Goal: Task Accomplishment & Management: Use online tool/utility

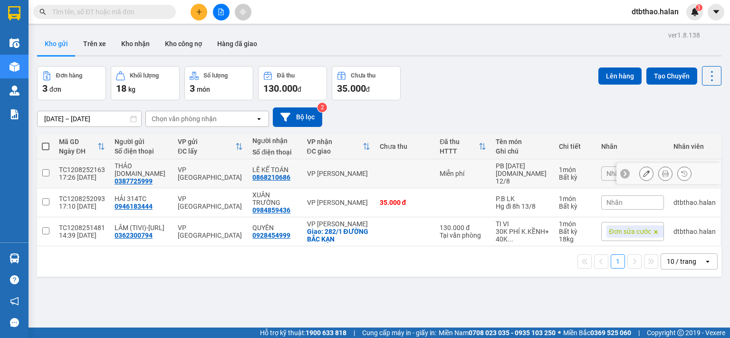
click at [42, 173] on td at bounding box center [45, 173] width 17 height 29
checkbox input "true"
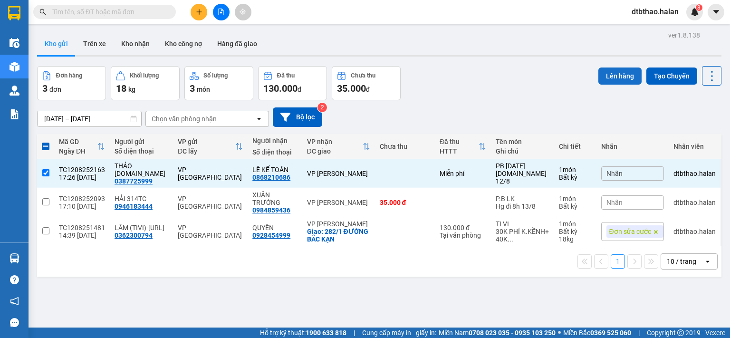
click at [616, 75] on button "Lên hàng" at bounding box center [620, 76] width 43 height 17
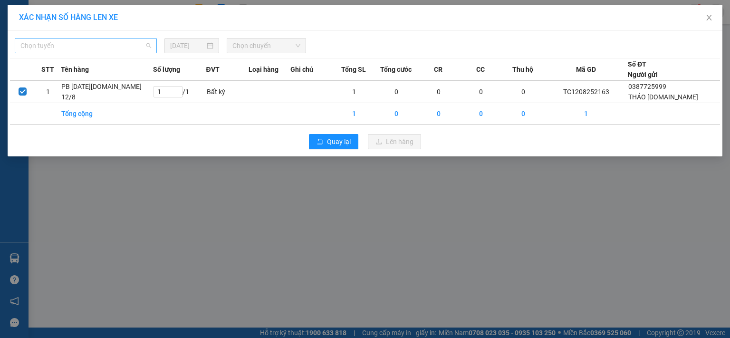
click at [64, 42] on span "Chọn tuyến" at bounding box center [85, 46] width 131 height 14
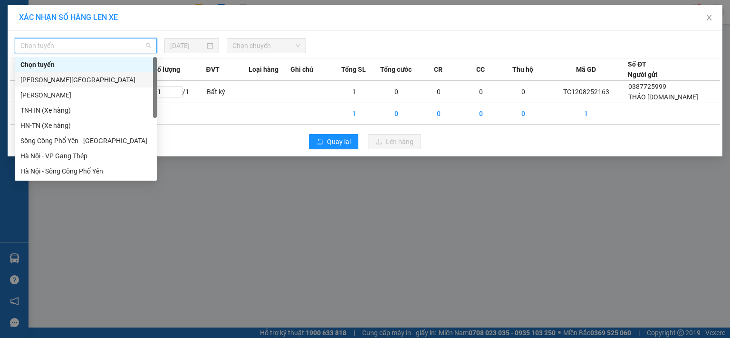
click at [61, 82] on div "Tuyên Quang - Thái Nguyên" at bounding box center [85, 80] width 131 height 10
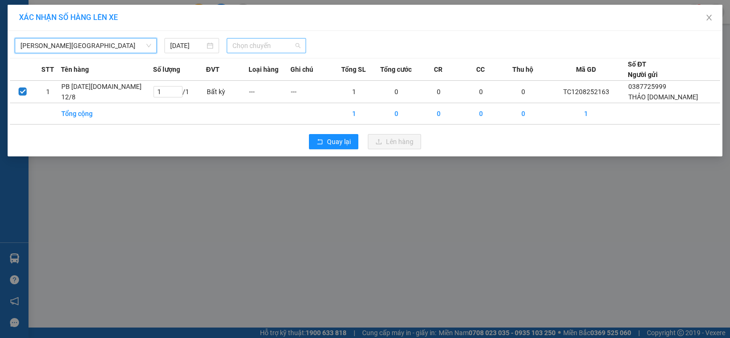
click at [278, 41] on span "Chọn chuyến" at bounding box center [267, 46] width 68 height 14
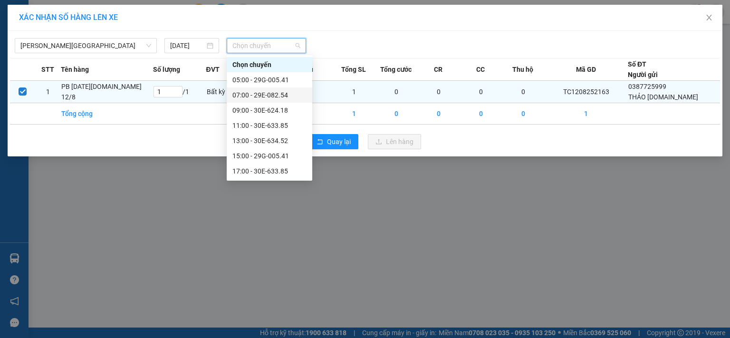
click at [276, 97] on div "07:00 - 29E-082.54" at bounding box center [270, 95] width 74 height 10
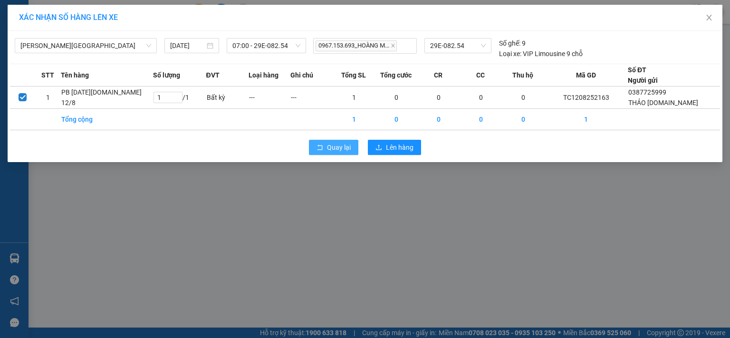
click at [339, 142] on span "Quay lại" at bounding box center [339, 147] width 24 height 10
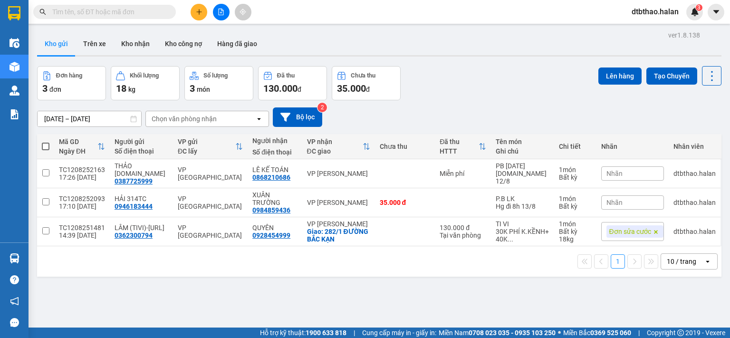
click at [53, 43] on button "Kho gửi" at bounding box center [56, 43] width 39 height 23
click at [46, 169] on input "checkbox" at bounding box center [45, 172] width 7 height 7
checkbox input "true"
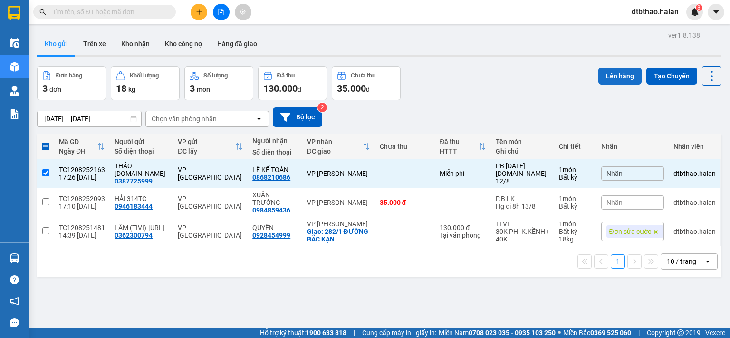
click at [624, 73] on button "Lên hàng" at bounding box center [620, 76] width 43 height 17
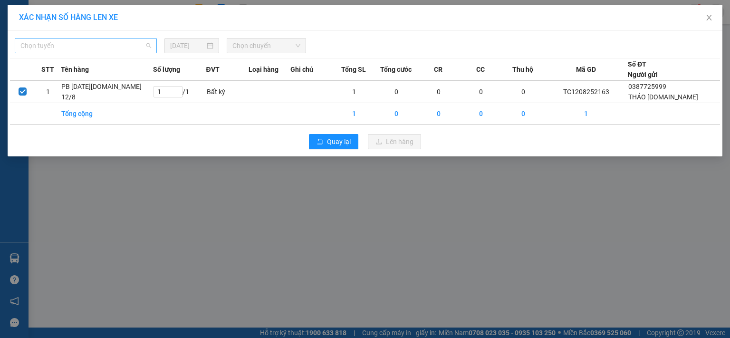
click at [59, 42] on span "Chọn tuyến" at bounding box center [85, 46] width 131 height 14
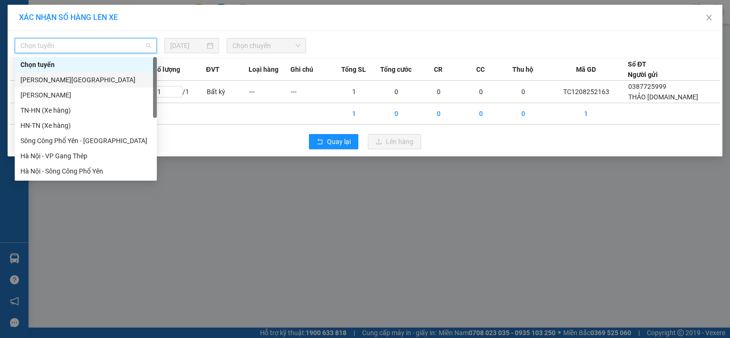
click at [92, 81] on div "Tuyên Quang - Thái Nguyên" at bounding box center [85, 80] width 131 height 10
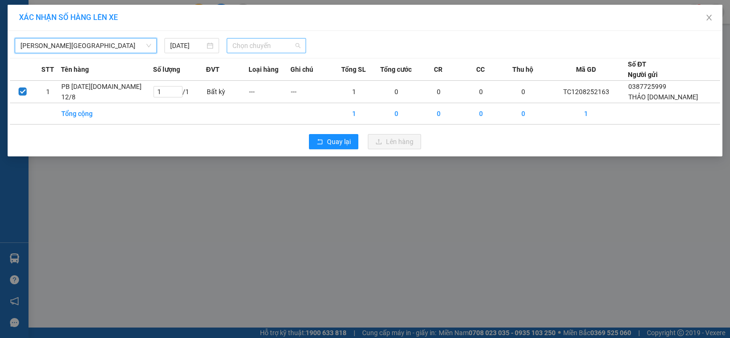
click at [278, 44] on span "Chọn chuyến" at bounding box center [267, 46] width 68 height 14
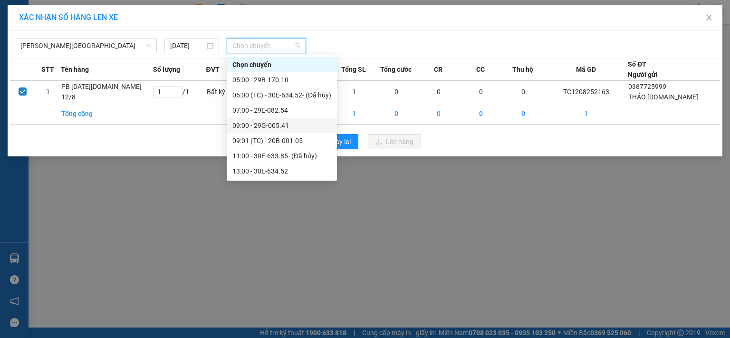
click at [278, 129] on div "09:00 - 29G-005.41" at bounding box center [282, 125] width 99 height 10
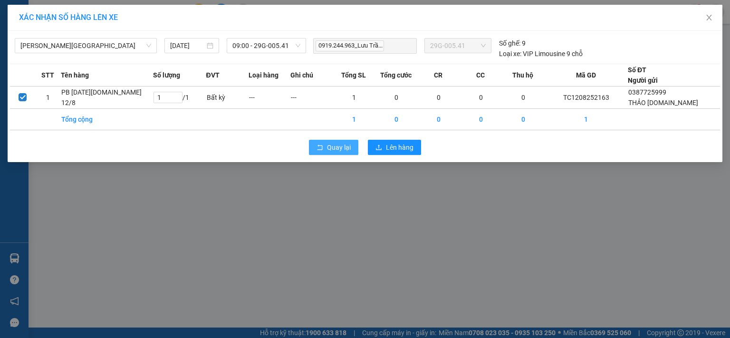
click at [344, 150] on span "Quay lại" at bounding box center [339, 147] width 24 height 10
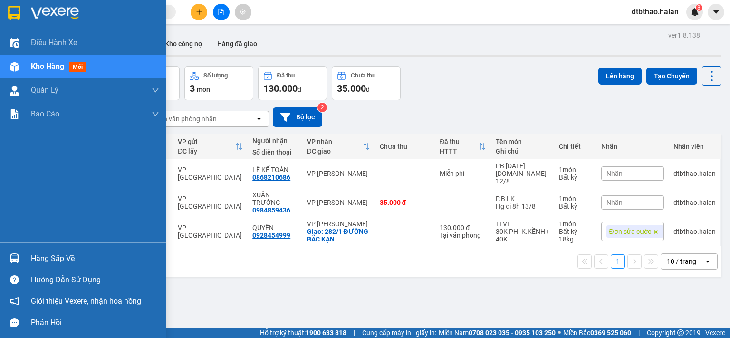
click at [47, 264] on div "Hàng sắp về" at bounding box center [95, 259] width 128 height 14
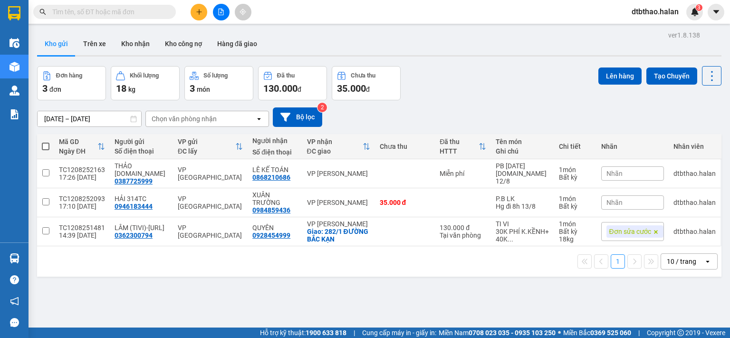
click at [491, 295] on section "Kết quả tìm kiếm ( 0 ) Bộ lọc No Data dtbthao.halan 3 Điều hành xe Kho hàng mới…" at bounding box center [365, 169] width 730 height 338
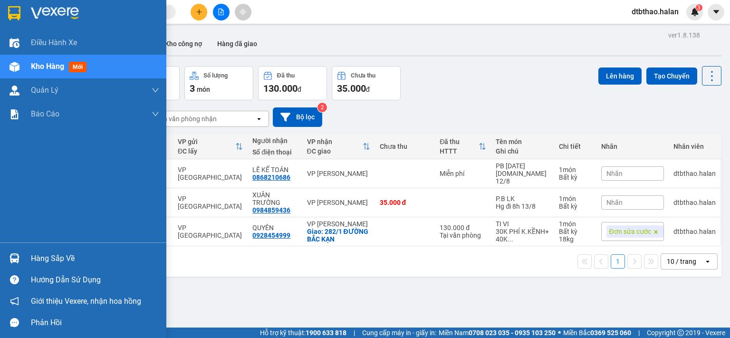
click at [40, 259] on div "Hàng sắp về" at bounding box center [95, 259] width 128 height 14
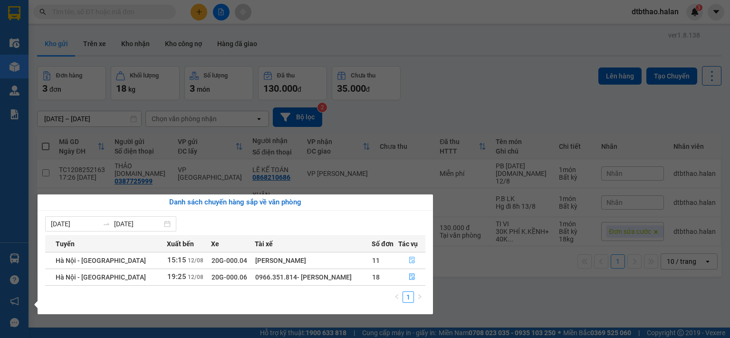
click at [411, 260] on icon "file-done" at bounding box center [412, 260] width 7 height 7
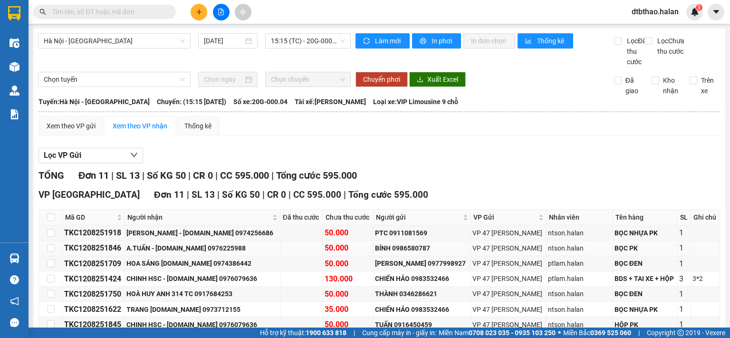
scroll to position [124, 0]
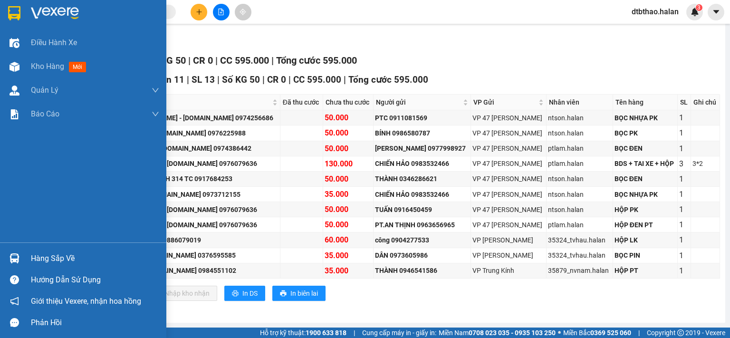
click at [25, 260] on div "Hàng sắp về" at bounding box center [83, 258] width 166 height 21
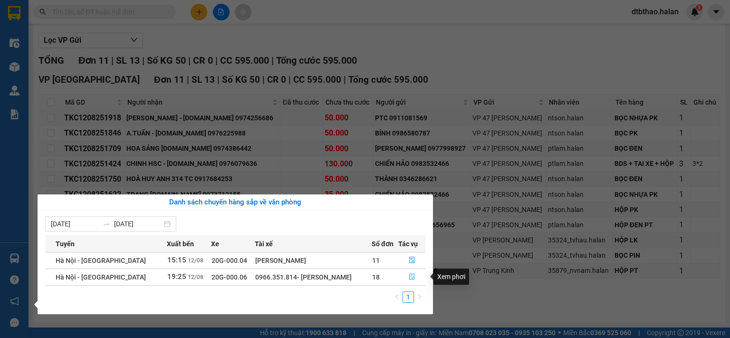
click at [412, 278] on icon "file-done" at bounding box center [412, 276] width 7 height 7
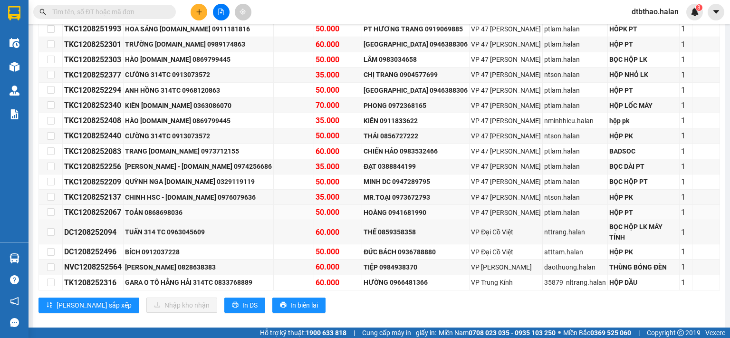
scroll to position [135, 0]
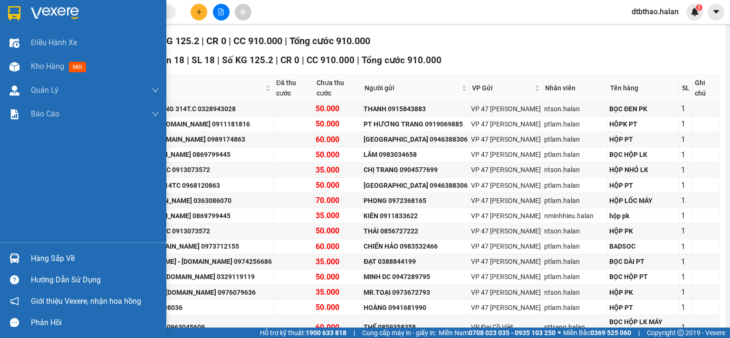
click at [66, 258] on div "Hàng sắp về" at bounding box center [95, 259] width 128 height 14
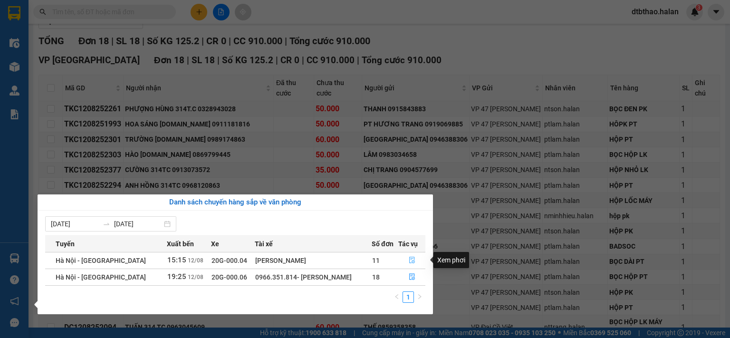
click at [409, 257] on icon "file-done" at bounding box center [412, 260] width 7 height 7
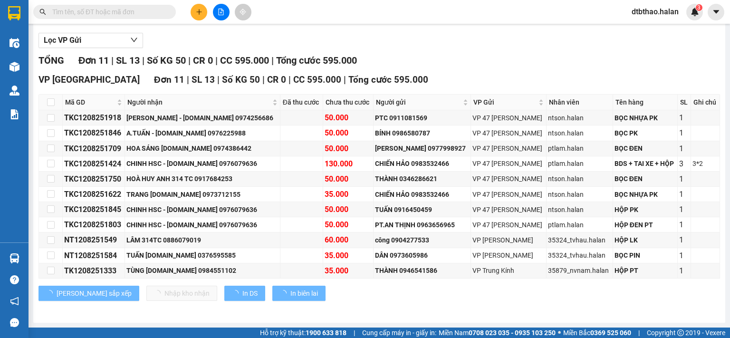
scroll to position [124, 0]
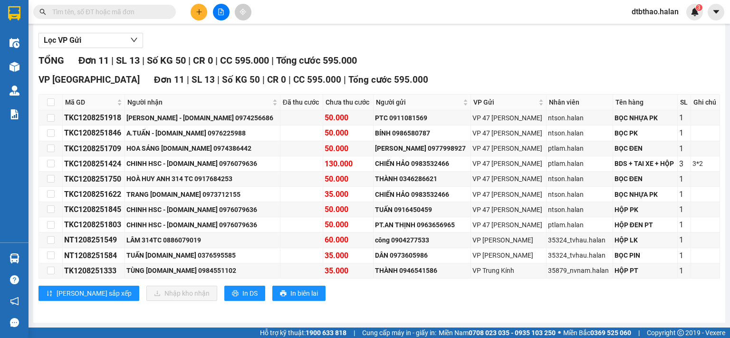
click at [125, 10] on input "text" at bounding box center [108, 12] width 112 height 10
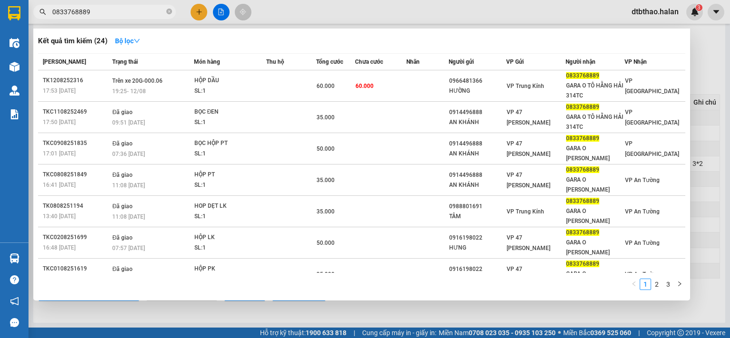
type input "0833768889"
click at [123, 309] on div at bounding box center [365, 169] width 730 height 338
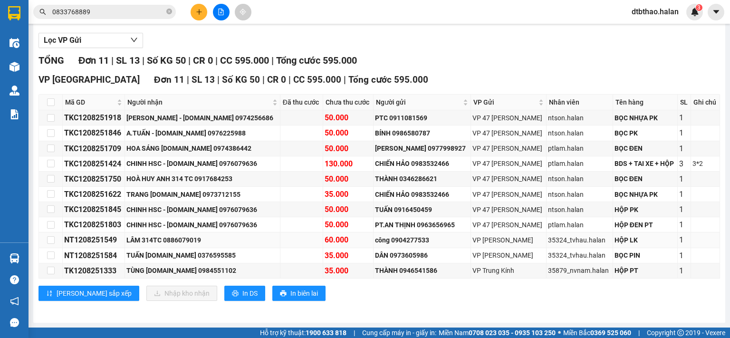
scroll to position [29, 0]
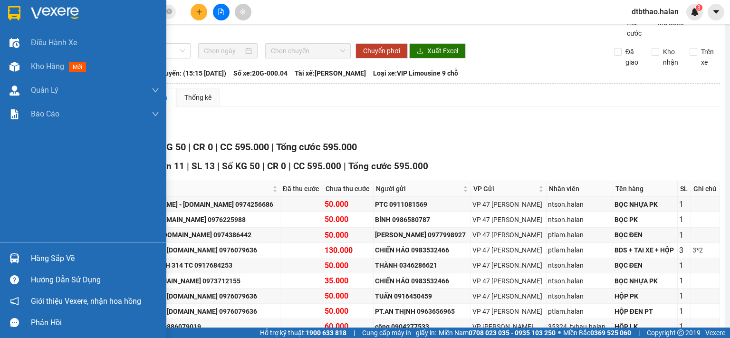
click at [43, 258] on div "Hàng sắp về" at bounding box center [95, 259] width 128 height 14
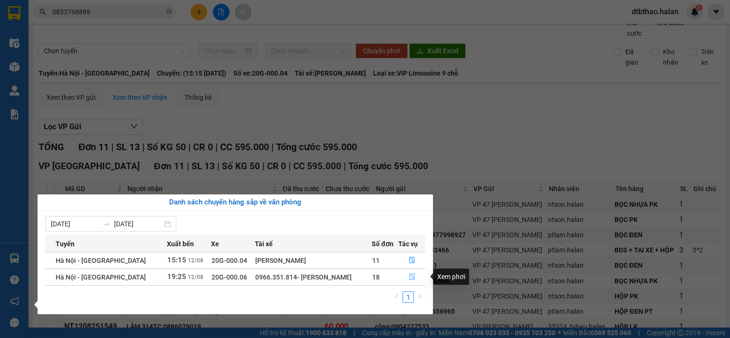
click at [409, 279] on icon "file-done" at bounding box center [412, 276] width 7 height 7
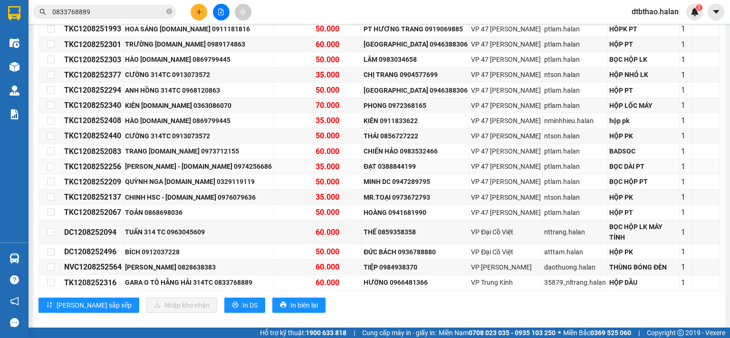
scroll to position [39, 0]
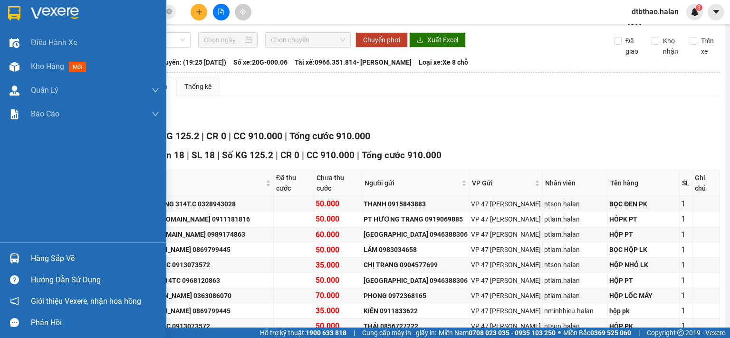
click at [31, 260] on div "Hàng sắp về" at bounding box center [95, 259] width 128 height 14
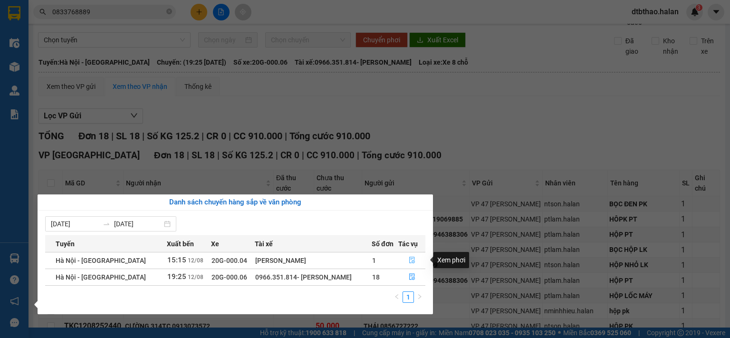
click at [409, 260] on icon "file-done" at bounding box center [412, 260] width 7 height 7
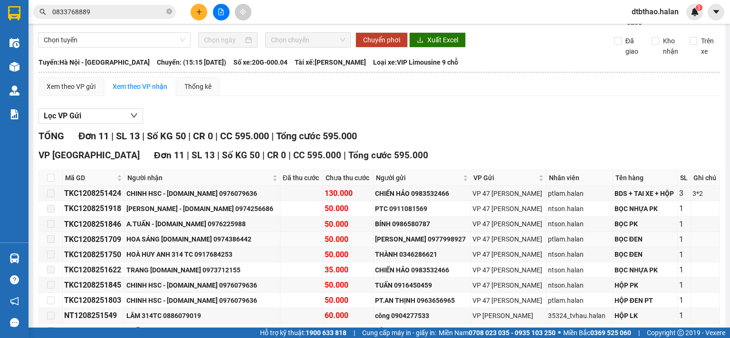
scroll to position [124, 0]
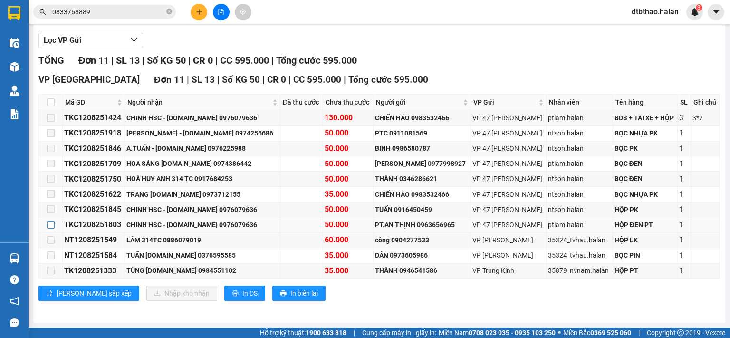
click at [48, 228] on input "checkbox" at bounding box center [51, 225] width 8 height 8
checkbox input "true"
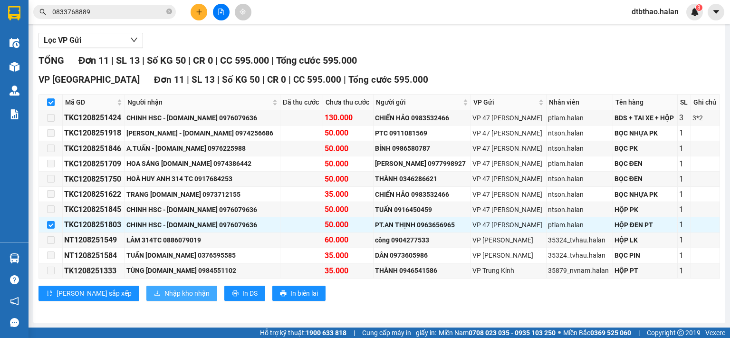
click at [148, 299] on button "Nhập kho nhận" at bounding box center [181, 293] width 71 height 15
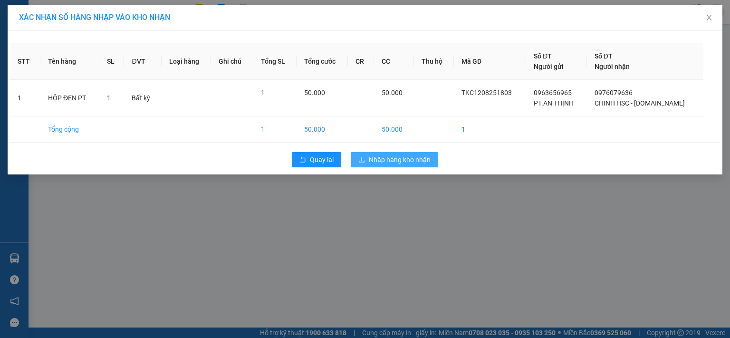
click at [399, 158] on span "Nhập hàng kho nhận" at bounding box center [400, 160] width 62 height 10
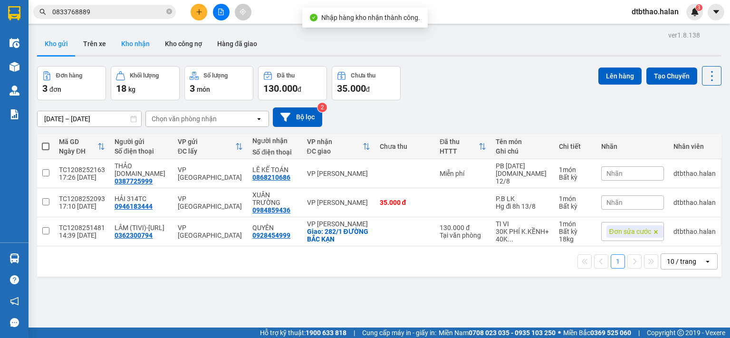
click at [135, 45] on button "Kho nhận" at bounding box center [136, 43] width 44 height 23
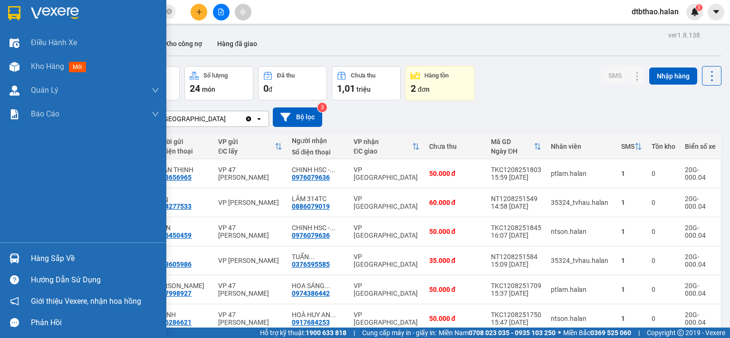
click at [32, 255] on div "Hàng sắp về" at bounding box center [95, 259] width 128 height 14
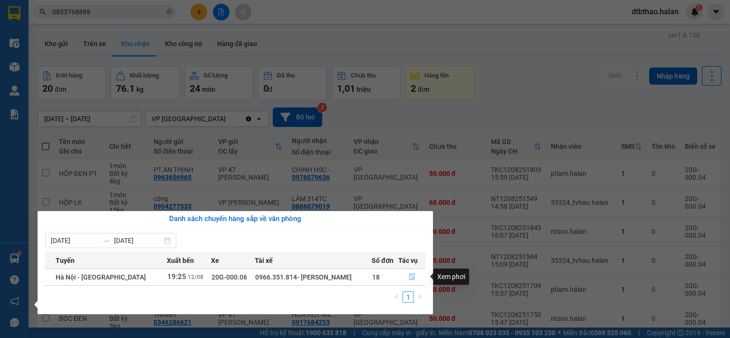
click at [409, 279] on icon "file-done" at bounding box center [412, 277] width 6 height 7
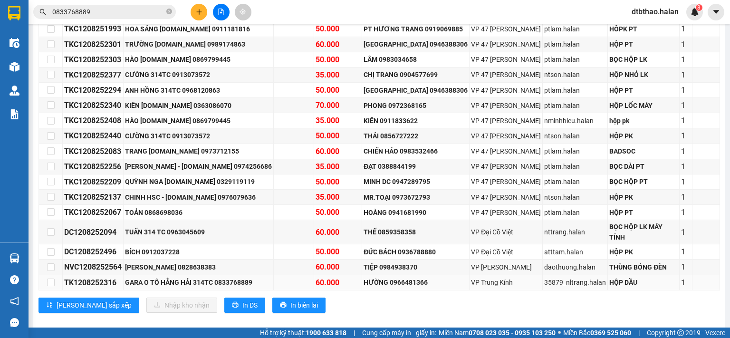
scroll to position [182, 0]
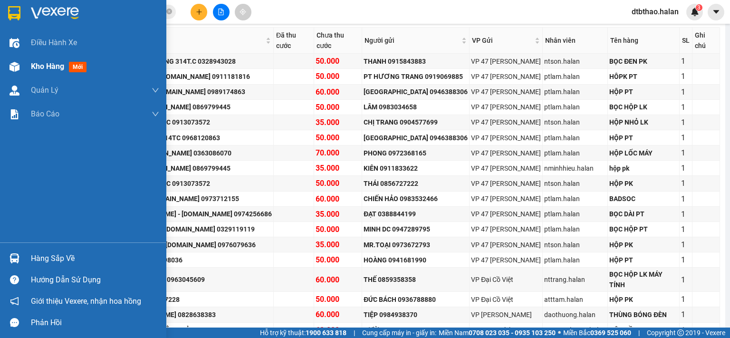
click at [37, 63] on span "Kho hàng" at bounding box center [47, 66] width 33 height 9
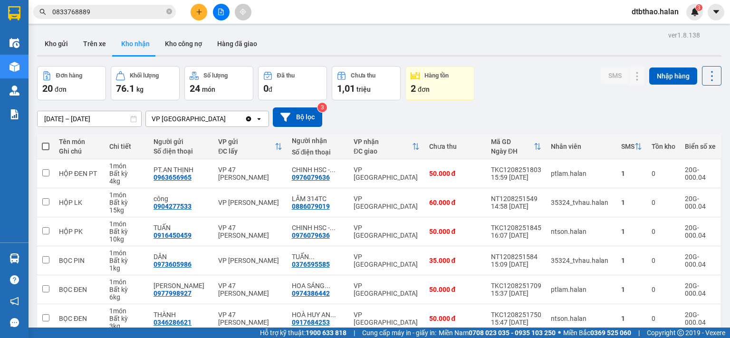
drag, startPoint x: 55, startPoint y: 43, endPoint x: 55, endPoint y: 100, distance: 57.1
click at [55, 47] on button "Kho gửi" at bounding box center [56, 43] width 39 height 23
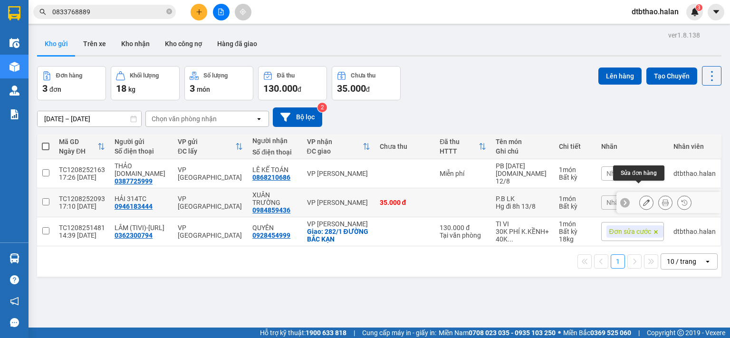
click at [643, 199] on icon at bounding box center [646, 202] width 7 height 7
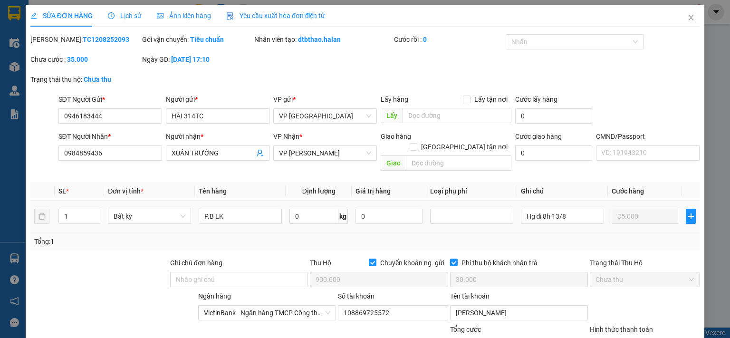
type input "0946183444"
type input "0984859436"
checkbox input "true"
type input "900.000"
type input "30.000"
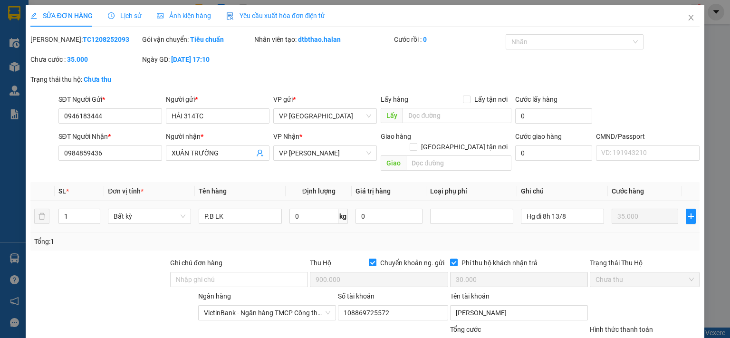
type input "35.000"
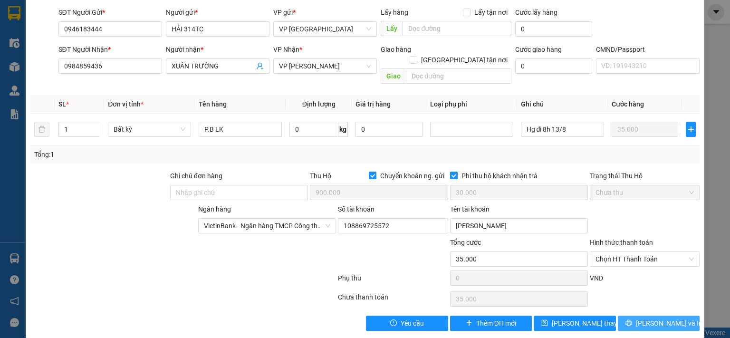
click at [652, 318] on span "[PERSON_NAME] và In" at bounding box center [669, 323] width 67 height 10
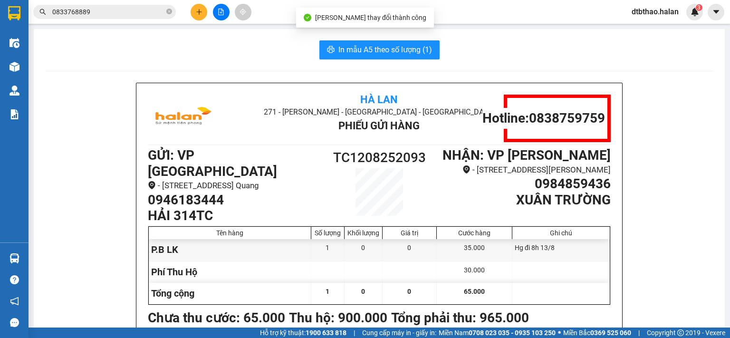
click at [379, 46] on span "In mẫu A5 theo số lượng (1)" at bounding box center [386, 50] width 94 height 12
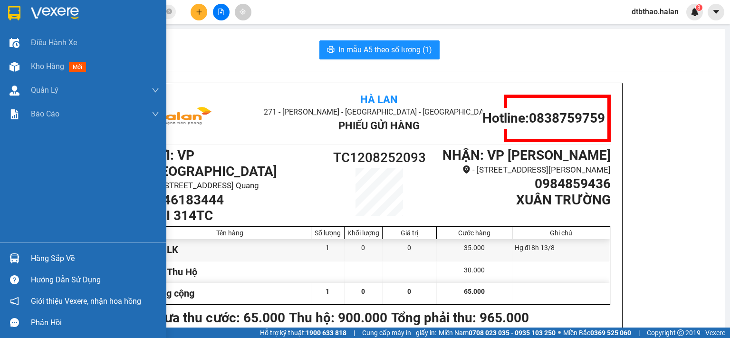
click at [33, 254] on div "Hàng sắp về" at bounding box center [95, 259] width 128 height 14
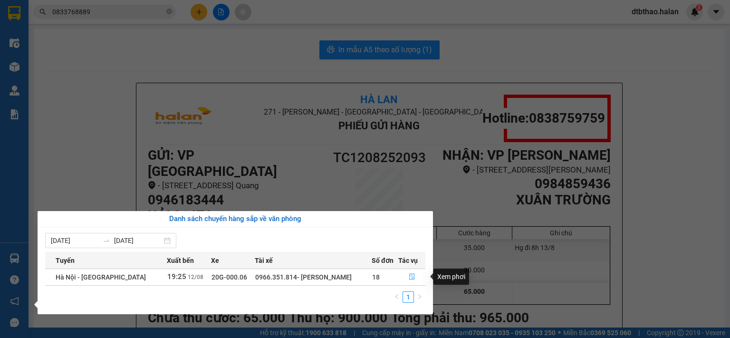
click at [411, 275] on icon "file-done" at bounding box center [412, 276] width 7 height 7
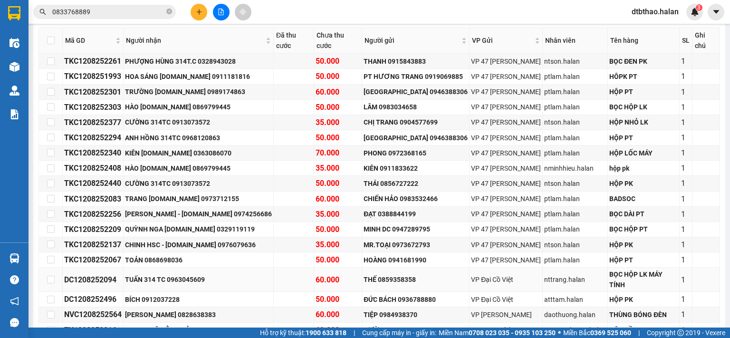
scroll to position [230, 0]
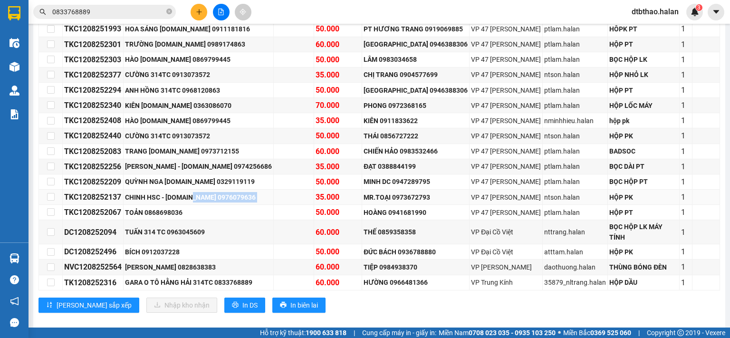
drag, startPoint x: 194, startPoint y: 196, endPoint x: 268, endPoint y: 197, distance: 73.7
click at [268, 197] on tr "TKC1208252137 CHINH HSC - 314.TC 0976079636 35.000 MR.TOẠI 0973672793 VP 47 Trầ…" at bounding box center [379, 197] width 681 height 15
copy tr "0976079636"
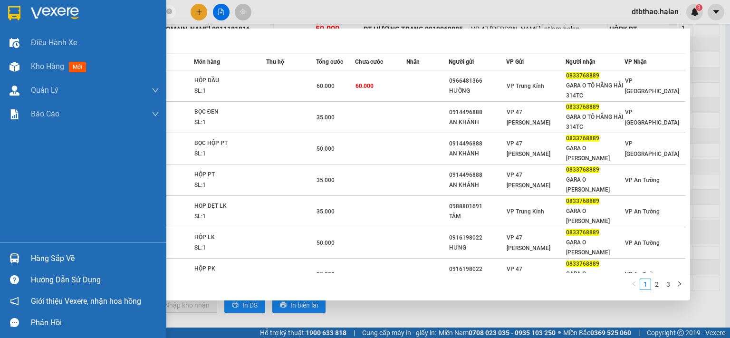
drag, startPoint x: 106, startPoint y: 12, endPoint x: 11, endPoint y: 22, distance: 95.2
click at [13, 21] on section "Kết quả tìm kiếm ( 24 ) Bộ lọc Mã ĐH Trạng thái Món hàng Thu hộ Tổng cước Chưa …" at bounding box center [365, 169] width 730 height 338
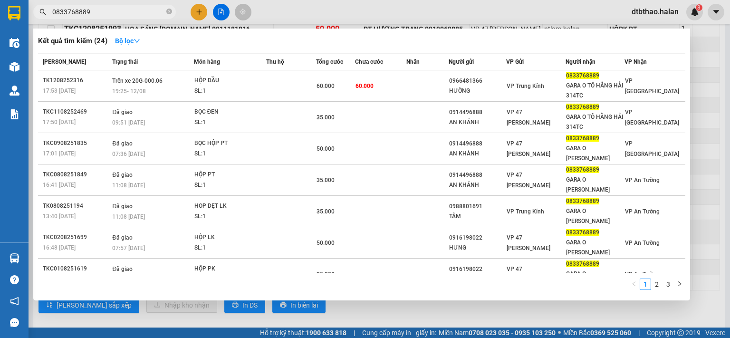
paste input "976079636"
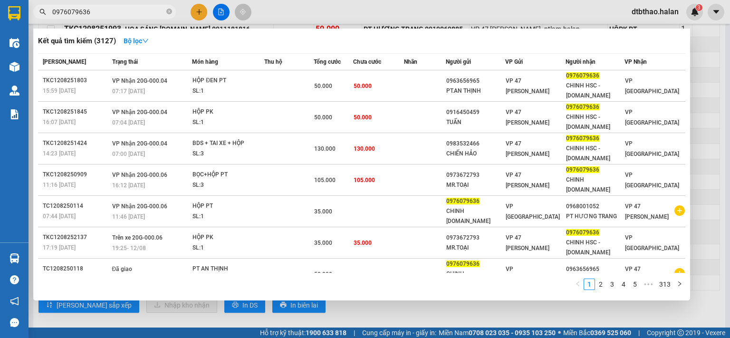
click at [373, 308] on div at bounding box center [365, 169] width 730 height 338
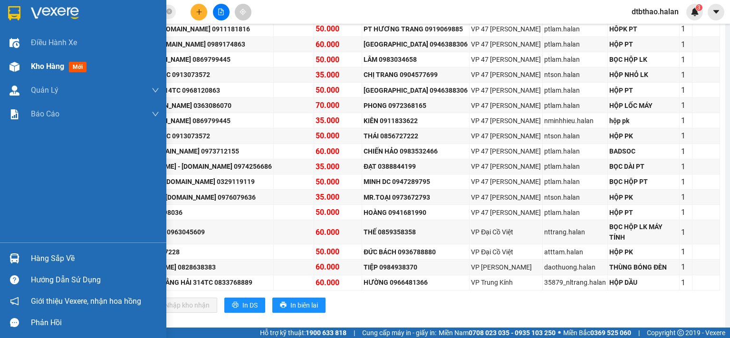
click at [52, 68] on span "Kho hàng" at bounding box center [47, 66] width 33 height 9
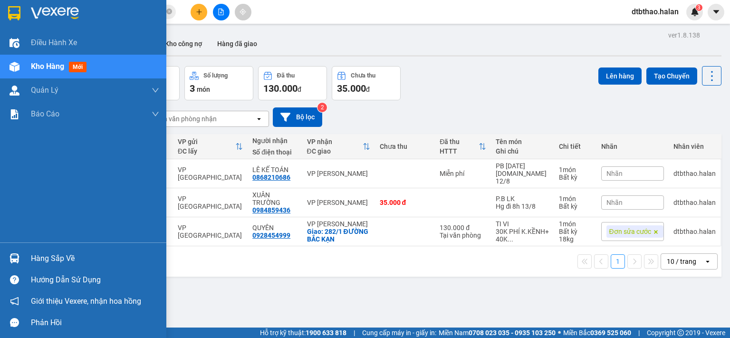
click at [37, 260] on div "Hàng sắp về" at bounding box center [95, 259] width 128 height 14
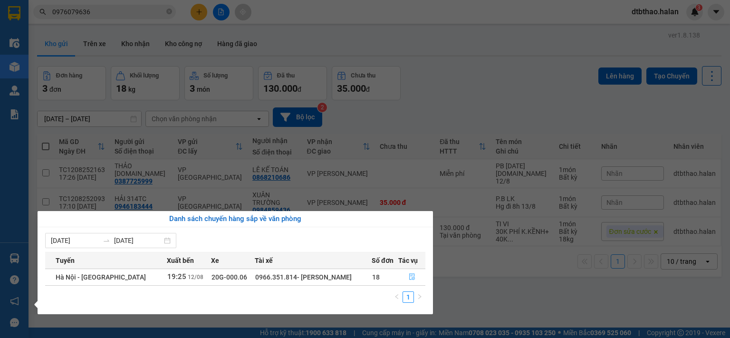
click at [409, 276] on icon "file-done" at bounding box center [412, 277] width 6 height 7
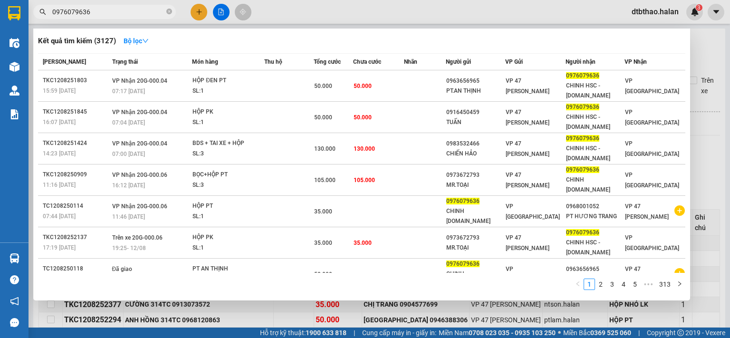
drag, startPoint x: 114, startPoint y: 15, endPoint x: 706, endPoint y: 171, distance: 611.8
click at [42, 11] on div "0976079636" at bounding box center [92, 12] width 185 height 14
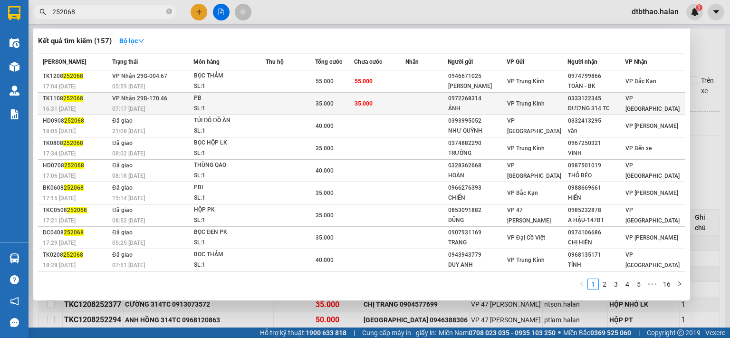
type input "252068"
click at [592, 100] on div "0333122345" at bounding box center [596, 99] width 57 height 10
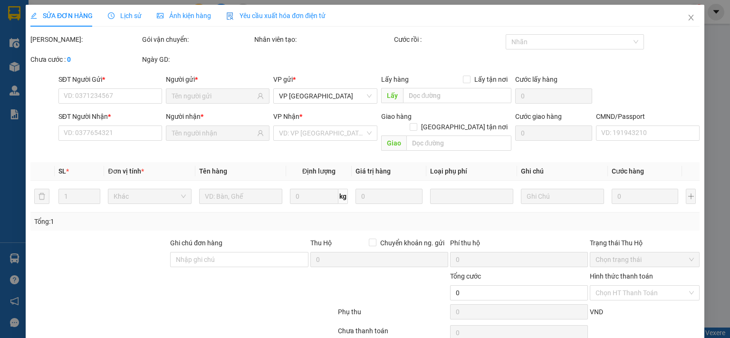
type input "0972268314"
type input "ÁNH"
type input "0333122345"
type input "DƯƠNG 314 TC"
type input "35.000"
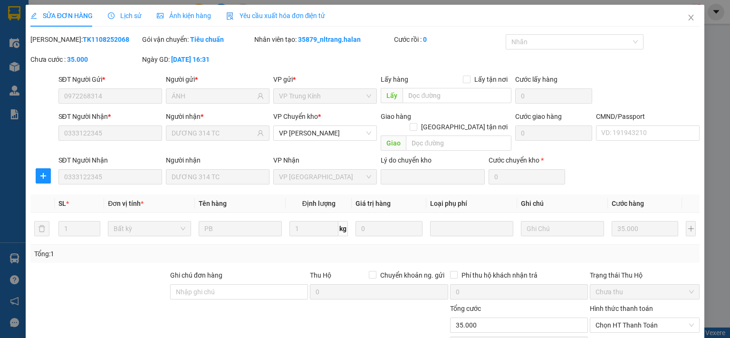
scroll to position [66, 0]
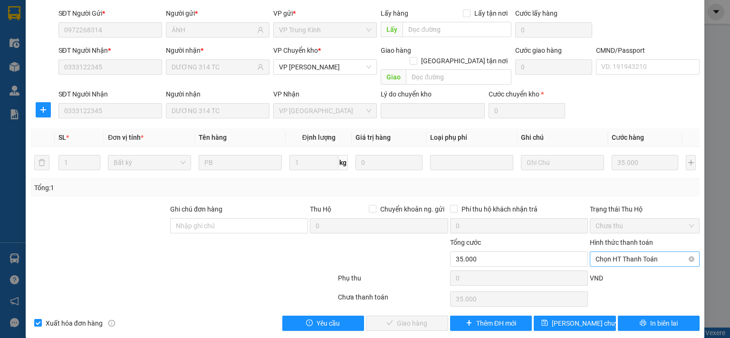
click at [622, 252] on span "Chọn HT Thanh Toán" at bounding box center [645, 259] width 98 height 14
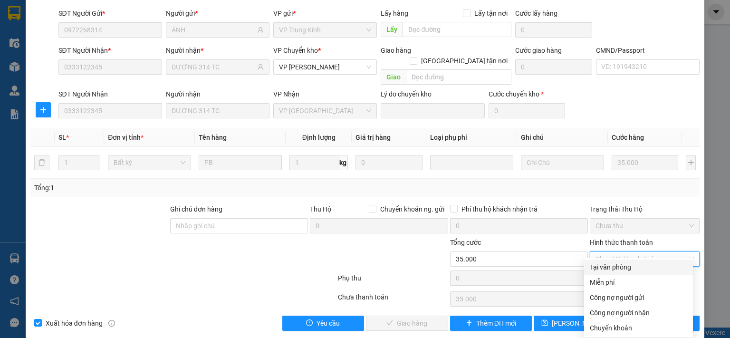
drag, startPoint x: 614, startPoint y: 263, endPoint x: 592, endPoint y: 276, distance: 26.2
click at [614, 264] on div "Tại văn phòng" at bounding box center [638, 267] width 97 height 10
type input "0"
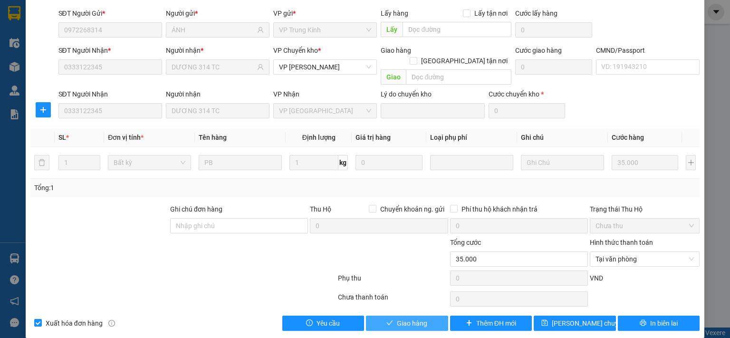
click at [408, 318] on span "Giao hàng" at bounding box center [412, 323] width 30 height 10
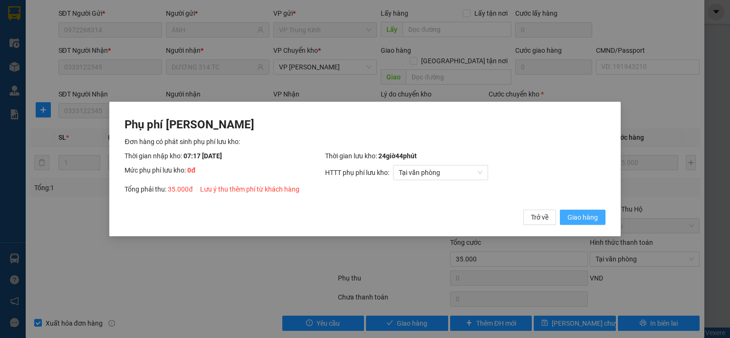
click at [579, 216] on span "Giao hàng" at bounding box center [583, 217] width 30 height 10
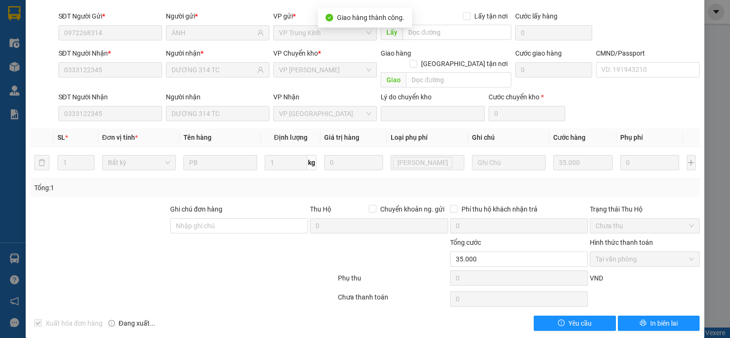
scroll to position [0, 0]
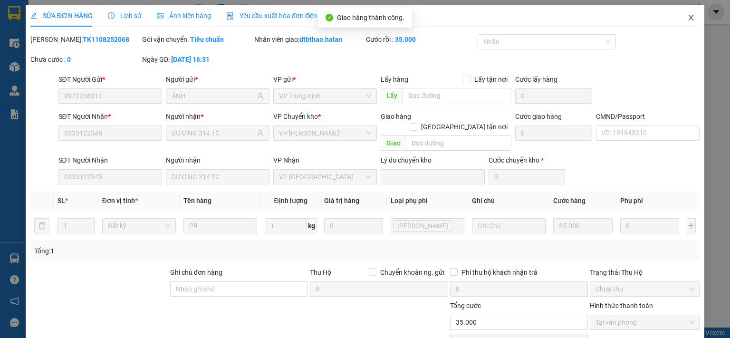
click at [689, 19] on icon "close" at bounding box center [691, 18] width 5 height 6
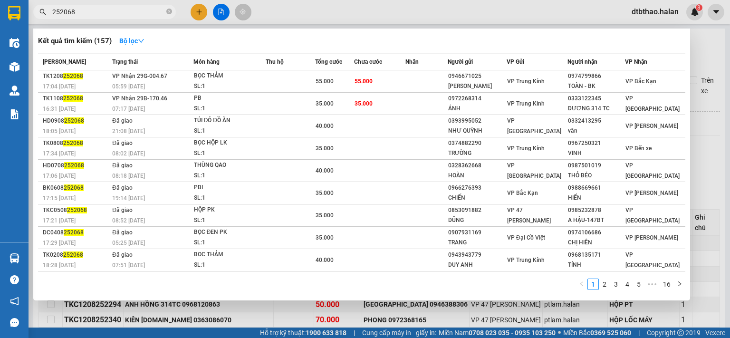
click at [114, 10] on input "252068" at bounding box center [108, 12] width 112 height 10
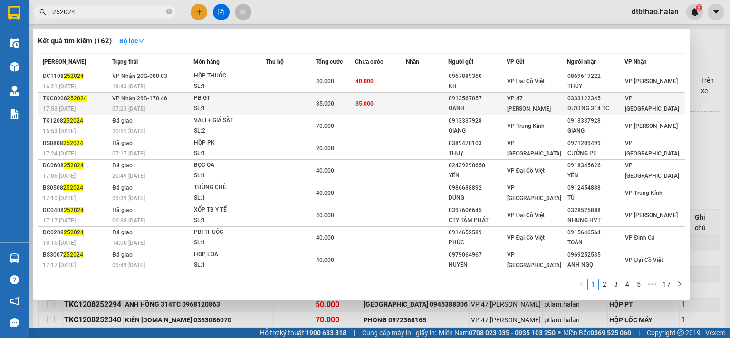
type input "252024"
click at [518, 103] on div "VP 47 [PERSON_NAME] Khát [PERSON_NAME]" at bounding box center [537, 103] width 60 height 21
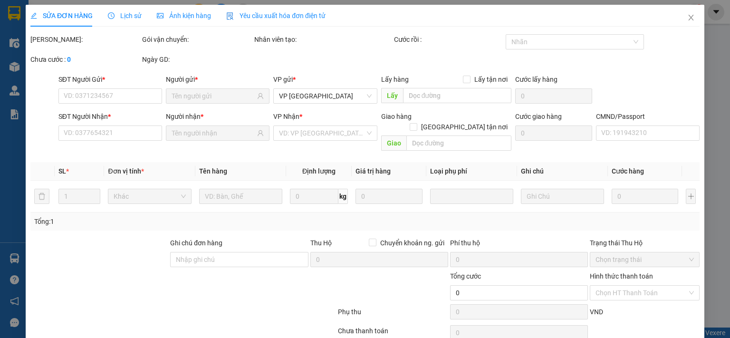
type input "0913567057"
type input "OANH"
type input "0333122345"
type input "DƯƠNG 314 TC"
type input "35.000"
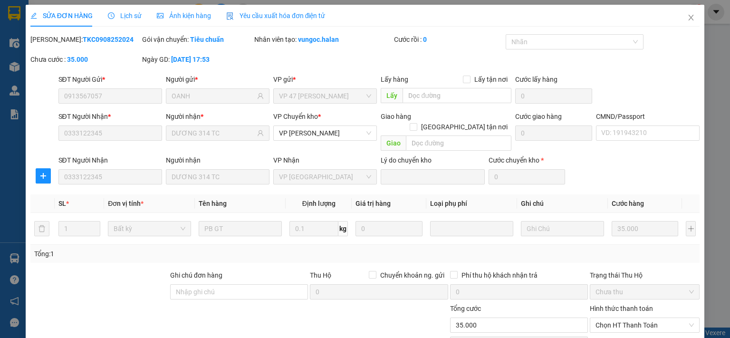
scroll to position [66, 0]
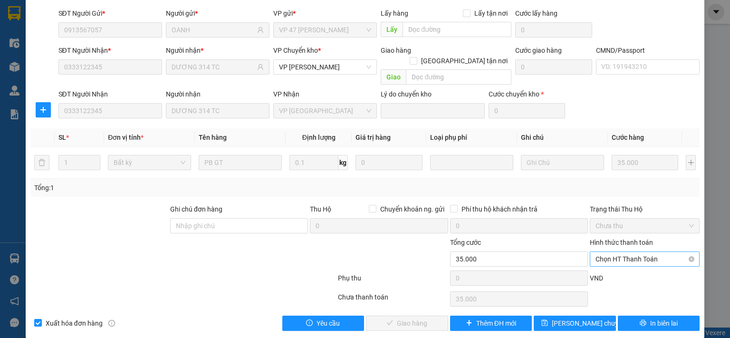
click at [605, 252] on span "Chọn HT Thanh Toán" at bounding box center [645, 259] width 98 height 14
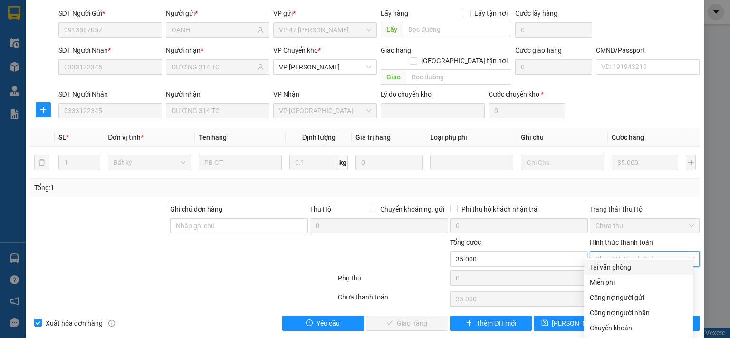
click at [607, 268] on div "Tại văn phòng" at bounding box center [638, 267] width 97 height 10
type input "0"
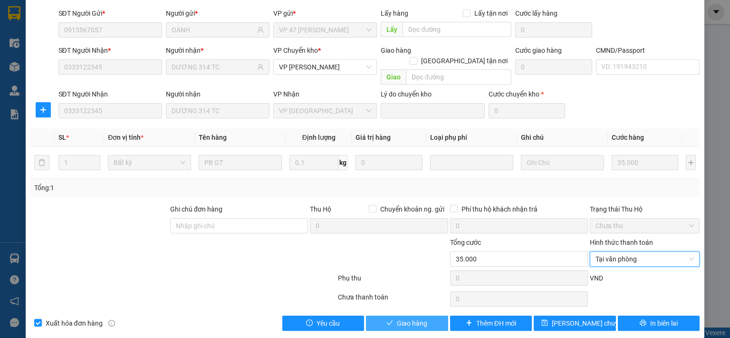
click at [399, 318] on span "Giao hàng" at bounding box center [412, 323] width 30 height 10
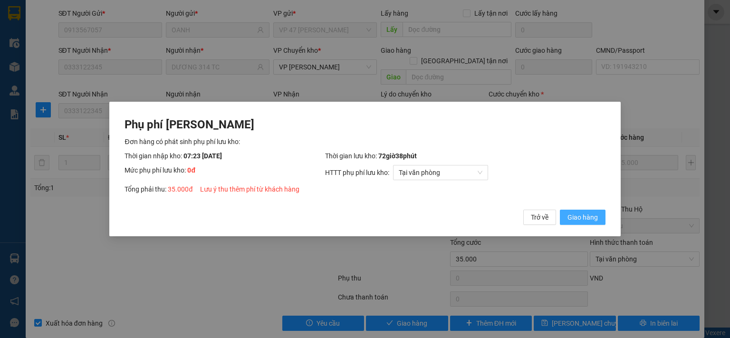
click at [590, 220] on span "Giao hàng" at bounding box center [583, 217] width 30 height 10
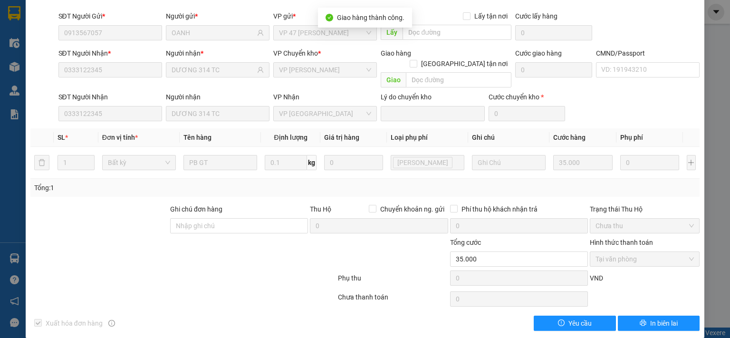
scroll to position [0, 0]
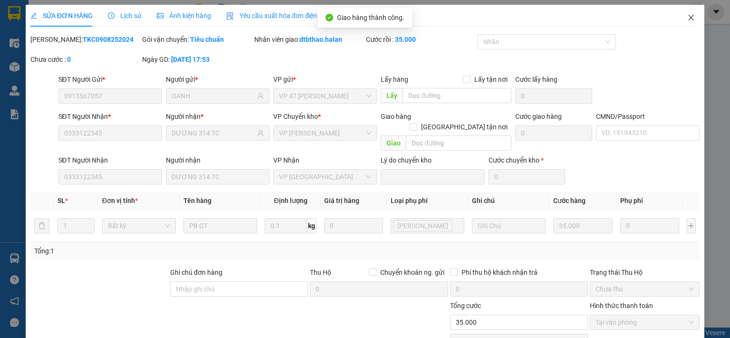
click at [689, 19] on icon "close" at bounding box center [691, 18] width 5 height 6
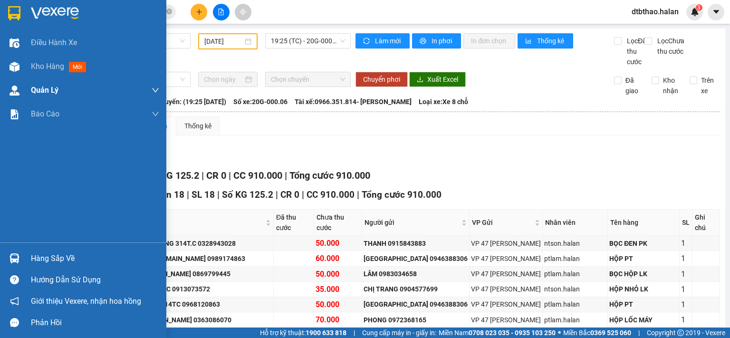
click at [40, 73] on div "Kho hàng mới" at bounding box center [95, 67] width 128 height 24
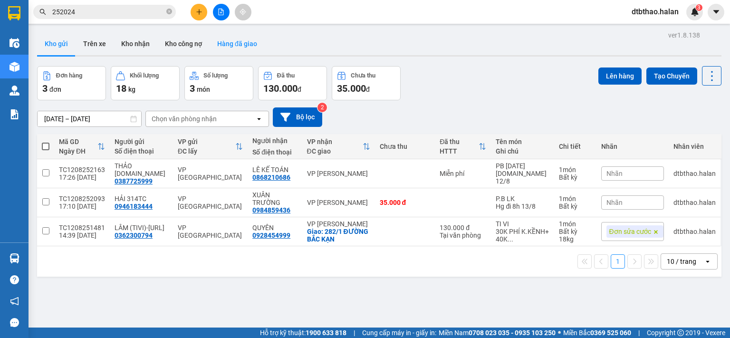
click at [243, 41] on button "Hàng đã giao" at bounding box center [237, 43] width 55 height 23
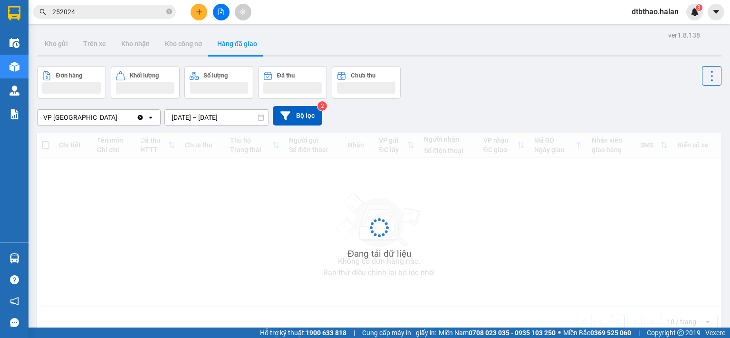
click at [246, 121] on input "11/08/2025 – 13/08/2025" at bounding box center [217, 117] width 104 height 15
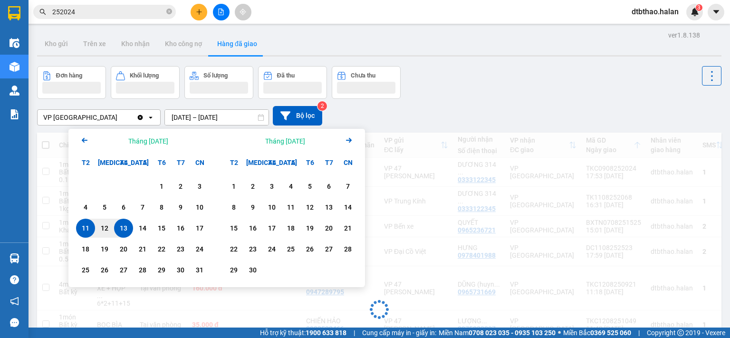
click at [126, 226] on div "13" at bounding box center [123, 228] width 13 height 11
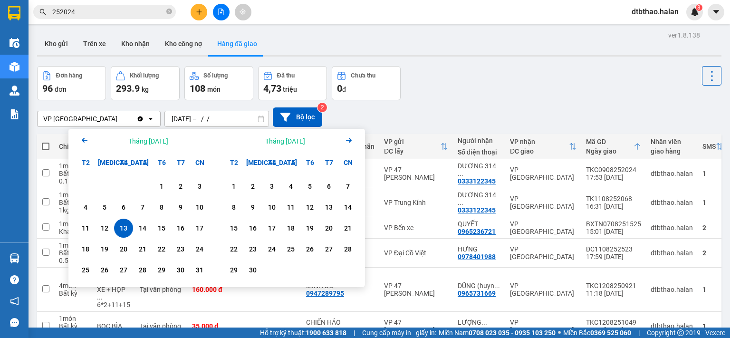
click at [126, 226] on div "13" at bounding box center [123, 228] width 13 height 11
type input "13/08/2025 – 13/08/2025"
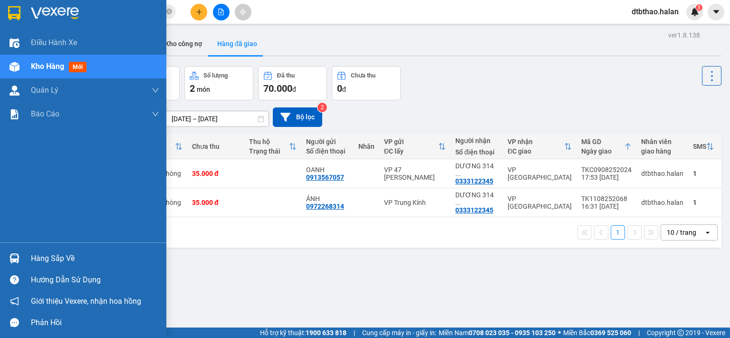
click at [54, 65] on span "Kho hàng" at bounding box center [47, 66] width 33 height 9
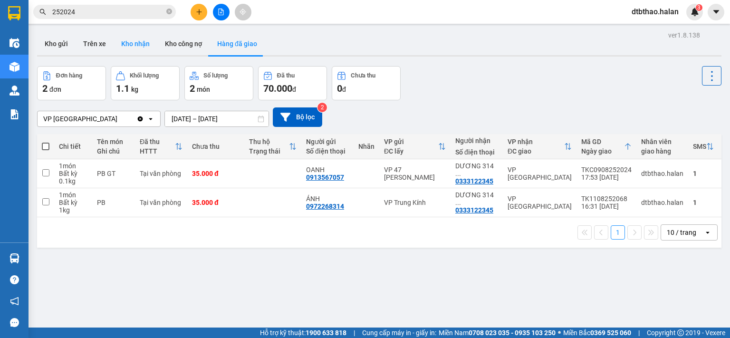
click at [133, 47] on button "Kho nhận" at bounding box center [136, 43] width 44 height 23
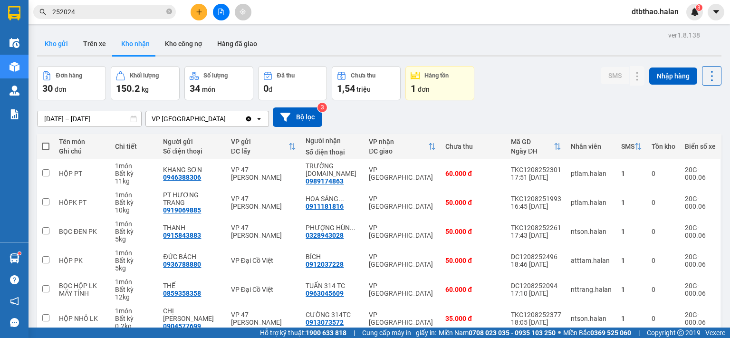
click at [59, 46] on button "Kho gửi" at bounding box center [56, 43] width 39 height 23
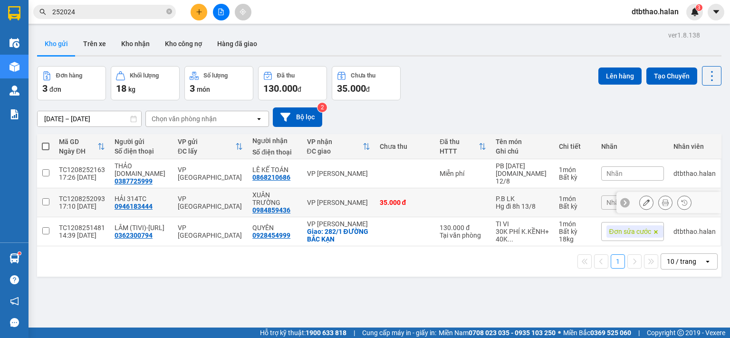
click at [43, 198] on input "checkbox" at bounding box center [45, 201] width 7 height 7
checkbox input "true"
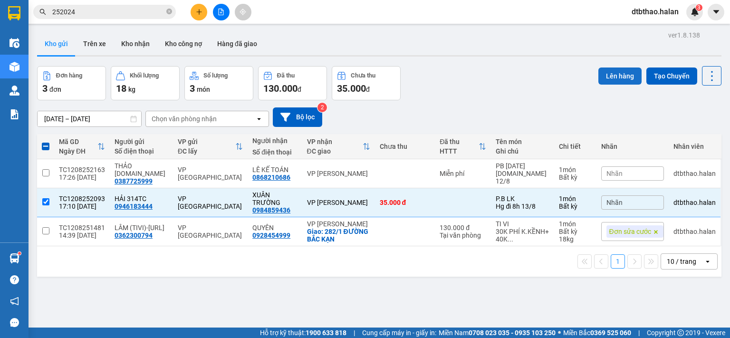
click at [605, 76] on button "Lên hàng" at bounding box center [620, 76] width 43 height 17
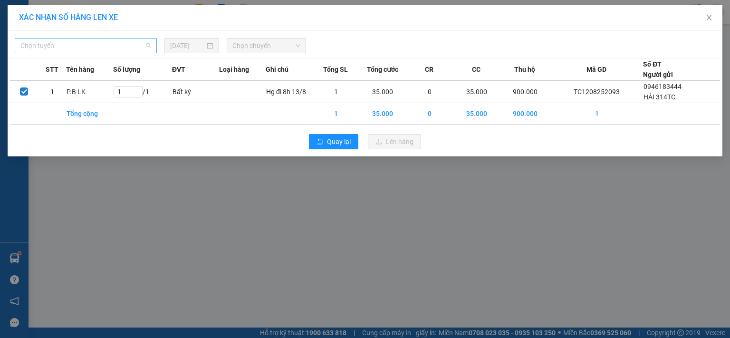
click at [122, 41] on span "Chọn tuyến" at bounding box center [85, 46] width 131 height 14
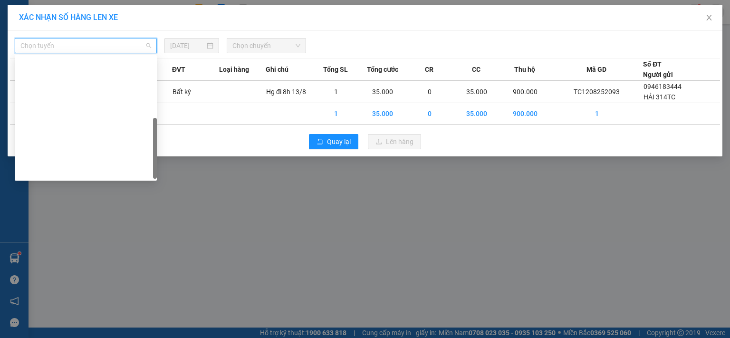
scroll to position [167, 0]
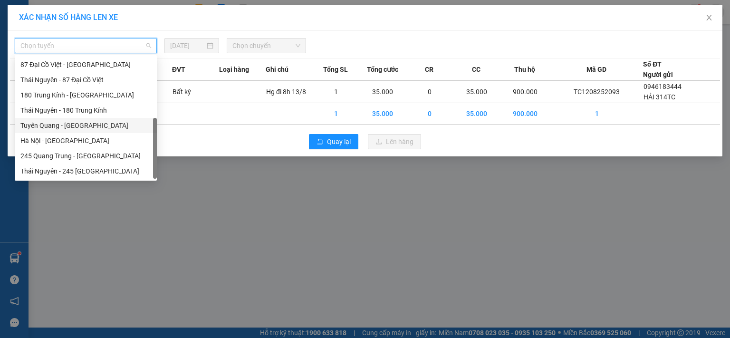
click at [76, 127] on div "Tuyên Quang - Hà Nội" at bounding box center [85, 125] width 131 height 10
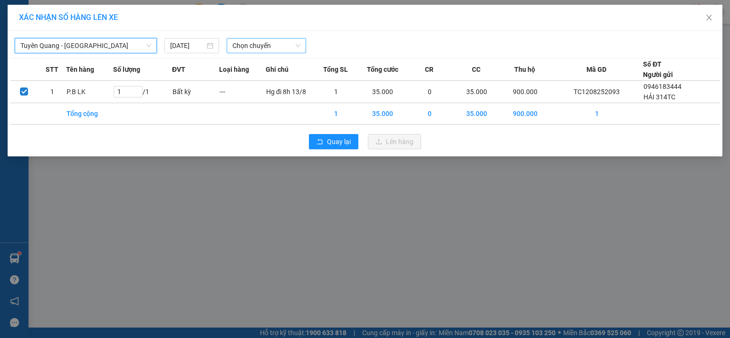
click at [257, 51] on span "Chọn chuyến" at bounding box center [267, 46] width 68 height 14
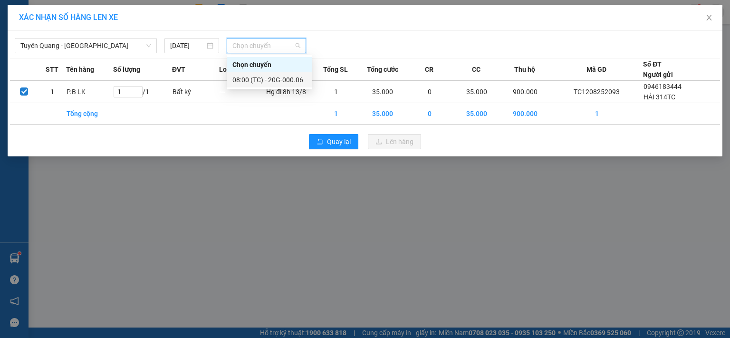
click at [279, 78] on div "08:00 (TC) - 20G-000.06" at bounding box center [270, 80] width 74 height 10
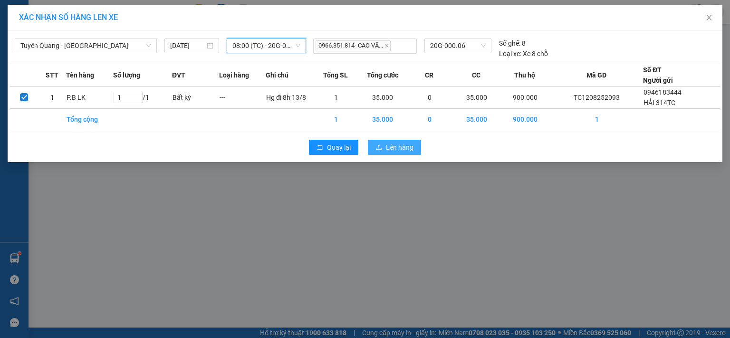
click at [405, 145] on span "Lên hàng" at bounding box center [400, 147] width 28 height 10
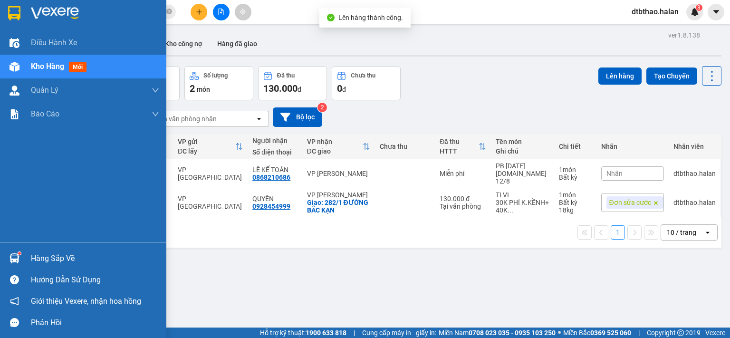
click at [28, 260] on div "Hàng sắp về" at bounding box center [83, 258] width 166 height 21
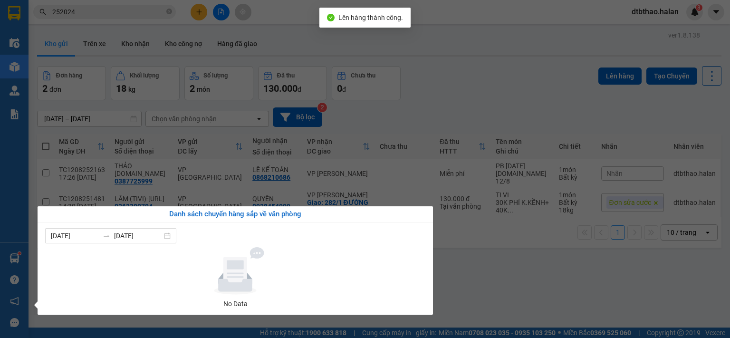
click at [452, 288] on section "Kết quả tìm kiếm ( 162 ) Bộ lọc Mã ĐH Trạng thái Món hàng Thu hộ Tổng cước Chưa…" at bounding box center [365, 169] width 730 height 338
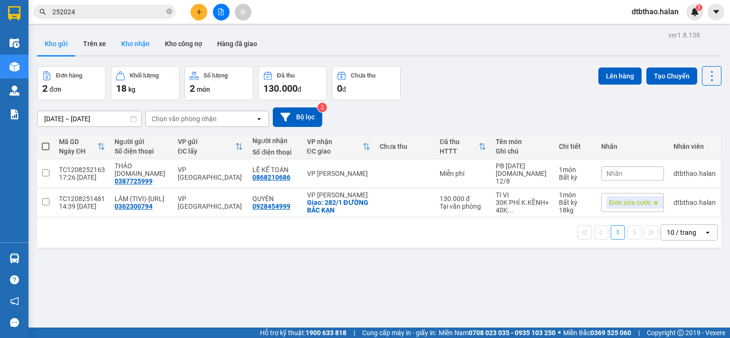
click at [137, 44] on button "Kho nhận" at bounding box center [136, 43] width 44 height 23
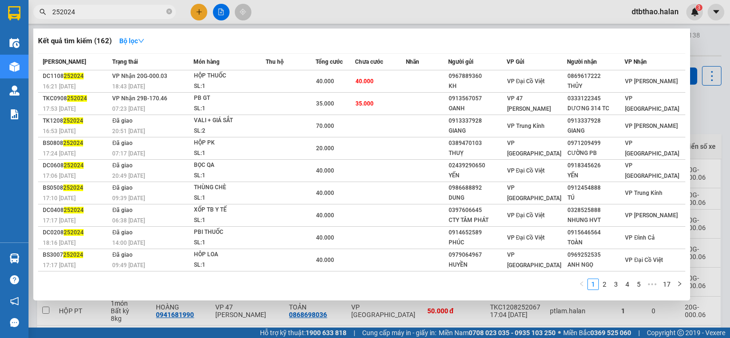
drag, startPoint x: 62, startPoint y: 10, endPoint x: 83, endPoint y: 10, distance: 21.4
click at [83, 10] on input "252024" at bounding box center [108, 12] width 112 height 10
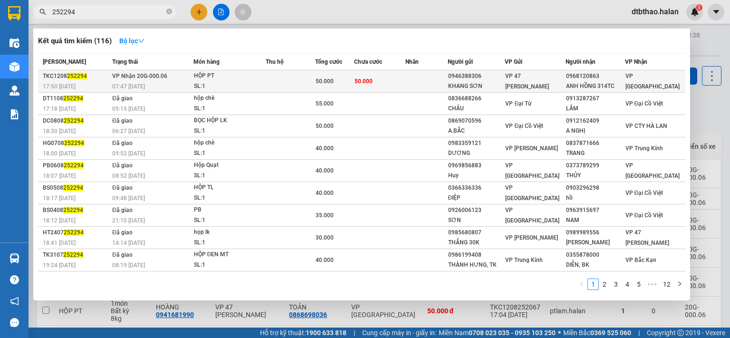
type input "252294"
click at [599, 82] on div "ANH HỒNG 314TC" at bounding box center [595, 86] width 58 height 10
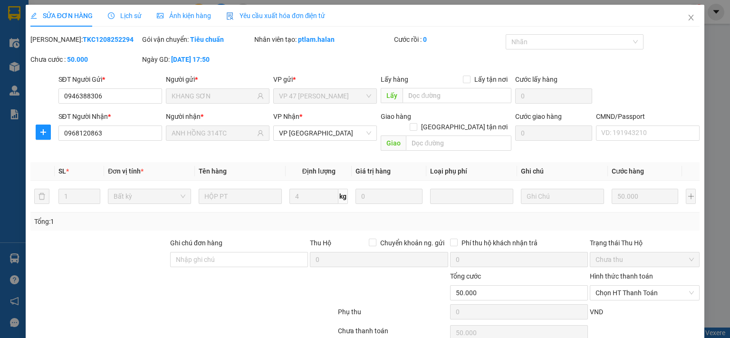
type input "0946388306"
type input "KHANG SƠN"
type input "0968120863"
type input "ANH HỒNG 314TC"
type input "50.000"
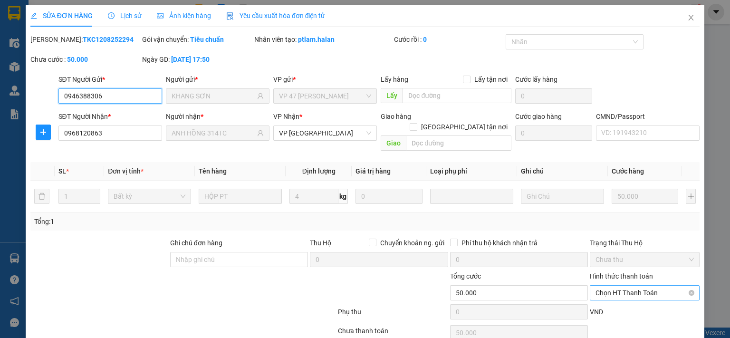
scroll to position [34, 0]
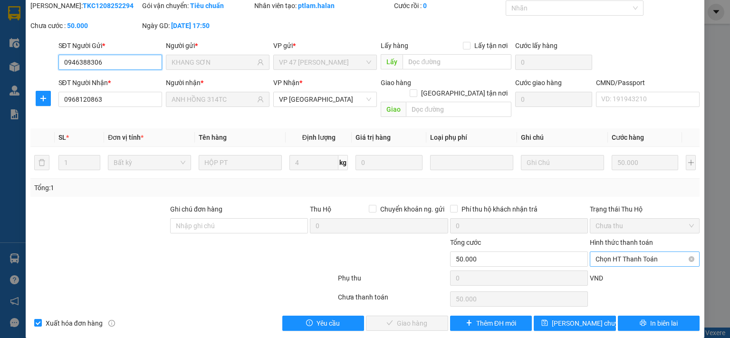
click at [617, 252] on span "Chọn HT Thanh Toán" at bounding box center [645, 259] width 98 height 14
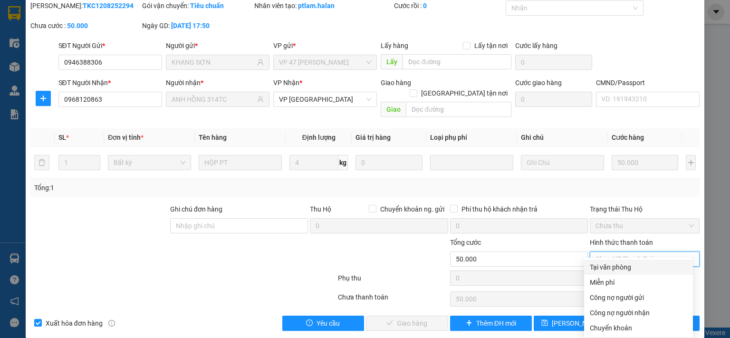
click at [625, 266] on div "Tại văn phòng" at bounding box center [638, 267] width 97 height 10
type input "0"
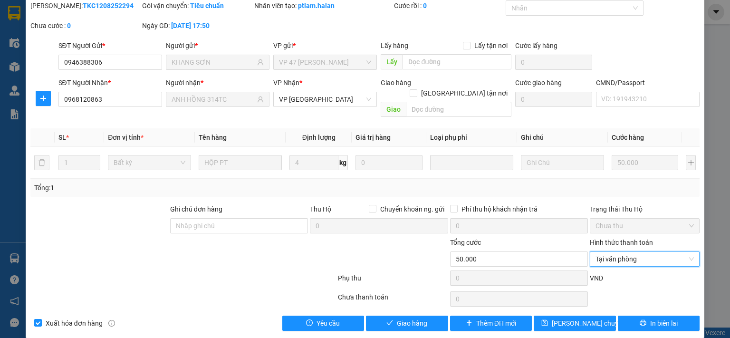
click at [411, 320] on div "SỬA ĐƠN HÀNG Lịch sử Ảnh kiện hàng Yêu cầu xuất hóa đơn điện tử Total Paid Fee …" at bounding box center [365, 154] width 679 height 367
click at [413, 318] on span "Giao hàng" at bounding box center [412, 323] width 30 height 10
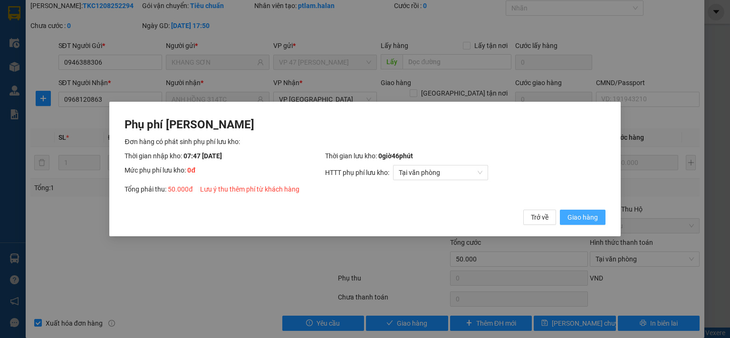
click at [593, 220] on span "Giao hàng" at bounding box center [583, 217] width 30 height 10
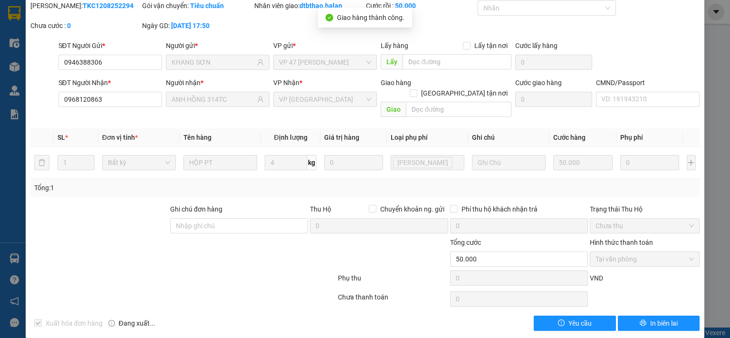
scroll to position [0, 0]
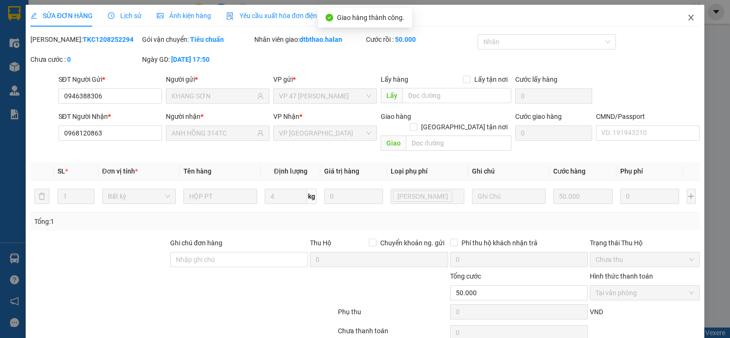
click at [688, 17] on icon "close" at bounding box center [692, 18] width 8 height 8
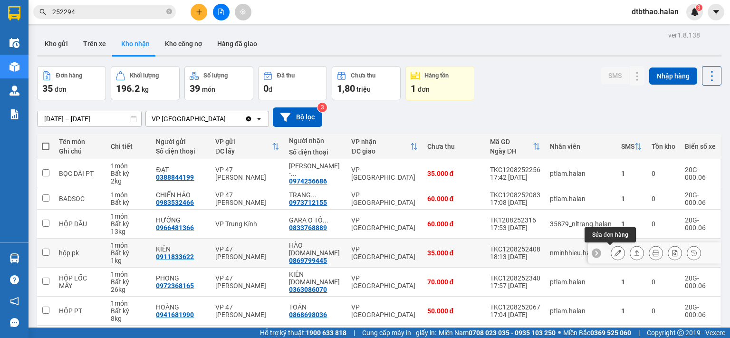
click at [615, 253] on icon at bounding box center [618, 253] width 7 height 7
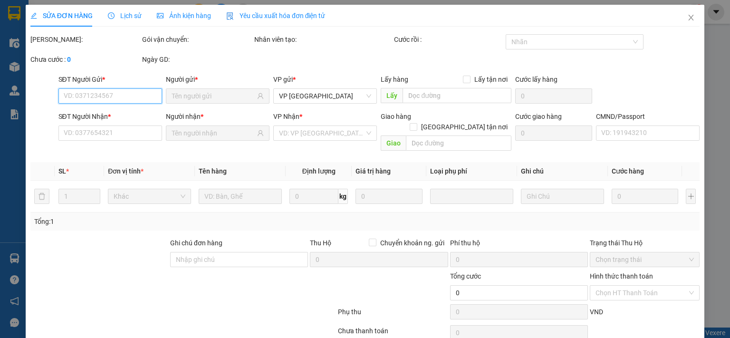
scroll to position [34, 0]
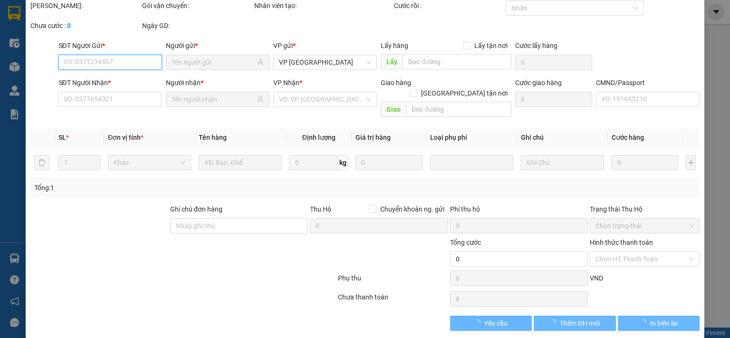
type input "0911833622"
type input "KIÊN"
type input "0869799445"
type input "HÀO 314.TC"
type input "35.000"
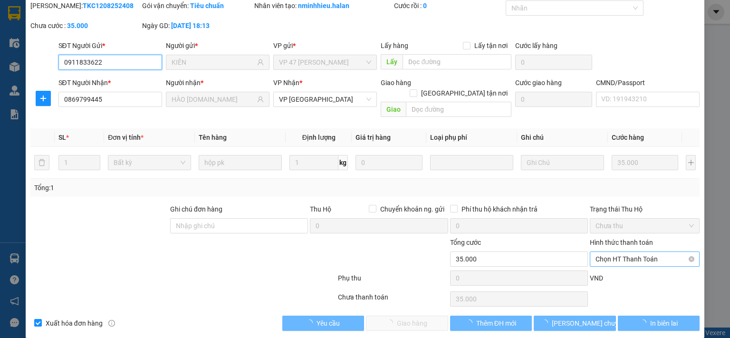
click at [626, 252] on span "Chọn HT Thanh Toán" at bounding box center [645, 259] width 98 height 14
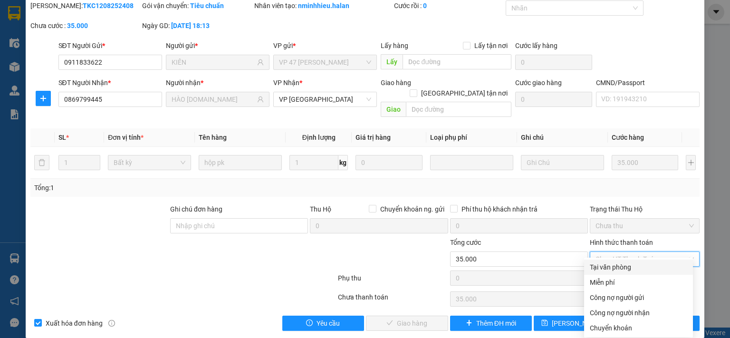
click at [619, 268] on div "Tại văn phòng" at bounding box center [638, 267] width 97 height 10
type input "0"
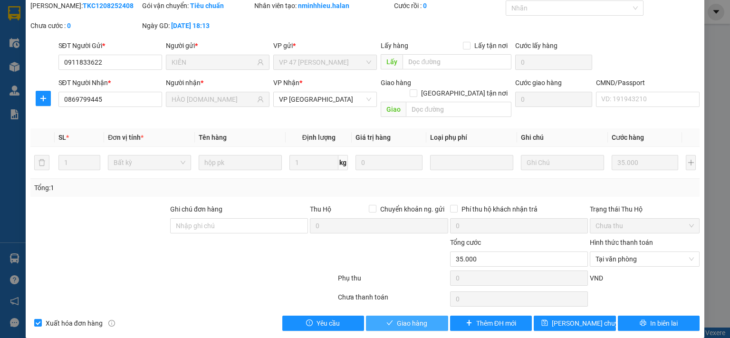
click at [416, 318] on span "Giao hàng" at bounding box center [412, 323] width 30 height 10
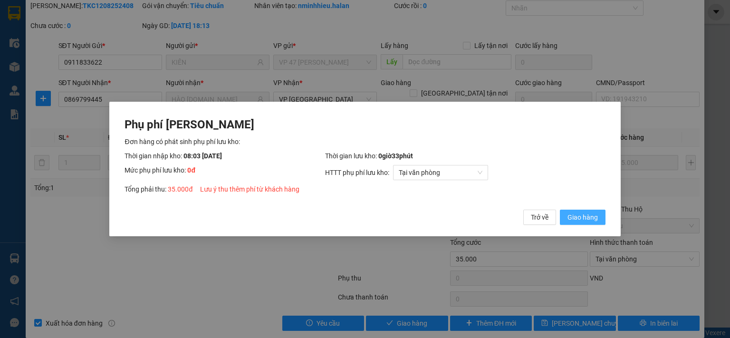
click at [585, 219] on span "Giao hàng" at bounding box center [583, 217] width 30 height 10
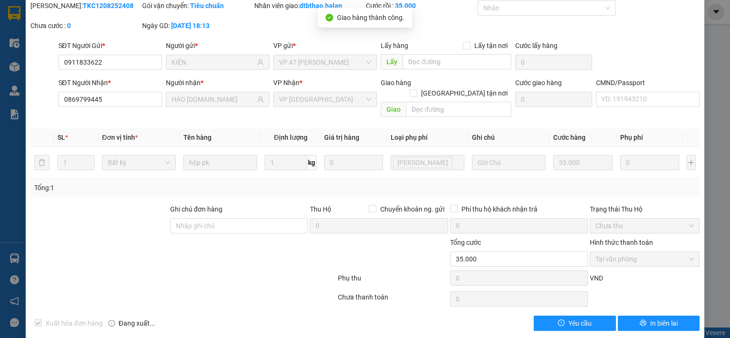
scroll to position [0, 0]
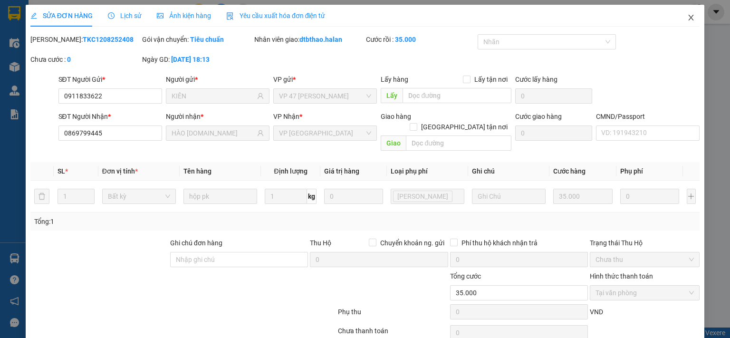
click at [688, 15] on icon "close" at bounding box center [692, 18] width 8 height 8
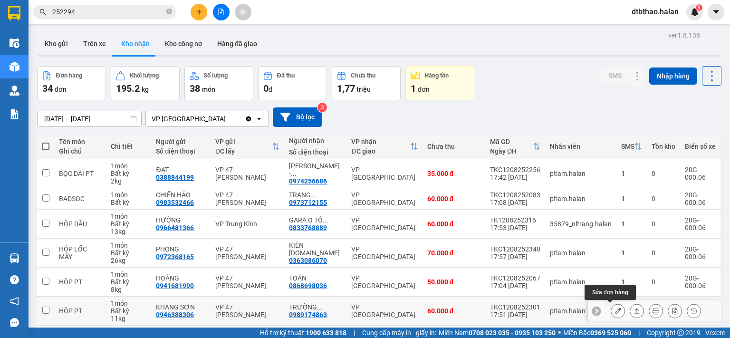
click at [615, 308] on icon at bounding box center [618, 311] width 7 height 7
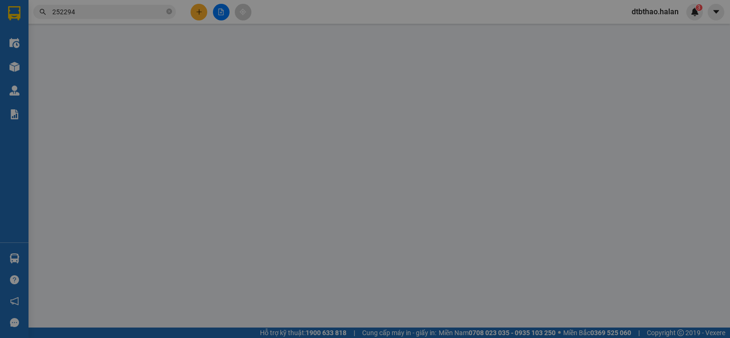
type input "0946388306"
type input "KHANG SƠN"
type input "0989174863"
type input "TRƯỜNG 314.TC"
type input "60.000"
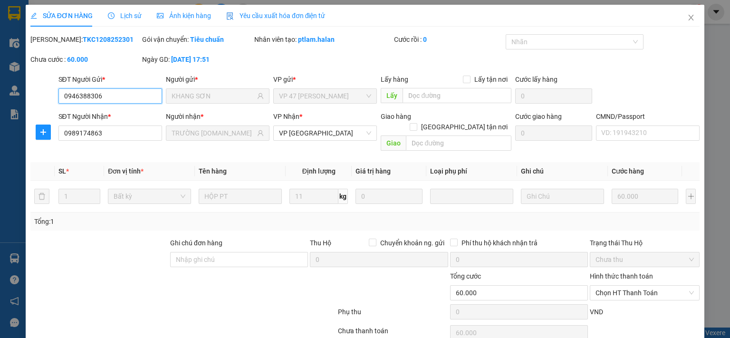
scroll to position [34, 0]
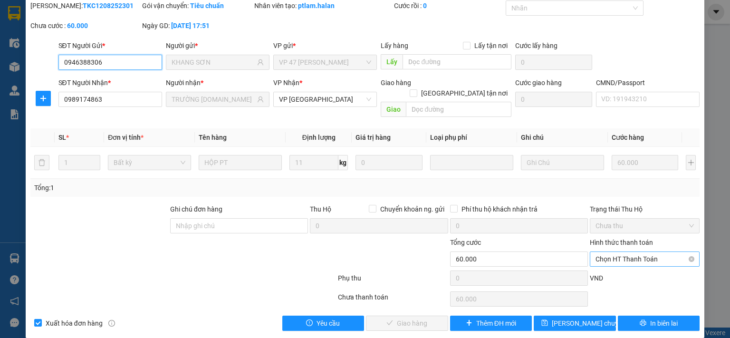
click at [623, 252] on span "Chọn HT Thanh Toán" at bounding box center [645, 259] width 98 height 14
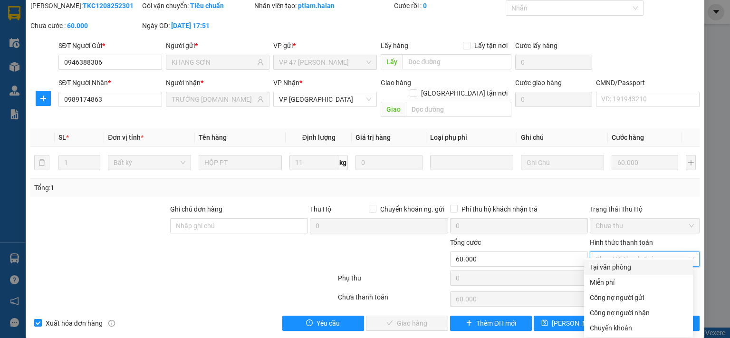
click at [617, 267] on div "Tại văn phòng" at bounding box center [638, 267] width 97 height 10
type input "0"
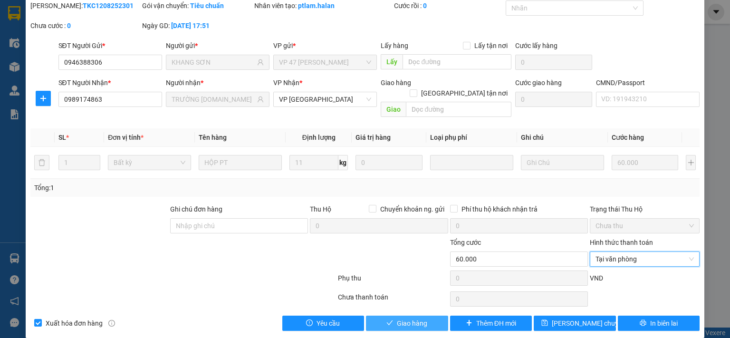
click at [409, 318] on span "Giao hàng" at bounding box center [412, 323] width 30 height 10
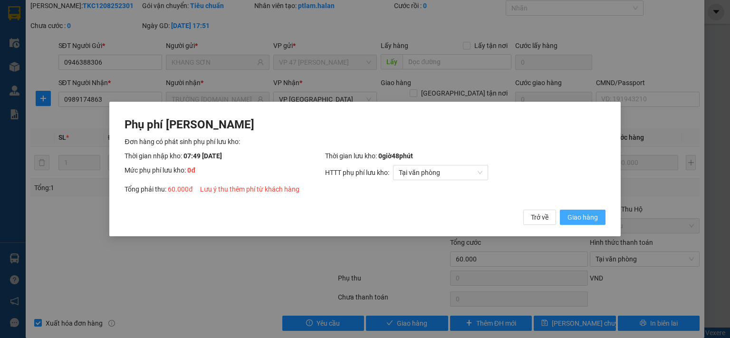
click at [592, 218] on span "Giao hàng" at bounding box center [583, 217] width 30 height 10
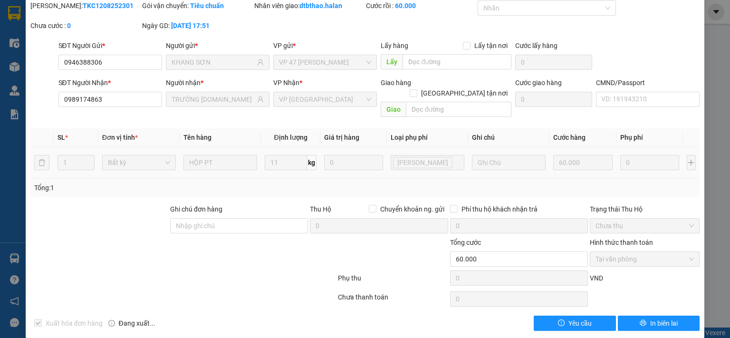
scroll to position [0, 0]
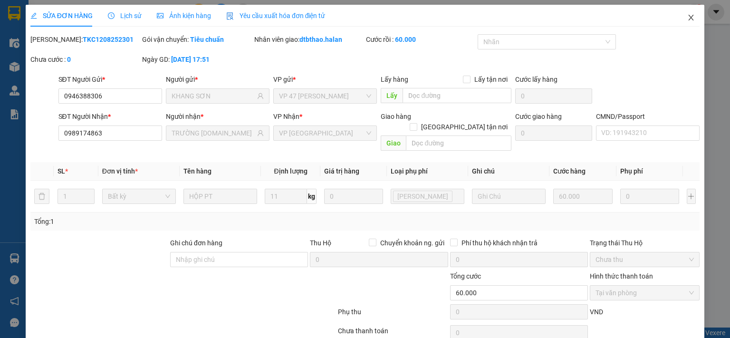
click at [689, 19] on icon "close" at bounding box center [691, 18] width 5 height 6
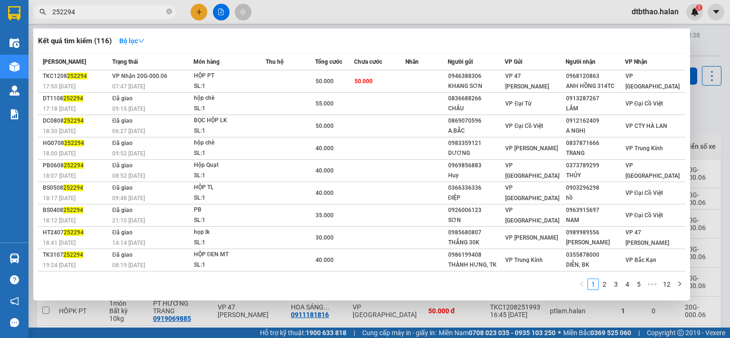
drag, startPoint x: 59, startPoint y: 9, endPoint x: 87, endPoint y: 14, distance: 28.1
click at [87, 14] on input "252294" at bounding box center [108, 12] width 112 height 10
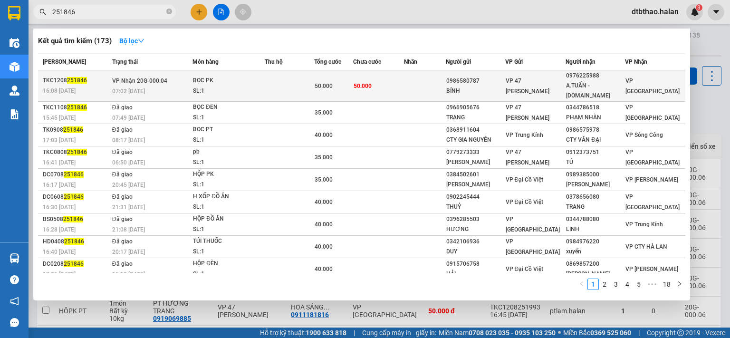
type input "251846"
click at [383, 78] on td "50.000" at bounding box center [378, 85] width 51 height 31
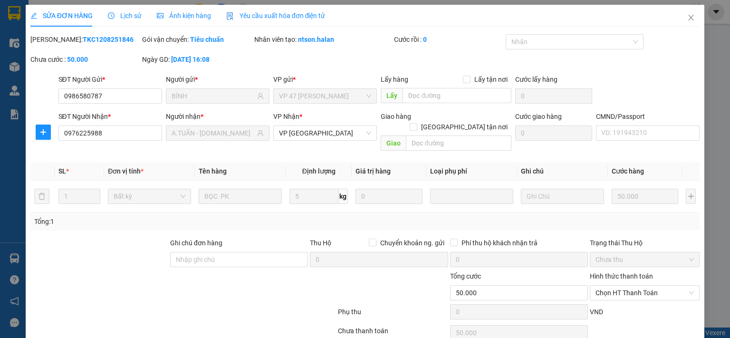
type input "0986580787"
type input "BÍNH"
type input "0976225988"
type input "A.TUẤN - 314.TC"
type input "50.000"
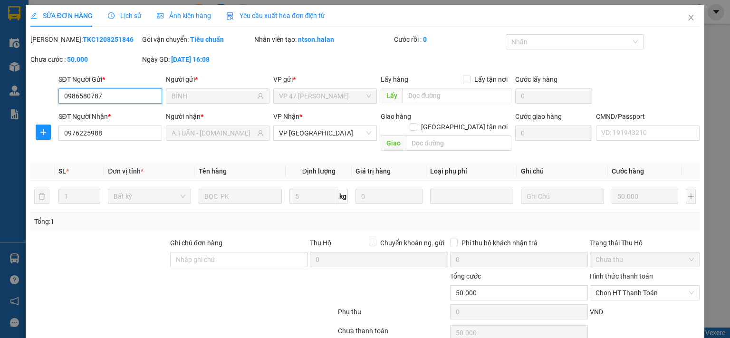
scroll to position [34, 0]
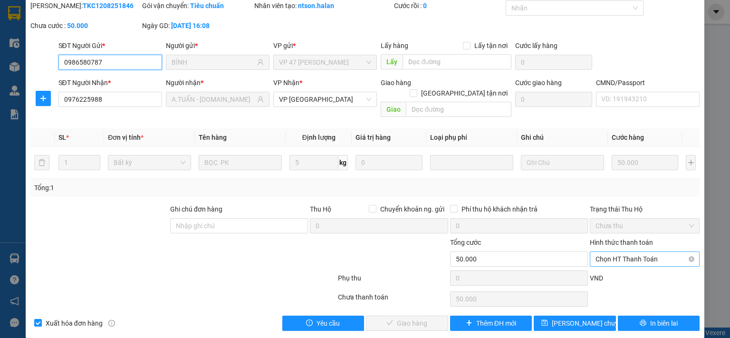
click at [631, 252] on span "Chọn HT Thanh Toán" at bounding box center [645, 259] width 98 height 14
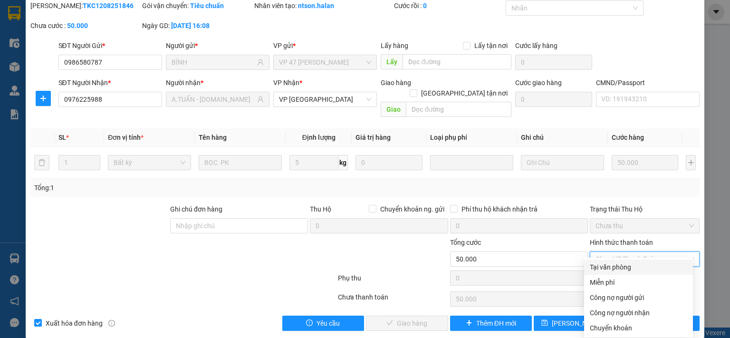
click at [618, 266] on div "Tại văn phòng" at bounding box center [638, 267] width 97 height 10
type input "0"
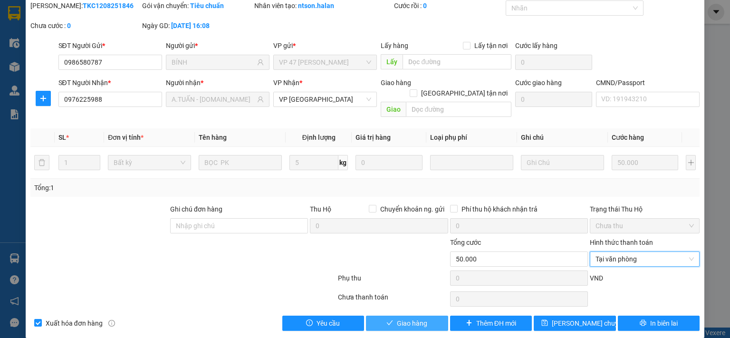
click at [397, 318] on span "Giao hàng" at bounding box center [412, 323] width 30 height 10
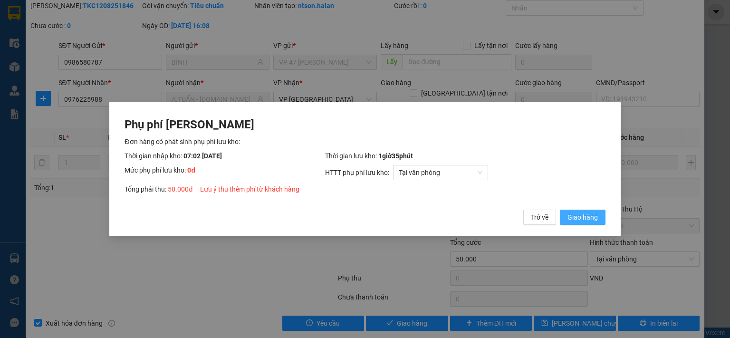
click at [591, 219] on span "Giao hàng" at bounding box center [583, 217] width 30 height 10
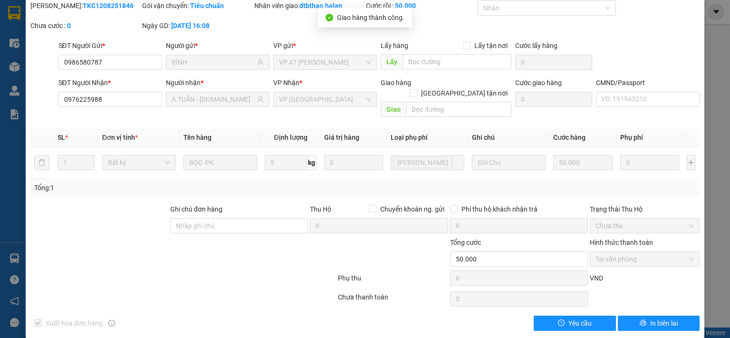
scroll to position [0, 0]
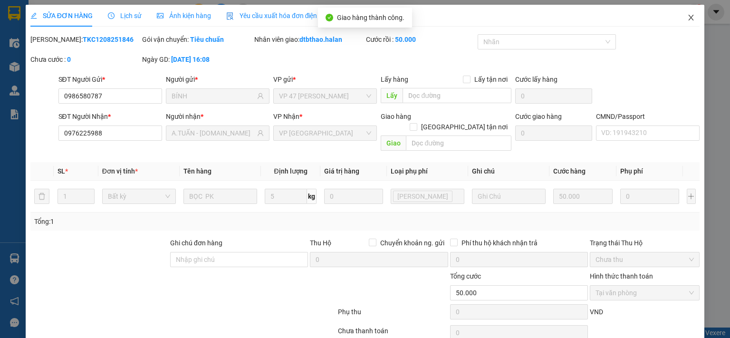
click at [688, 17] on icon "close" at bounding box center [692, 18] width 8 height 8
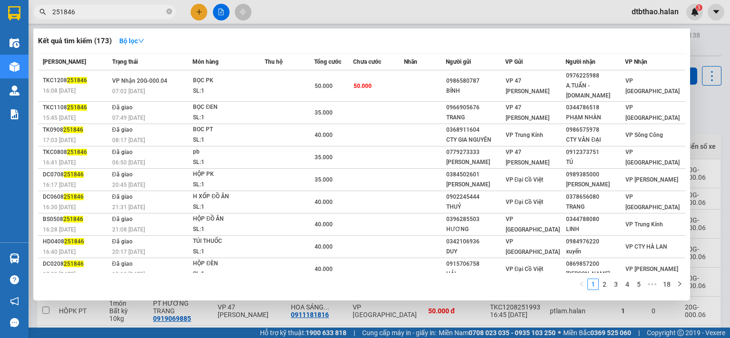
drag, startPoint x: 63, startPoint y: 11, endPoint x: 90, endPoint y: 12, distance: 26.6
click at [90, 12] on input "251846" at bounding box center [108, 12] width 112 height 10
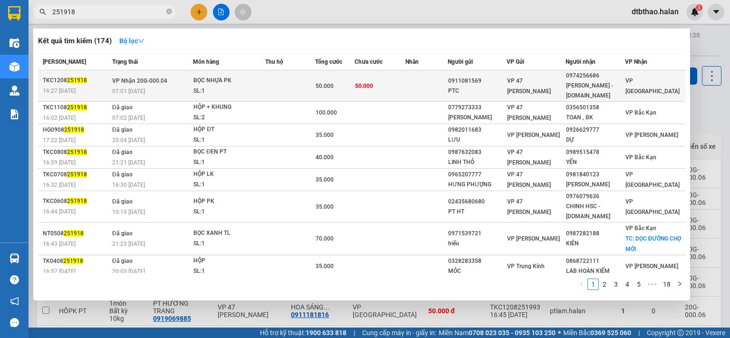
type input "251918"
click at [576, 78] on div "0974256686" at bounding box center [595, 76] width 58 height 10
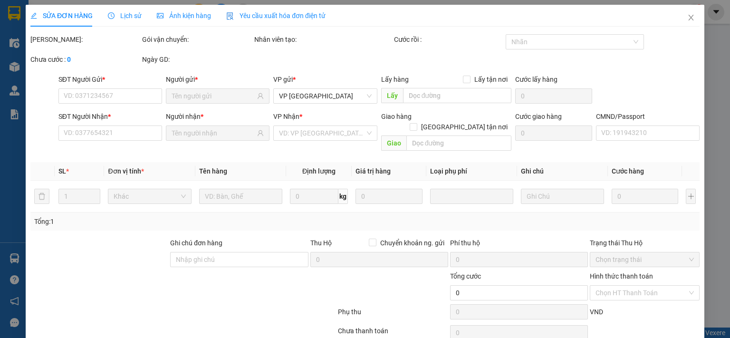
type input "0911081569"
type input "PTC"
type input "0974256686"
type input "NGỌC ÁNH - 314.TC"
type input "50.000"
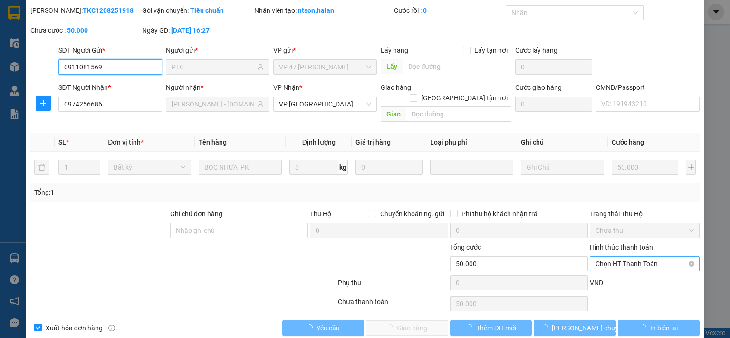
scroll to position [34, 0]
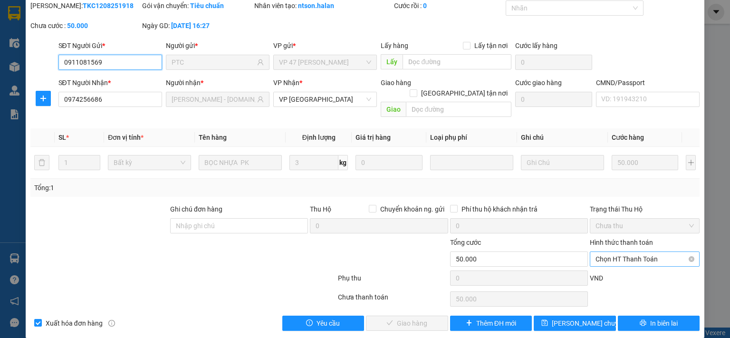
click at [627, 253] on span "Chọn HT Thanh Toán" at bounding box center [645, 259] width 98 height 14
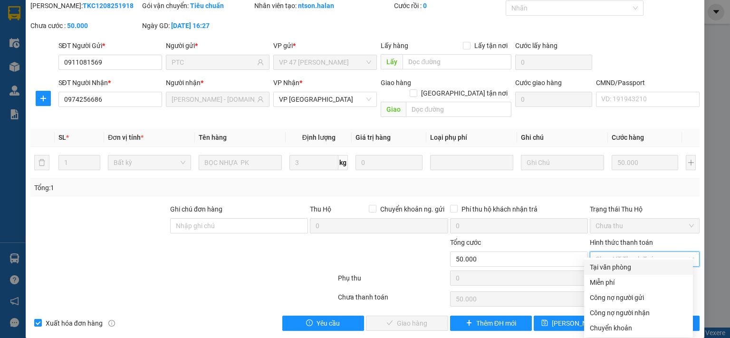
click at [622, 270] on div "Tại văn phòng" at bounding box center [638, 267] width 97 height 10
type input "0"
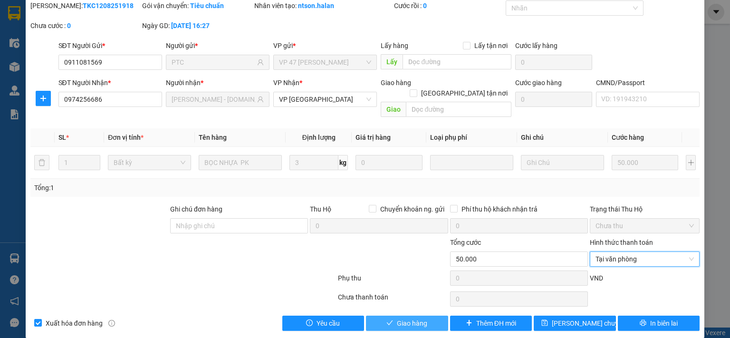
click at [416, 318] on span "Giao hàng" at bounding box center [412, 323] width 30 height 10
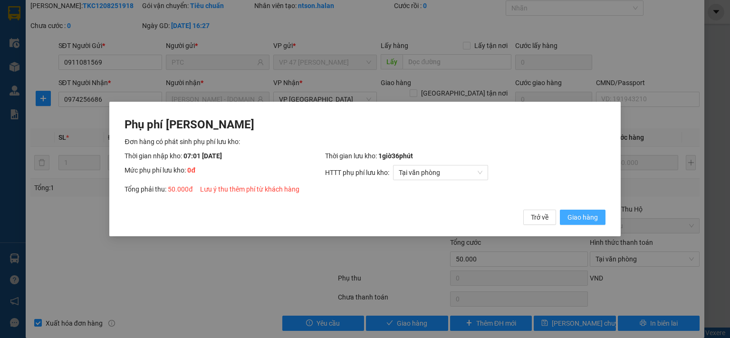
click at [564, 216] on button "Giao hàng" at bounding box center [583, 217] width 46 height 15
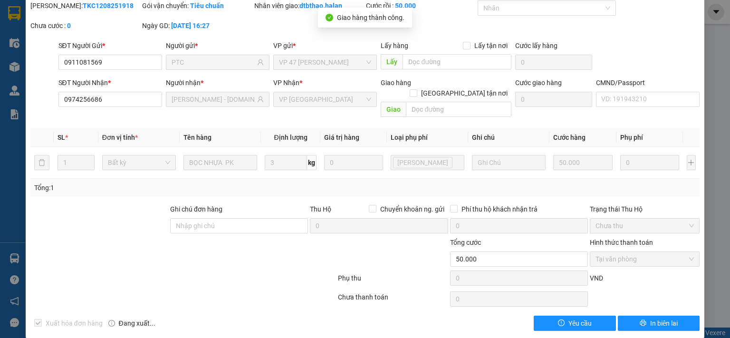
scroll to position [0, 0]
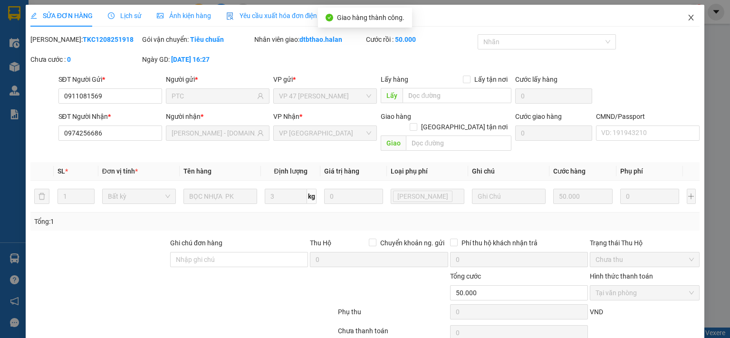
click at [688, 19] on icon "close" at bounding box center [692, 18] width 8 height 8
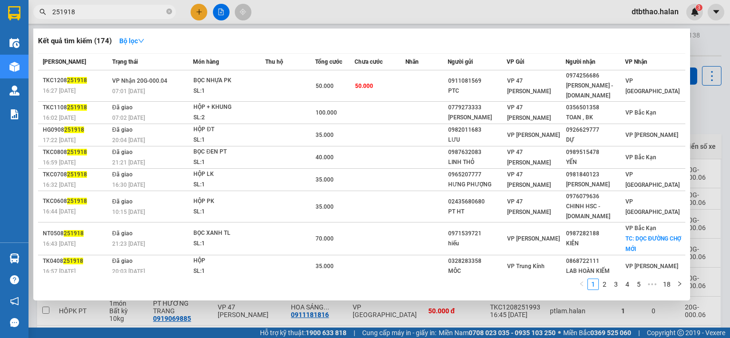
drag, startPoint x: 61, startPoint y: 10, endPoint x: 87, endPoint y: 12, distance: 25.7
click at [87, 12] on input "251918" at bounding box center [108, 12] width 112 height 10
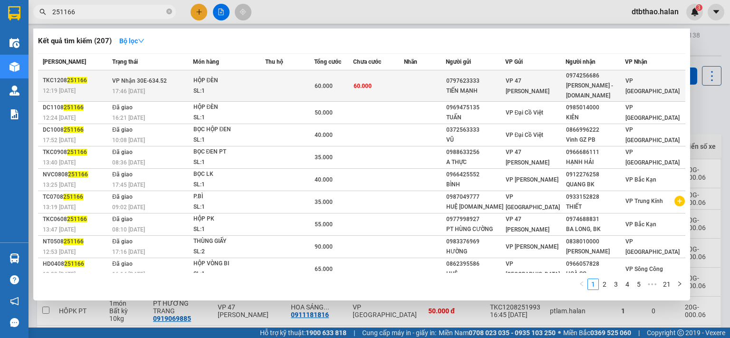
type input "251166"
click at [573, 79] on div "0974256686" at bounding box center [595, 76] width 58 height 10
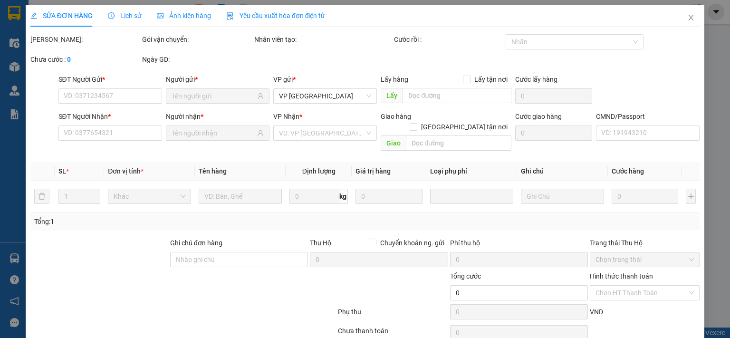
type input "0797623333"
type input "TIẾN MẠNH"
type input "0974256686"
type input "NGỌC ÁNH - 314.TC"
type input "60.000"
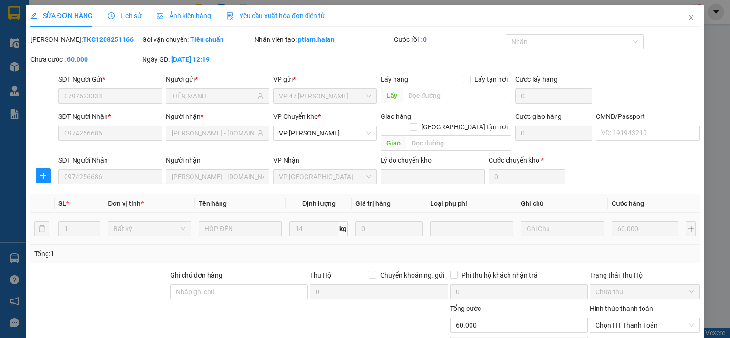
scroll to position [66, 0]
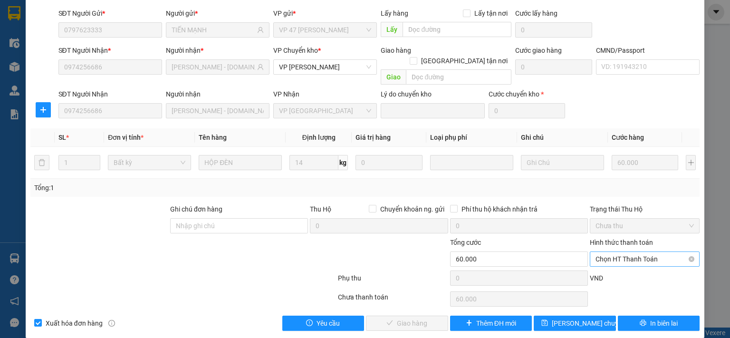
click at [600, 252] on span "Chọn HT Thanh Toán" at bounding box center [645, 259] width 98 height 14
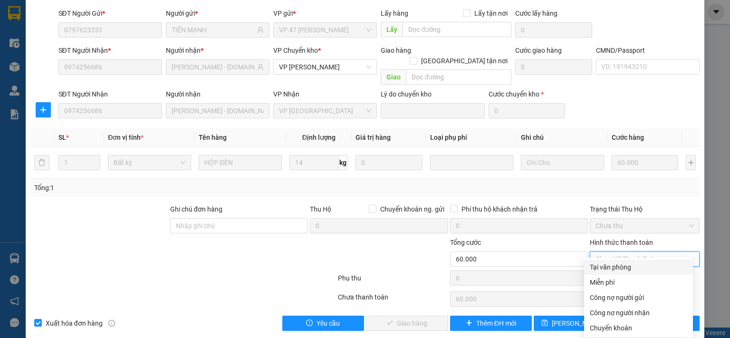
click at [593, 273] on div "Tại văn phòng" at bounding box center [638, 267] width 109 height 15
type input "0"
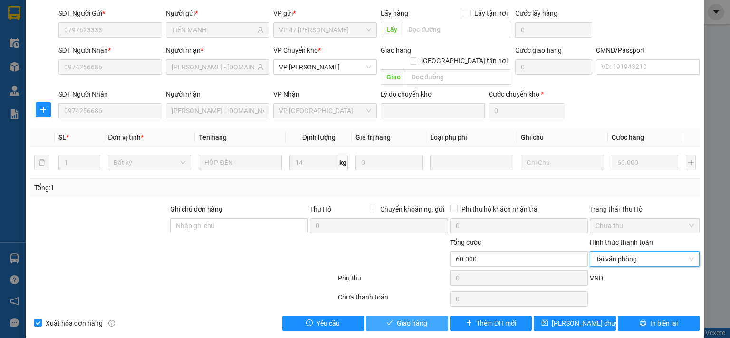
click at [415, 318] on span "Giao hàng" at bounding box center [412, 323] width 30 height 10
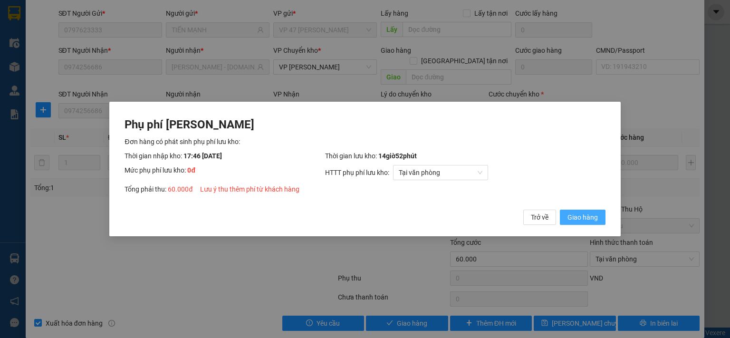
click at [592, 218] on span "Giao hàng" at bounding box center [583, 217] width 30 height 10
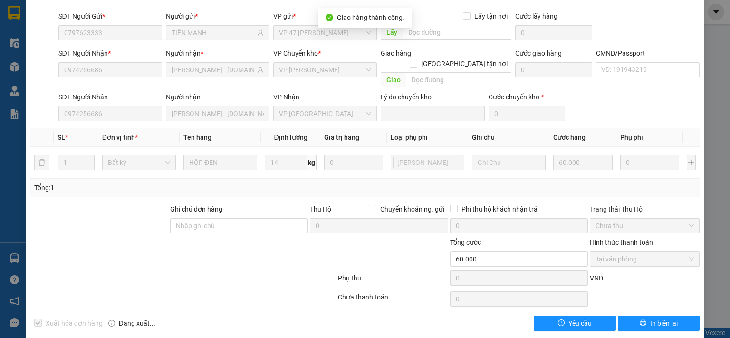
scroll to position [0, 0]
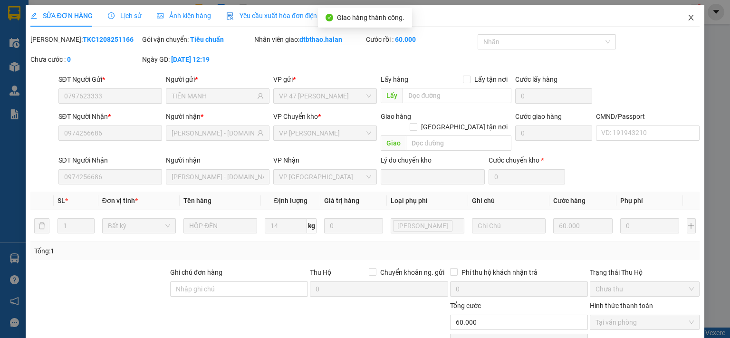
click at [688, 21] on icon "close" at bounding box center [692, 18] width 8 height 8
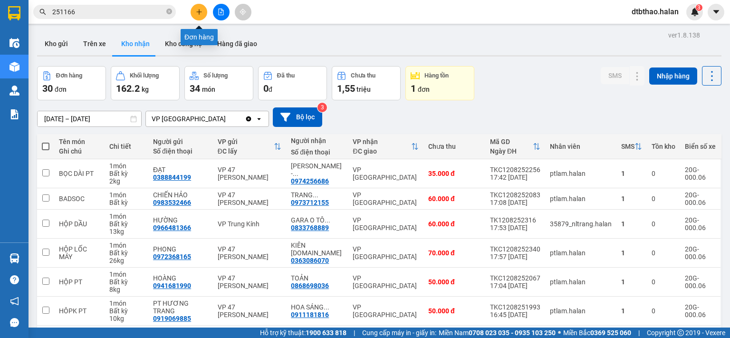
click at [199, 10] on icon "plus" at bounding box center [199, 12] width 7 height 7
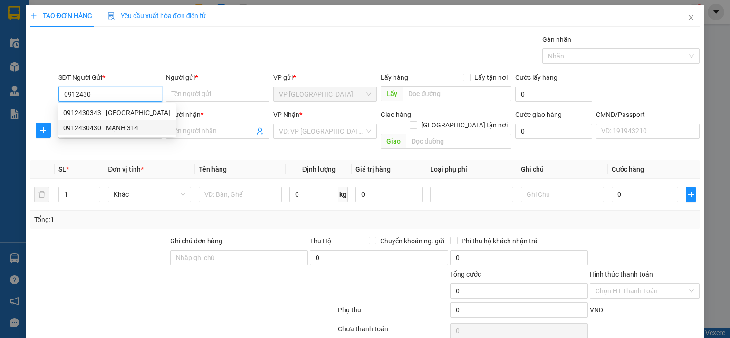
click at [116, 125] on div "0912430430 - MẠNH 314" at bounding box center [116, 128] width 107 height 10
type input "0912430430"
type input "MẠNH 314"
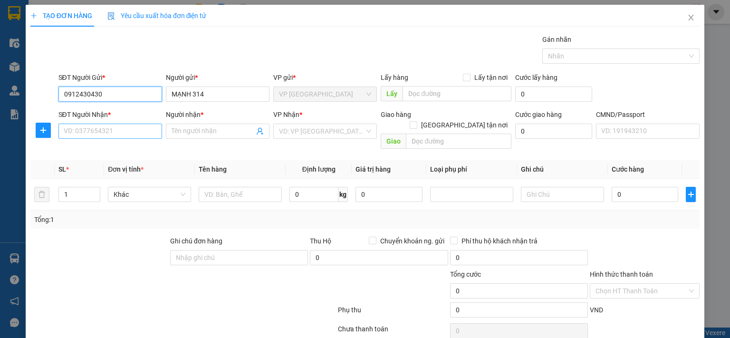
type input "0912430430"
click at [134, 133] on input "SĐT Người Nhận *" at bounding box center [110, 131] width 104 height 15
type input "0962228268"
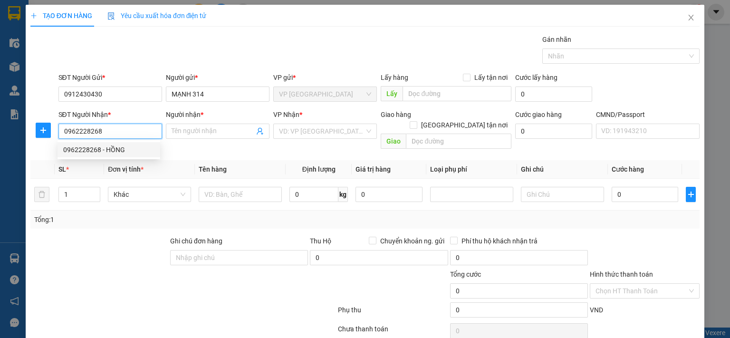
click at [75, 149] on div "0962228268 - HỒNG" at bounding box center [108, 150] width 91 height 10
type input "HỒNG"
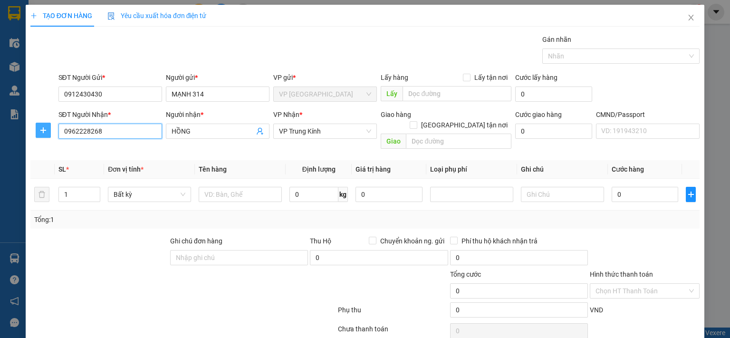
type input "0962228268"
drag, startPoint x: 39, startPoint y: 126, endPoint x: 46, endPoint y: 129, distance: 7.2
click at [39, 126] on icon "plus" at bounding box center [43, 130] width 8 height 8
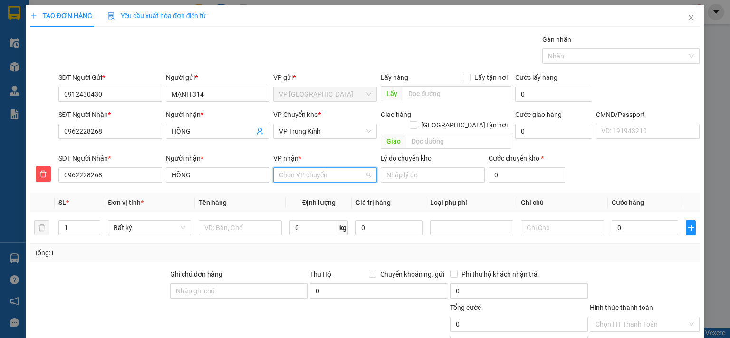
click at [291, 168] on input "VP nhận *" at bounding box center [322, 175] width 86 height 14
type input "trung"
click at [284, 186] on div "VP Trung Kính" at bounding box center [321, 183] width 91 height 10
click at [314, 129] on span "VP Trung Kính" at bounding box center [325, 131] width 92 height 14
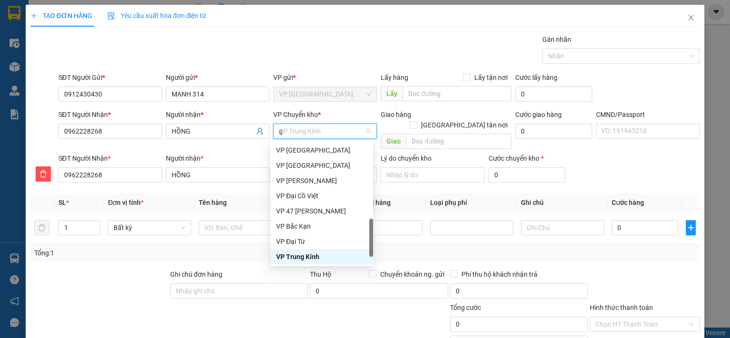
scroll to position [103, 0]
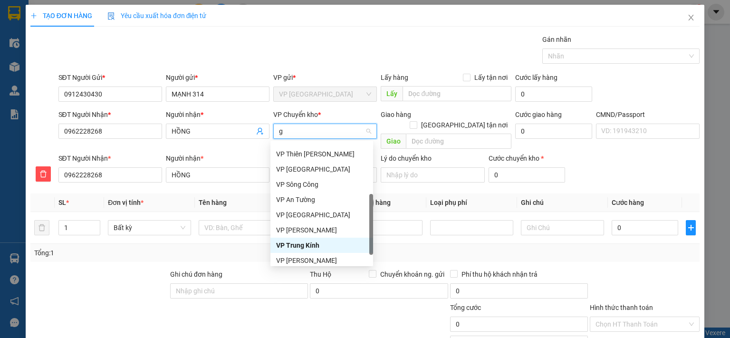
type input "gi"
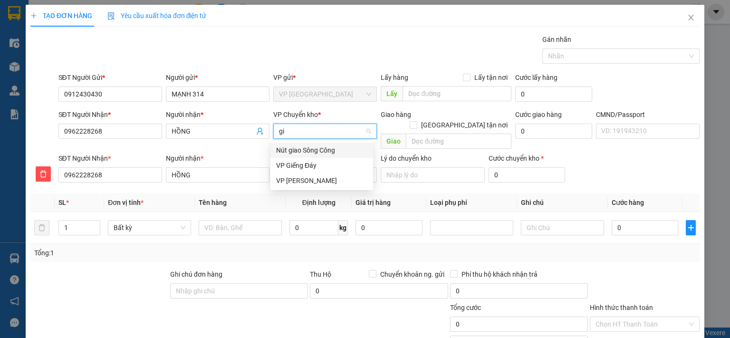
scroll to position [0, 0]
drag, startPoint x: 312, startPoint y: 185, endPoint x: 308, endPoint y: 193, distance: 9.1
click at [311, 185] on div "VP [PERSON_NAME]" at bounding box center [321, 180] width 91 height 10
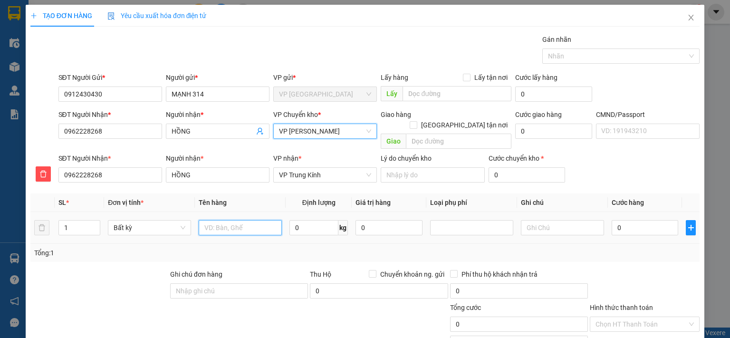
click at [239, 220] on input "text" at bounding box center [240, 227] width 83 height 15
type input "HỘP ĐỒ ĂN"
click at [312, 220] on input "0" at bounding box center [314, 227] width 49 height 15
type input "11"
click at [630, 220] on input "0" at bounding box center [645, 227] width 67 height 15
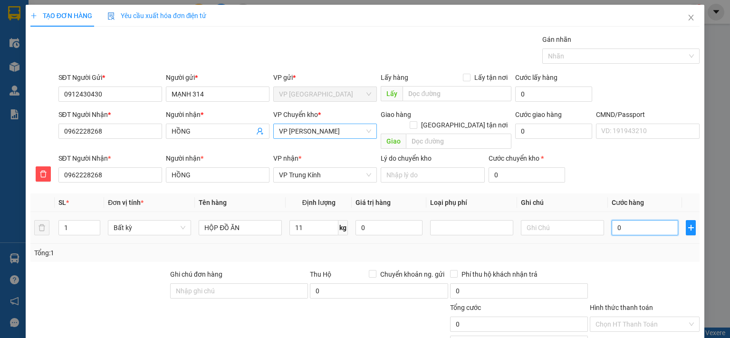
type input "60.000"
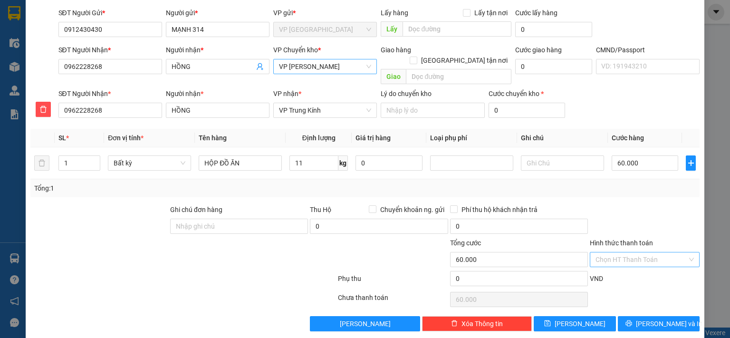
click at [618, 253] on input "Hình thức thanh toán" at bounding box center [642, 260] width 92 height 14
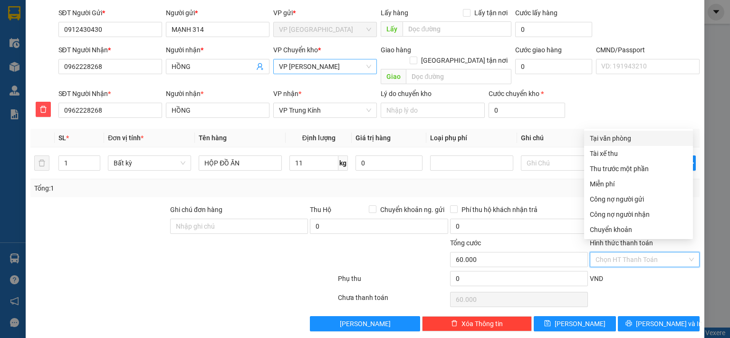
click at [608, 140] on div "Tại văn phòng" at bounding box center [638, 138] width 97 height 10
type input "0"
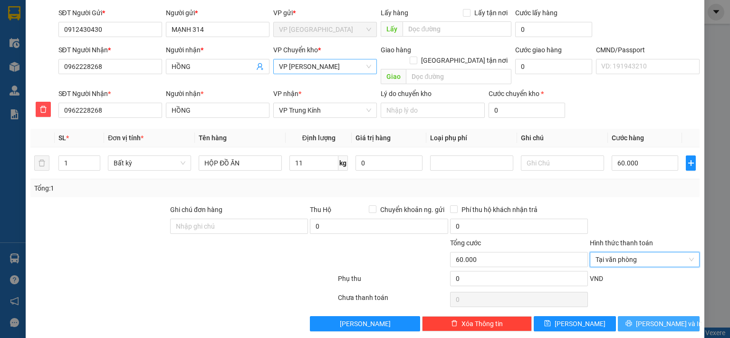
click at [644, 319] on span "[PERSON_NAME] và In" at bounding box center [669, 324] width 67 height 10
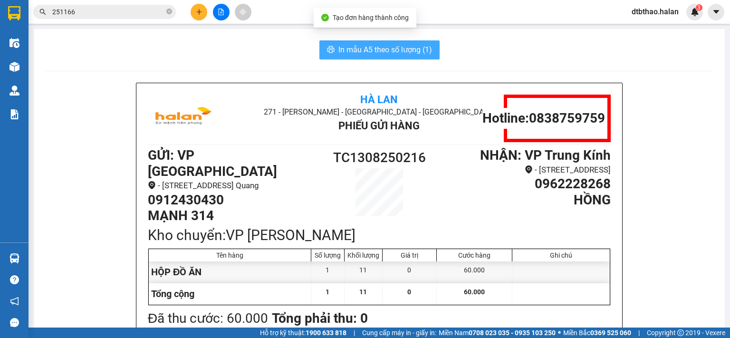
click at [370, 53] on span "In mẫu A5 theo số lượng (1)" at bounding box center [386, 50] width 94 height 12
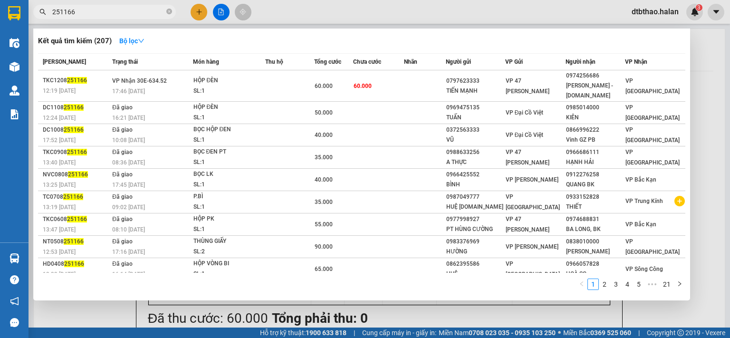
drag, startPoint x: 59, startPoint y: 12, endPoint x: 93, endPoint y: 19, distance: 34.9
click at [92, 19] on span "251166" at bounding box center [104, 12] width 143 height 14
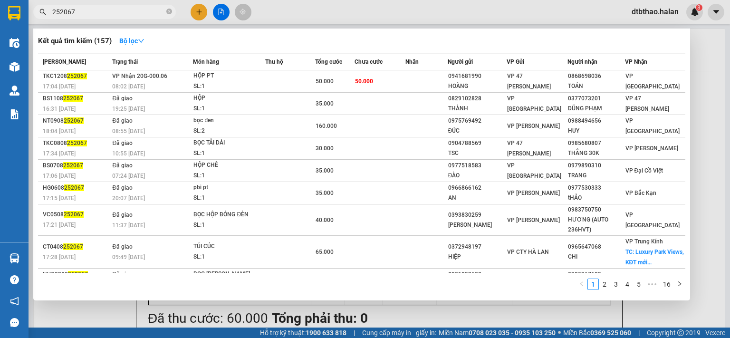
drag, startPoint x: 641, startPoint y: 308, endPoint x: 632, endPoint y: 306, distance: 9.2
click at [638, 308] on div at bounding box center [365, 169] width 730 height 338
drag, startPoint x: 67, startPoint y: 10, endPoint x: 47, endPoint y: 12, distance: 20.0
click at [47, 12] on span "252067" at bounding box center [104, 12] width 143 height 14
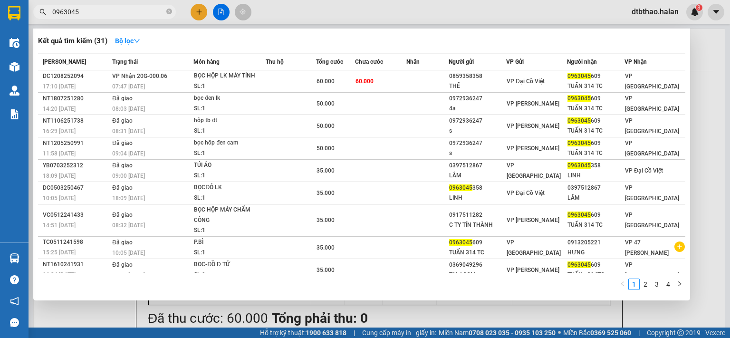
click at [534, 315] on div at bounding box center [365, 169] width 730 height 338
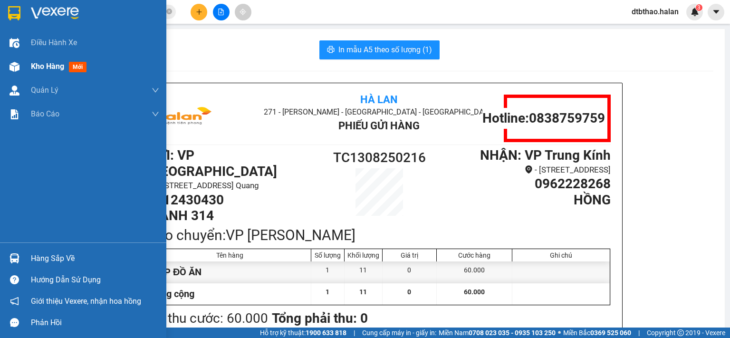
click at [33, 68] on span "Kho hàng" at bounding box center [47, 66] width 33 height 9
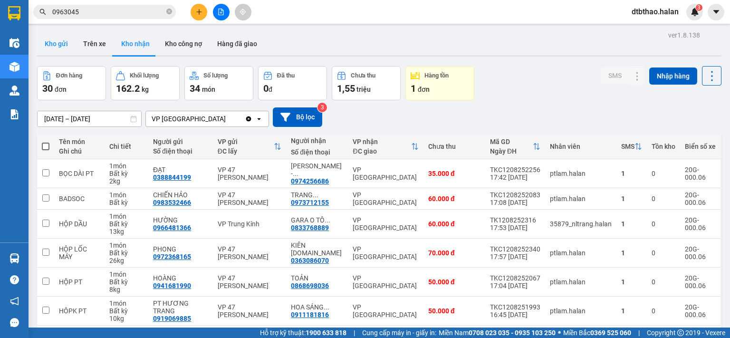
click at [54, 43] on button "Kho gửi" at bounding box center [56, 43] width 39 height 23
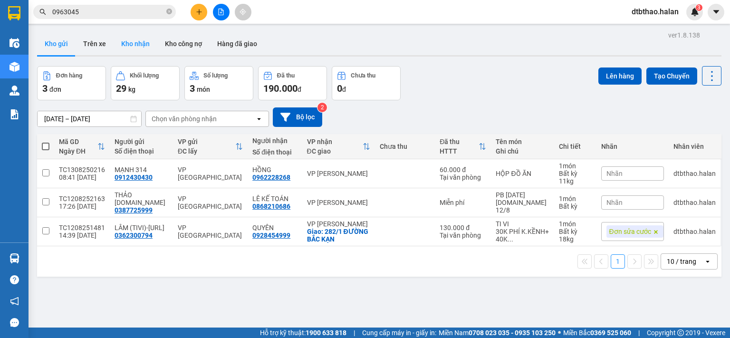
click at [129, 37] on button "Kho nhận" at bounding box center [136, 43] width 44 height 23
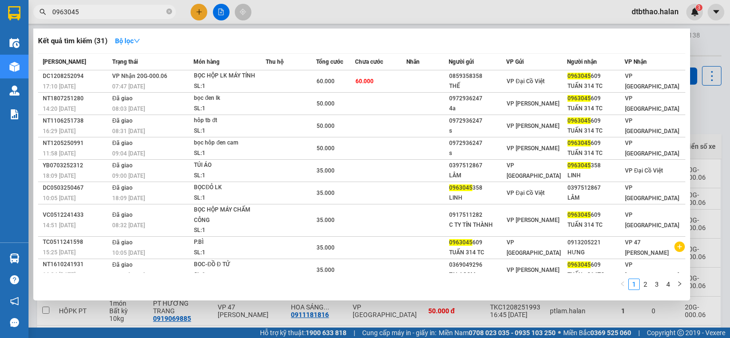
drag, startPoint x: 79, startPoint y: 13, endPoint x: 39, endPoint y: 13, distance: 39.9
click at [39, 13] on div "0963045" at bounding box center [92, 12] width 185 height 14
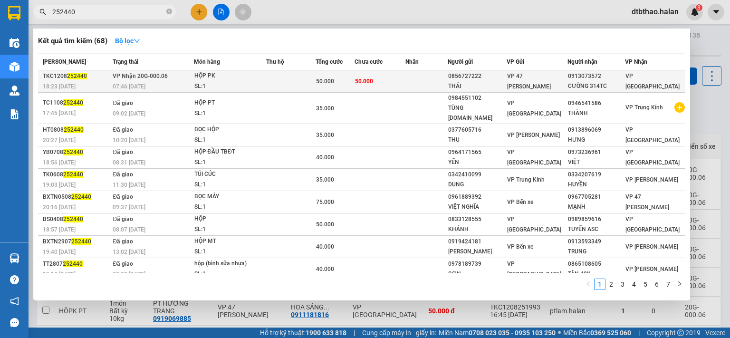
type input "252440"
click at [536, 79] on span "VP 47 [PERSON_NAME]" at bounding box center [529, 81] width 44 height 17
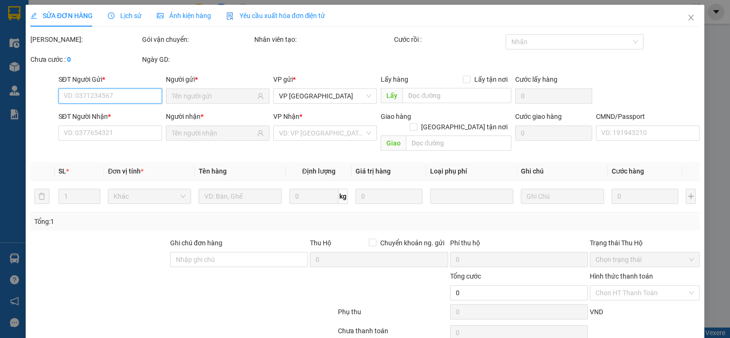
type input "0856727222"
type input "THÁI"
type input "0913073572"
type input "CƯỜNG 314TC"
type input "50.000"
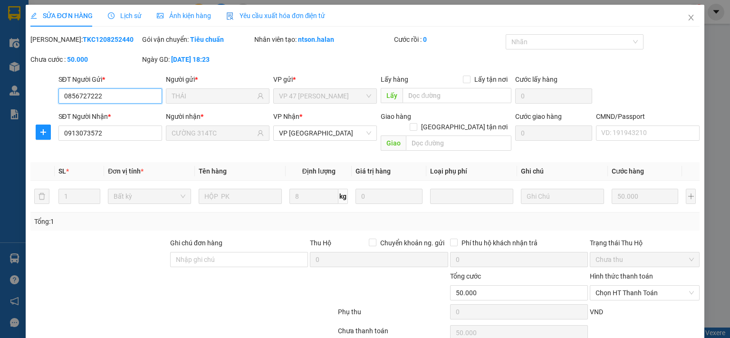
scroll to position [34, 0]
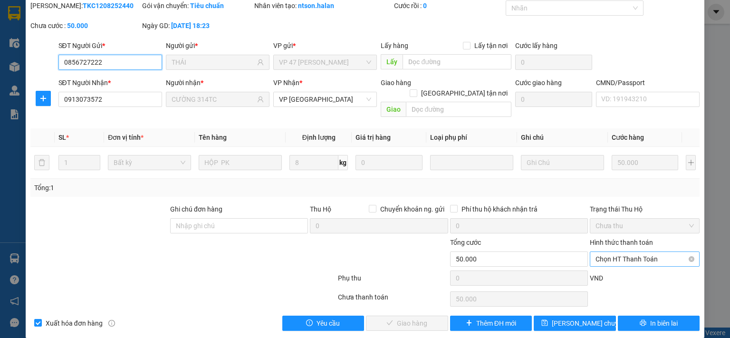
click at [610, 252] on span "Chọn HT Thanh Toán" at bounding box center [645, 259] width 98 height 14
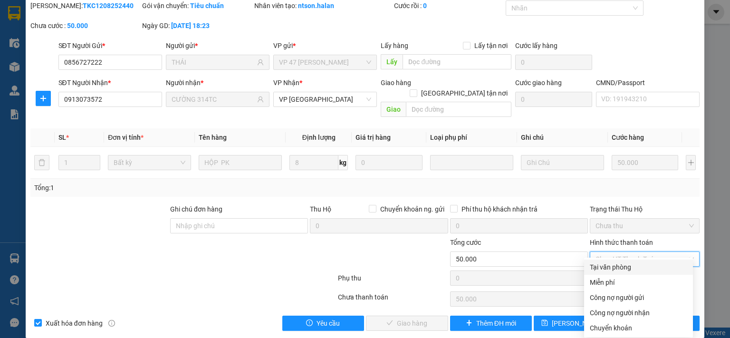
click at [602, 268] on div "Tại văn phòng" at bounding box center [638, 267] width 97 height 10
type input "0"
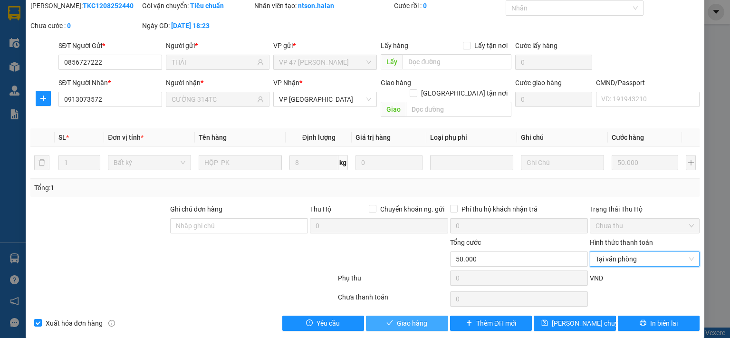
click at [392, 316] on button "Giao hàng" at bounding box center [407, 323] width 82 height 15
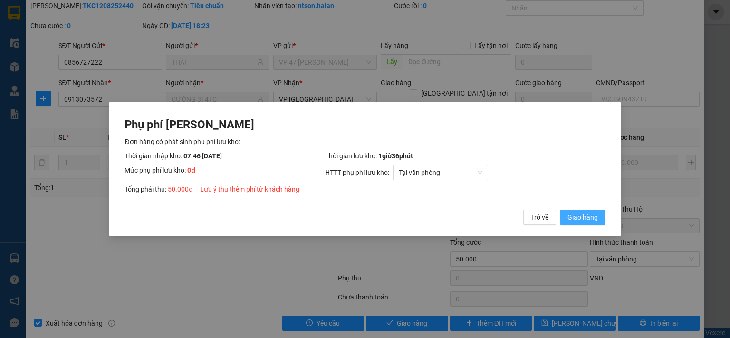
click at [570, 219] on span "Giao hàng" at bounding box center [583, 217] width 30 height 10
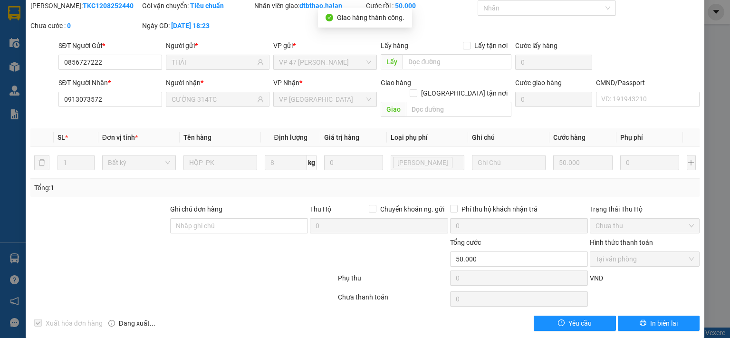
scroll to position [0, 0]
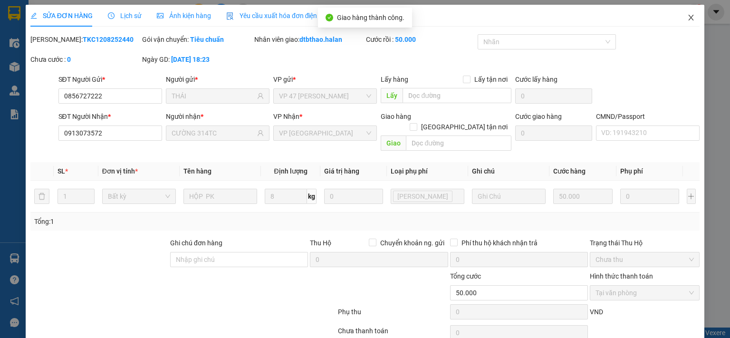
click at [688, 19] on icon "close" at bounding box center [692, 18] width 8 height 8
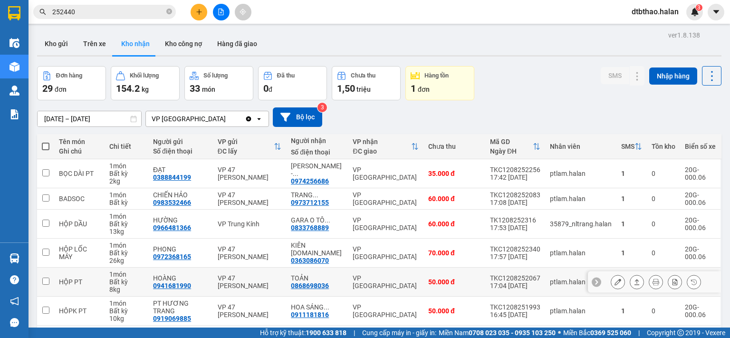
scroll to position [143, 0]
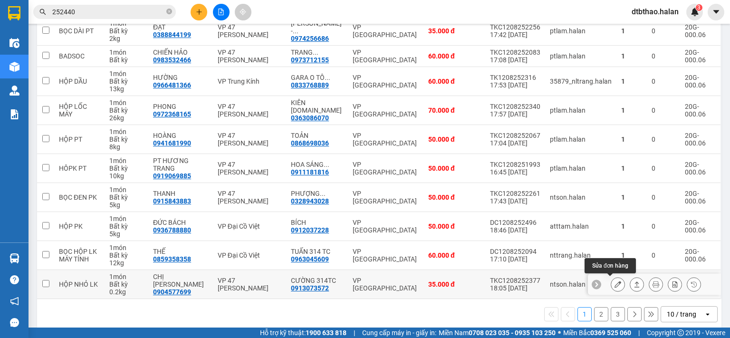
click at [615, 284] on icon at bounding box center [618, 284] width 7 height 7
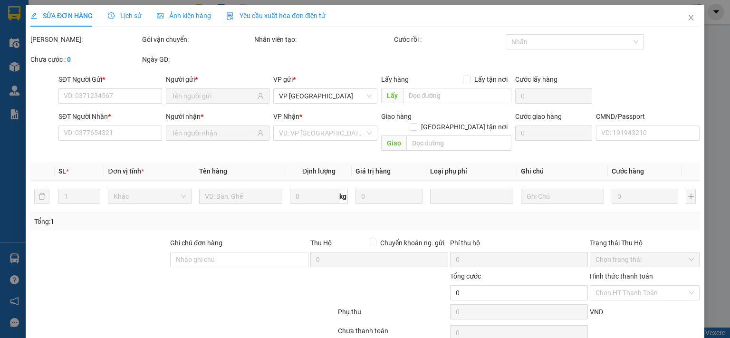
type input "0904577699"
type input "CHỊ TRANG"
type input "0913073572"
type input "CƯỜNG 314TC"
type input "35.000"
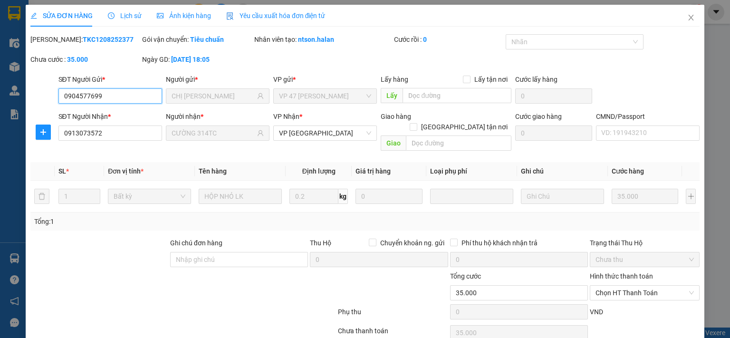
scroll to position [34, 0]
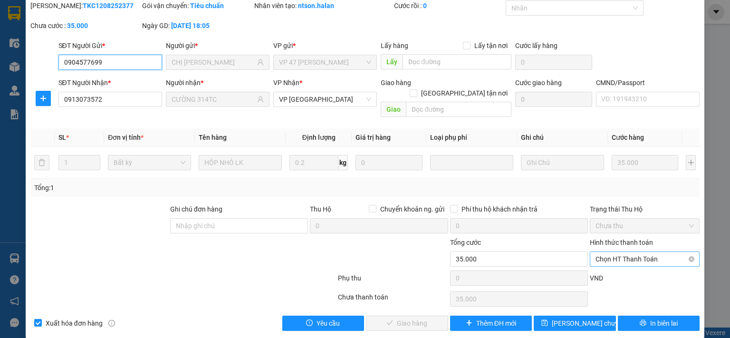
click at [610, 252] on span "Chọn HT Thanh Toán" at bounding box center [645, 259] width 98 height 14
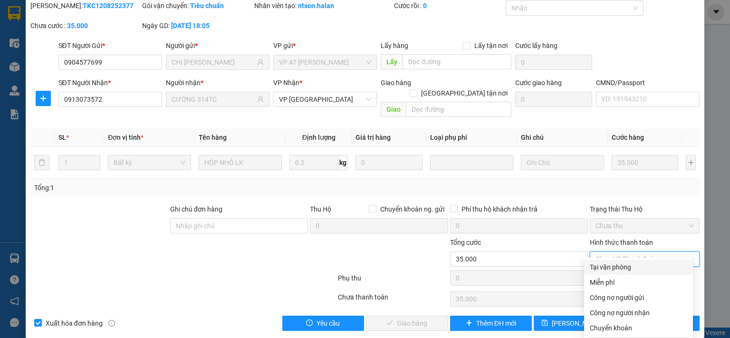
click at [614, 268] on div "Tại văn phòng" at bounding box center [638, 267] width 97 height 10
type input "0"
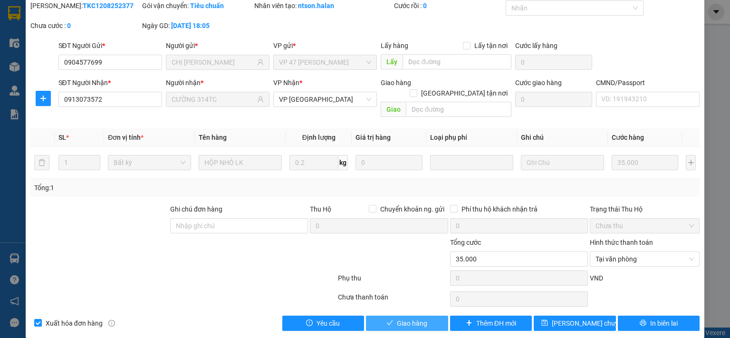
click at [417, 318] on span "Giao hàng" at bounding box center [412, 323] width 30 height 10
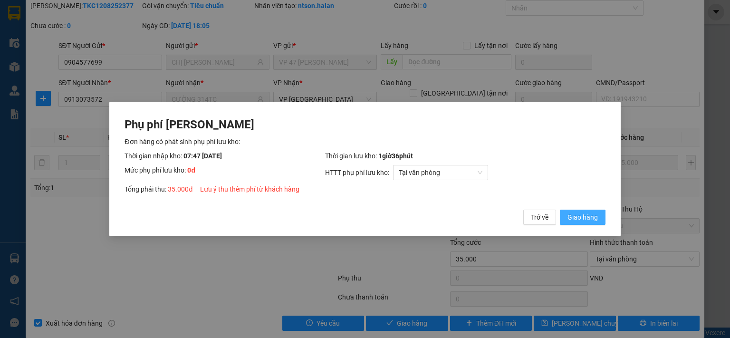
click at [584, 222] on span "Giao hàng" at bounding box center [583, 217] width 30 height 10
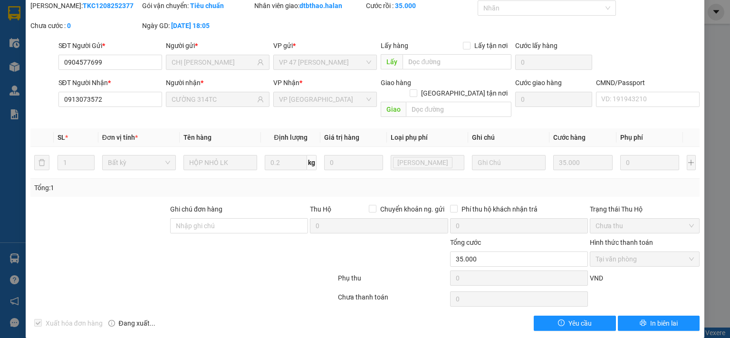
scroll to position [0, 0]
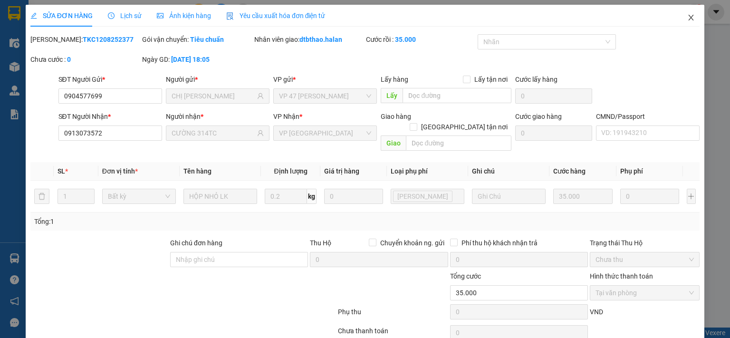
click at [689, 18] on icon "close" at bounding box center [691, 18] width 5 height 6
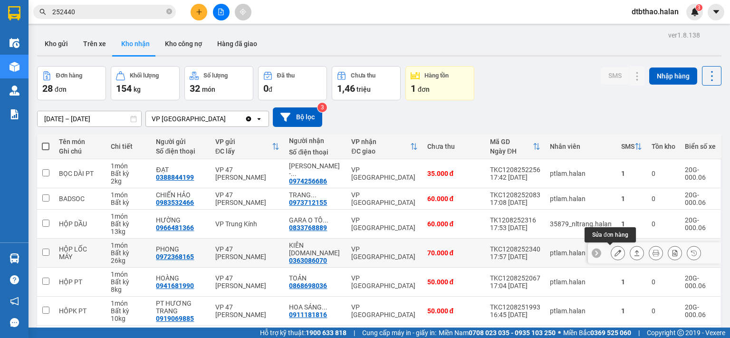
click at [614, 253] on button at bounding box center [618, 253] width 13 height 17
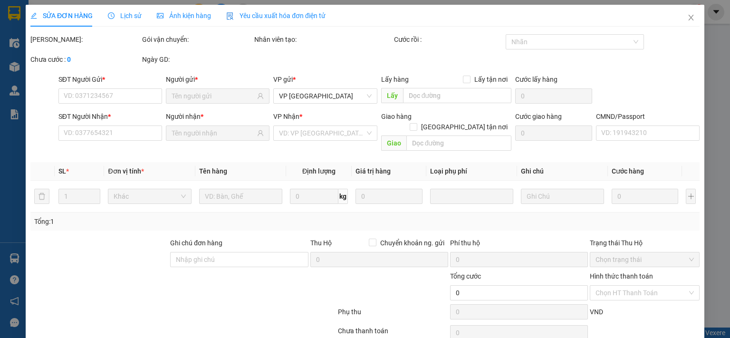
type input "0972368165"
type input "PHONG"
type input "0363086070"
type input "KIÊN 314.TC"
type input "70.000"
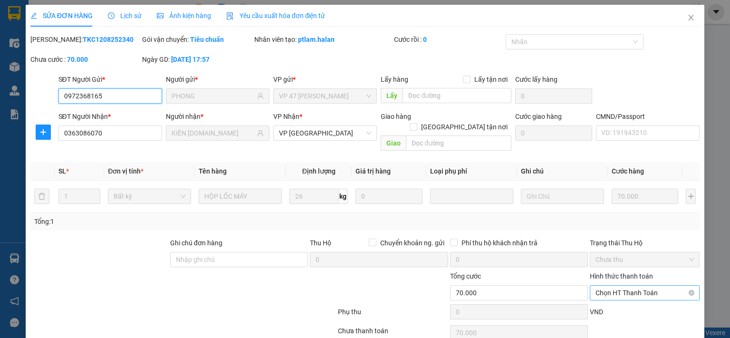
scroll to position [34, 0]
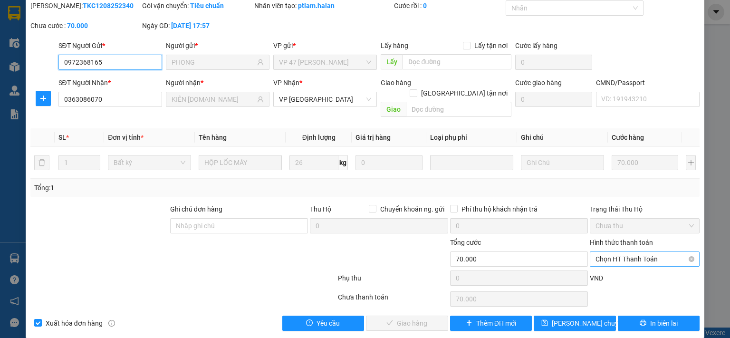
click at [608, 252] on span "Chọn HT Thanh Toán" at bounding box center [645, 259] width 98 height 14
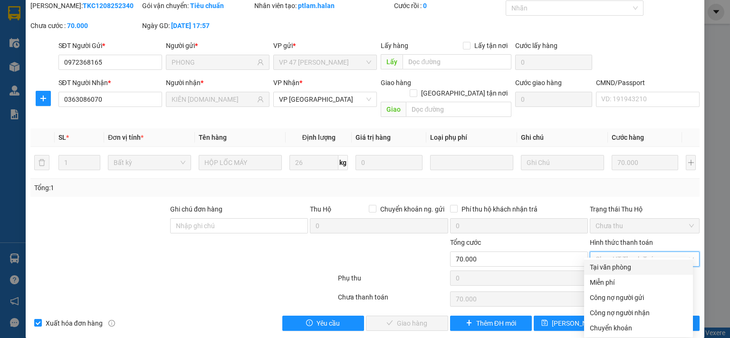
drag, startPoint x: 607, startPoint y: 268, endPoint x: 596, endPoint y: 275, distance: 12.7
click at [607, 268] on div "Tại văn phòng" at bounding box center [638, 267] width 97 height 10
type input "0"
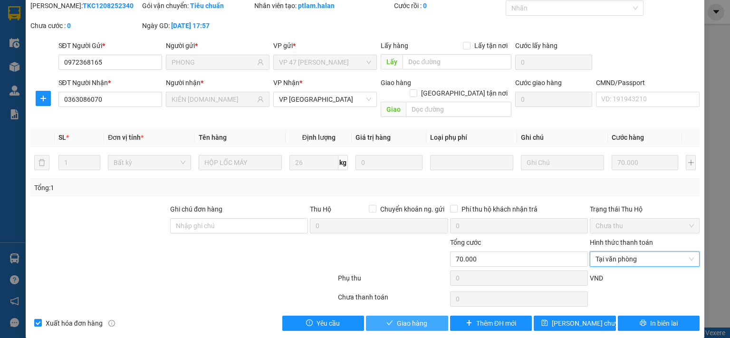
click at [436, 316] on button "Giao hàng" at bounding box center [407, 323] width 82 height 15
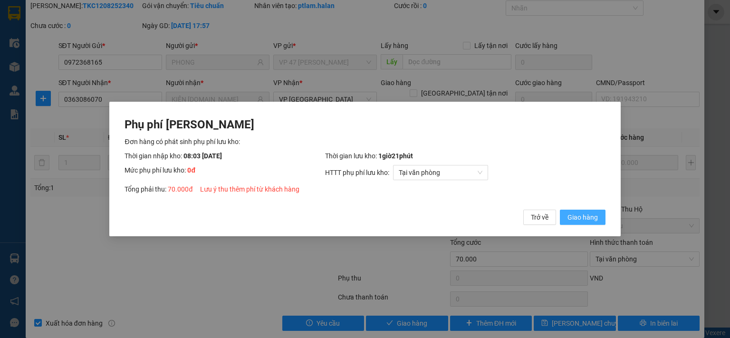
click at [595, 219] on span "Giao hàng" at bounding box center [583, 217] width 30 height 10
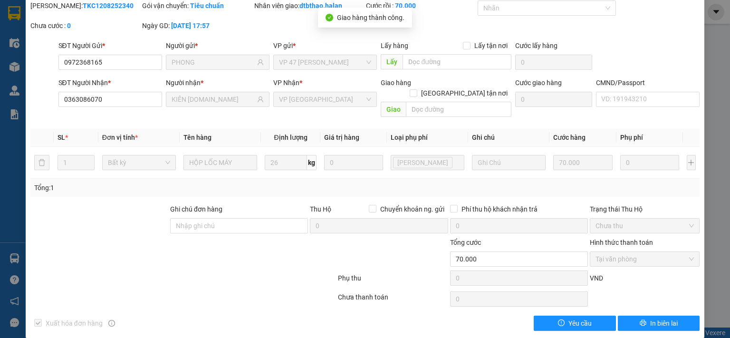
scroll to position [0, 0]
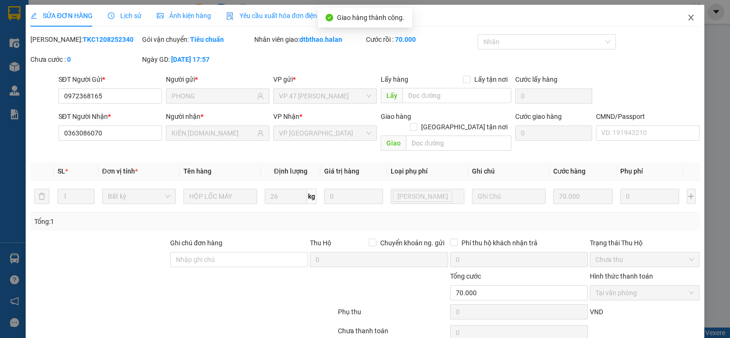
click at [688, 20] on icon "close" at bounding box center [692, 18] width 8 height 8
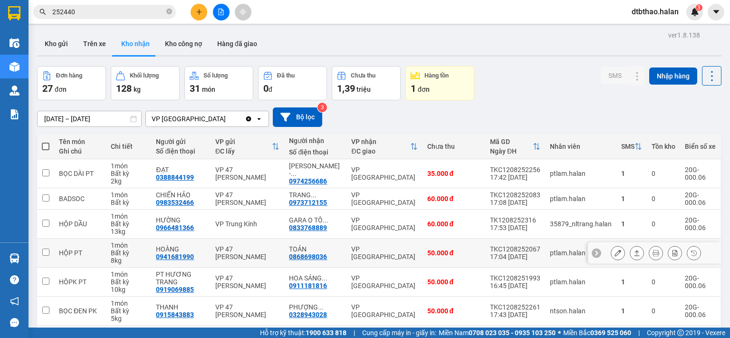
scroll to position [151, 0]
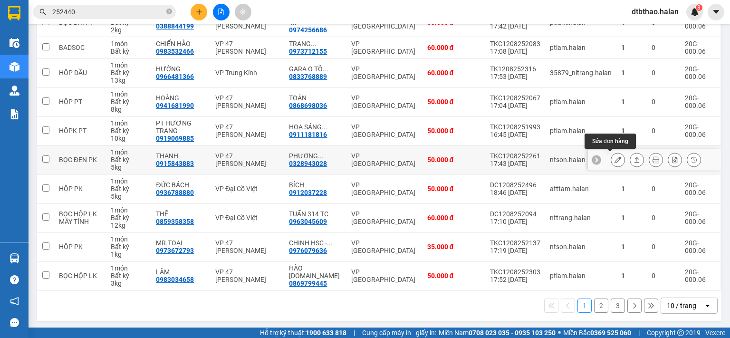
click at [615, 161] on icon at bounding box center [618, 159] width 7 height 7
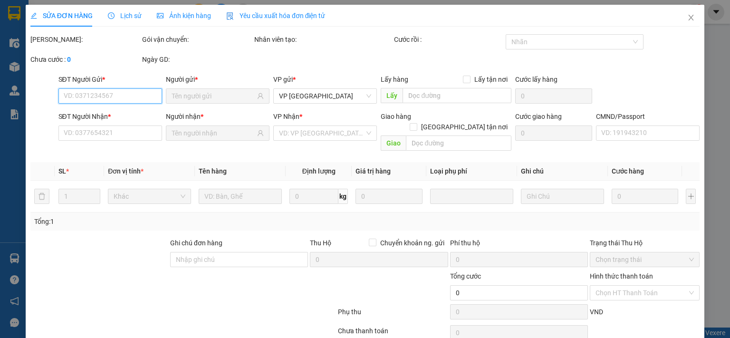
type input "0915843883"
type input "THANH"
type input "0328943028"
type input "PHƯỢNG HÙNG 314T.C"
type input "50.000"
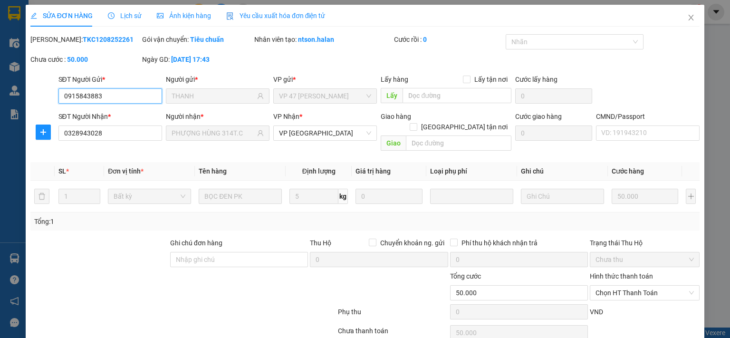
scroll to position [34, 0]
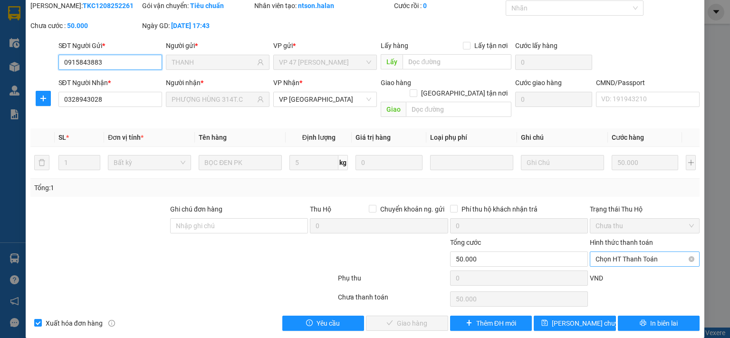
click at [624, 252] on span "Chọn HT Thanh Toán" at bounding box center [645, 259] width 98 height 14
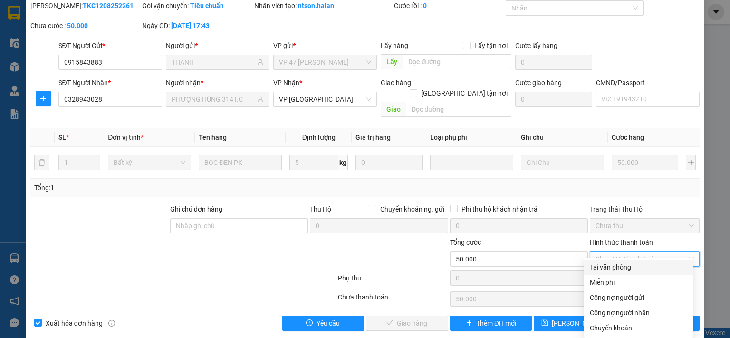
click at [620, 265] on div "Tại văn phòng" at bounding box center [638, 267] width 97 height 10
type input "0"
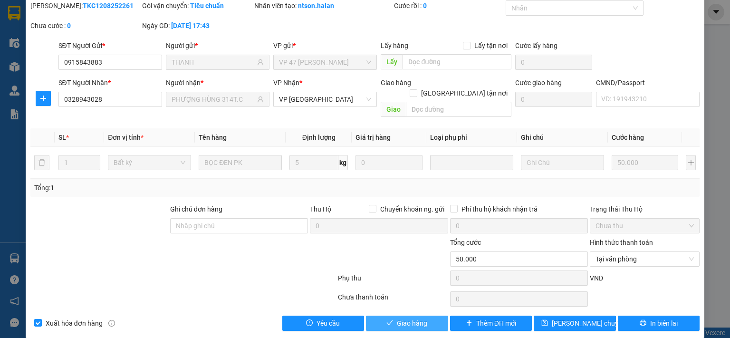
click at [430, 316] on button "Giao hàng" at bounding box center [407, 323] width 82 height 15
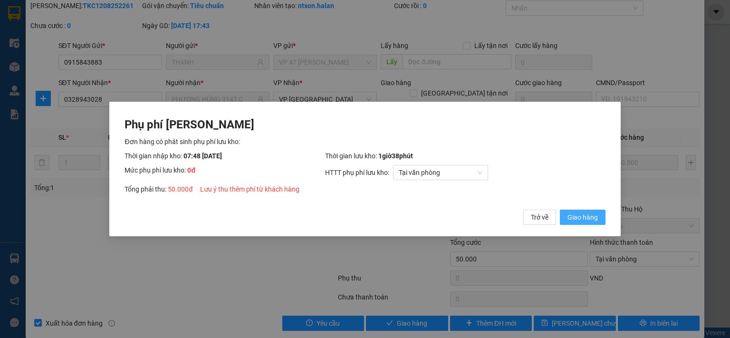
click at [581, 214] on span "Giao hàng" at bounding box center [583, 217] width 30 height 10
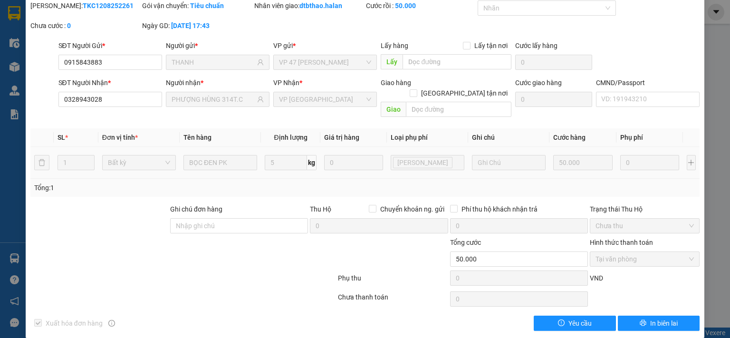
scroll to position [0, 0]
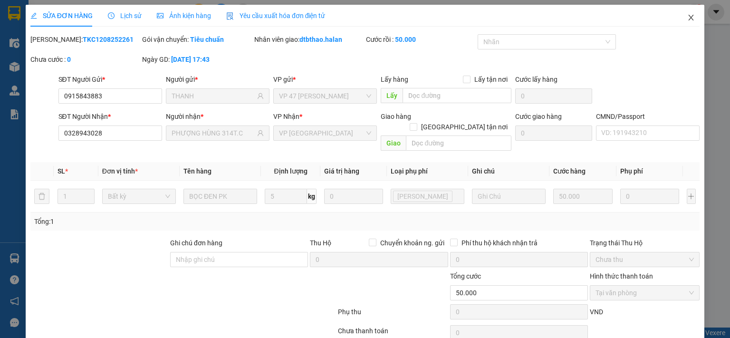
click at [688, 19] on icon "close" at bounding box center [692, 18] width 8 height 8
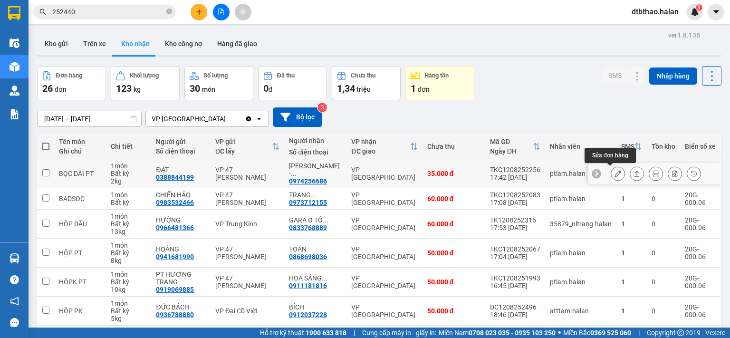
click at [615, 175] on icon at bounding box center [618, 173] width 7 height 7
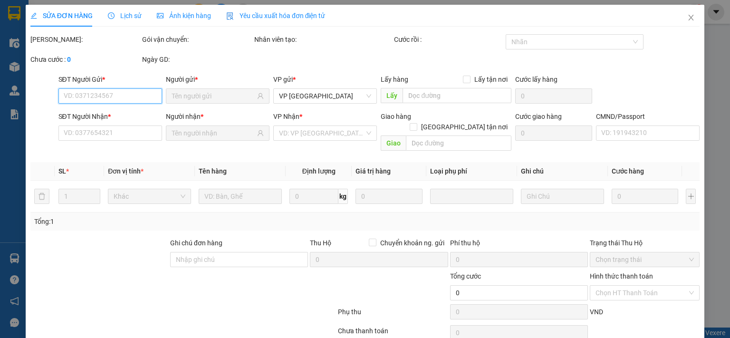
type input "0388844199"
type input "ĐẠT"
type input "0974256686"
type input "NGỌC ÁNH - 314.TC"
type input "35.000"
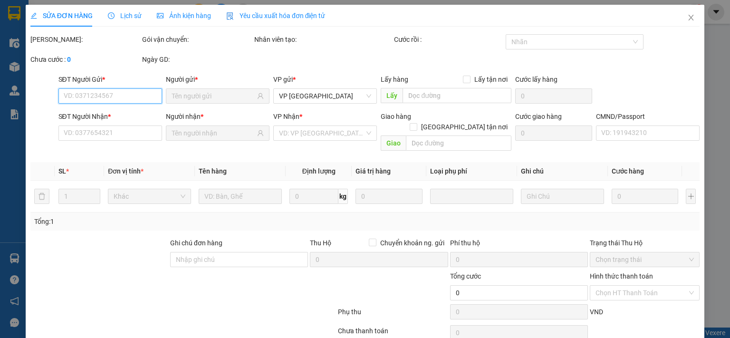
type input "35.000"
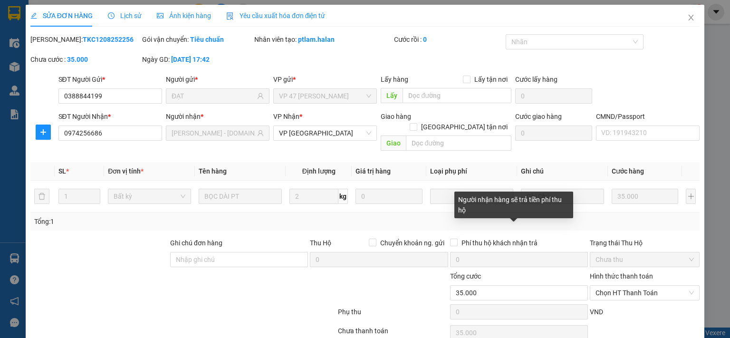
scroll to position [34, 0]
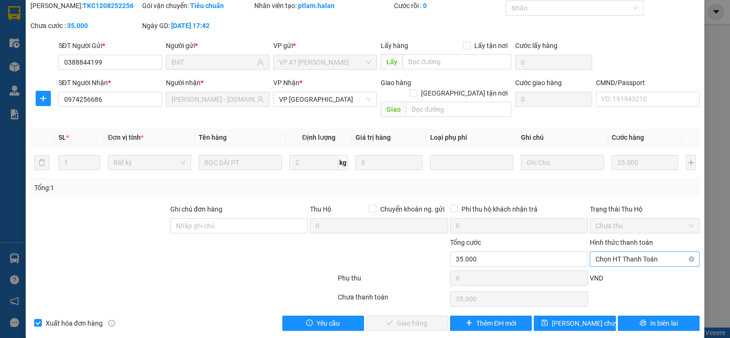
click at [626, 252] on span "Chọn HT Thanh Toán" at bounding box center [645, 259] width 98 height 14
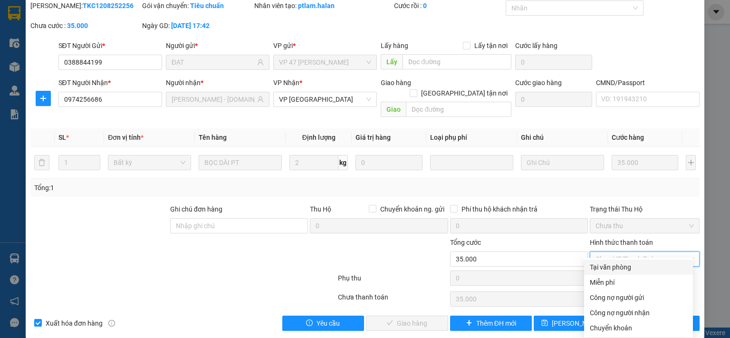
click at [620, 269] on div "Tại văn phòng" at bounding box center [638, 267] width 97 height 10
type input "0"
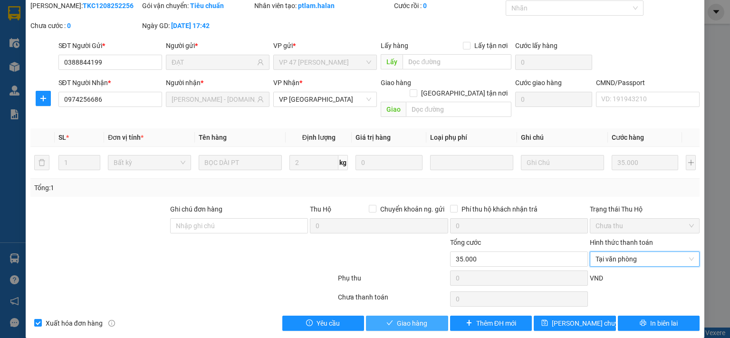
click at [427, 316] on button "Giao hàng" at bounding box center [407, 323] width 82 height 15
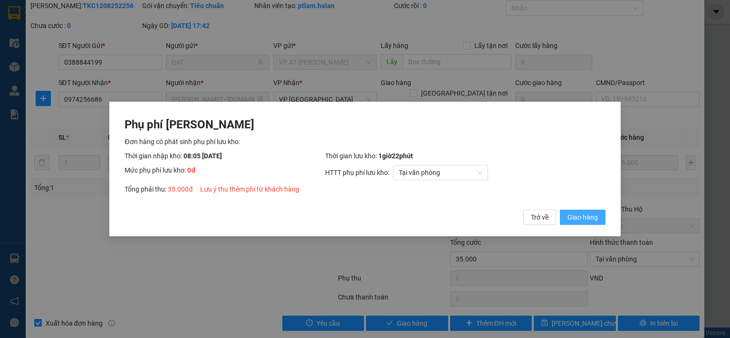
click at [575, 218] on span "Giao hàng" at bounding box center [583, 217] width 30 height 10
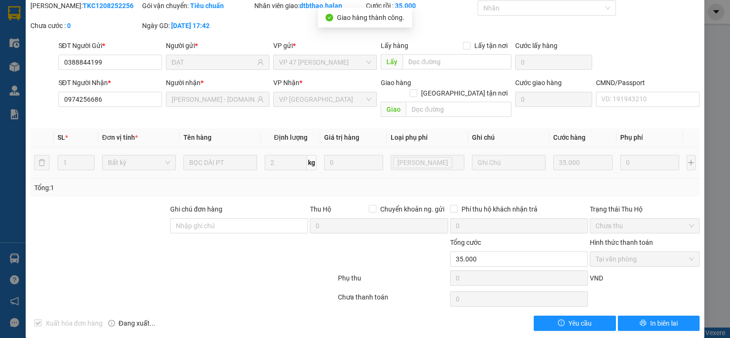
scroll to position [0, 0]
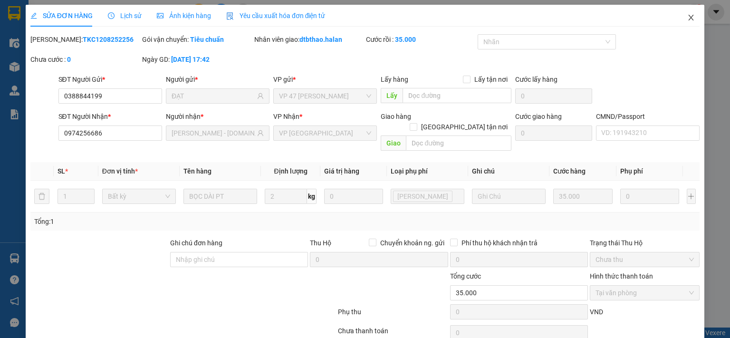
click at [688, 16] on span "Close" at bounding box center [691, 18] width 27 height 27
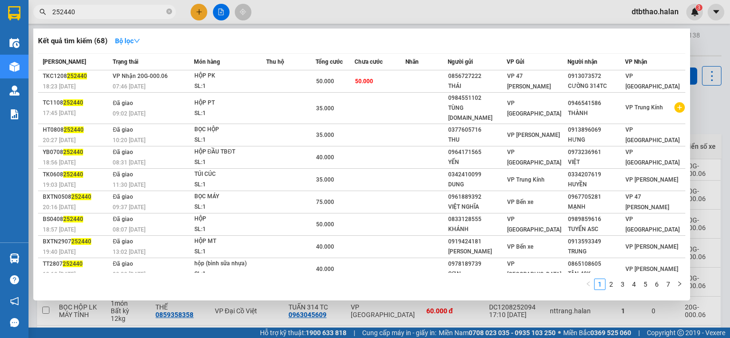
drag, startPoint x: 59, startPoint y: 9, endPoint x: 87, endPoint y: 11, distance: 28.1
click at [87, 11] on input "252440" at bounding box center [108, 12] width 112 height 10
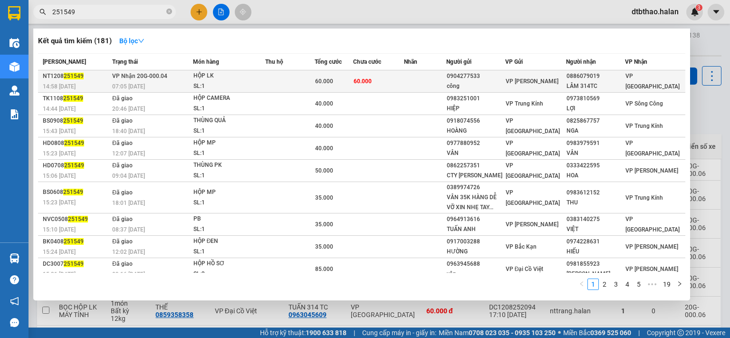
type input "251549"
click at [630, 80] on span "VP [GEOGRAPHIC_DATA]" at bounding box center [653, 81] width 54 height 17
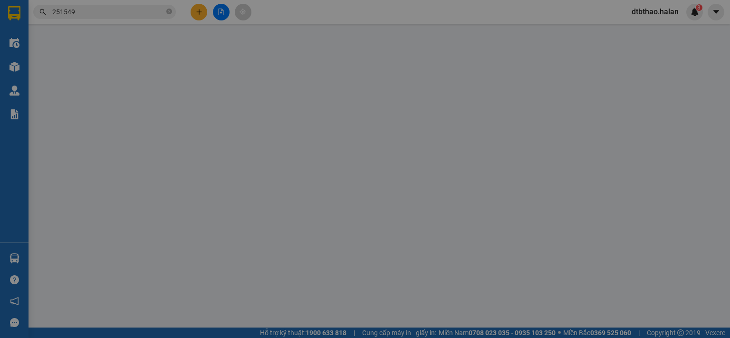
type input "0904277533"
type input "công"
type input "0886079019"
type input "LÂM 314TC"
type input "60.000"
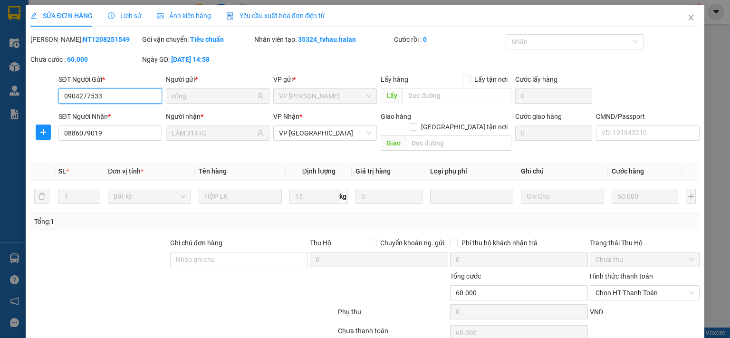
scroll to position [34, 0]
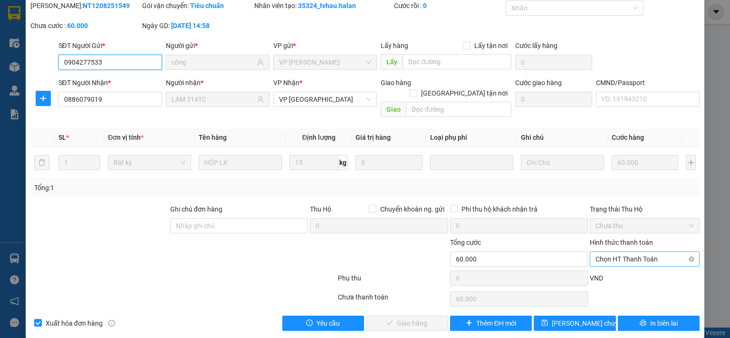
click at [629, 252] on span "Chọn HT Thanh Toán" at bounding box center [645, 259] width 98 height 14
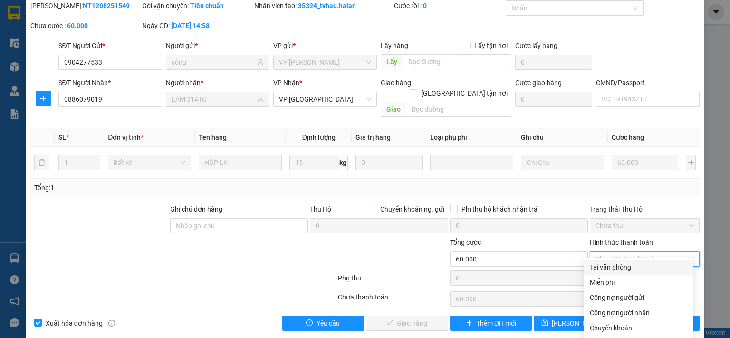
click at [614, 268] on div "Tại văn phòng" at bounding box center [638, 267] width 97 height 10
type input "0"
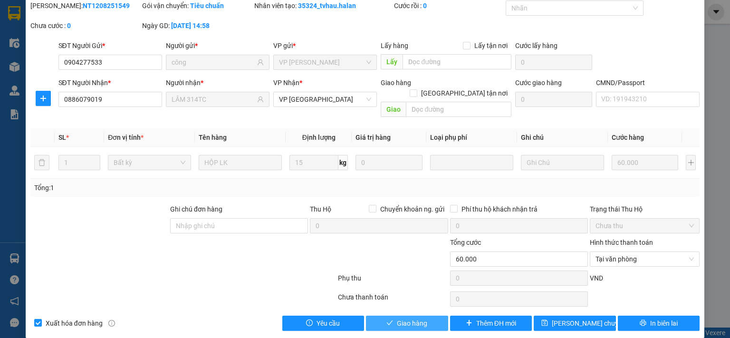
click at [411, 318] on span "Giao hàng" at bounding box center [412, 323] width 30 height 10
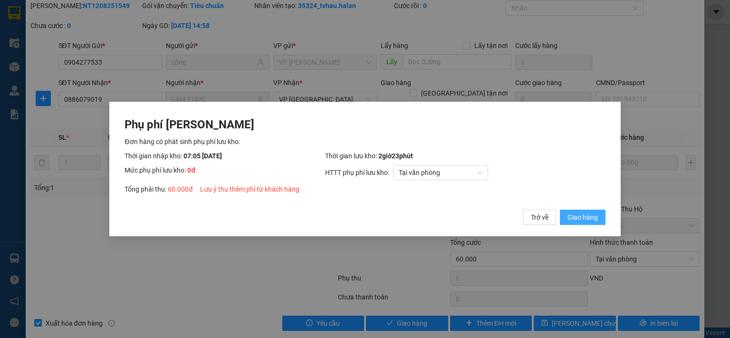
click at [578, 219] on span "Giao hàng" at bounding box center [583, 217] width 30 height 10
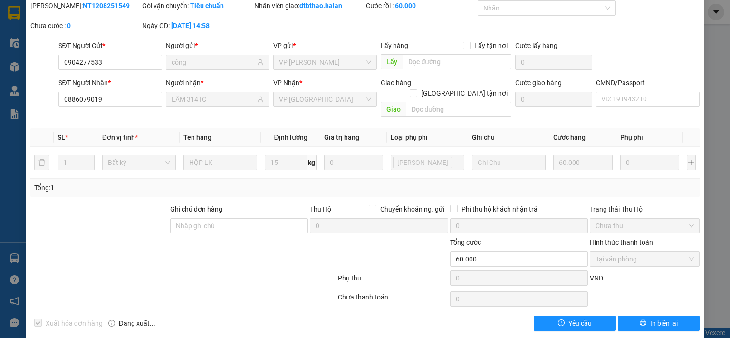
scroll to position [0, 0]
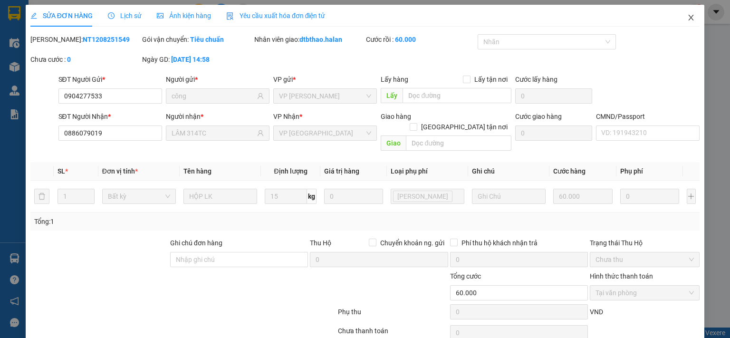
click at [680, 17] on span "Close" at bounding box center [691, 18] width 27 height 27
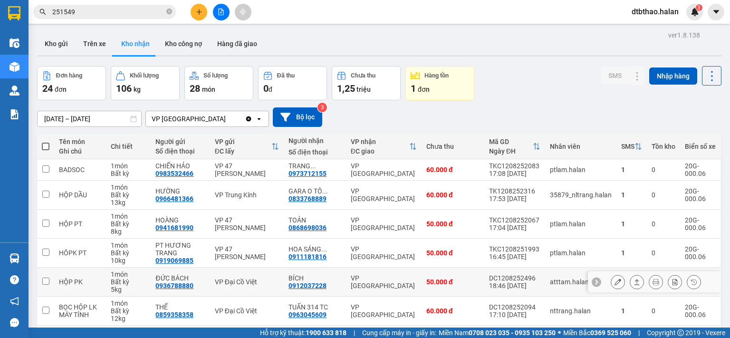
scroll to position [151, 0]
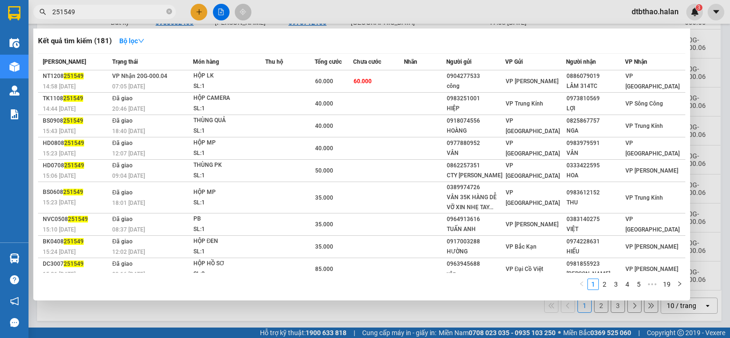
drag, startPoint x: 63, startPoint y: 12, endPoint x: 83, endPoint y: 12, distance: 20.0
click at [83, 12] on input "251549" at bounding box center [108, 12] width 112 height 10
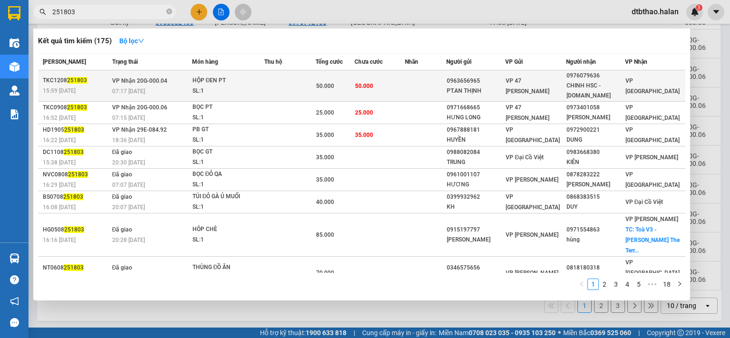
type input "251803"
click at [583, 78] on div "0976079636" at bounding box center [596, 76] width 58 height 10
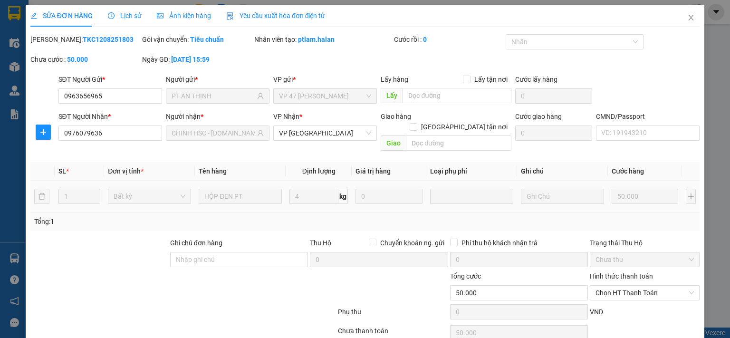
type input "0963656965"
type input "PT.AN THỊNH"
type input "0976079636"
type input "CHINH HSC - 314.TC"
type input "50.000"
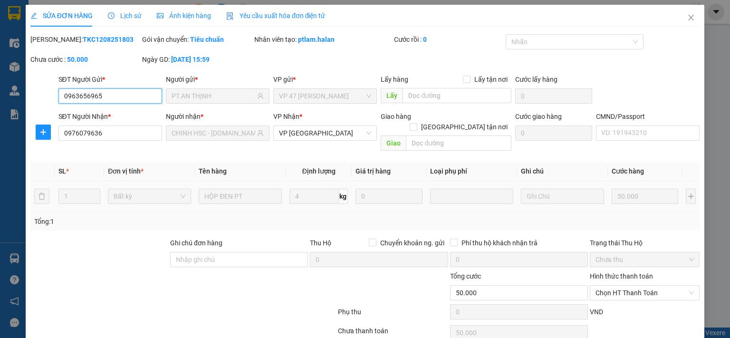
scroll to position [34, 0]
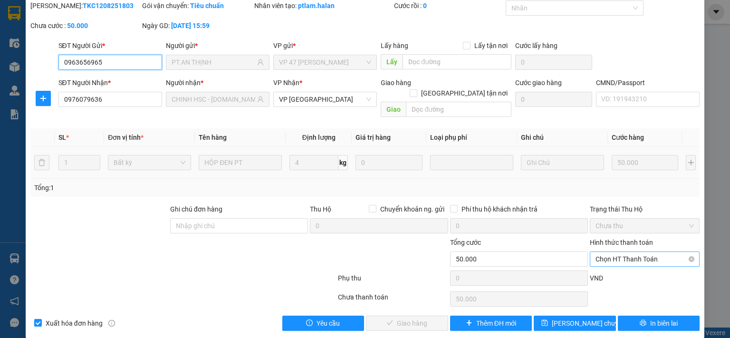
click at [611, 252] on span "Chọn HT Thanh Toán" at bounding box center [645, 259] width 98 height 14
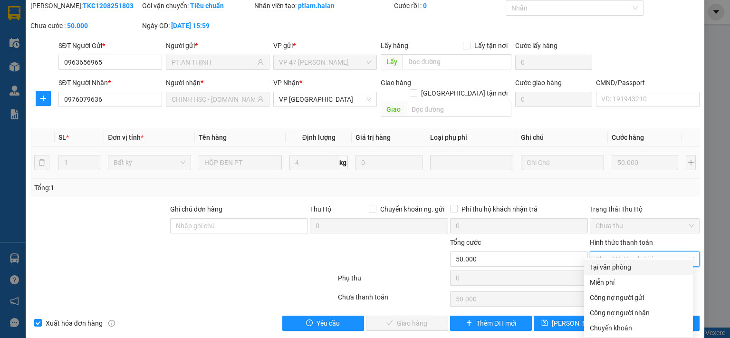
click at [611, 269] on div "Tại văn phòng" at bounding box center [638, 267] width 97 height 10
type input "0"
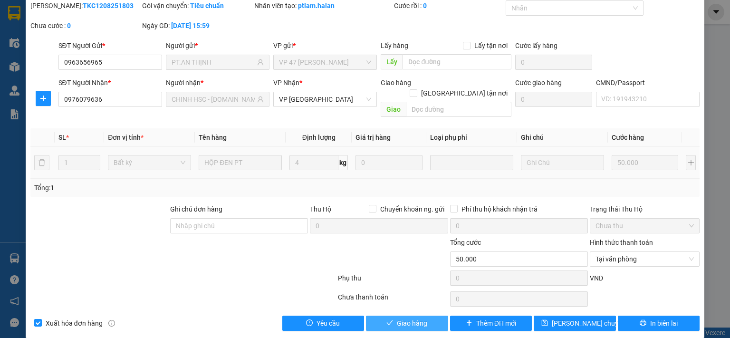
click at [410, 318] on span "Giao hàng" at bounding box center [412, 323] width 30 height 10
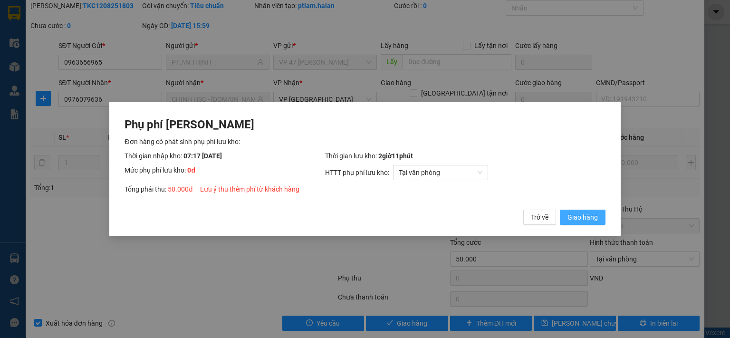
click at [587, 217] on span "Giao hàng" at bounding box center [583, 217] width 30 height 10
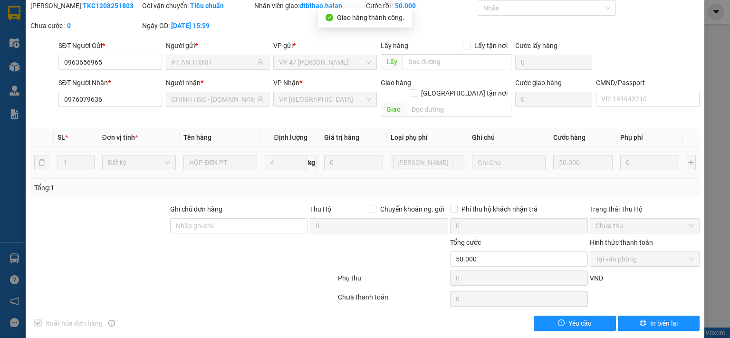
scroll to position [0, 0]
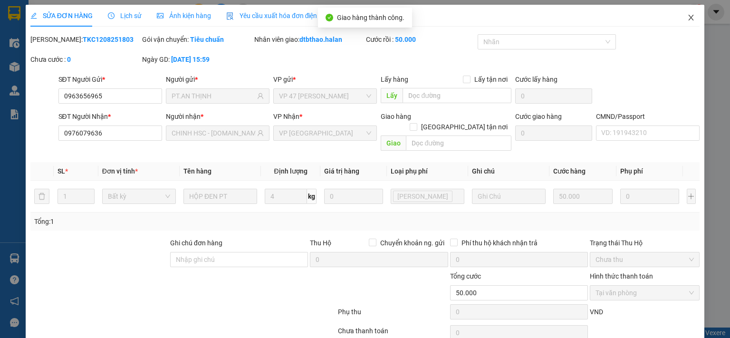
click at [688, 15] on icon "close" at bounding box center [692, 18] width 8 height 8
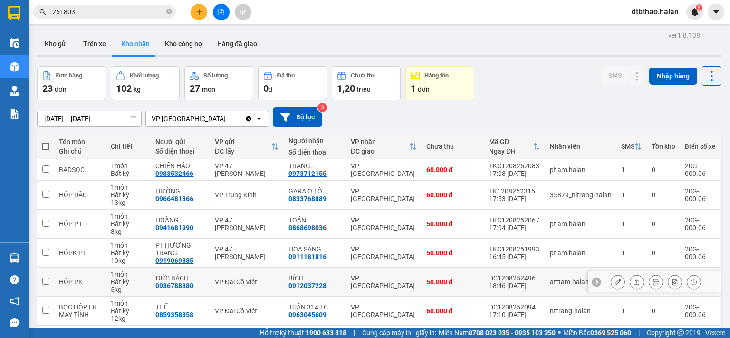
scroll to position [143, 0]
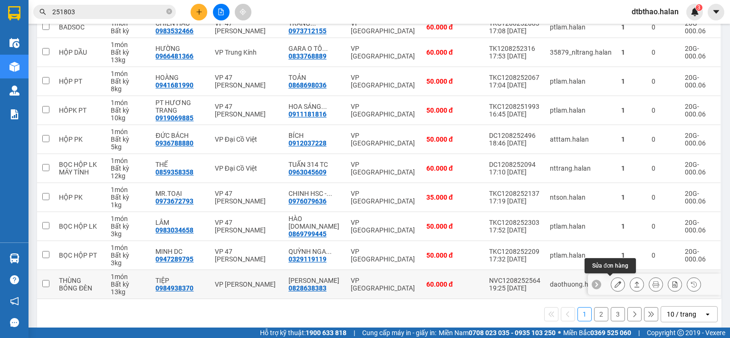
click at [615, 282] on icon at bounding box center [618, 284] width 7 height 7
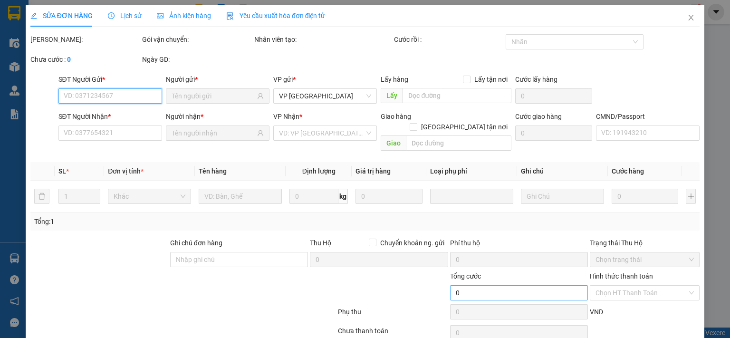
type input "0984938370"
type input "TIỆP"
type input "0828638383"
type input "XUÂN HUY"
type input "60.000"
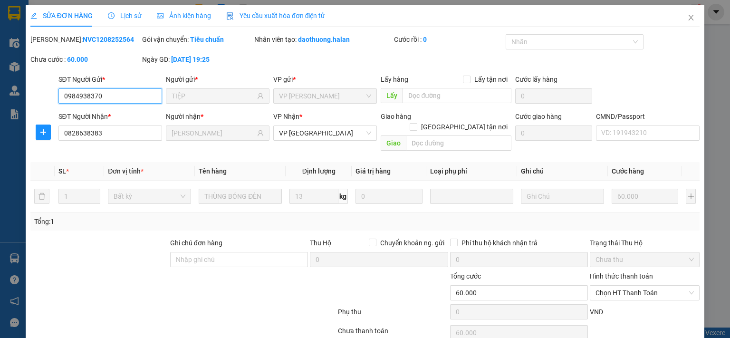
scroll to position [34, 0]
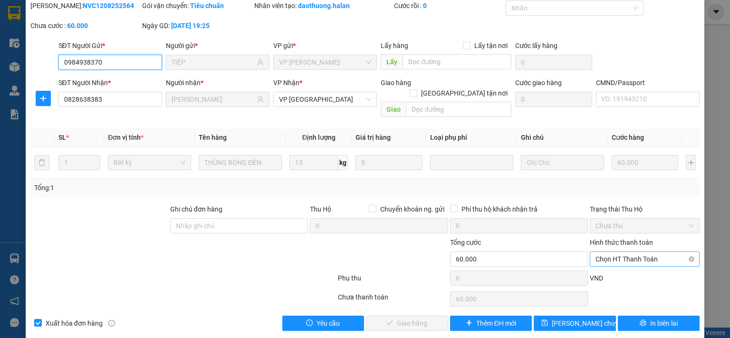
drag, startPoint x: 606, startPoint y: 249, endPoint x: 607, endPoint y: 256, distance: 7.1
click at [607, 252] on span "Chọn HT Thanh Toán" at bounding box center [645, 259] width 98 height 14
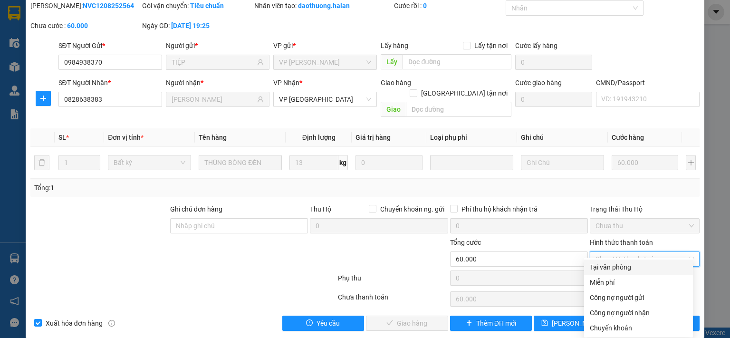
click at [608, 267] on div "Tại văn phòng" at bounding box center [638, 267] width 97 height 10
type input "0"
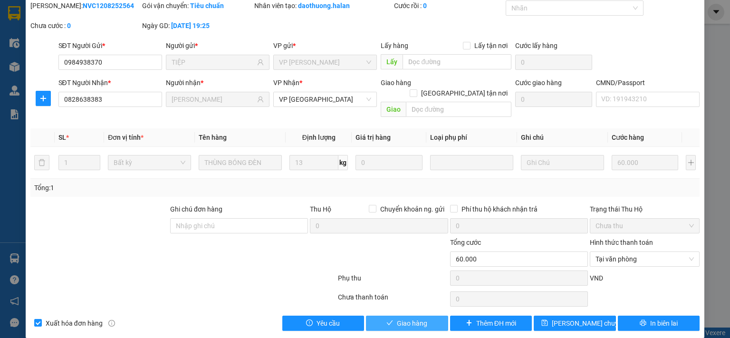
click at [426, 316] on button "Giao hàng" at bounding box center [407, 323] width 82 height 15
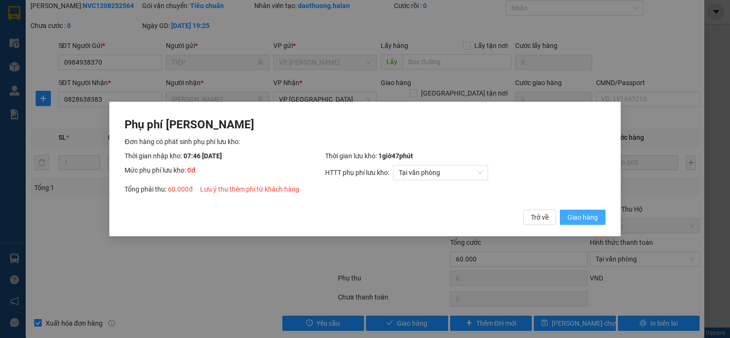
click at [592, 219] on span "Giao hàng" at bounding box center [583, 217] width 30 height 10
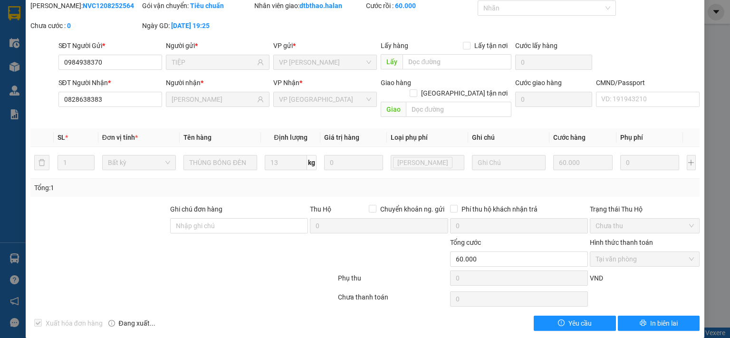
scroll to position [0, 0]
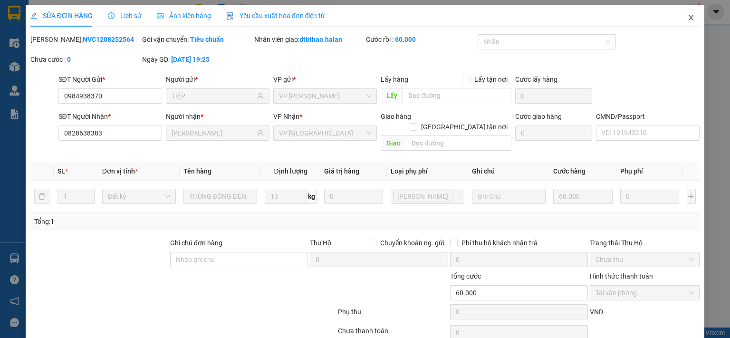
click at [689, 16] on icon "close" at bounding box center [691, 18] width 5 height 6
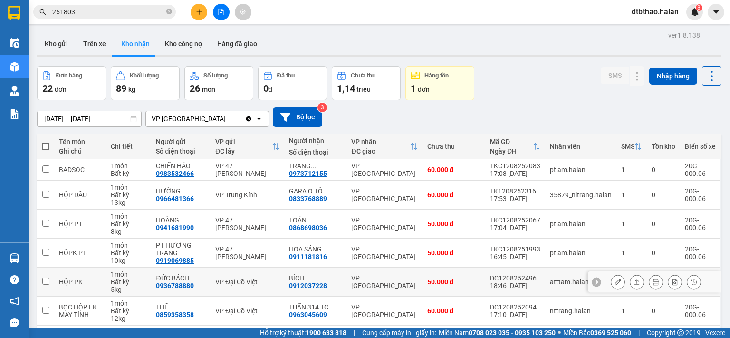
scroll to position [143, 0]
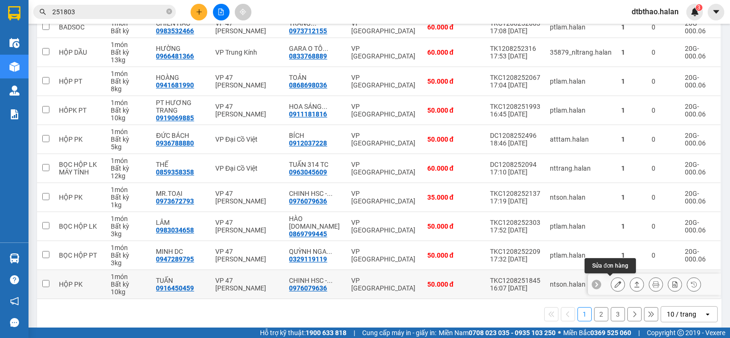
click at [612, 283] on button at bounding box center [618, 284] width 13 height 17
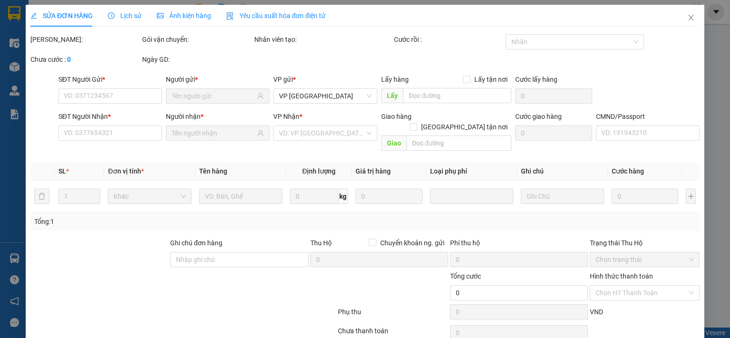
type input "0916450459"
type input "TUẤN"
type input "0976079636"
type input "CHINH HSC - 314.TC"
type input "50.000"
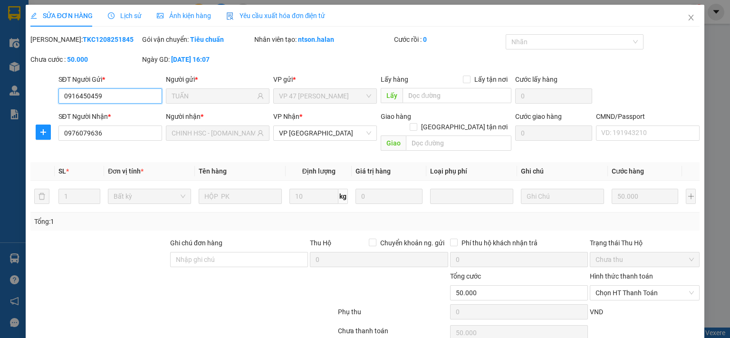
scroll to position [34, 0]
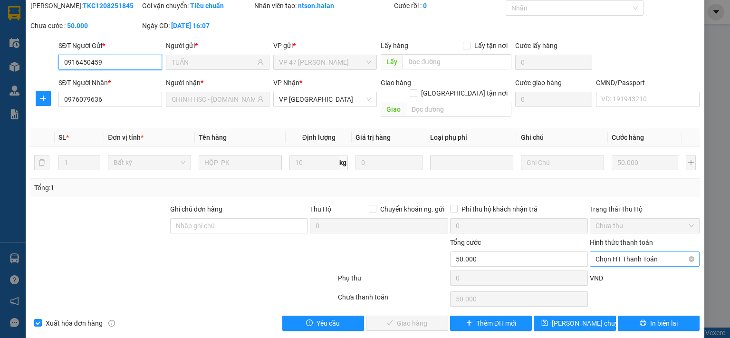
click at [634, 252] on span "Chọn HT Thanh Toán" at bounding box center [645, 259] width 98 height 14
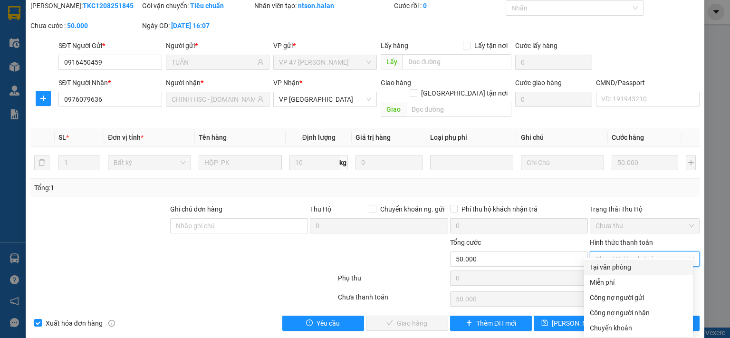
click at [611, 270] on div "Tại văn phòng" at bounding box center [638, 267] width 97 height 10
type input "0"
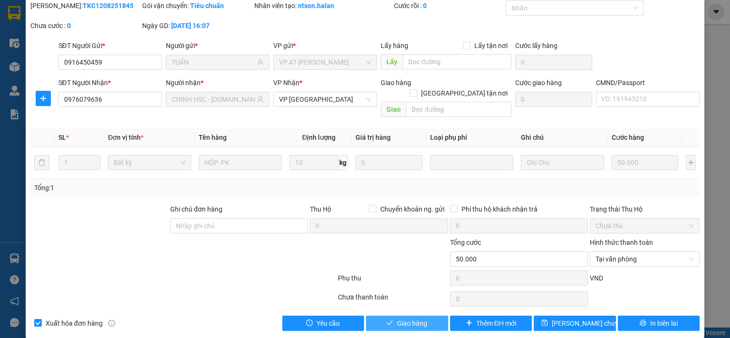
click at [397, 318] on span "Giao hàng" at bounding box center [412, 323] width 30 height 10
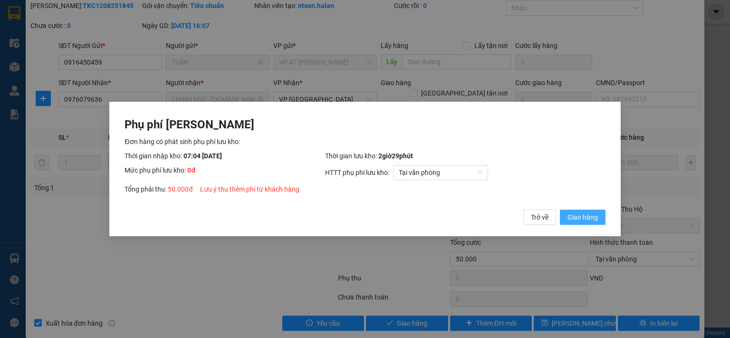
click at [582, 219] on span "Giao hàng" at bounding box center [583, 217] width 30 height 10
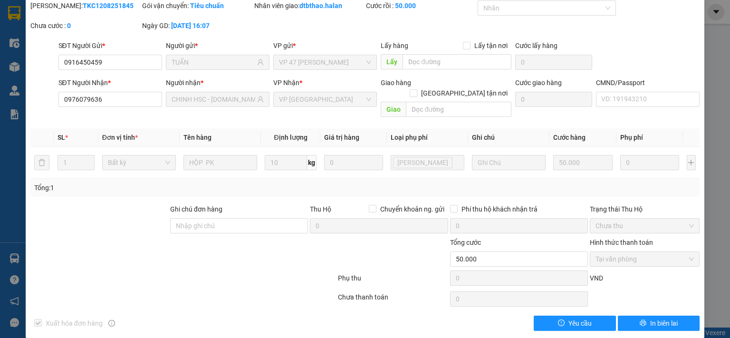
scroll to position [0, 0]
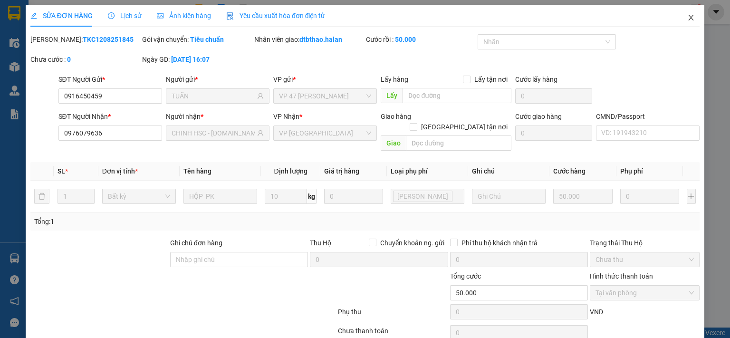
click at [688, 19] on icon "close" at bounding box center [692, 18] width 8 height 8
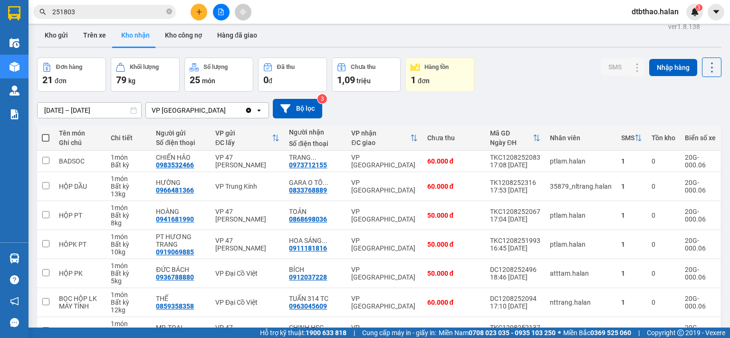
scroll to position [151, 0]
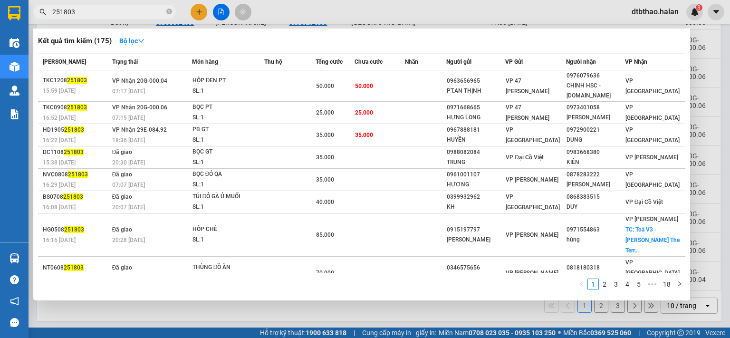
drag, startPoint x: 64, startPoint y: 13, endPoint x: 102, endPoint y: 13, distance: 38.0
click at [102, 13] on input "251803" at bounding box center [108, 12] width 112 height 10
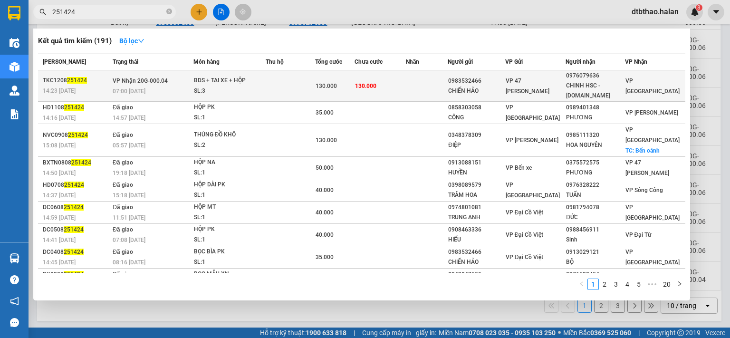
type input "251424"
click at [601, 79] on div "0976079636" at bounding box center [595, 76] width 58 height 10
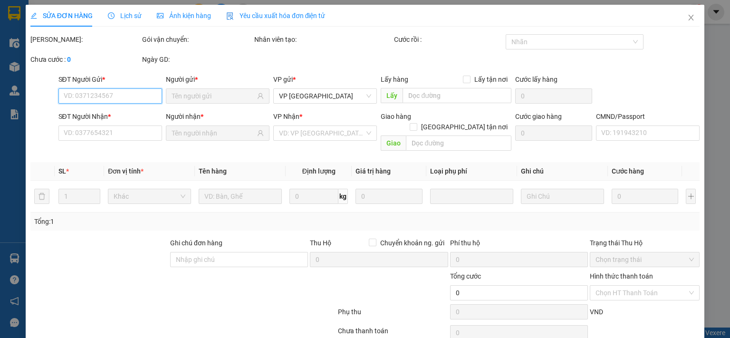
type input "0983532466"
type input "CHIẾN HẢO"
type input "0976079636"
type input "CHINH HSC - 314.TC"
type input "130.000"
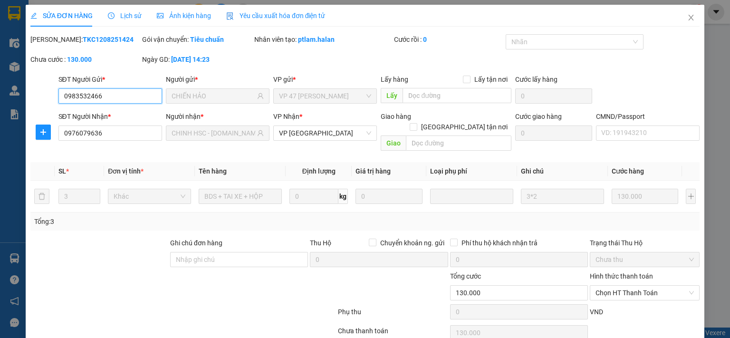
scroll to position [34, 0]
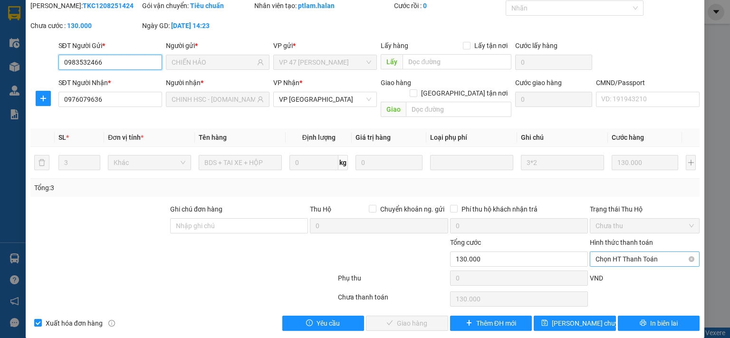
click at [626, 252] on span "Chọn HT Thanh Toán" at bounding box center [645, 259] width 98 height 14
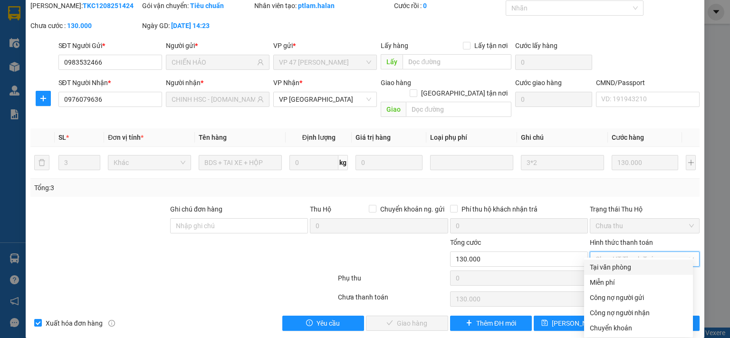
click at [613, 267] on div "Tại văn phòng" at bounding box center [638, 267] width 97 height 10
type input "0"
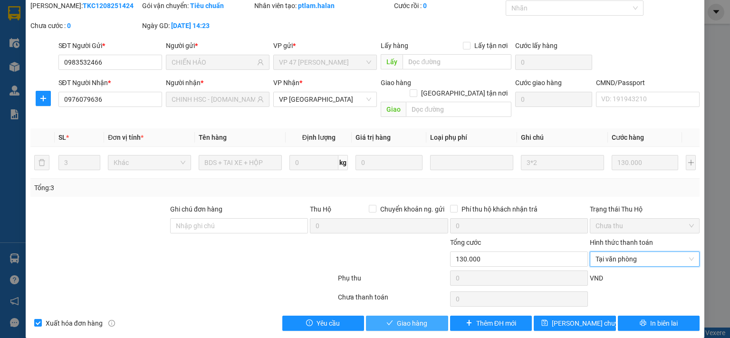
click at [418, 318] on span "Giao hàng" at bounding box center [412, 323] width 30 height 10
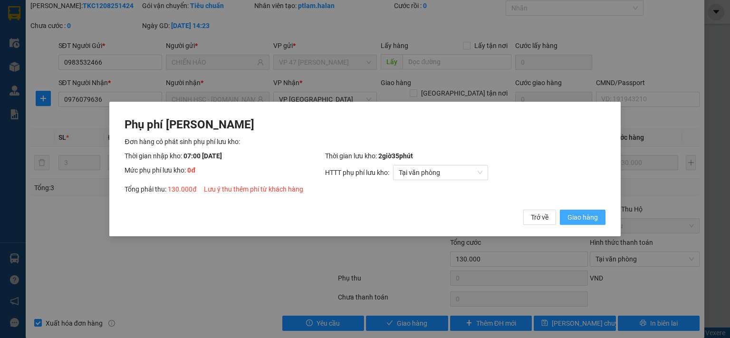
click at [594, 222] on span "Giao hàng" at bounding box center [583, 217] width 30 height 10
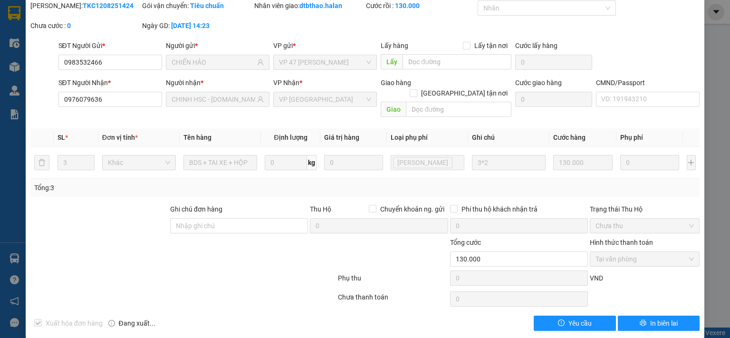
scroll to position [0, 0]
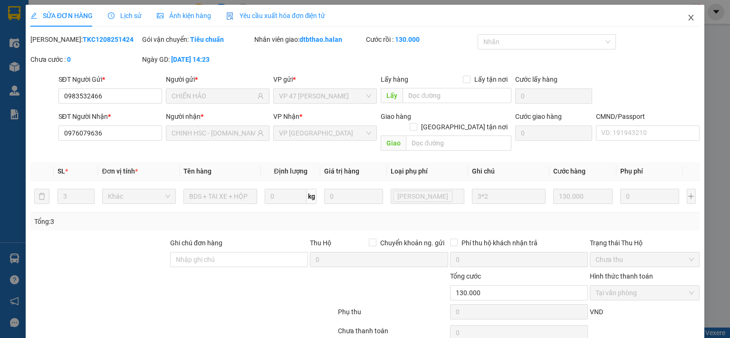
click at [688, 18] on icon "close" at bounding box center [692, 18] width 8 height 8
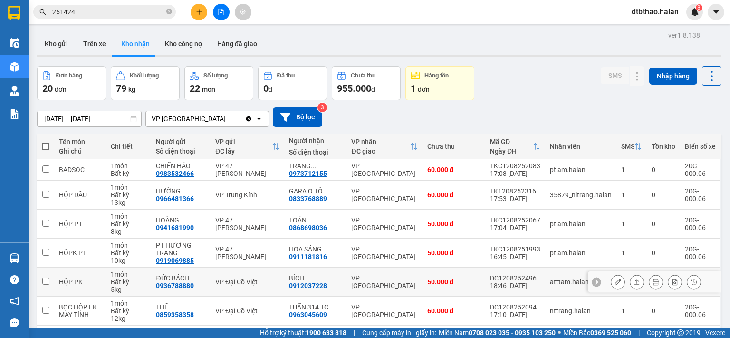
scroll to position [151, 0]
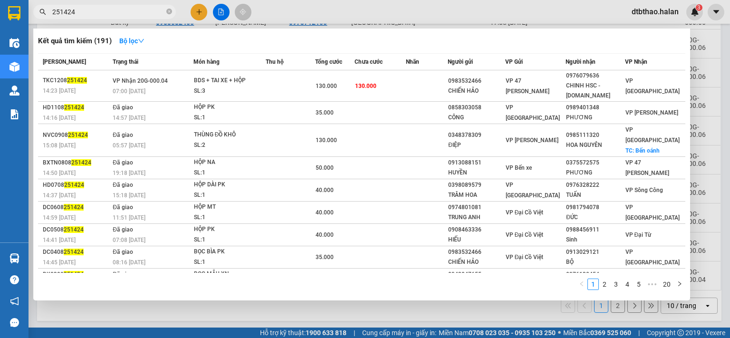
drag, startPoint x: 60, startPoint y: 10, endPoint x: 88, endPoint y: 12, distance: 28.6
click at [88, 12] on input "251424" at bounding box center [108, 12] width 112 height 10
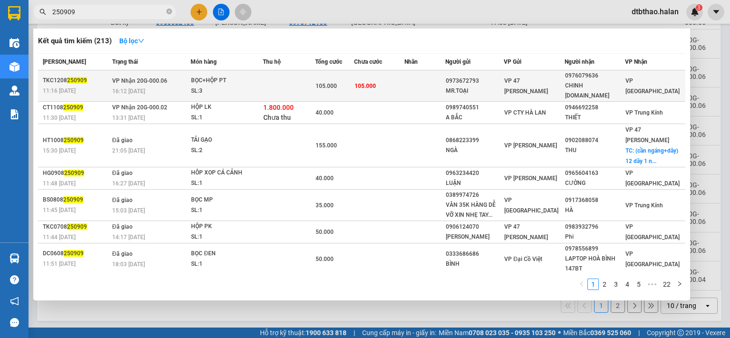
type input "250909"
click at [572, 78] on div "0976079636" at bounding box center [594, 76] width 59 height 10
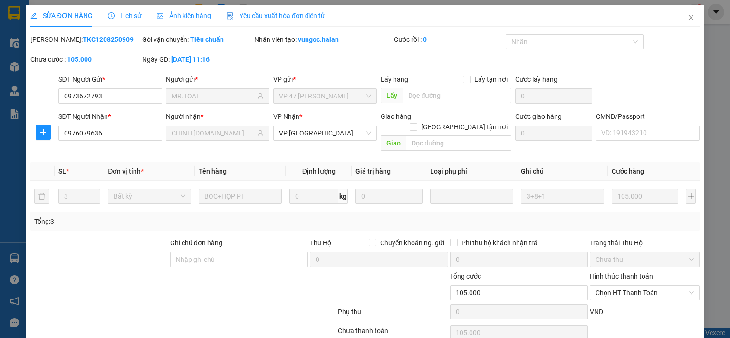
type input "0973672793"
type input "MR.TOẠI"
type input "0976079636"
type input "CHINH HSC-314.TC"
type input "105.000"
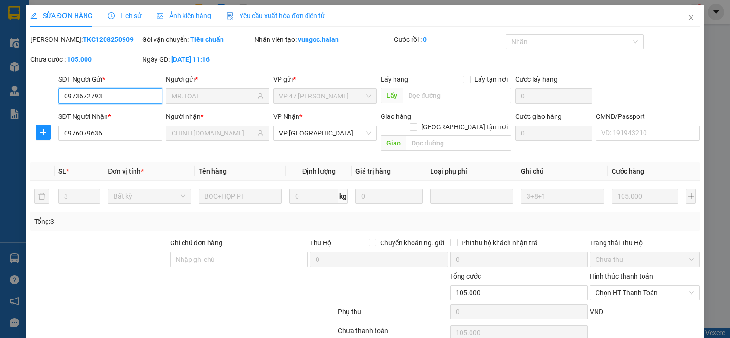
scroll to position [34, 0]
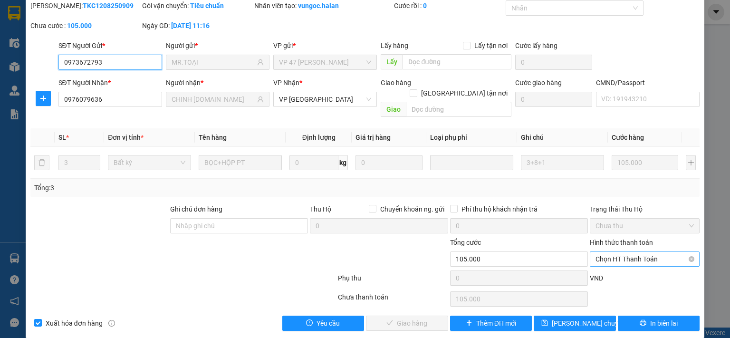
click at [626, 252] on span "Chọn HT Thanh Toán" at bounding box center [645, 259] width 98 height 14
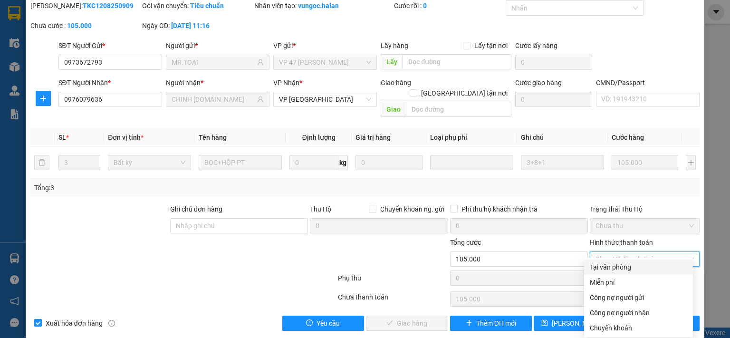
drag, startPoint x: 623, startPoint y: 269, endPoint x: 618, endPoint y: 272, distance: 5.7
click at [623, 269] on div "Tại văn phòng" at bounding box center [638, 267] width 97 height 10
type input "0"
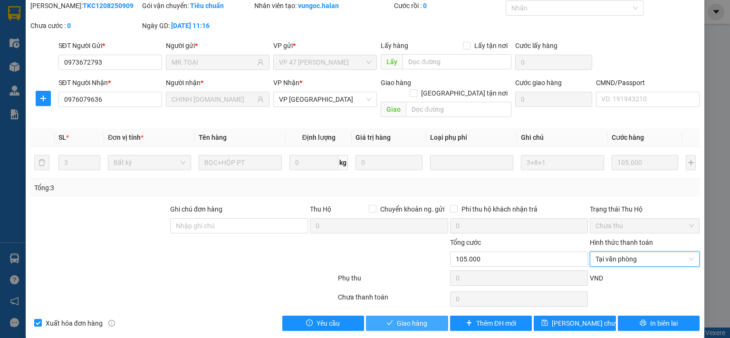
click at [415, 318] on span "Giao hàng" at bounding box center [412, 323] width 30 height 10
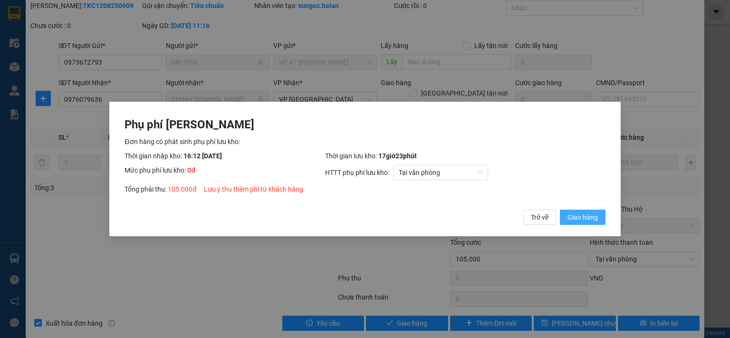
click at [570, 217] on span "Giao hàng" at bounding box center [583, 217] width 30 height 10
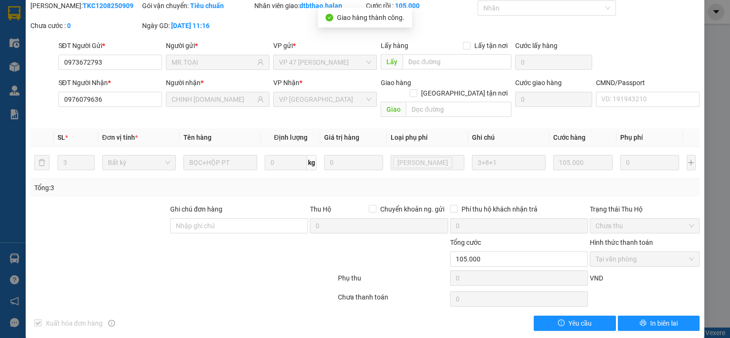
scroll to position [0, 0]
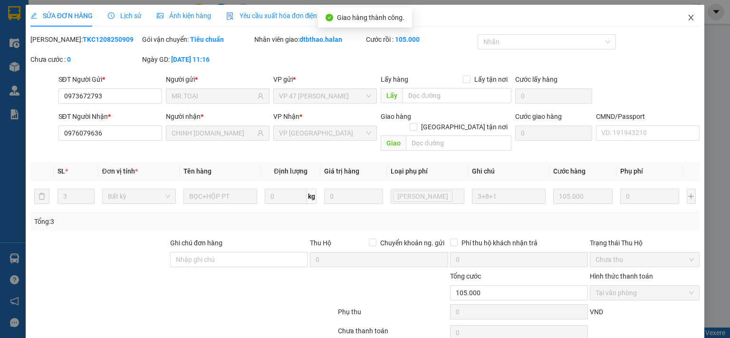
click at [685, 13] on span "Close" at bounding box center [691, 18] width 27 height 27
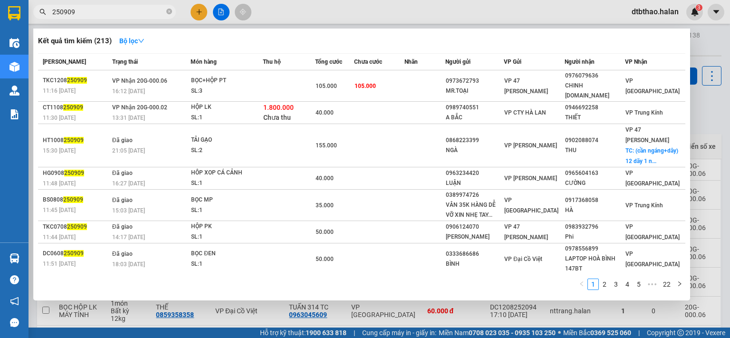
drag, startPoint x: 60, startPoint y: 10, endPoint x: 95, endPoint y: 10, distance: 34.2
click at [95, 10] on input "250909" at bounding box center [108, 12] width 112 height 10
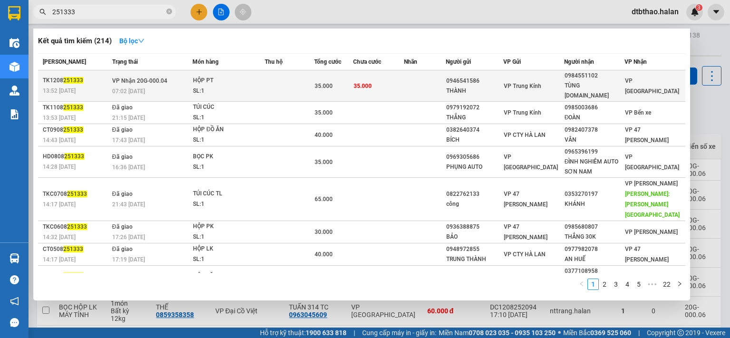
type input "251333"
click at [559, 73] on td "VP Trung Kính" at bounding box center [534, 85] width 61 height 31
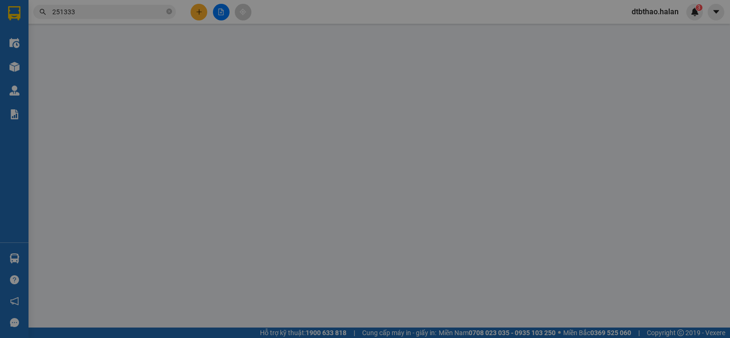
type input "0946541586"
type input "THÀNH"
type input "0984551102"
type input "TÙNG 314.TC"
type input "35.000"
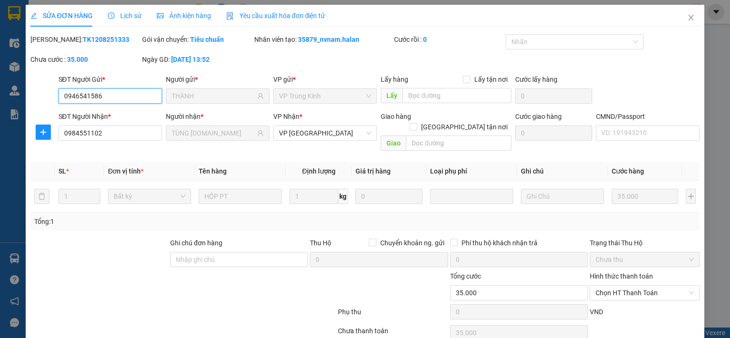
scroll to position [34, 0]
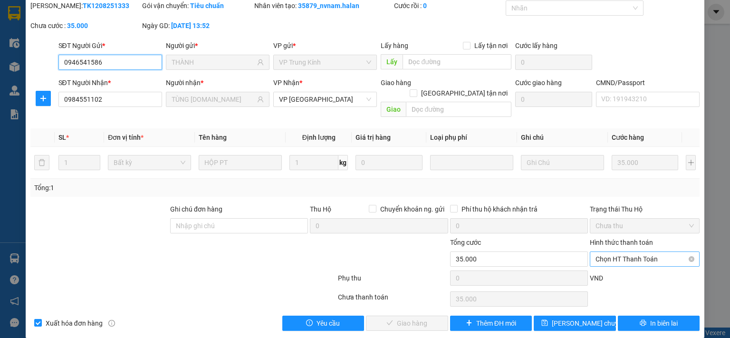
click at [605, 252] on span "Chọn HT Thanh Toán" at bounding box center [645, 259] width 98 height 14
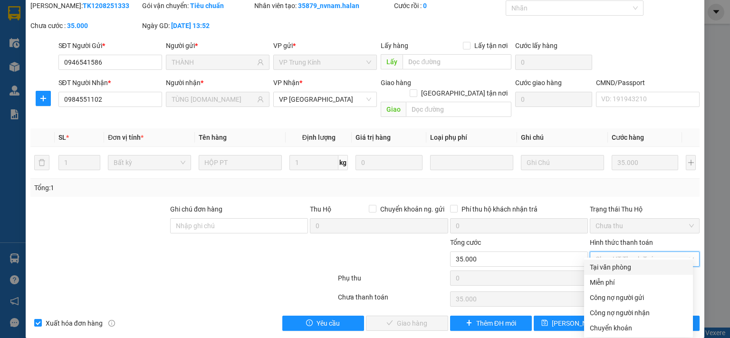
drag, startPoint x: 603, startPoint y: 266, endPoint x: 519, endPoint y: 293, distance: 88.0
click at [599, 267] on div "Tại văn phòng" at bounding box center [638, 267] width 97 height 10
type input "0"
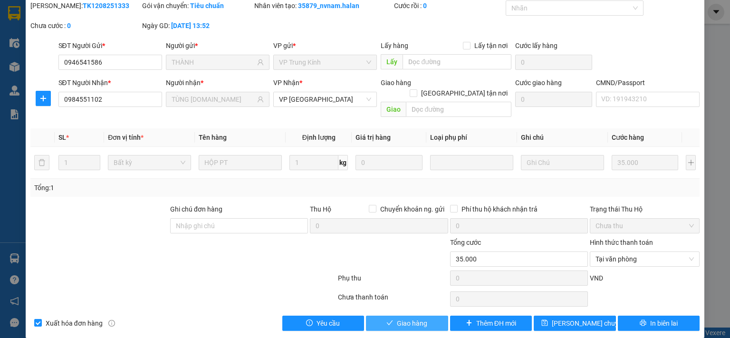
click at [379, 316] on button "Giao hàng" at bounding box center [407, 323] width 82 height 15
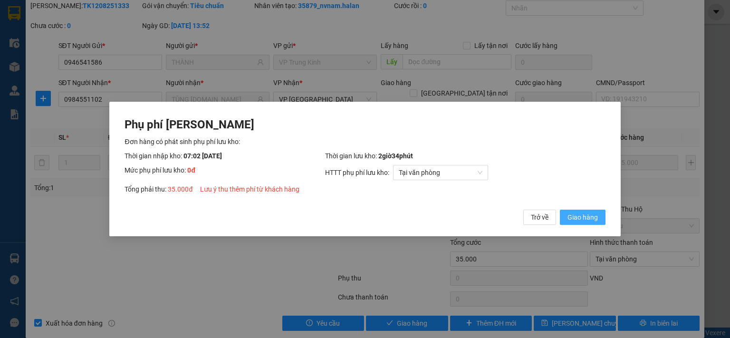
click at [583, 217] on span "Giao hàng" at bounding box center [583, 217] width 30 height 10
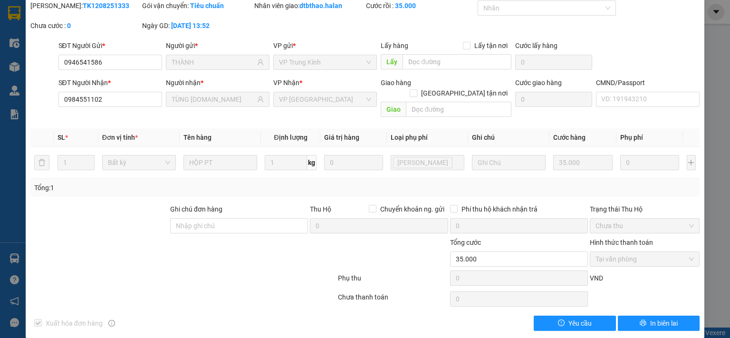
scroll to position [0, 0]
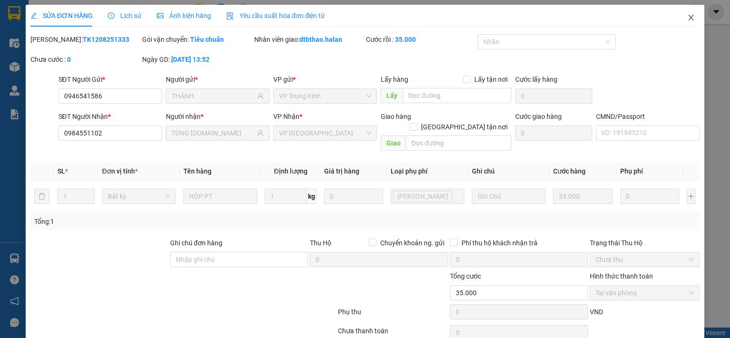
click at [688, 18] on icon "close" at bounding box center [692, 18] width 8 height 8
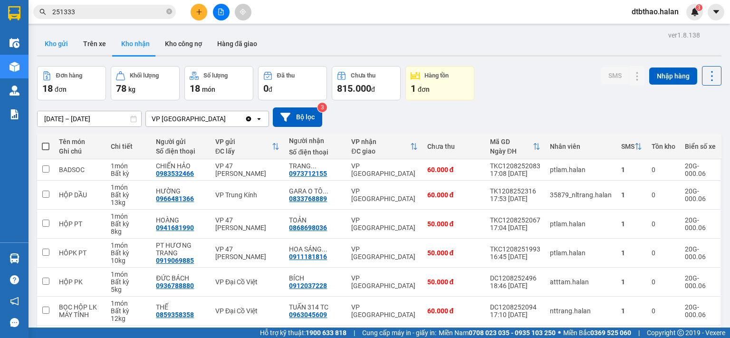
click at [59, 41] on button "Kho gửi" at bounding box center [56, 43] width 39 height 23
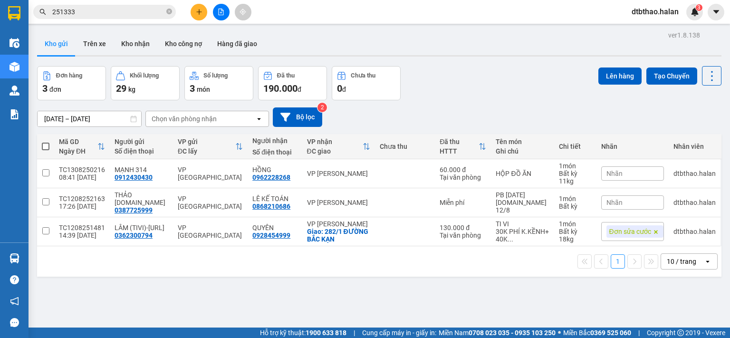
click at [46, 145] on span at bounding box center [46, 147] width 8 height 8
click at [46, 142] on input "checkbox" at bounding box center [46, 142] width 0 height 0
checkbox input "true"
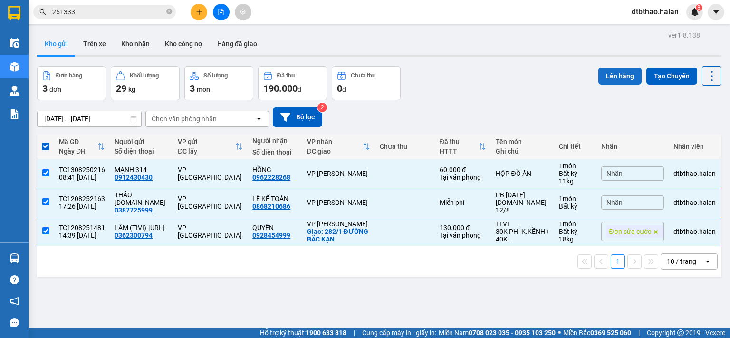
click at [602, 76] on button "Lên hàng" at bounding box center [620, 76] width 43 height 17
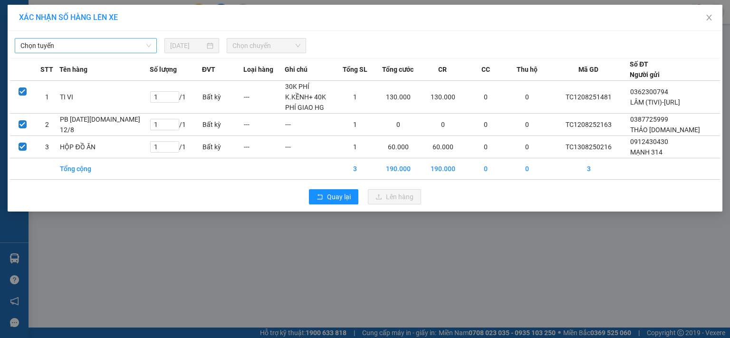
click at [68, 41] on span "Chọn tuyến" at bounding box center [85, 46] width 131 height 14
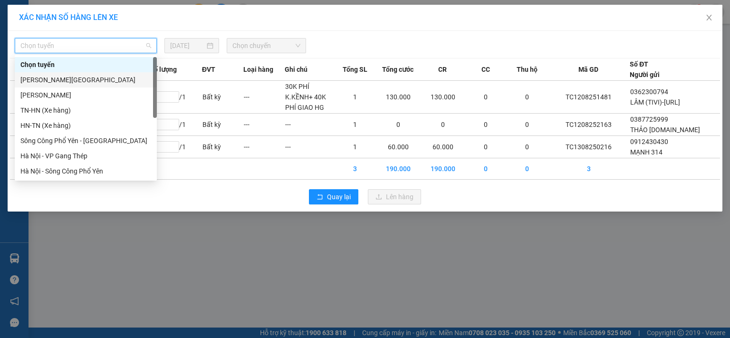
click at [74, 79] on div "Tuyên Quang - Thái Nguyên" at bounding box center [85, 80] width 131 height 10
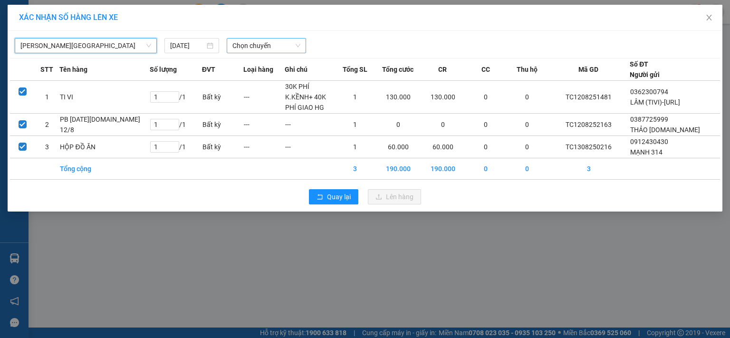
click at [254, 40] on span "Chọn chuyến" at bounding box center [267, 46] width 68 height 14
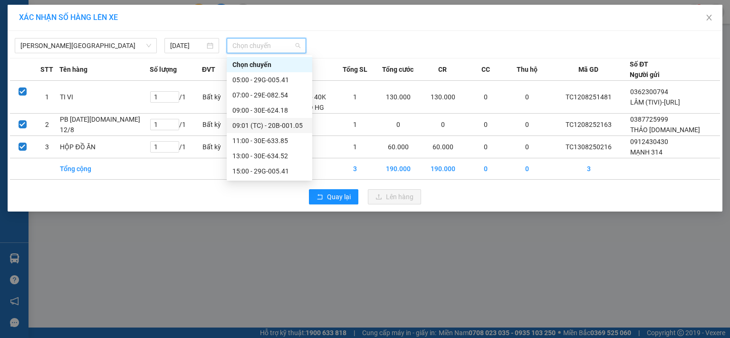
click at [273, 126] on div "09:01 (TC) - 20B-001.05" at bounding box center [270, 125] width 74 height 10
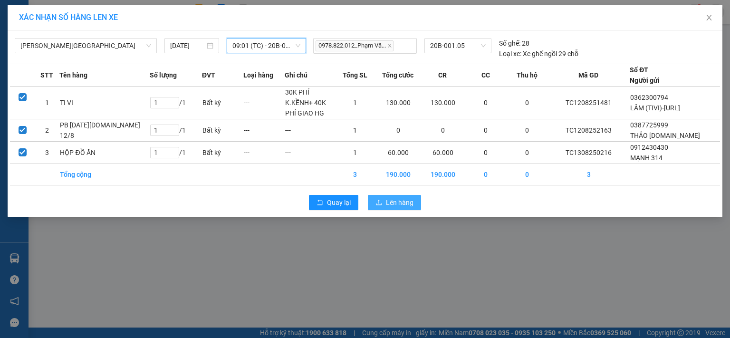
click at [398, 197] on span "Lên hàng" at bounding box center [400, 202] width 28 height 10
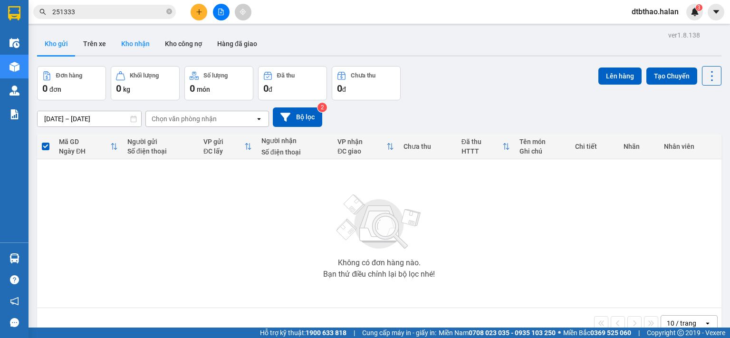
click at [138, 45] on button "Kho nhận" at bounding box center [136, 43] width 44 height 23
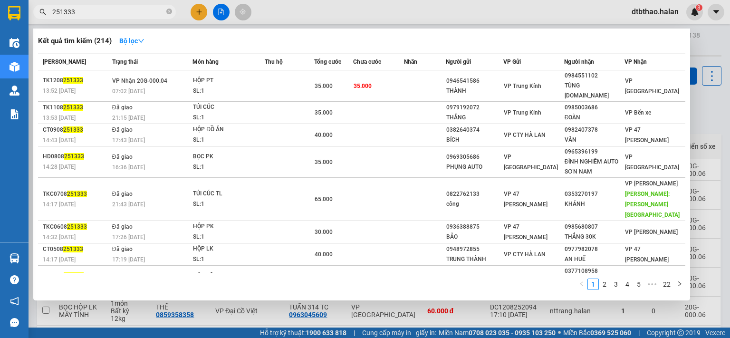
drag, startPoint x: 64, startPoint y: 13, endPoint x: 104, endPoint y: 13, distance: 39.9
click at [104, 13] on input "251333" at bounding box center [108, 12] width 112 height 10
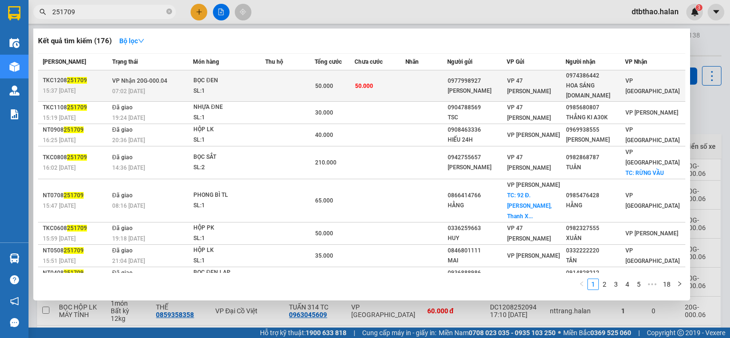
type input "251709"
click at [602, 85] on div "HOA SÁNG 314.TC" at bounding box center [595, 91] width 58 height 20
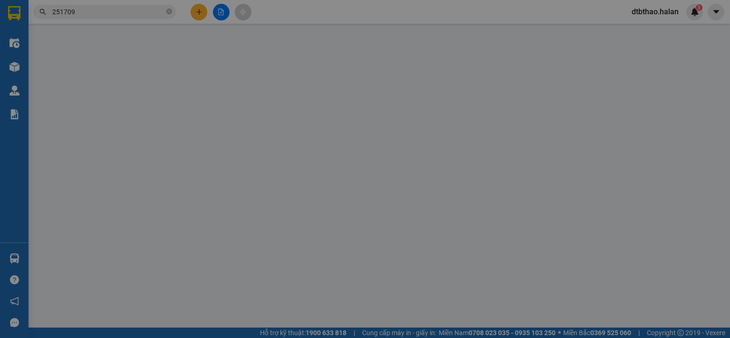
type input "0977998927"
type input "HÙNG CƯỜNG"
type input "0974386442"
type input "HOA SÁNG 314.TC"
type input "50.000"
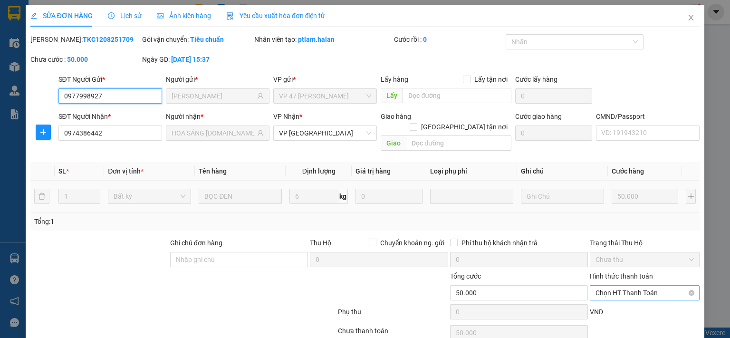
scroll to position [34, 0]
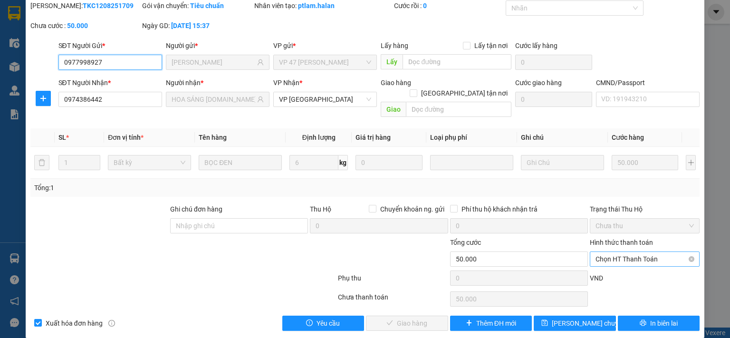
click at [637, 252] on span "Chọn HT Thanh Toán" at bounding box center [645, 259] width 98 height 14
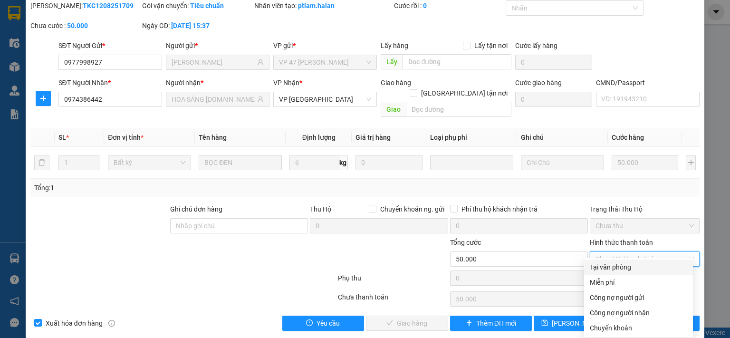
click at [622, 272] on div "Tại văn phòng" at bounding box center [638, 267] width 97 height 10
type input "0"
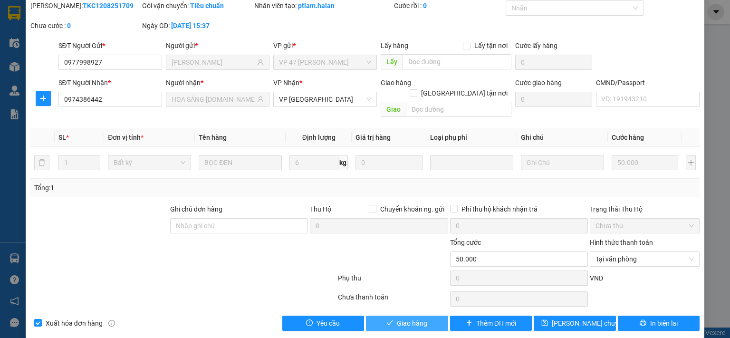
click at [400, 318] on span "Giao hàng" at bounding box center [412, 323] width 30 height 10
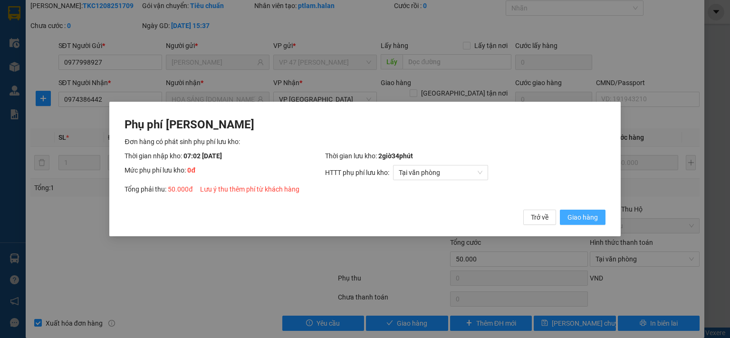
click at [580, 215] on span "Giao hàng" at bounding box center [583, 217] width 30 height 10
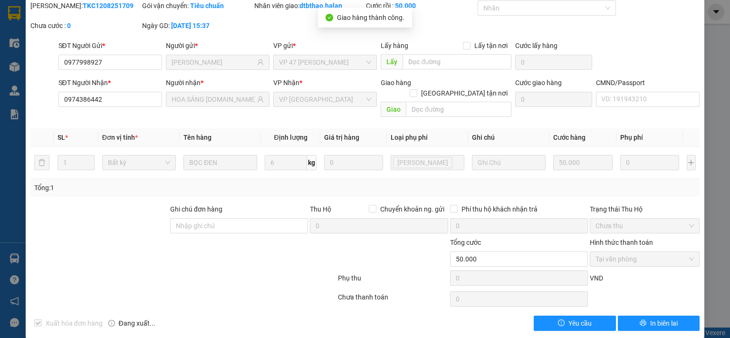
scroll to position [0, 0]
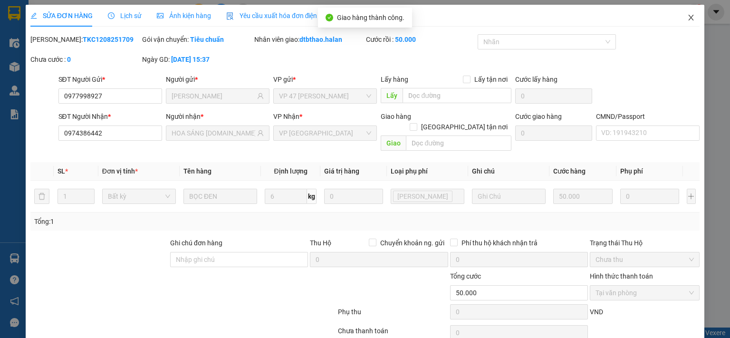
click at [689, 19] on icon "close" at bounding box center [691, 18] width 5 height 6
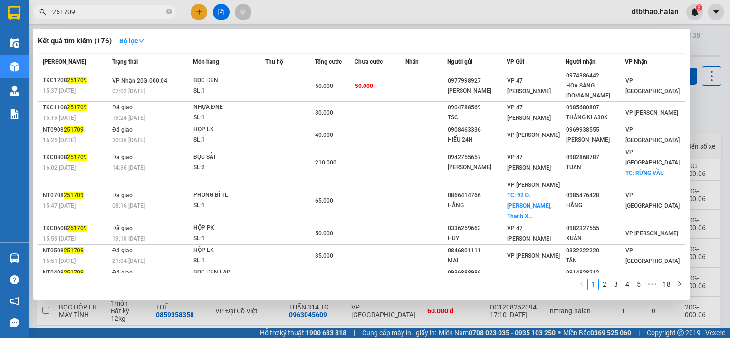
drag, startPoint x: 59, startPoint y: 11, endPoint x: 83, endPoint y: 15, distance: 24.1
click at [83, 15] on input "251709" at bounding box center [108, 12] width 112 height 10
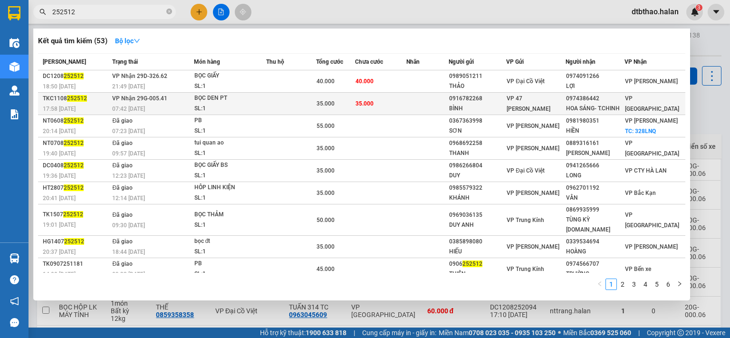
type input "252512"
click at [577, 106] on div "HOA SÁNG- T.CHINH" at bounding box center [595, 109] width 58 height 10
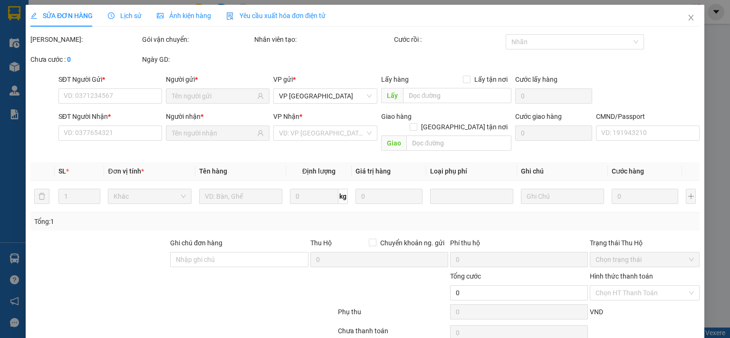
type input "0916782268"
type input "BÌNH"
type input "0974386442"
type input "HOA SÁNG- T.CHINH"
type input "35.000"
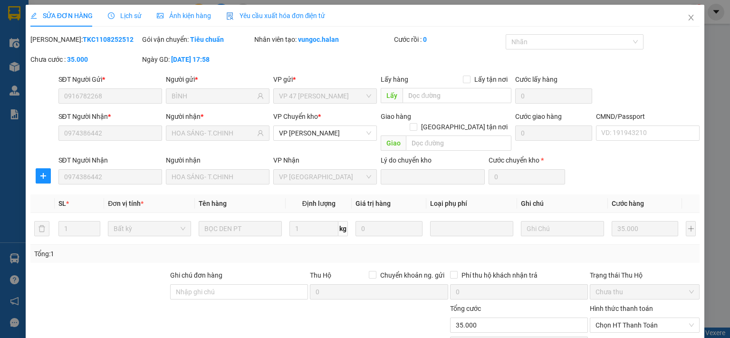
scroll to position [66, 0]
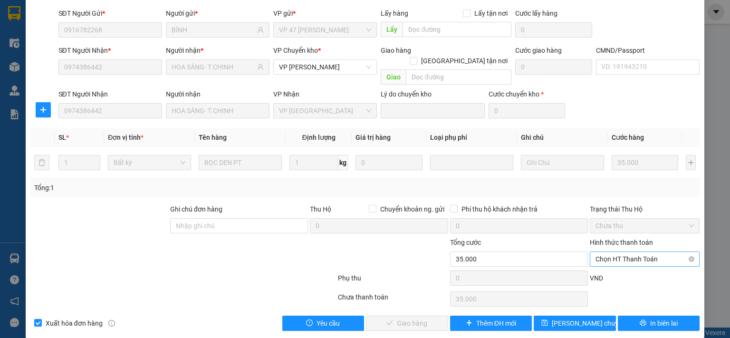
click at [637, 252] on span "Chọn HT Thanh Toán" at bounding box center [645, 259] width 98 height 14
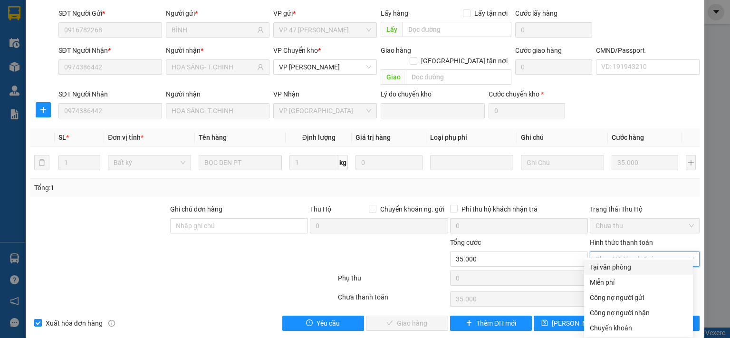
click at [624, 272] on div "Tại văn phòng" at bounding box center [638, 267] width 97 height 10
type input "0"
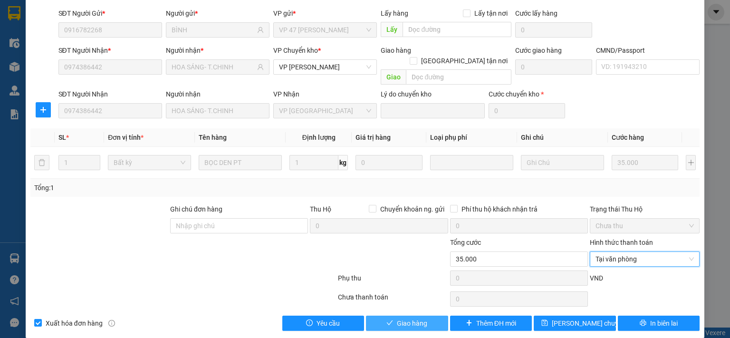
click at [422, 318] on span "Giao hàng" at bounding box center [412, 323] width 30 height 10
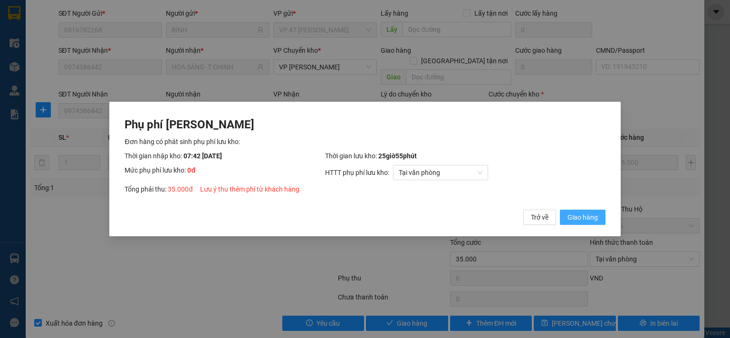
click at [586, 222] on span "Giao hàng" at bounding box center [583, 217] width 30 height 10
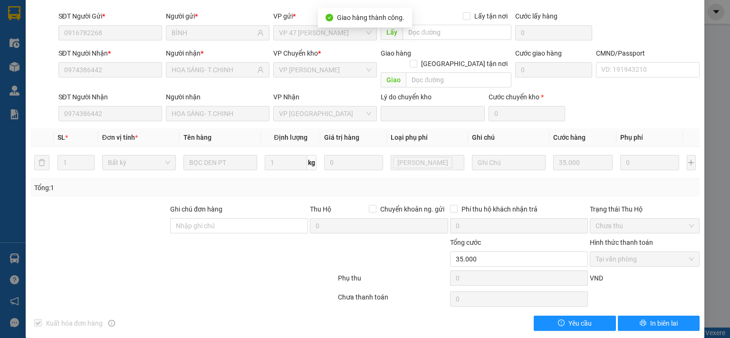
scroll to position [0, 0]
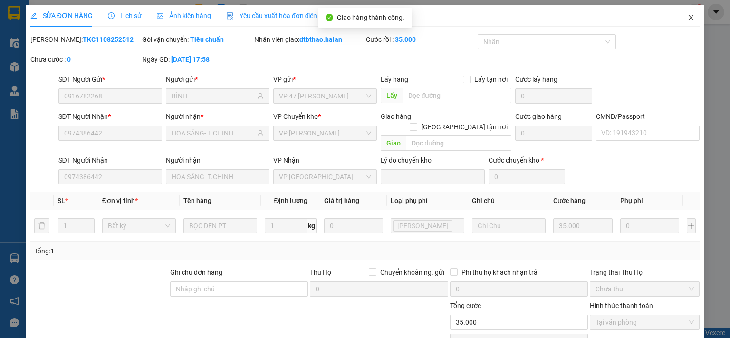
click at [689, 16] on icon "close" at bounding box center [691, 18] width 5 height 6
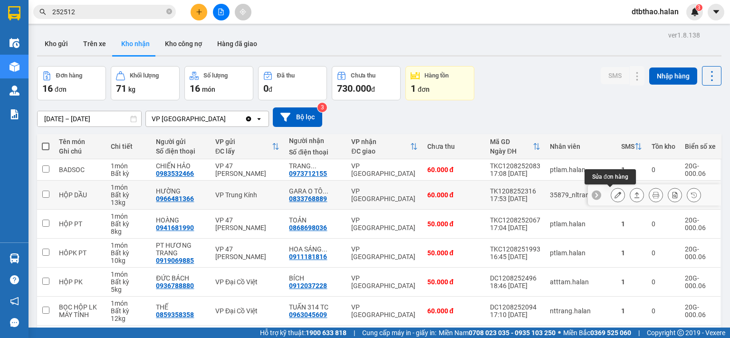
click at [615, 194] on icon at bounding box center [618, 195] width 7 height 7
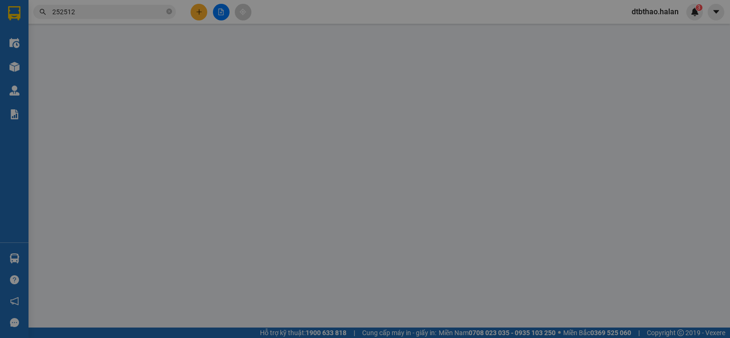
type input "0966481366"
type input "HƯỜNG"
type input "0833768889"
type input "GARA O TÔ HẰNG HẢI 314TC"
type input "60.000"
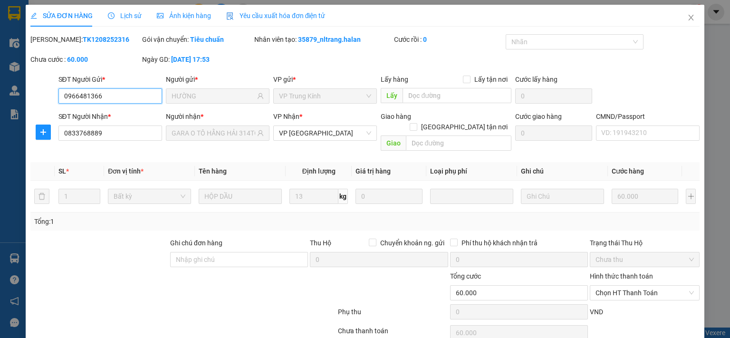
scroll to position [34, 0]
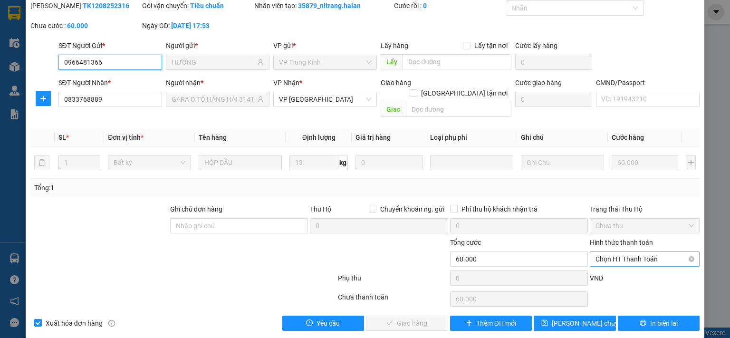
click at [629, 252] on span "Chọn HT Thanh Toán" at bounding box center [645, 259] width 98 height 14
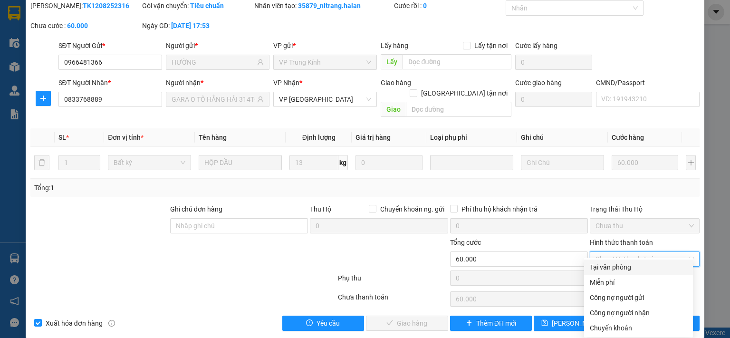
click at [623, 268] on div "Tại văn phòng" at bounding box center [638, 267] width 97 height 10
type input "0"
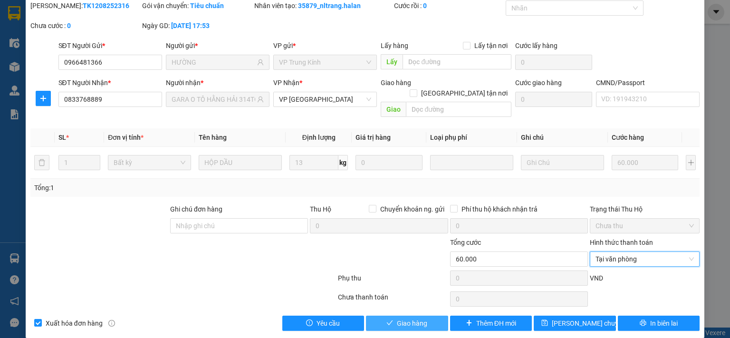
click at [413, 318] on span "Giao hàng" at bounding box center [412, 323] width 30 height 10
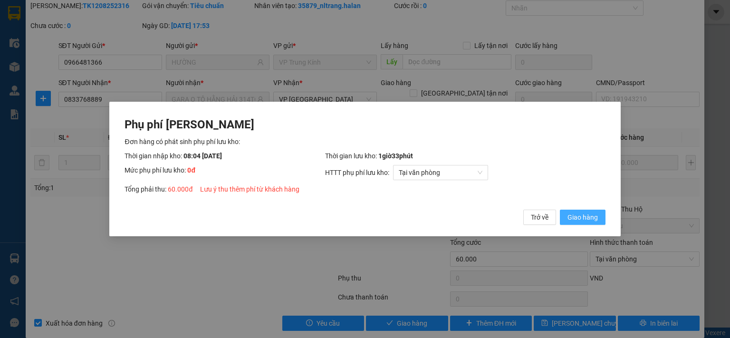
click at [583, 214] on span "Giao hàng" at bounding box center [583, 217] width 30 height 10
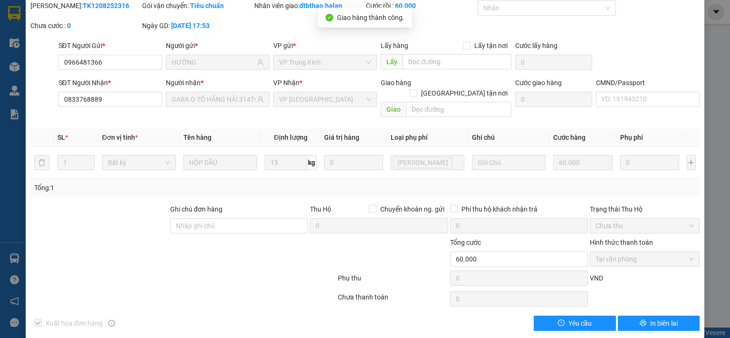
scroll to position [0, 0]
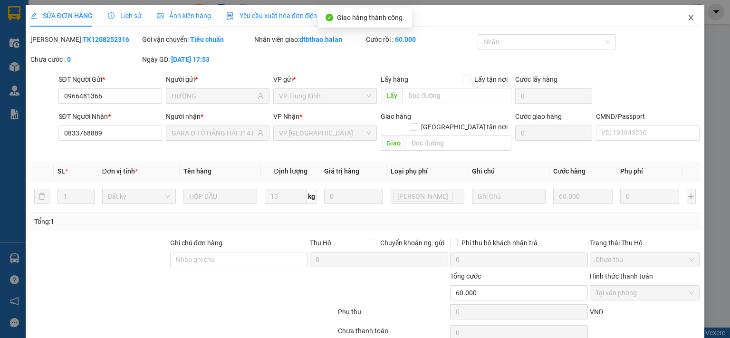
click at [688, 19] on icon "close" at bounding box center [692, 18] width 8 height 8
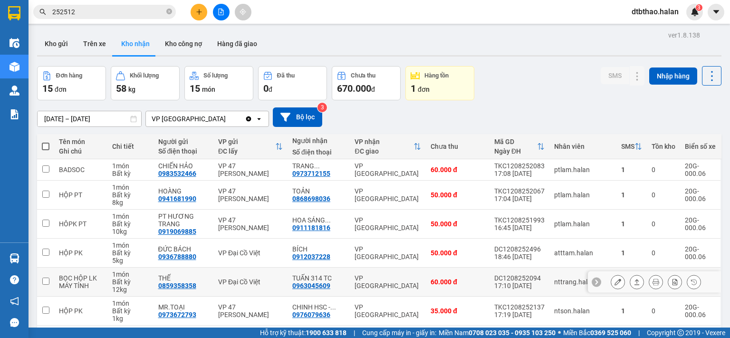
scroll to position [151, 0]
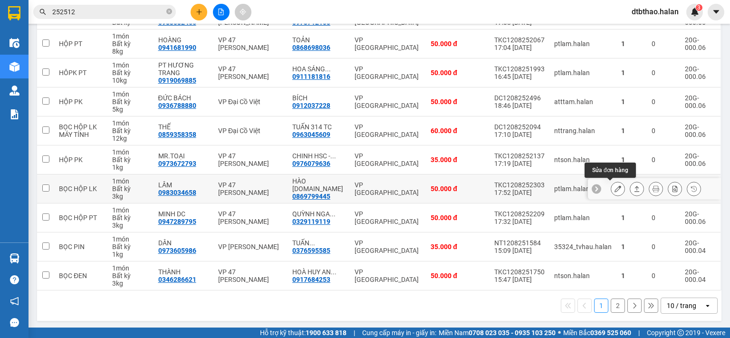
click at [615, 188] on icon at bounding box center [618, 188] width 7 height 7
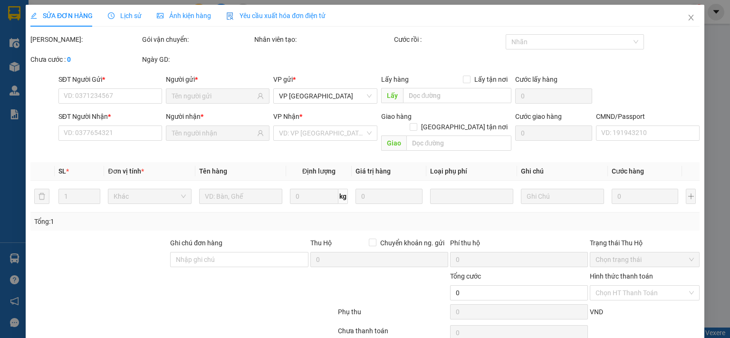
type input "0983034658"
type input "LÂM"
type input "0869799445"
type input "HÀO 314.TC"
type input "50.000"
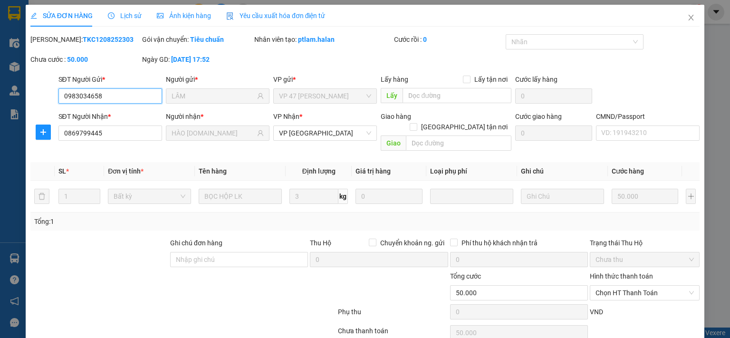
scroll to position [34, 0]
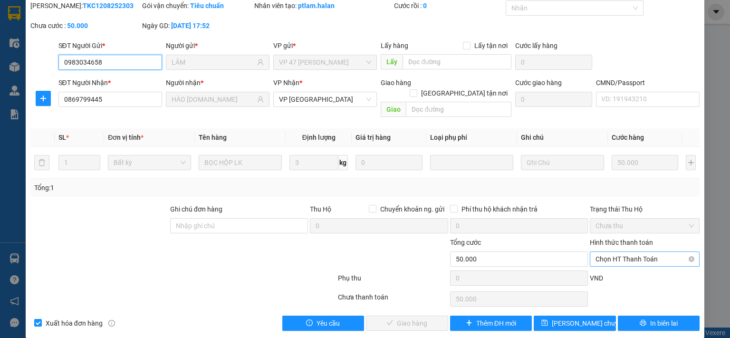
click at [631, 252] on span "Chọn HT Thanh Toán" at bounding box center [645, 259] width 98 height 14
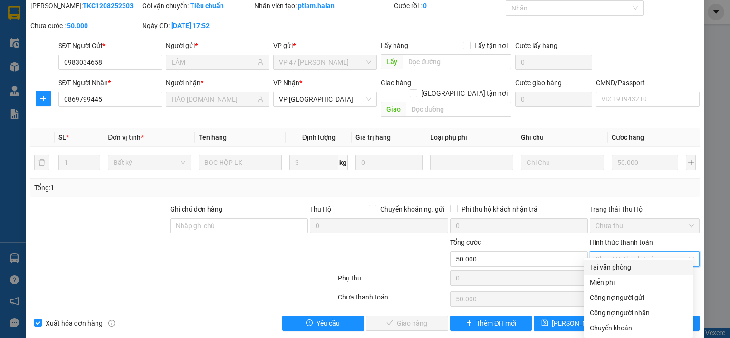
click at [618, 272] on div "Tại văn phòng" at bounding box center [638, 267] width 109 height 15
type input "0"
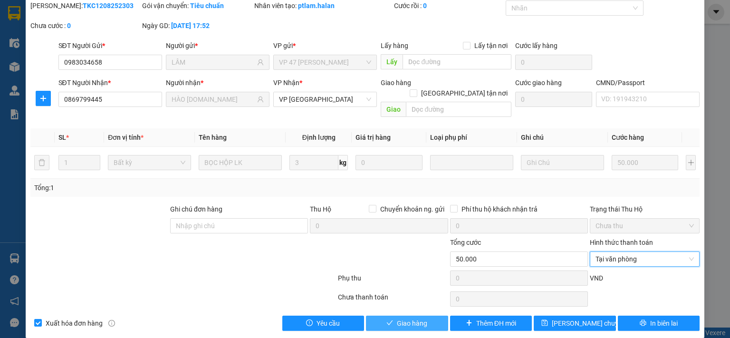
click at [409, 318] on span "Giao hàng" at bounding box center [412, 323] width 30 height 10
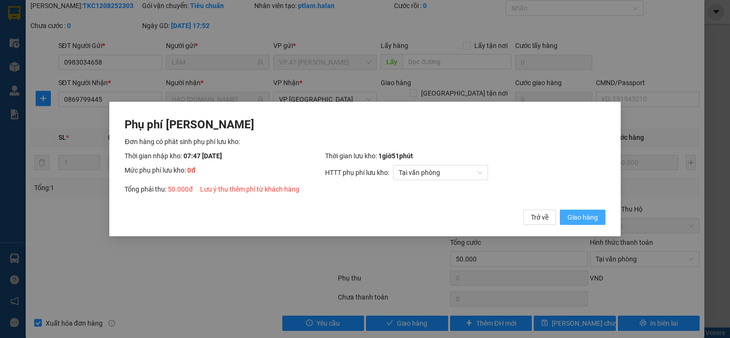
click at [584, 218] on span "Giao hàng" at bounding box center [583, 217] width 30 height 10
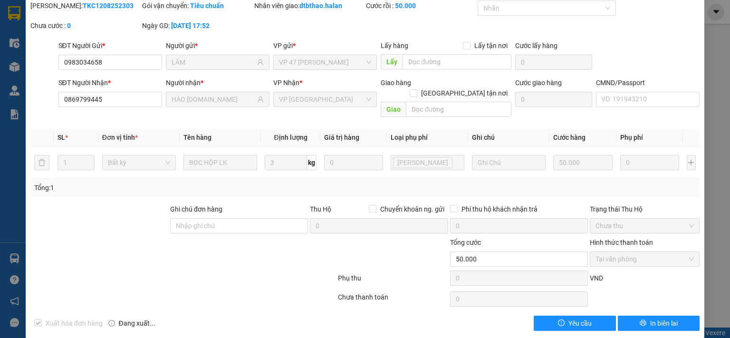
scroll to position [0, 0]
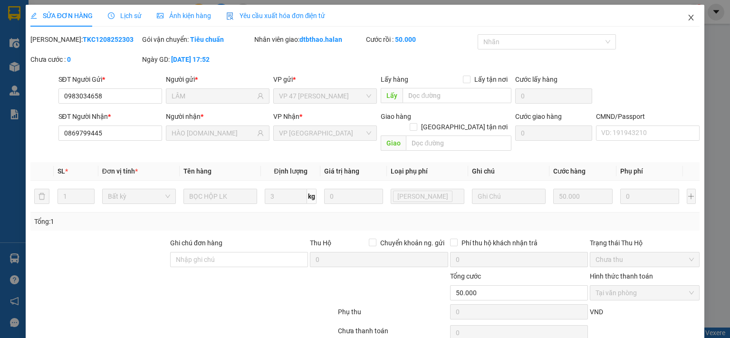
click at [688, 17] on icon "close" at bounding box center [692, 18] width 8 height 8
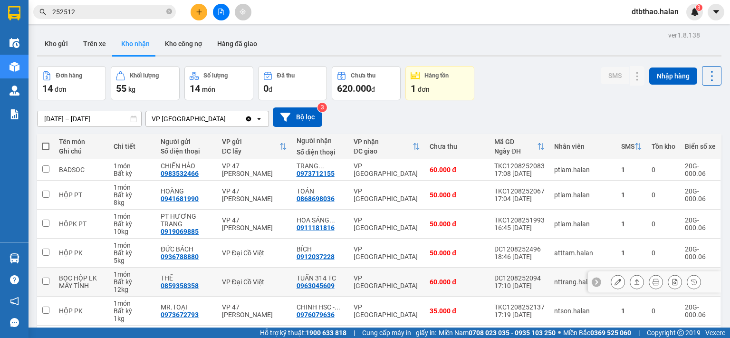
scroll to position [143, 0]
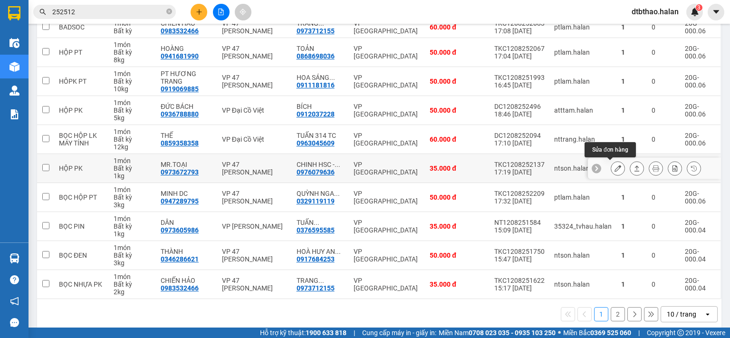
click at [615, 167] on icon at bounding box center [618, 168] width 7 height 7
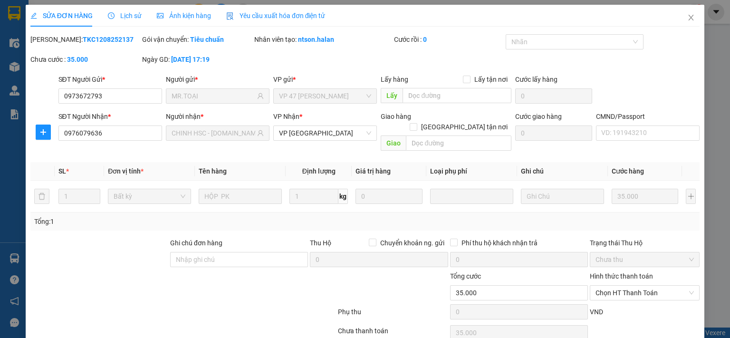
type input "0973672793"
type input "MR.TOẠI"
type input "0976079636"
type input "CHINH HSC - 314.TC"
type input "35.000"
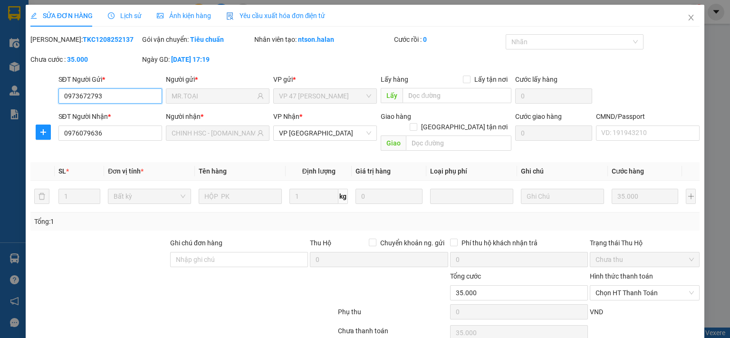
scroll to position [34, 0]
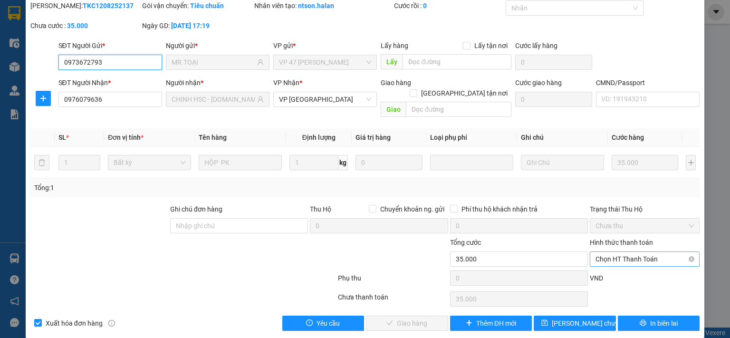
click at [624, 252] on span "Chọn HT Thanh Toán" at bounding box center [645, 259] width 98 height 14
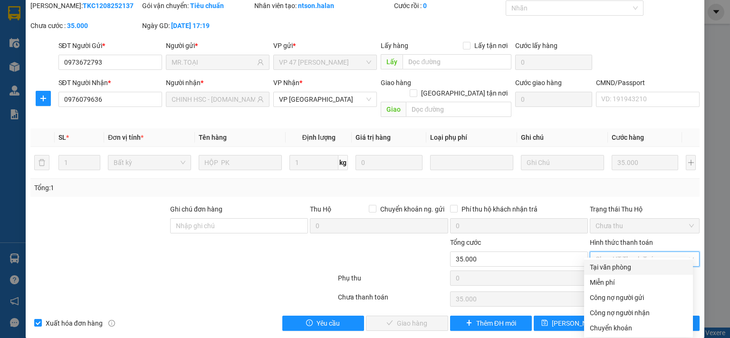
click at [611, 270] on div "Tại văn phòng" at bounding box center [638, 267] width 97 height 10
type input "0"
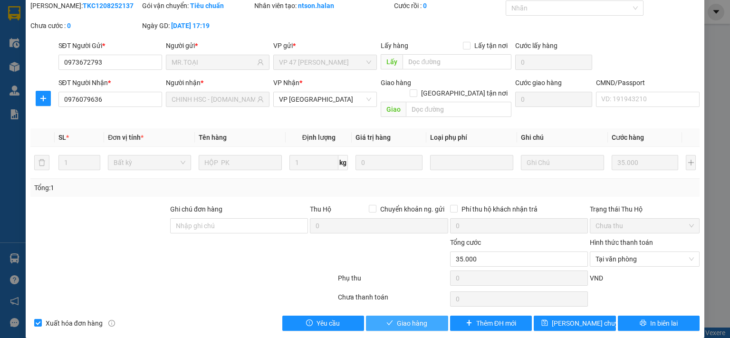
click at [399, 318] on span "Giao hàng" at bounding box center [412, 323] width 30 height 10
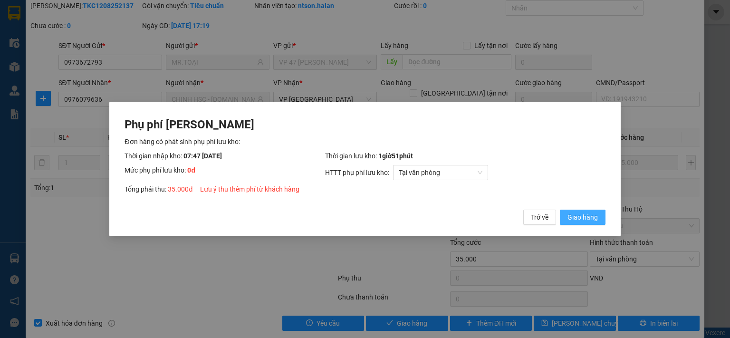
click at [593, 219] on span "Giao hàng" at bounding box center [583, 217] width 30 height 10
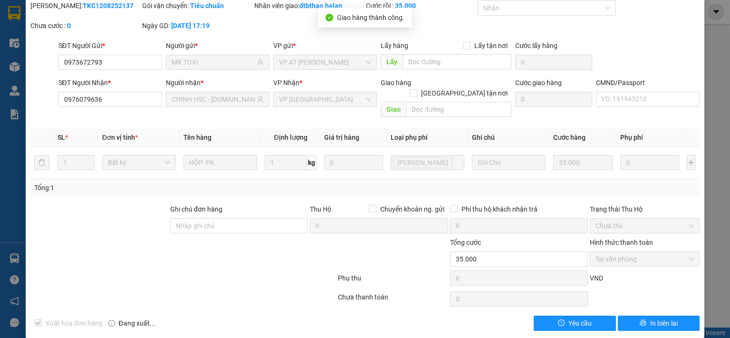
scroll to position [0, 0]
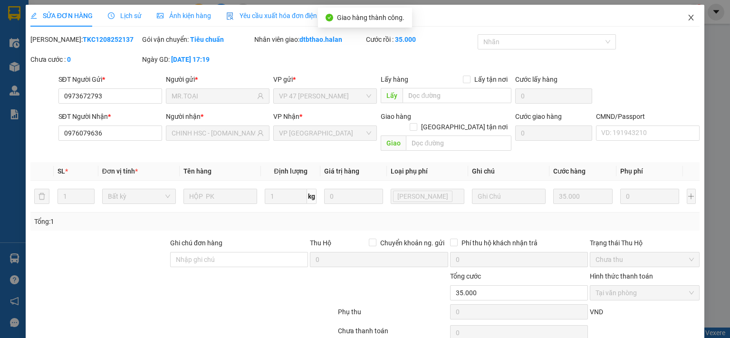
click at [689, 16] on icon "close" at bounding box center [691, 18] width 5 height 6
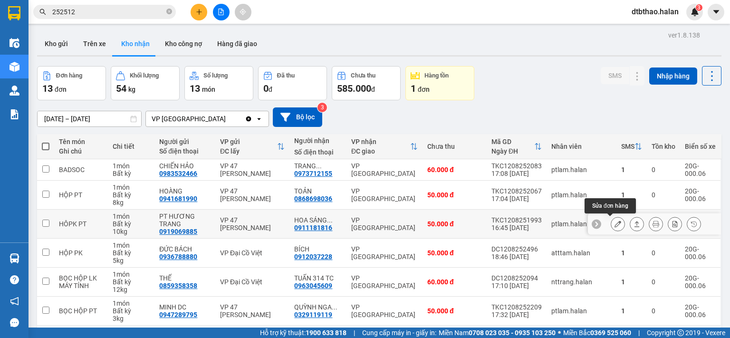
click at [615, 226] on icon at bounding box center [618, 224] width 7 height 7
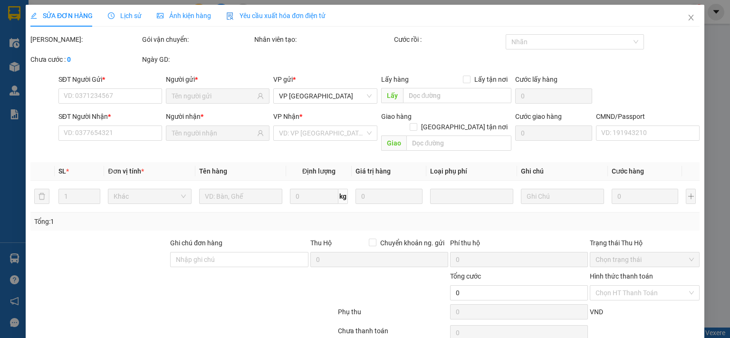
type input "0919069885"
type input "PT HƯƠNG TRANG"
type input "0911181816"
type input "HOA SÁNG 314.TC"
type input "50.000"
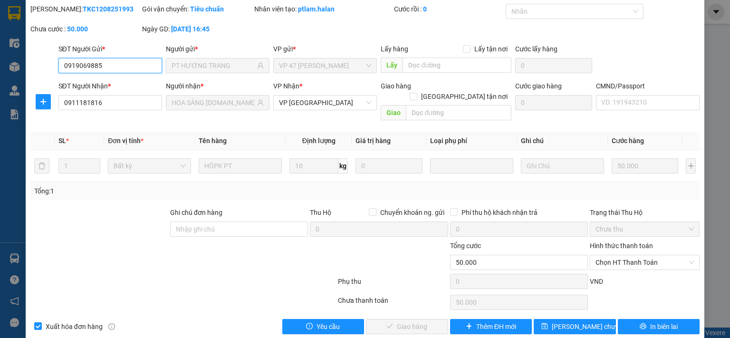
scroll to position [34, 0]
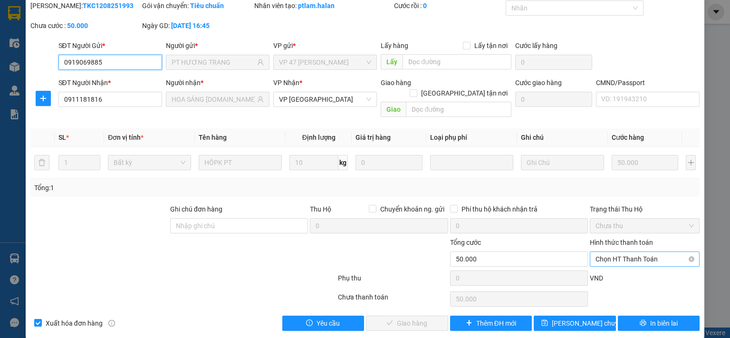
click at [617, 252] on span "Chọn HT Thanh Toán" at bounding box center [645, 259] width 98 height 14
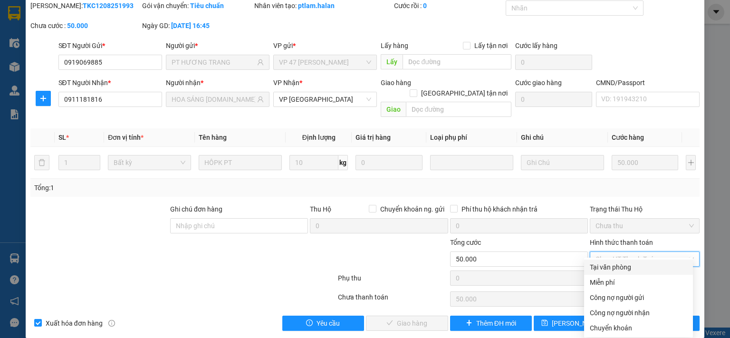
click at [612, 268] on div "Tại văn phòng" at bounding box center [638, 267] width 97 height 10
type input "0"
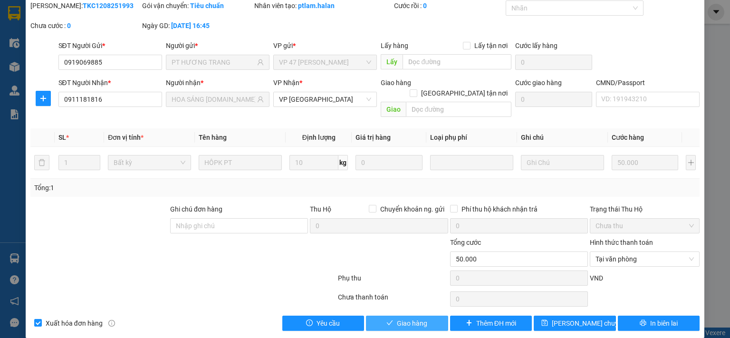
click at [409, 318] on span "Giao hàng" at bounding box center [412, 323] width 30 height 10
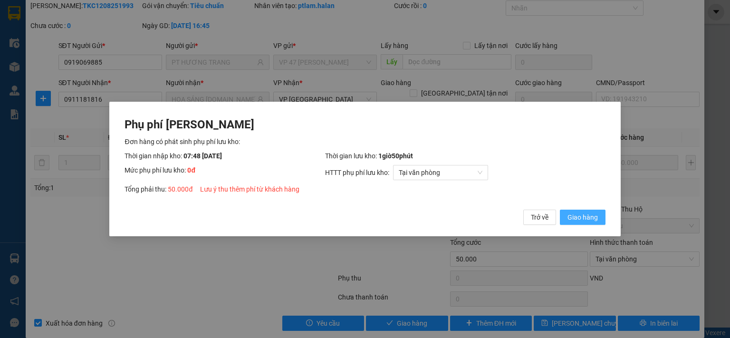
click at [573, 213] on span "Giao hàng" at bounding box center [583, 217] width 30 height 10
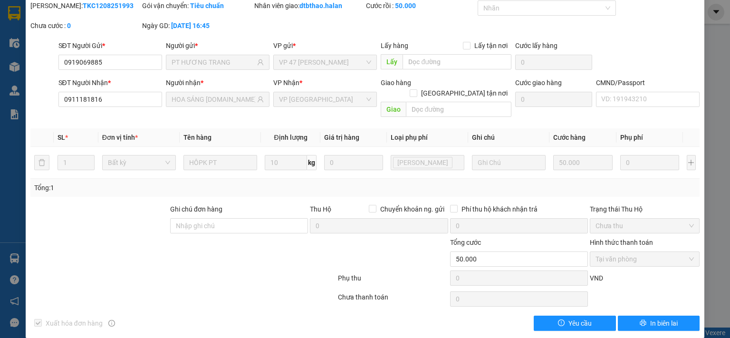
scroll to position [0, 0]
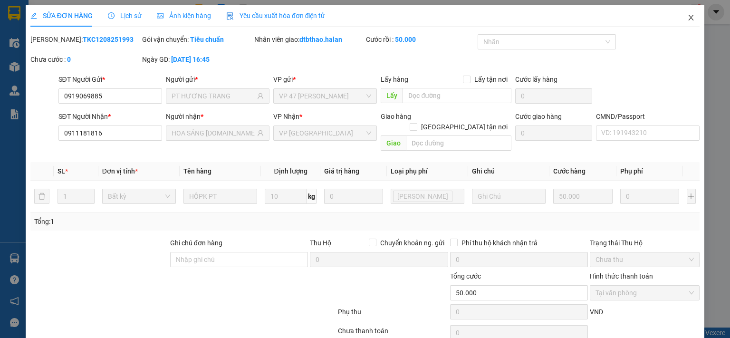
click at [688, 19] on icon "close" at bounding box center [692, 18] width 8 height 8
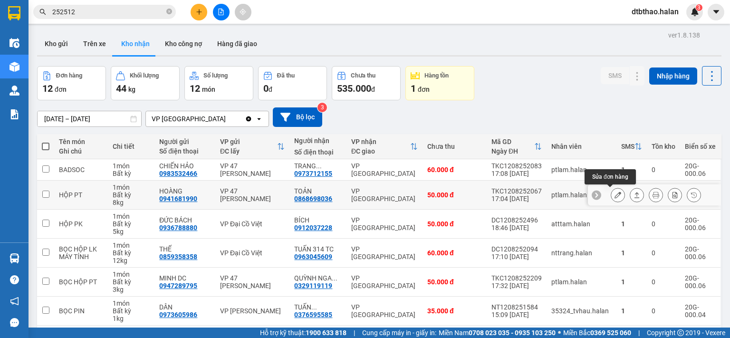
click at [615, 196] on icon at bounding box center [618, 195] width 7 height 7
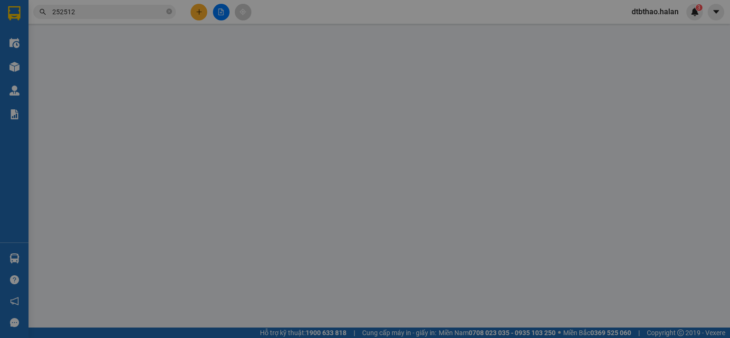
type input "0941681990"
type input "HOÀNG"
type input "0868698036"
type input "TOẢN"
type input "50.000"
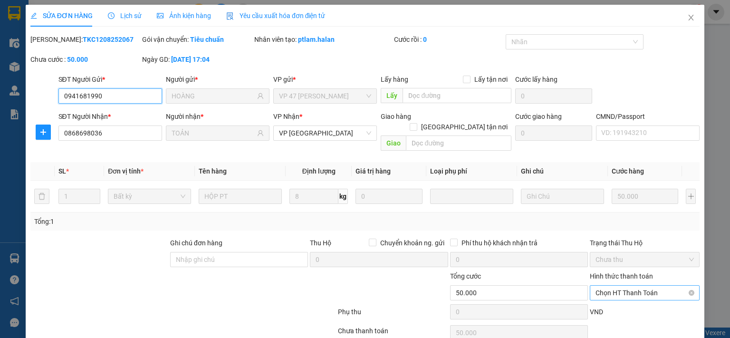
scroll to position [34, 0]
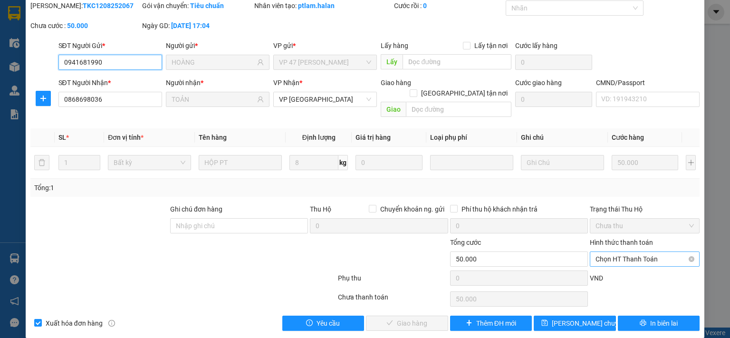
click at [606, 252] on span "Chọn HT Thanh Toán" at bounding box center [645, 259] width 98 height 14
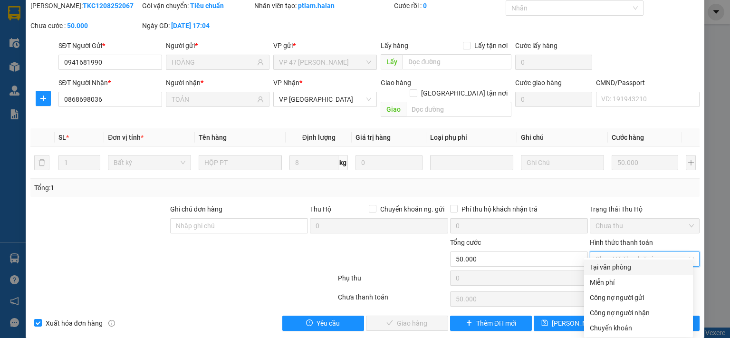
click at [608, 268] on div "Tại văn phòng" at bounding box center [638, 267] width 97 height 10
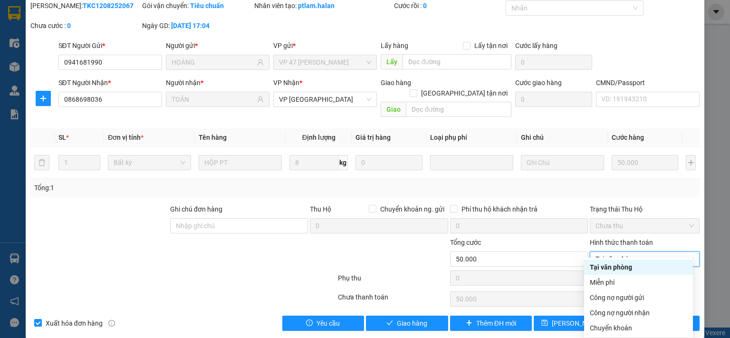
type input "0"
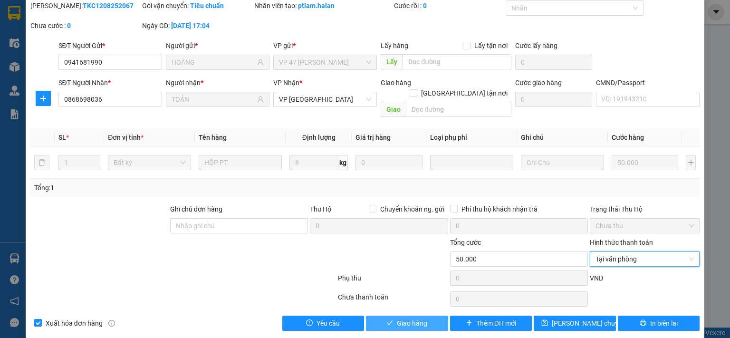
click at [427, 316] on button "Giao hàng" at bounding box center [407, 323] width 82 height 15
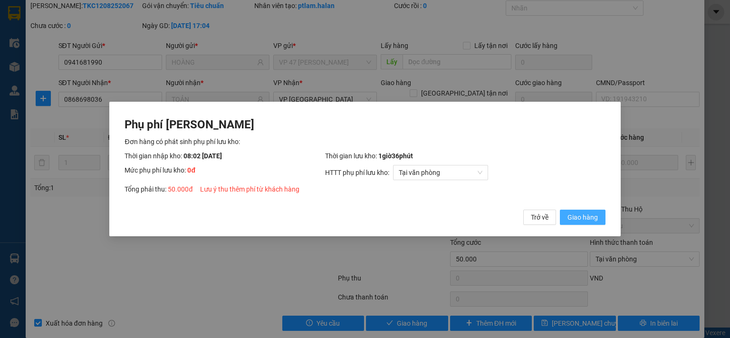
click at [576, 218] on span "Giao hàng" at bounding box center [583, 217] width 30 height 10
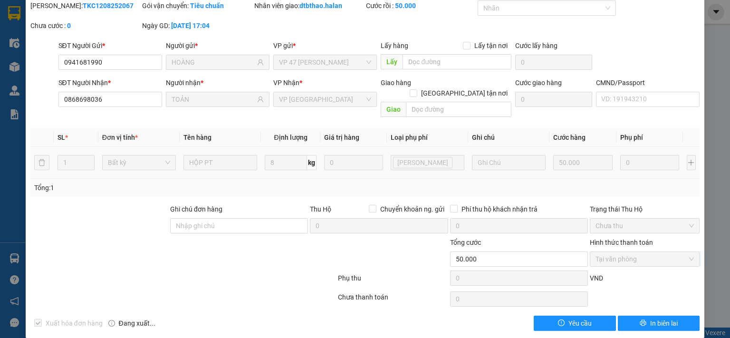
scroll to position [0, 0]
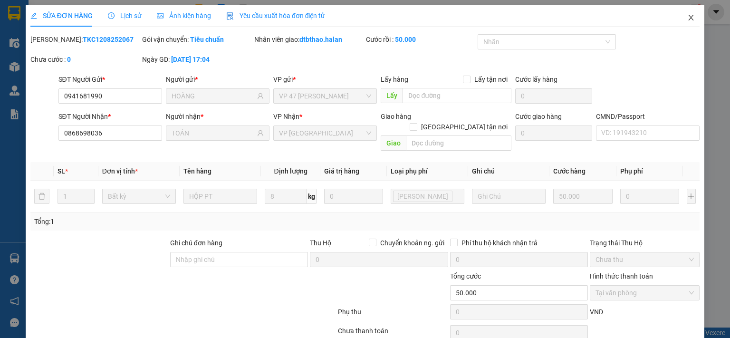
drag, startPoint x: 680, startPoint y: 20, endPoint x: 342, endPoint y: 328, distance: 456.8
click at [680, 20] on span "Close" at bounding box center [691, 18] width 27 height 27
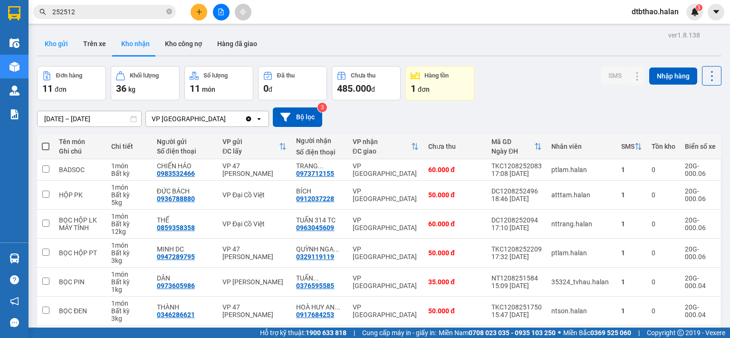
click at [55, 43] on button "Kho gửi" at bounding box center [56, 43] width 39 height 23
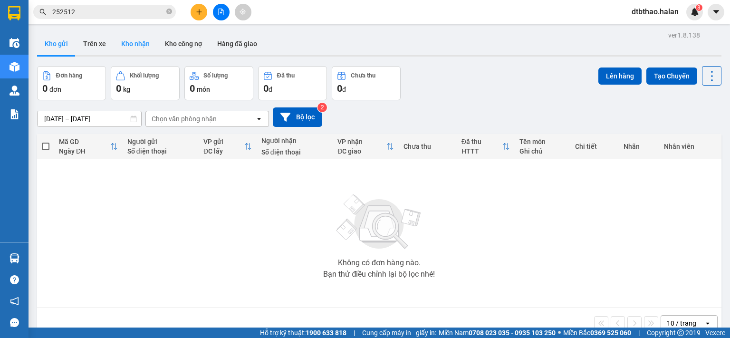
click at [135, 42] on button "Kho nhận" at bounding box center [136, 43] width 44 height 23
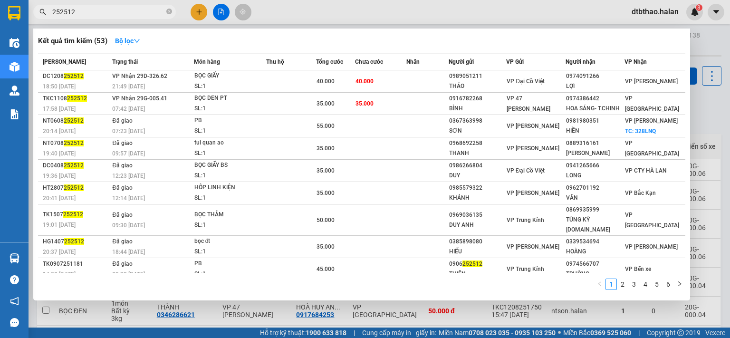
drag, startPoint x: 64, startPoint y: 14, endPoint x: 91, endPoint y: 12, distance: 27.6
click at [91, 12] on input "252512" at bounding box center [108, 12] width 112 height 10
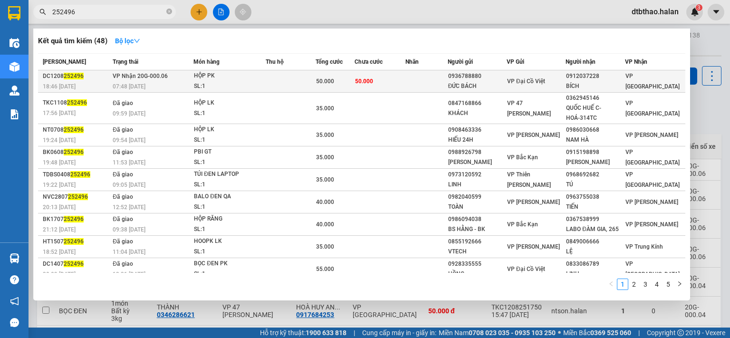
type input "252496"
click at [568, 87] on div "BÍCH" at bounding box center [595, 86] width 58 height 10
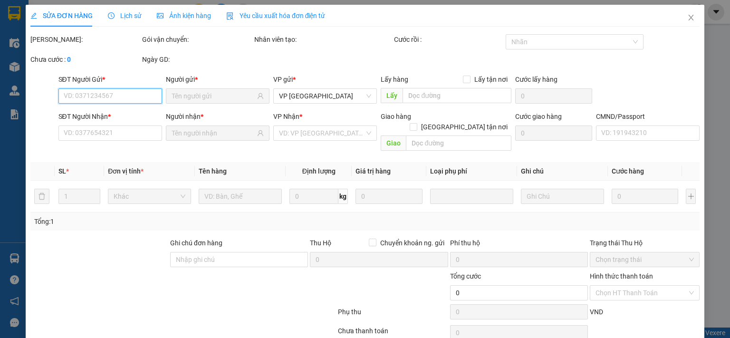
scroll to position [34, 0]
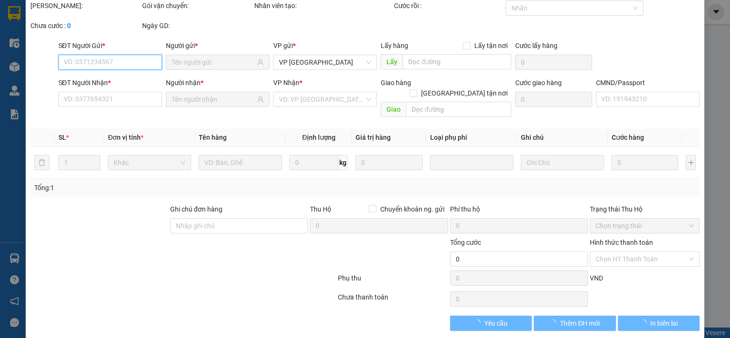
type input "0936788880"
type input "ĐỨC BÁCH"
type input "0912037228"
type input "BÍCH"
type input "50.000"
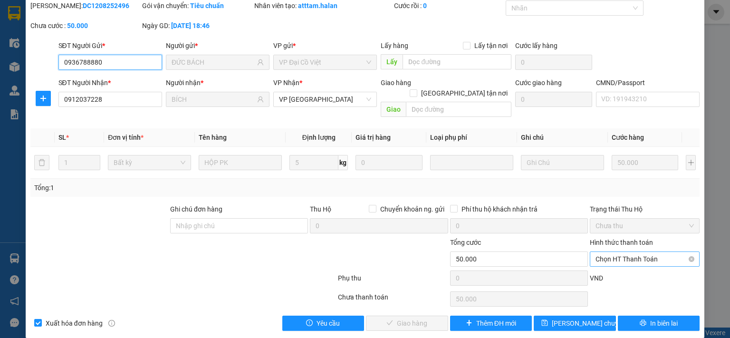
click at [645, 252] on span "Chọn HT Thanh Toán" at bounding box center [645, 259] width 98 height 14
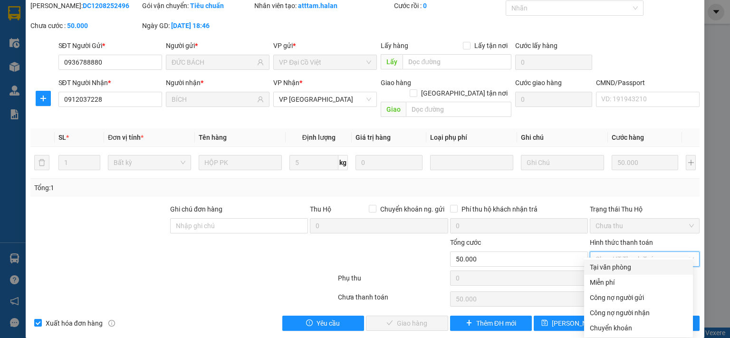
drag, startPoint x: 604, startPoint y: 268, endPoint x: 443, endPoint y: 308, distance: 166.2
click at [603, 269] on div "Tại văn phòng" at bounding box center [638, 267] width 97 height 10
type input "0"
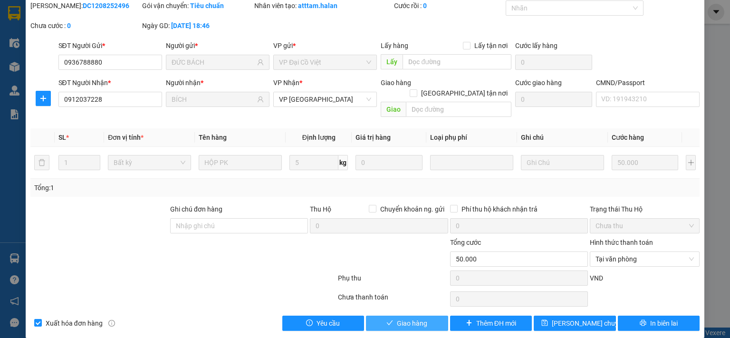
click at [405, 318] on span "Giao hàng" at bounding box center [412, 323] width 30 height 10
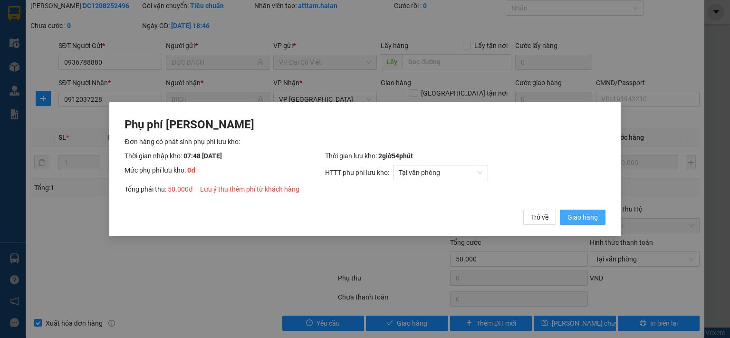
click at [574, 218] on span "Giao hàng" at bounding box center [583, 217] width 30 height 10
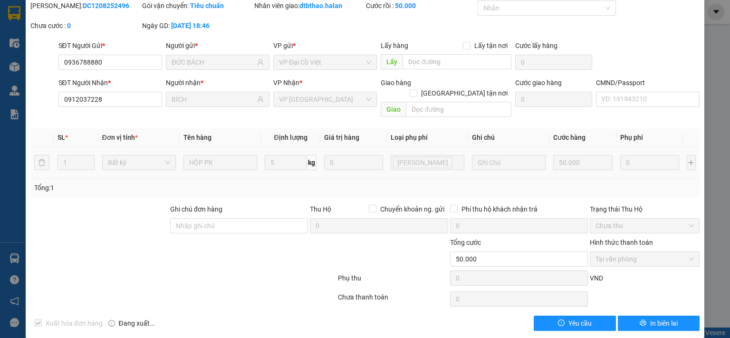
scroll to position [0, 0]
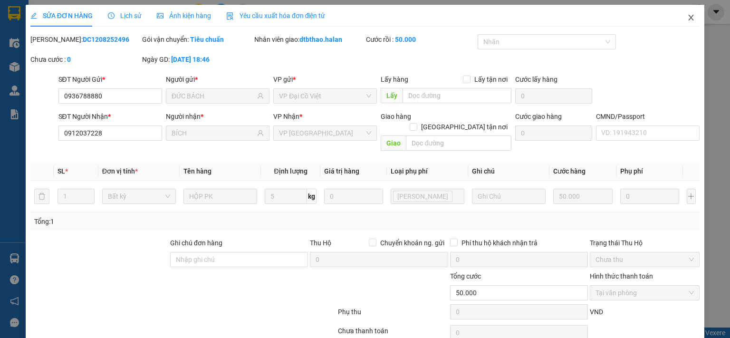
click at [688, 19] on icon "close" at bounding box center [692, 18] width 8 height 8
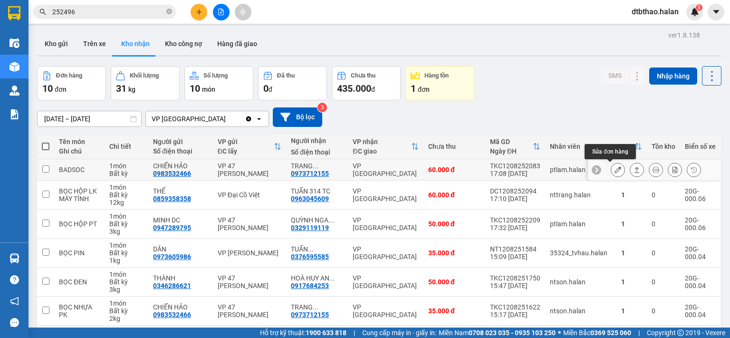
click at [615, 169] on icon at bounding box center [618, 169] width 7 height 7
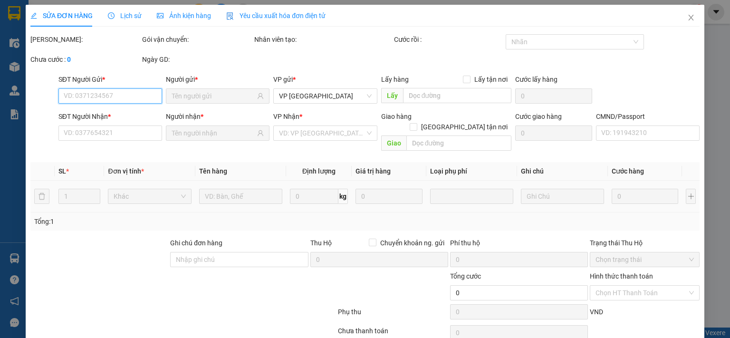
type input "0983532466"
type input "CHIẾN HẢO"
type input "0973712155"
type input "TRANG M.KỲ-314.TC"
type input "60.000"
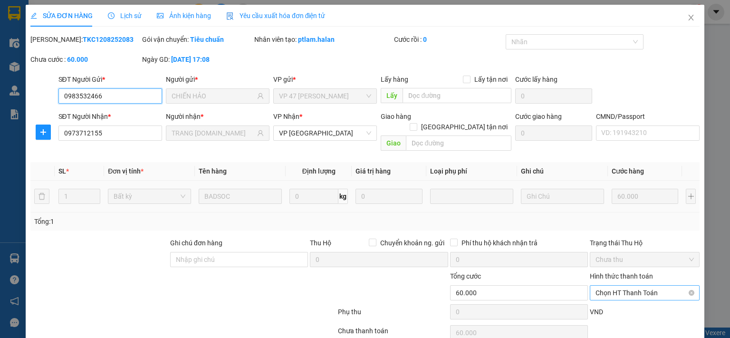
scroll to position [34, 0]
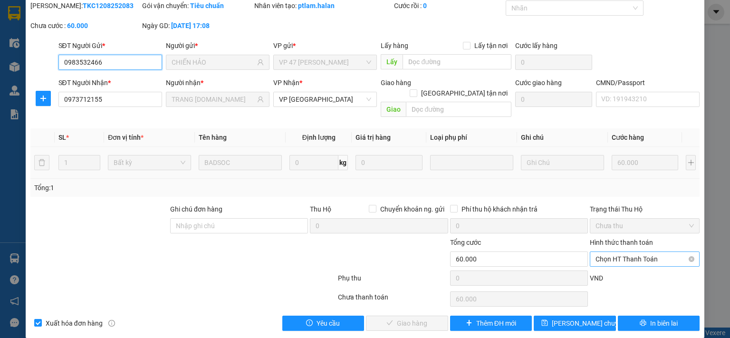
drag, startPoint x: 619, startPoint y: 246, endPoint x: 616, endPoint y: 255, distance: 9.8
click at [618, 252] on span "Chọn HT Thanh Toán" at bounding box center [645, 259] width 98 height 14
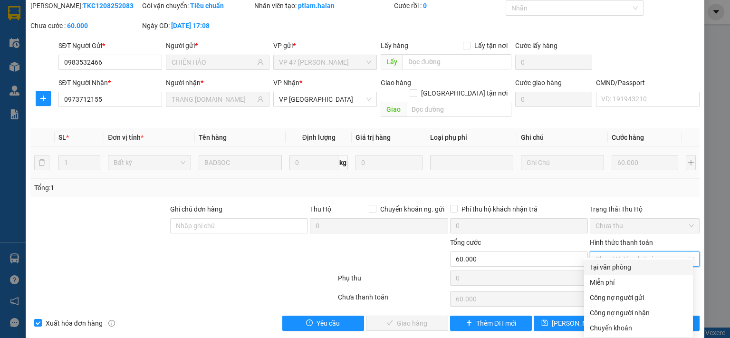
click at [612, 268] on div "Tại văn phòng" at bounding box center [638, 267] width 97 height 10
type input "0"
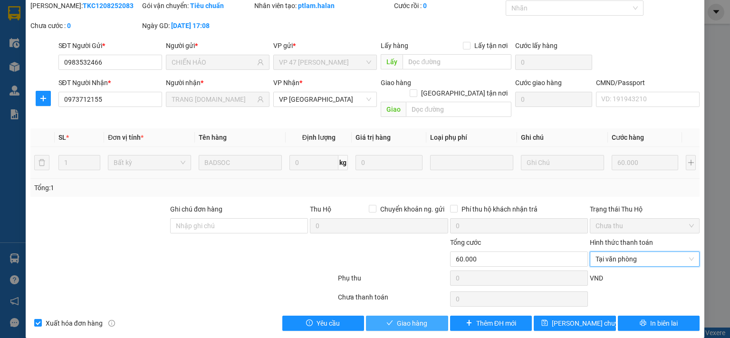
click at [422, 318] on span "Giao hàng" at bounding box center [412, 323] width 30 height 10
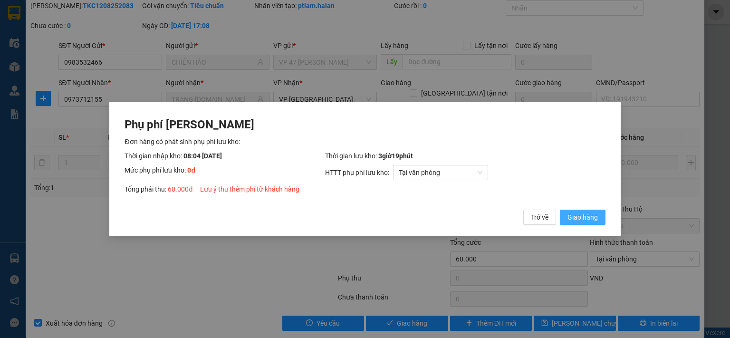
click at [578, 218] on span "Giao hàng" at bounding box center [583, 217] width 30 height 10
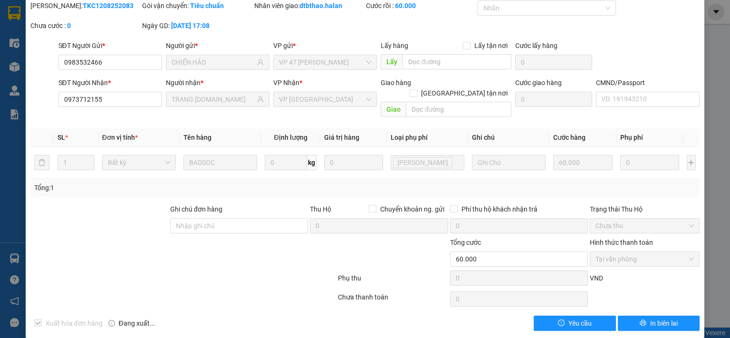
scroll to position [0, 0]
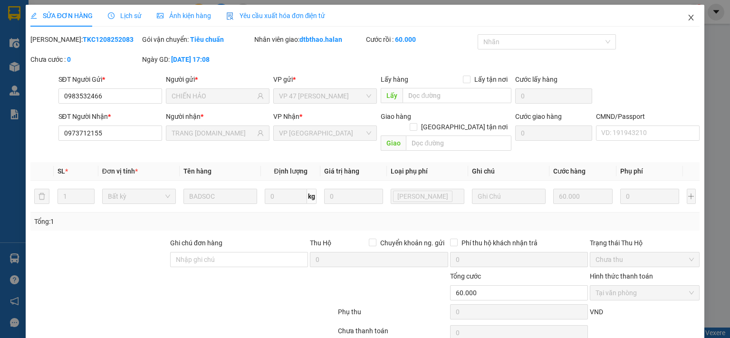
click at [688, 16] on icon "close" at bounding box center [692, 18] width 8 height 8
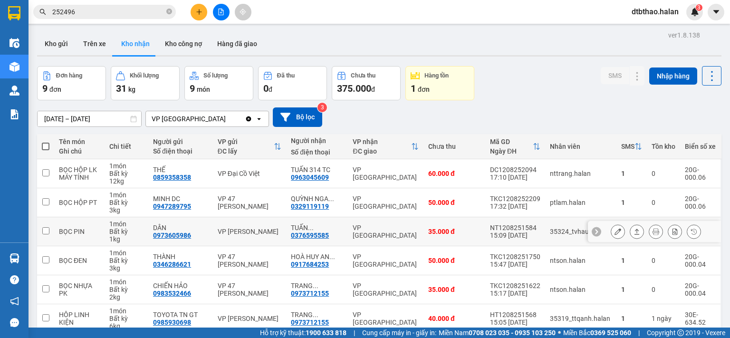
scroll to position [130, 0]
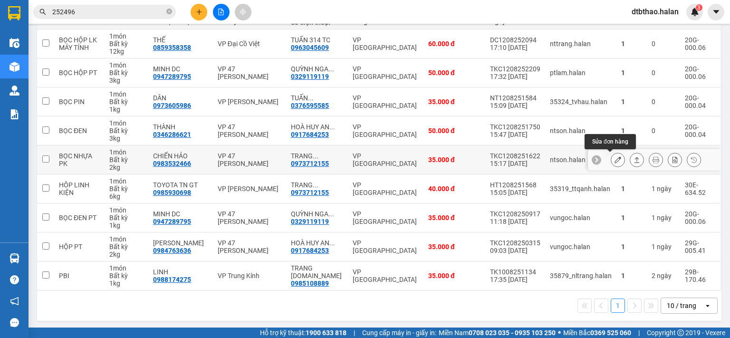
click at [615, 159] on icon at bounding box center [618, 159] width 7 height 7
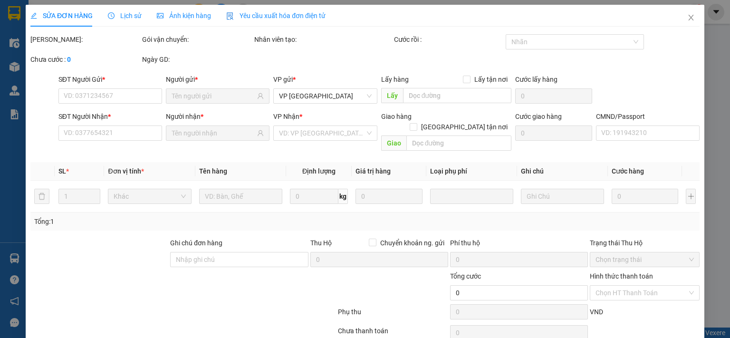
type input "0983532466"
type input "CHIẾN HẢO"
type input "0973712155"
type input "TRANG M.KỲ-314.TC"
type input "35.000"
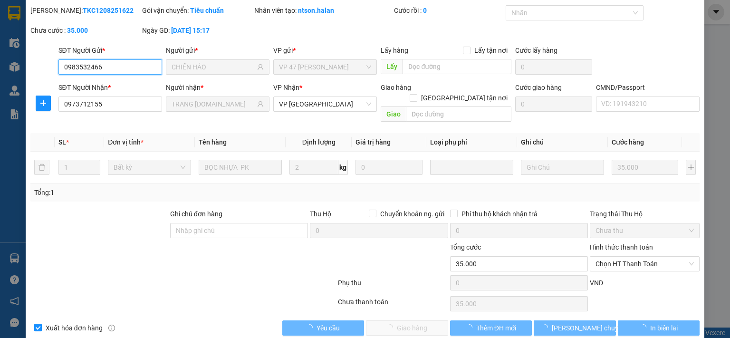
scroll to position [34, 0]
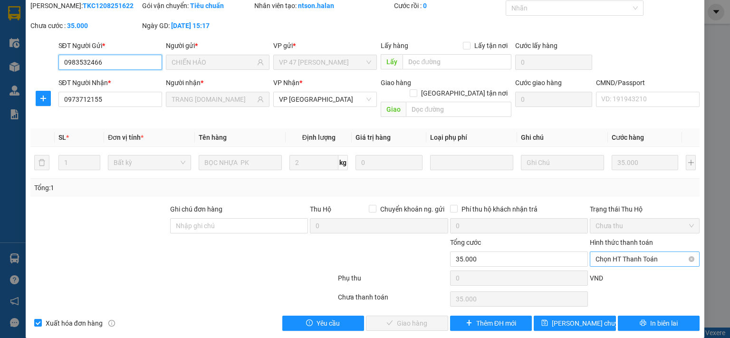
click at [622, 252] on span "Chọn HT Thanh Toán" at bounding box center [645, 259] width 98 height 14
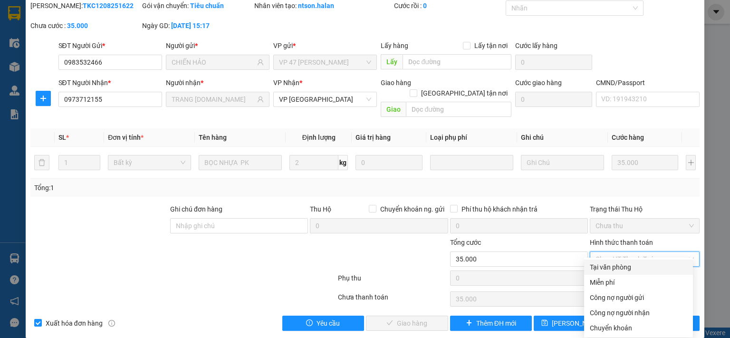
click at [605, 268] on div "Tại văn phòng" at bounding box center [638, 267] width 97 height 10
type input "0"
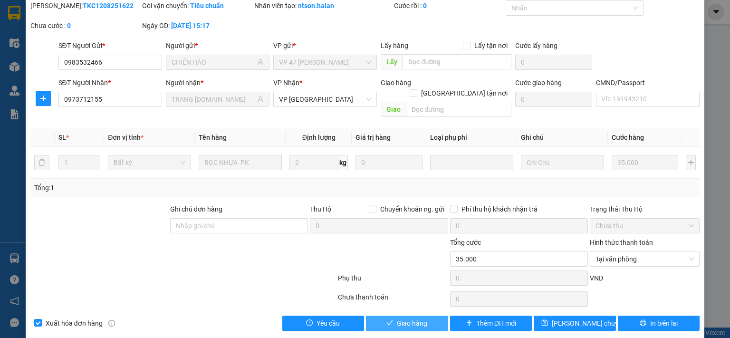
click at [397, 318] on span "Giao hàng" at bounding box center [412, 323] width 30 height 10
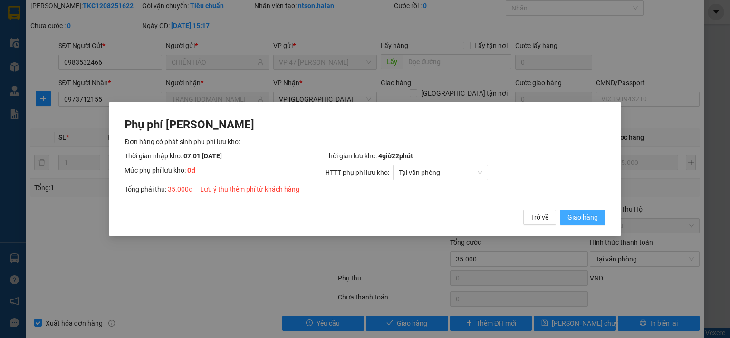
click at [586, 216] on span "Giao hàng" at bounding box center [583, 217] width 30 height 10
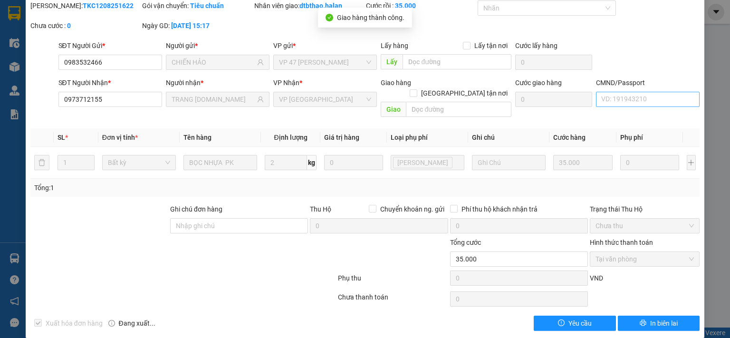
scroll to position [0, 0]
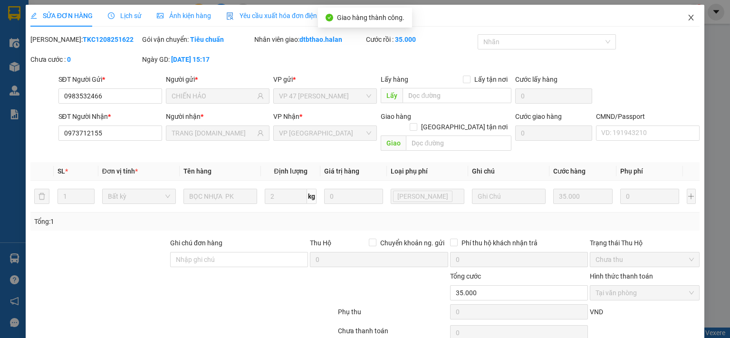
click at [688, 18] on icon "close" at bounding box center [692, 18] width 8 height 8
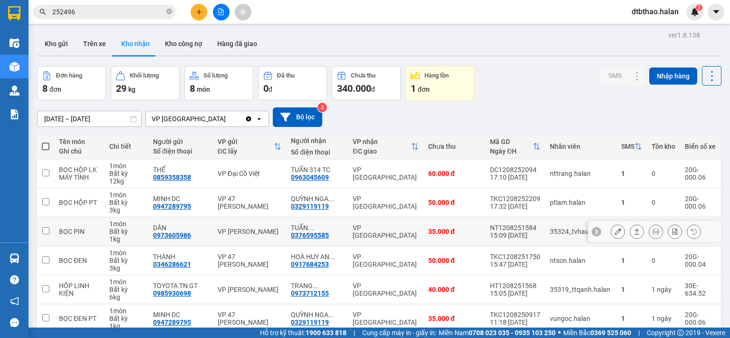
scroll to position [101, 0]
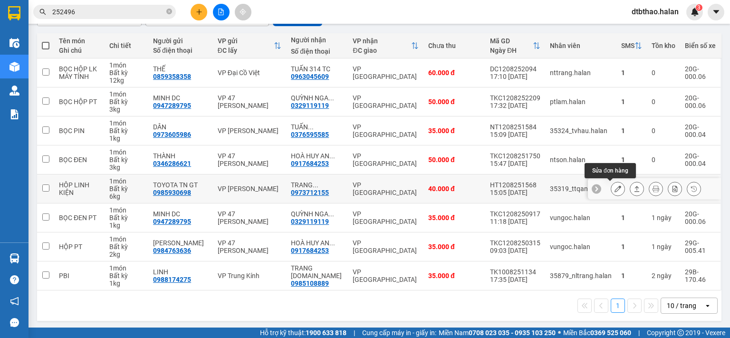
click at [615, 188] on icon at bounding box center [618, 188] width 7 height 7
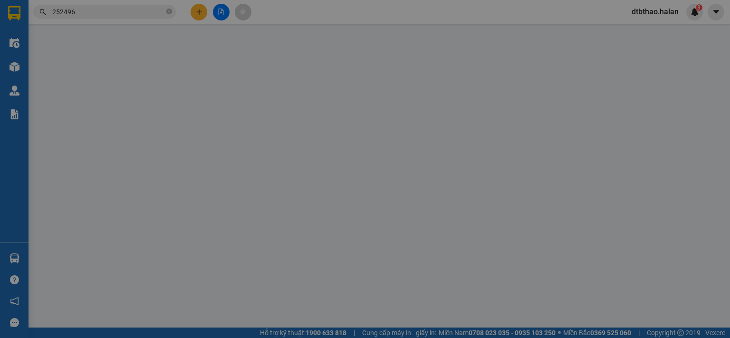
type input "0985930698"
type input "TOYOTA TN GT"
type input "0973712155"
type input "TRANG M.KỲ-314.TC"
type input "40.000"
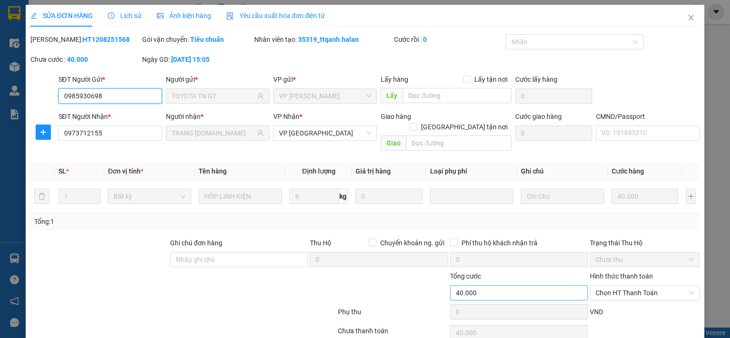
scroll to position [34, 0]
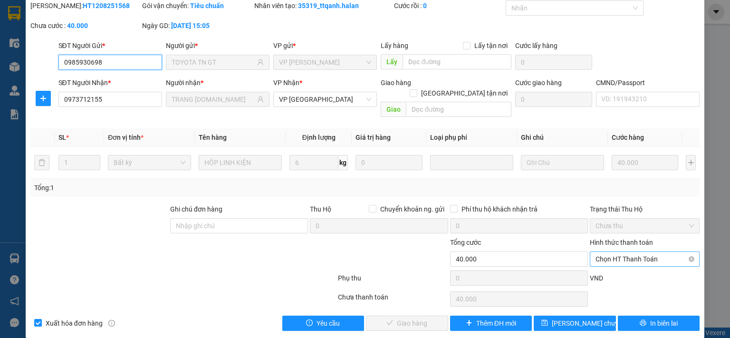
click at [629, 252] on span "Chọn HT Thanh Toán" at bounding box center [645, 259] width 98 height 14
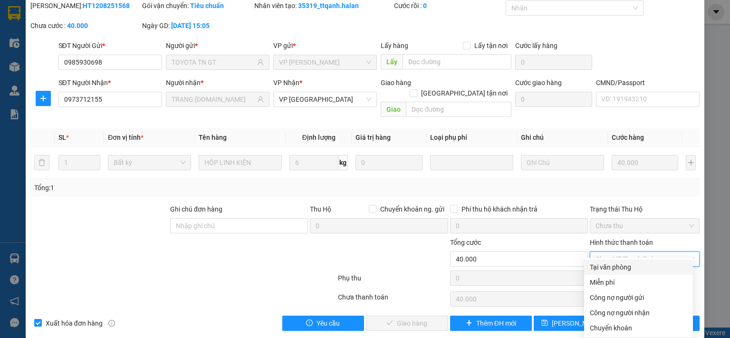
click at [618, 269] on div "Tại văn phòng" at bounding box center [638, 267] width 97 height 10
type input "0"
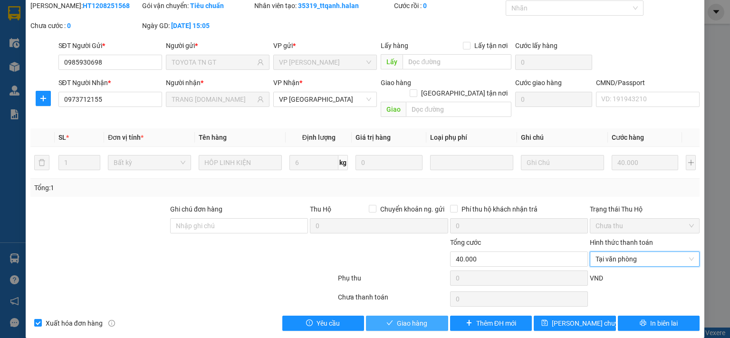
click at [397, 318] on span "Giao hàng" at bounding box center [412, 323] width 30 height 10
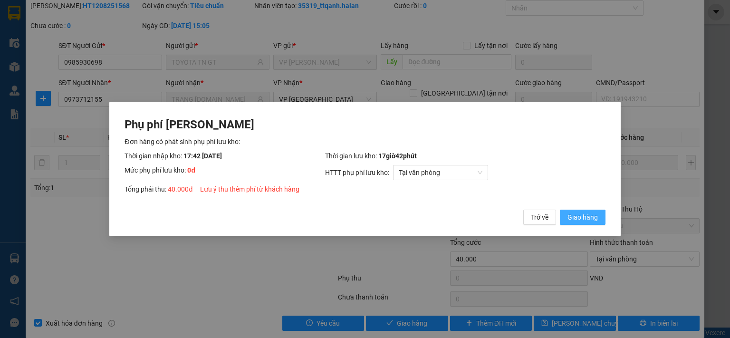
click at [578, 222] on span "Giao hàng" at bounding box center [583, 217] width 30 height 10
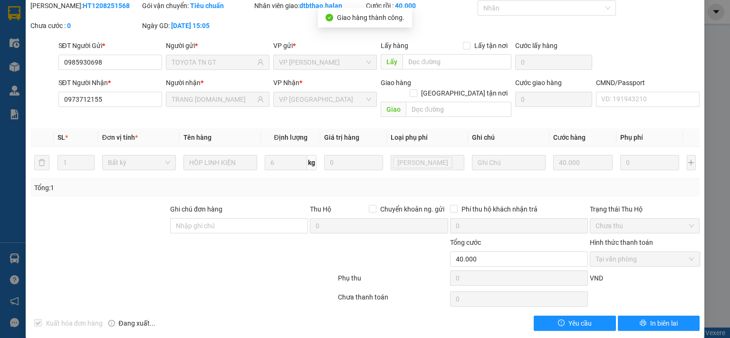
scroll to position [0, 0]
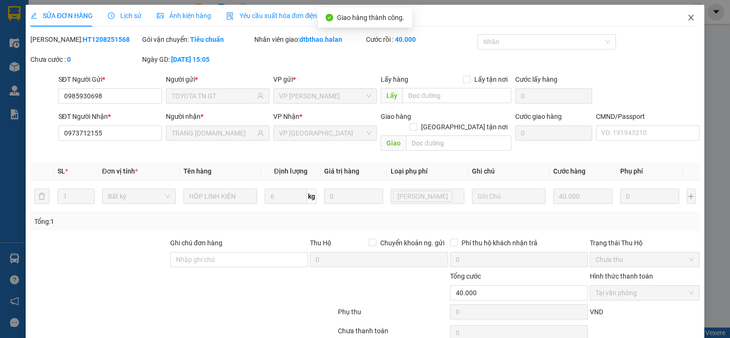
click at [688, 18] on icon "close" at bounding box center [692, 18] width 8 height 8
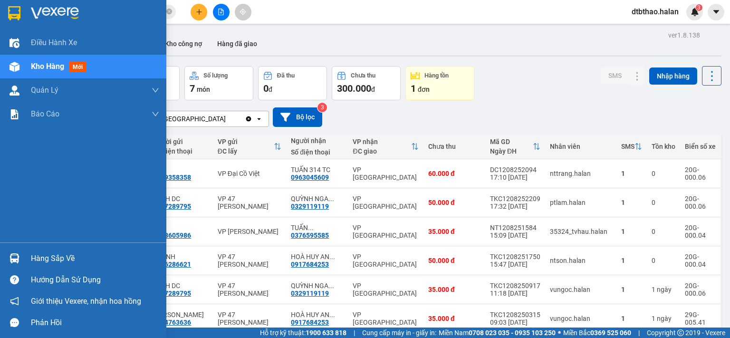
click at [61, 258] on div "Hàng sắp về" at bounding box center [95, 259] width 128 height 14
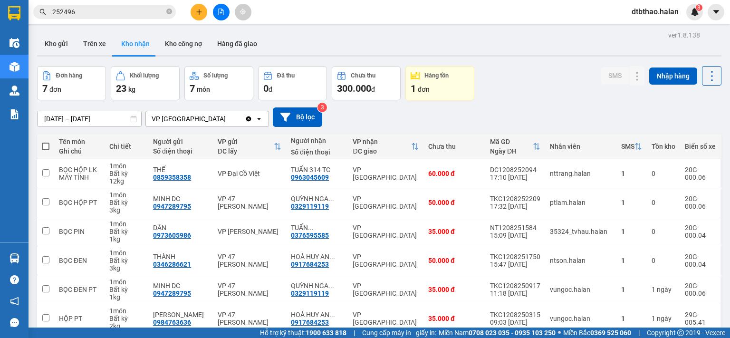
click at [536, 101] on section "Kết quả tìm kiếm ( 48 ) Bộ lọc Mã ĐH Trạng thái Món hàng Thu hộ Tổng cước Chưa …" at bounding box center [365, 169] width 730 height 338
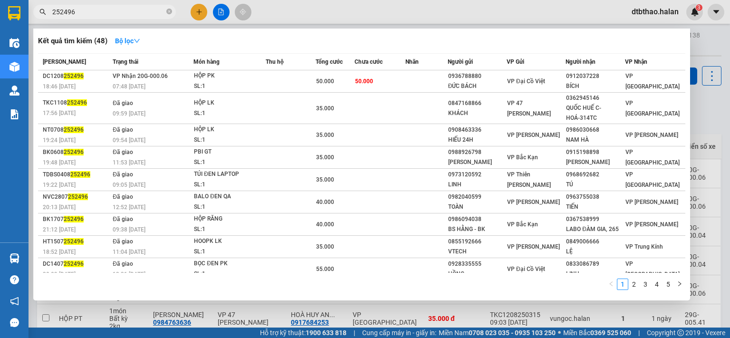
drag, startPoint x: 81, startPoint y: 11, endPoint x: 32, endPoint y: 17, distance: 49.8
click at [32, 17] on div "252496" at bounding box center [92, 12] width 185 height 14
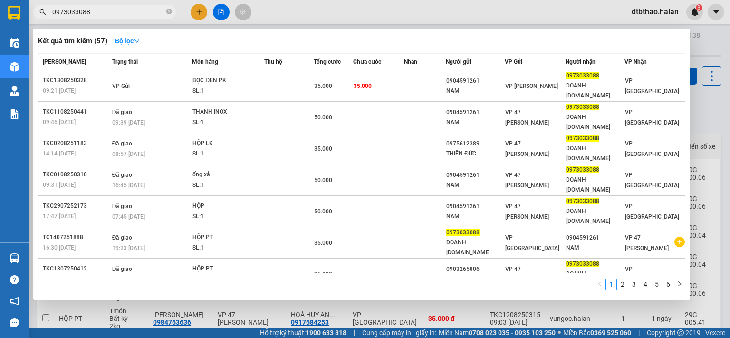
type input "0973033088"
click at [408, 316] on div at bounding box center [365, 169] width 730 height 338
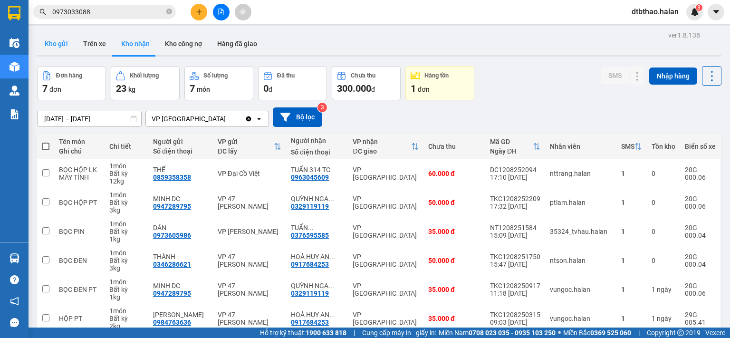
click at [46, 45] on button "Kho gửi" at bounding box center [56, 43] width 39 height 23
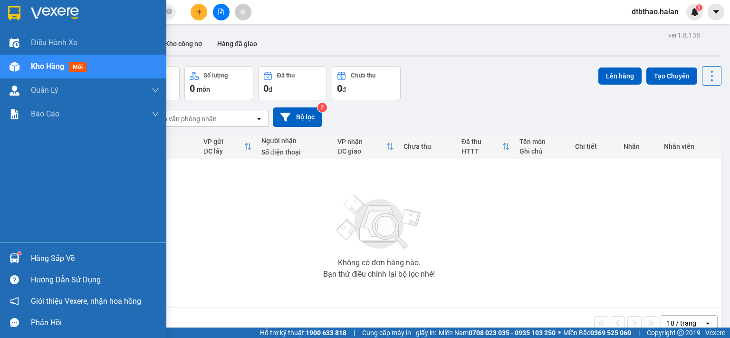
click at [61, 261] on div "Hàng sắp về" at bounding box center [95, 259] width 128 height 14
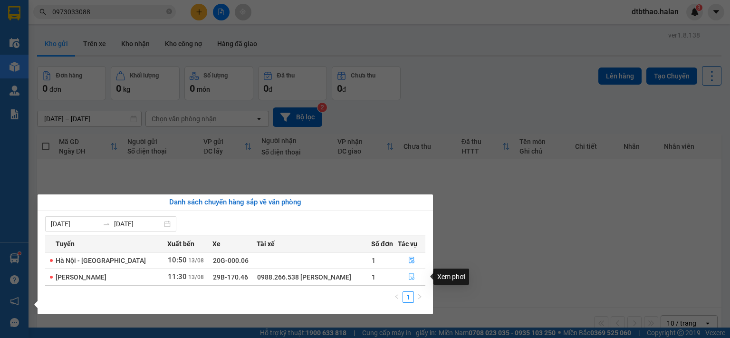
click at [407, 275] on button "button" at bounding box center [411, 277] width 27 height 15
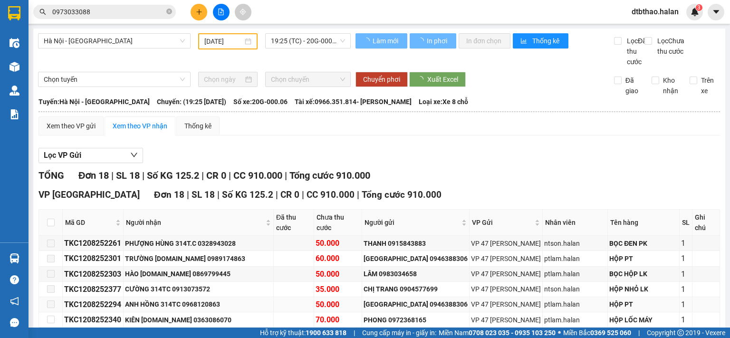
type input "[DATE]"
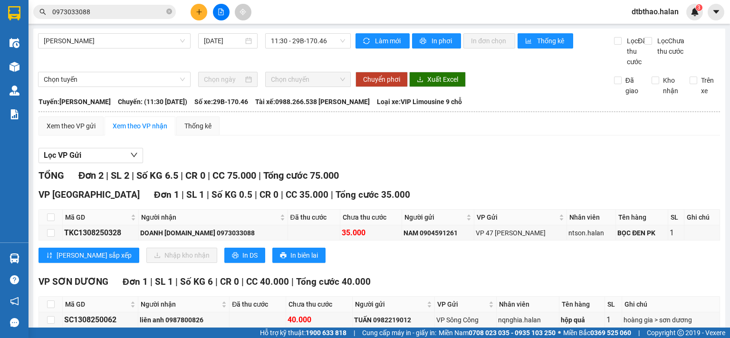
scroll to position [58, 0]
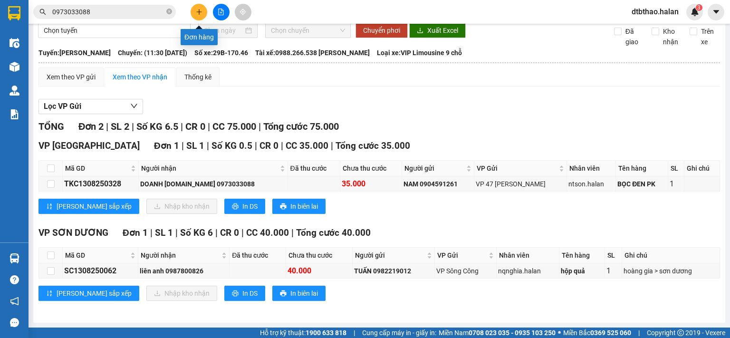
click at [201, 13] on icon "plus" at bounding box center [199, 12] width 7 height 7
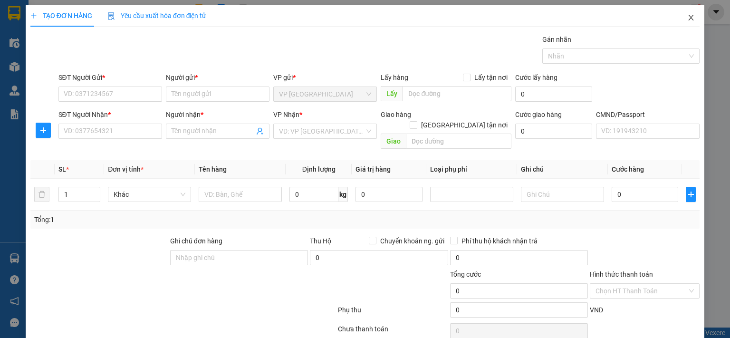
click at [688, 18] on icon "close" at bounding box center [692, 18] width 8 height 8
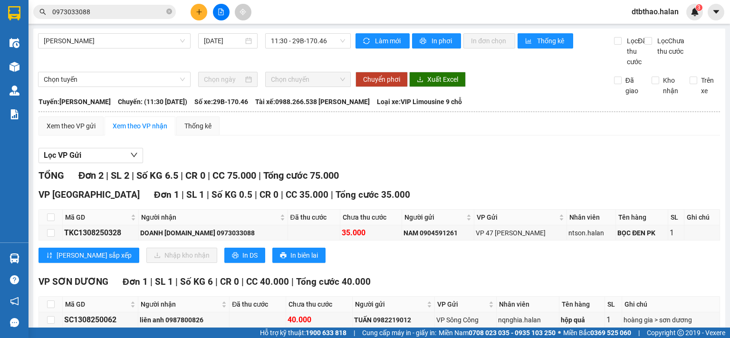
click at [198, 12] on icon "plus" at bounding box center [198, 11] width 5 height 0
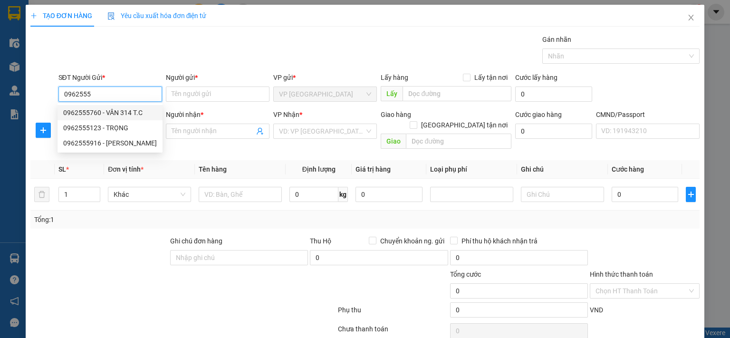
drag, startPoint x: 98, startPoint y: 109, endPoint x: 97, endPoint y: 116, distance: 6.3
click at [97, 109] on div "0962555760 - VÂN 314 T.C" at bounding box center [110, 112] width 94 height 10
type input "0962555760"
type input "VÂN 314 T.C"
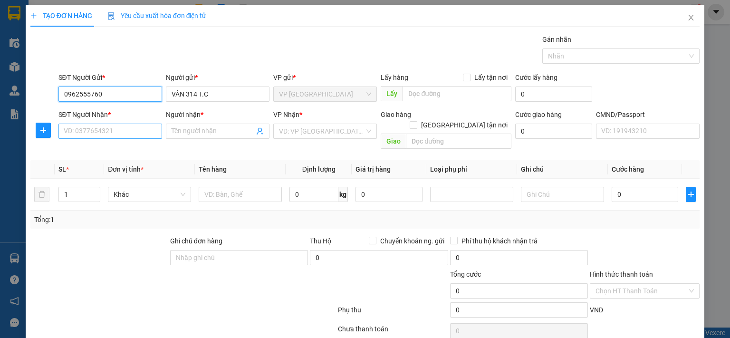
type input "0962555760"
click at [101, 133] on input "SĐT Người Nhận *" at bounding box center [110, 131] width 104 height 15
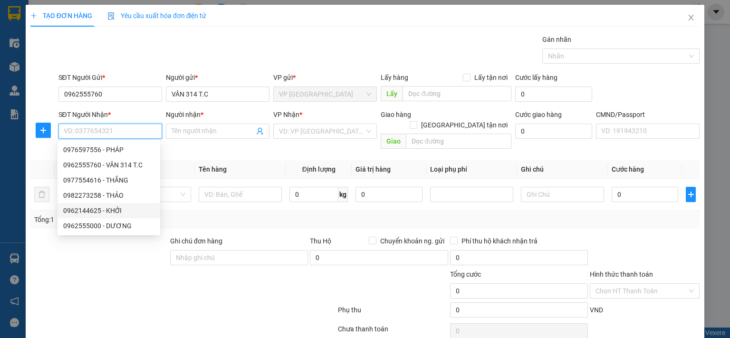
click at [117, 214] on div "0962144625 - KHỞI" at bounding box center [108, 210] width 91 height 10
type input "0962144625"
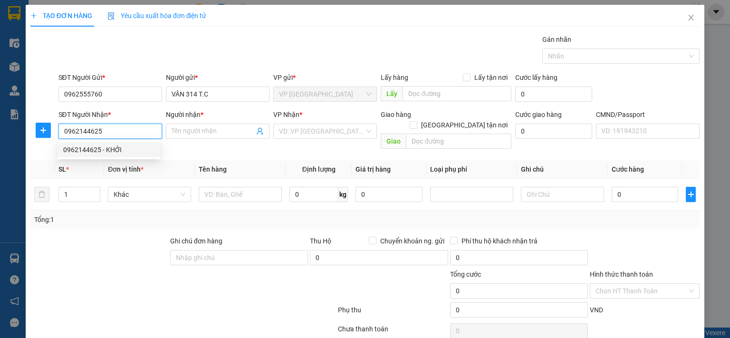
type input "KHỞI"
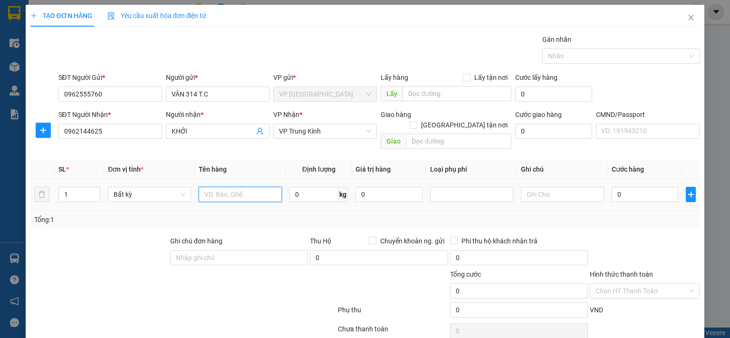
click at [238, 187] on input "text" at bounding box center [240, 194] width 83 height 15
type input "BỌC MT"
click at [312, 188] on input "0" at bounding box center [314, 194] width 49 height 15
type input "2"
click at [642, 189] on input "0" at bounding box center [645, 194] width 67 height 15
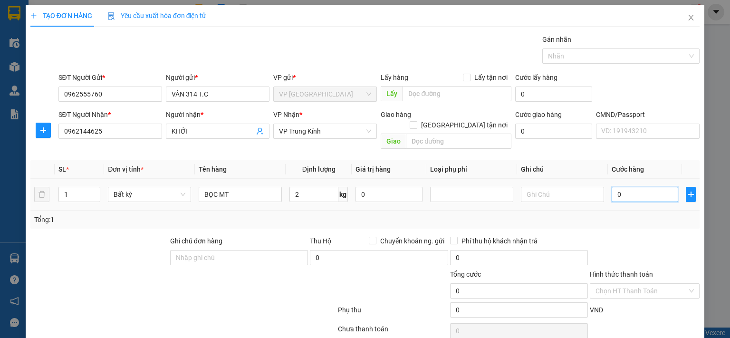
type input "35.000"
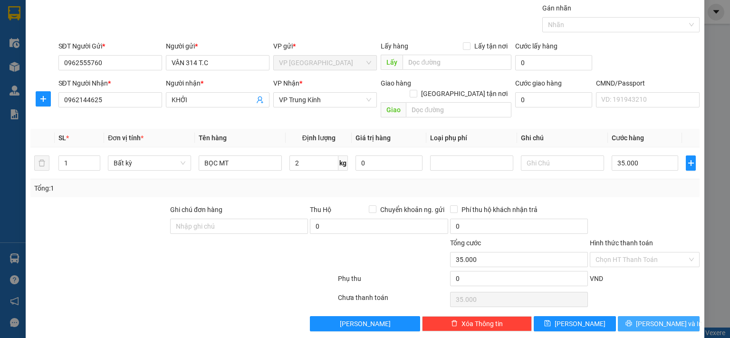
click at [628, 316] on button "Lưu và In" at bounding box center [659, 323] width 82 height 15
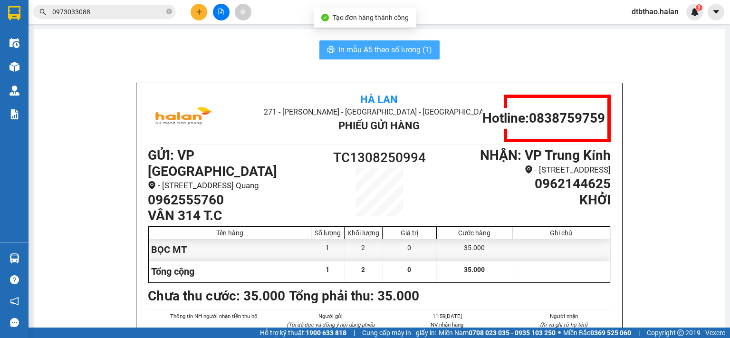
click at [405, 50] on span "In mẫu A5 theo số lượng (1)" at bounding box center [386, 50] width 94 height 12
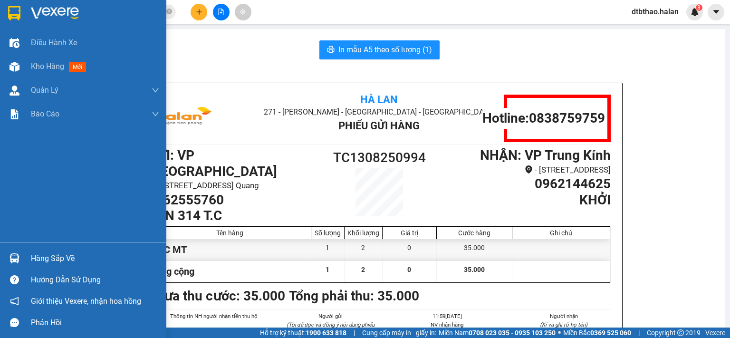
click at [27, 258] on div "Hàng sắp về" at bounding box center [83, 258] width 166 height 21
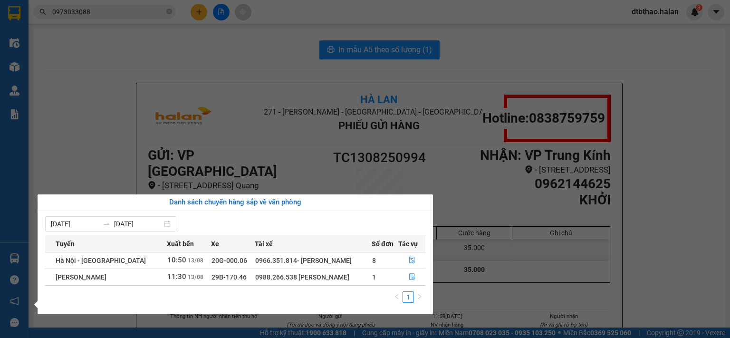
click at [113, 135] on section "Kết quả tìm kiếm ( 57 ) Bộ lọc Mã ĐH Trạng thái Món hàng Thu hộ Tổng cước Chưa …" at bounding box center [365, 169] width 730 height 338
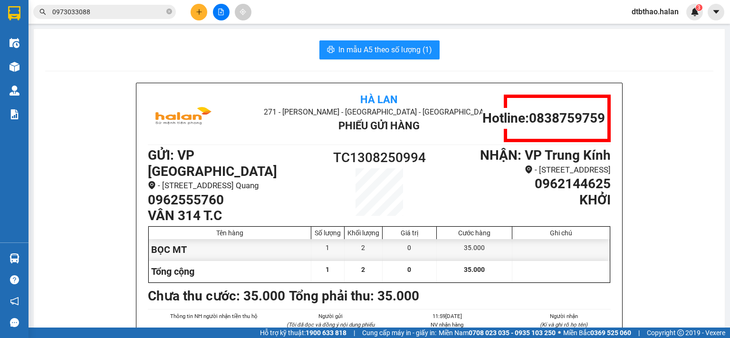
click at [200, 13] on icon "plus" at bounding box center [199, 12] width 7 height 7
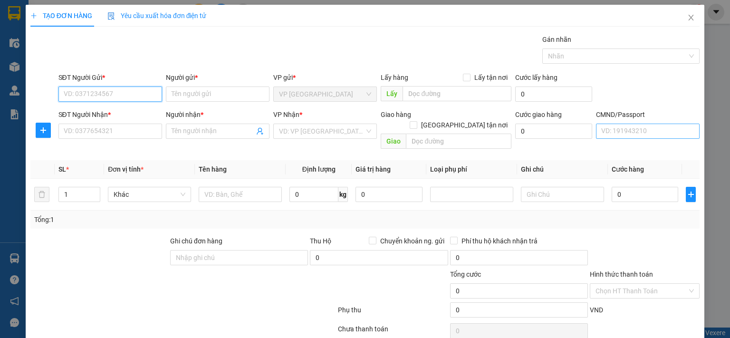
type input "0"
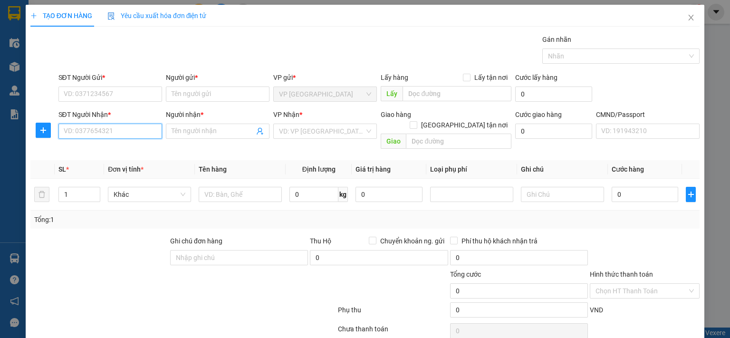
drag, startPoint x: 77, startPoint y: 133, endPoint x: 177, endPoint y: 155, distance: 102.8
click at [78, 134] on input "SĐT Người Nhận *" at bounding box center [110, 131] width 104 height 15
type input "0343962463"
click at [123, 146] on div "0343962463 - HUY" at bounding box center [108, 150] width 91 height 10
type input "HUY"
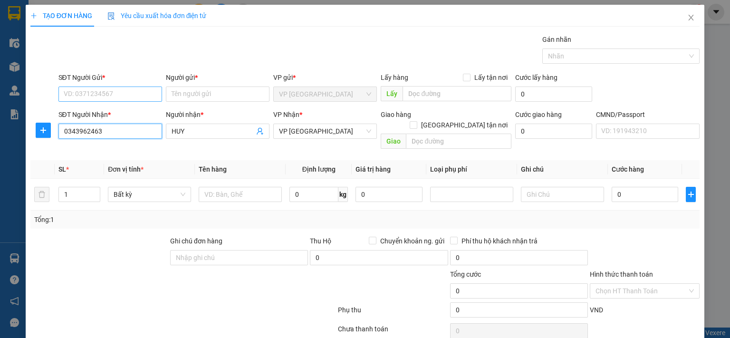
type input "0343962463"
click at [109, 94] on input "SĐT Người Gửi *" at bounding box center [110, 94] width 104 height 15
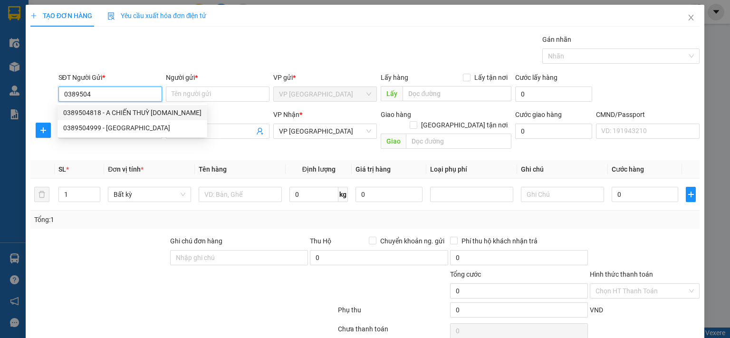
click at [120, 114] on div "0389504818 - A CHIẾN THUỲ 314.TC" at bounding box center [132, 112] width 138 height 10
type input "0389504818"
type input "A CHIẾN THUỲ [DOMAIN_NAME]"
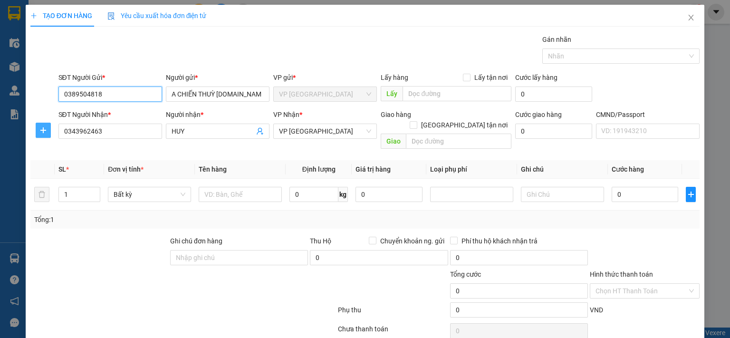
type input "0389504818"
click at [39, 129] on icon "plus" at bounding box center [43, 130] width 8 height 8
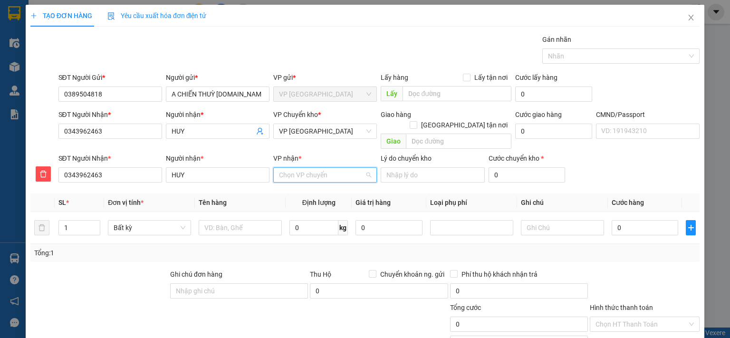
click at [295, 168] on input "VP nhận *" at bounding box center [322, 175] width 86 height 14
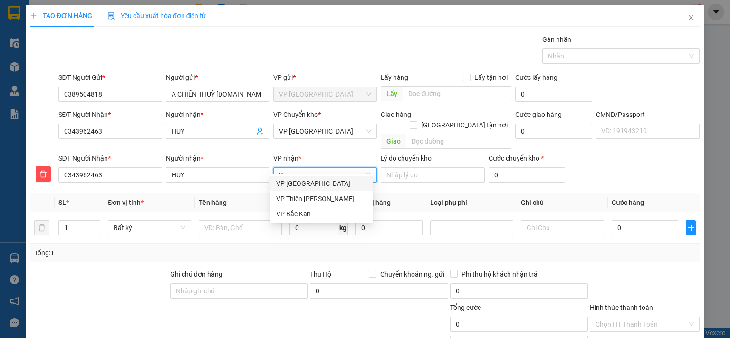
type input "BĂ"
click at [310, 181] on div "VP [GEOGRAPHIC_DATA]" at bounding box center [321, 183] width 91 height 10
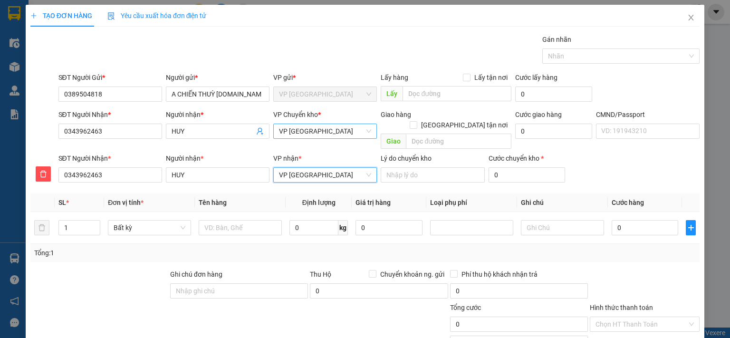
click at [314, 131] on span "VP [GEOGRAPHIC_DATA]" at bounding box center [325, 131] width 92 height 14
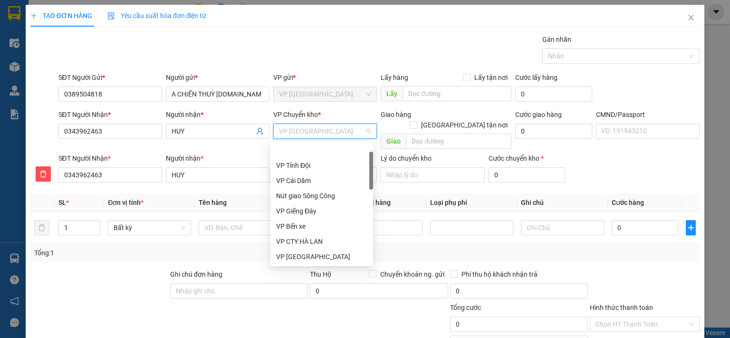
scroll to position [30, 0]
type input "GI"
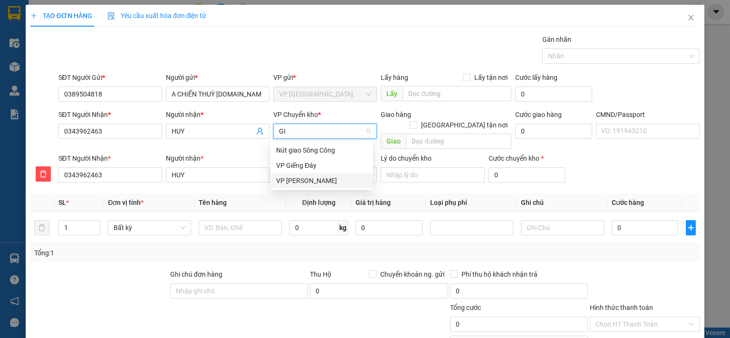
click at [301, 183] on div "VP [PERSON_NAME]" at bounding box center [321, 180] width 91 height 10
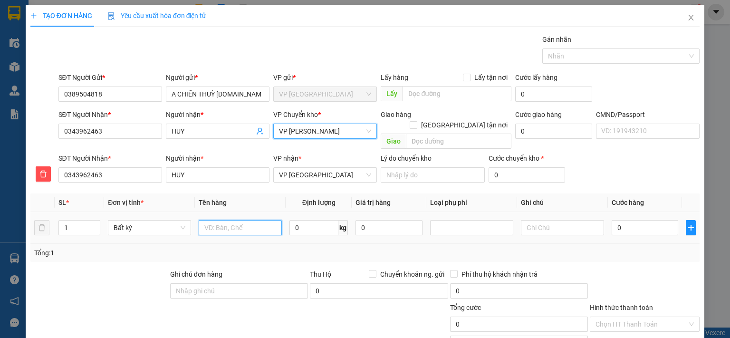
click at [253, 221] on input "text" at bounding box center [240, 227] width 83 height 15
type input "HỘP LK"
click at [311, 220] on input "0" at bounding box center [314, 227] width 49 height 15
type input "5"
click at [653, 220] on input "0" at bounding box center [645, 227] width 67 height 15
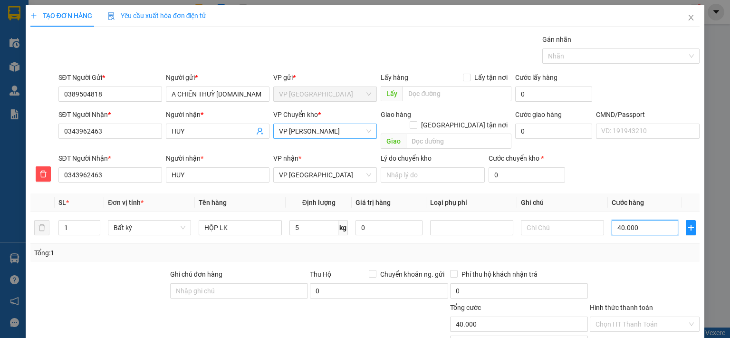
type input "40.000"
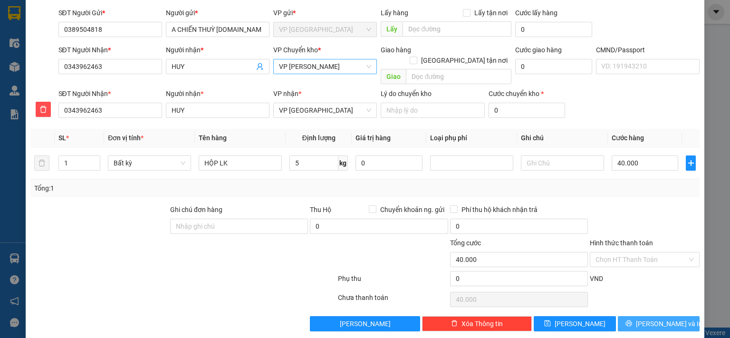
click at [632, 321] on icon "printer" at bounding box center [629, 324] width 6 height 6
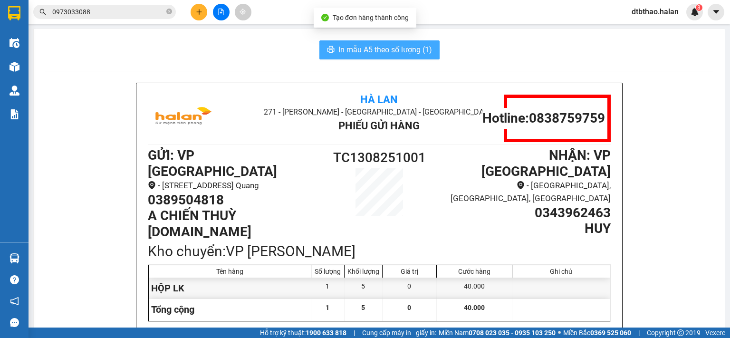
drag, startPoint x: 381, startPoint y: 52, endPoint x: 381, endPoint y: 57, distance: 4.8
click at [381, 52] on span "In mẫu A5 theo số lượng (1)" at bounding box center [386, 50] width 94 height 12
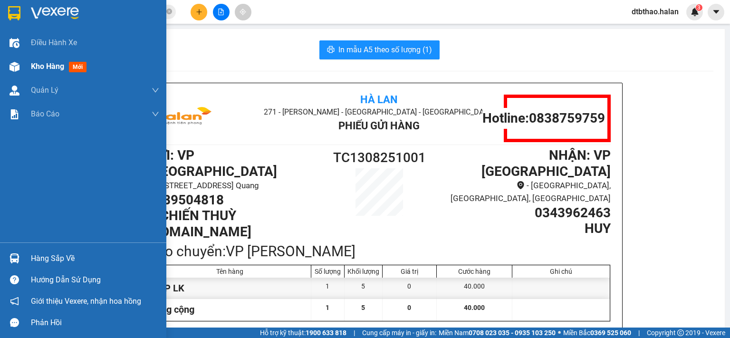
click at [44, 69] on span "Kho hàng" at bounding box center [47, 66] width 33 height 9
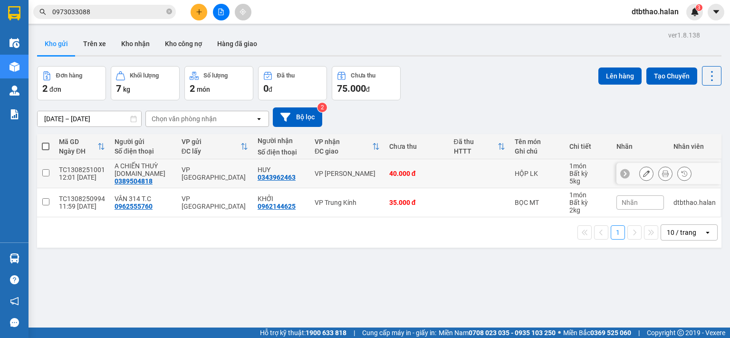
click at [44, 173] on input "checkbox" at bounding box center [45, 172] width 7 height 7
checkbox input "true"
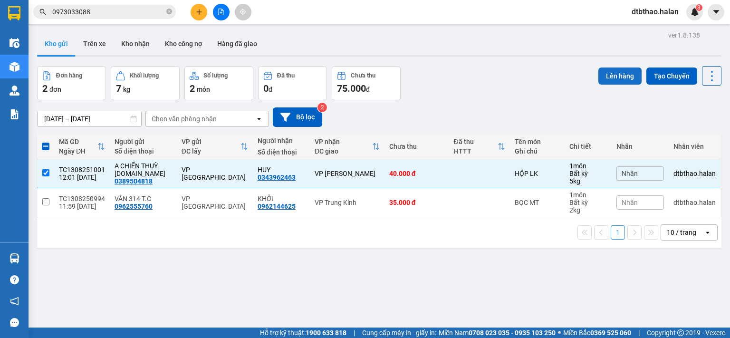
click at [612, 72] on button "Lên hàng" at bounding box center [620, 76] width 43 height 17
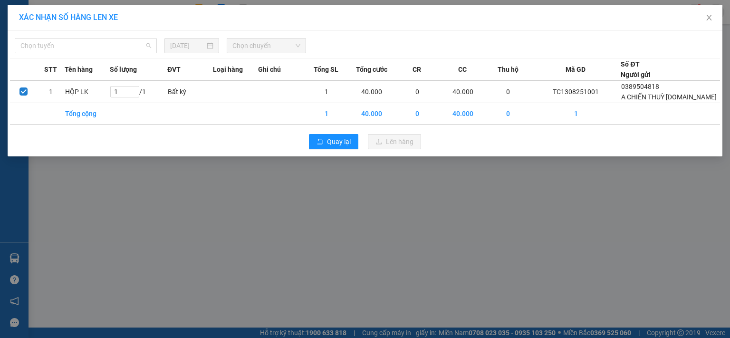
drag, startPoint x: 134, startPoint y: 42, endPoint x: 99, endPoint y: 69, distance: 43.4
click at [133, 43] on span "Chọn tuyến" at bounding box center [85, 46] width 131 height 14
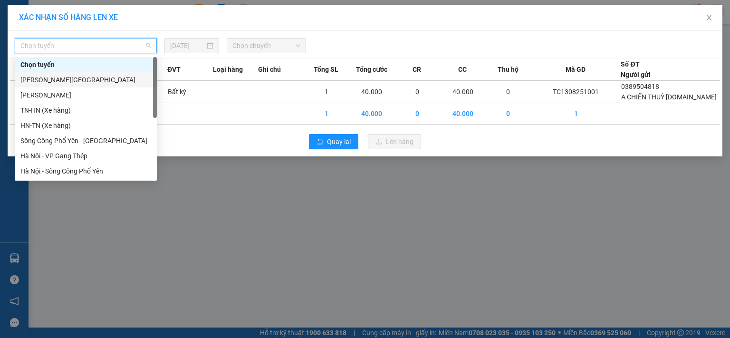
click at [86, 79] on div "Tuyên Quang - Thái Nguyên" at bounding box center [85, 80] width 131 height 10
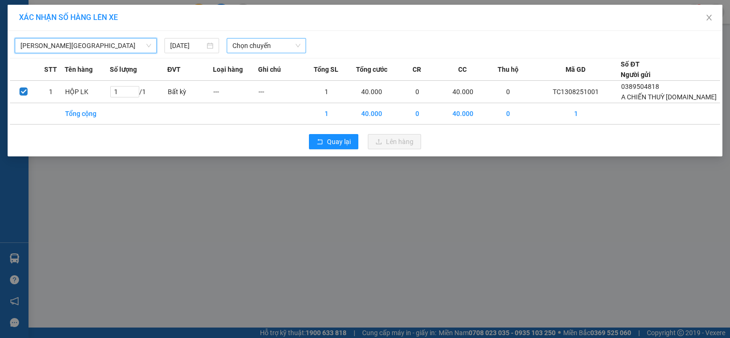
click at [276, 47] on span "Chọn chuyến" at bounding box center [267, 46] width 68 height 14
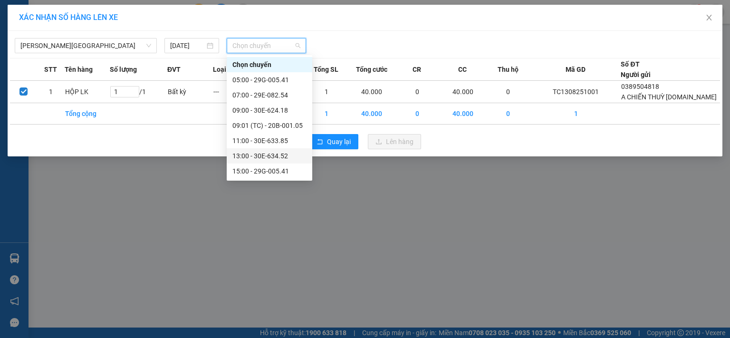
click at [276, 157] on div "13:00 - 30E-634.52" at bounding box center [270, 156] width 74 height 10
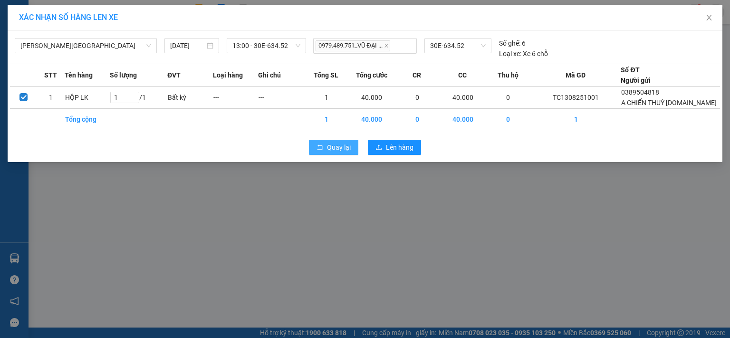
click at [339, 152] on button "Quay lại" at bounding box center [333, 147] width 49 height 15
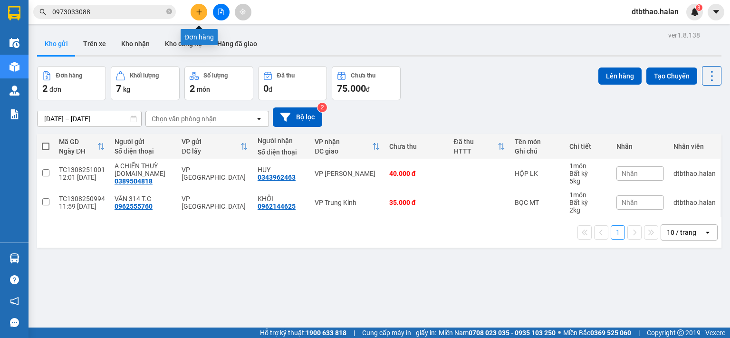
click at [202, 12] on icon "plus" at bounding box center [199, 12] width 7 height 7
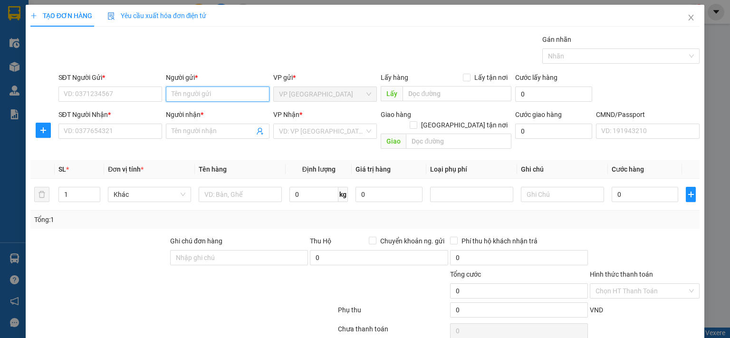
click at [201, 93] on input "Người gửi *" at bounding box center [218, 94] width 104 height 15
type input "mẹ phoN"
click at [187, 115] on div "MẸ PHONG - 314 T-CHINH - 0822860687" at bounding box center [230, 112] width 120 height 10
type input "0822860687"
type input "MẸ PHONG - 314 T-CHINH"
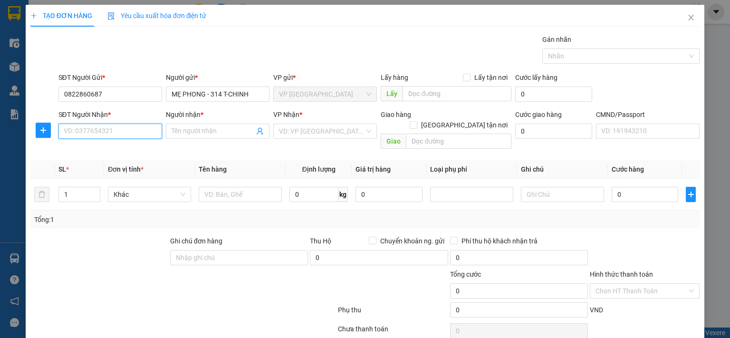
click at [121, 128] on input "SĐT Người Nhận *" at bounding box center [110, 131] width 104 height 15
click at [116, 131] on input "SĐT Người Nhận *" at bounding box center [110, 131] width 104 height 15
click at [78, 131] on input "SĐT Người Nhận *" at bounding box center [110, 131] width 104 height 15
drag, startPoint x: 103, startPoint y: 94, endPoint x: 48, endPoint y: 96, distance: 55.2
click at [49, 94] on div "SĐT Người Gửi * 0822860687 0822860687 Người gửi * MẸ PHONG - 314 T-CHINH VP gửi…" at bounding box center [364, 88] width 671 height 33
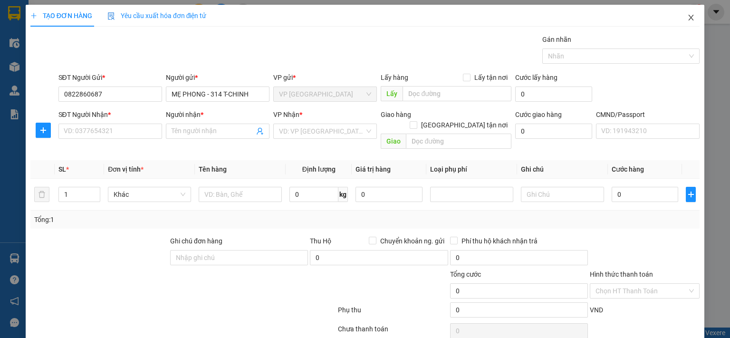
click at [689, 19] on icon "close" at bounding box center [691, 18] width 5 height 6
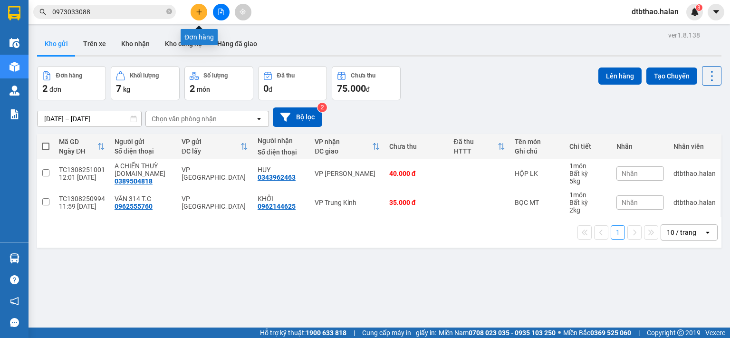
click at [196, 7] on button at bounding box center [199, 12] width 17 height 17
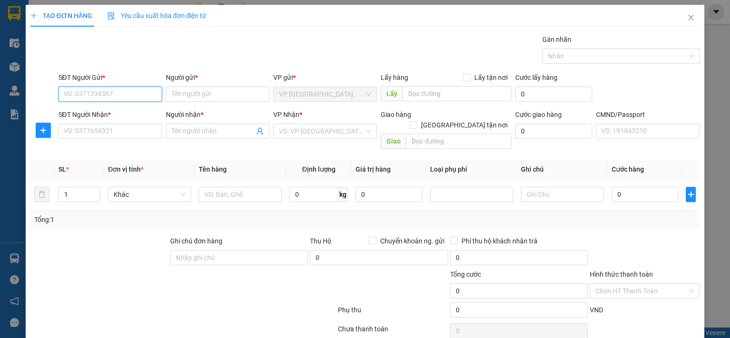
paste input "0822860687"
type input "0822860687"
click at [122, 113] on div "0822860687 - MẸ PHONG - 314 T-CHINH" at bounding box center [123, 112] width 120 height 10
type input "MẸ PHONG - 314 T-CHINH"
type input "0822860687"
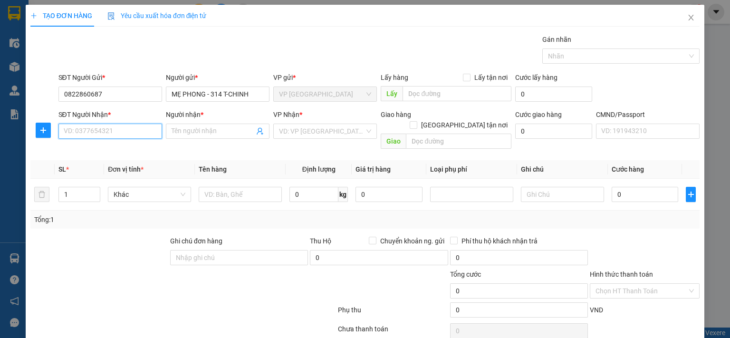
click at [108, 129] on input "SĐT Người Nhận *" at bounding box center [110, 131] width 104 height 15
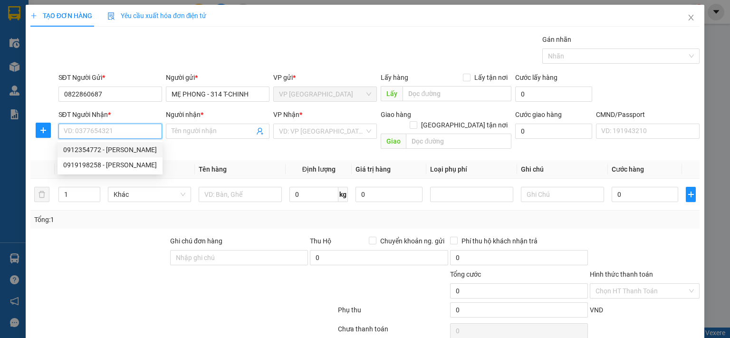
click at [113, 152] on div "0912354772 - PHƯƠNG TUYÊN" at bounding box center [110, 150] width 94 height 10
type input "0912354772"
type input "PHƯƠNG TUYÊN"
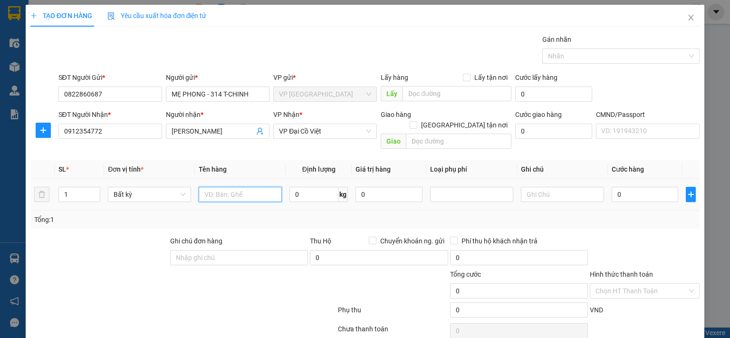
click at [240, 187] on input "text" at bounding box center [240, 194] width 83 height 15
type input "HỘP ĐỒ ĂN"
click at [299, 187] on input "0" at bounding box center [314, 194] width 49 height 15
type input "16"
click at [381, 187] on input "0" at bounding box center [389, 194] width 67 height 15
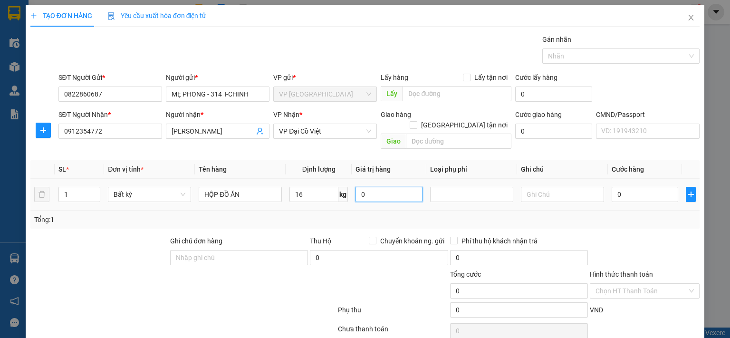
type input "65.000"
click at [537, 187] on input "text" at bounding box center [562, 194] width 83 height 15
type input "16+"
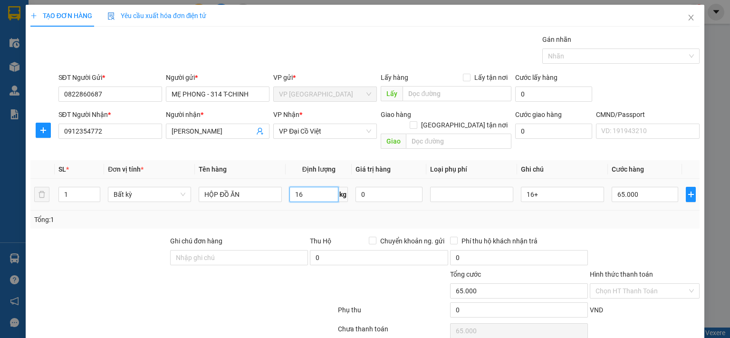
click at [306, 188] on input "16" at bounding box center [314, 194] width 49 height 15
type input "15"
click at [383, 187] on input "0" at bounding box center [389, 194] width 67 height 15
type input "60.000"
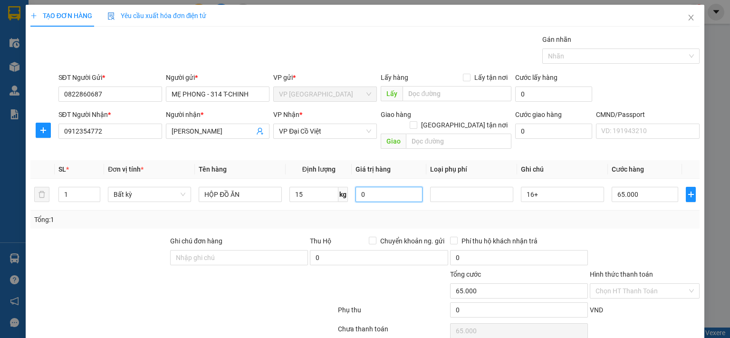
type input "60.000"
click at [544, 187] on input "16+" at bounding box center [562, 194] width 83 height 15
type input "16+15"
click at [306, 187] on input "15" at bounding box center [314, 194] width 49 height 15
type input "0"
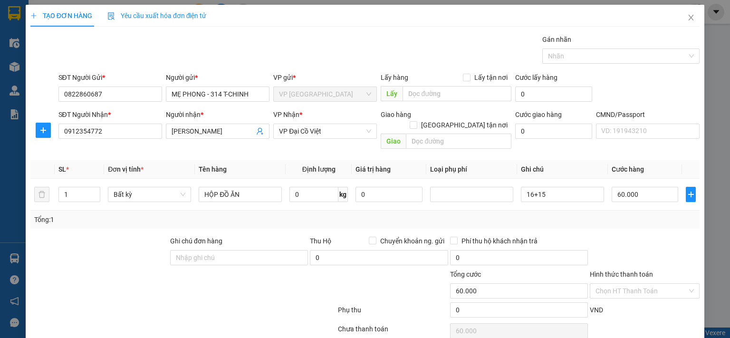
type input "0"
click at [642, 187] on input "0" at bounding box center [645, 194] width 67 height 15
type input "1"
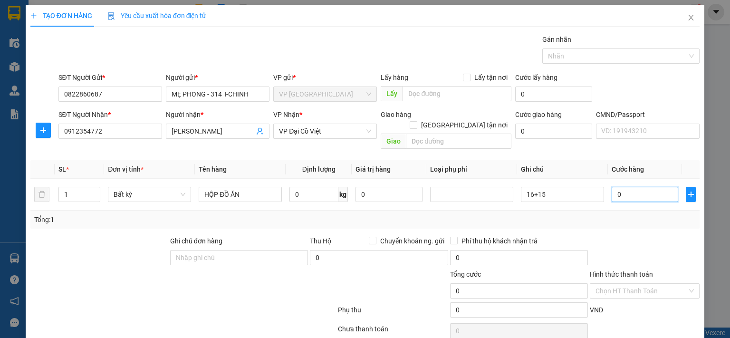
type input "1"
type input "11"
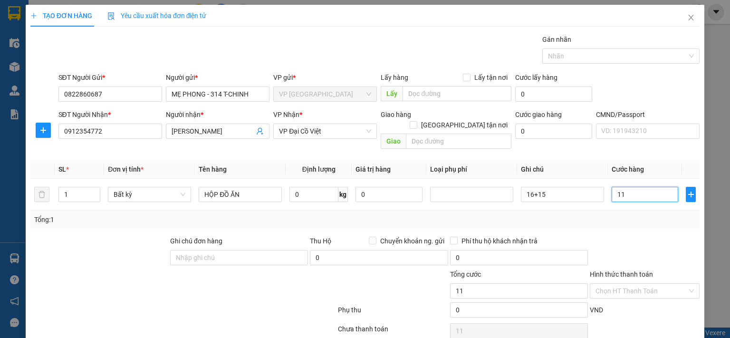
type input "115"
type input "1.150"
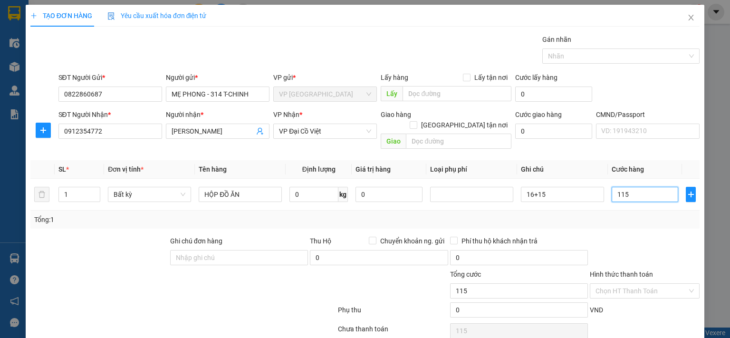
type input "1.150"
type input "11.500"
type input "115.000"
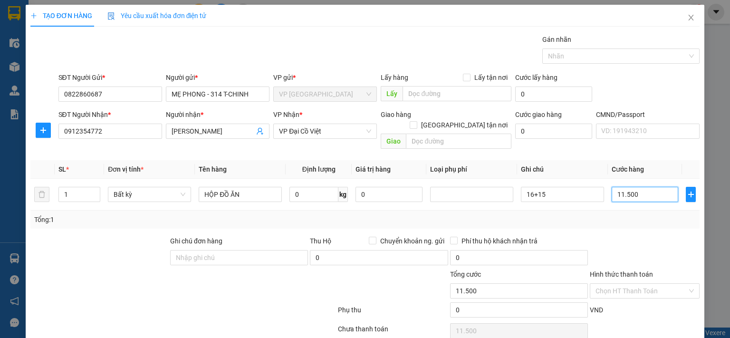
type input "115.000"
click at [94, 191] on icon "up" at bounding box center [95, 192] width 3 height 3
type input "2"
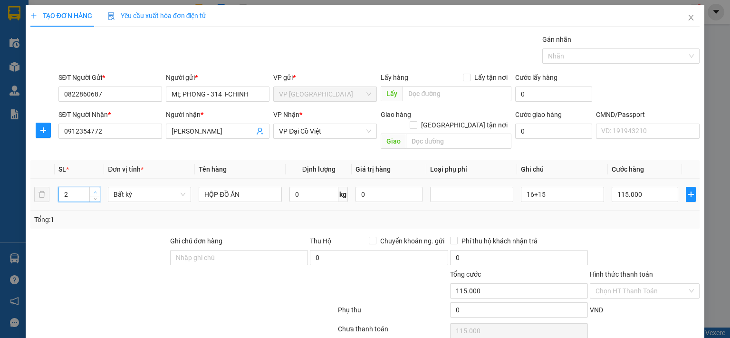
click at [96, 189] on span "up" at bounding box center [95, 192] width 6 height 6
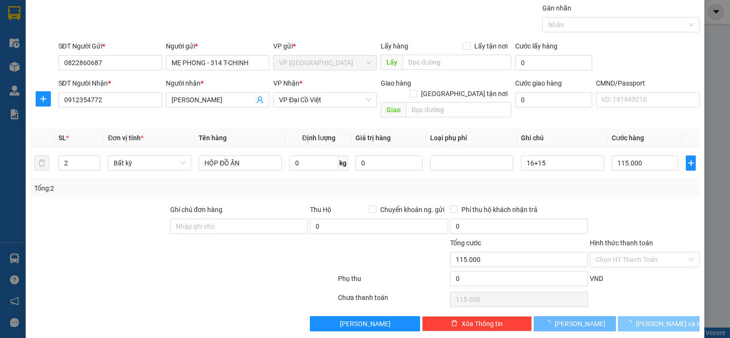
click at [660, 319] on span "Lưu và In" at bounding box center [669, 324] width 67 height 10
type input "0"
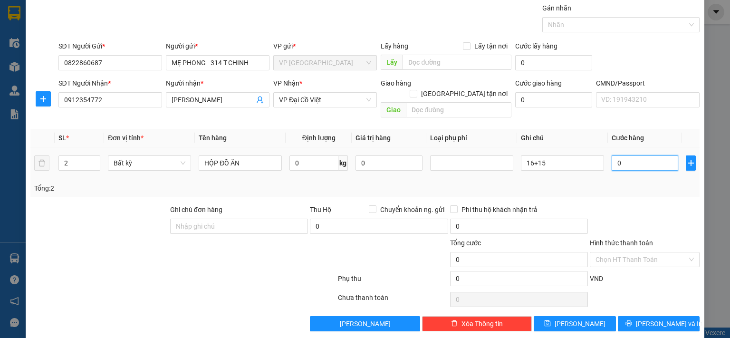
click at [650, 155] on input "0" at bounding box center [645, 162] width 67 height 15
type input "1"
type input "11"
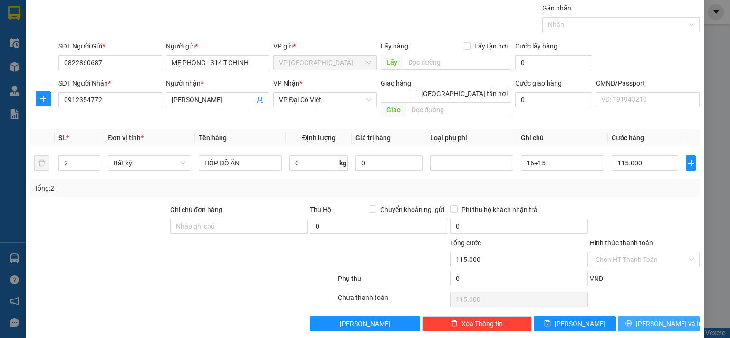
click at [632, 321] on icon "printer" at bounding box center [629, 324] width 6 height 6
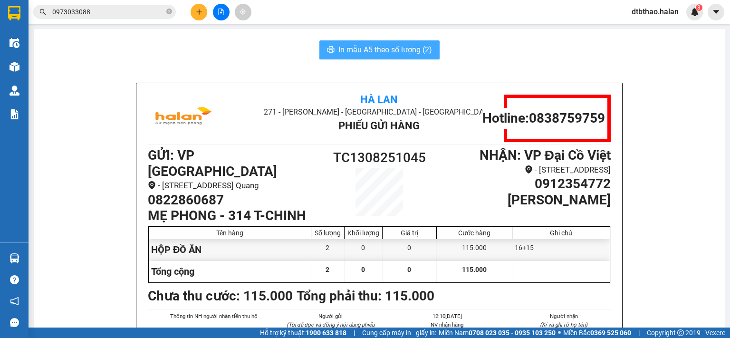
drag, startPoint x: 390, startPoint y: 49, endPoint x: 397, endPoint y: 77, distance: 28.4
click at [390, 52] on span "In mẫu A5 theo số lượng (2)" at bounding box center [386, 50] width 94 height 12
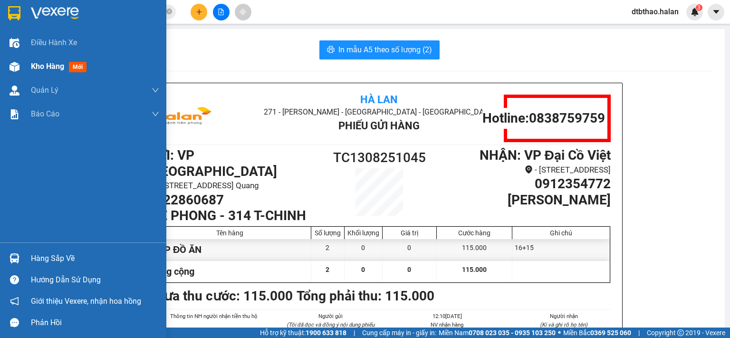
click at [45, 67] on span "Kho hàng" at bounding box center [47, 66] width 33 height 9
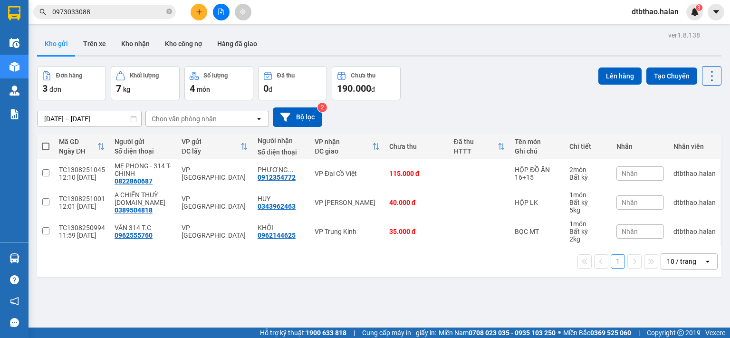
drag, startPoint x: 662, startPoint y: 10, endPoint x: 660, endPoint y: 17, distance: 7.4
click at [661, 10] on span "dtbthao.halan" at bounding box center [655, 12] width 62 height 12
click at [646, 29] on span "Đăng xuất" at bounding box center [660, 29] width 42 height 10
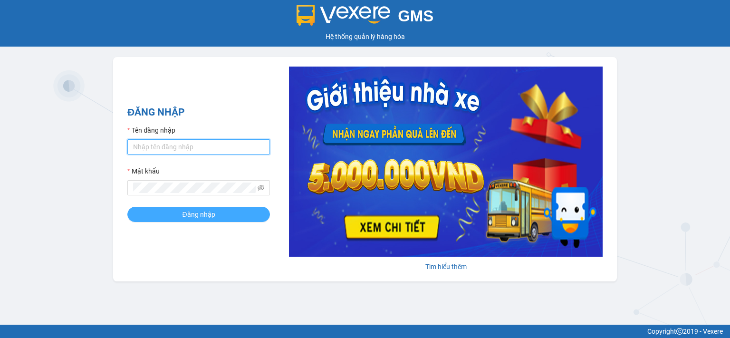
type input "dtbthao.halan"
click at [236, 217] on button "Đăng nhập" at bounding box center [198, 214] width 143 height 15
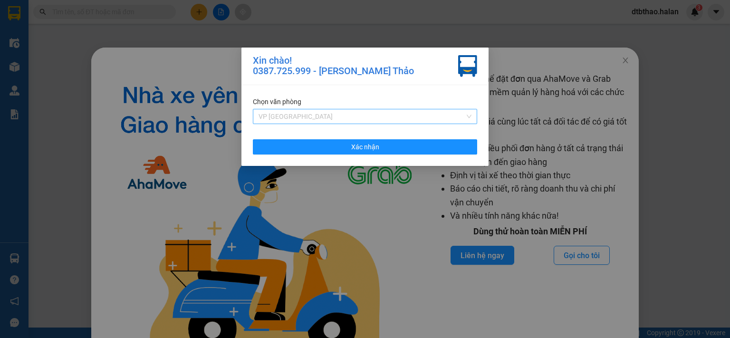
drag, startPoint x: 471, startPoint y: 114, endPoint x: 418, endPoint y: 140, distance: 58.5
click at [470, 114] on span "VP [GEOGRAPHIC_DATA]" at bounding box center [365, 116] width 213 height 14
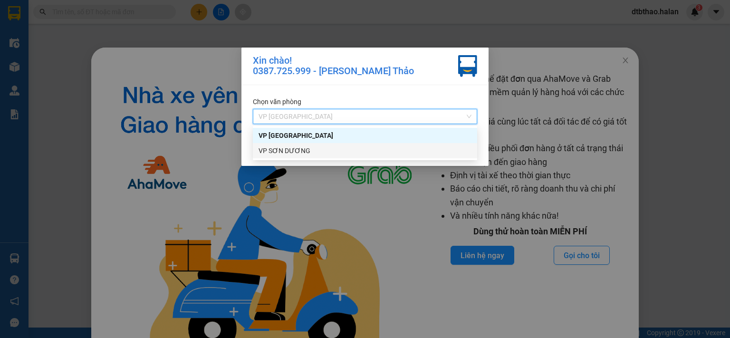
click at [299, 153] on div "VP SƠN DƯƠNG" at bounding box center [365, 151] width 213 height 10
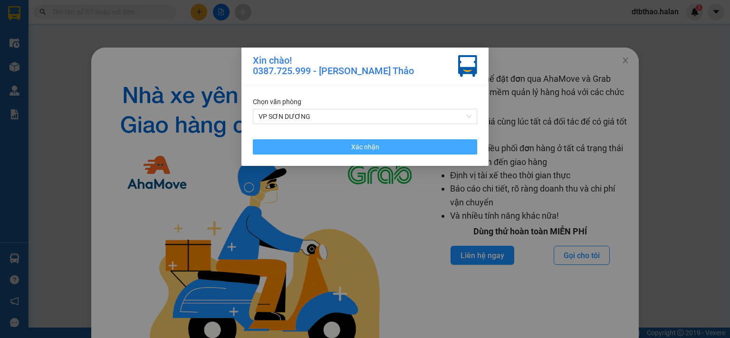
drag, startPoint x: 369, startPoint y: 150, endPoint x: 360, endPoint y: 163, distance: 15.6
click at [369, 150] on span "Xác nhận" at bounding box center [365, 147] width 28 height 10
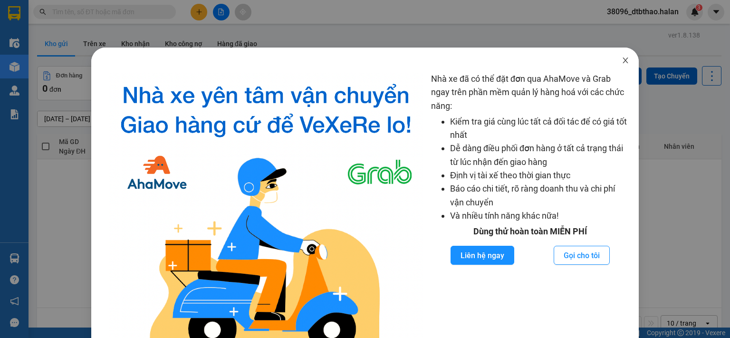
click at [622, 59] on icon "close" at bounding box center [626, 61] width 8 height 8
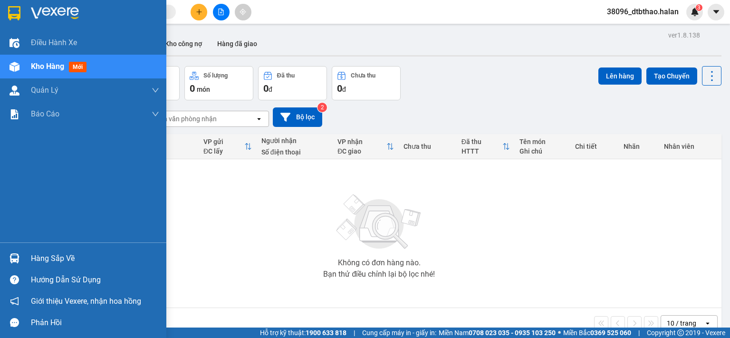
click at [27, 258] on div "Hàng sắp về" at bounding box center [83, 258] width 166 height 21
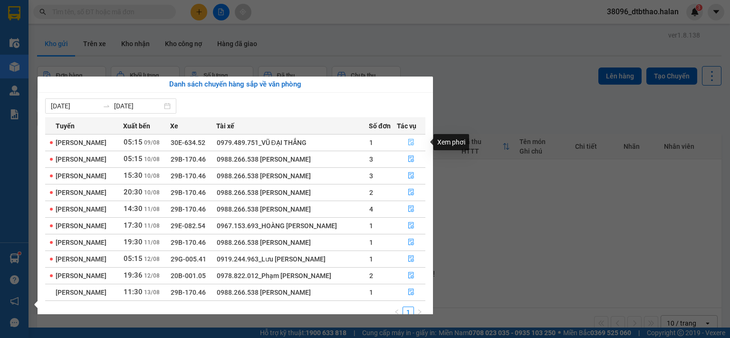
click at [411, 141] on icon "file-done" at bounding box center [411, 142] width 7 height 7
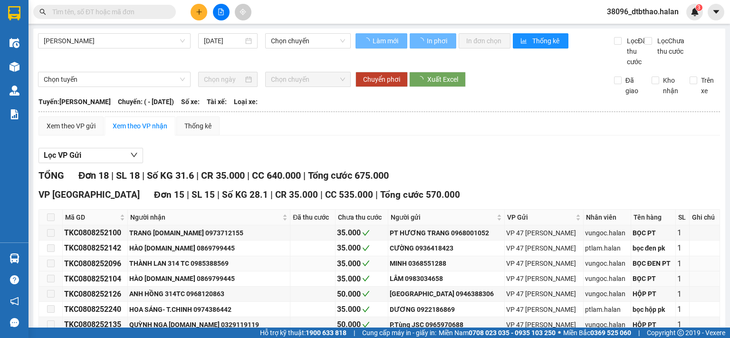
type input "[DATE]"
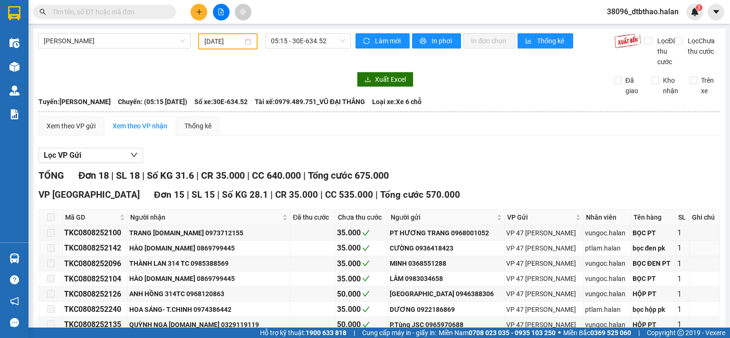
scroll to position [285, 0]
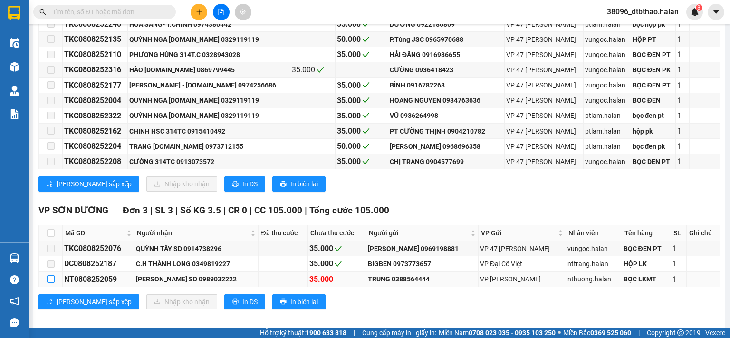
click at [49, 283] on input "checkbox" at bounding box center [51, 279] width 8 height 8
checkbox input "true"
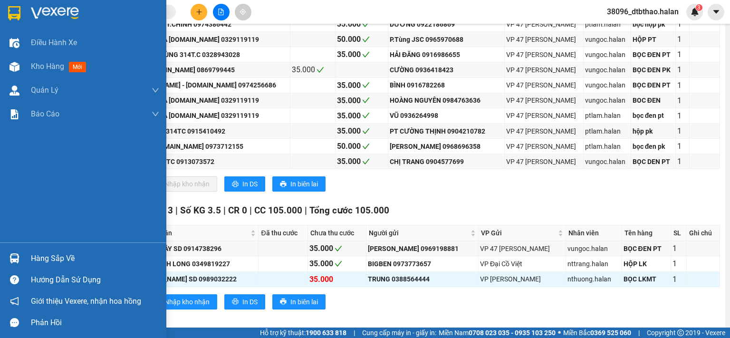
click at [68, 258] on div "Hàng sắp về" at bounding box center [95, 259] width 128 height 14
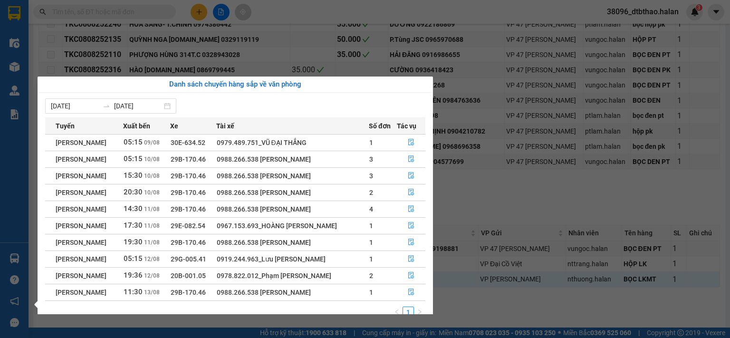
click at [180, 16] on section "Kết quả tìm kiếm ( 0 ) Bộ lọc No Data 38096_dtbthao.halan 3 Điều hành xe Kho hà…" at bounding box center [365, 169] width 730 height 338
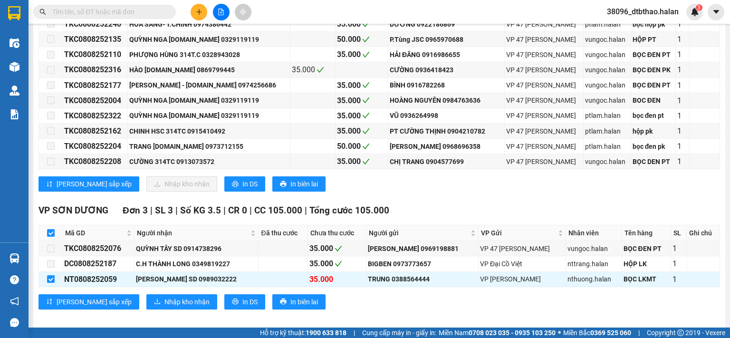
click at [142, 11] on input "text" at bounding box center [108, 12] width 112 height 10
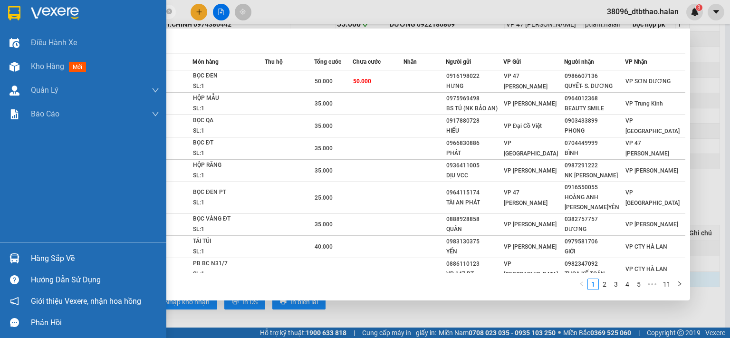
type input "252357"
click at [38, 261] on div "Hàng sắp về" at bounding box center [95, 259] width 128 height 14
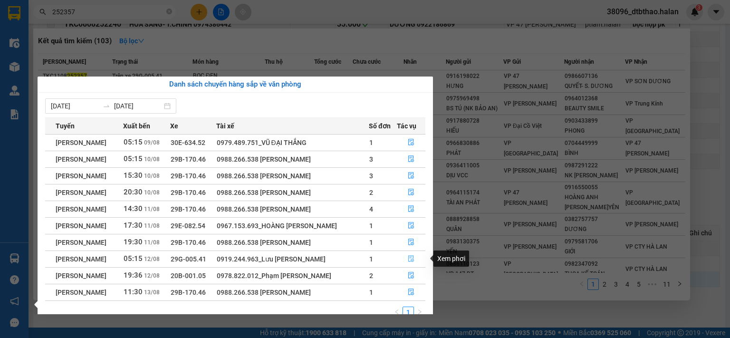
click at [414, 257] on icon "file-done" at bounding box center [411, 258] width 7 height 7
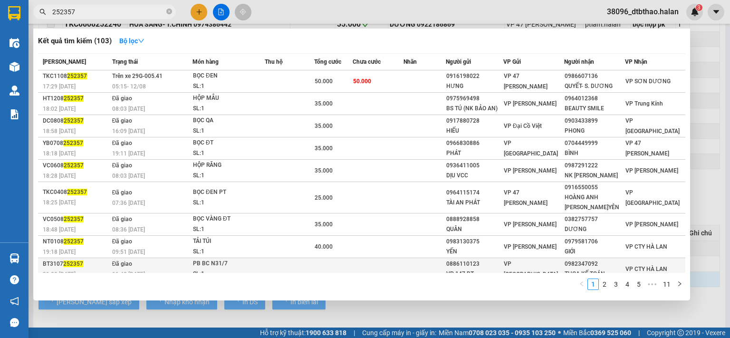
checkbox input "false"
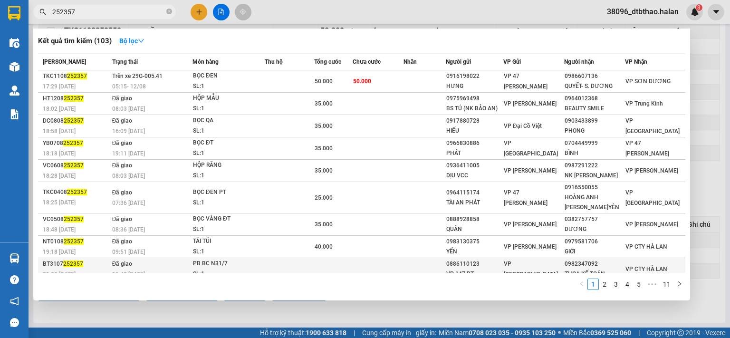
type input "[DATE]"
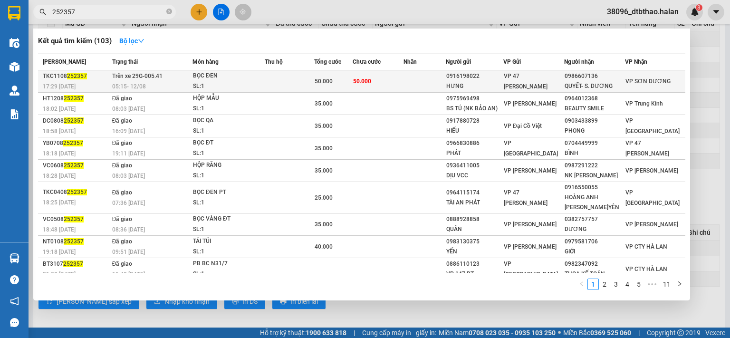
click at [371, 83] on span "50.000" at bounding box center [362, 81] width 18 height 7
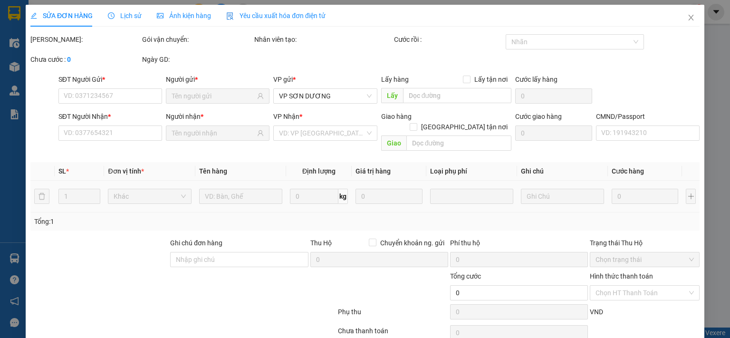
type input "0916198022"
type input "HƯNG"
type input "0986607136"
type input "QUYẾT- S. DƯƠNG"
type input "50.000"
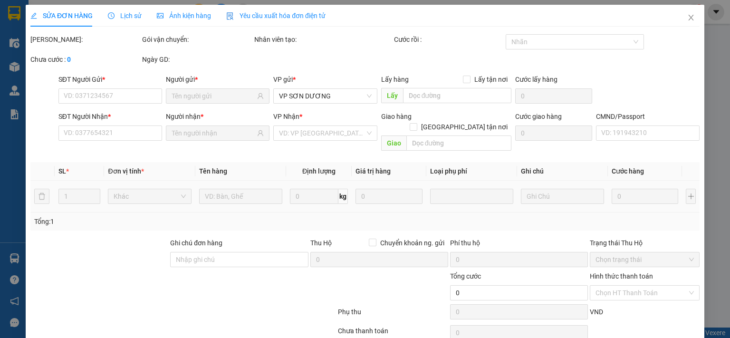
type input "50.000"
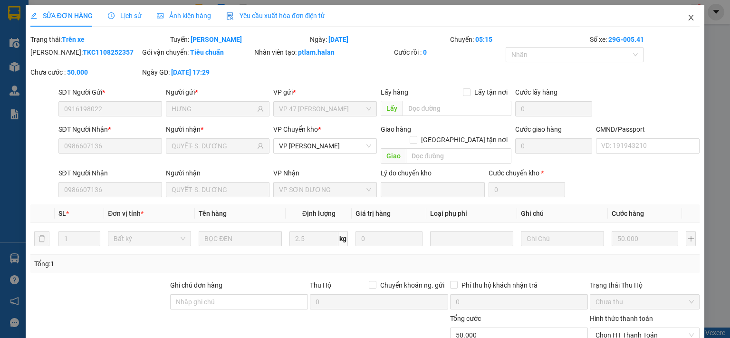
click at [688, 19] on icon "close" at bounding box center [692, 18] width 8 height 8
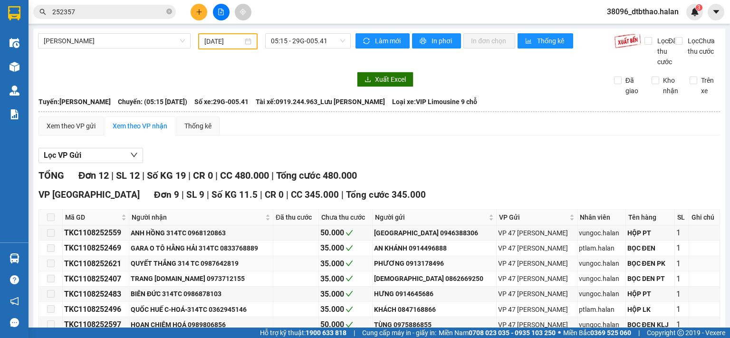
scroll to position [190, 0]
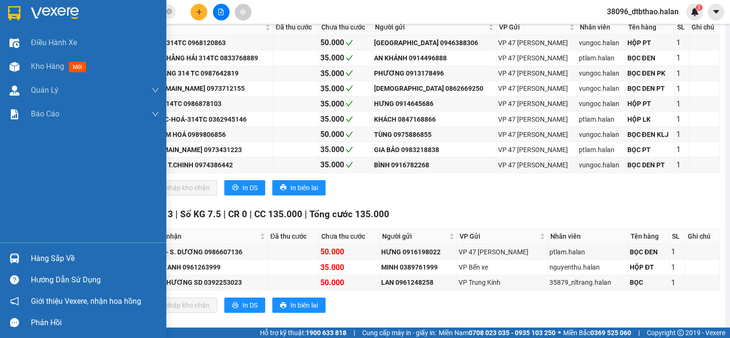
click at [38, 254] on div "Hàng sắp về" at bounding box center [95, 259] width 128 height 14
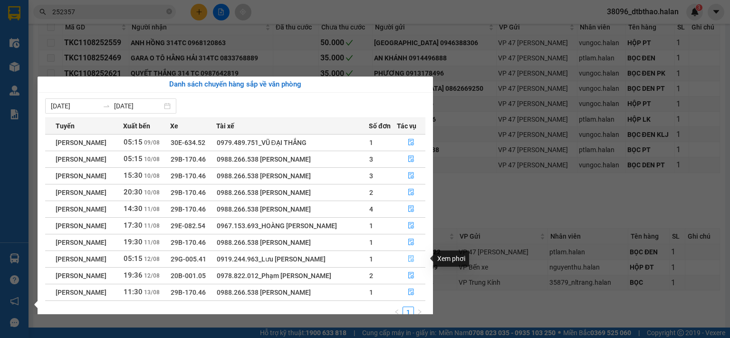
click at [408, 260] on button "button" at bounding box center [412, 259] width 28 height 15
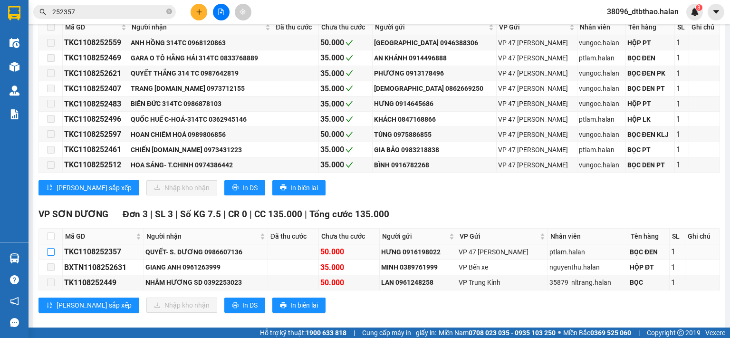
click at [49, 256] on input "checkbox" at bounding box center [51, 252] width 8 height 8
checkbox input "true"
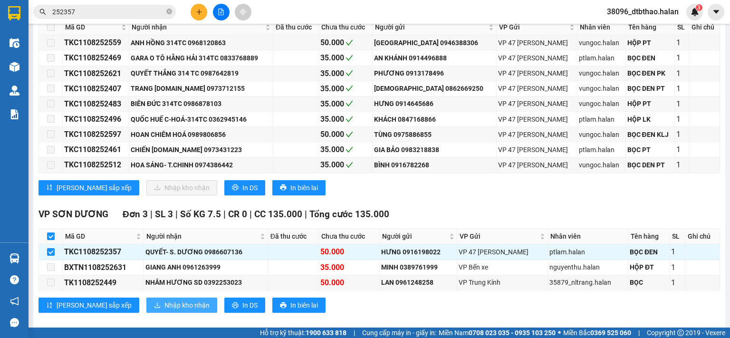
click at [165, 311] on span "Nhập kho nhận" at bounding box center [187, 305] width 45 height 10
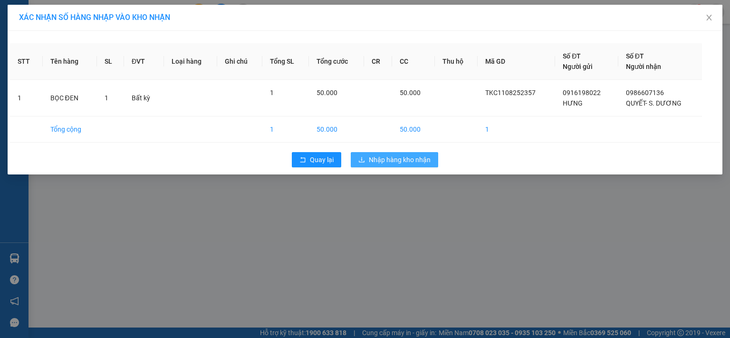
click at [418, 160] on span "Nhập hàng kho nhận" at bounding box center [400, 160] width 62 height 10
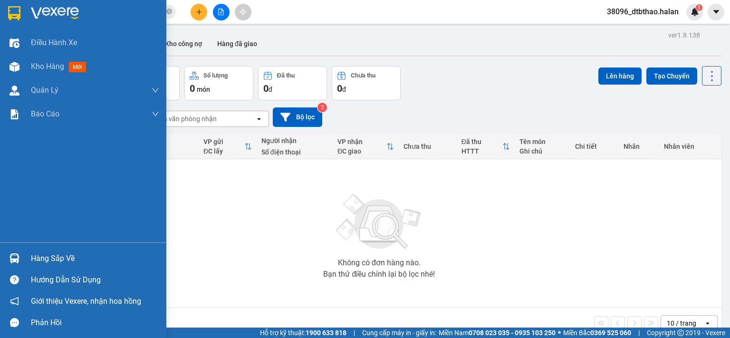
click at [51, 261] on div "Hàng sắp về" at bounding box center [95, 259] width 128 height 14
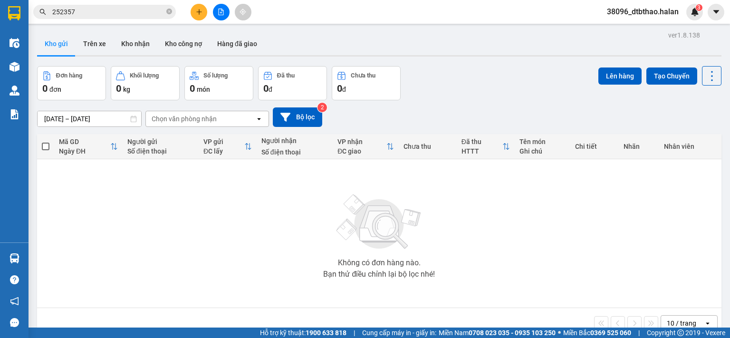
click at [471, 254] on section "Kết quả tìm kiếm ( 103 ) Bộ lọc Mã ĐH Trạng thái Món hàng Thu hộ Tổng cước Chưa…" at bounding box center [365, 169] width 730 height 338
drag, startPoint x: 139, startPoint y: 44, endPoint x: 148, endPoint y: 76, distance: 33.0
click at [139, 45] on button "Kho nhận" at bounding box center [136, 43] width 44 height 23
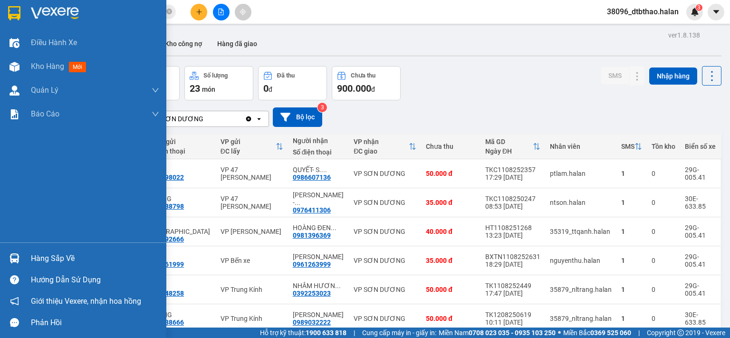
click at [58, 262] on div "Hàng sắp về" at bounding box center [95, 259] width 128 height 14
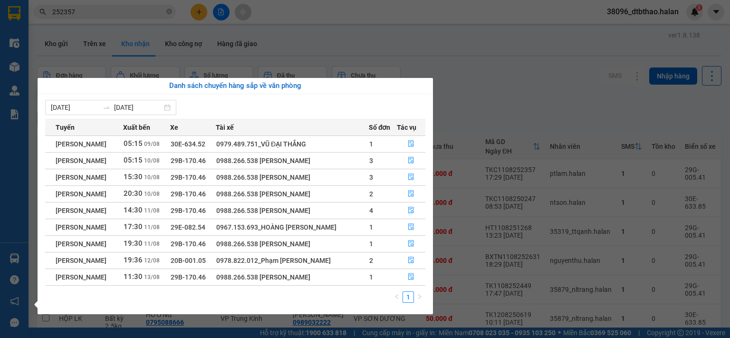
click at [502, 116] on section "Kết quả tìm kiếm ( 103 ) Bộ lọc Mã ĐH Trạng thái Món hàng Thu hộ Tổng cước Chưa…" at bounding box center [365, 169] width 730 height 338
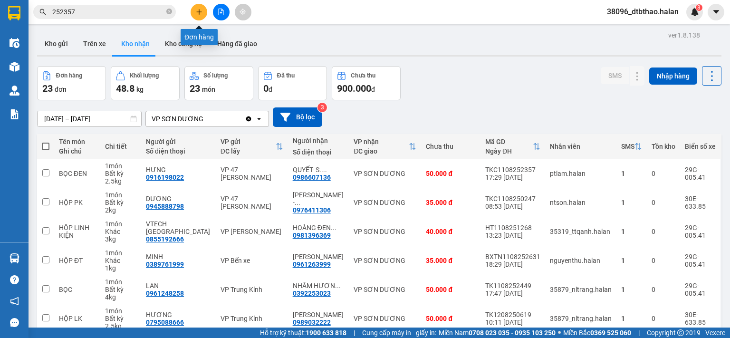
click at [201, 14] on icon "plus" at bounding box center [199, 12] width 7 height 7
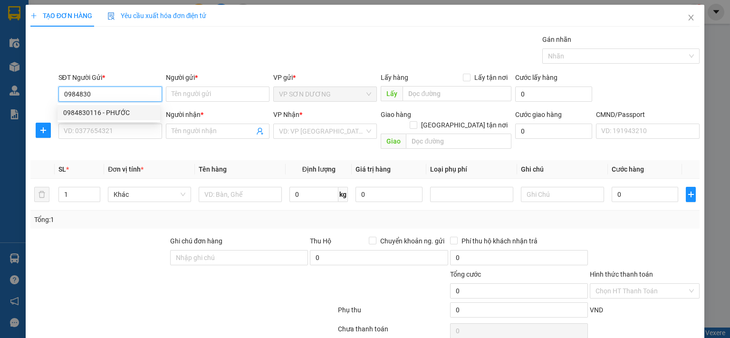
click at [131, 112] on div "0984830116 - PHƯỚC" at bounding box center [108, 112] width 91 height 10
type input "0984830116"
type input "PHƯỚC"
type input "0984830116"
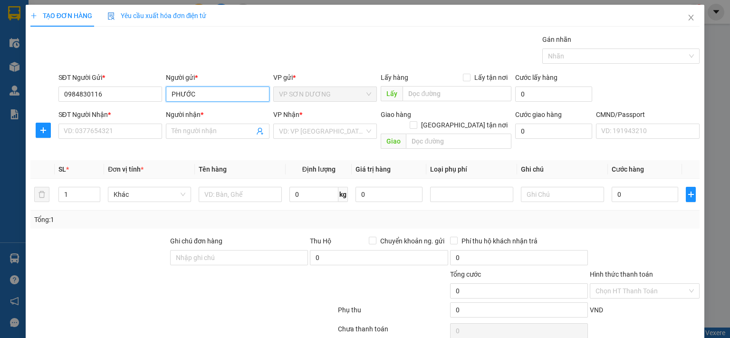
click at [208, 94] on input "PHƯỚC" at bounding box center [218, 94] width 104 height 15
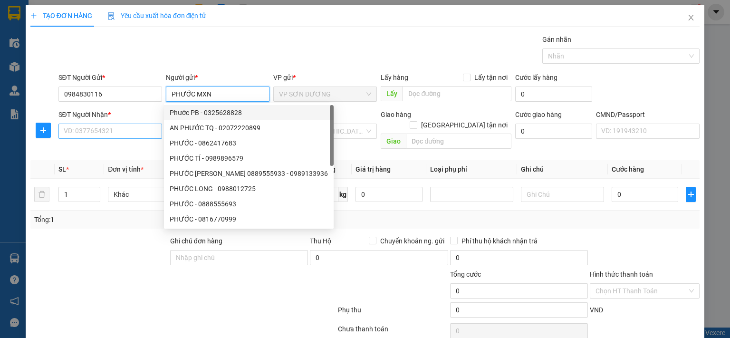
type input "PHƯỚC MXN"
click at [116, 133] on input "SĐT Người Nhận *" at bounding box center [110, 131] width 104 height 15
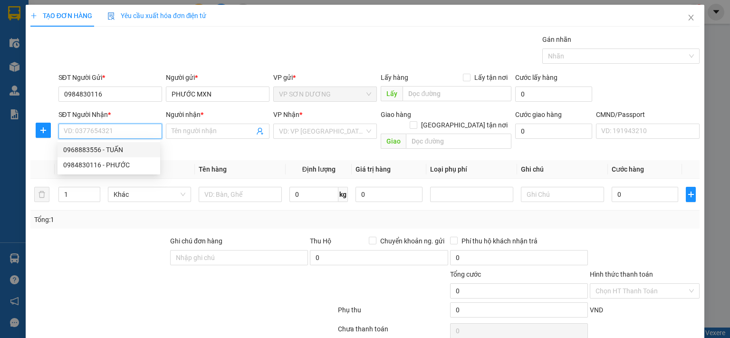
click at [118, 151] on div "0968883556 - TUẤN" at bounding box center [108, 150] width 91 height 10
type input "0968883556"
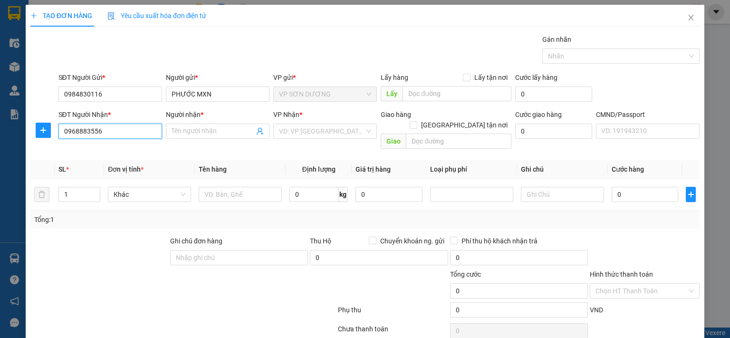
type input "TUẤN"
click at [40, 131] on icon "plus" at bounding box center [43, 130] width 8 height 8
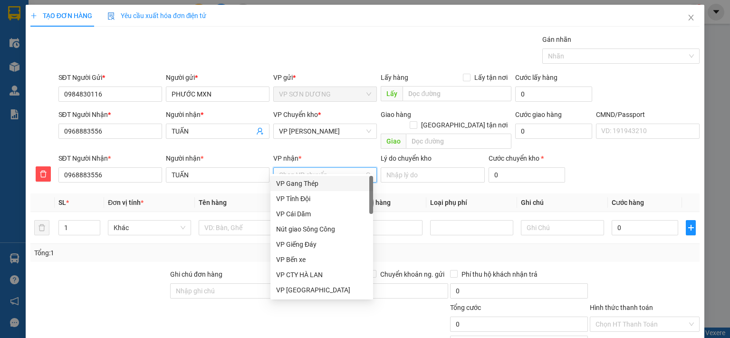
click at [344, 168] on input "VP nhận *" at bounding box center [322, 175] width 86 height 14
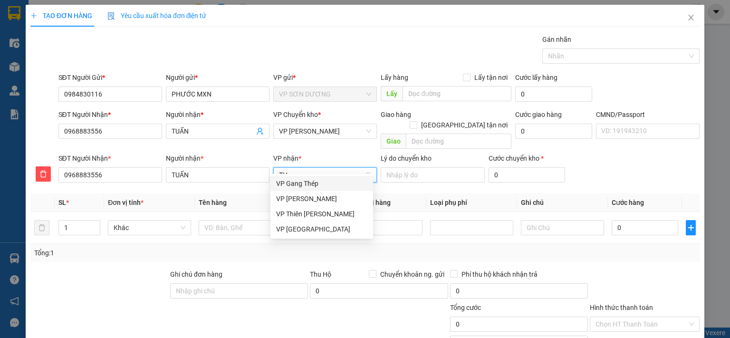
type input "THỤ"
click at [330, 183] on div "VP [PERSON_NAME]" at bounding box center [321, 183] width 91 height 10
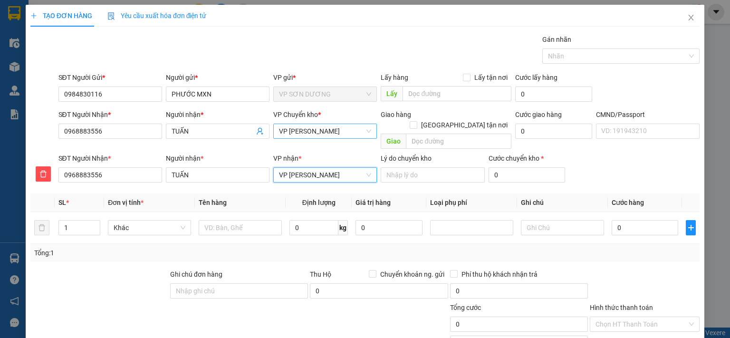
click at [317, 131] on span "VP [PERSON_NAME]" at bounding box center [325, 131] width 92 height 14
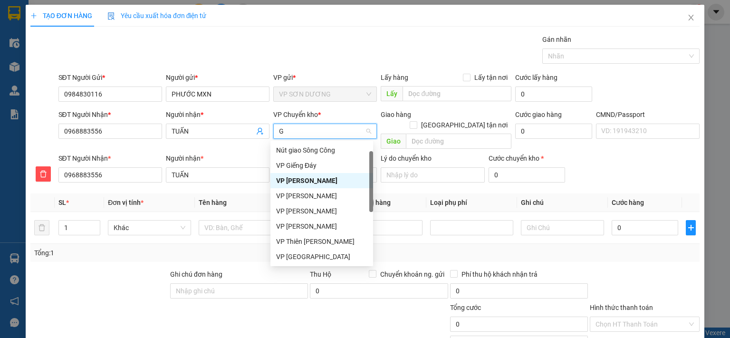
type input "GI"
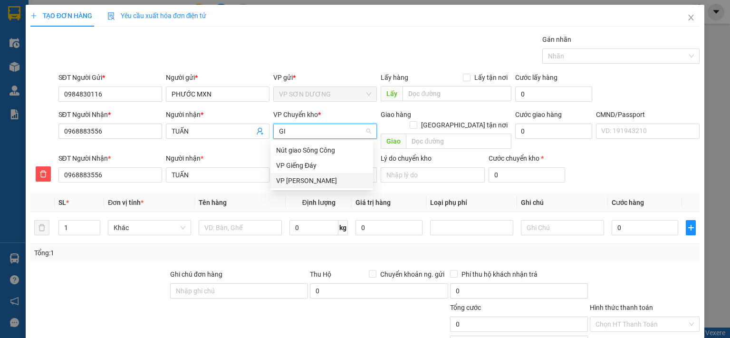
click at [306, 184] on div "VP [PERSON_NAME]" at bounding box center [321, 180] width 91 height 10
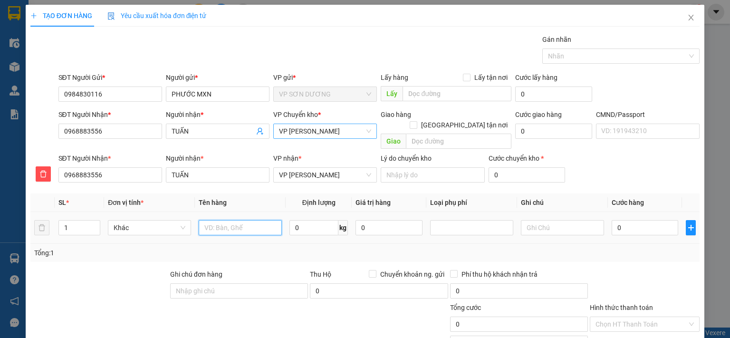
click at [227, 220] on input "text" at bounding box center [240, 227] width 83 height 15
type input "BỌC MẪU XN"
click at [637, 220] on input "0" at bounding box center [645, 227] width 67 height 15
type input "3"
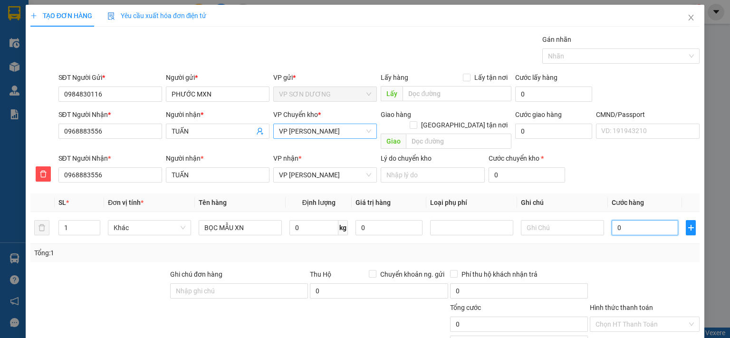
type input "3"
type input "35"
type input "350"
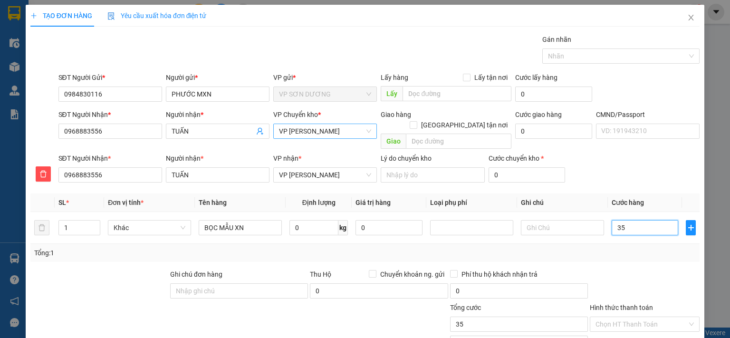
type input "350"
type input "3.500"
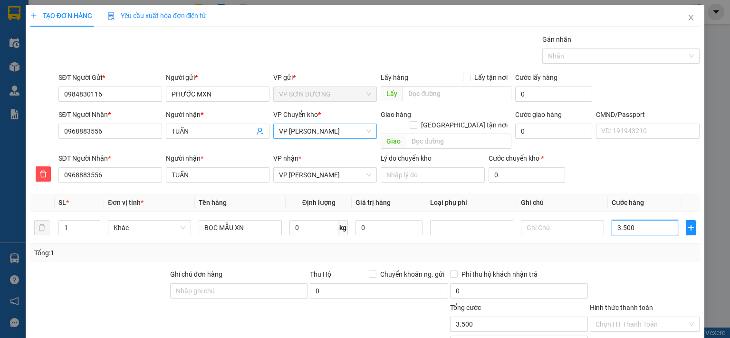
type input "35.000"
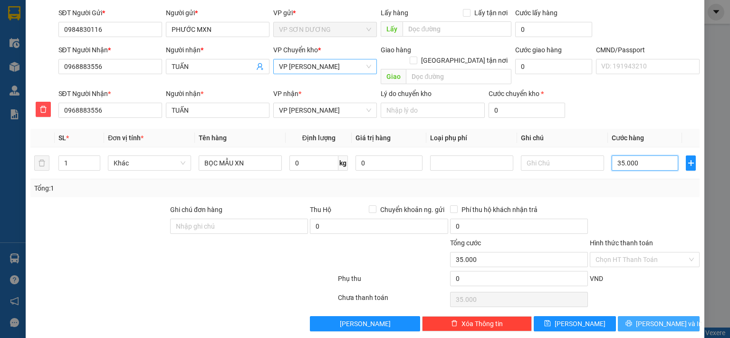
type input "35.000"
click at [632, 316] on button "Lưu và In" at bounding box center [659, 323] width 82 height 15
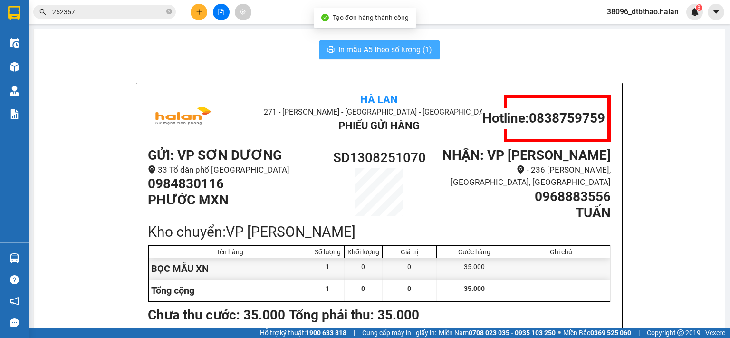
click at [382, 49] on span "In mẫu A5 theo số lượng (1)" at bounding box center [386, 50] width 94 height 12
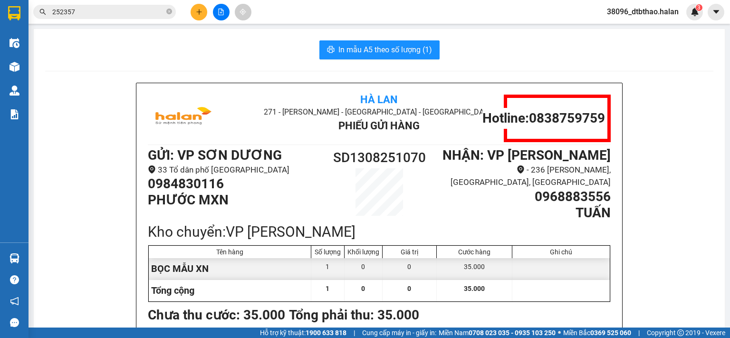
scroll to position [48, 0]
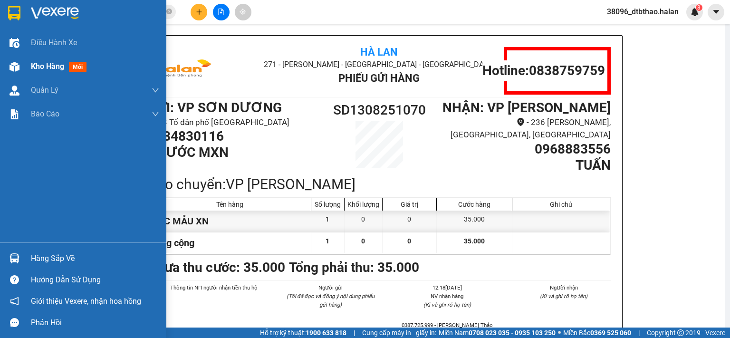
click at [51, 68] on span "Kho hàng" at bounding box center [47, 66] width 33 height 9
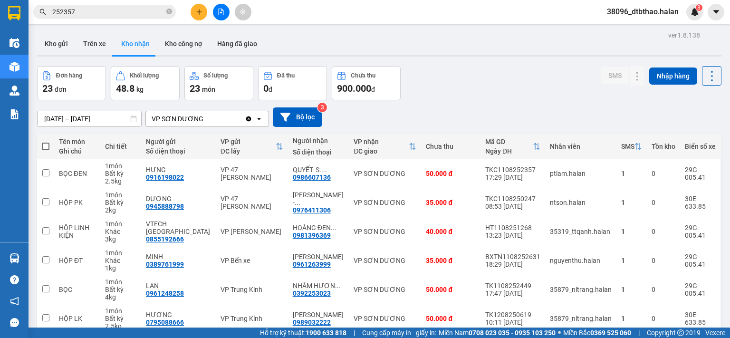
drag, startPoint x: 53, startPoint y: 41, endPoint x: 53, endPoint y: 61, distance: 19.5
click at [53, 42] on button "Kho gửi" at bounding box center [56, 43] width 39 height 23
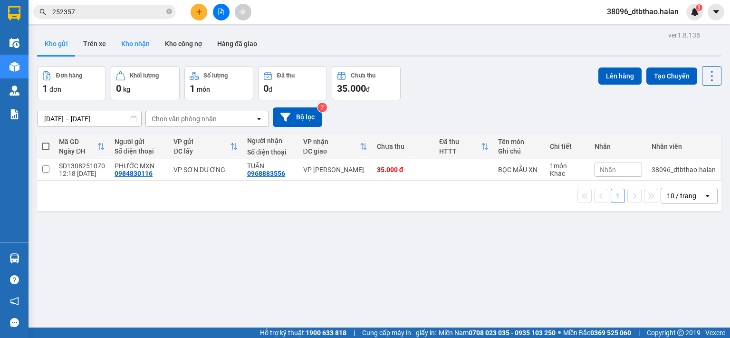
click at [137, 44] on button "Kho nhận" at bounding box center [136, 43] width 44 height 23
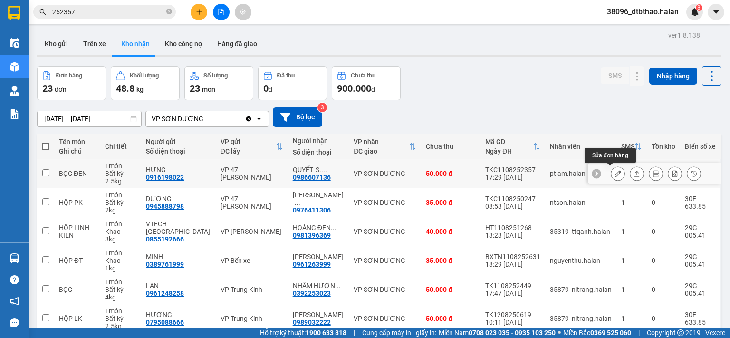
click at [615, 172] on icon at bounding box center [618, 173] width 7 height 7
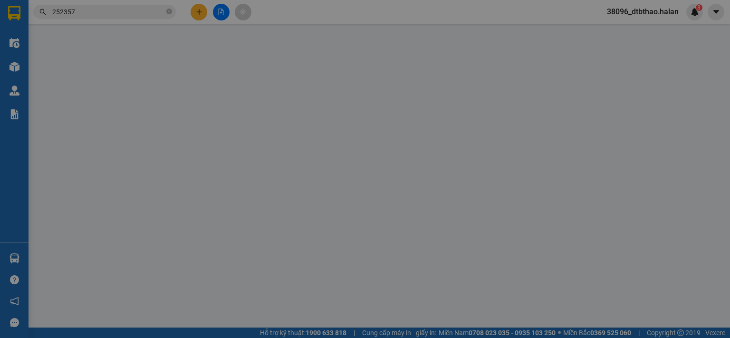
type input "0916198022"
type input "HƯNG"
type input "0986607136"
type input "QUYẾT- S. DƯƠNG"
type input "50.000"
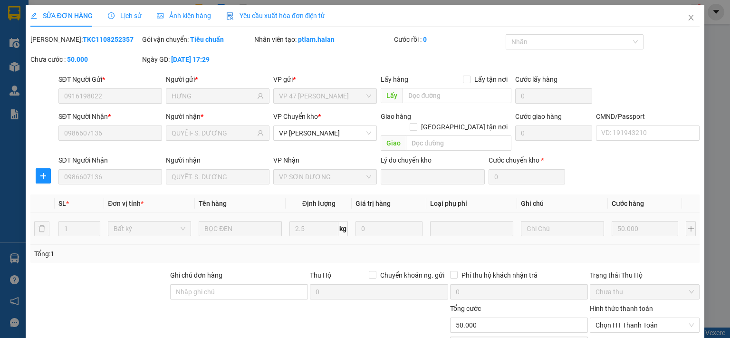
scroll to position [66, 0]
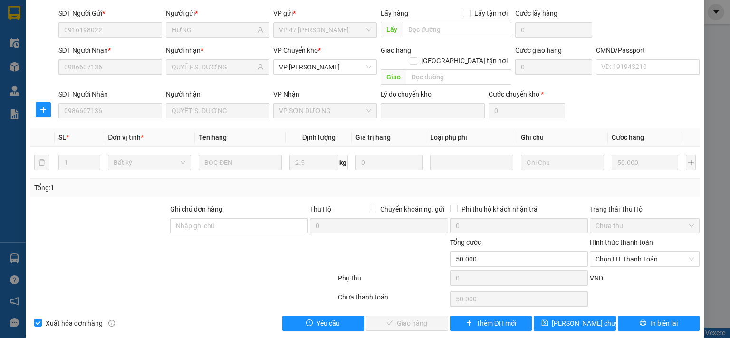
drag, startPoint x: 628, startPoint y: 248, endPoint x: 624, endPoint y: 257, distance: 9.8
click at [627, 252] on span "Chọn HT Thanh Toán" at bounding box center [645, 259] width 98 height 14
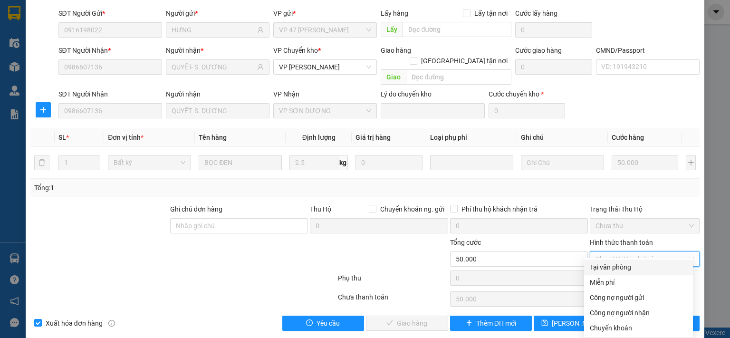
drag, startPoint x: 622, startPoint y: 266, endPoint x: 544, endPoint y: 295, distance: 82.9
click at [622, 267] on div "Tại văn phòng" at bounding box center [638, 267] width 97 height 10
type input "0"
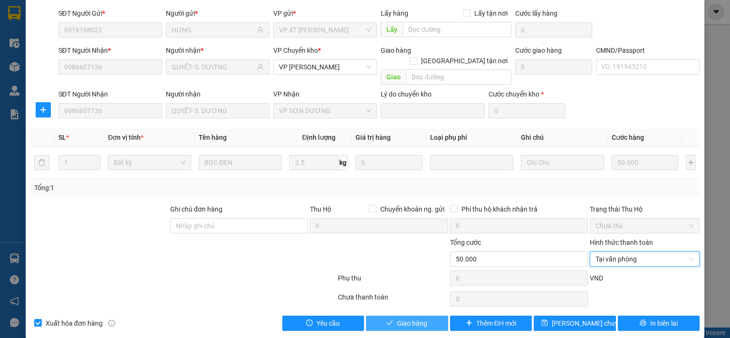
click at [426, 316] on button "Giao hàng" at bounding box center [407, 323] width 82 height 15
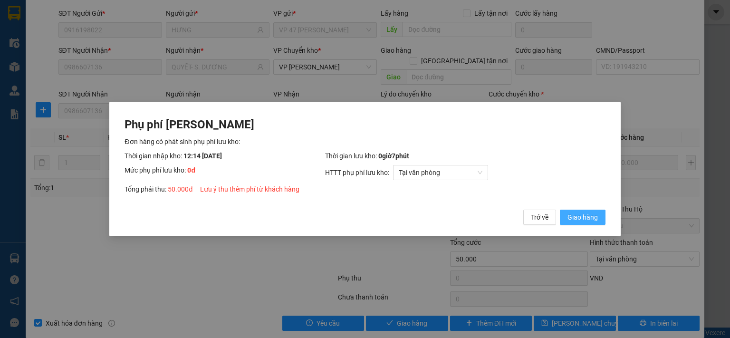
drag, startPoint x: 593, startPoint y: 213, endPoint x: 592, endPoint y: 222, distance: 8.8
click at [593, 215] on span "Giao hàng" at bounding box center [583, 217] width 30 height 10
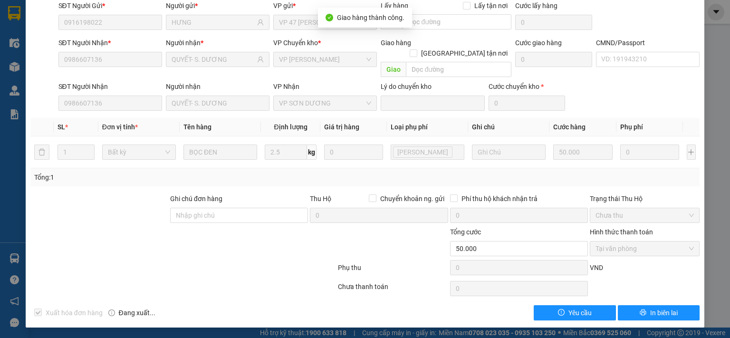
scroll to position [0, 0]
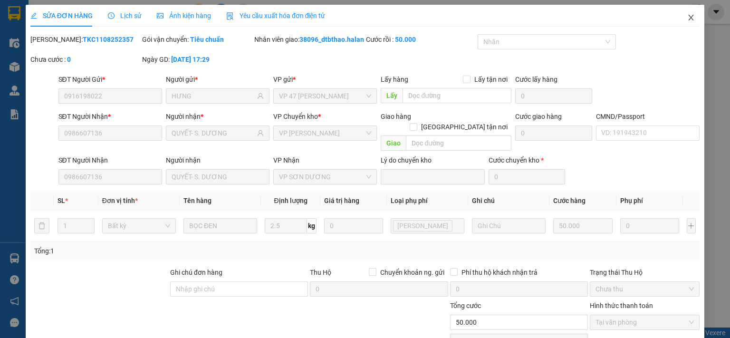
click at [688, 18] on icon "close" at bounding box center [692, 18] width 8 height 8
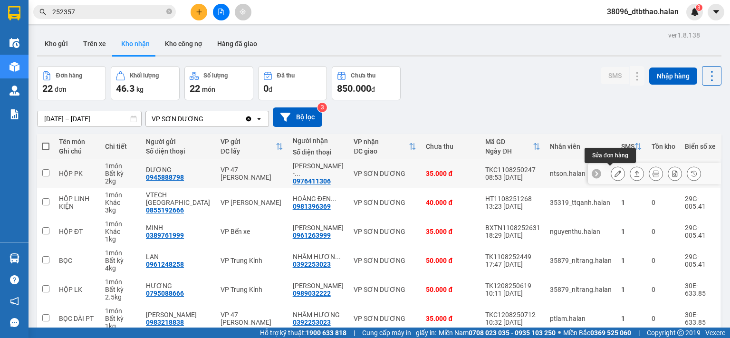
click at [615, 173] on icon at bounding box center [618, 173] width 7 height 7
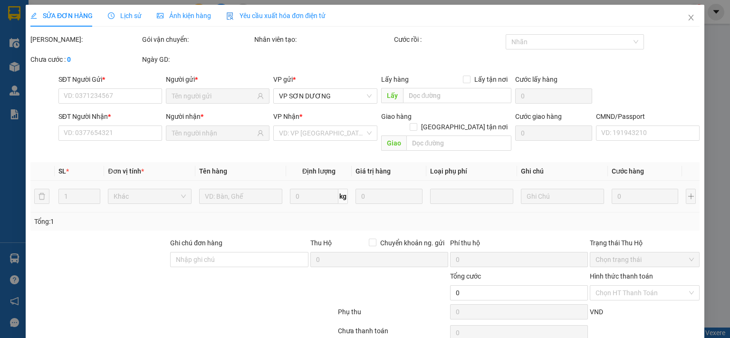
type input "0945888798"
type input "DƯƠNG"
type input "0976411306"
type input "NAM HẰNG - SD"
type input "35.000"
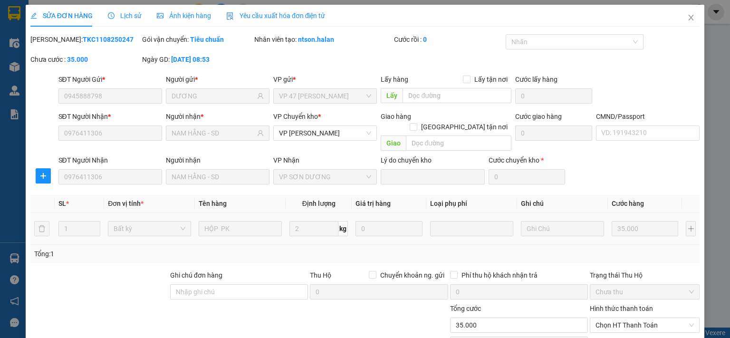
scroll to position [66, 0]
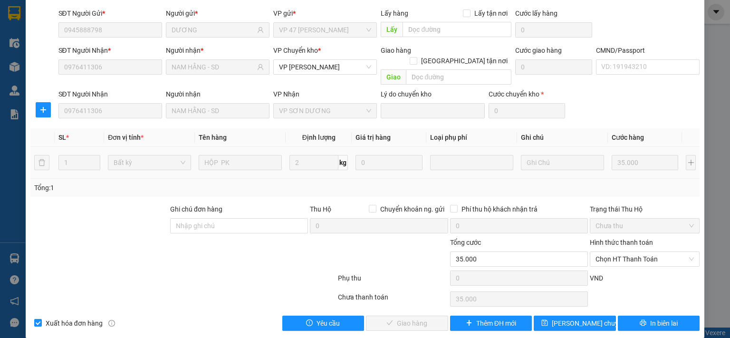
drag, startPoint x: 626, startPoint y: 250, endPoint x: 624, endPoint y: 256, distance: 6.5
click at [626, 252] on span "Chọn HT Thanh Toán" at bounding box center [645, 259] width 98 height 14
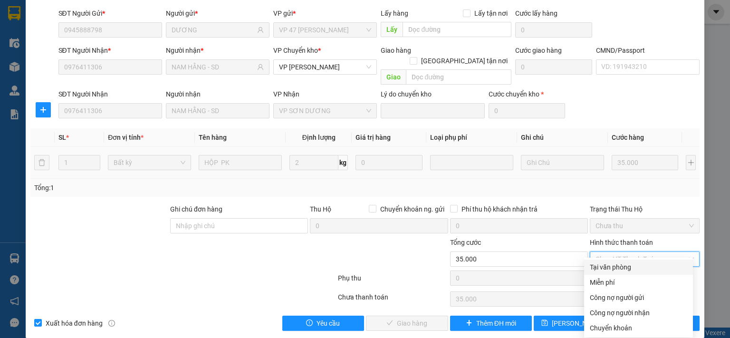
click at [621, 269] on div "Tại văn phòng" at bounding box center [638, 267] width 97 height 10
type input "0"
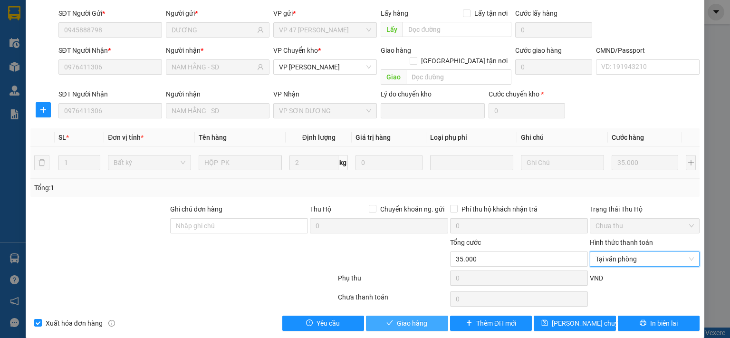
click at [415, 318] on span "Giao hàng" at bounding box center [412, 323] width 30 height 10
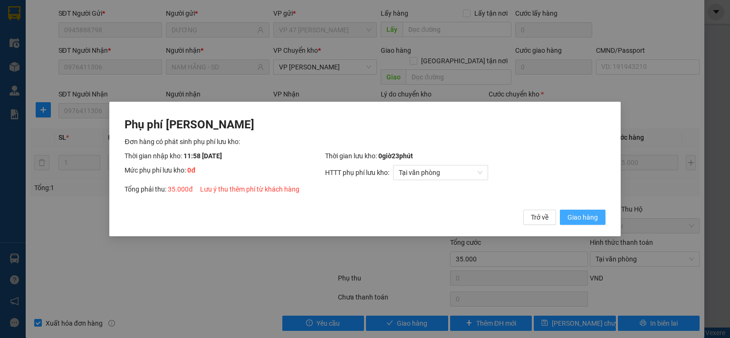
click at [585, 214] on span "Giao hàng" at bounding box center [583, 217] width 30 height 10
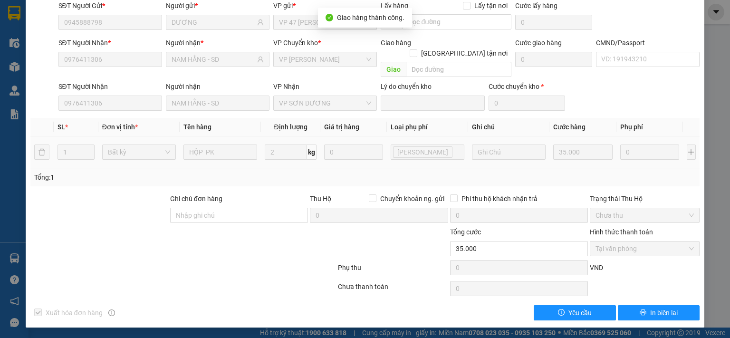
scroll to position [0, 0]
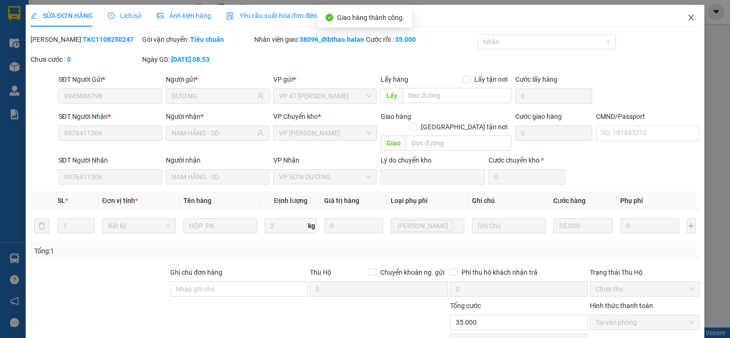
drag, startPoint x: 687, startPoint y: 19, endPoint x: 110, endPoint y: 338, distance: 658.3
click at [688, 19] on icon "close" at bounding box center [692, 18] width 8 height 8
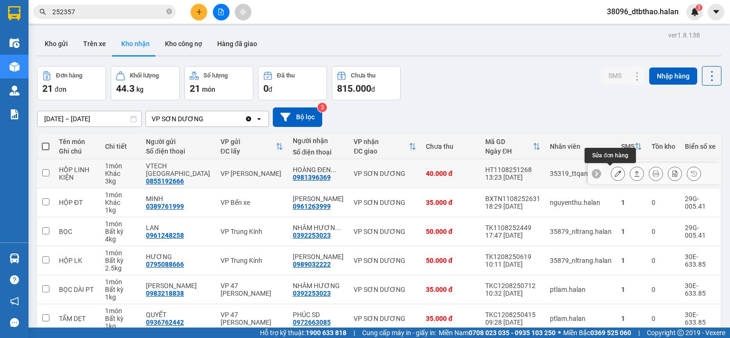
click at [615, 173] on icon at bounding box center [618, 173] width 7 height 7
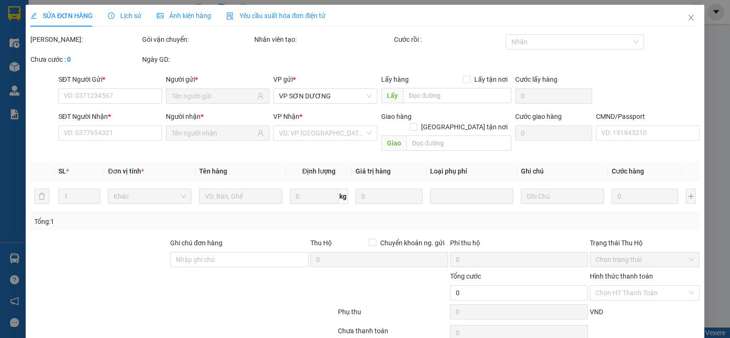
type input "0855192666"
type input "VTECH TN"
type input "0981396369"
type input "HOÀNG ĐEN MOBILE"
type input "40.000"
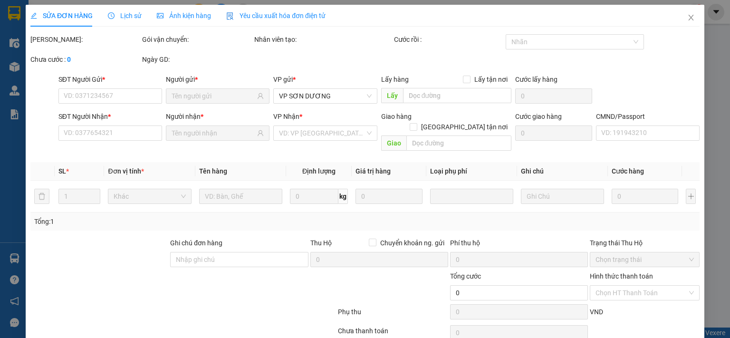
type input "40.000"
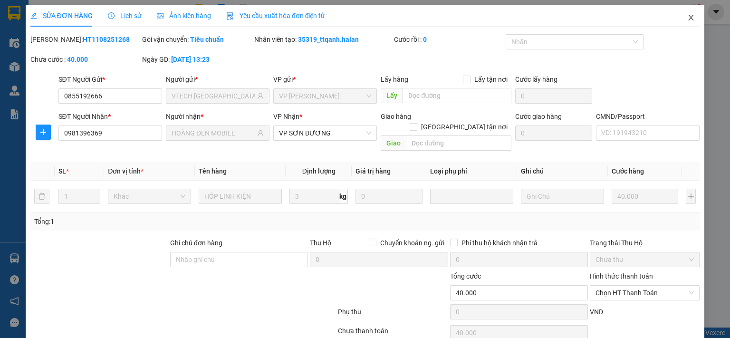
click at [689, 17] on icon "close" at bounding box center [691, 18] width 5 height 6
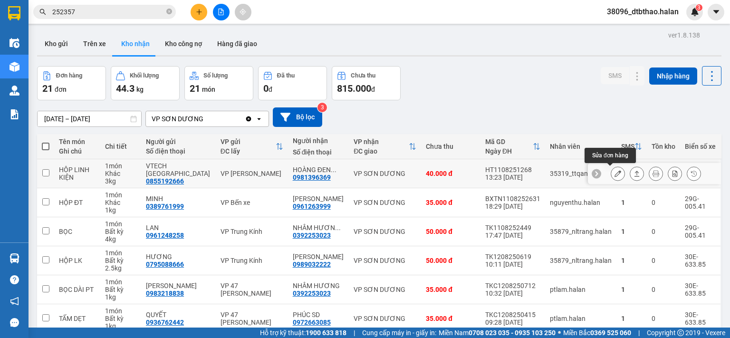
click at [615, 174] on icon at bounding box center [618, 173] width 7 height 7
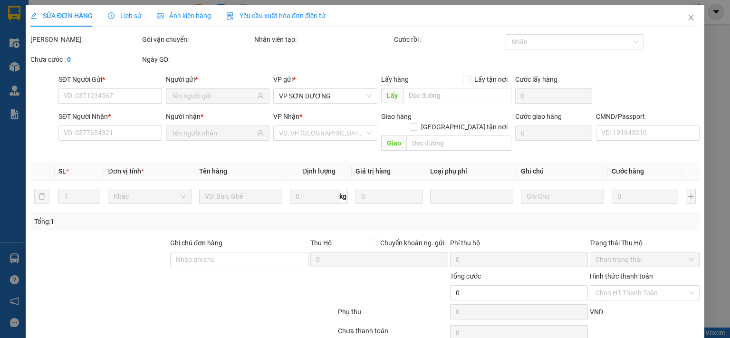
type input "0855192666"
type input "VTECH [GEOGRAPHIC_DATA]"
type input "0981396369"
type input "HOÀNG ĐEN MOBILE"
type input "40.000"
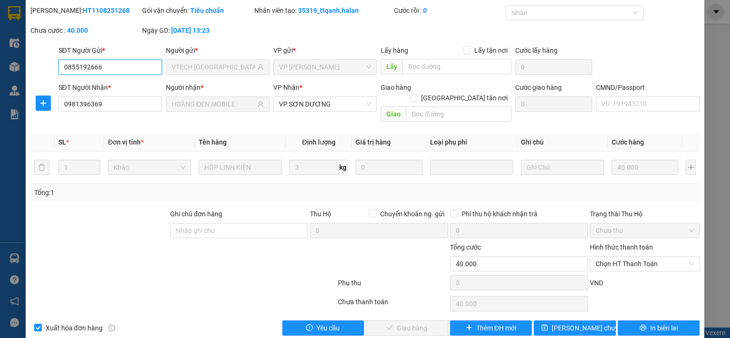
scroll to position [34, 0]
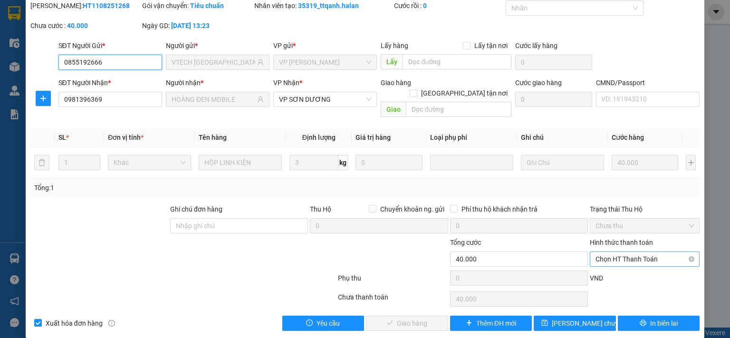
click at [613, 252] on span "Chọn HT Thanh Toán" at bounding box center [645, 259] width 98 height 14
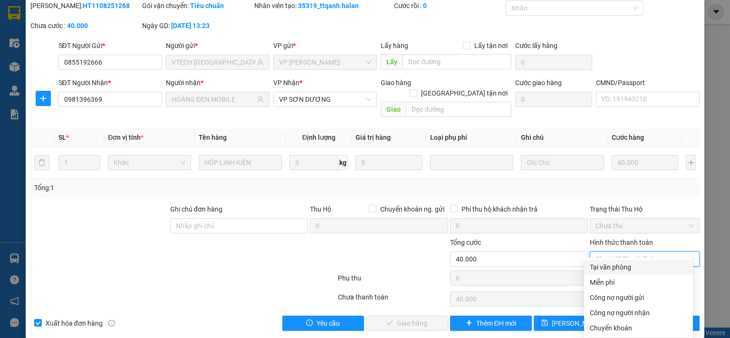
drag, startPoint x: 612, startPoint y: 265, endPoint x: 539, endPoint y: 283, distance: 75.0
click at [611, 266] on div "Tại văn phòng" at bounding box center [638, 267] width 97 height 10
type input "0"
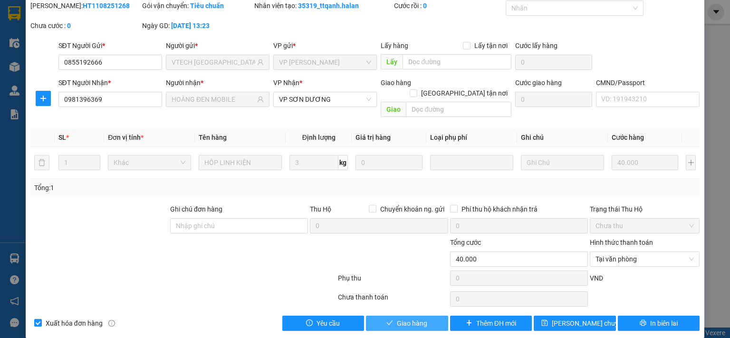
click at [424, 316] on button "Giao hàng" at bounding box center [407, 323] width 82 height 15
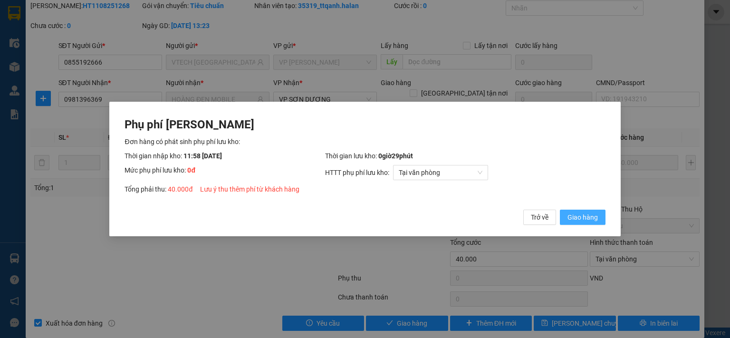
click at [593, 217] on span "Giao hàng" at bounding box center [583, 217] width 30 height 10
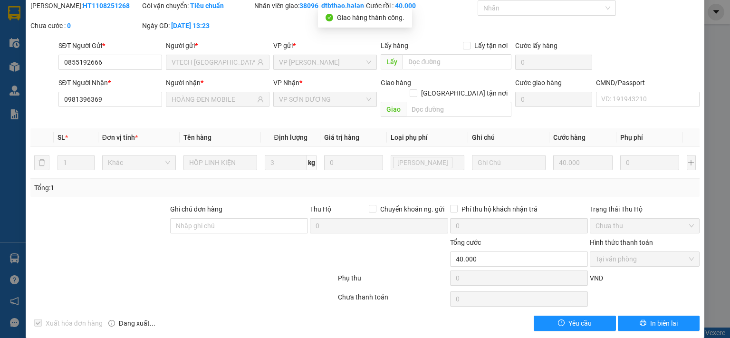
scroll to position [0, 0]
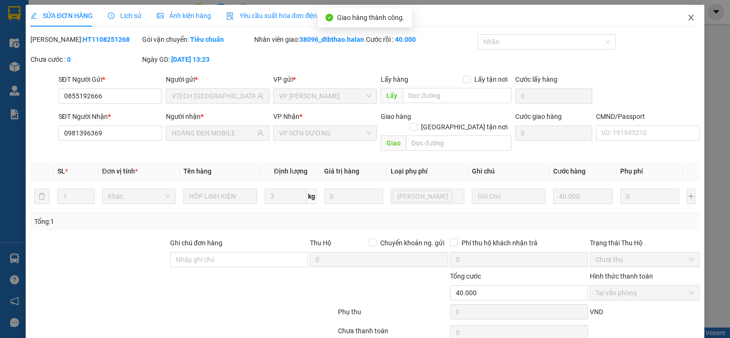
click at [688, 20] on icon "close" at bounding box center [692, 18] width 8 height 8
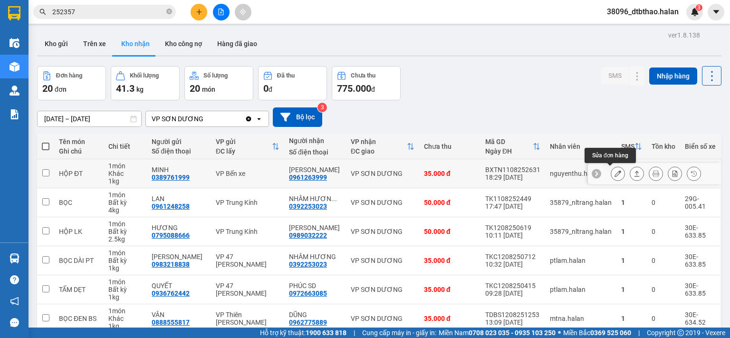
click at [615, 170] on icon at bounding box center [618, 173] width 7 height 7
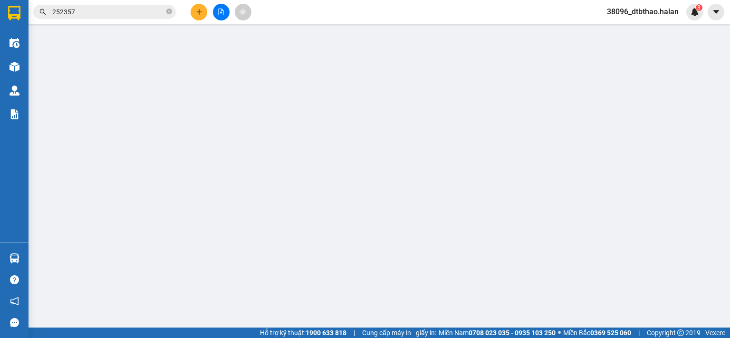
type input "0389761999"
type input "MINH"
type input "0961263999"
type input "GIANG ANH"
type input "35.000"
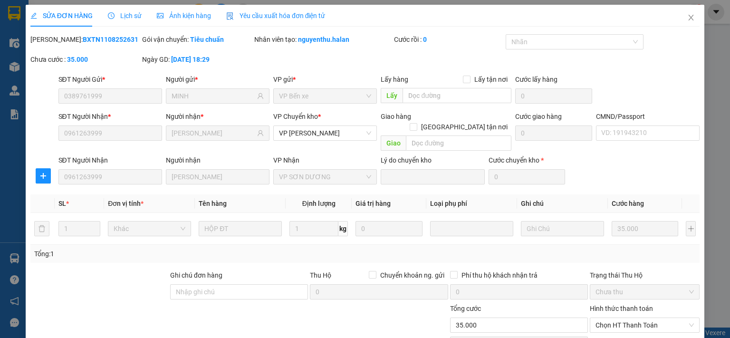
scroll to position [66, 0]
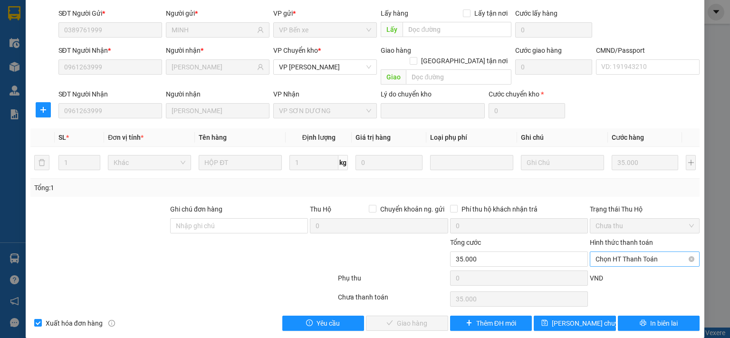
click at [643, 252] on span "Chọn HT Thanh Toán" at bounding box center [645, 259] width 98 height 14
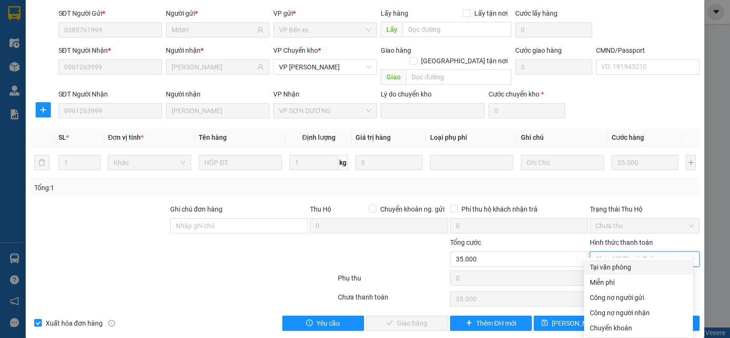
click at [618, 262] on div "Tại văn phòng" at bounding box center [638, 267] width 97 height 10
type input "0"
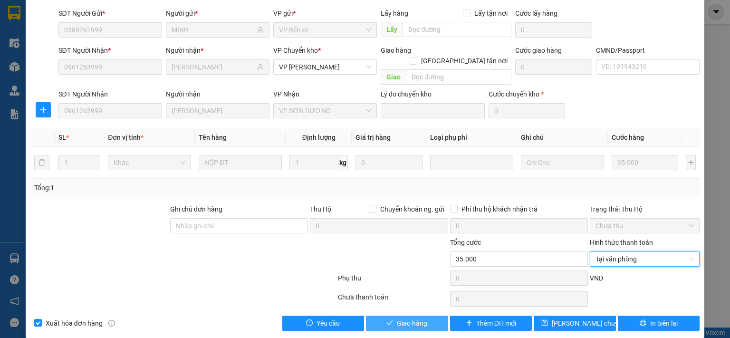
click at [410, 318] on span "Giao hàng" at bounding box center [412, 323] width 30 height 10
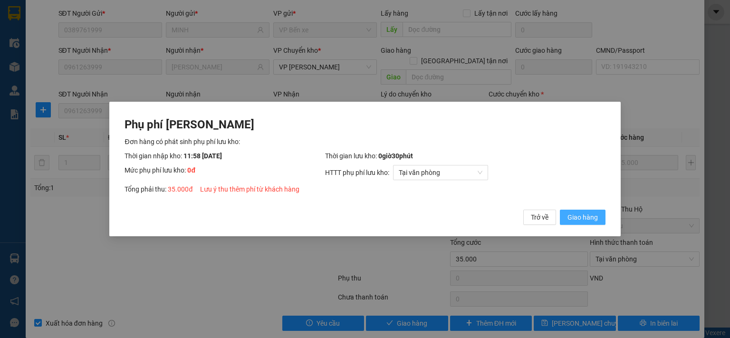
click at [581, 214] on span "Giao hàng" at bounding box center [583, 217] width 30 height 10
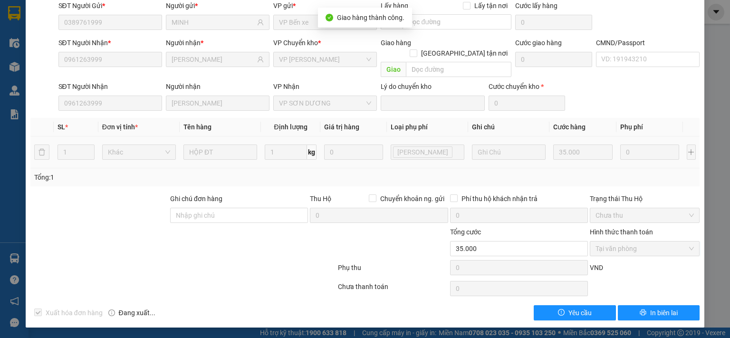
scroll to position [0, 0]
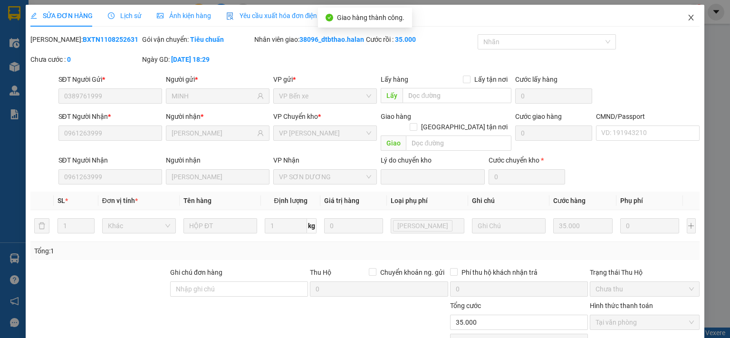
click at [688, 16] on icon "close" at bounding box center [692, 18] width 8 height 8
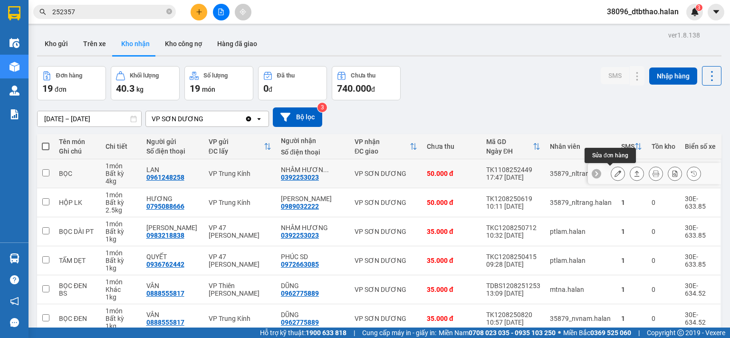
click at [615, 173] on icon at bounding box center [618, 173] width 7 height 7
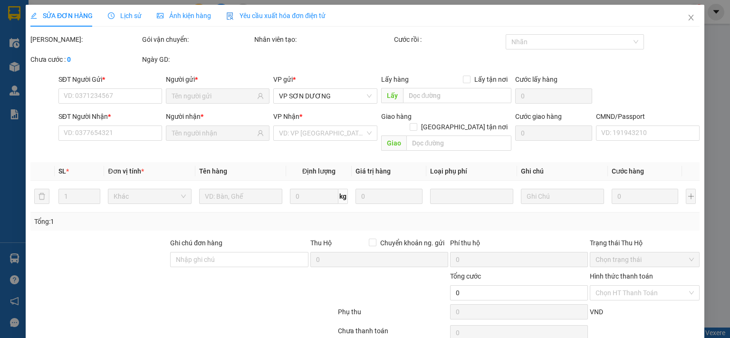
type input "0961248258"
type input "LAN"
type input "0392253023"
type input "NHÂM HƯƠNG SD"
type input "50.000"
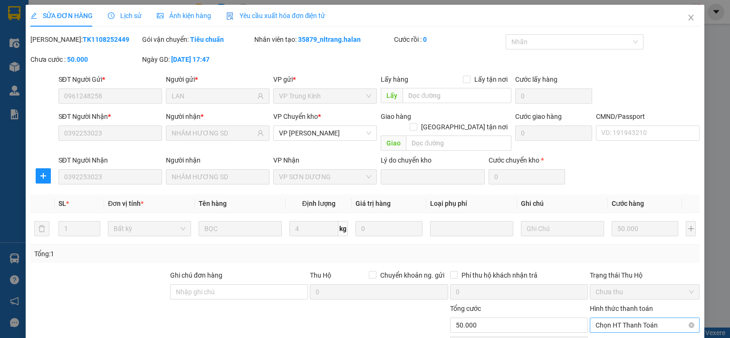
scroll to position [66, 0]
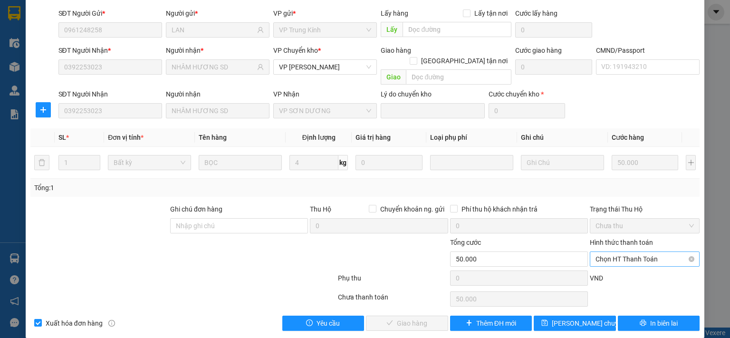
click at [630, 252] on span "Chọn HT Thanh Toán" at bounding box center [645, 259] width 98 height 14
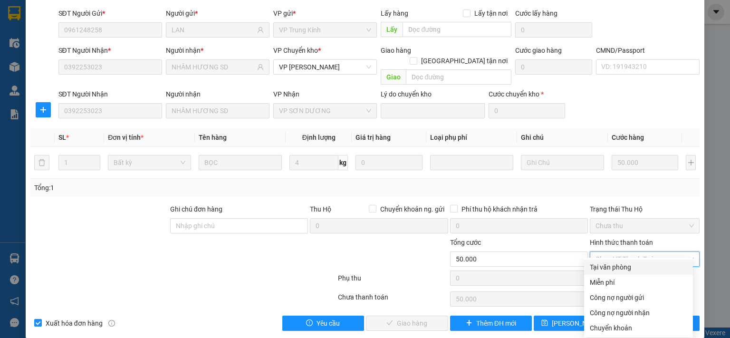
drag, startPoint x: 611, startPoint y: 267, endPoint x: 605, endPoint y: 269, distance: 6.0
click at [611, 267] on div "Tại văn phòng" at bounding box center [638, 267] width 97 height 10
type input "0"
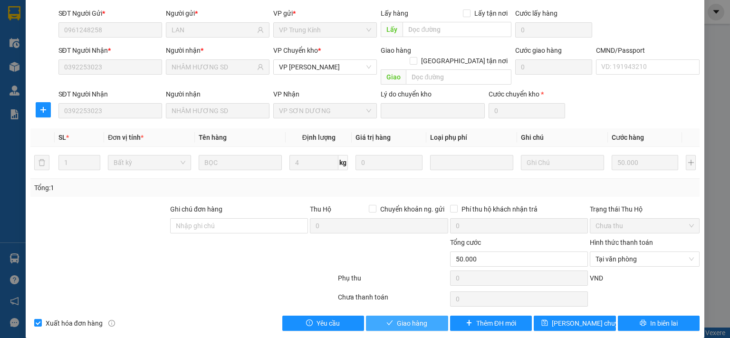
click at [430, 316] on button "Giao hàng" at bounding box center [407, 323] width 82 height 15
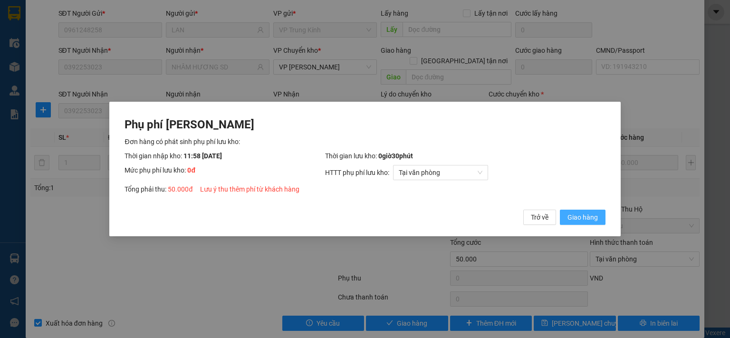
click at [596, 211] on button "Giao hàng" at bounding box center [583, 217] width 46 height 15
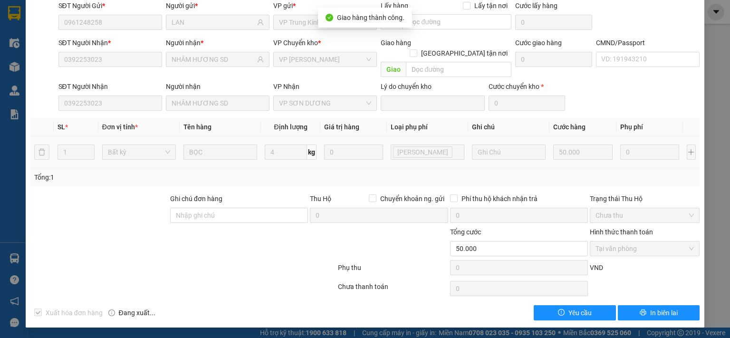
scroll to position [0, 0]
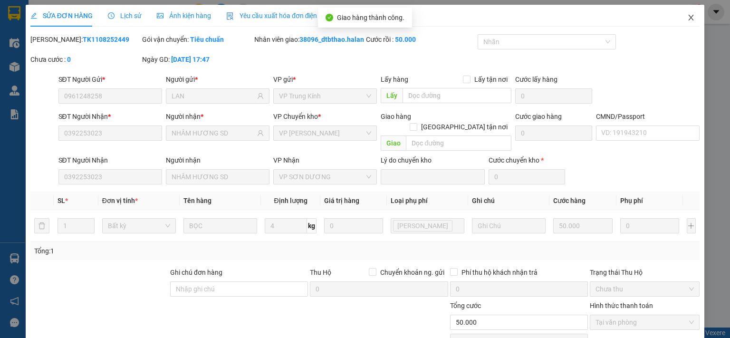
click at [688, 15] on icon "close" at bounding box center [692, 18] width 8 height 8
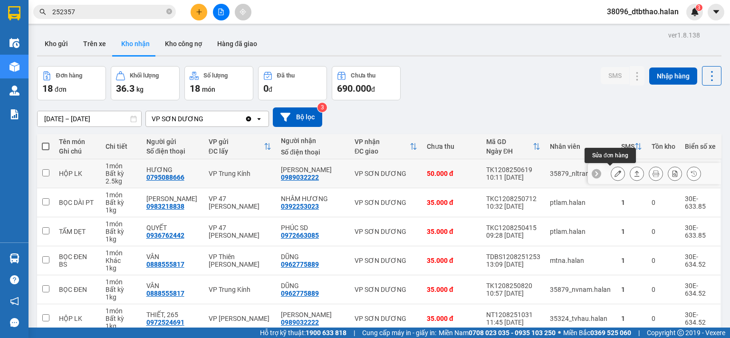
click at [615, 171] on icon at bounding box center [618, 173] width 7 height 7
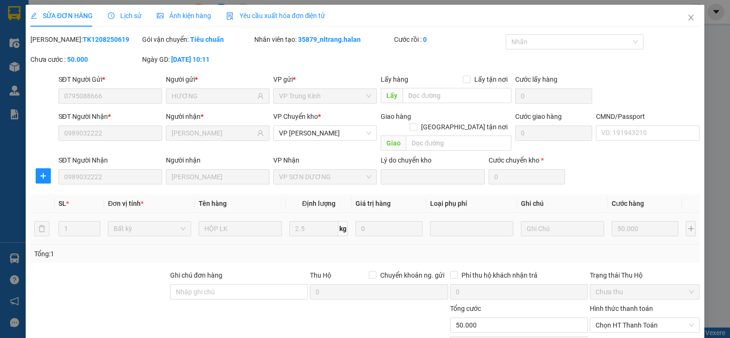
type input "0795088666"
type input "HƯƠNG"
type input "0989032222"
type input "DUY NHUNG"
type input "50.000"
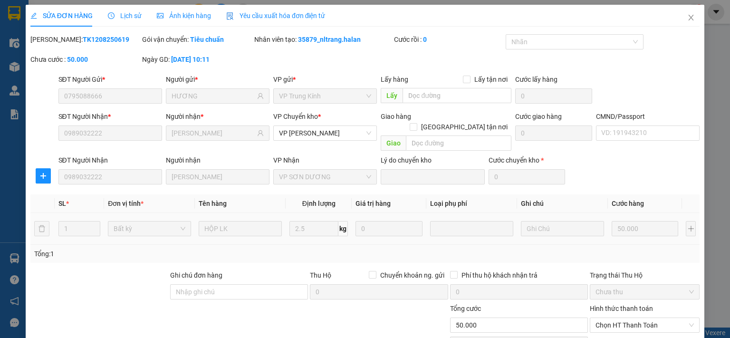
scroll to position [66, 0]
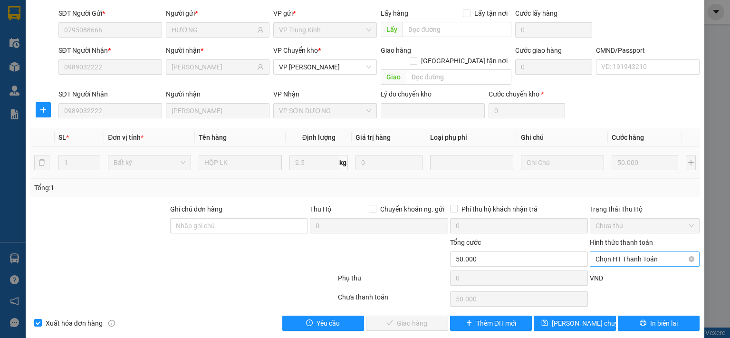
click at [626, 252] on span "Chọn HT Thanh Toán" at bounding box center [645, 259] width 98 height 14
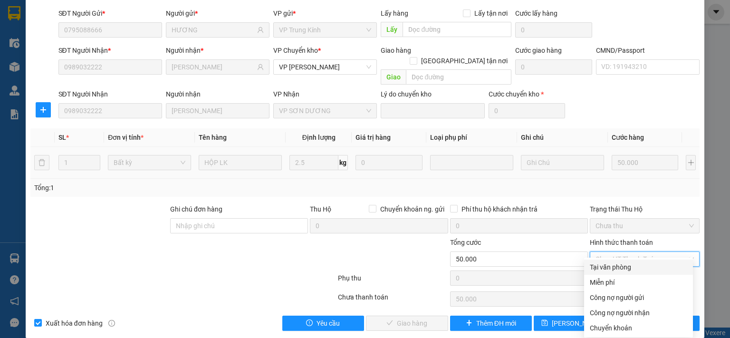
click at [624, 268] on div "Tại văn phòng" at bounding box center [638, 267] width 97 height 10
type input "0"
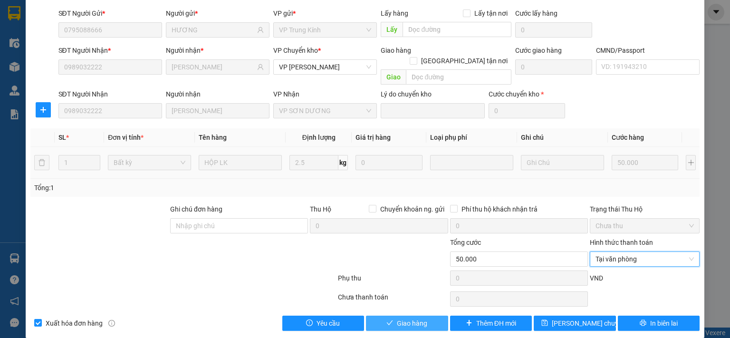
click at [424, 316] on button "Giao hàng" at bounding box center [407, 323] width 82 height 15
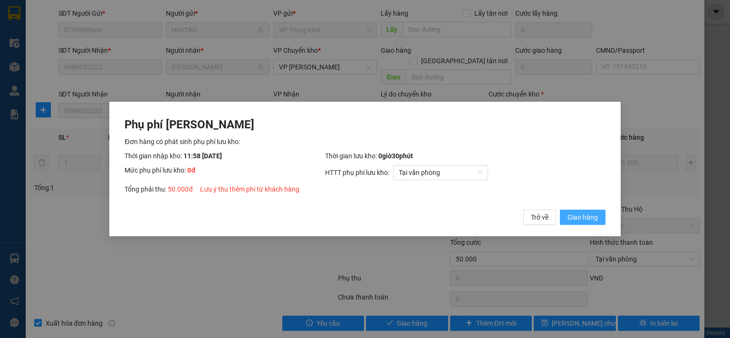
click at [592, 216] on span "Giao hàng" at bounding box center [583, 217] width 30 height 10
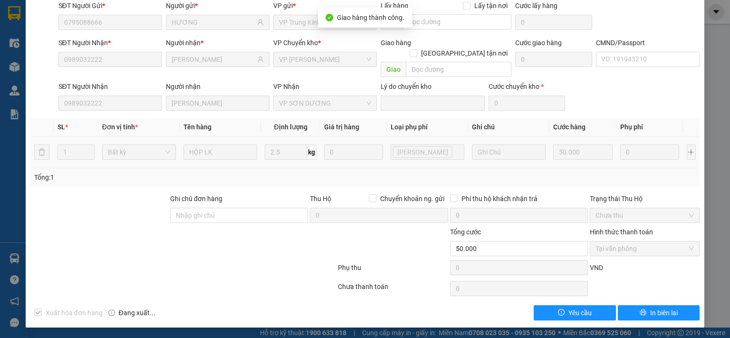
scroll to position [0, 0]
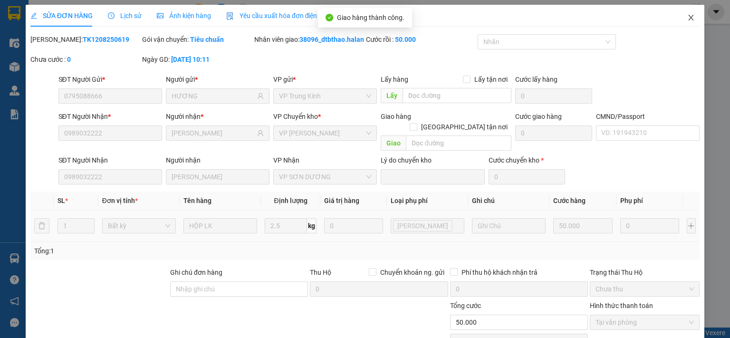
click at [681, 13] on span "Close" at bounding box center [691, 18] width 27 height 27
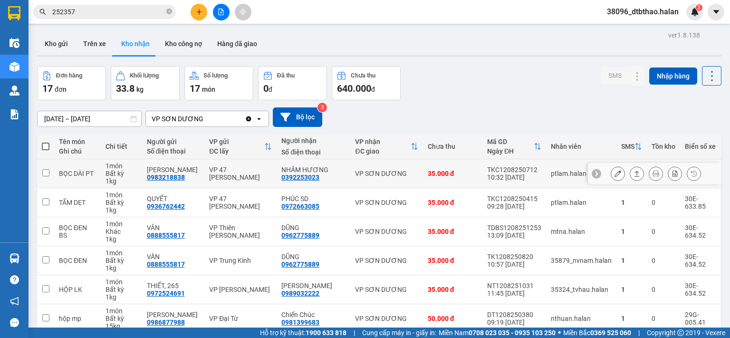
click at [615, 174] on icon at bounding box center [618, 173] width 7 height 7
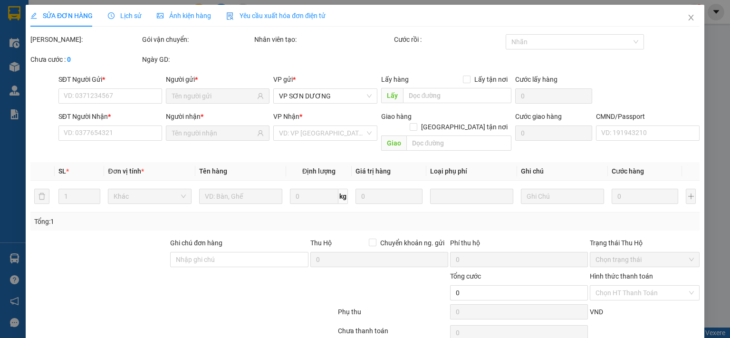
type input "0983218838"
type input "GIA BẢO"
type input "0392253023"
type input "NHÂM HƯƠNG"
type input "35.000"
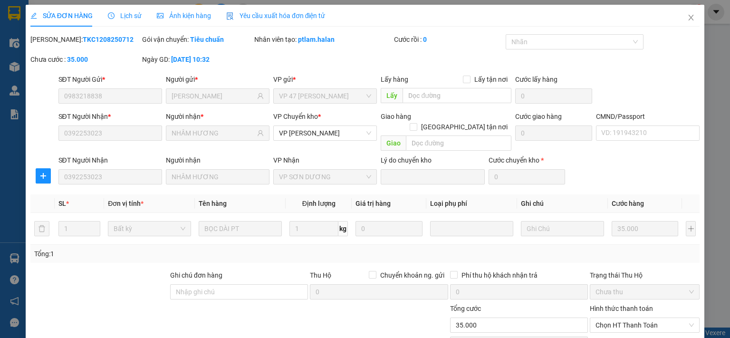
scroll to position [66, 0]
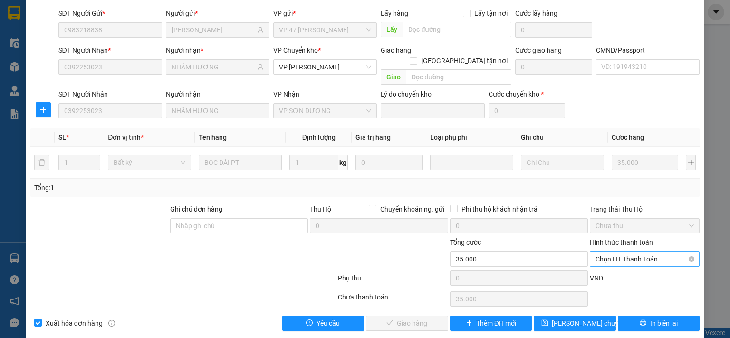
click at [636, 252] on span "Chọn HT Thanh Toán" at bounding box center [645, 259] width 98 height 14
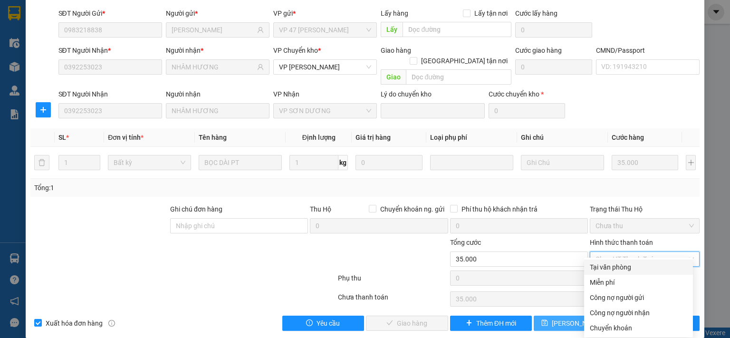
drag, startPoint x: 622, startPoint y: 269, endPoint x: 547, endPoint y: 306, distance: 84.2
click at [622, 271] on div "Tại văn phòng" at bounding box center [638, 267] width 97 height 10
type input "0"
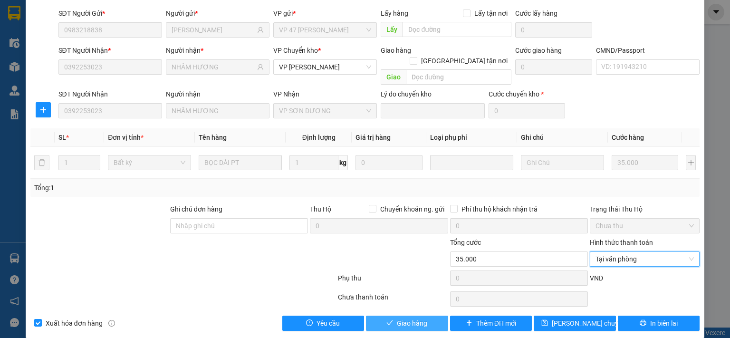
click at [428, 316] on button "Giao hàng" at bounding box center [407, 323] width 82 height 15
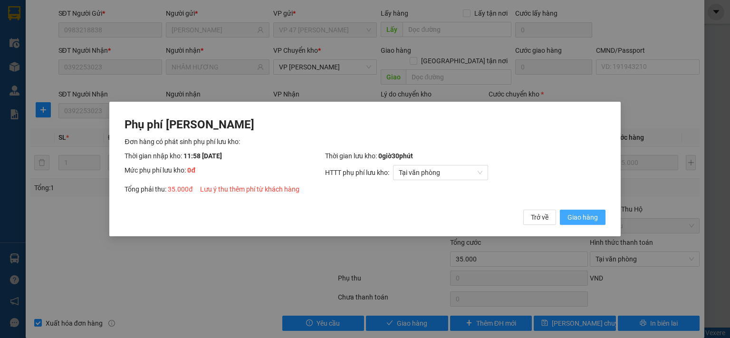
click at [594, 214] on span "Giao hàng" at bounding box center [583, 217] width 30 height 10
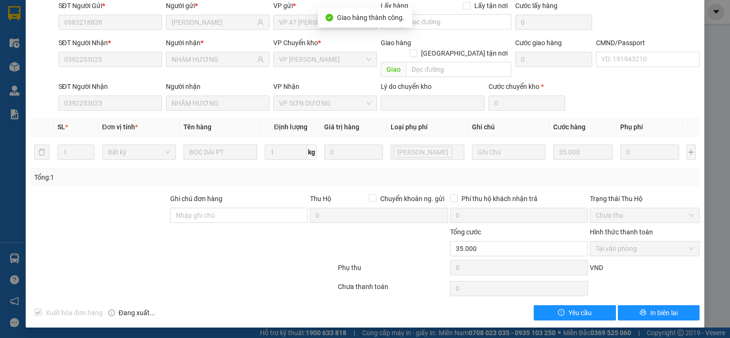
scroll to position [0, 0]
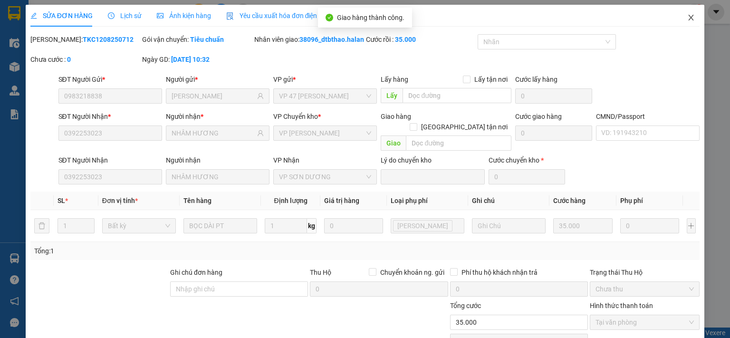
click at [688, 17] on icon "close" at bounding box center [692, 18] width 8 height 8
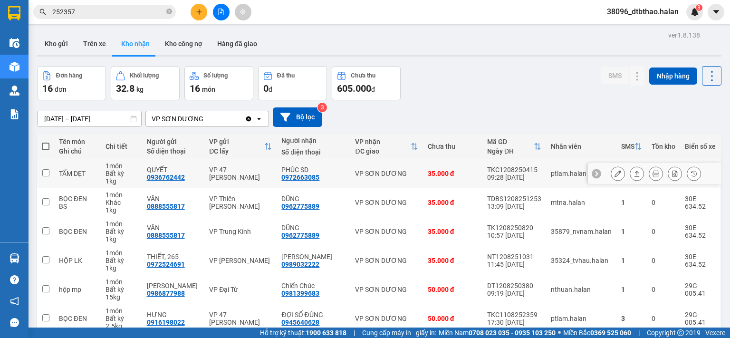
click at [615, 172] on icon at bounding box center [618, 173] width 7 height 7
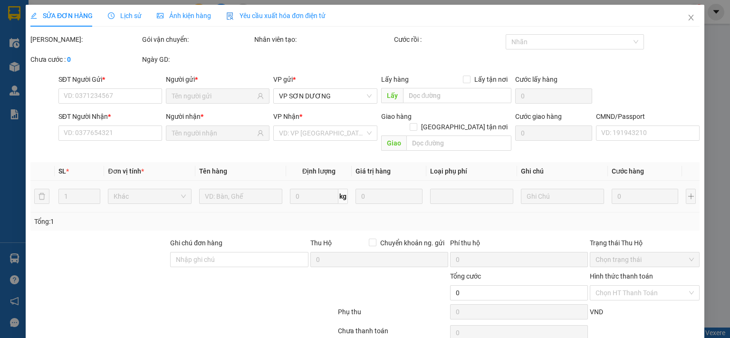
type input "0936762442"
type input "QUYẾT"
type input "0972663085"
type input "PHÚC SD"
type input "35.000"
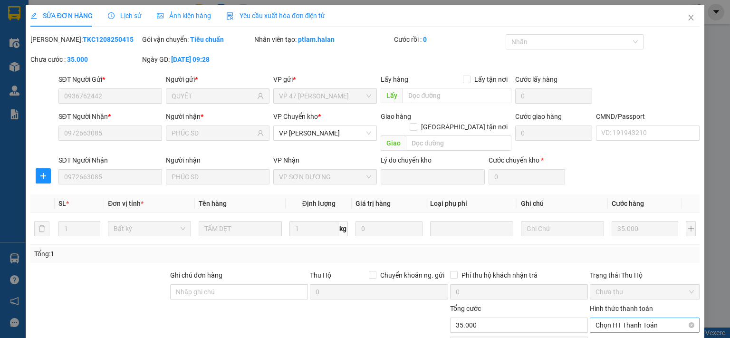
scroll to position [66, 0]
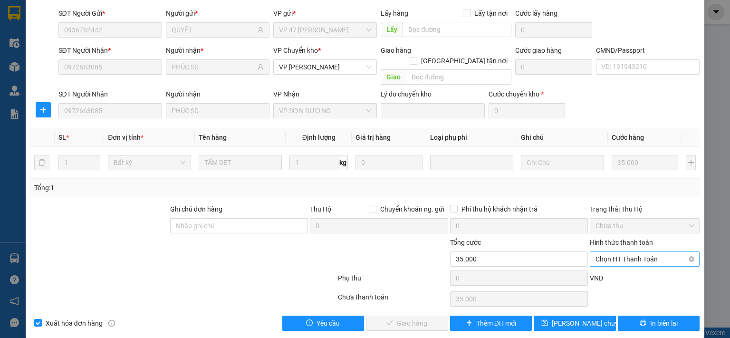
click at [630, 252] on span "Chọn HT Thanh Toán" at bounding box center [645, 259] width 98 height 14
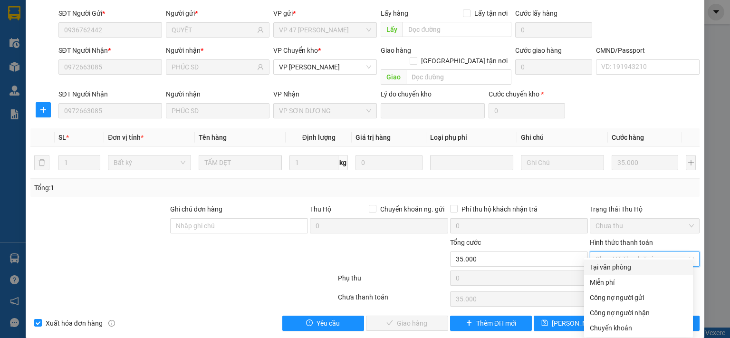
click at [625, 260] on div "Tại văn phòng" at bounding box center [638, 267] width 109 height 15
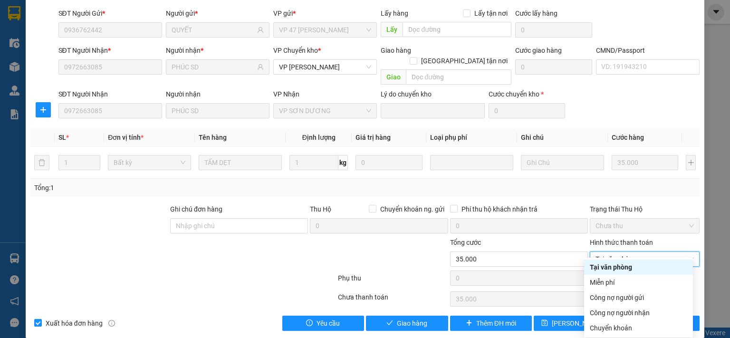
type input "0"
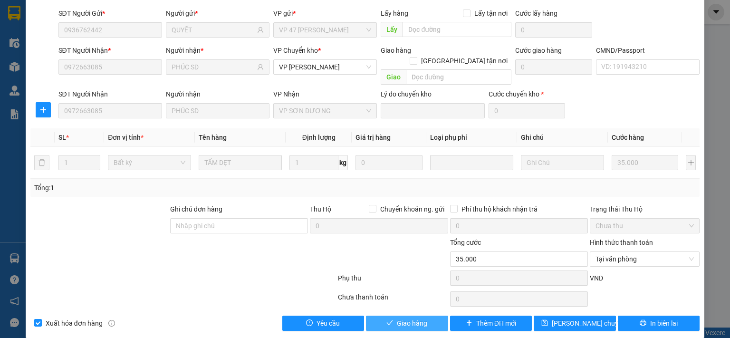
click at [422, 318] on span "Giao hàng" at bounding box center [412, 323] width 30 height 10
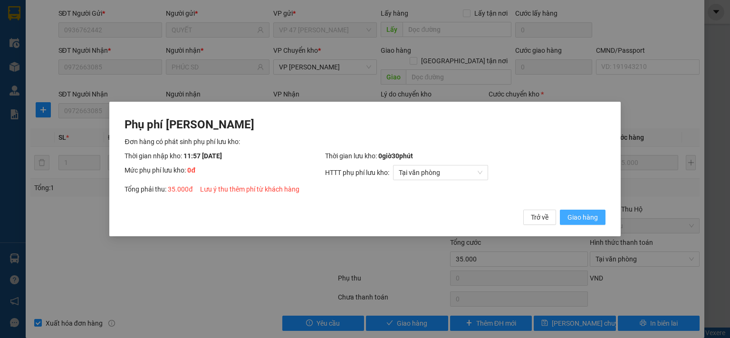
click at [572, 214] on span "Giao hàng" at bounding box center [583, 217] width 30 height 10
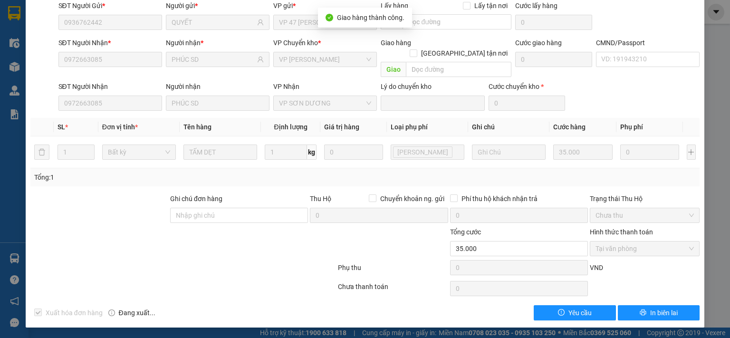
scroll to position [0, 0]
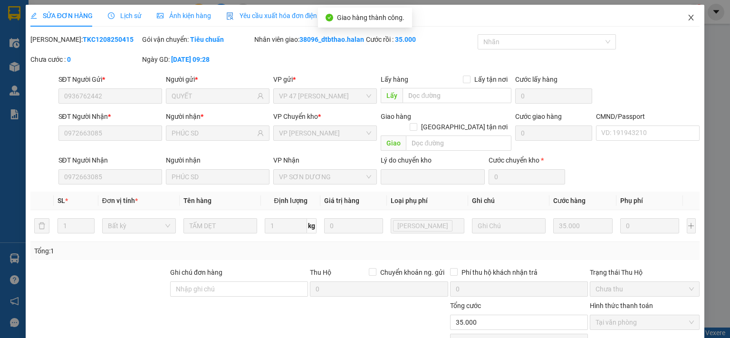
click at [688, 16] on icon "close" at bounding box center [692, 18] width 8 height 8
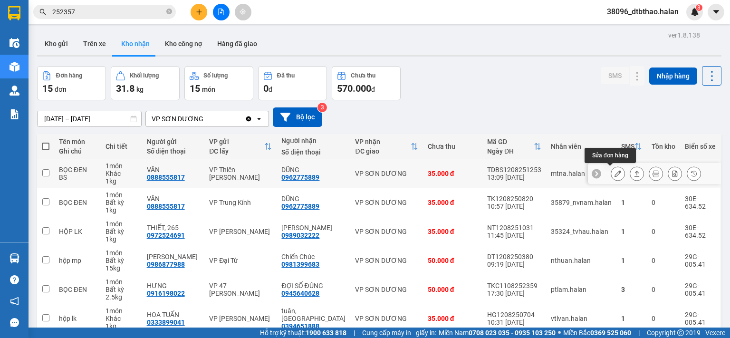
click at [615, 171] on icon at bounding box center [618, 173] width 7 height 7
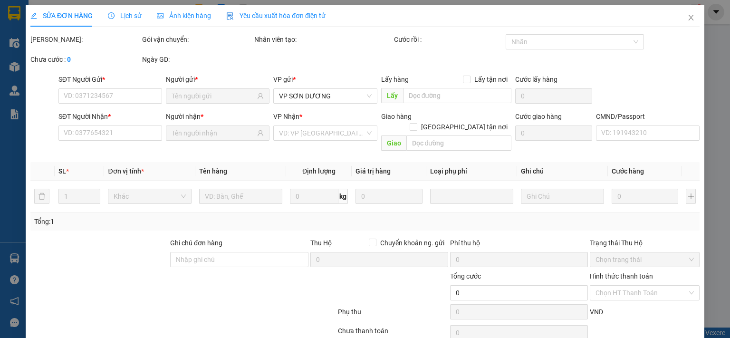
type input "0888555817"
type input "VÂN"
type input "0962775889"
type input "DŨNG"
type input "35.000"
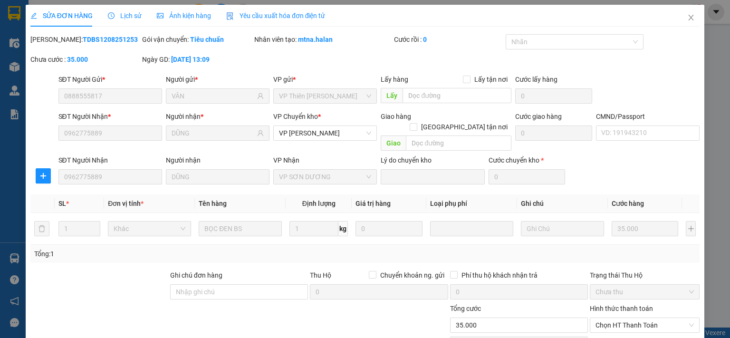
scroll to position [66, 0]
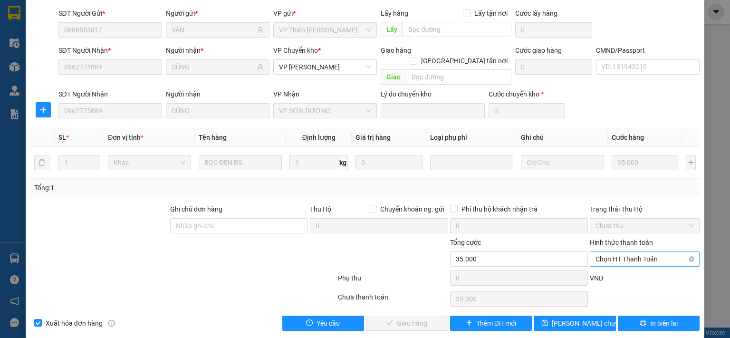
click at [631, 252] on span "Chọn HT Thanh Toán" at bounding box center [645, 259] width 98 height 14
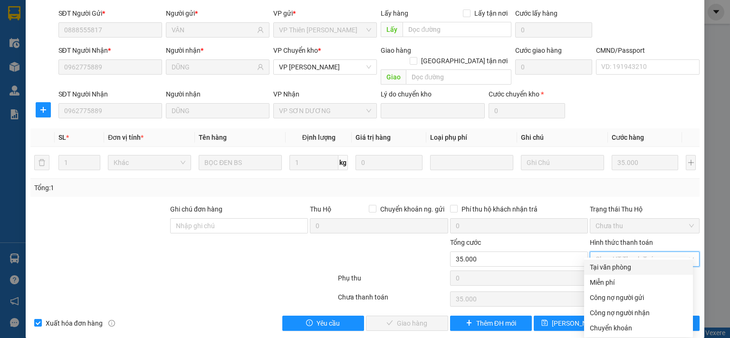
drag, startPoint x: 623, startPoint y: 269, endPoint x: 567, endPoint y: 287, distance: 59.1
click at [623, 269] on div "Tại văn phòng" at bounding box center [638, 267] width 97 height 10
type input "0"
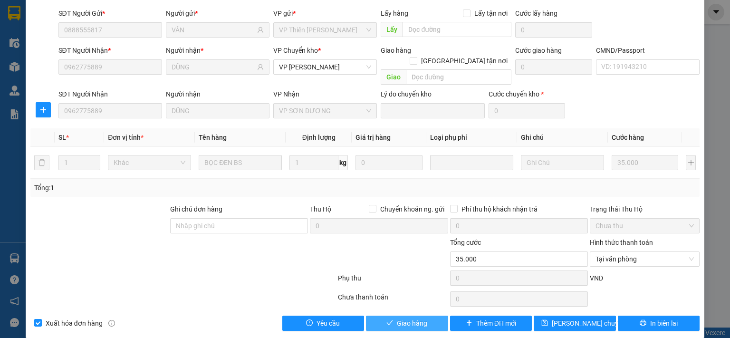
click at [432, 316] on button "Giao hàng" at bounding box center [407, 323] width 82 height 15
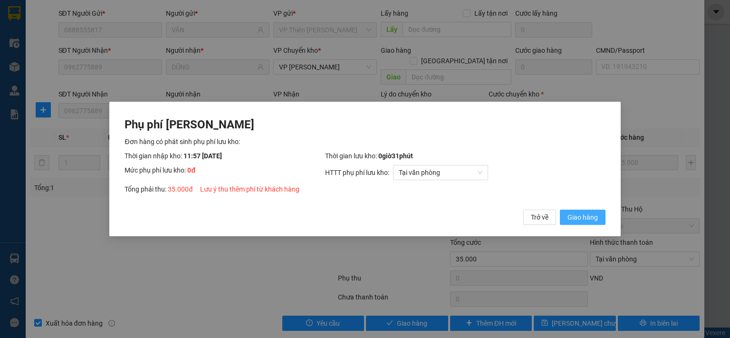
click at [577, 218] on span "Giao hàng" at bounding box center [583, 217] width 30 height 10
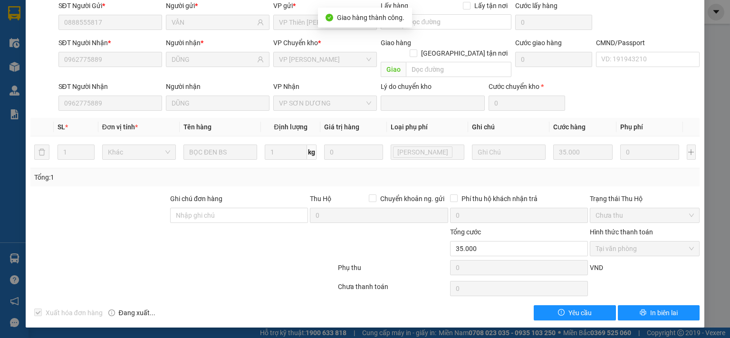
scroll to position [0, 0]
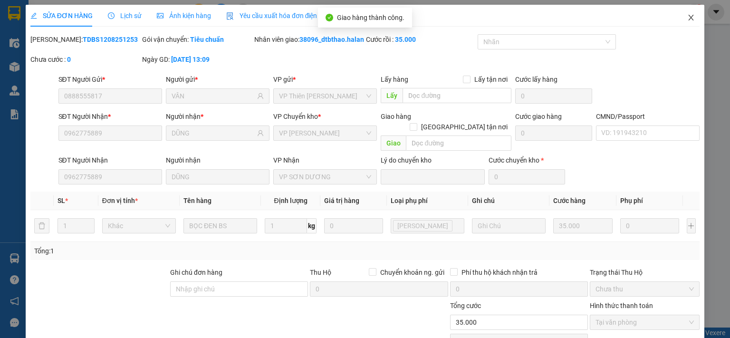
click at [684, 22] on span "Close" at bounding box center [691, 18] width 27 height 27
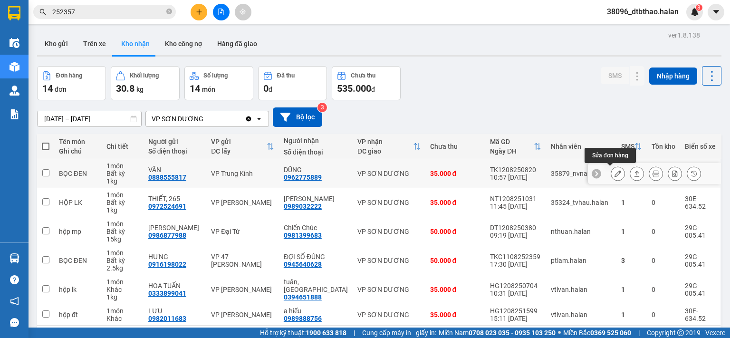
click at [615, 171] on icon at bounding box center [618, 173] width 7 height 7
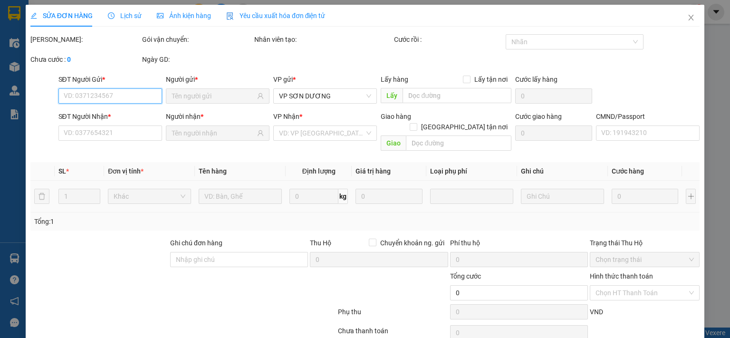
scroll to position [34, 0]
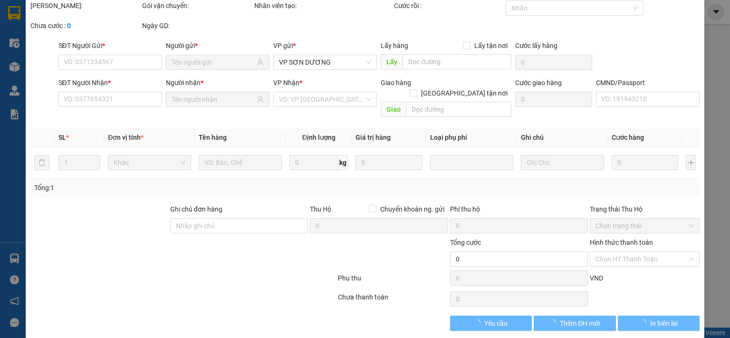
type input "0888555817"
type input "VÂN"
type input "0962775889"
type input "DŨNG"
type input "35.000"
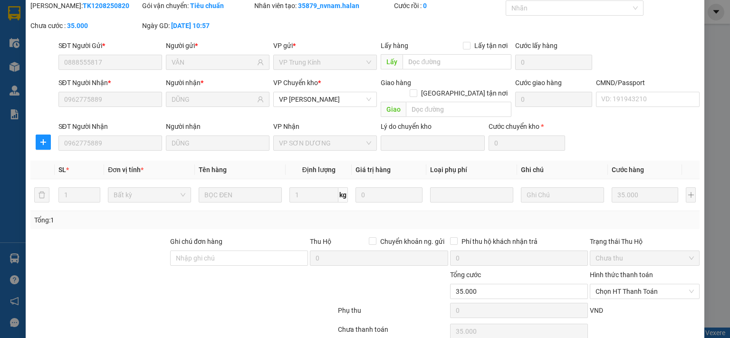
scroll to position [66, 0]
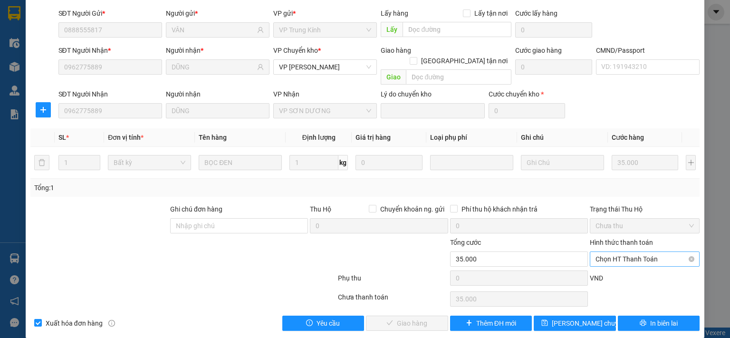
click at [634, 252] on span "Chọn HT Thanh Toán" at bounding box center [645, 259] width 98 height 14
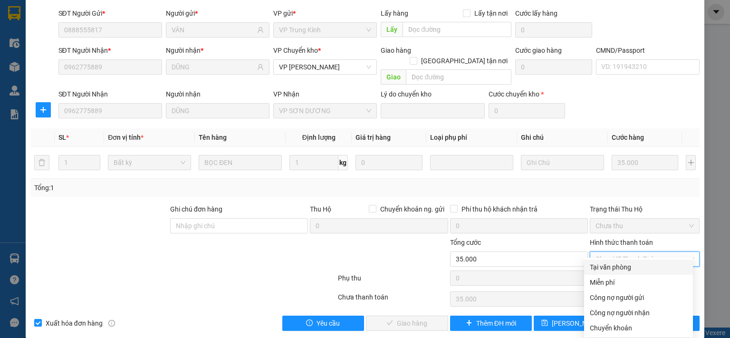
drag, startPoint x: 620, startPoint y: 269, endPoint x: 603, endPoint y: 269, distance: 16.6
click at [619, 269] on div "Tại văn phòng" at bounding box center [638, 267] width 97 height 10
type input "0"
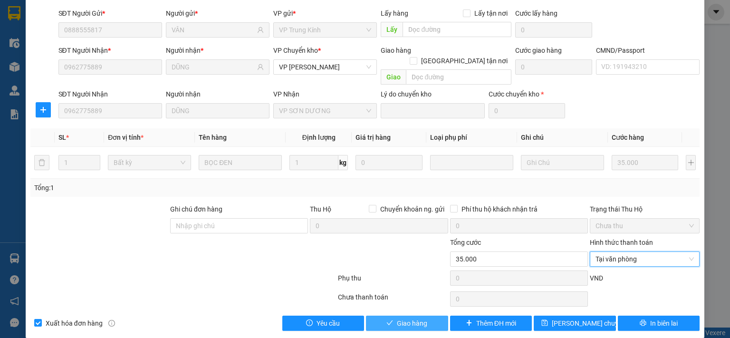
click at [405, 318] on span "Giao hàng" at bounding box center [412, 323] width 30 height 10
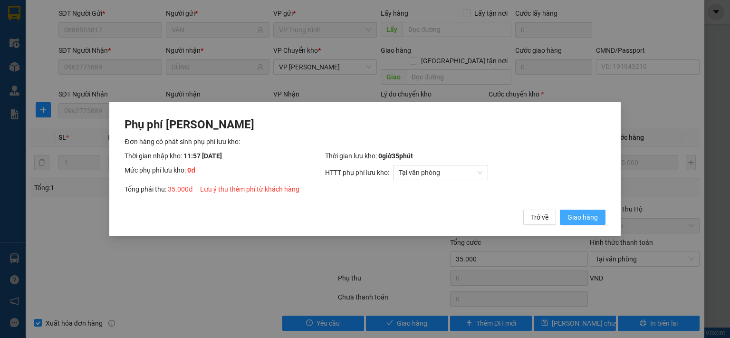
click at [585, 216] on span "Giao hàng" at bounding box center [583, 217] width 30 height 10
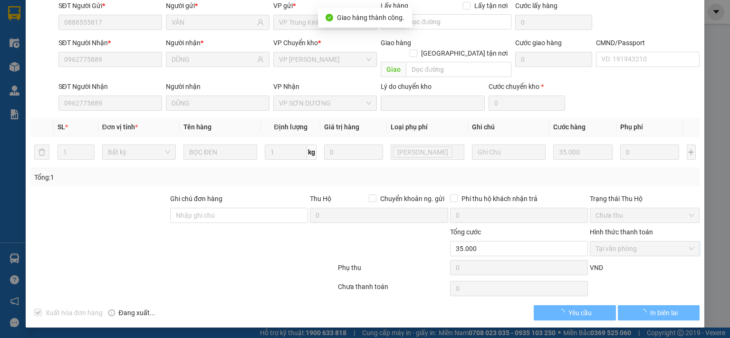
scroll to position [0, 0]
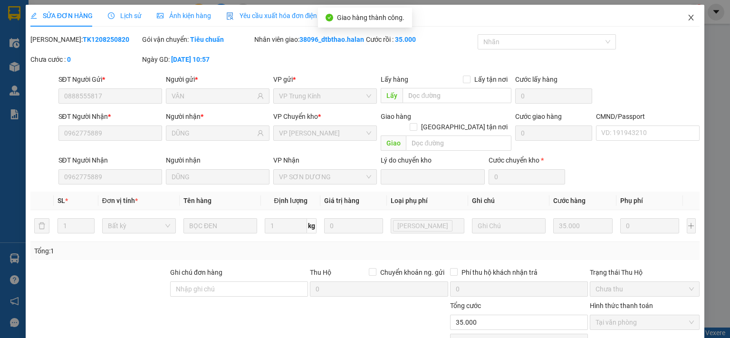
click at [689, 15] on icon "close" at bounding box center [691, 18] width 5 height 6
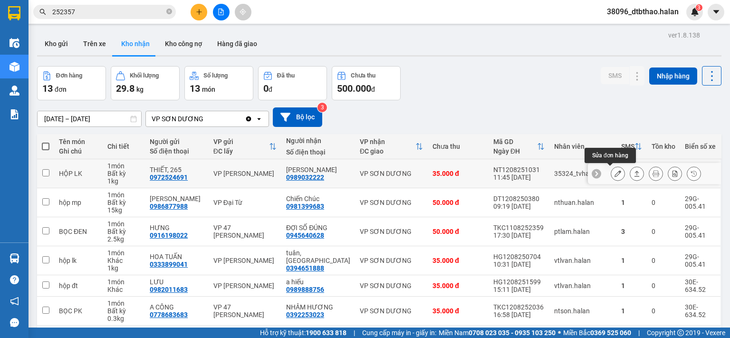
click at [612, 173] on button at bounding box center [618, 173] width 13 height 17
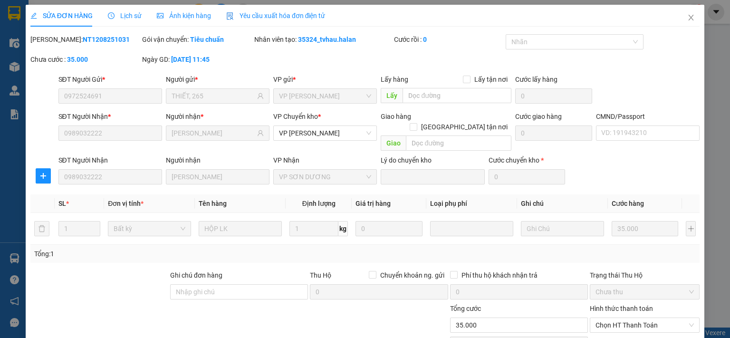
type input "0972524691"
type input "THIẾT, 265"
type input "0989032222"
type input "DUY NHUNG"
type input "35.000"
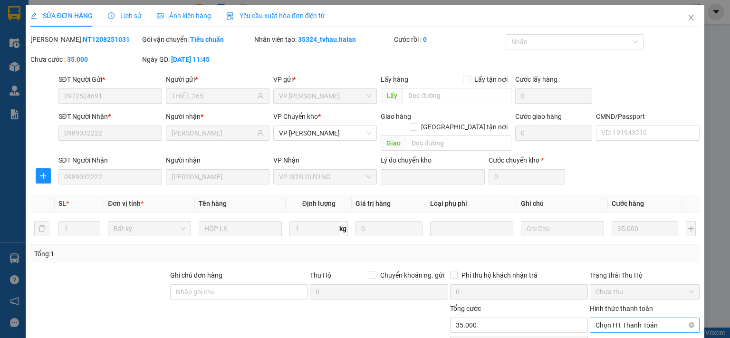
scroll to position [66, 0]
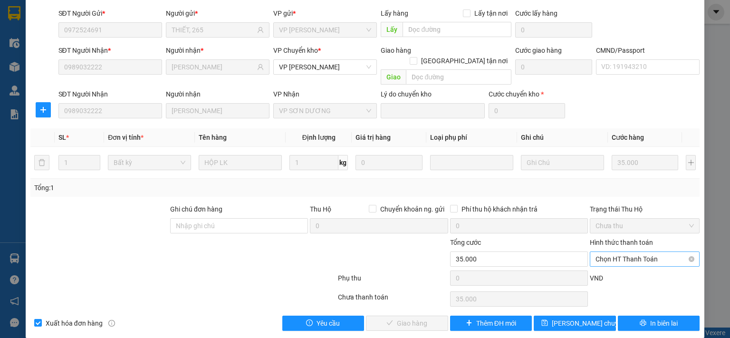
click at [617, 252] on span "Chọn HT Thanh Toán" at bounding box center [645, 259] width 98 height 14
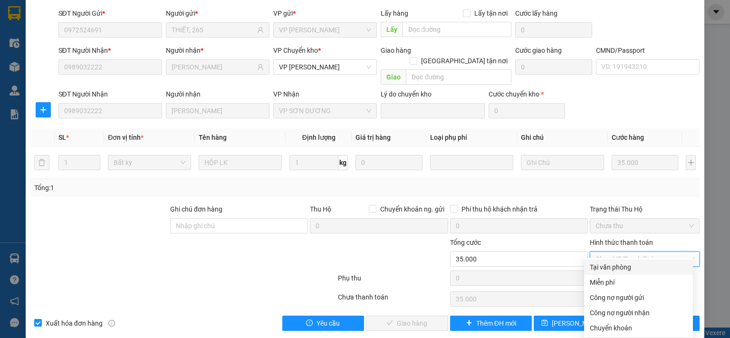
click at [612, 265] on div "Tại văn phòng" at bounding box center [638, 267] width 97 height 10
type input "0"
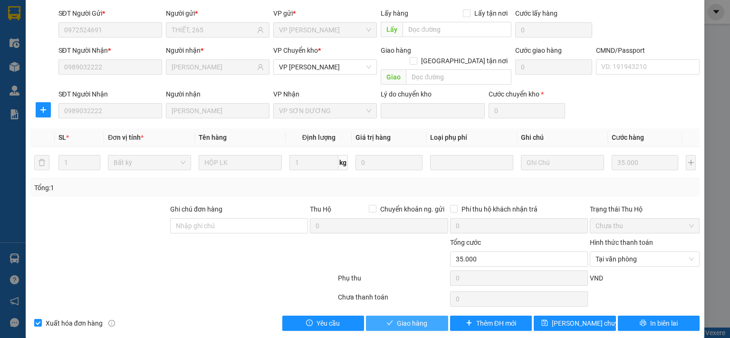
click at [426, 316] on button "Giao hàng" at bounding box center [407, 323] width 82 height 15
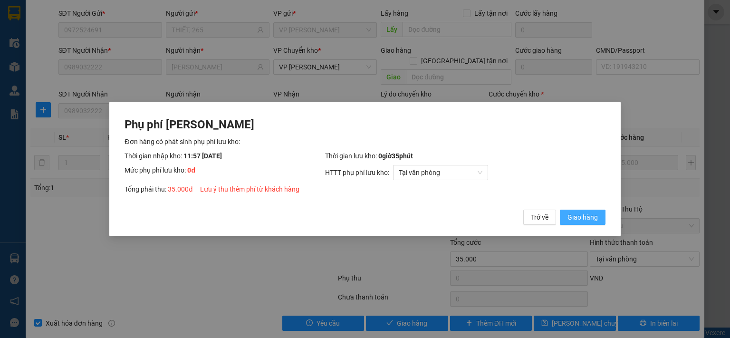
click at [567, 218] on button "Giao hàng" at bounding box center [583, 217] width 46 height 15
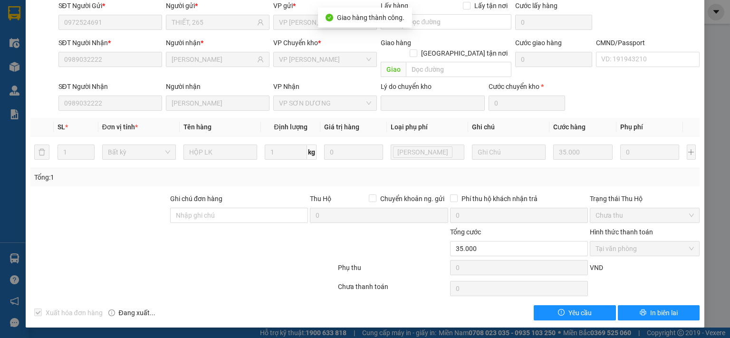
scroll to position [0, 0]
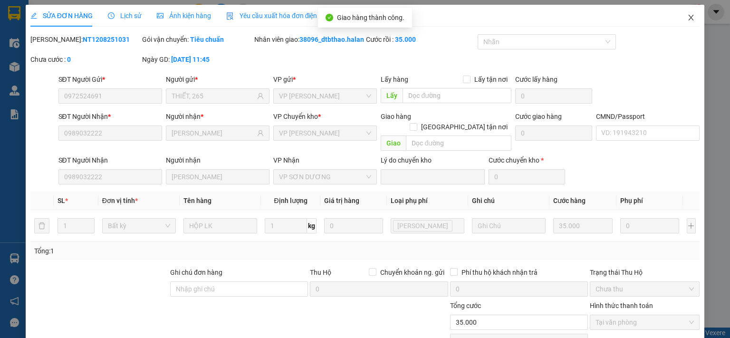
click at [680, 18] on span "Close" at bounding box center [691, 18] width 27 height 27
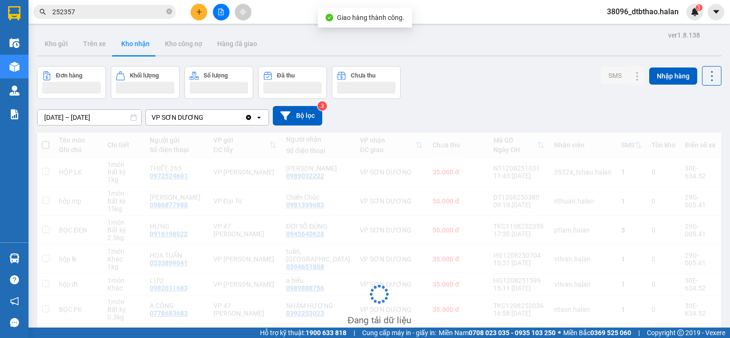
click at [683, 19] on div "38096_dtbthao.halan 3" at bounding box center [652, 12] width 104 height 17
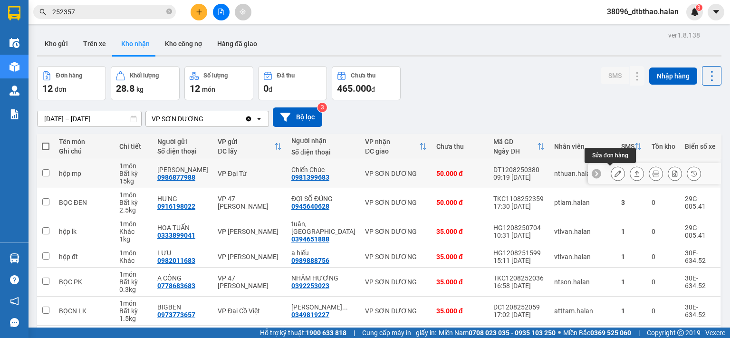
click at [615, 174] on icon at bounding box center [618, 173] width 7 height 7
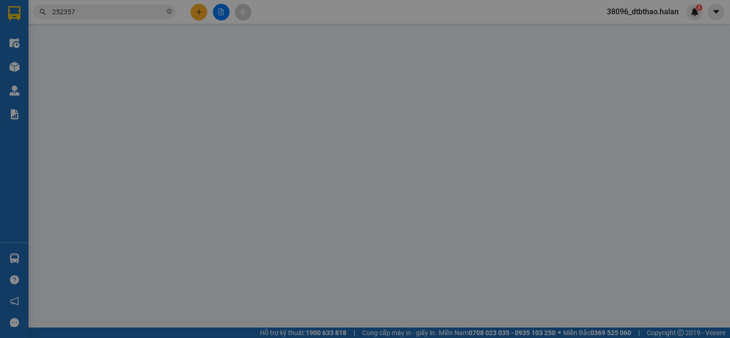
type input "0986877988"
type input "Ngọc Quyên"
type input "0981399683"
type input "Chiến Chúc"
type input "50.000"
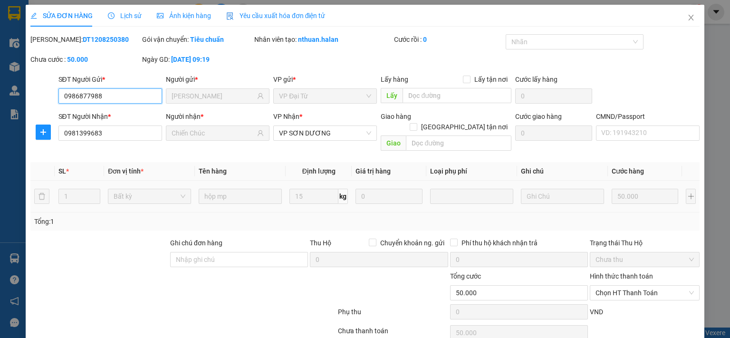
scroll to position [34, 0]
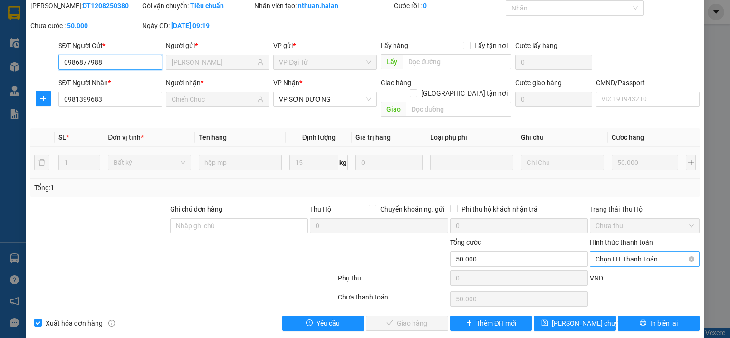
click at [634, 252] on span "Chọn HT Thanh Toán" at bounding box center [645, 259] width 98 height 14
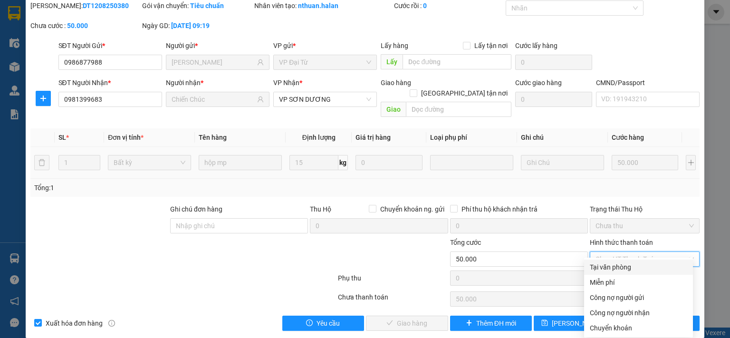
click at [619, 267] on div "Tại văn phòng" at bounding box center [638, 267] width 97 height 10
type input "0"
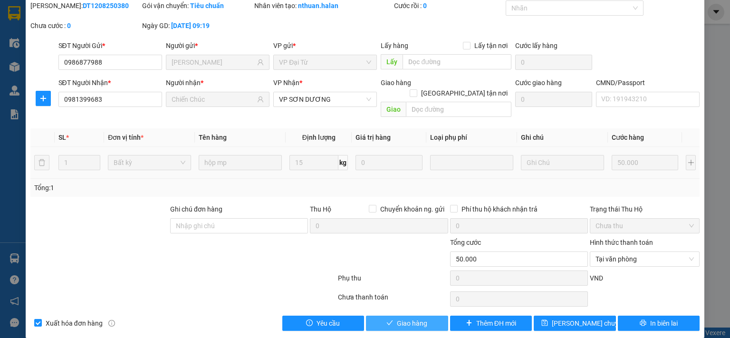
click at [427, 316] on button "Giao hàng" at bounding box center [407, 323] width 82 height 15
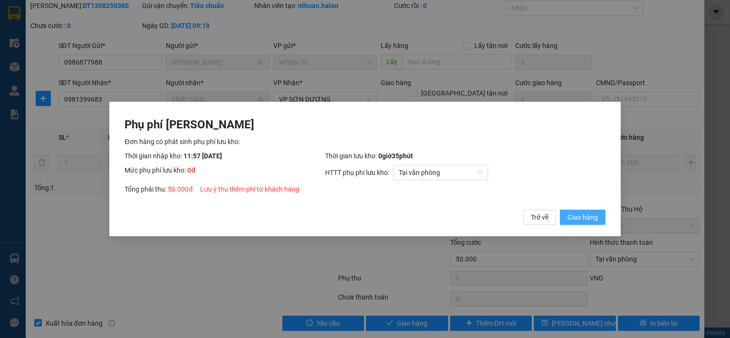
click at [577, 218] on span "Giao hàng" at bounding box center [583, 217] width 30 height 10
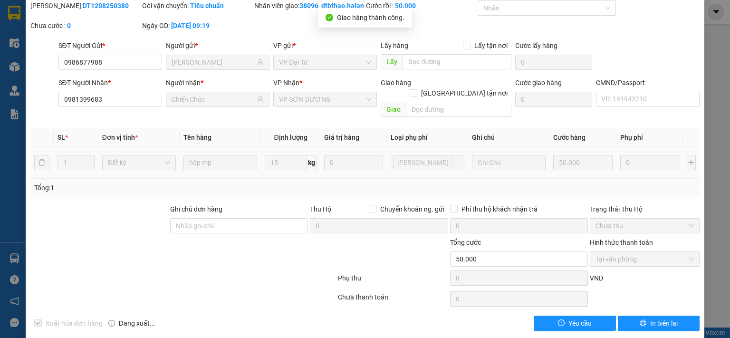
scroll to position [0, 0]
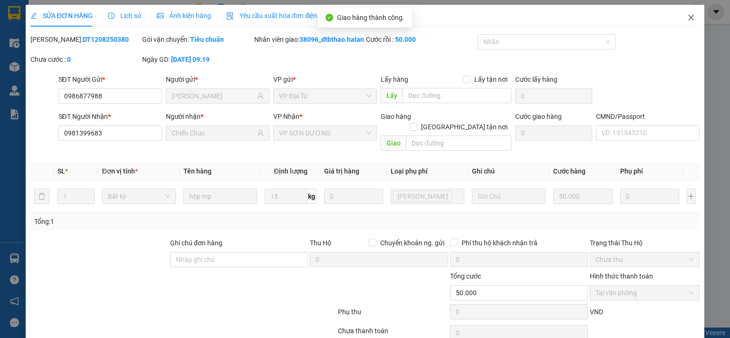
click at [689, 20] on icon "close" at bounding box center [691, 18] width 5 height 6
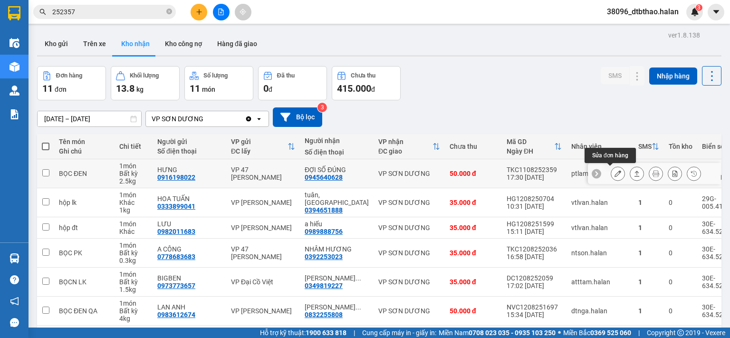
click at [615, 176] on icon at bounding box center [618, 173] width 7 height 7
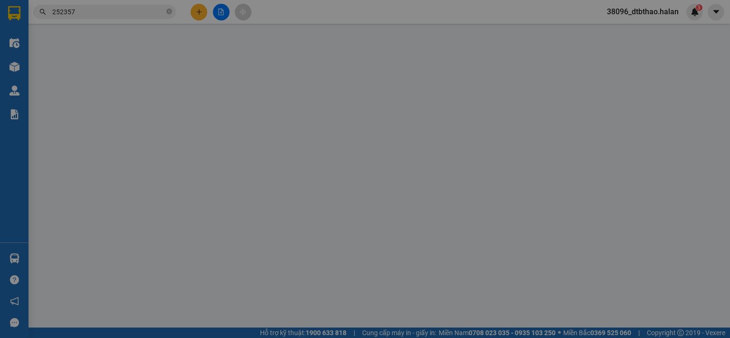
type input "0916198022"
type input "HƯNG"
type input "0945640628"
type input "ĐỢI SỐ ĐÚNG"
type input "50.000"
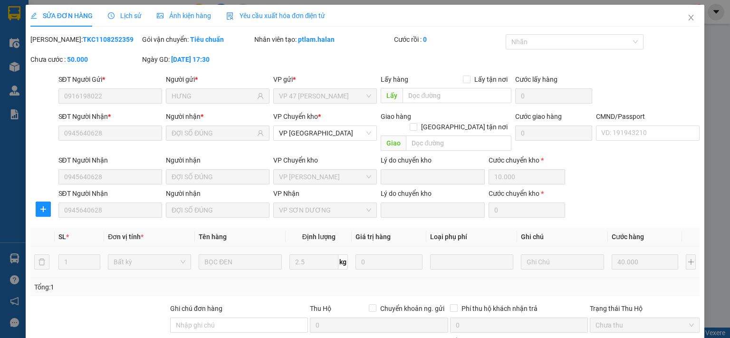
scroll to position [99, 0]
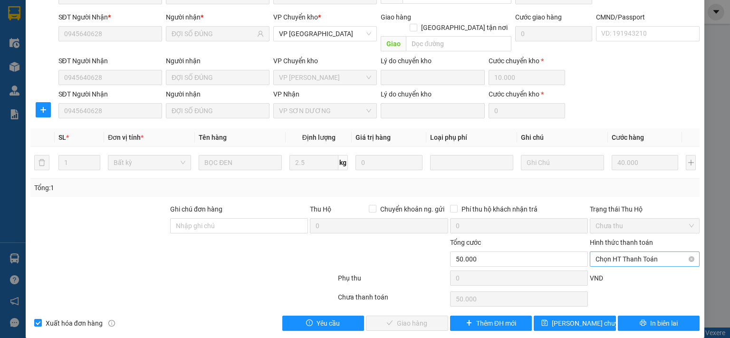
click at [622, 252] on span "Chọn HT Thanh Toán" at bounding box center [645, 259] width 98 height 14
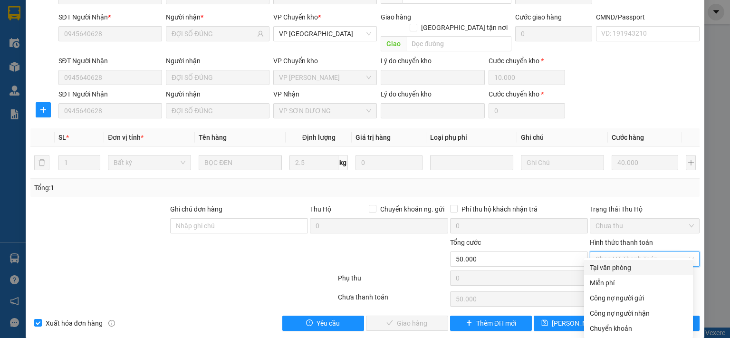
click at [628, 264] on div "Tại văn phòng" at bounding box center [638, 267] width 97 height 10
type input "0"
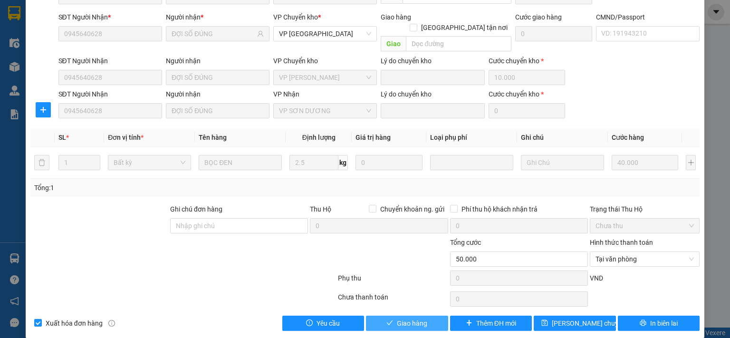
click at [427, 316] on button "Giao hàng" at bounding box center [407, 323] width 82 height 15
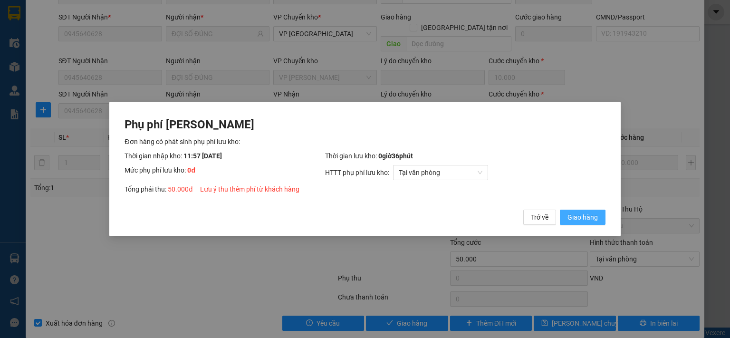
click at [590, 222] on span "Giao hàng" at bounding box center [583, 217] width 30 height 10
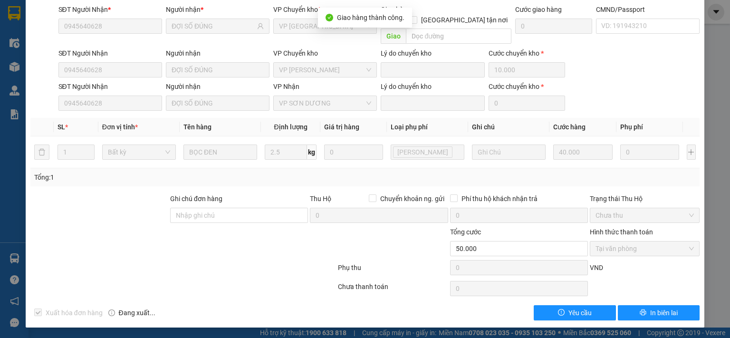
scroll to position [0, 0]
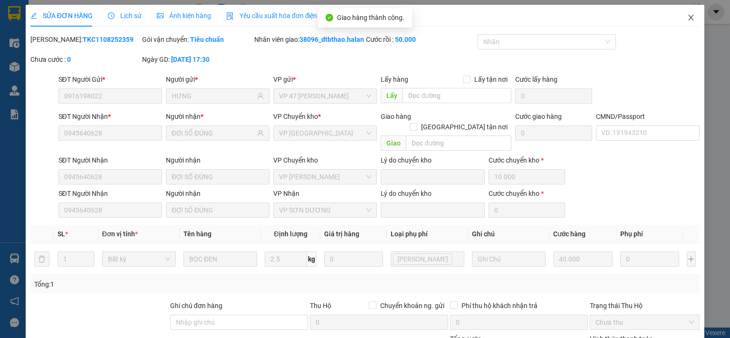
click at [689, 20] on icon "close" at bounding box center [691, 18] width 5 height 6
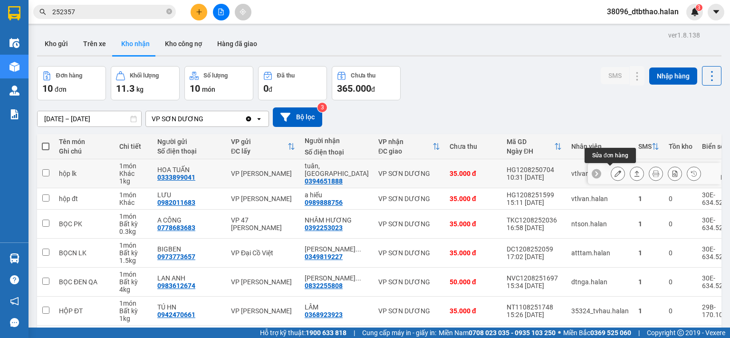
click at [612, 177] on button at bounding box center [618, 173] width 13 height 17
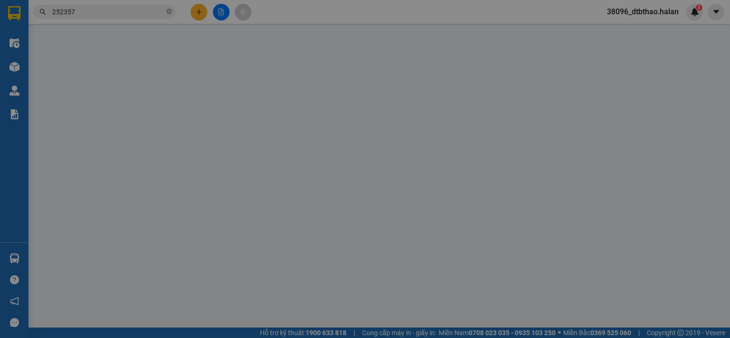
type input "0333899041"
type input "HOA TUẤN"
type input "0394651888"
type input "tuân, SD"
type input "35.000"
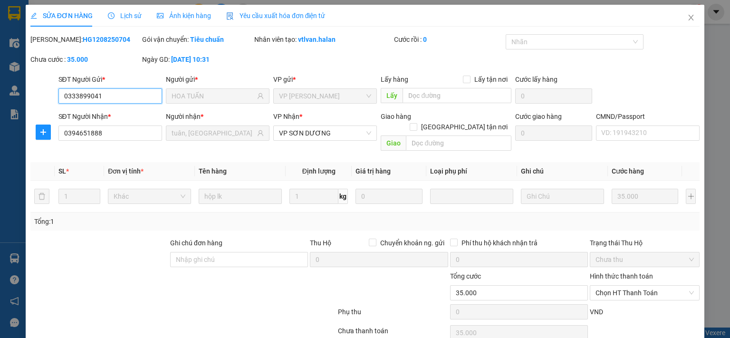
scroll to position [34, 0]
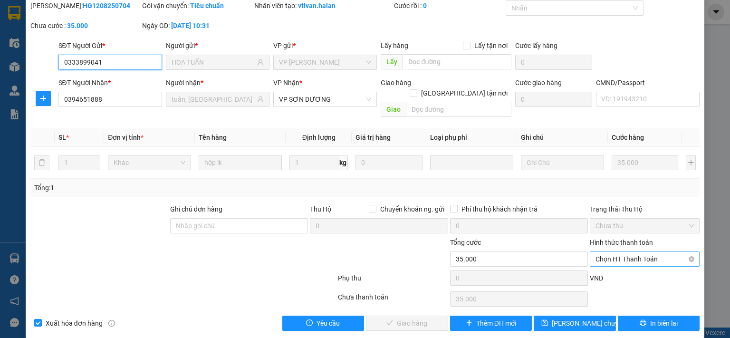
click at [635, 252] on span "Chọn HT Thanh Toán" at bounding box center [645, 259] width 98 height 14
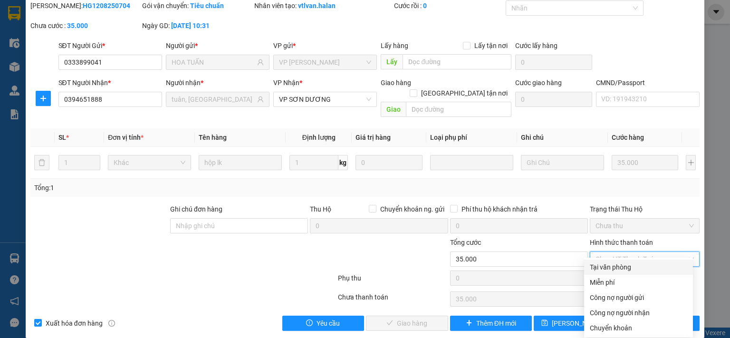
drag, startPoint x: 616, startPoint y: 267, endPoint x: 547, endPoint y: 294, distance: 74.3
click at [616, 267] on div "Tại văn phòng" at bounding box center [638, 267] width 97 height 10
type input "0"
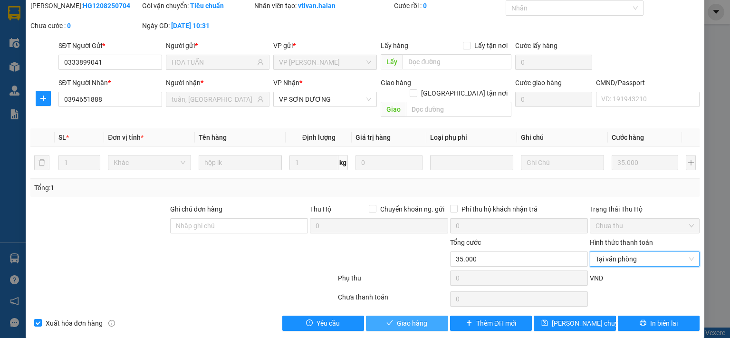
click at [428, 316] on button "Giao hàng" at bounding box center [407, 323] width 82 height 15
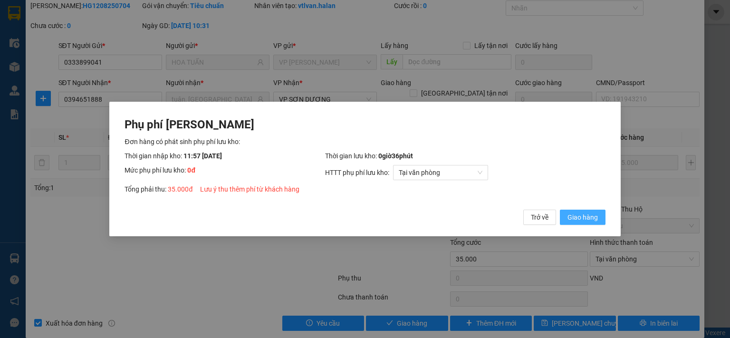
click at [582, 217] on span "Giao hàng" at bounding box center [583, 217] width 30 height 10
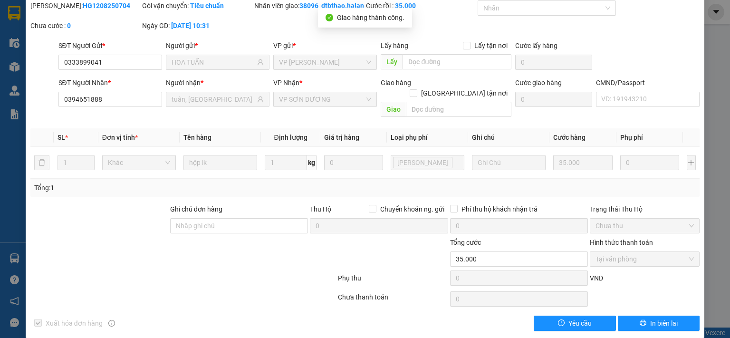
scroll to position [0, 0]
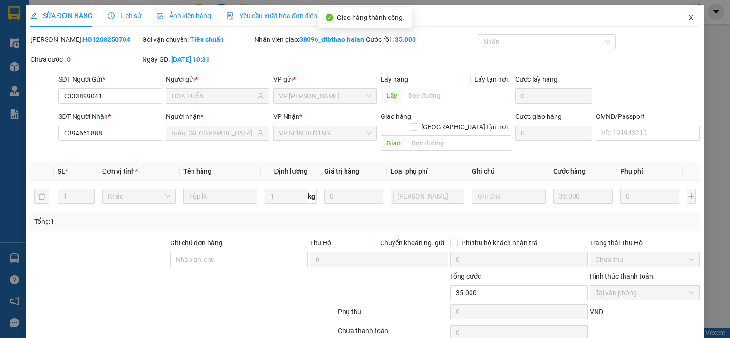
click at [688, 19] on icon "close" at bounding box center [692, 18] width 8 height 8
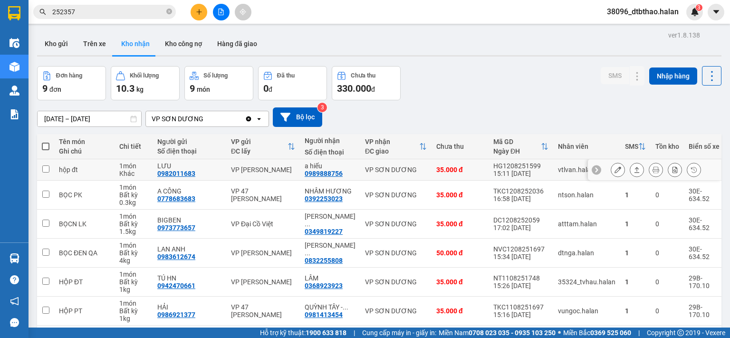
click at [615, 170] on icon at bounding box center [618, 169] width 7 height 7
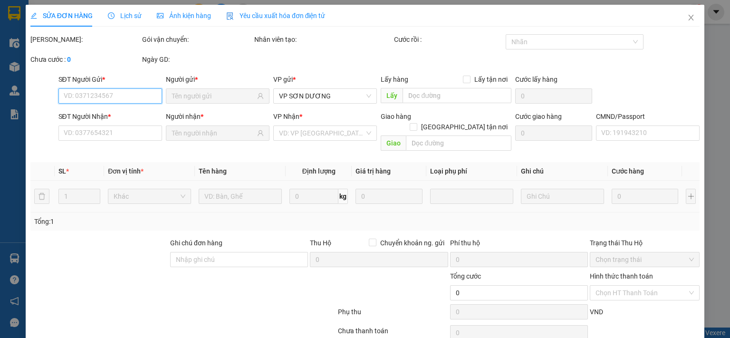
type input "0982011683"
type input "LƯU"
type input "0989888756"
type input "a hiếu"
type input "35.000"
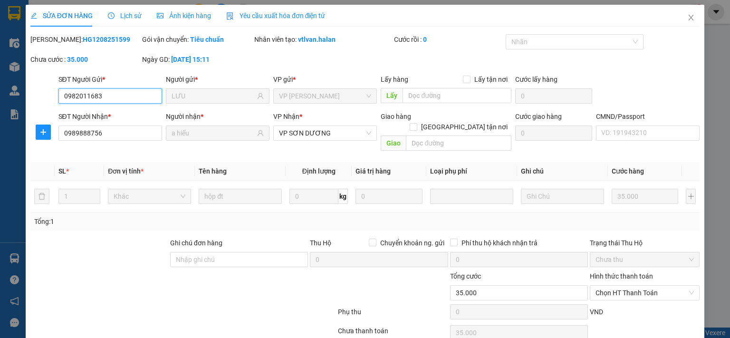
scroll to position [34, 0]
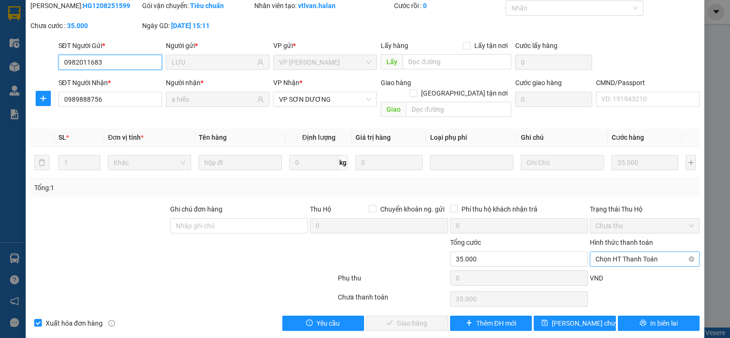
click at [633, 252] on span "Chọn HT Thanh Toán" at bounding box center [645, 259] width 98 height 14
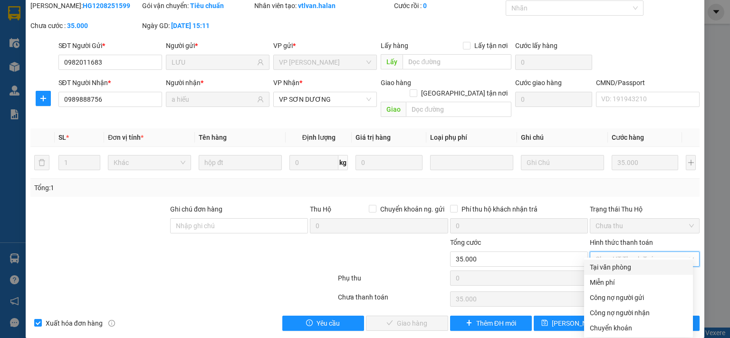
click at [626, 269] on div "Tại văn phòng" at bounding box center [638, 267] width 97 height 10
type input "0"
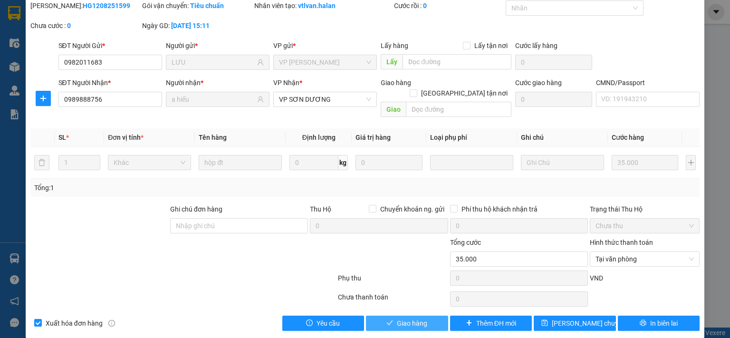
click at [417, 318] on span "Giao hàng" at bounding box center [412, 323] width 30 height 10
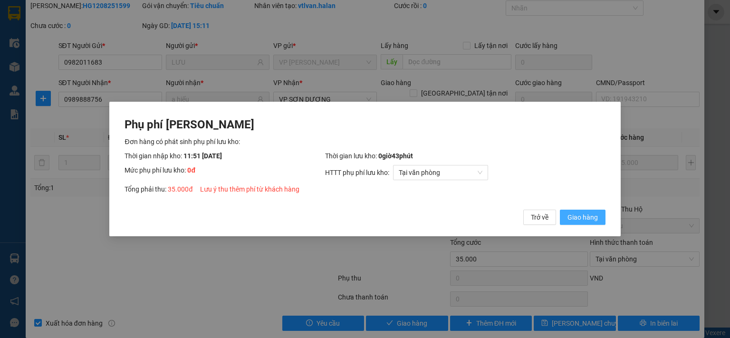
click at [583, 218] on span "Giao hàng" at bounding box center [583, 217] width 30 height 10
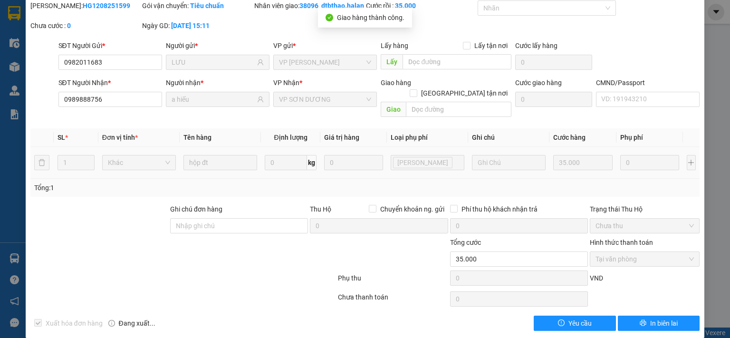
scroll to position [0, 0]
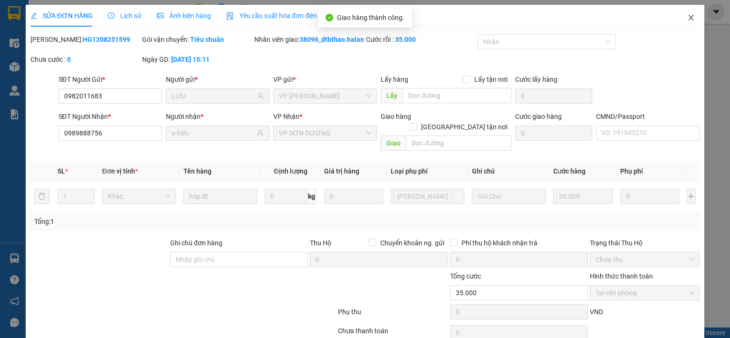
click at [688, 15] on icon "close" at bounding box center [692, 18] width 8 height 8
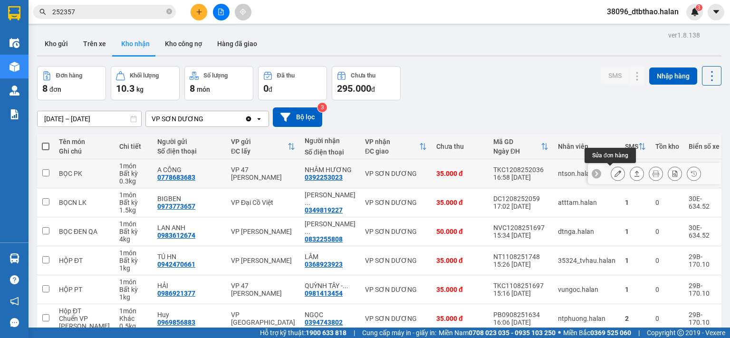
click at [612, 175] on button at bounding box center [618, 173] width 13 height 17
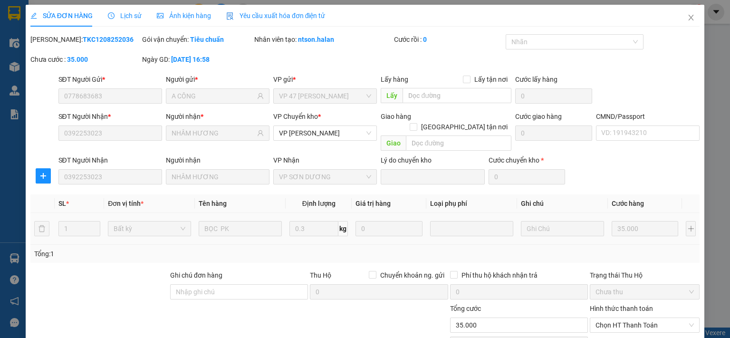
type input "0778683683"
type input "A CÔNG"
type input "0392253023"
type input "NHÂM HƯƠNG"
type input "35.000"
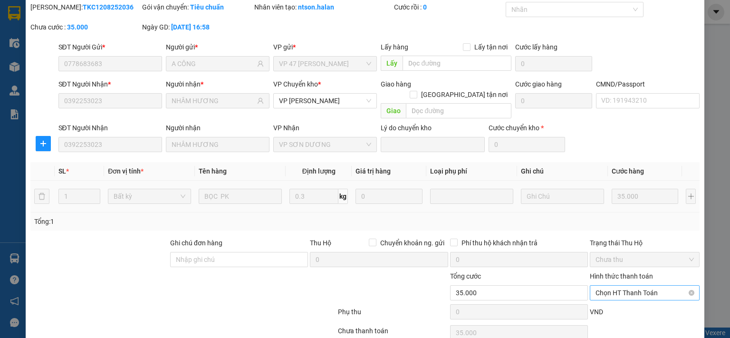
scroll to position [66, 0]
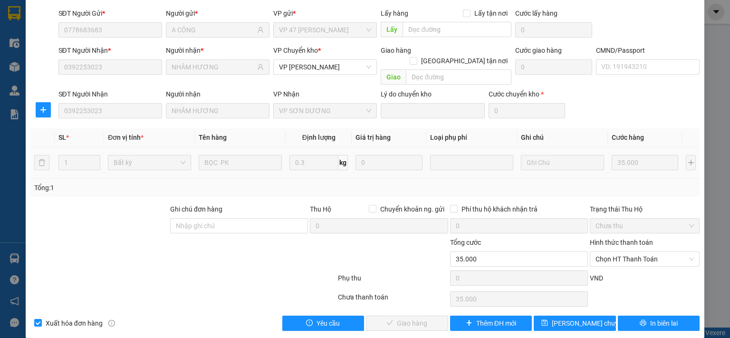
drag, startPoint x: 620, startPoint y: 247, endPoint x: 618, endPoint y: 257, distance: 10.7
click at [620, 252] on span "Chọn HT Thanh Toán" at bounding box center [645, 259] width 98 height 14
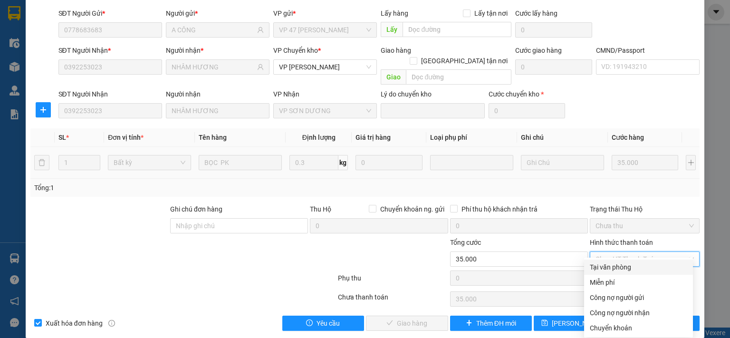
click at [616, 270] on div "Tại văn phòng" at bounding box center [638, 267] width 97 height 10
type input "0"
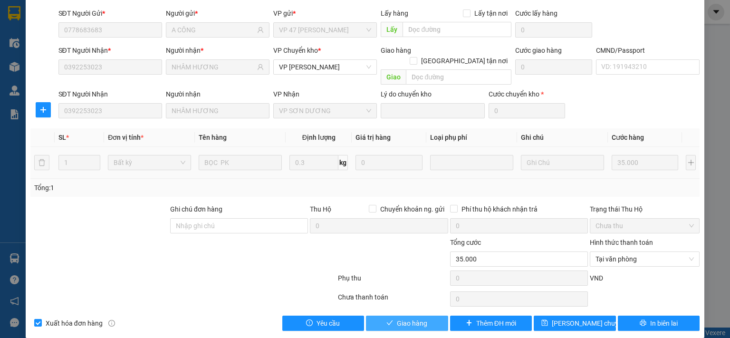
click at [409, 318] on span "Giao hàng" at bounding box center [412, 323] width 30 height 10
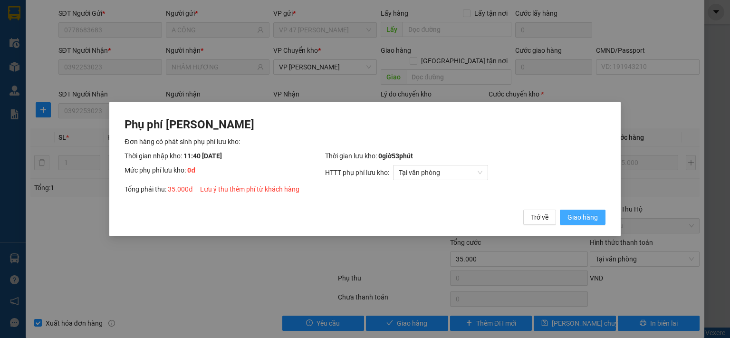
click at [589, 218] on span "Giao hàng" at bounding box center [583, 217] width 30 height 10
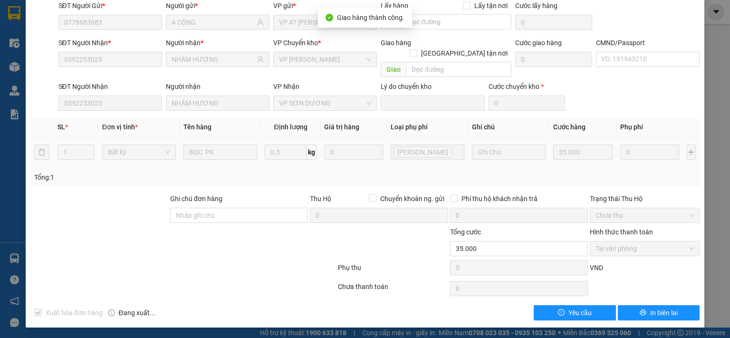
scroll to position [0, 0]
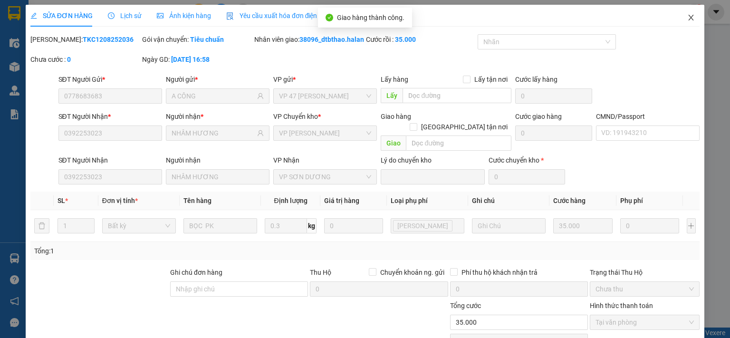
click at [689, 19] on icon "close" at bounding box center [691, 18] width 5 height 6
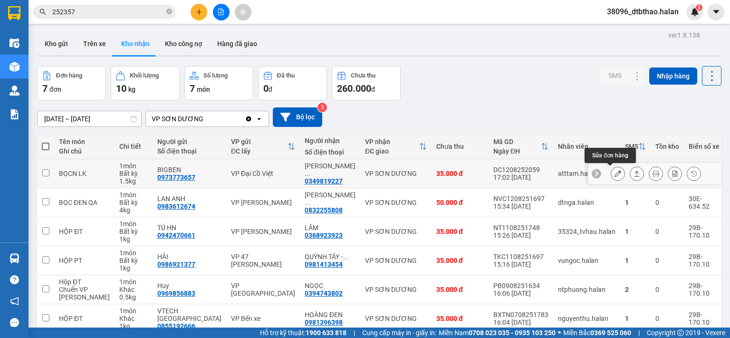
click at [615, 174] on icon at bounding box center [618, 173] width 7 height 7
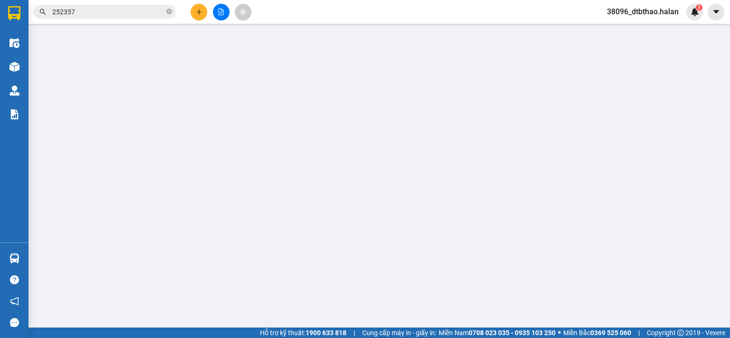
type input "0973773657"
type input "BIGBEN"
type input "0349819227"
type input "C.H THÀNH LONG"
type input "35.000"
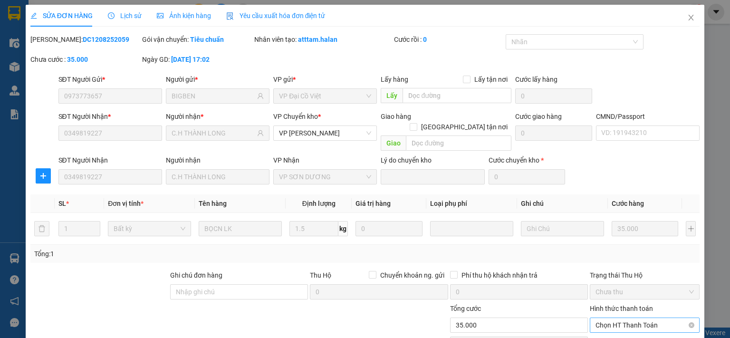
scroll to position [66, 0]
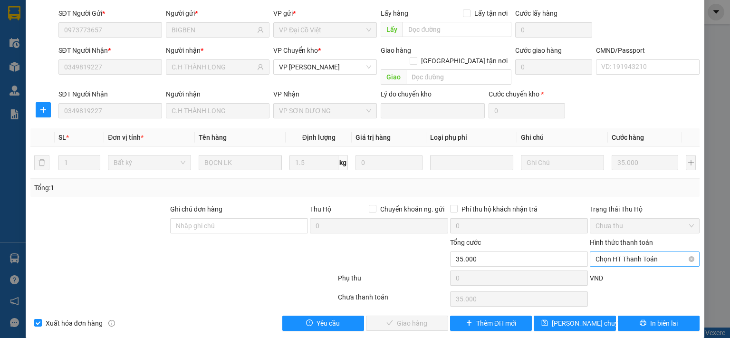
click at [624, 252] on span "Chọn HT Thanh Toán" at bounding box center [645, 259] width 98 height 14
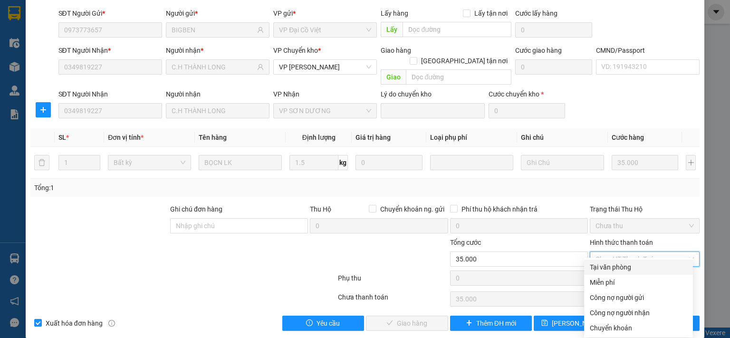
drag, startPoint x: 620, startPoint y: 265, endPoint x: 614, endPoint y: 274, distance: 10.9
click at [619, 266] on div "Tại văn phòng" at bounding box center [638, 267] width 97 height 10
type input "0"
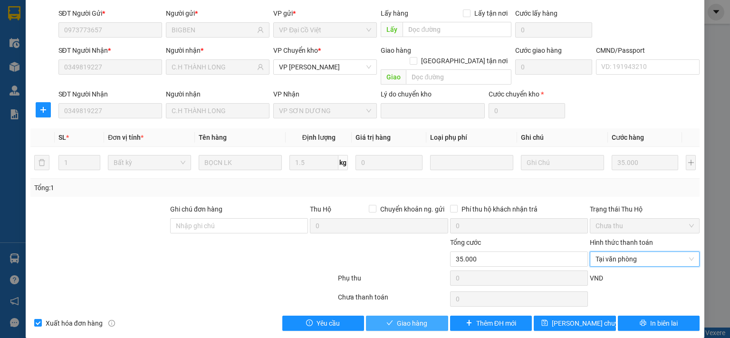
click at [432, 319] on button "Giao hàng" at bounding box center [407, 323] width 82 height 15
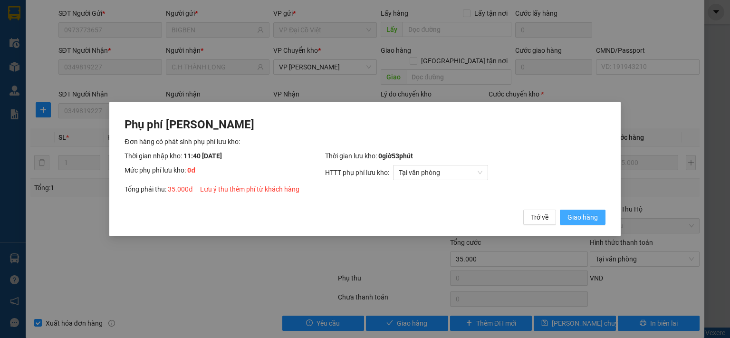
click at [584, 221] on span "Giao hàng" at bounding box center [583, 217] width 30 height 10
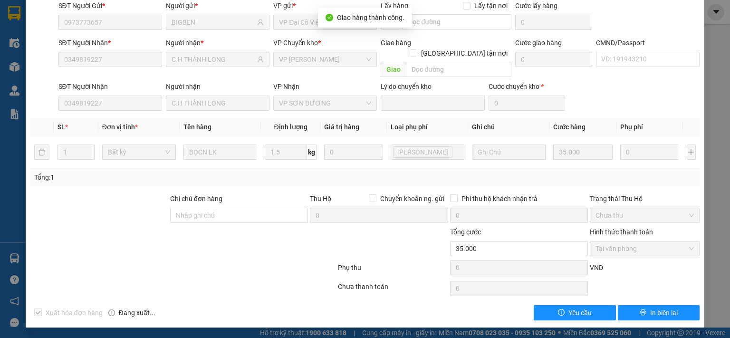
scroll to position [0, 0]
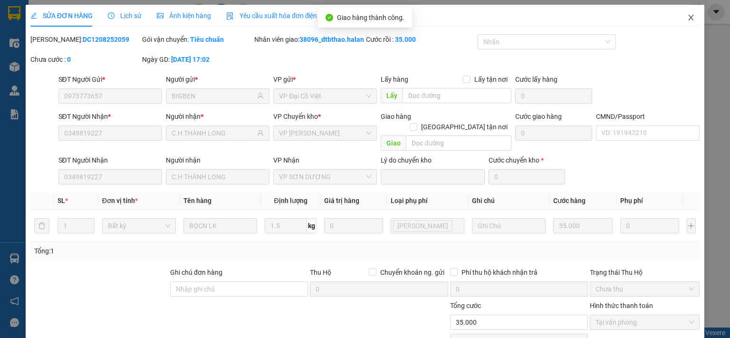
click at [688, 15] on icon "close" at bounding box center [692, 18] width 8 height 8
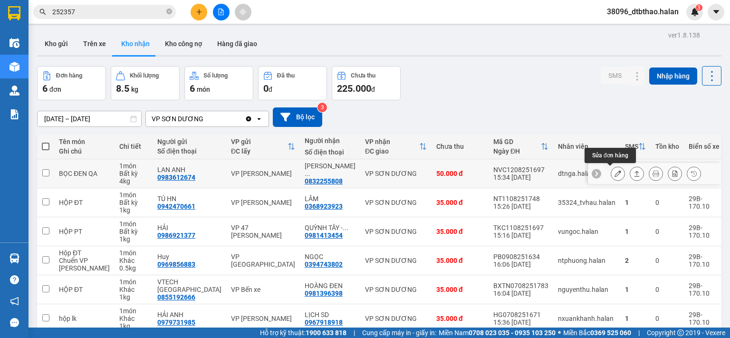
click at [615, 172] on icon at bounding box center [618, 173] width 7 height 7
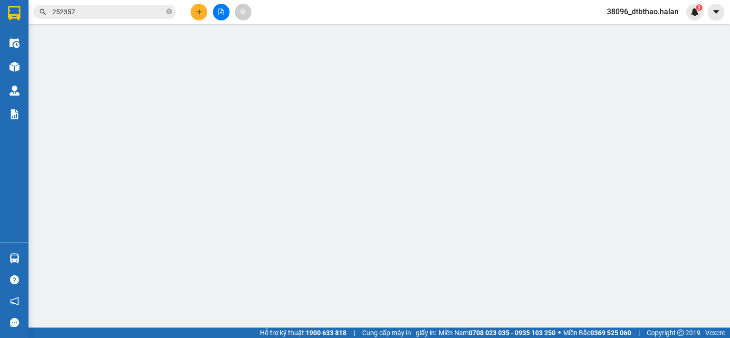
type input "0983612674"
type input "LAN ANH"
type input "0832255808"
type input "LÂM THỦY-S.DƯƠNG"
type input "50.000"
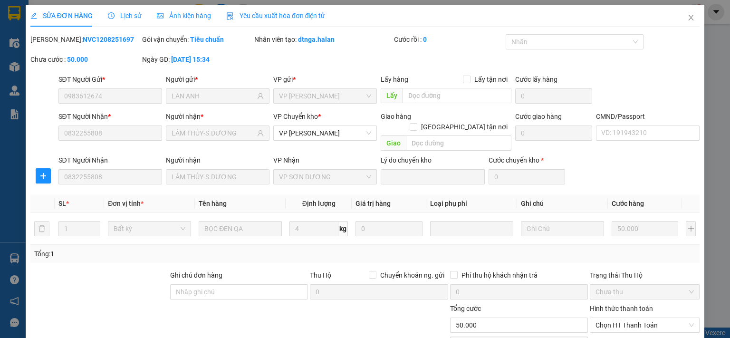
scroll to position [66, 0]
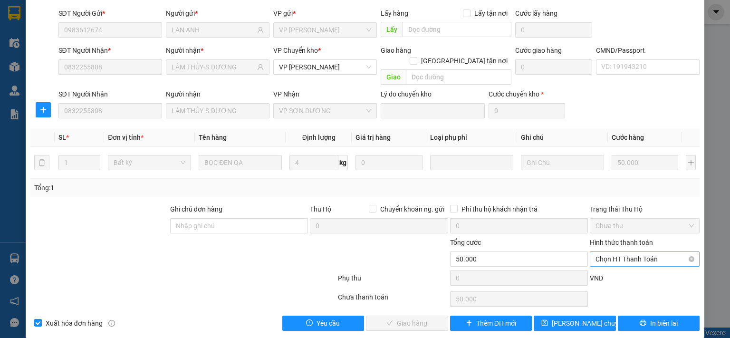
click at [613, 252] on span "Chọn HT Thanh Toán" at bounding box center [645, 259] width 98 height 14
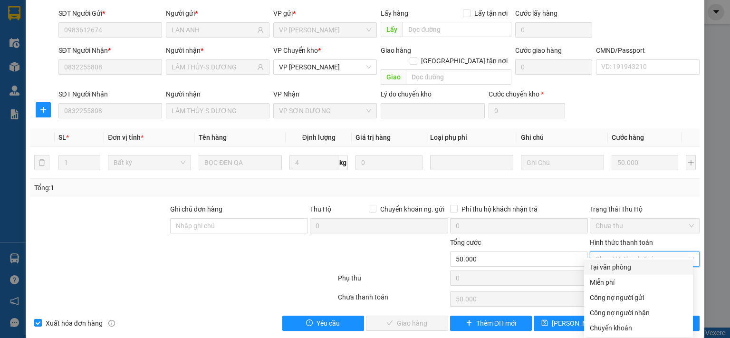
click at [610, 267] on div "Tại văn phòng" at bounding box center [638, 267] width 97 height 10
type input "0"
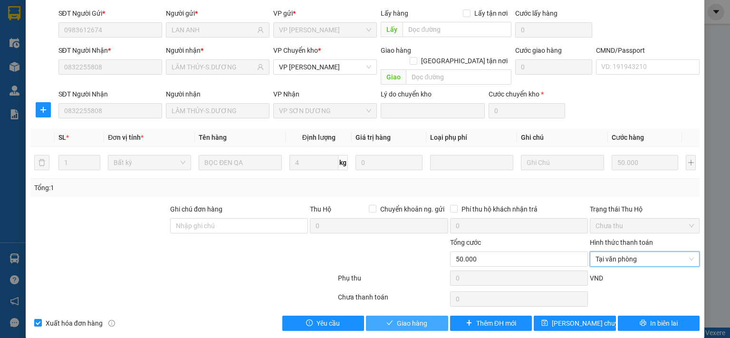
click at [426, 316] on button "Giao hàng" at bounding box center [407, 323] width 82 height 15
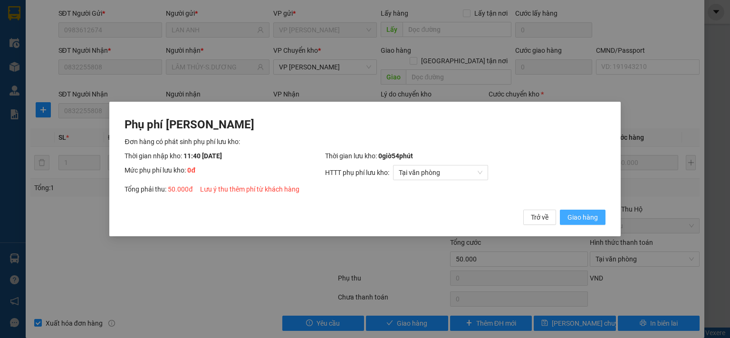
click at [590, 214] on span "Giao hàng" at bounding box center [583, 217] width 30 height 10
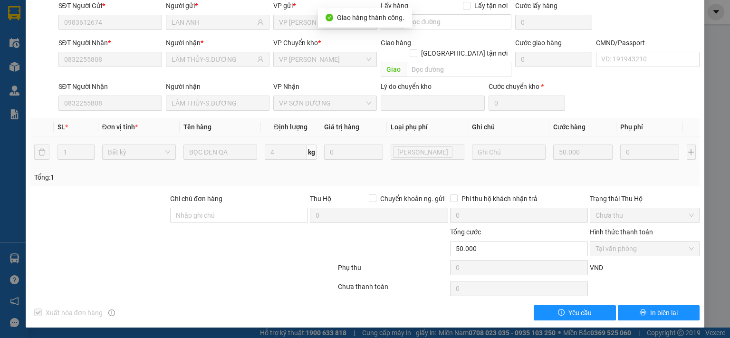
scroll to position [0, 0]
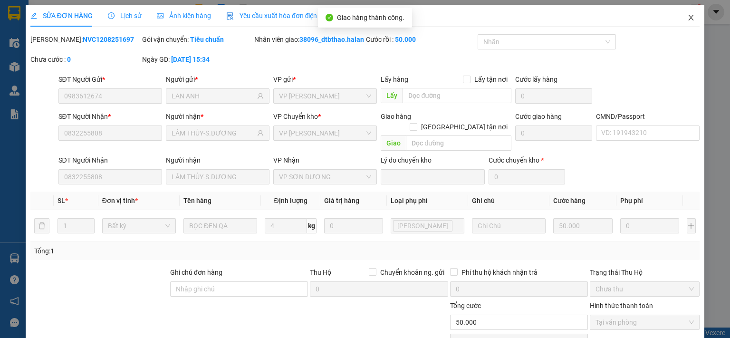
click at [688, 16] on icon "close" at bounding box center [692, 18] width 8 height 8
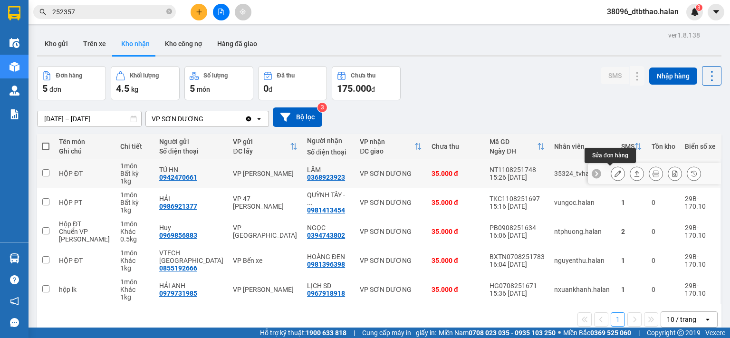
click at [615, 172] on icon at bounding box center [618, 173] width 7 height 7
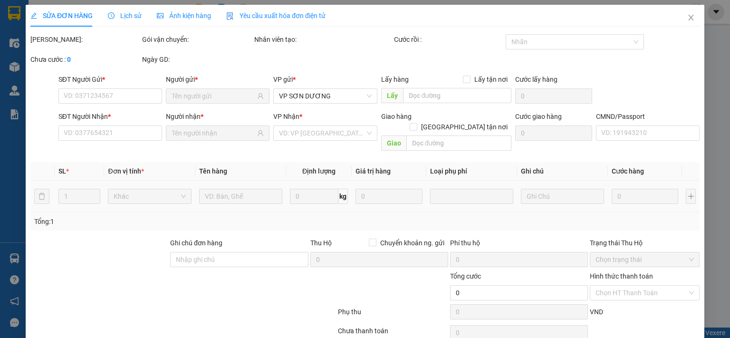
type input "0942470661"
type input "TÚ HN"
type input "0368923923"
type input "LÂM"
type input "35.000"
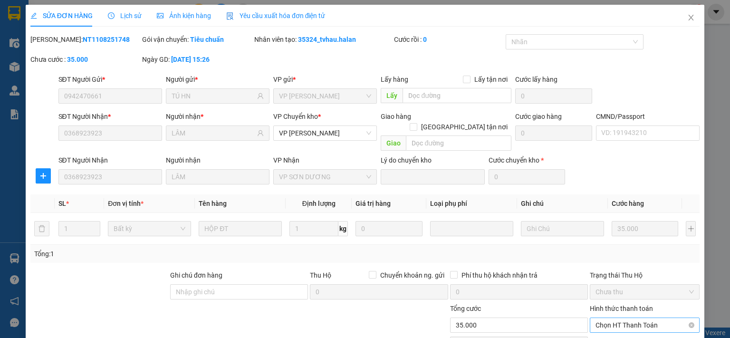
scroll to position [66, 0]
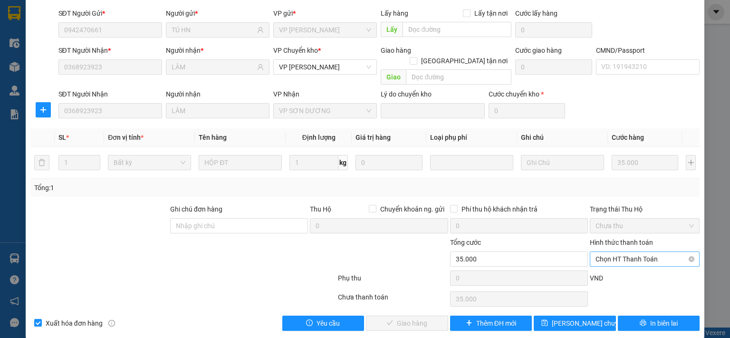
click at [603, 252] on span "Chọn HT Thanh Toán" at bounding box center [645, 259] width 98 height 14
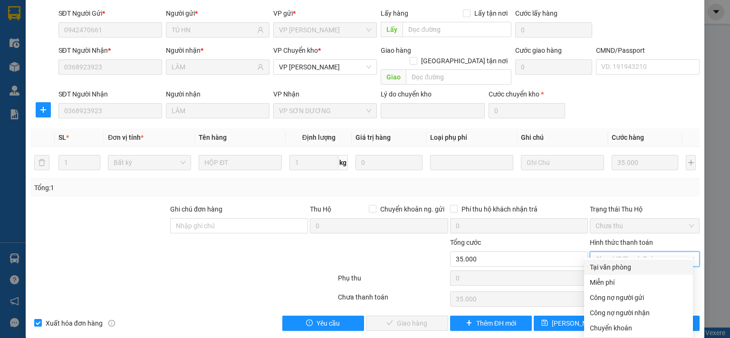
click at [600, 267] on div "Tại văn phòng" at bounding box center [638, 267] width 97 height 10
type input "0"
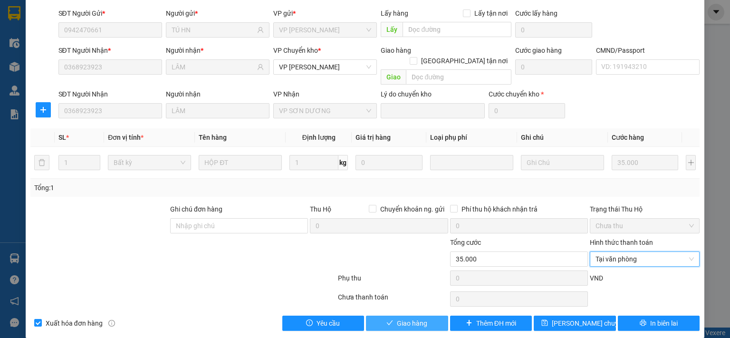
click at [426, 316] on button "Giao hàng" at bounding box center [407, 323] width 82 height 15
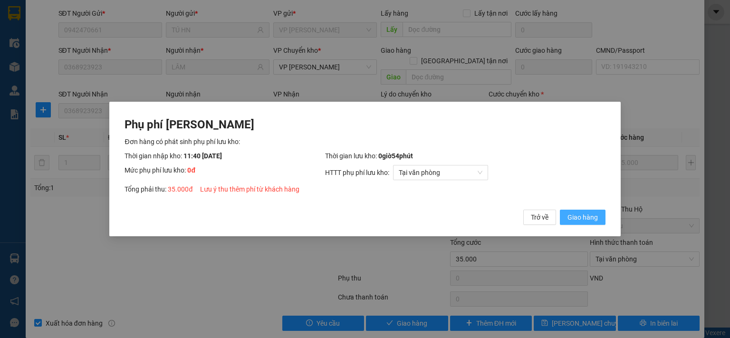
click at [592, 218] on span "Giao hàng" at bounding box center [583, 217] width 30 height 10
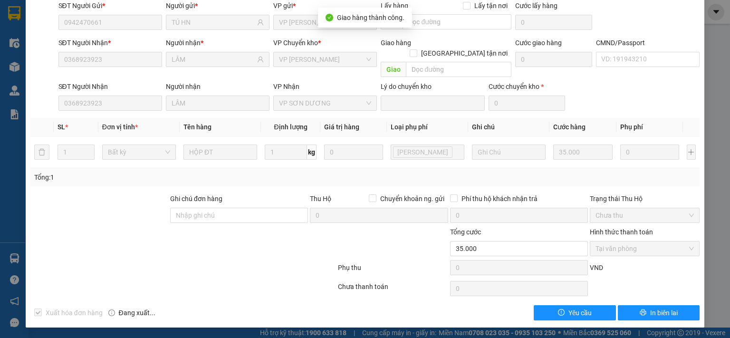
scroll to position [0, 0]
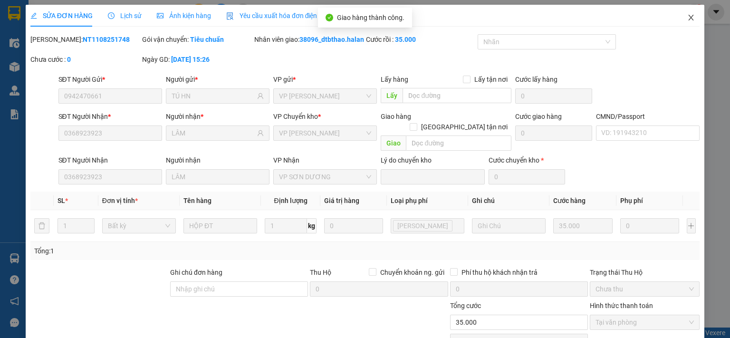
click at [689, 19] on icon "close" at bounding box center [691, 18] width 5 height 6
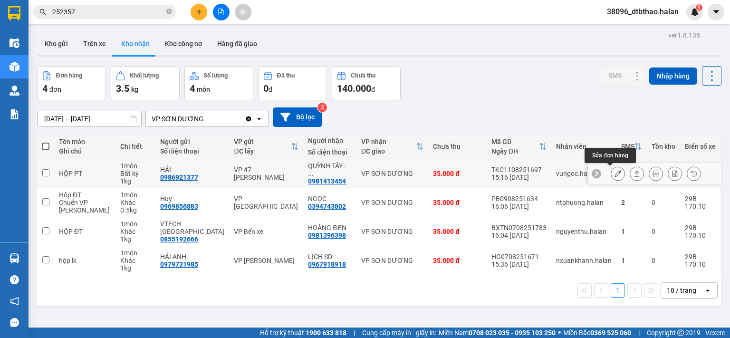
click at [615, 175] on icon at bounding box center [618, 173] width 7 height 7
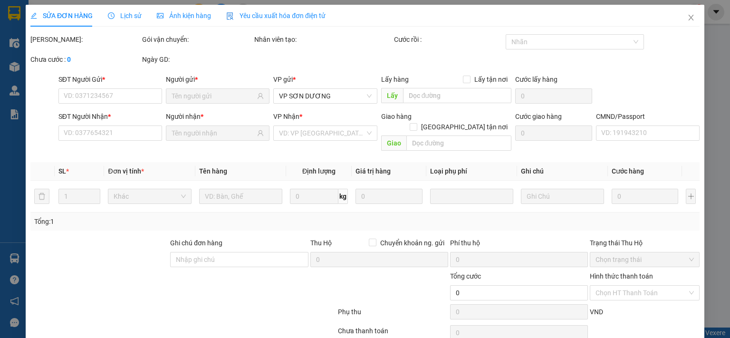
type input "0986921377"
type input "HẢI"
type input "0981413454"
type input "QUỲNH TÂY - S.DƯƠNG"
type input "35.000"
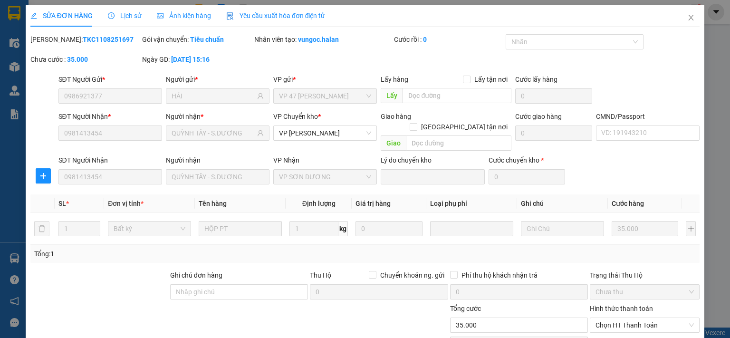
scroll to position [66, 0]
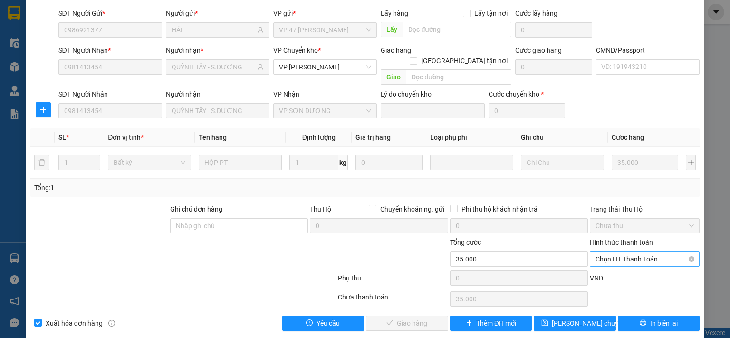
click at [626, 252] on span "Chọn HT Thanh Toán" at bounding box center [645, 259] width 98 height 14
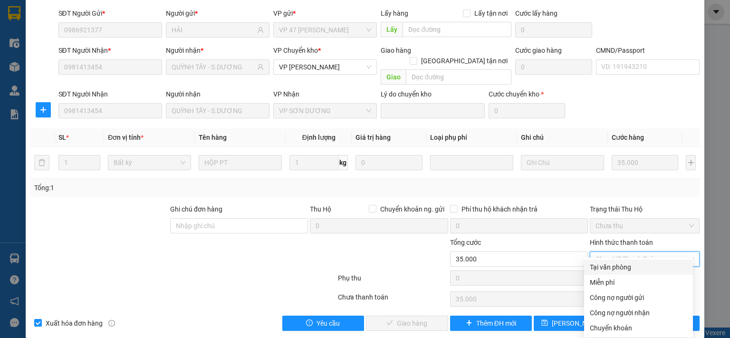
click at [616, 270] on div "Tại văn phòng" at bounding box center [638, 267] width 97 height 10
type input "0"
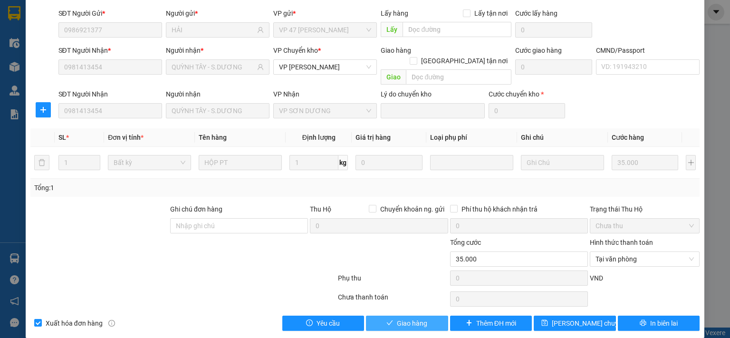
click at [410, 318] on span "Giao hàng" at bounding box center [412, 323] width 30 height 10
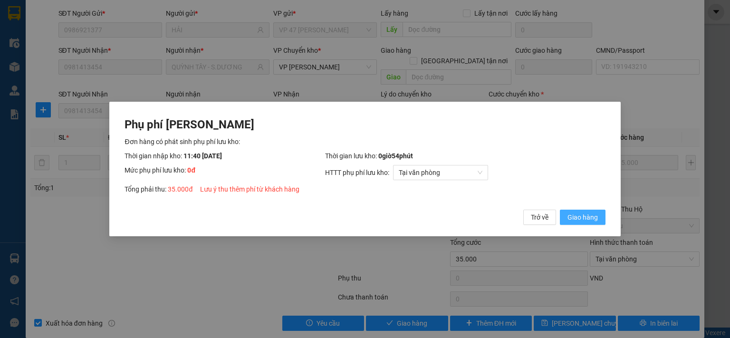
click at [589, 216] on span "Giao hàng" at bounding box center [583, 217] width 30 height 10
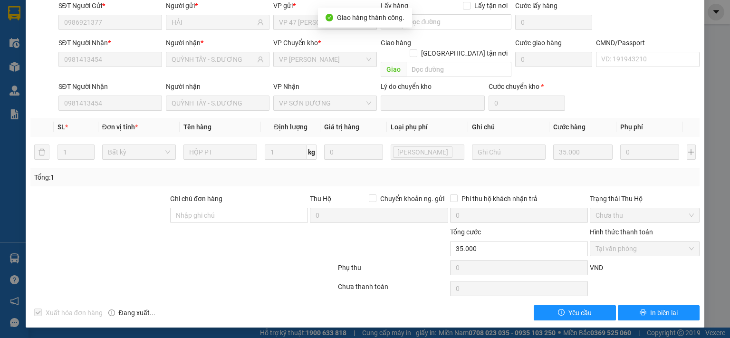
scroll to position [0, 0]
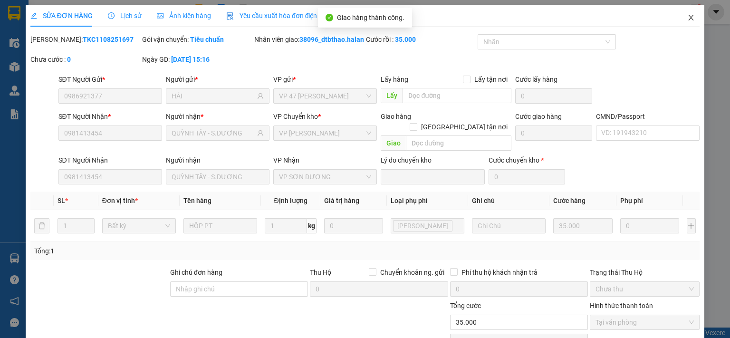
click at [687, 15] on span "Close" at bounding box center [691, 18] width 27 height 27
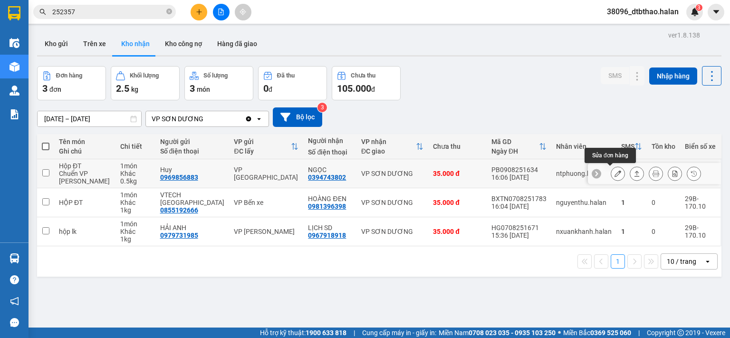
click at [615, 173] on icon at bounding box center [618, 173] width 7 height 7
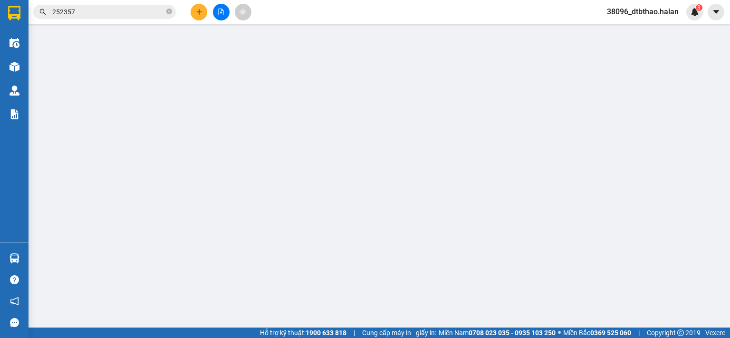
type input "0969856883"
type input "Huy"
type input "0394743802"
type input "NGỌC"
type input "35.000"
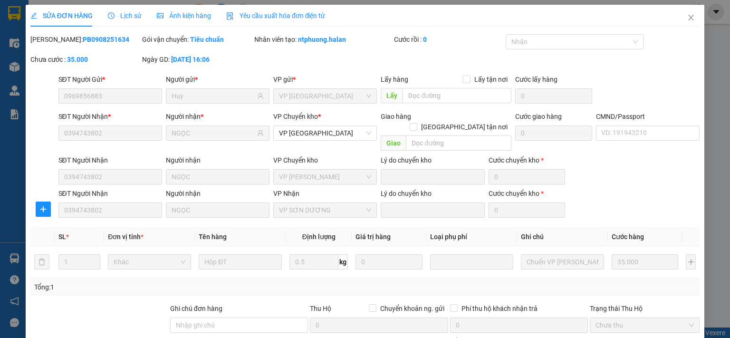
scroll to position [99, 0]
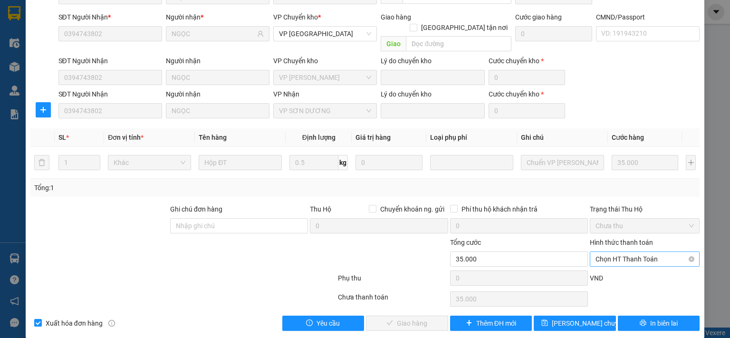
click at [618, 252] on span "Chọn HT Thanh Toán" at bounding box center [645, 259] width 98 height 14
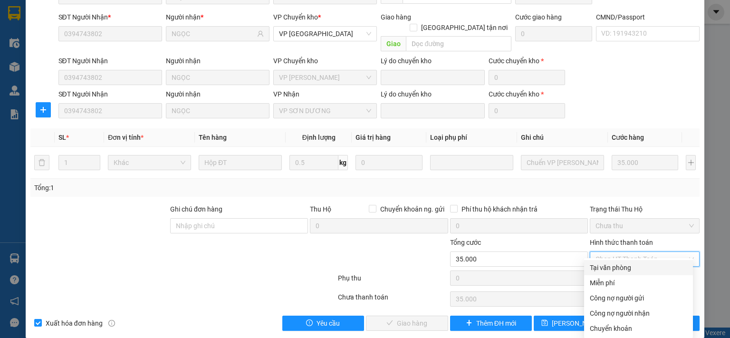
click at [613, 264] on div "Tại văn phòng" at bounding box center [638, 267] width 97 height 10
type input "0"
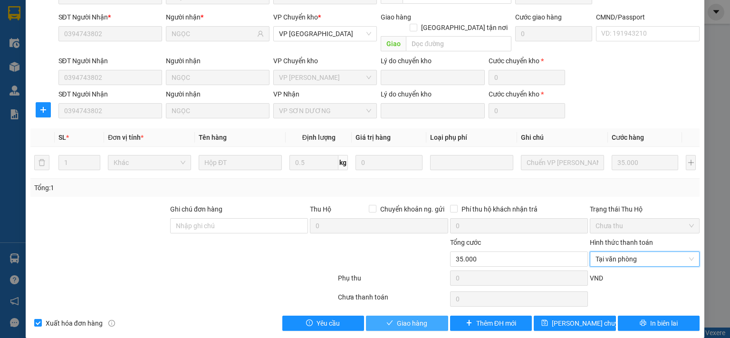
click at [410, 318] on span "Giao hàng" at bounding box center [412, 323] width 30 height 10
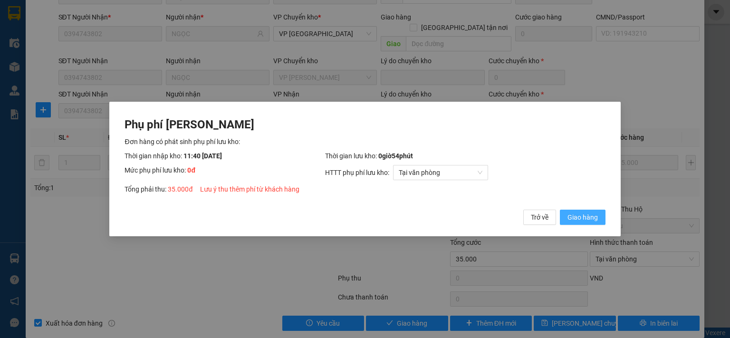
click at [583, 214] on span "Giao hàng" at bounding box center [583, 217] width 30 height 10
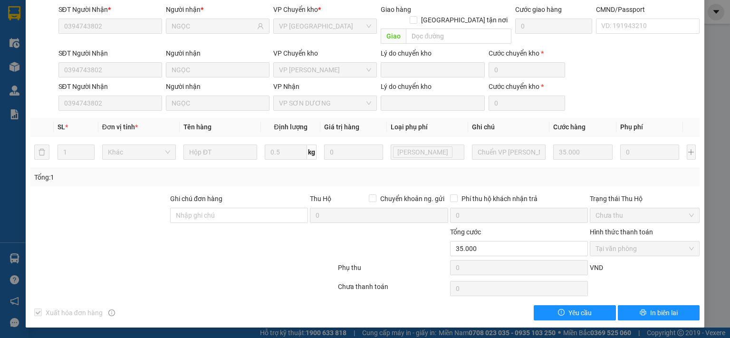
scroll to position [0, 0]
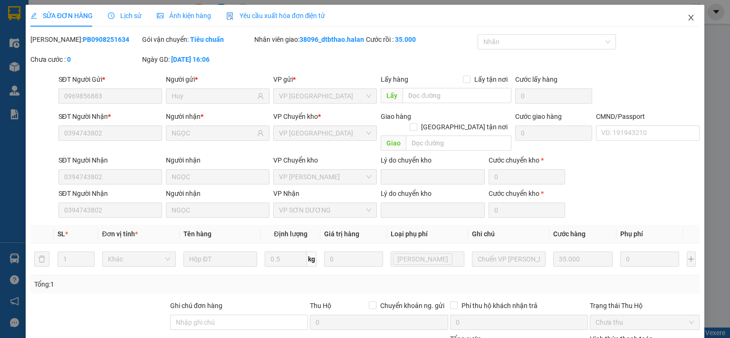
click at [688, 16] on icon "close" at bounding box center [692, 18] width 8 height 8
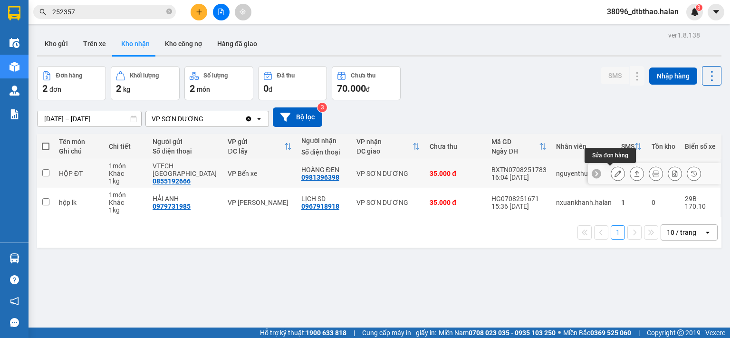
click at [612, 177] on button at bounding box center [618, 173] width 13 height 17
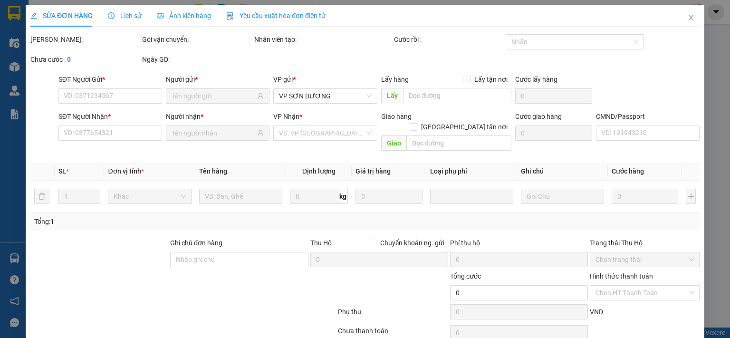
type input "0855192666"
type input "VTECH [GEOGRAPHIC_DATA]"
type input "0981396398"
type input "HOÀNG ĐEN"
type input "35.000"
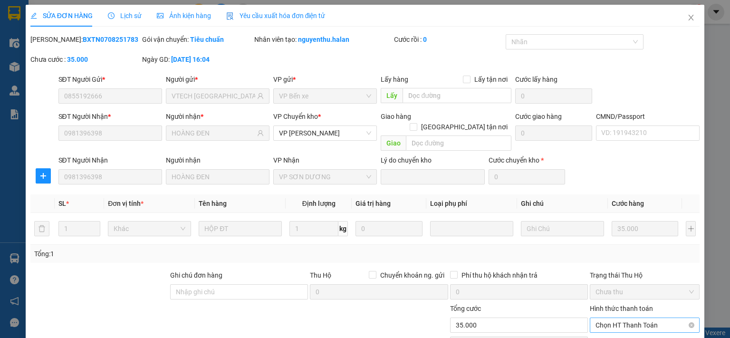
scroll to position [66, 0]
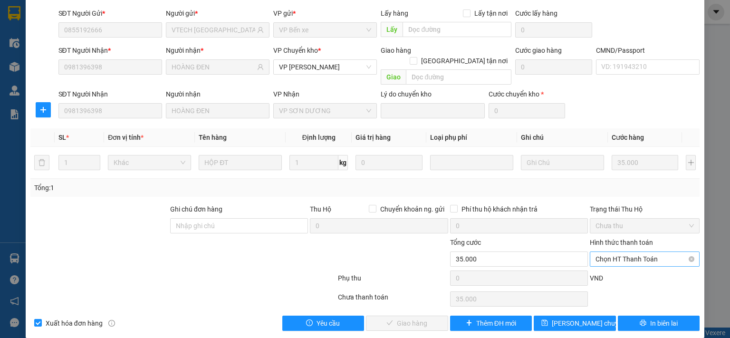
click at [615, 252] on span "Chọn HT Thanh Toán" at bounding box center [645, 259] width 98 height 14
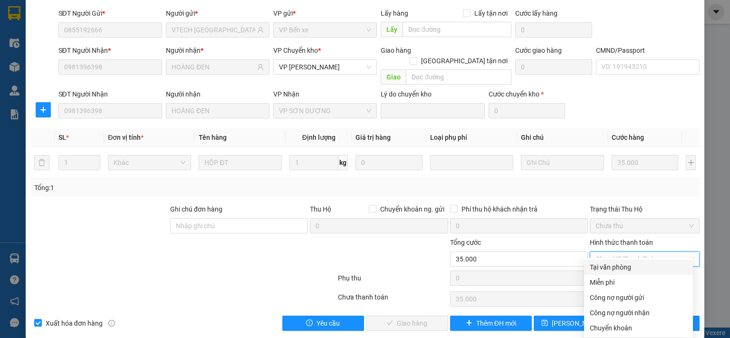
click at [608, 265] on div "Tại văn phòng" at bounding box center [638, 267] width 97 height 10
type input "0"
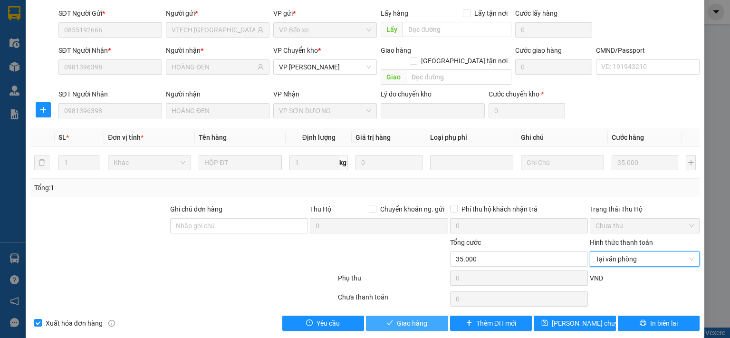
click at [411, 318] on span "Giao hàng" at bounding box center [412, 323] width 30 height 10
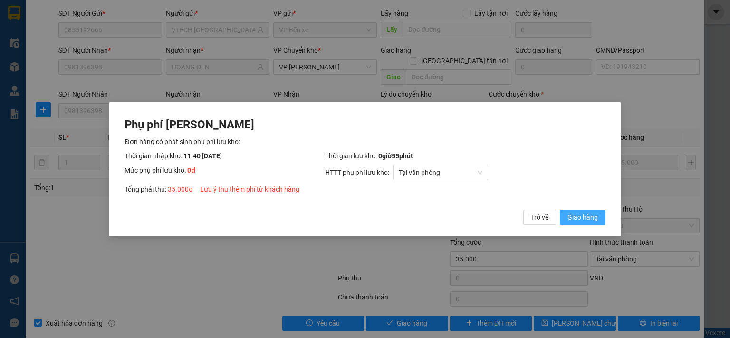
click at [578, 215] on span "Giao hàng" at bounding box center [583, 217] width 30 height 10
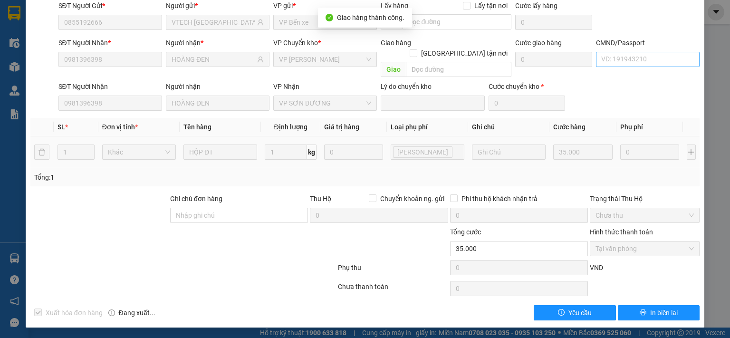
scroll to position [0, 0]
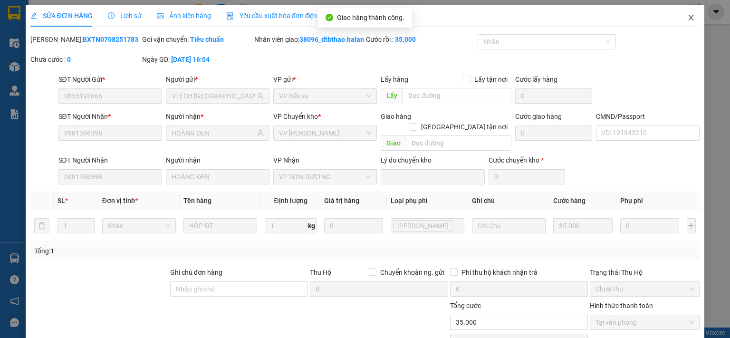
click at [689, 19] on icon "close" at bounding box center [691, 18] width 5 height 6
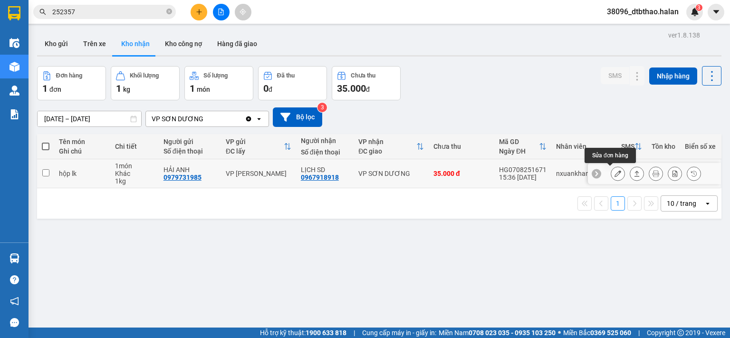
click at [615, 173] on icon at bounding box center [618, 173] width 7 height 7
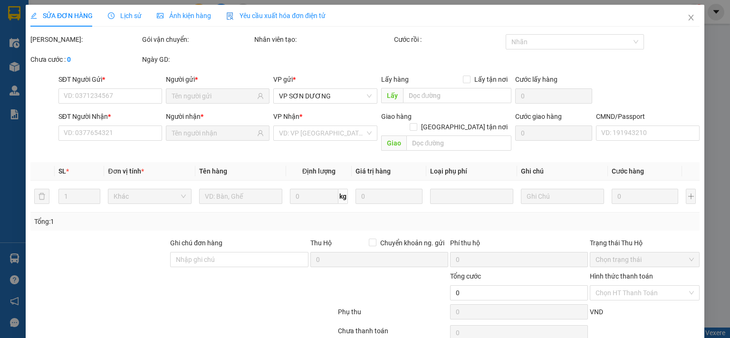
type input "0979731985"
type input "HẢI ANH"
type input "0967918918"
type input "LỊCH SD"
type input "35.000"
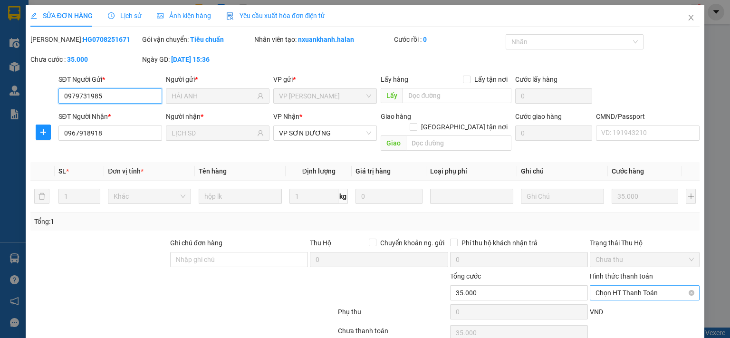
scroll to position [34, 0]
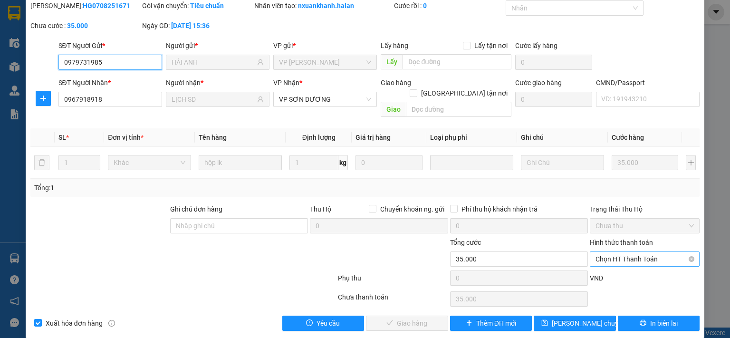
drag, startPoint x: 624, startPoint y: 249, endPoint x: 622, endPoint y: 260, distance: 11.7
click at [624, 253] on span "Chọn HT Thanh Toán" at bounding box center [645, 259] width 98 height 14
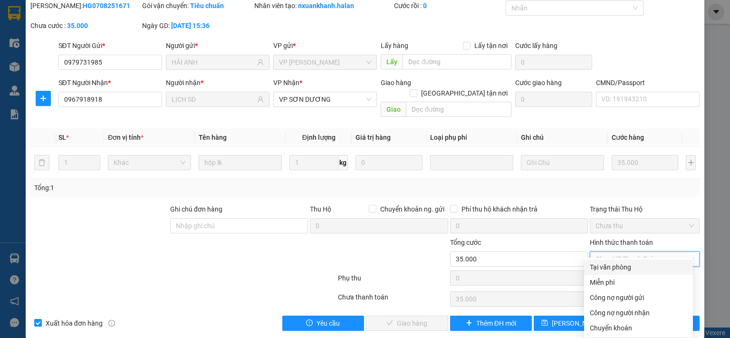
drag, startPoint x: 622, startPoint y: 260, endPoint x: 570, endPoint y: 281, distance: 56.3
click at [618, 271] on div "Tại văn phòng" at bounding box center [638, 267] width 97 height 10
type input "0"
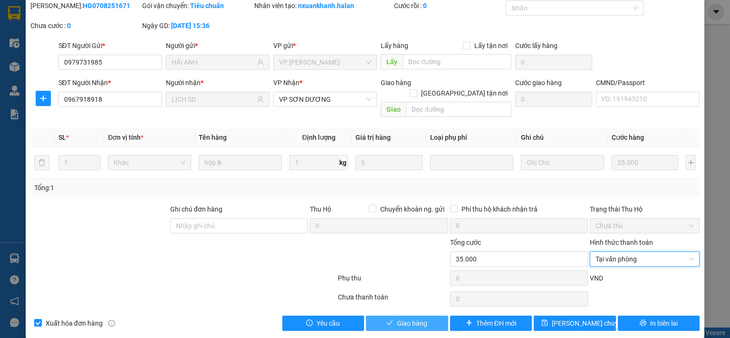
click at [399, 318] on span "Giao hàng" at bounding box center [412, 323] width 30 height 10
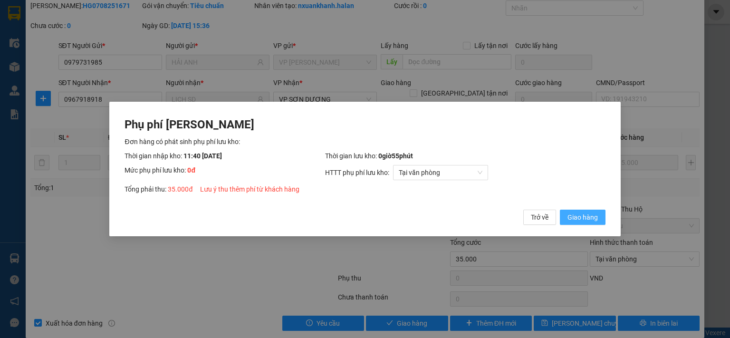
click at [576, 214] on span "Giao hàng" at bounding box center [583, 217] width 30 height 10
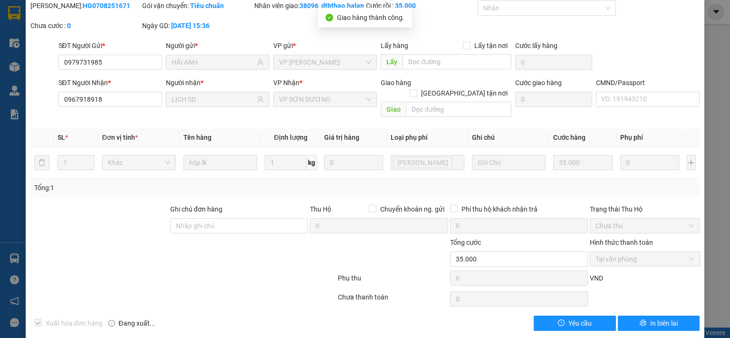
scroll to position [0, 0]
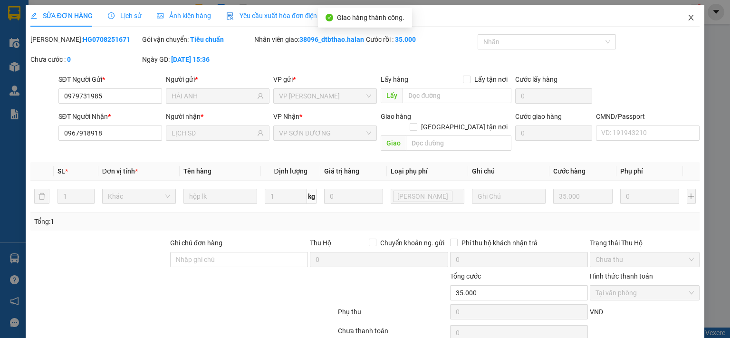
drag, startPoint x: 685, startPoint y: 16, endPoint x: 445, endPoint y: 330, distance: 394.9
click at [685, 25] on span "Close" at bounding box center [691, 18] width 27 height 27
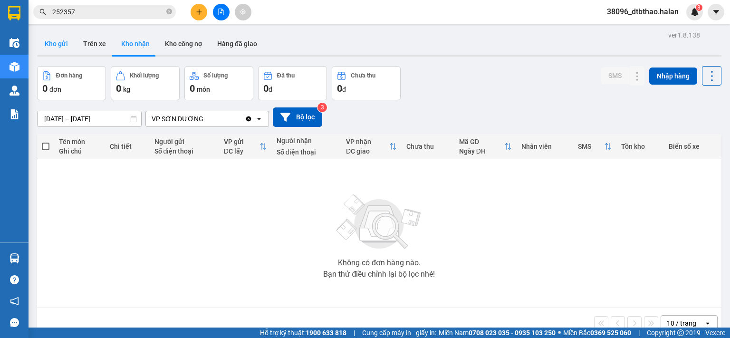
click at [59, 45] on button "Kho gửi" at bounding box center [56, 43] width 39 height 23
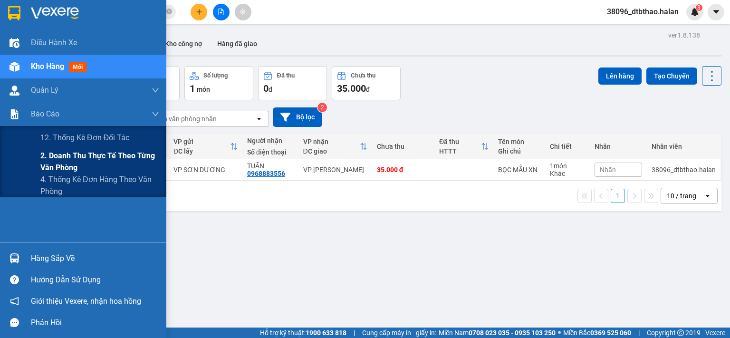
click at [48, 154] on span "2. Doanh thu thực tế theo từng văn phòng" at bounding box center [99, 162] width 119 height 24
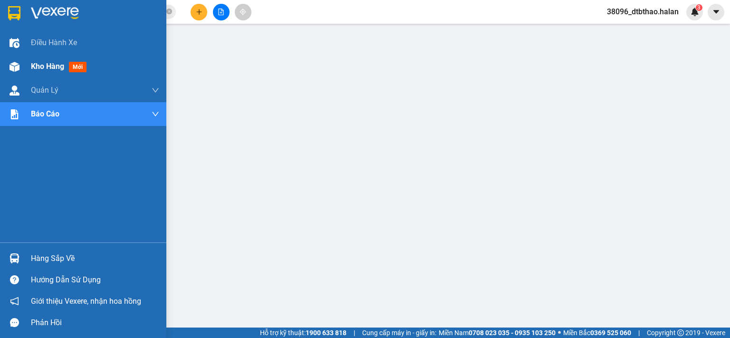
click at [48, 66] on span "Kho hàng" at bounding box center [47, 66] width 33 height 9
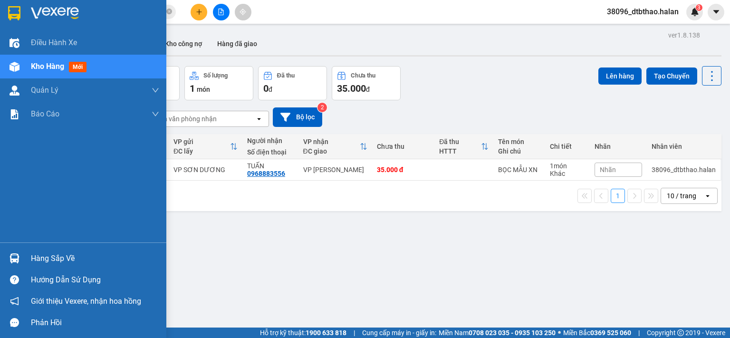
click at [42, 258] on div "Hàng sắp về" at bounding box center [95, 259] width 128 height 14
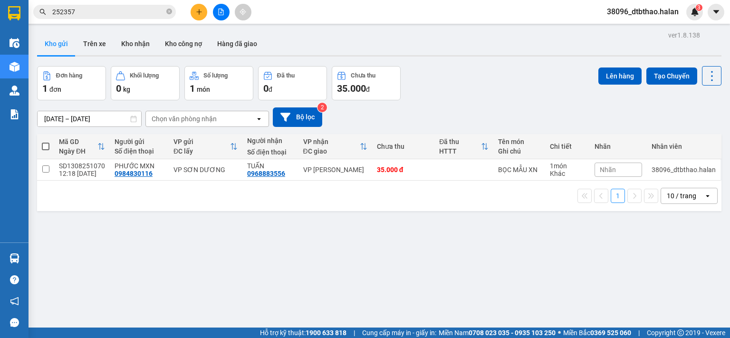
click at [479, 263] on section "Kết quả tìm kiếm ( 103 ) Bộ lọc Mã ĐH Trạng thái Món hàng Thu hộ Tổng cước Chưa…" at bounding box center [365, 169] width 730 height 338
click at [101, 12] on input "252357" at bounding box center [108, 12] width 112 height 10
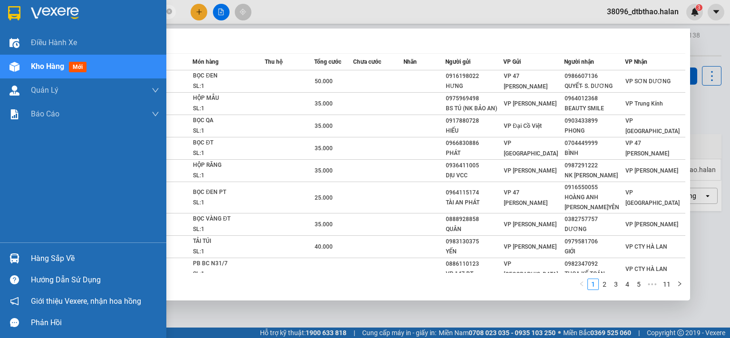
click at [57, 260] on div "Hàng sắp về" at bounding box center [95, 259] width 128 height 14
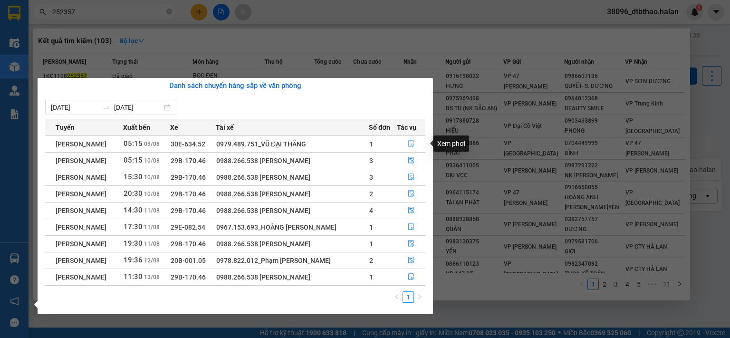
click at [410, 143] on icon "file-done" at bounding box center [411, 143] width 7 height 7
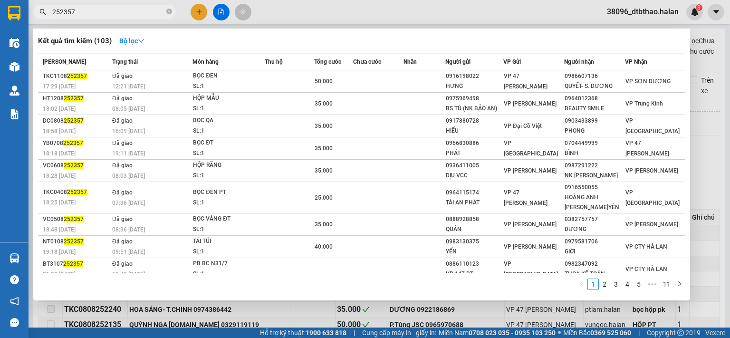
type input "[DATE]"
click at [272, 310] on div at bounding box center [365, 169] width 730 height 338
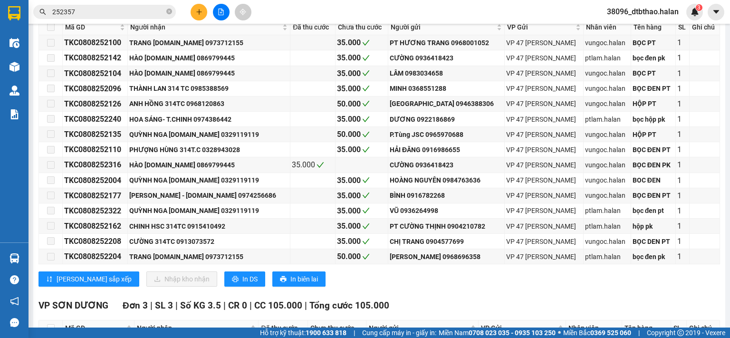
scroll to position [301, 0]
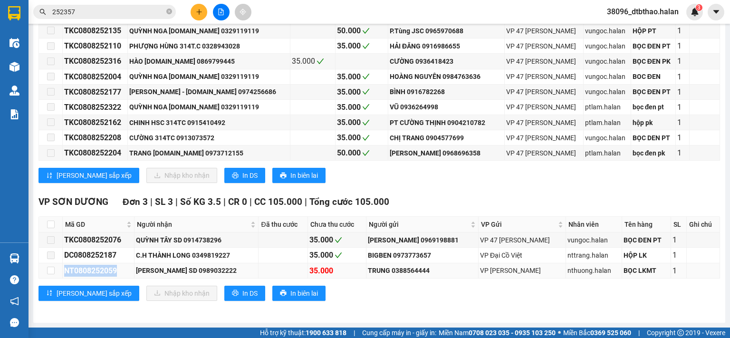
drag, startPoint x: 65, startPoint y: 272, endPoint x: 126, endPoint y: 264, distance: 61.3
click at [126, 264] on td "NT0808252059" at bounding box center [99, 270] width 72 height 15
copy div "NT0808252059"
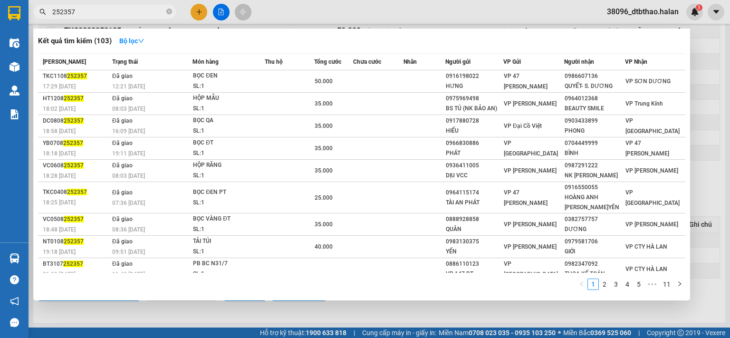
drag, startPoint x: 89, startPoint y: 9, endPoint x: 48, endPoint y: 14, distance: 41.3
click at [48, 14] on span "252357" at bounding box center [104, 12] width 143 height 14
paste input "NT0808252059"
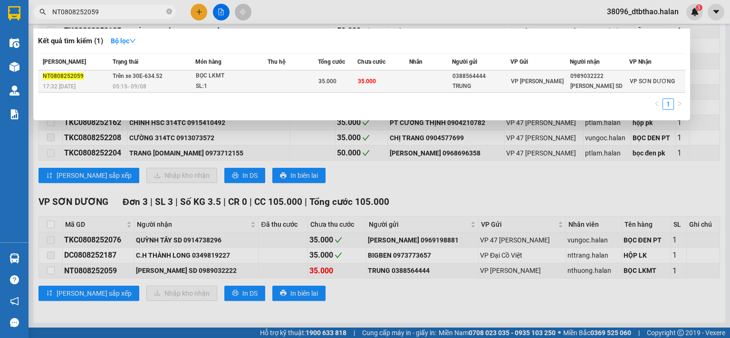
type input "NT0808252059"
click at [351, 84] on div "35.000" at bounding box center [338, 81] width 39 height 10
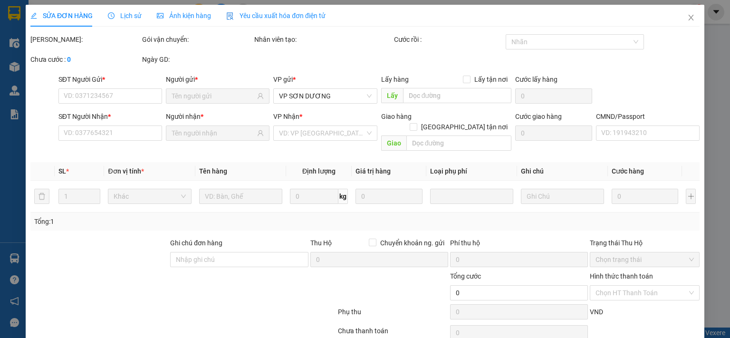
type input "0388564444"
type input "TRUNG"
type input "0989032222"
type input "DUY NHUNG SD"
type input "35.000"
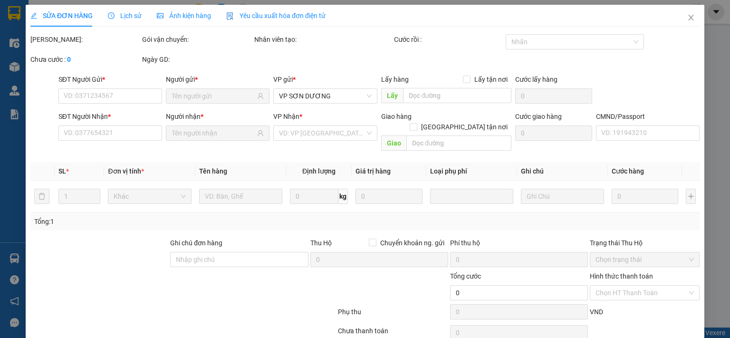
type input "35.000"
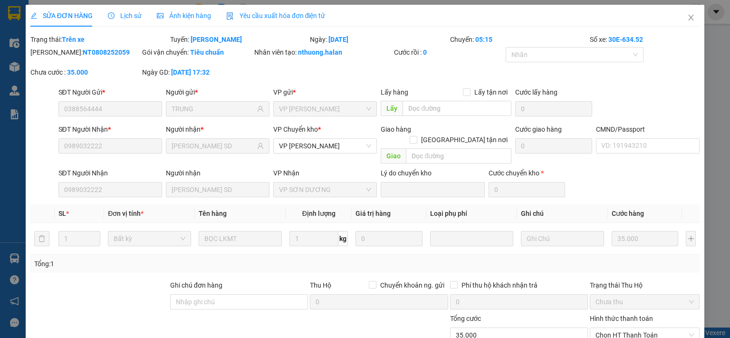
scroll to position [76, 0]
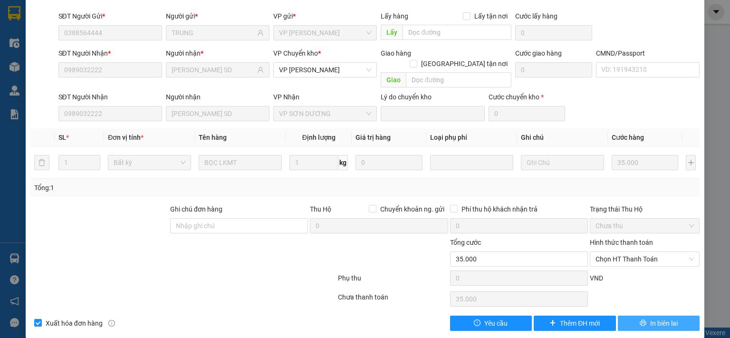
click at [622, 316] on button "In biên lai" at bounding box center [659, 323] width 82 height 15
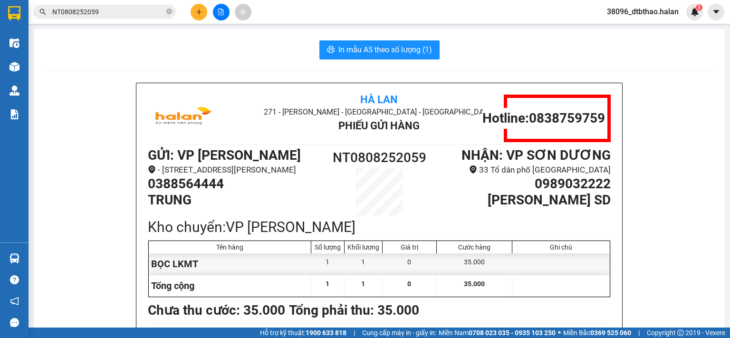
scroll to position [48, 0]
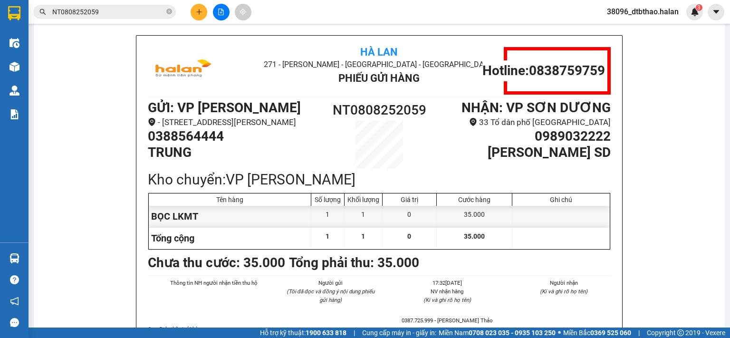
click at [650, 15] on span "38096_dtbthao.halan" at bounding box center [643, 12] width 87 height 12
click at [630, 34] on span "Đăng xuất" at bounding box center [647, 29] width 67 height 10
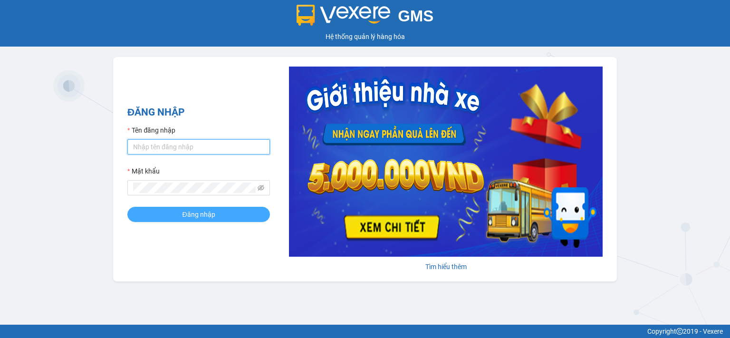
type input "dtbthao.halan"
click at [218, 214] on button "Đăng nhập" at bounding box center [198, 214] width 143 height 15
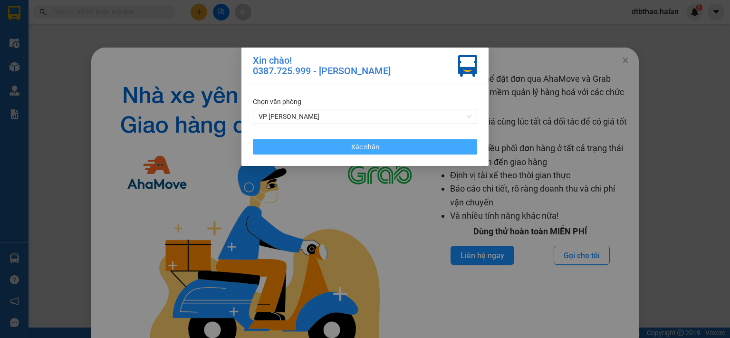
click at [316, 144] on button "Xác nhận" at bounding box center [365, 146] width 224 height 15
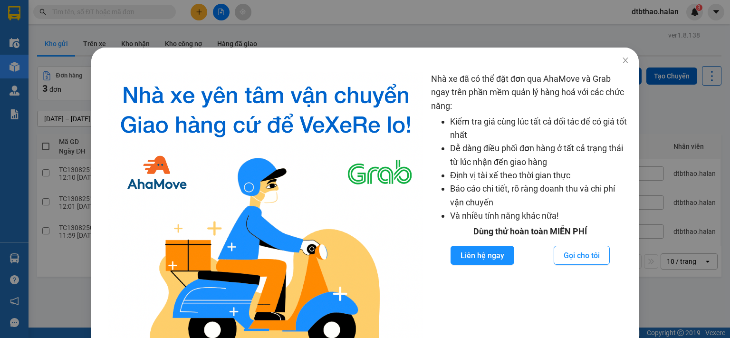
click at [54, 290] on div "Nhà xe đã có thể đặt đơn qua AhaMove và Grab ngay trên phần mềm quản lý hàng ho…" at bounding box center [365, 169] width 730 height 338
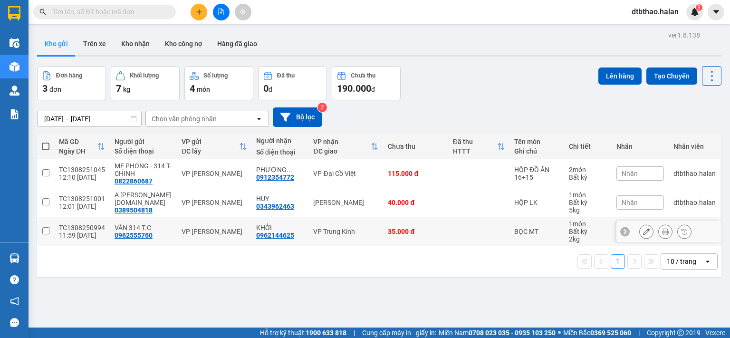
click at [46, 231] on input "checkbox" at bounding box center [45, 230] width 7 height 7
checkbox input "true"
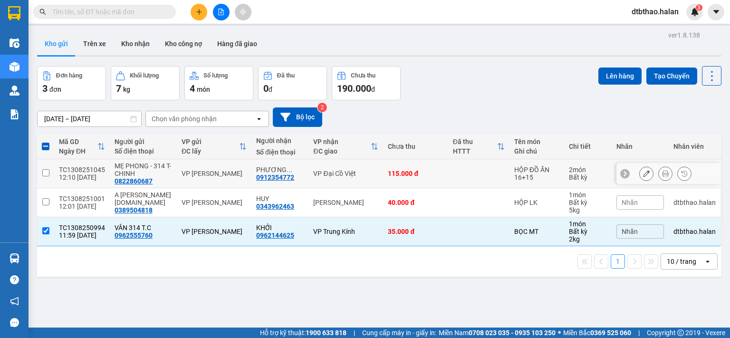
click at [44, 170] on input "checkbox" at bounding box center [45, 172] width 7 height 7
checkbox input "true"
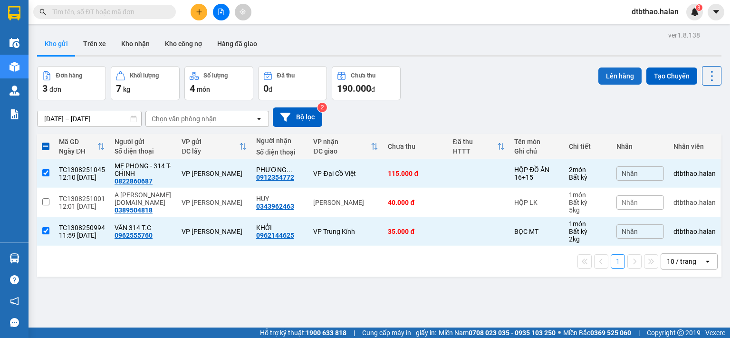
click at [605, 73] on button "Lên hàng" at bounding box center [620, 76] width 43 height 17
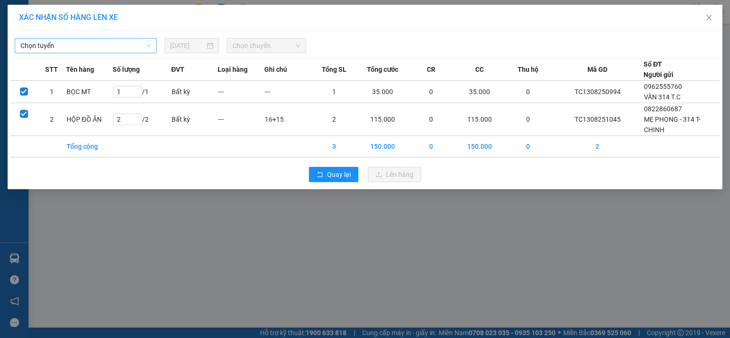
click at [82, 43] on span "Chọn tuyến" at bounding box center [85, 46] width 131 height 14
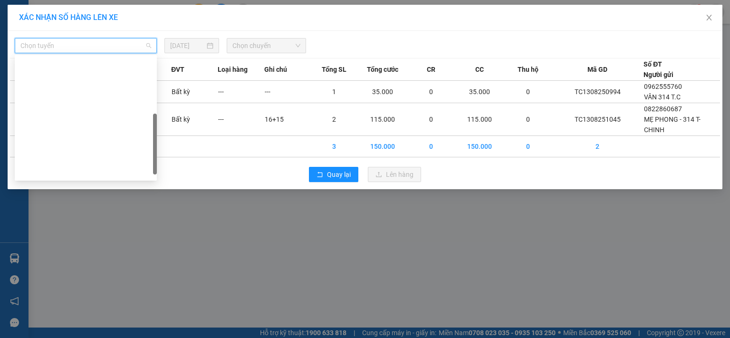
scroll to position [156, 0]
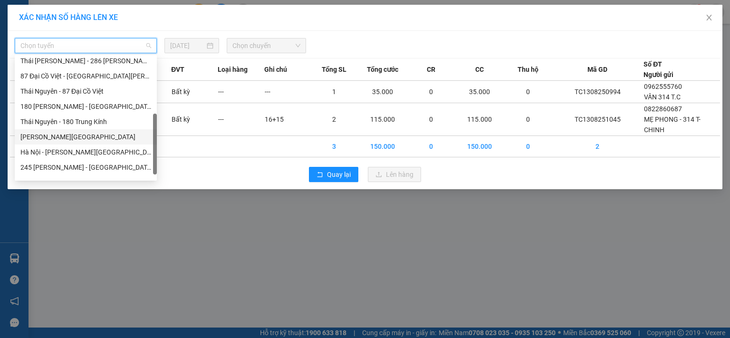
click at [75, 137] on div "[PERSON_NAME][GEOGRAPHIC_DATA]" at bounding box center [85, 137] width 131 height 10
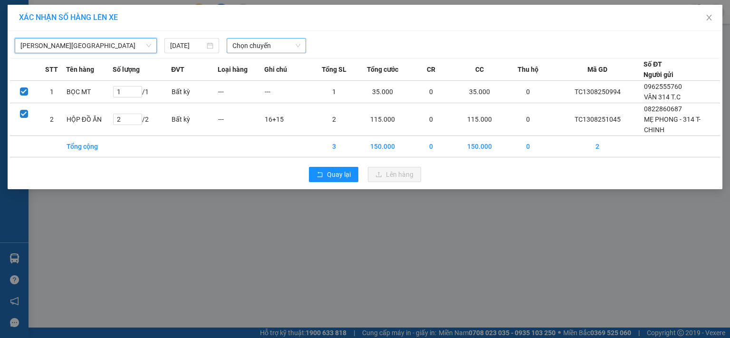
click at [286, 45] on span "Chọn chuyến" at bounding box center [267, 46] width 68 height 14
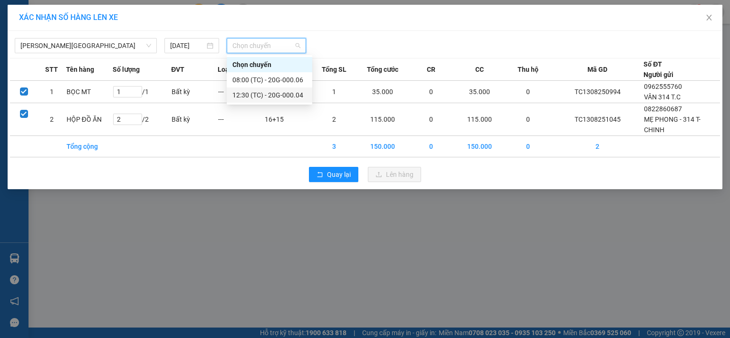
click at [291, 96] on div "12:30 (TC) - 20G-000.04" at bounding box center [270, 95] width 74 height 10
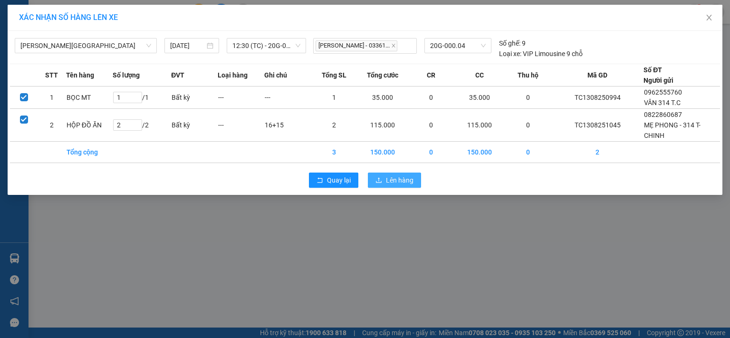
click at [399, 174] on button "Lên hàng" at bounding box center [394, 180] width 53 height 15
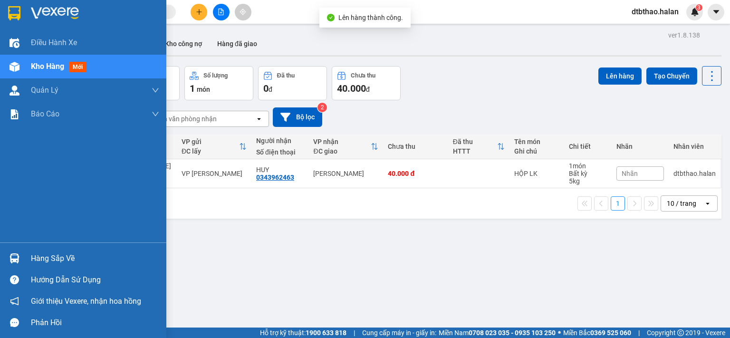
click at [59, 261] on div "Hàng sắp về" at bounding box center [95, 259] width 128 height 14
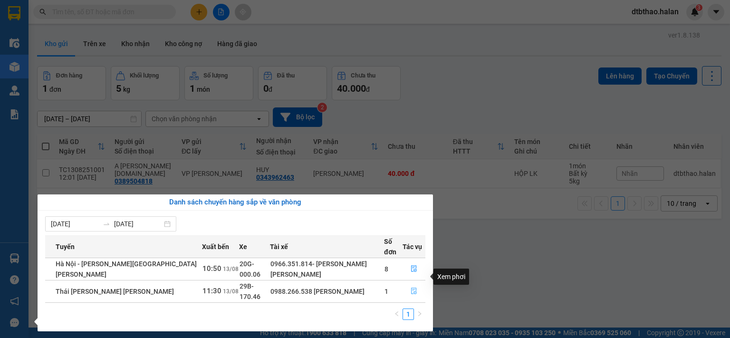
click at [413, 288] on icon "file-done" at bounding box center [414, 291] width 7 height 7
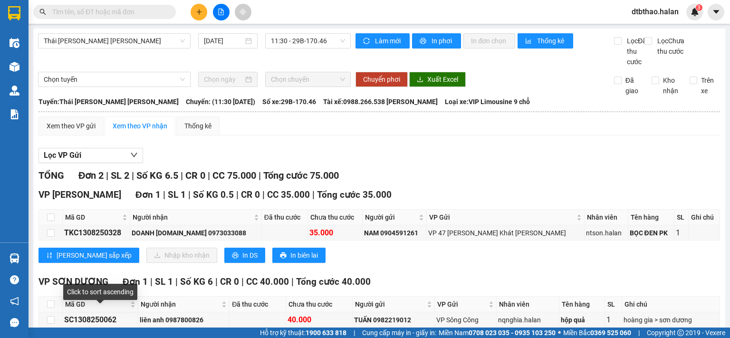
scroll to position [58, 0]
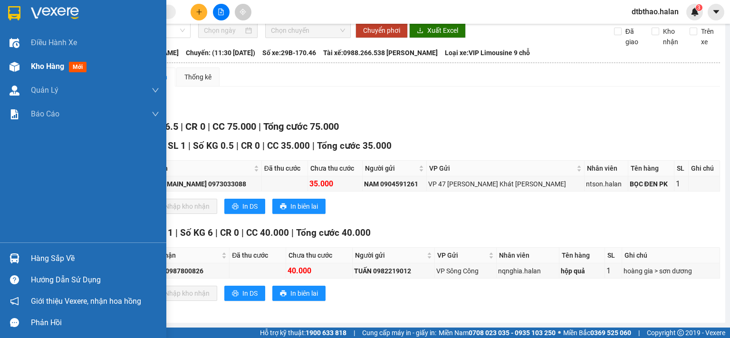
click at [43, 66] on span "Kho hàng" at bounding box center [47, 66] width 33 height 9
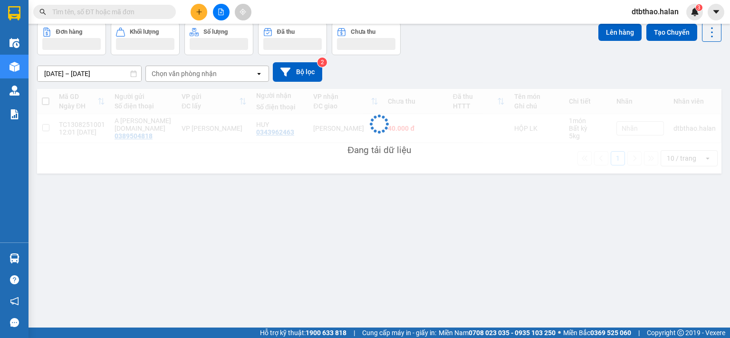
scroll to position [44, 0]
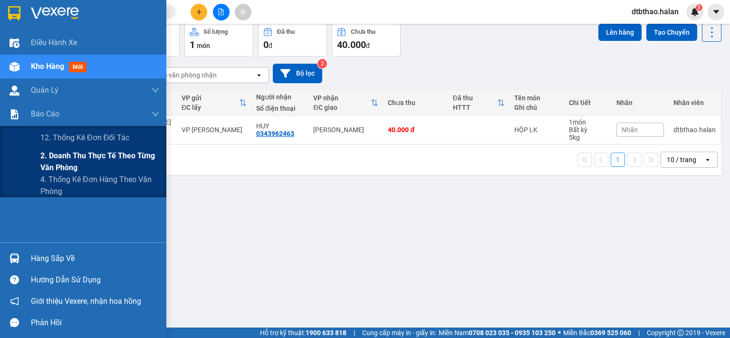
click at [52, 155] on span "2. Doanh thu thực tế theo từng văn phòng" at bounding box center [99, 162] width 119 height 24
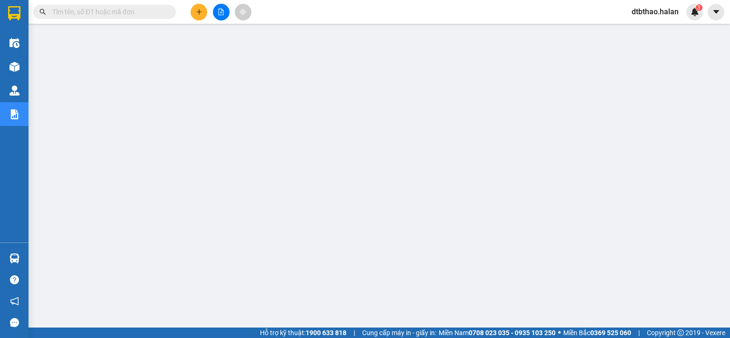
click at [659, 15] on span "dtbthao.halan" at bounding box center [655, 12] width 62 height 12
click at [649, 29] on span "Đăng xuất" at bounding box center [660, 29] width 42 height 10
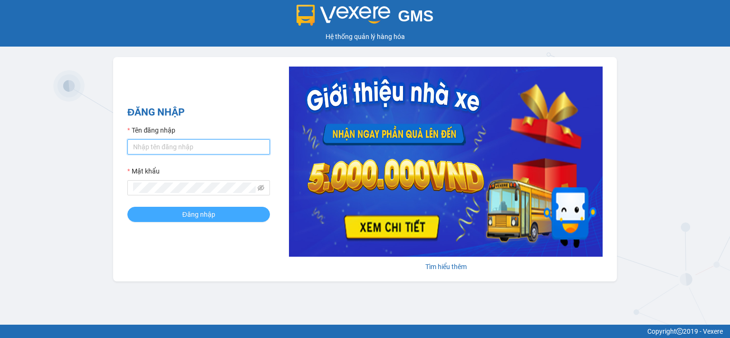
type input "dtbthao.halan"
click at [182, 215] on button "Đăng nhập" at bounding box center [198, 214] width 143 height 15
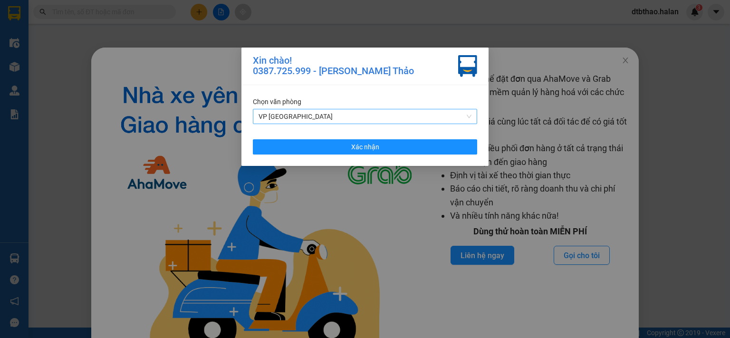
click at [469, 114] on span "VP [GEOGRAPHIC_DATA]" at bounding box center [365, 116] width 213 height 14
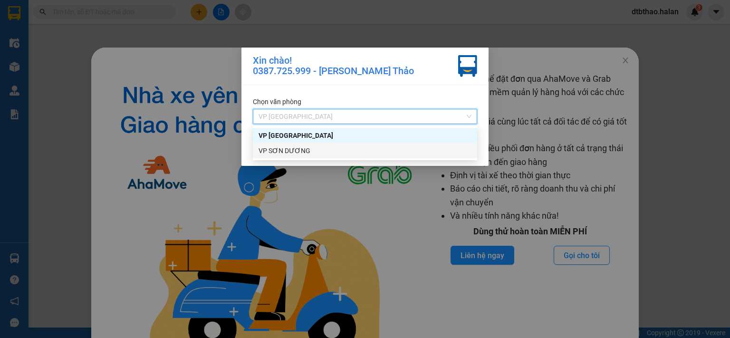
click at [299, 152] on div "VP SƠN DƯƠNG" at bounding box center [365, 151] width 213 height 10
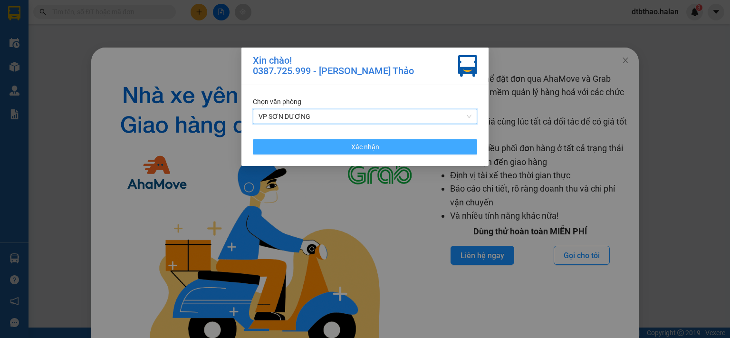
click at [311, 148] on button "Xác nhận" at bounding box center [365, 146] width 224 height 15
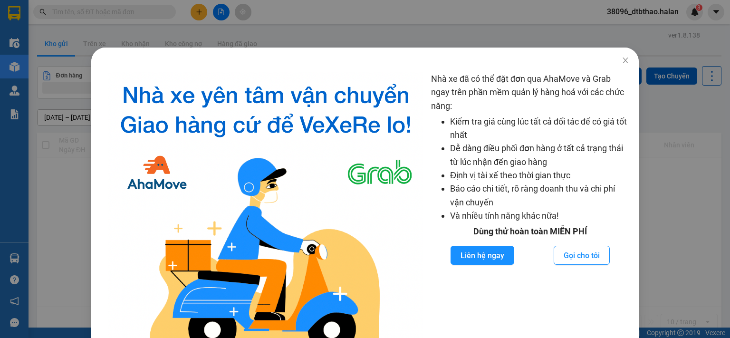
click at [66, 245] on div "Nhà xe đã có thể đặt đơn qua AhaMove và Grab ngay trên phần mềm quản lý hàng ho…" at bounding box center [365, 169] width 730 height 338
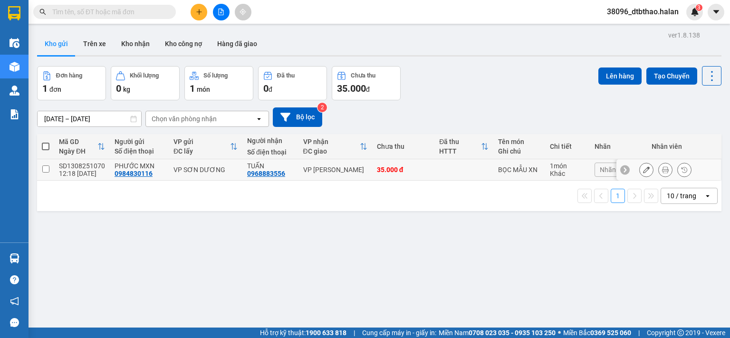
click at [44, 173] on td at bounding box center [45, 169] width 17 height 21
checkbox input "true"
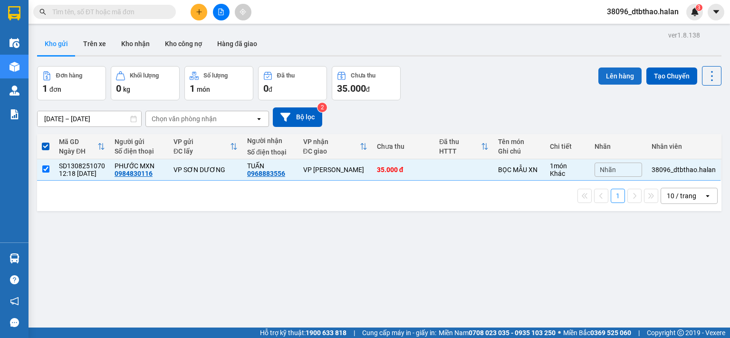
click at [622, 77] on button "Lên hàng" at bounding box center [620, 76] width 43 height 17
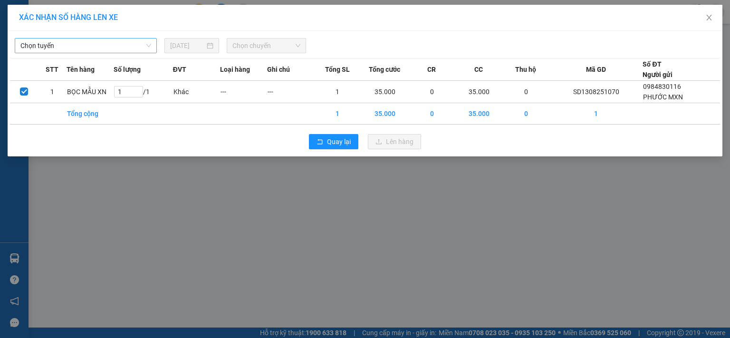
click at [115, 43] on span "Chọn tuyến" at bounding box center [85, 46] width 131 height 14
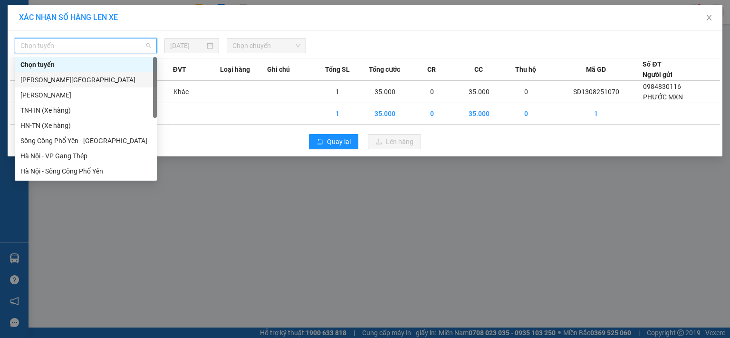
click at [77, 78] on div "[PERSON_NAME][GEOGRAPHIC_DATA]" at bounding box center [85, 80] width 131 height 10
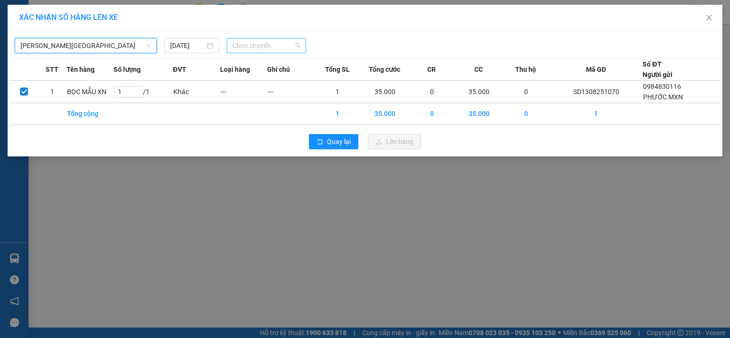
click at [246, 43] on span "Chọn chuyến" at bounding box center [267, 46] width 68 height 14
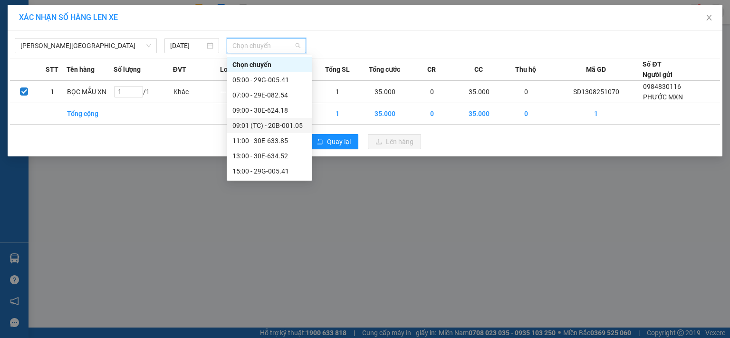
scroll to position [30, 0]
click at [274, 126] on div "13:00 - 30E-634.52" at bounding box center [270, 125] width 74 height 10
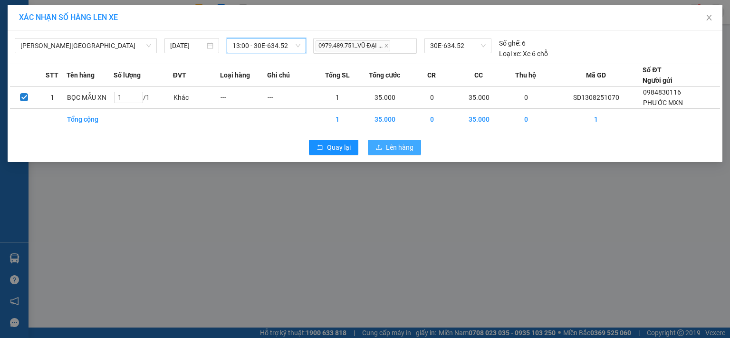
click at [401, 146] on span "Lên hàng" at bounding box center [400, 147] width 28 height 10
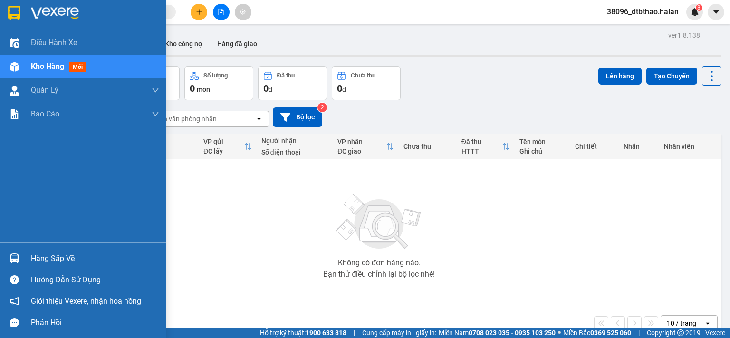
click at [31, 258] on div "Hàng sắp về" at bounding box center [95, 259] width 128 height 14
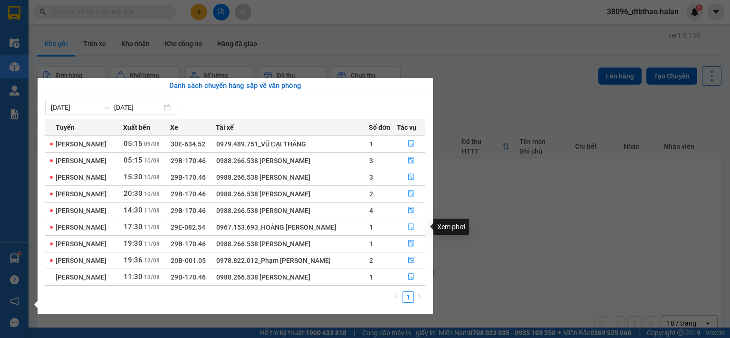
click at [412, 227] on icon "file-done" at bounding box center [411, 226] width 7 height 7
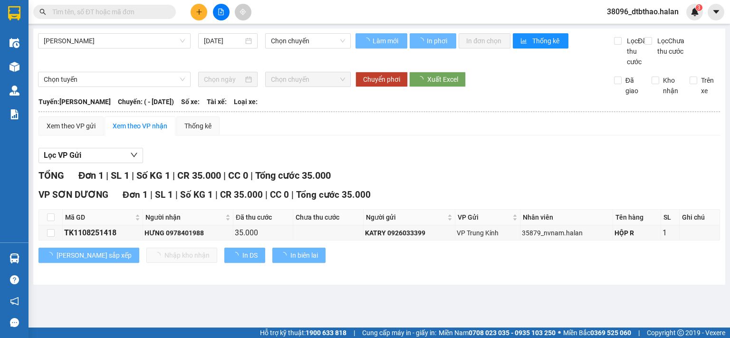
type input "[DATE]"
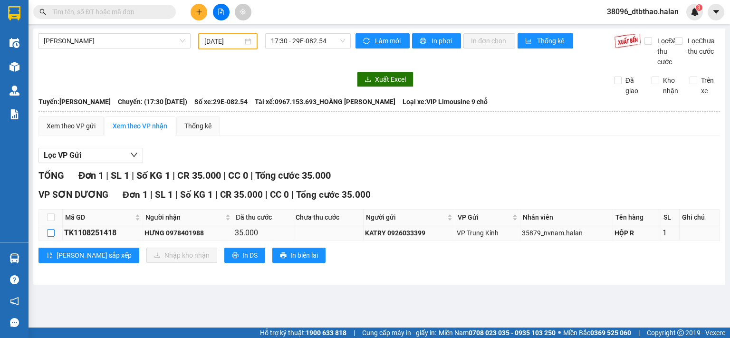
click at [47, 237] on input "checkbox" at bounding box center [51, 233] width 8 height 8
checkbox input "true"
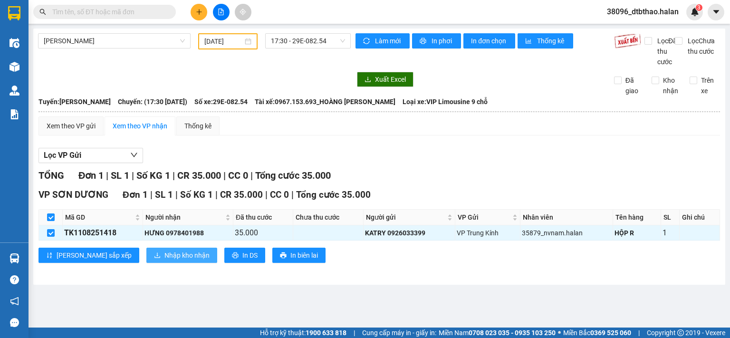
click at [165, 261] on span "Nhập kho nhận" at bounding box center [187, 255] width 45 height 10
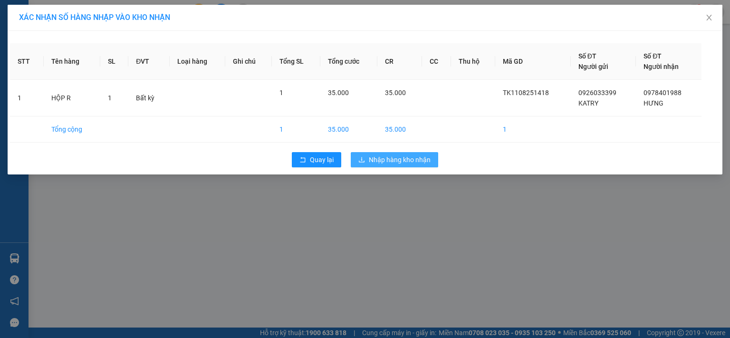
click at [416, 159] on span "Nhập hàng kho nhận" at bounding box center [400, 160] width 62 height 10
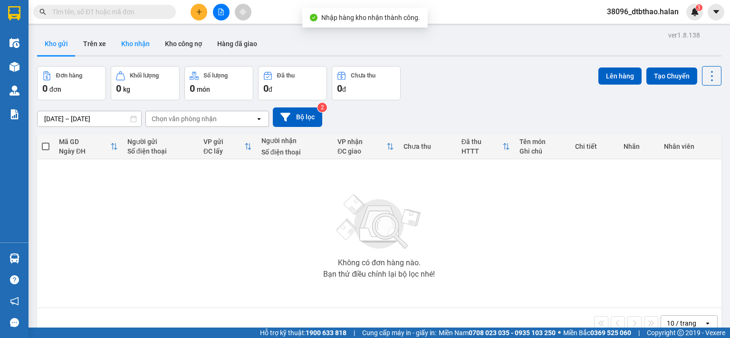
click at [137, 42] on button "Kho nhận" at bounding box center [136, 43] width 44 height 23
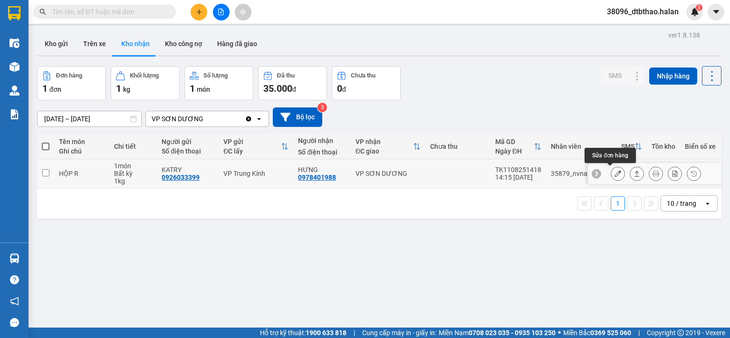
click at [615, 171] on icon at bounding box center [618, 173] width 7 height 7
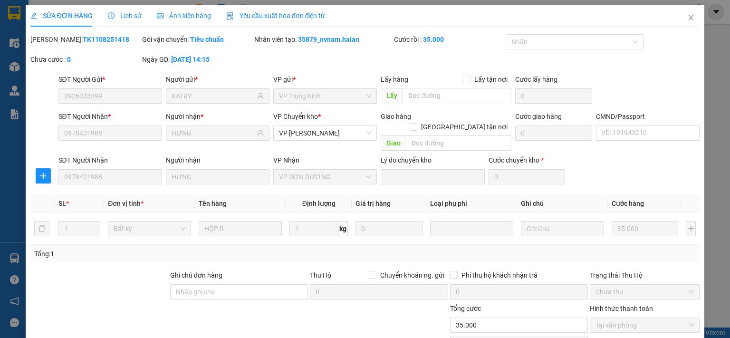
type input "0926033399"
type input "KATRY"
type input "0978401988"
type input "HƯNG"
type input "35.000"
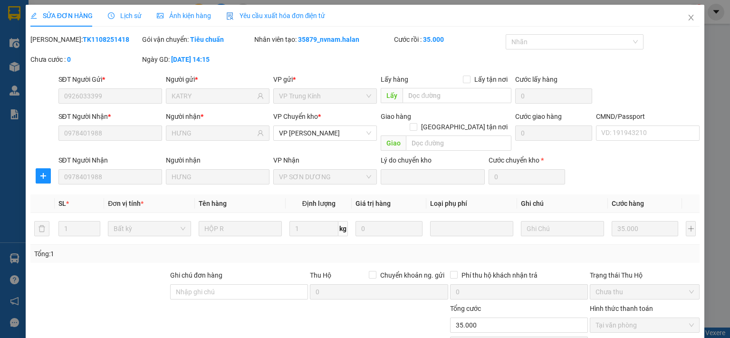
scroll to position [66, 0]
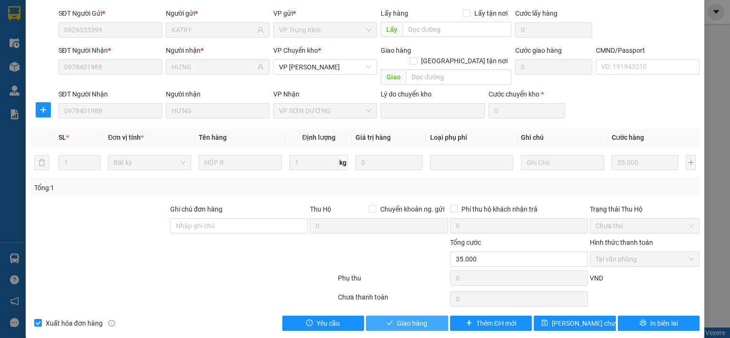
click at [433, 316] on button "Giao hàng" at bounding box center [407, 323] width 82 height 15
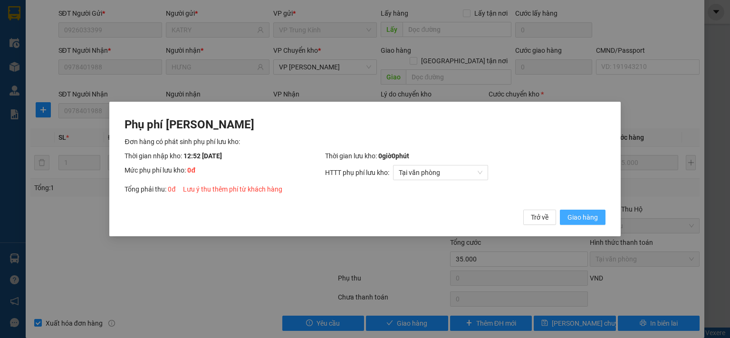
click at [593, 219] on span "Giao hàng" at bounding box center [583, 217] width 30 height 10
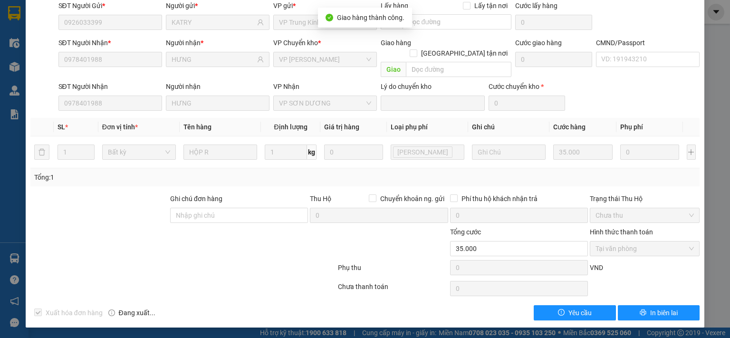
scroll to position [0, 0]
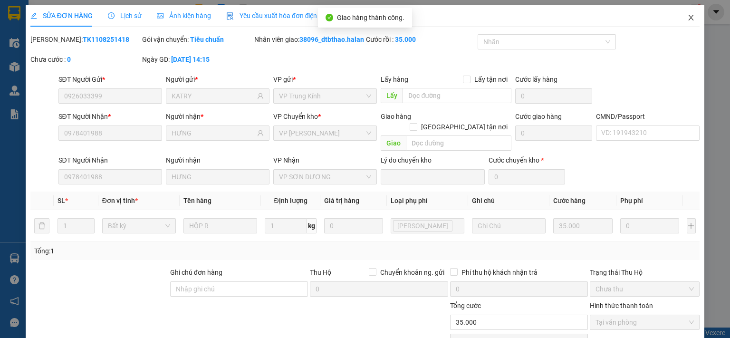
click at [688, 16] on icon "close" at bounding box center [692, 18] width 8 height 8
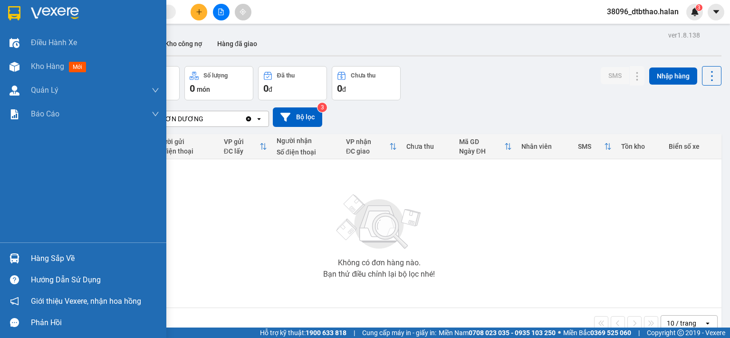
click at [49, 264] on div "Hàng sắp về" at bounding box center [95, 259] width 128 height 14
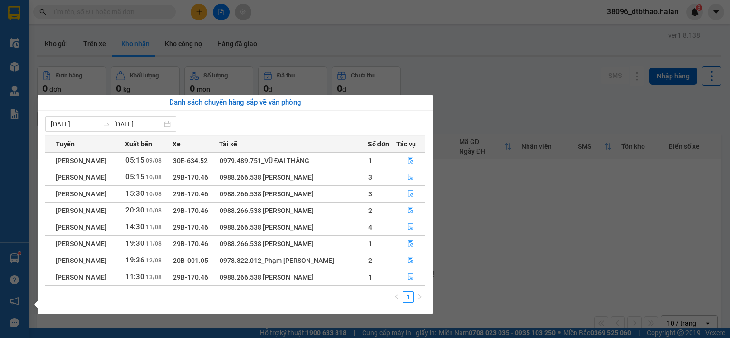
click at [21, 226] on div "Điều hành xe Kho hàng mới Quản [PERSON_NAME] lý chuyến Quản lý kiểm kho Báo cáo…" at bounding box center [14, 169] width 29 height 338
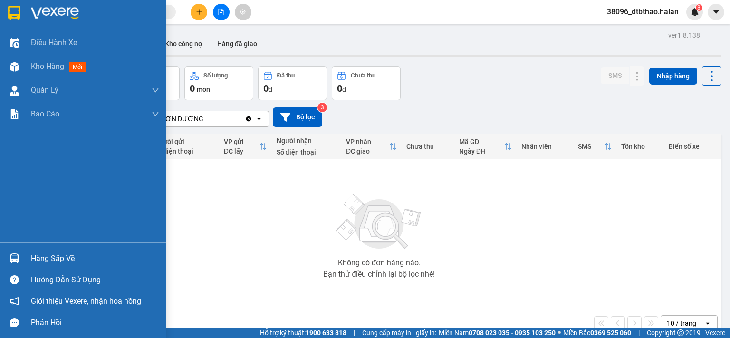
click at [65, 262] on div "Hàng sắp về" at bounding box center [95, 259] width 128 height 14
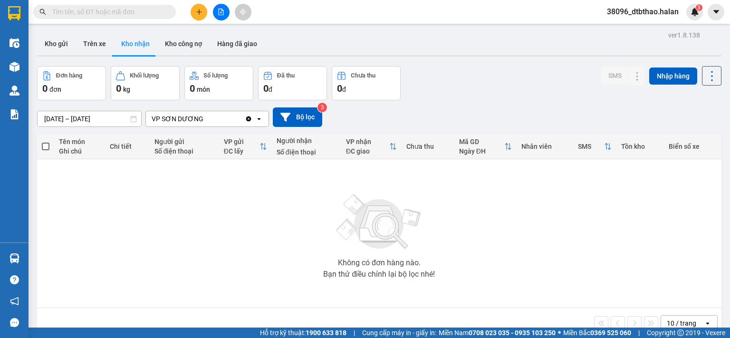
click at [542, 240] on section "Kết quả tìm kiếm ( 0 ) Bộ lọc No Data 38096_dtbthao.halan 3 Điều hành xe Kho hà…" at bounding box center [365, 169] width 730 height 338
click at [653, 11] on span "38096_dtbthao.halan" at bounding box center [643, 12] width 87 height 12
click at [631, 29] on span "Đăng xuất" at bounding box center [647, 29] width 67 height 10
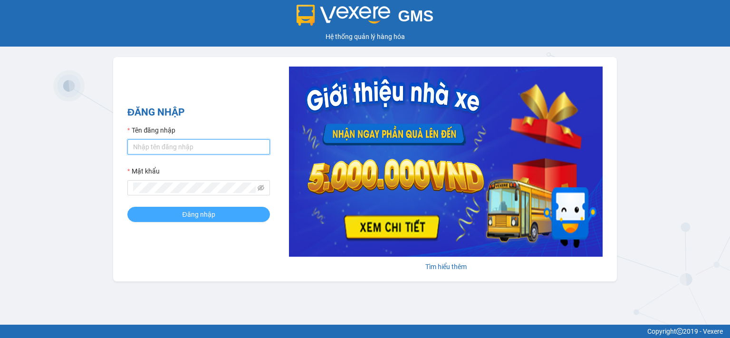
type input "dtbthao.halan"
click at [216, 218] on button "Đăng nhập" at bounding box center [198, 214] width 143 height 15
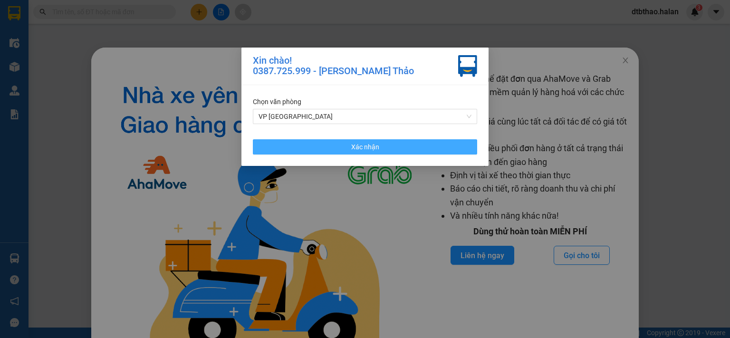
click at [359, 150] on span "Xác nhận" at bounding box center [365, 147] width 28 height 10
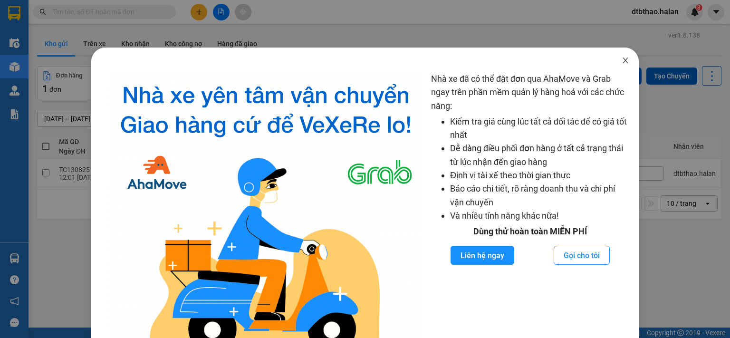
click at [622, 63] on icon "close" at bounding box center [626, 61] width 8 height 8
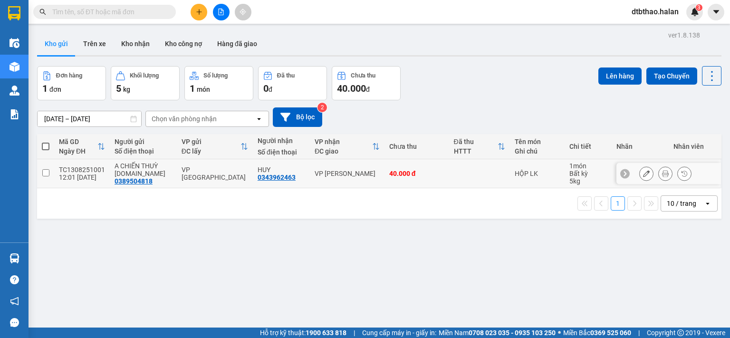
click at [44, 173] on input "checkbox" at bounding box center [45, 172] width 7 height 7
checkbox input "true"
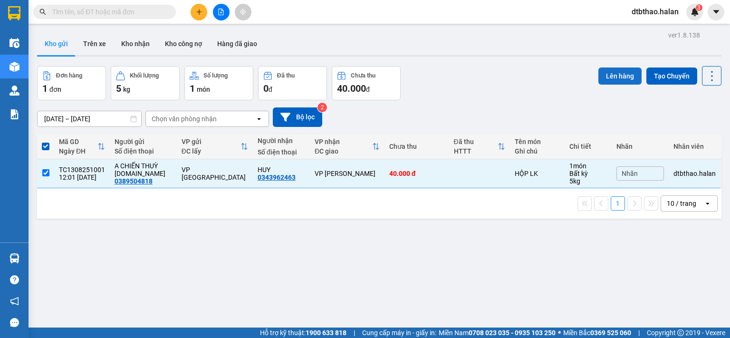
click at [619, 73] on button "Lên hàng" at bounding box center [620, 76] width 43 height 17
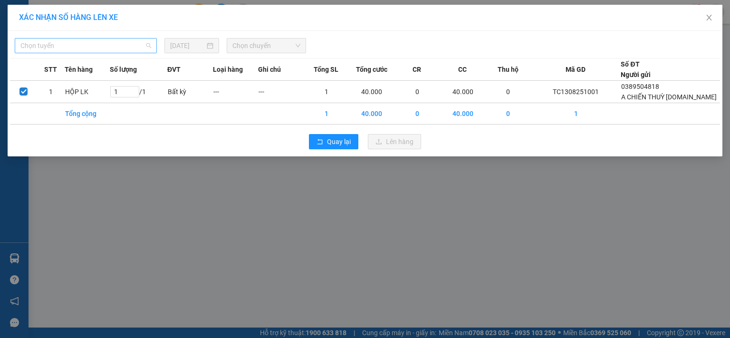
click at [132, 42] on span "Chọn tuyến" at bounding box center [85, 46] width 131 height 14
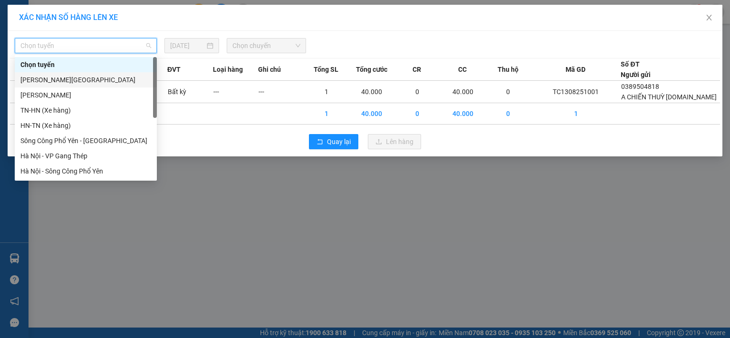
click at [92, 83] on div "[PERSON_NAME][GEOGRAPHIC_DATA]" at bounding box center [85, 80] width 131 height 10
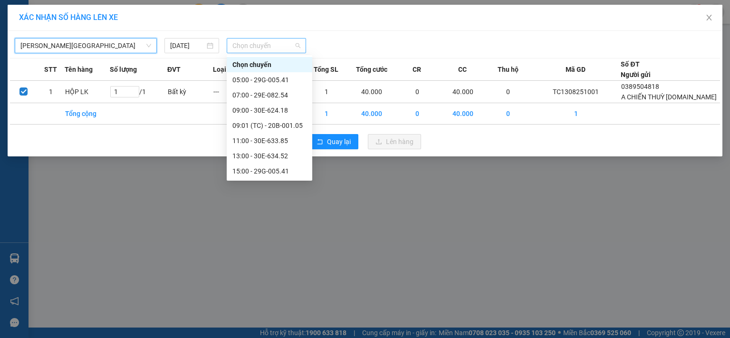
click at [240, 43] on span "Chọn chuyến" at bounding box center [267, 46] width 68 height 14
click at [281, 173] on div "15:00 - 29G-005.41" at bounding box center [270, 171] width 74 height 10
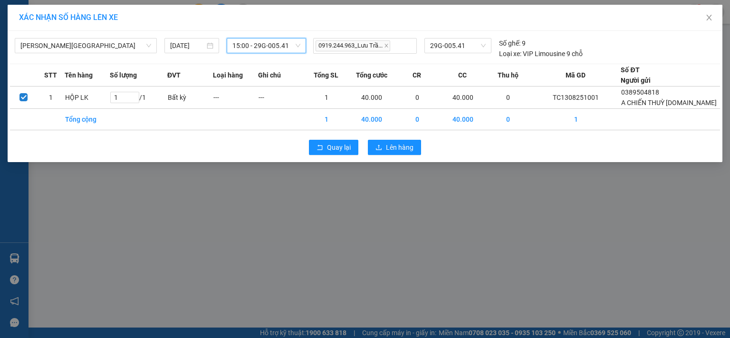
click at [287, 44] on span "15:00 - 29G-005.41" at bounding box center [267, 46] width 68 height 14
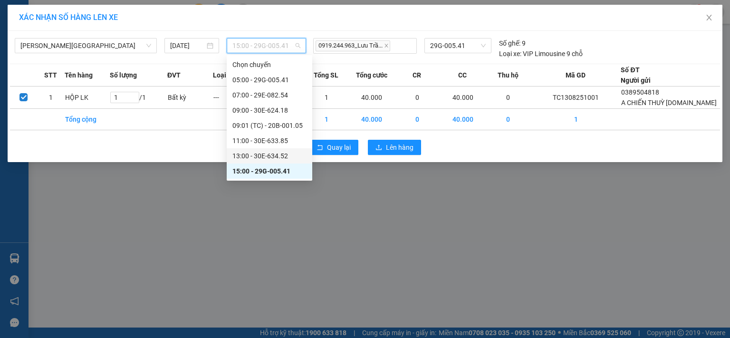
click at [261, 154] on div "13:00 - 30E-634.52" at bounding box center [270, 156] width 74 height 10
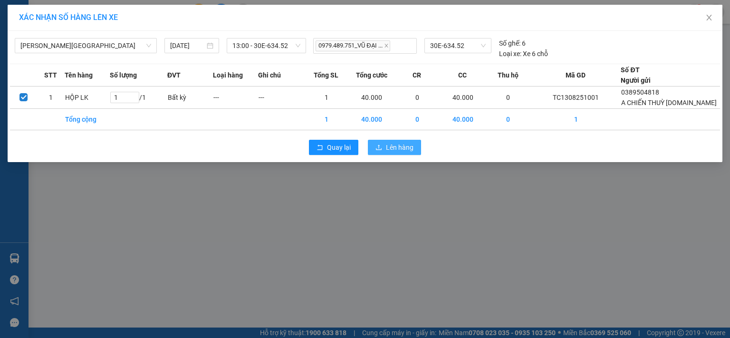
click at [388, 150] on span "Lên hàng" at bounding box center [400, 147] width 28 height 10
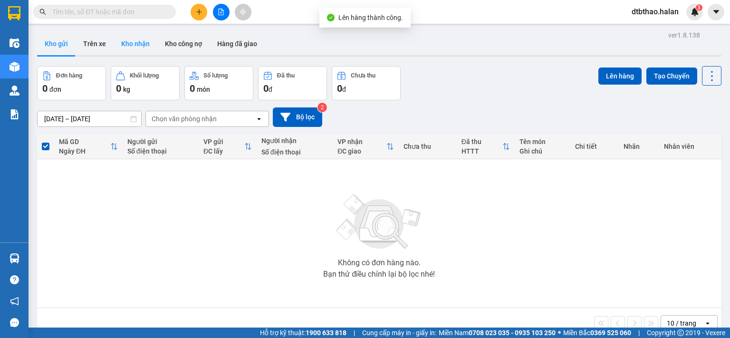
click at [143, 44] on button "Kho nhận" at bounding box center [136, 43] width 44 height 23
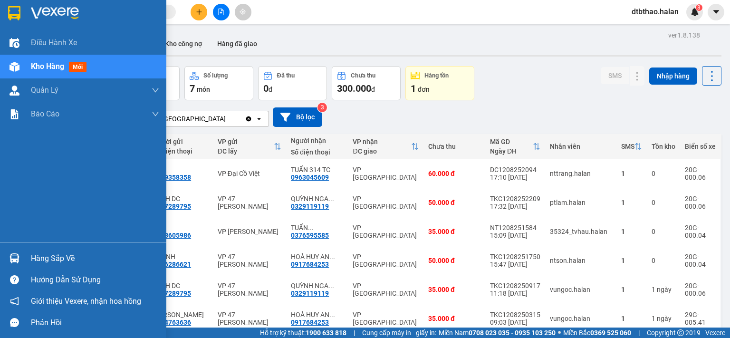
click at [48, 259] on div "Hàng sắp về" at bounding box center [95, 259] width 128 height 14
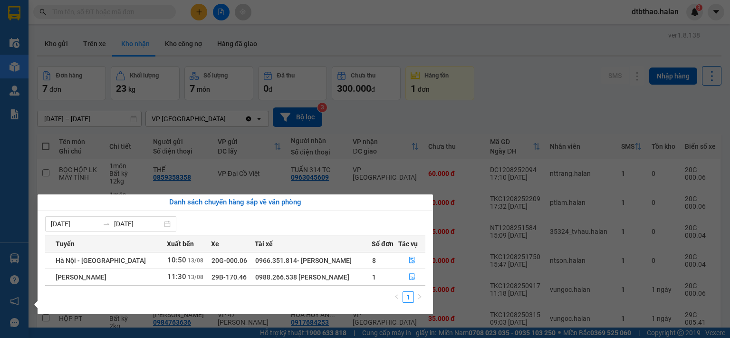
click at [433, 38] on section "Kết quả tìm kiếm ( 0 ) Bộ lọc No Data dtbthao.halan 3 Điều hành xe Kho hàng mới…" at bounding box center [365, 169] width 730 height 338
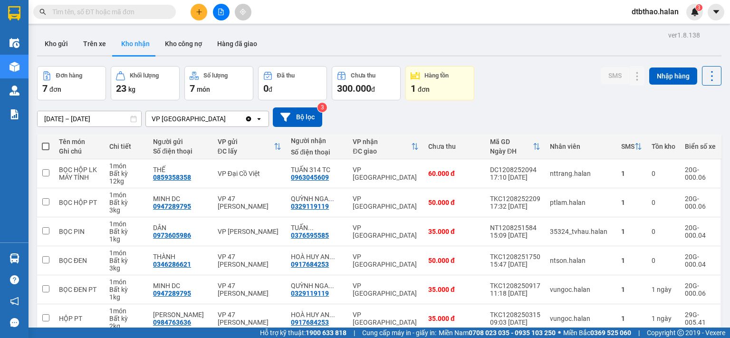
click at [162, 11] on input "text" at bounding box center [108, 12] width 112 height 10
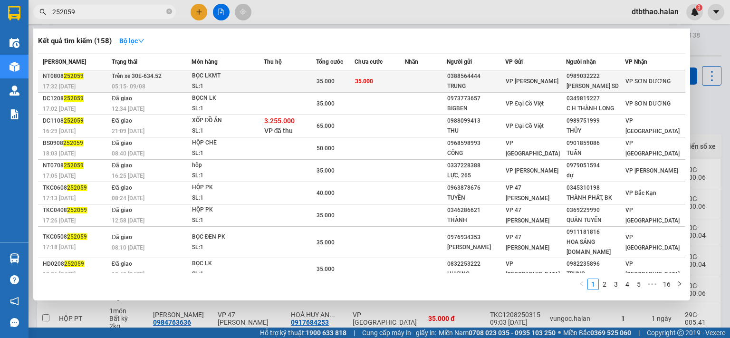
type input "252059"
click at [405, 83] on td "35.000" at bounding box center [380, 81] width 50 height 22
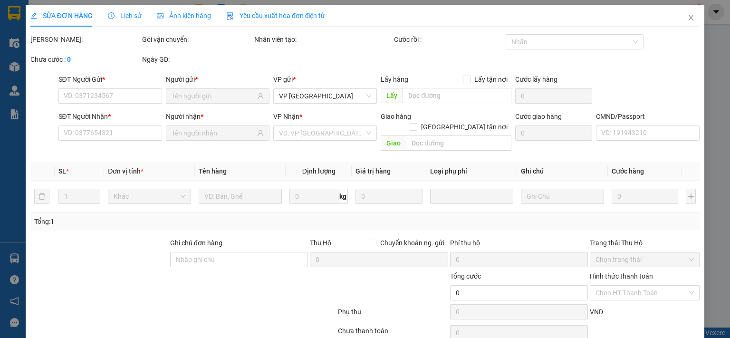
type input "0388564444"
type input "TRUNG"
type input "0989032222"
type input "[PERSON_NAME] SD"
type input "35.000"
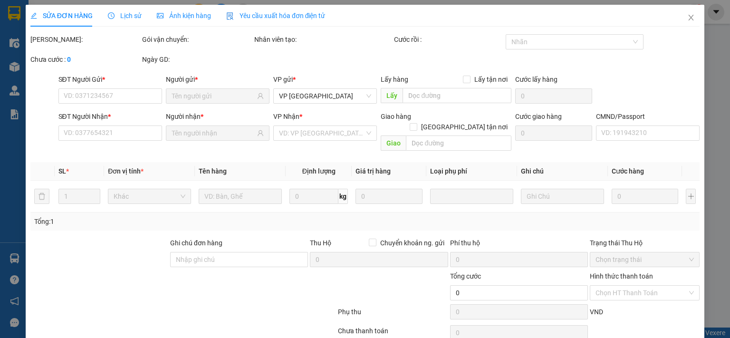
type input "35.000"
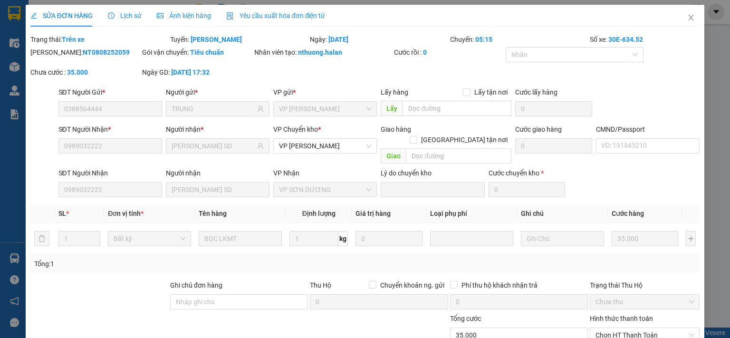
scroll to position [76, 0]
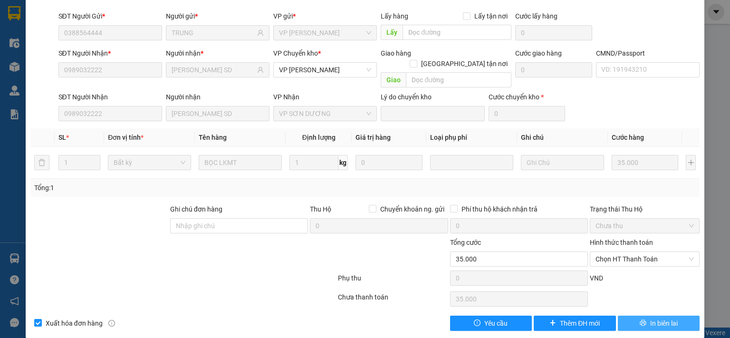
click at [631, 316] on button "In biên lai" at bounding box center [659, 323] width 82 height 15
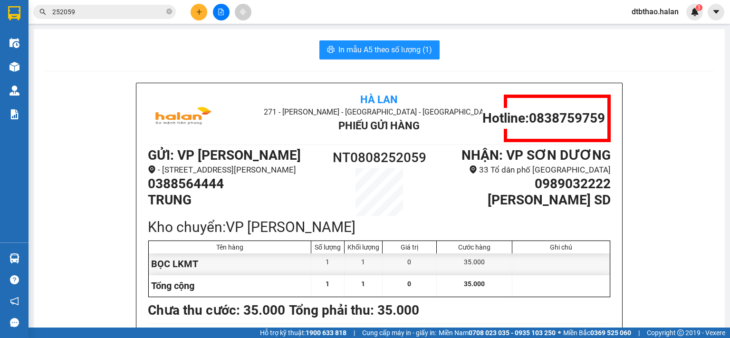
scroll to position [48, 0]
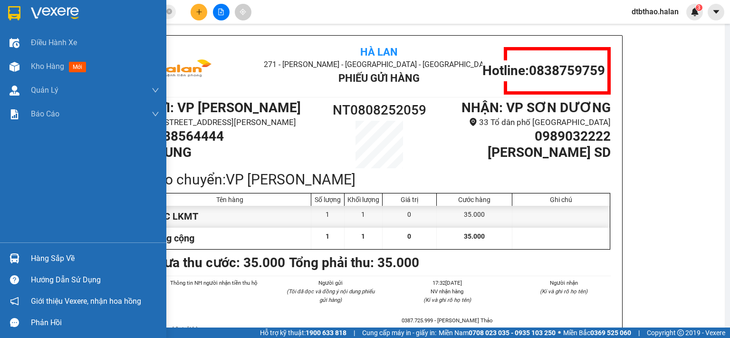
click at [35, 259] on div "Hàng sắp về" at bounding box center [95, 259] width 128 height 14
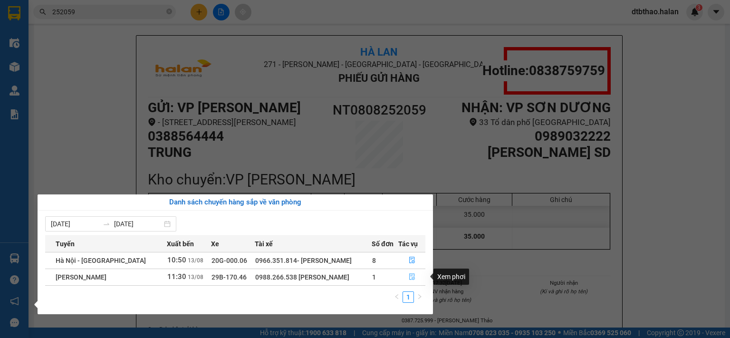
click at [412, 278] on icon "file-done" at bounding box center [412, 276] width 7 height 7
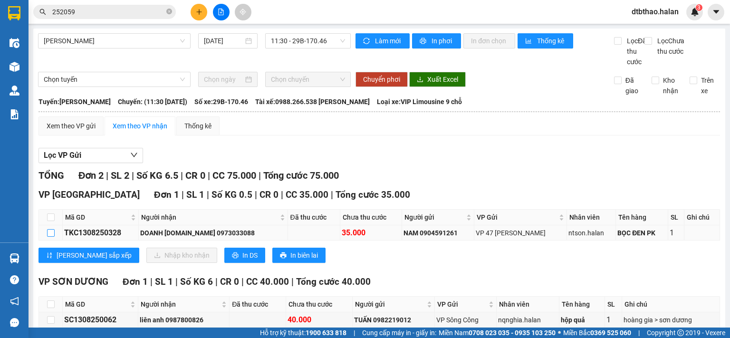
click at [51, 238] on label at bounding box center [51, 233] width 8 height 10
click at [51, 237] on input "checkbox" at bounding box center [51, 233] width 8 height 8
checkbox input "true"
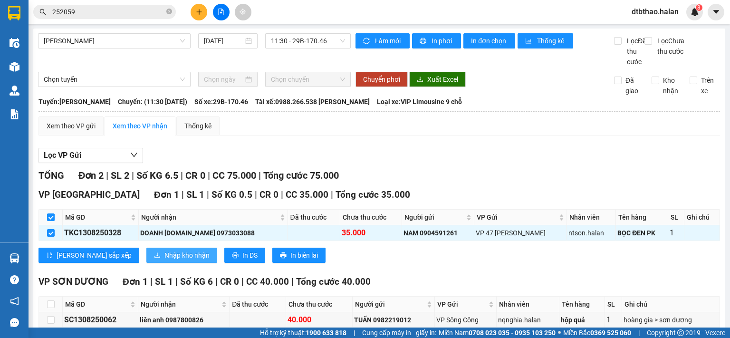
click at [165, 261] on span "Nhập kho nhận" at bounding box center [187, 255] width 45 height 10
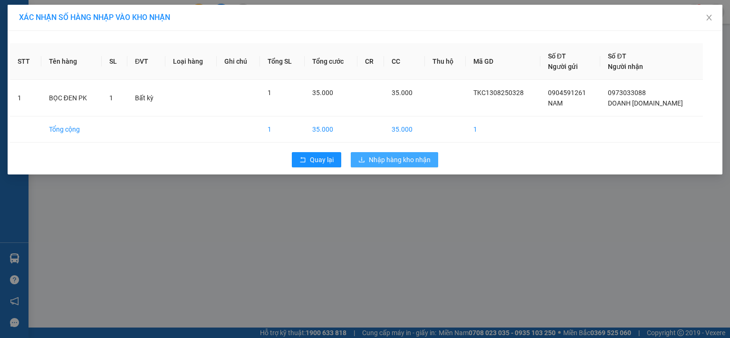
click at [400, 157] on span "Nhập hàng kho nhận" at bounding box center [400, 160] width 62 height 10
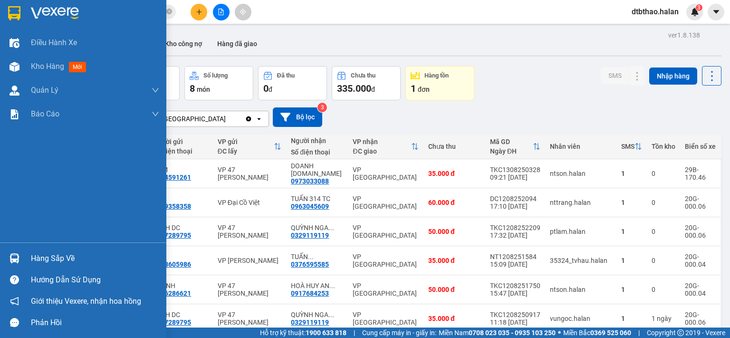
click at [58, 261] on div "Hàng sắp về" at bounding box center [95, 259] width 128 height 14
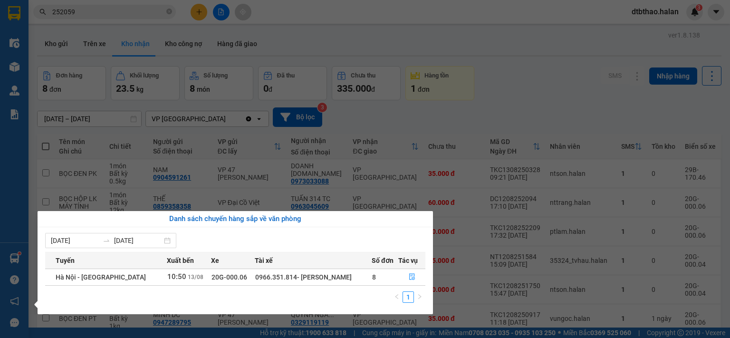
click at [516, 104] on section "Kết quả tìm kiếm ( 158 ) Bộ lọc Mã ĐH Trạng thái Món hàng Thu hộ Tổng cước Chưa…" at bounding box center [365, 169] width 730 height 338
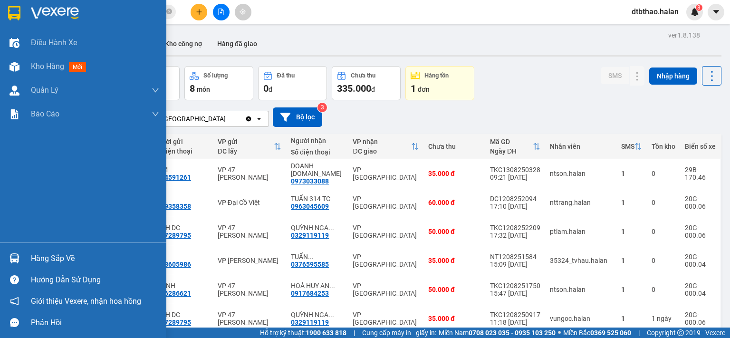
click at [64, 252] on div "Hàng sắp về" at bounding box center [95, 259] width 128 height 14
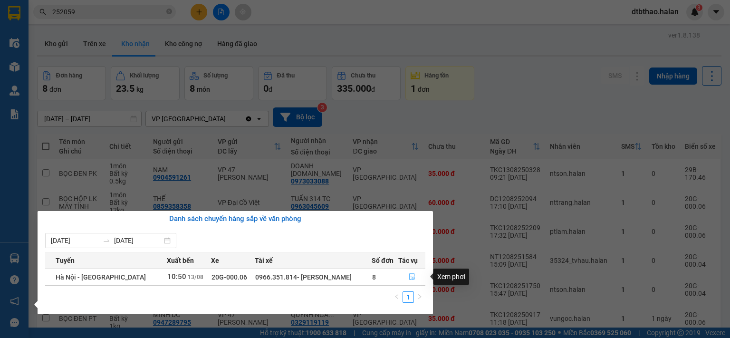
click at [413, 276] on icon "file-done" at bounding box center [412, 276] width 7 height 7
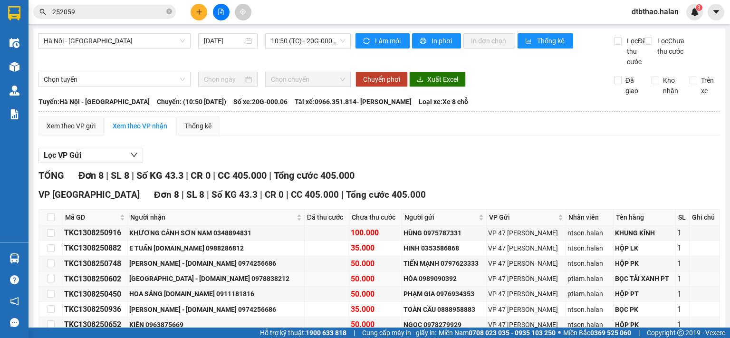
scroll to position [78, 0]
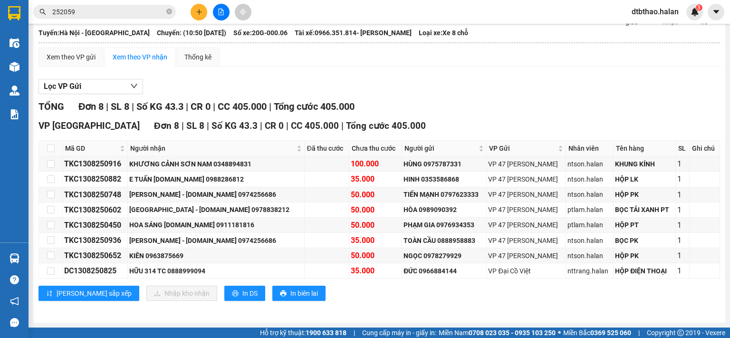
click at [641, 13] on span "dtbthao.halan" at bounding box center [655, 12] width 62 height 12
click at [639, 30] on span "Đăng xuất" at bounding box center [660, 29] width 42 height 10
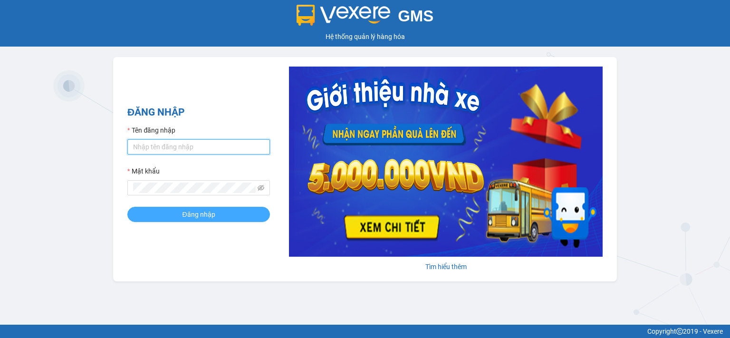
type input "dtbthao.halan"
click at [192, 217] on span "Đăng nhập" at bounding box center [198, 214] width 33 height 10
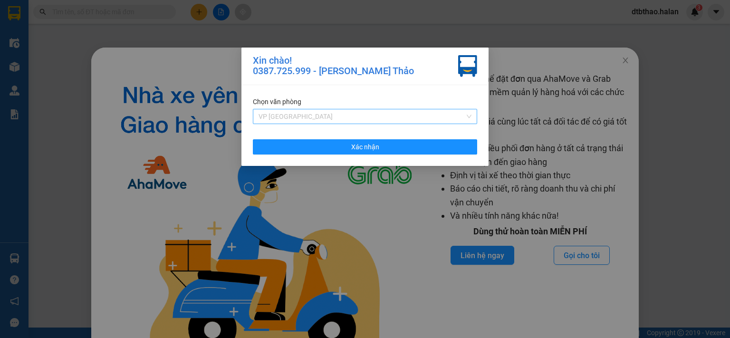
click at [468, 117] on span "VP [GEOGRAPHIC_DATA]" at bounding box center [365, 116] width 213 height 14
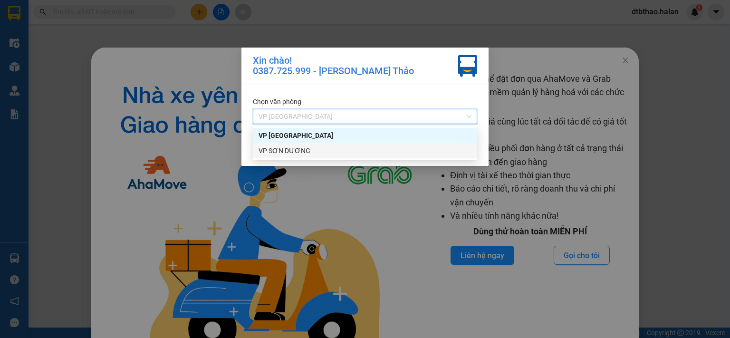
click at [307, 154] on div "VP SƠN DƯƠNG" at bounding box center [365, 151] width 213 height 10
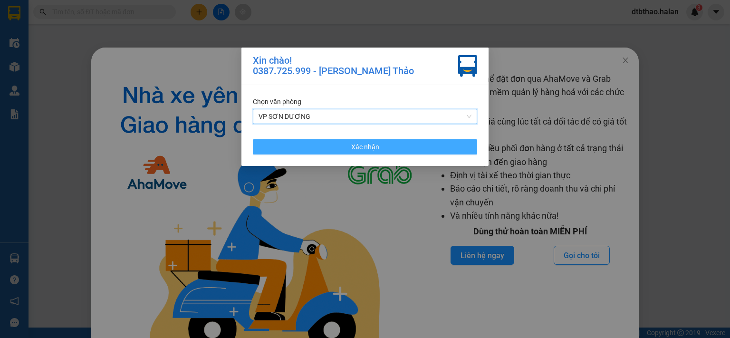
drag, startPoint x: 357, startPoint y: 147, endPoint x: 348, endPoint y: 161, distance: 16.2
click at [357, 147] on span "Xác nhận" at bounding box center [365, 147] width 28 height 10
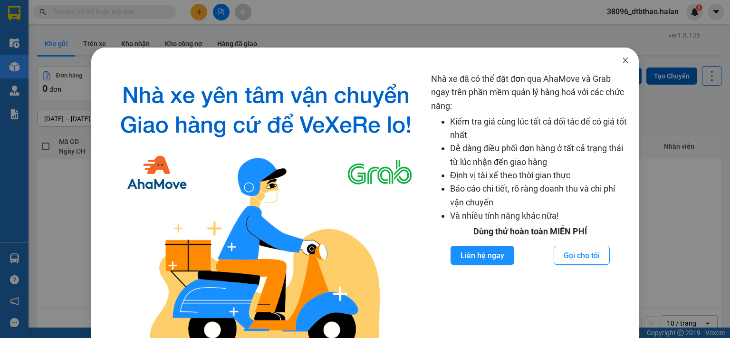
click at [622, 61] on icon "close" at bounding box center [626, 61] width 8 height 8
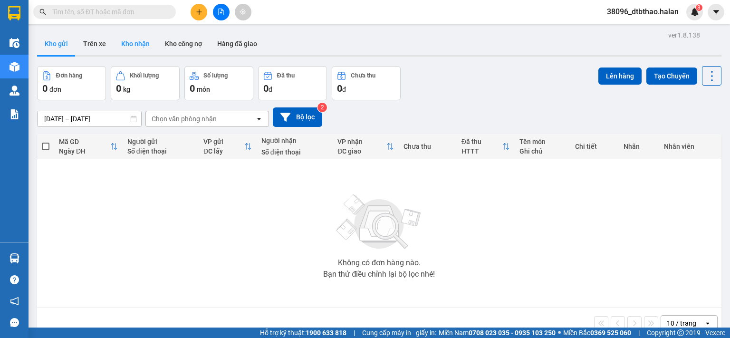
click at [139, 43] on button "Kho nhận" at bounding box center [136, 43] width 44 height 23
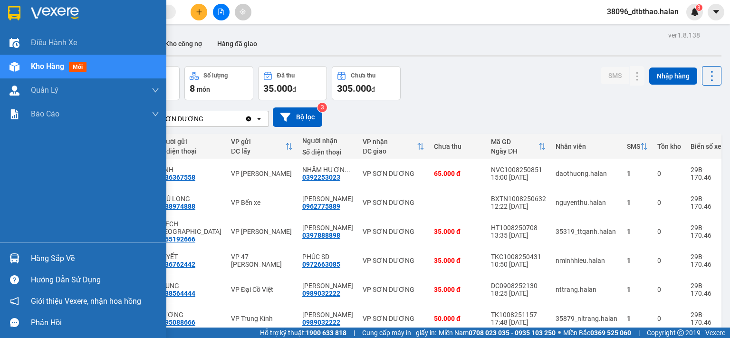
click at [59, 260] on div "Hàng sắp về" at bounding box center [95, 259] width 128 height 14
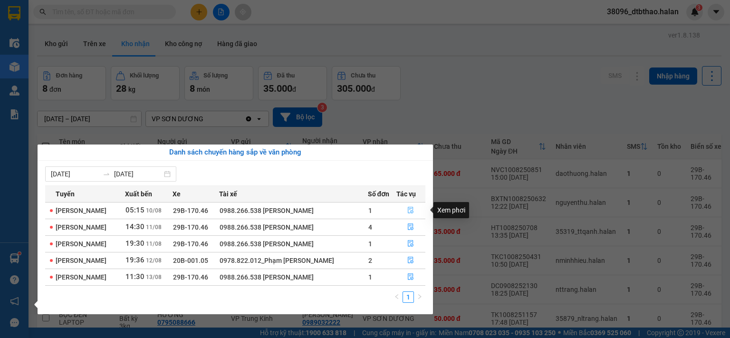
click at [414, 210] on icon "file-done" at bounding box center [411, 210] width 7 height 7
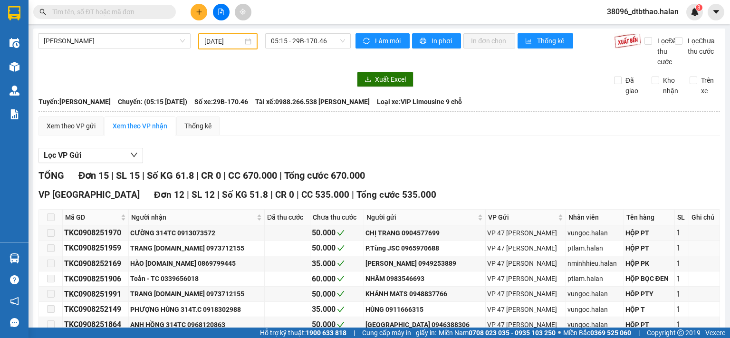
scroll to position [238, 0]
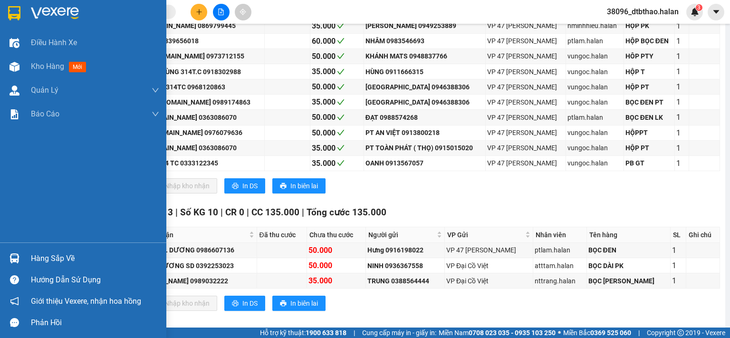
click at [55, 259] on div "Hàng sắp về" at bounding box center [95, 259] width 128 height 14
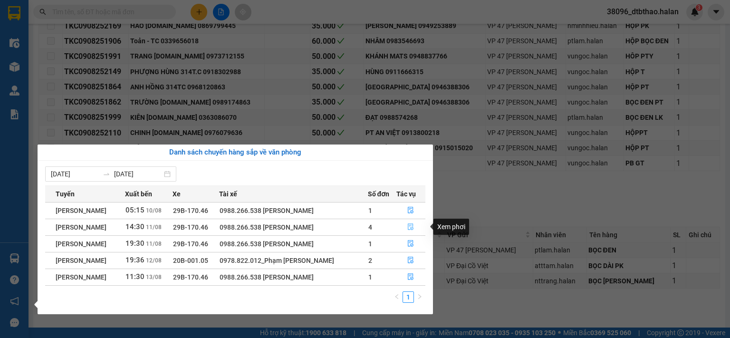
click at [408, 227] on icon "file-done" at bounding box center [411, 227] width 6 height 7
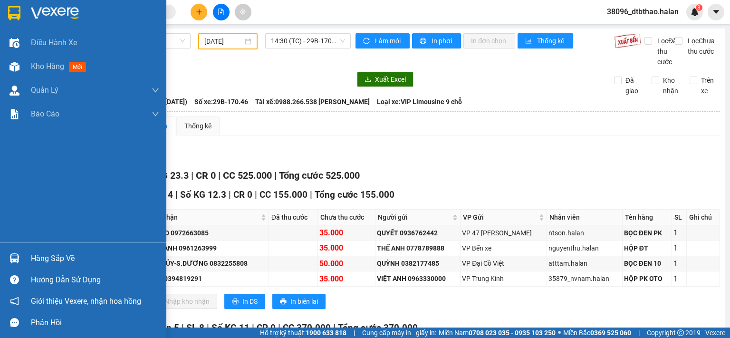
click at [53, 259] on div "Hàng sắp về" at bounding box center [95, 259] width 128 height 14
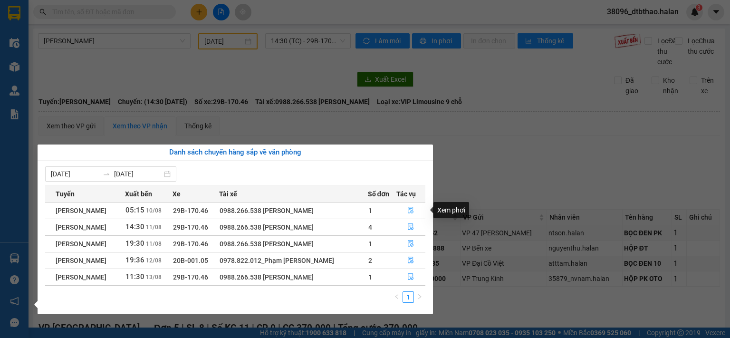
click at [410, 211] on icon "file-done" at bounding box center [411, 210] width 7 height 7
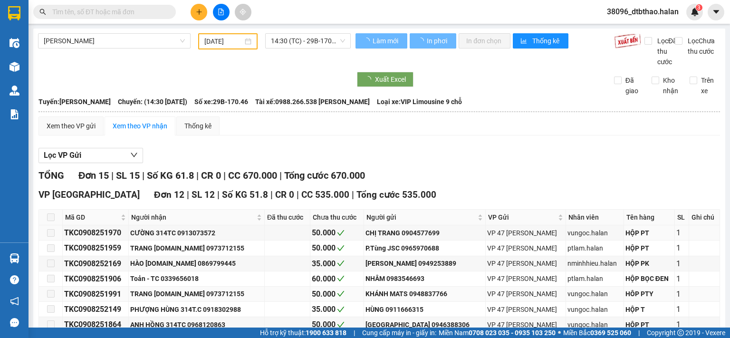
type input "[DATE]"
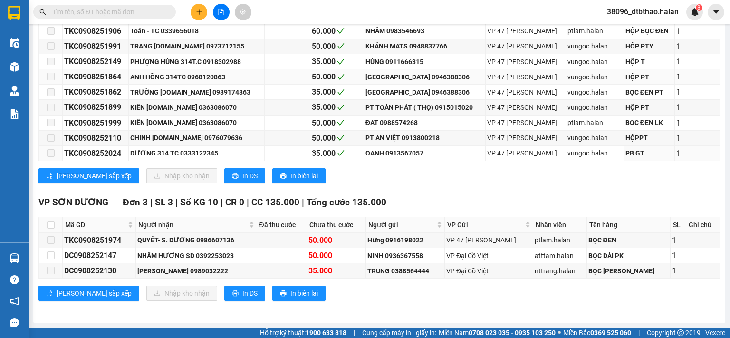
scroll to position [65, 0]
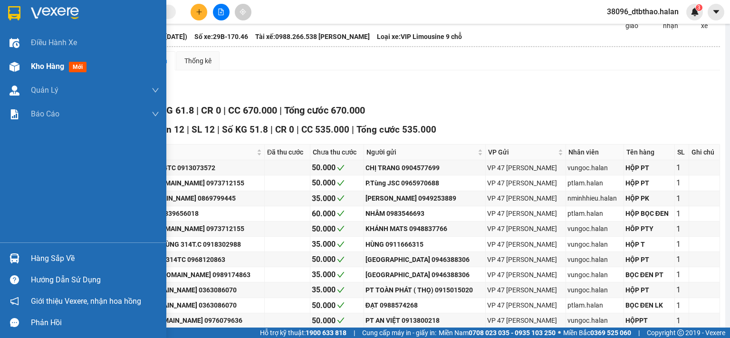
click at [49, 68] on span "Kho hàng" at bounding box center [47, 66] width 33 height 9
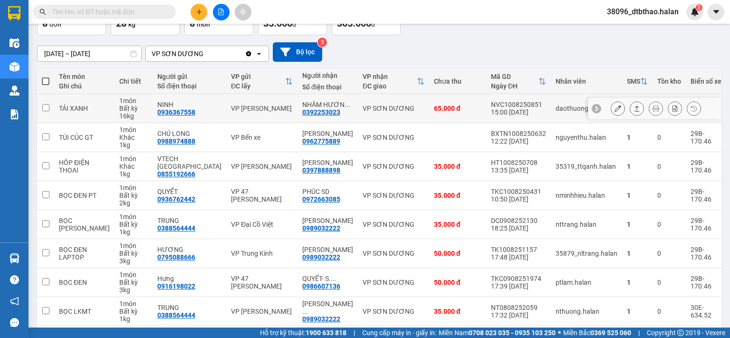
click at [615, 106] on icon at bounding box center [618, 108] width 7 height 7
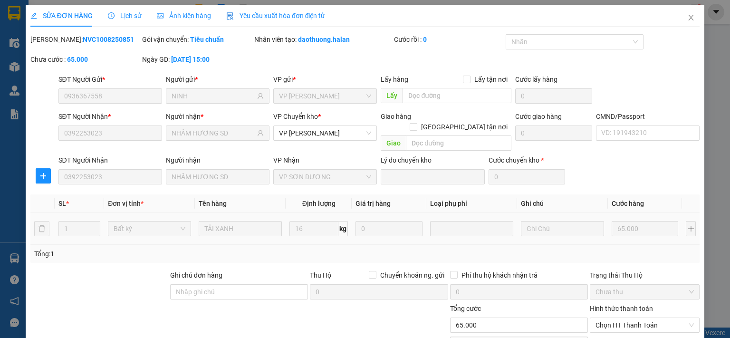
type input "0936367558"
type input "NINH"
type input "0392253023"
type input "NHÂM HƯƠNG SD"
type input "65.000"
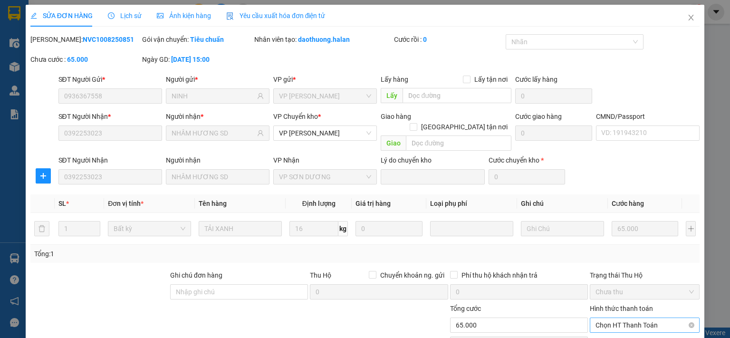
scroll to position [66, 0]
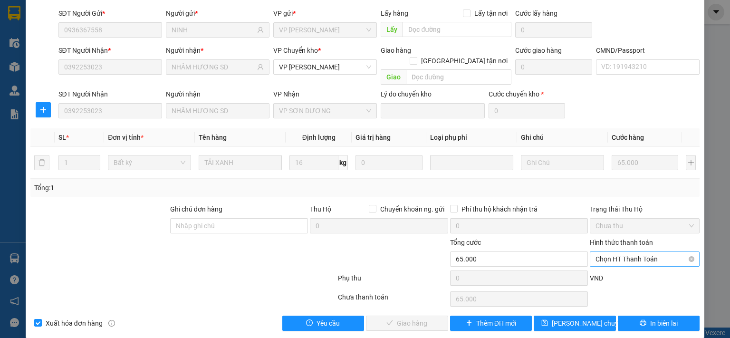
click at [605, 252] on span "Chọn HT Thanh Toán" at bounding box center [645, 259] width 98 height 14
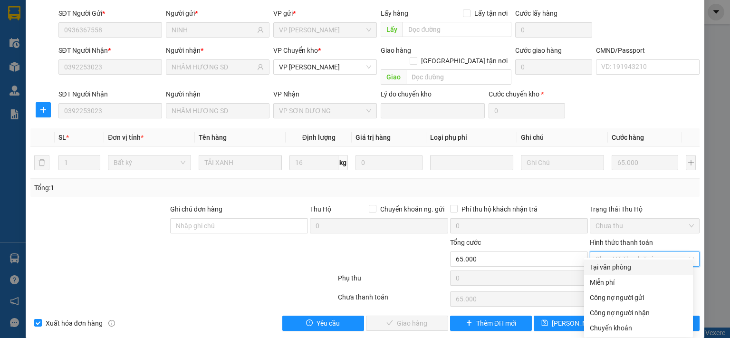
drag, startPoint x: 601, startPoint y: 270, endPoint x: 483, endPoint y: 319, distance: 127.7
click at [601, 271] on div "Tại văn phòng" at bounding box center [638, 267] width 97 height 10
type input "0"
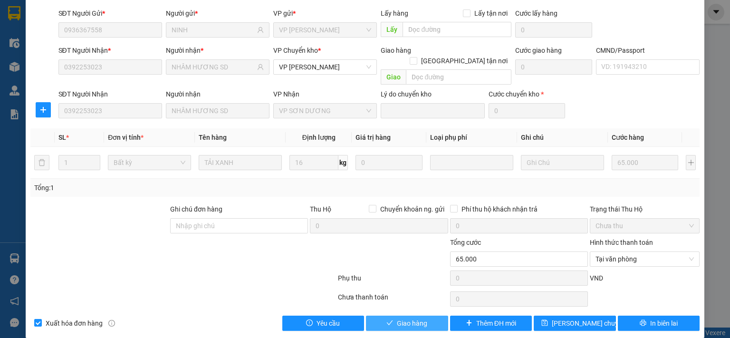
click at [429, 316] on button "Giao hàng" at bounding box center [407, 323] width 82 height 15
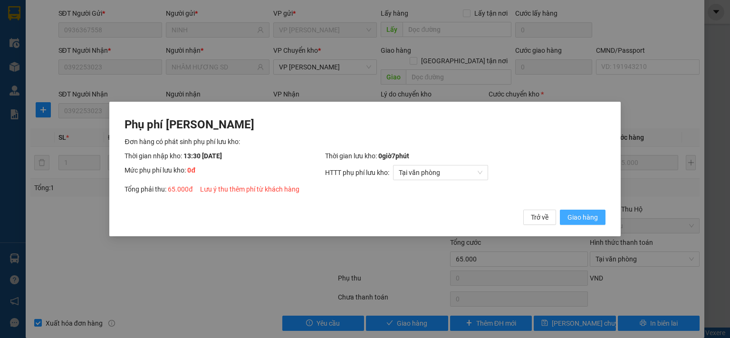
click at [595, 213] on span "Giao hàng" at bounding box center [583, 217] width 30 height 10
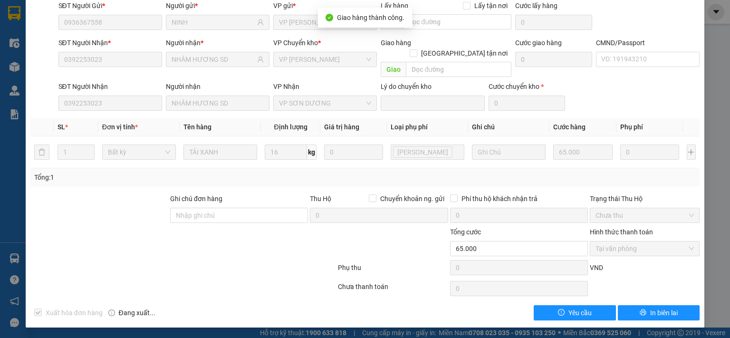
scroll to position [0, 0]
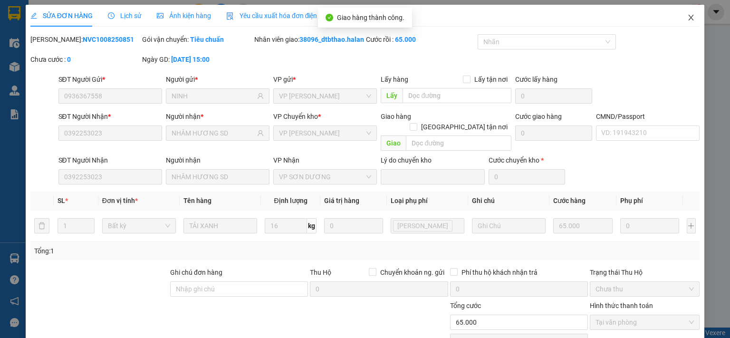
click at [688, 20] on icon "close" at bounding box center [692, 18] width 8 height 8
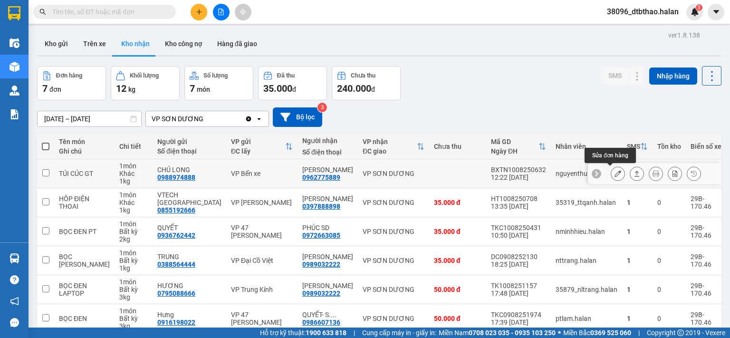
click at [615, 175] on icon at bounding box center [618, 173] width 7 height 7
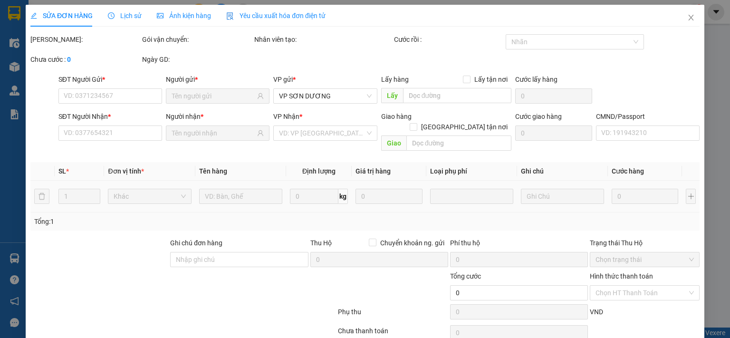
type input "0988974888"
type input "CHÚ LONG"
type input "0962775889"
type input "[PERSON_NAME]"
type input "35.000"
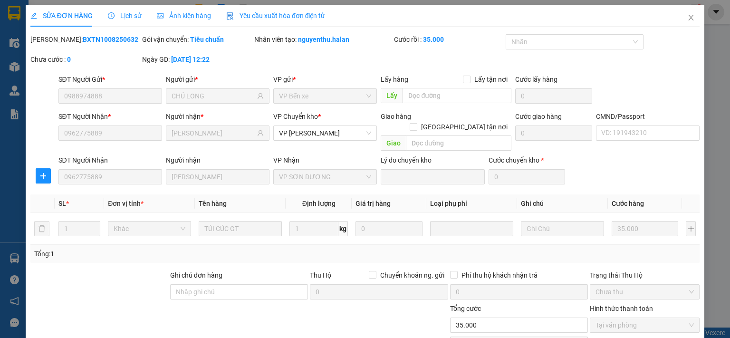
scroll to position [66, 0]
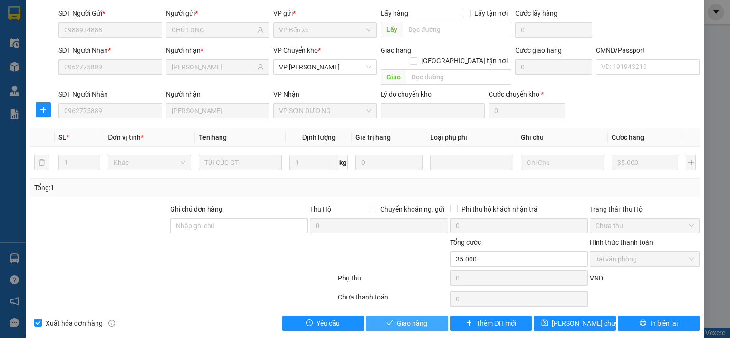
click at [430, 316] on button "Giao hàng" at bounding box center [407, 323] width 82 height 15
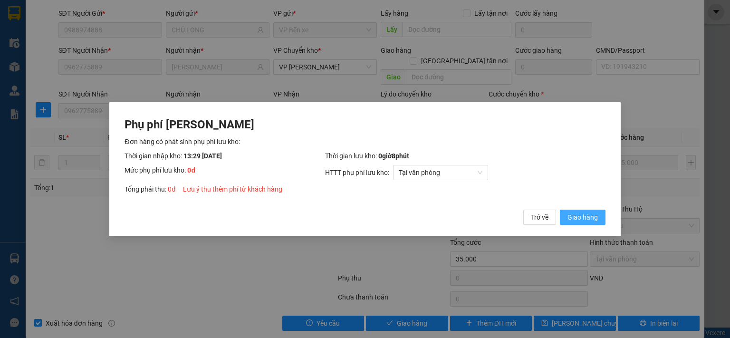
click at [571, 217] on span "Giao hàng" at bounding box center [583, 217] width 30 height 10
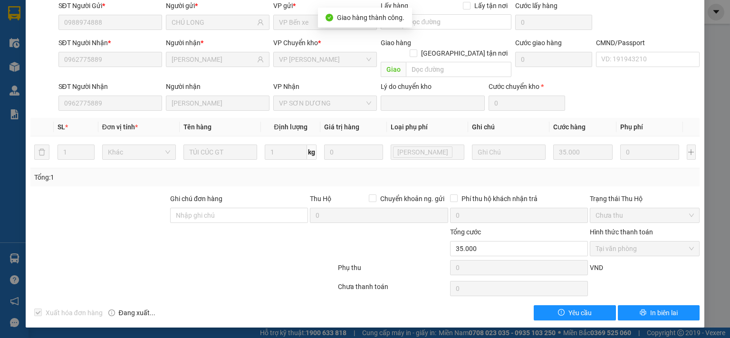
scroll to position [0, 0]
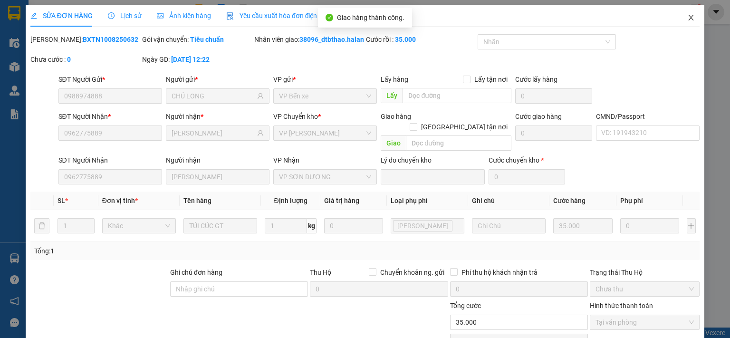
click at [688, 18] on icon "close" at bounding box center [692, 18] width 8 height 8
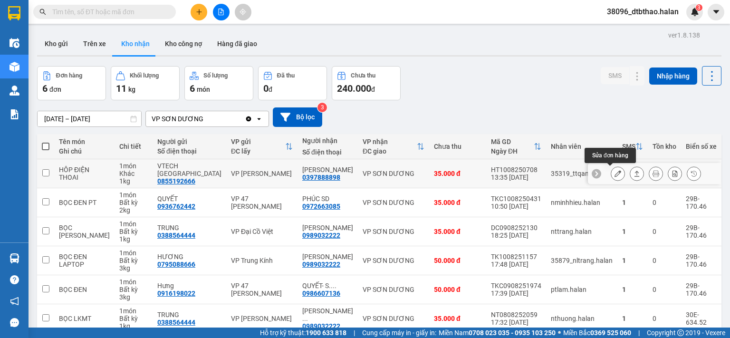
click at [612, 174] on button at bounding box center [618, 173] width 13 height 17
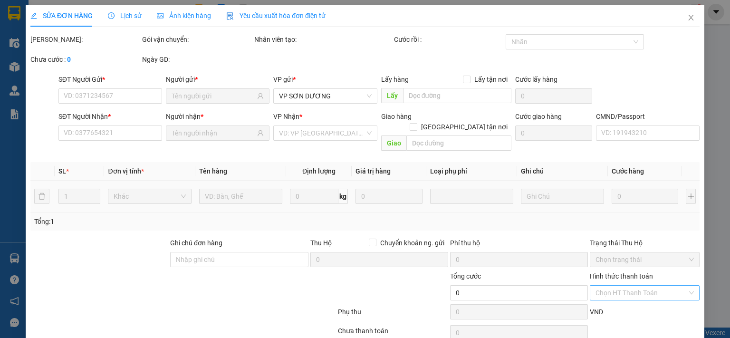
type input "0855192666"
type input "VTECH [GEOGRAPHIC_DATA]"
type input "0397888898"
type input "[PERSON_NAME]"
type input "35.000"
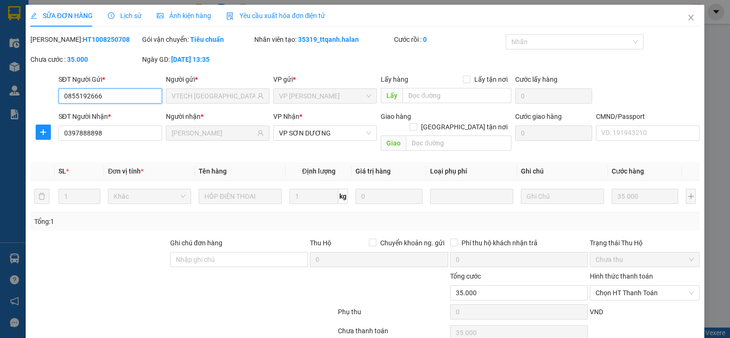
scroll to position [34, 0]
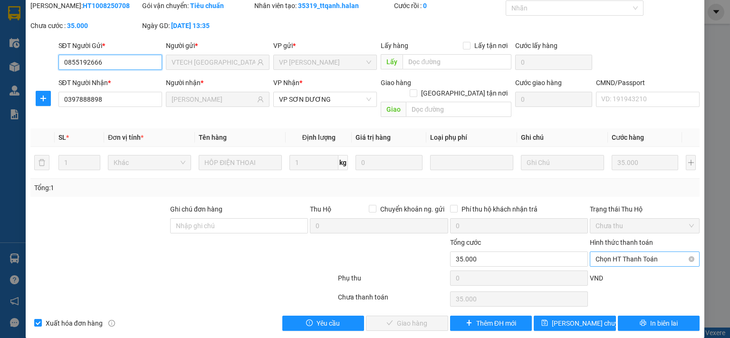
click at [629, 252] on span "Chọn HT Thanh Toán" at bounding box center [645, 259] width 98 height 14
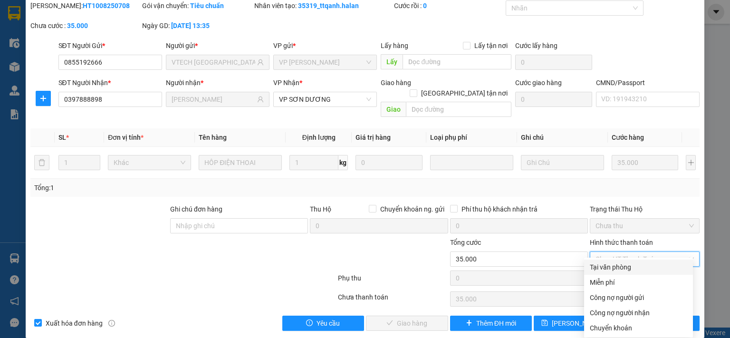
click at [623, 269] on div "Tại văn phòng" at bounding box center [638, 267] width 97 height 10
type input "0"
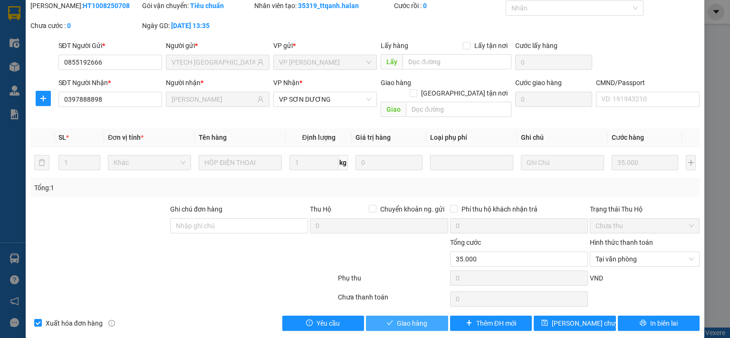
click at [430, 316] on button "Giao hàng" at bounding box center [407, 323] width 82 height 15
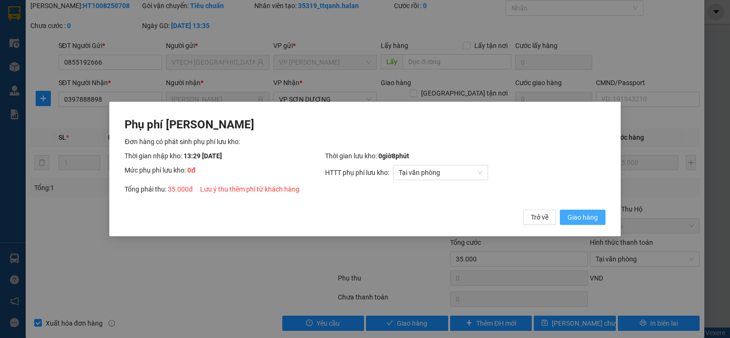
click at [573, 220] on span "Giao hàng" at bounding box center [583, 217] width 30 height 10
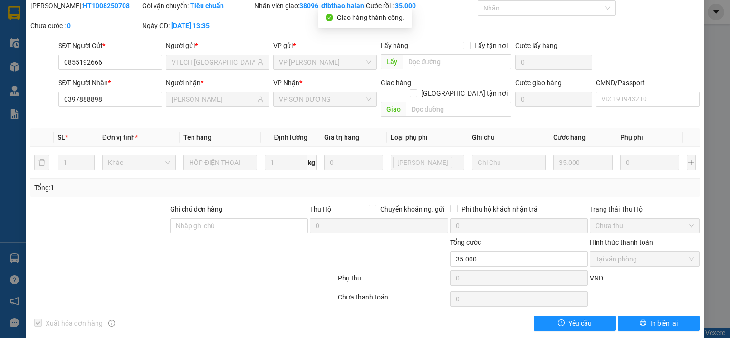
scroll to position [0, 0]
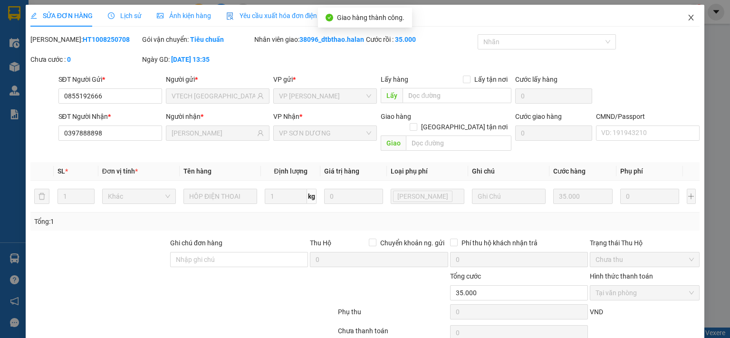
click at [688, 18] on icon "close" at bounding box center [692, 18] width 8 height 8
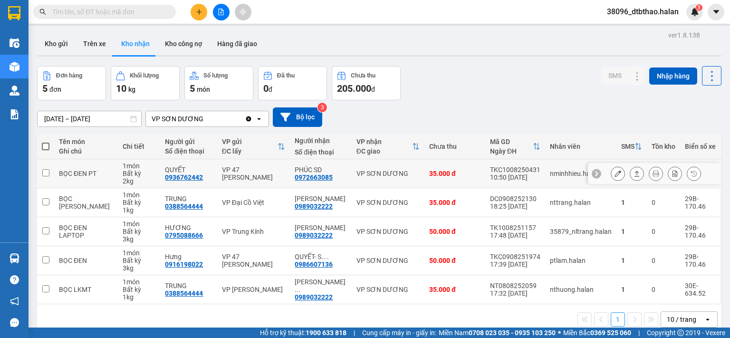
click at [615, 171] on icon at bounding box center [618, 173] width 7 height 7
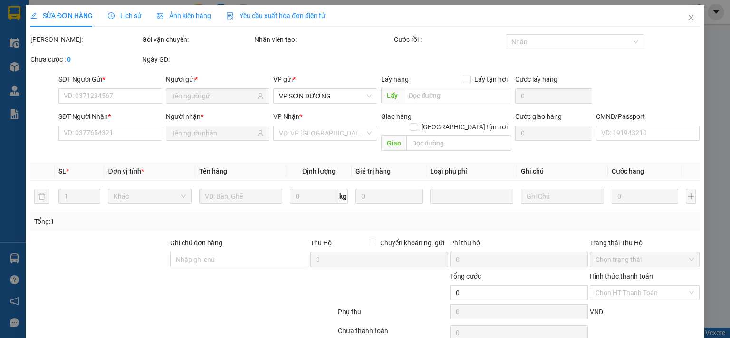
type input "0936762442"
type input "QUYẾT"
type input "0972663085"
type input "PHÚC SD"
type input "35.000"
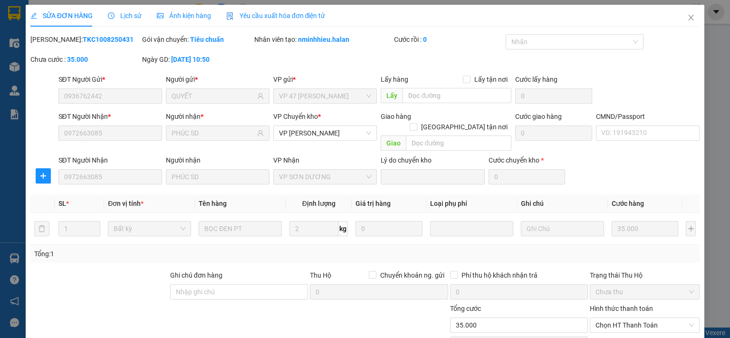
scroll to position [66, 0]
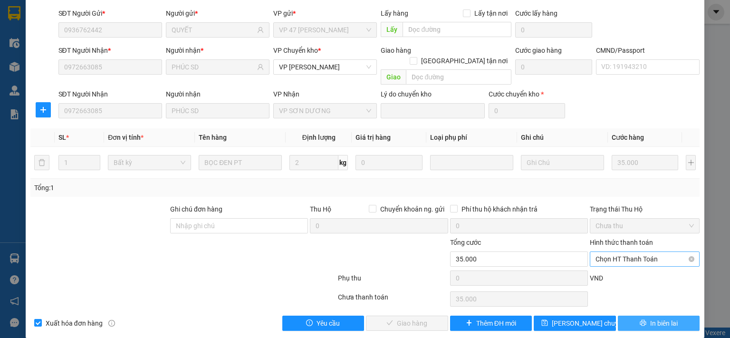
click at [637, 252] on span "Chọn HT Thanh Toán" at bounding box center [645, 259] width 98 height 14
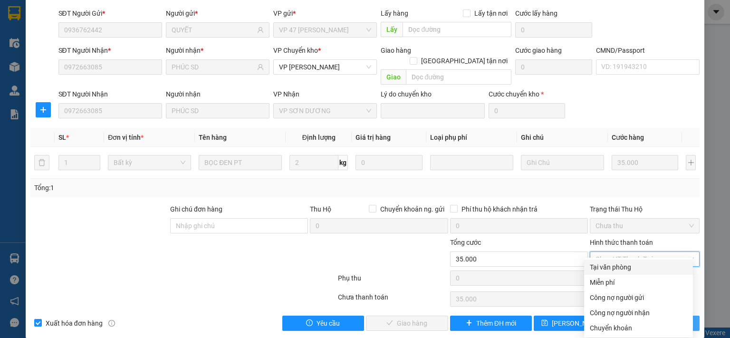
click at [627, 268] on div "Tại văn phòng" at bounding box center [638, 267] width 97 height 10
type input "0"
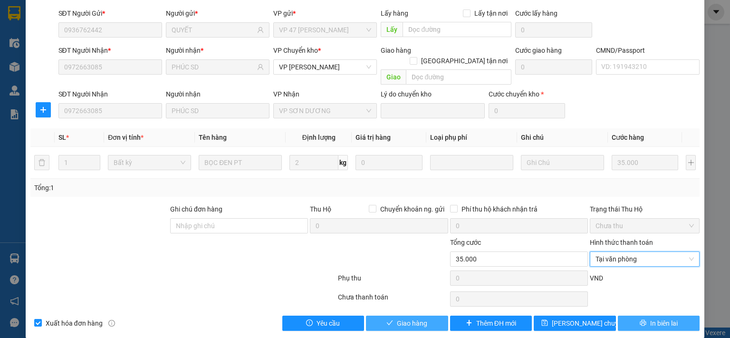
click at [407, 318] on span "Giao hàng" at bounding box center [412, 323] width 30 height 10
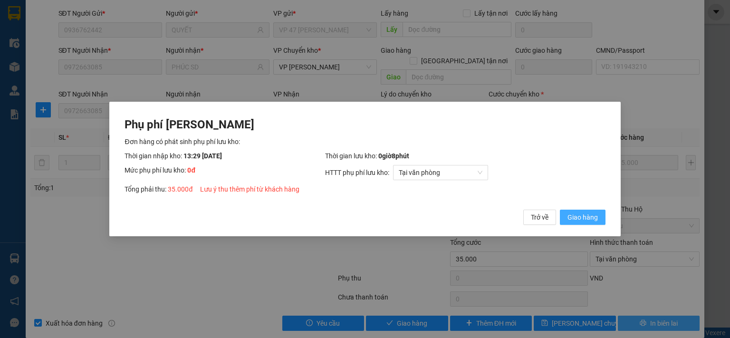
click at [588, 221] on span "Giao hàng" at bounding box center [583, 217] width 30 height 10
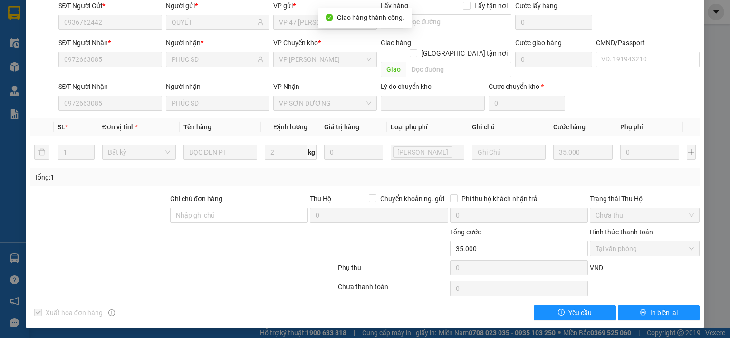
scroll to position [0, 0]
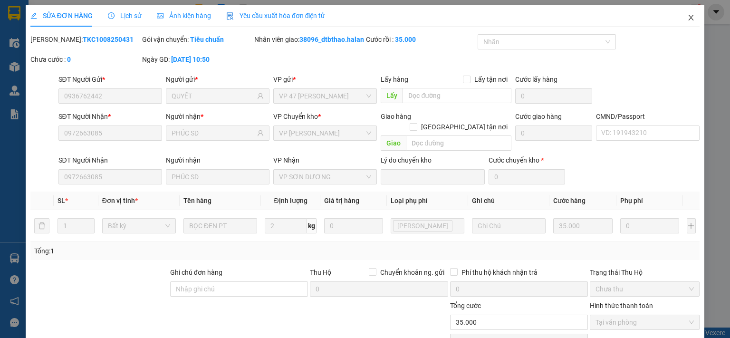
click at [688, 17] on icon "close" at bounding box center [692, 18] width 8 height 8
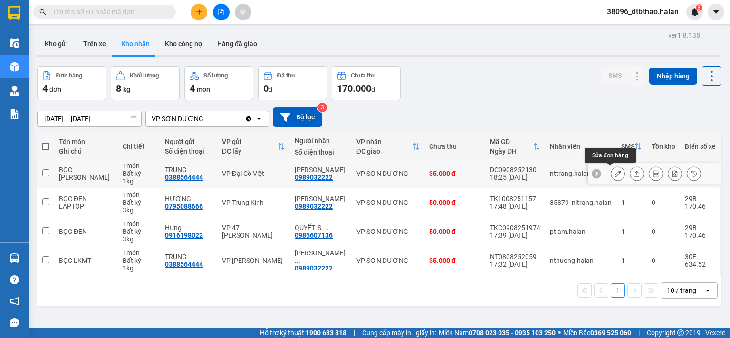
click at [615, 175] on icon at bounding box center [618, 173] width 7 height 7
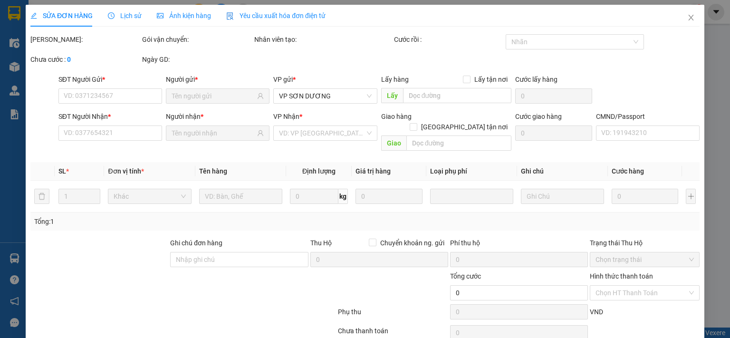
type input "0388564444"
type input "TRUNG"
type input "0989032222"
type input "[PERSON_NAME]"
type input "35.000"
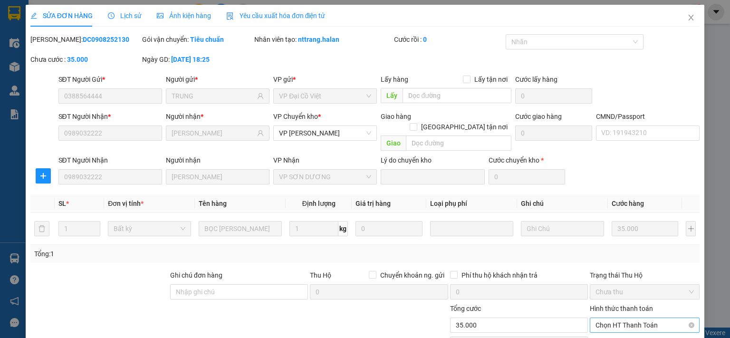
scroll to position [66, 0]
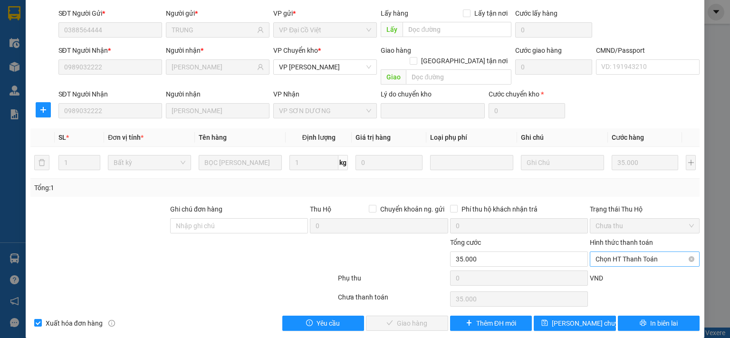
click at [620, 252] on span "Chọn HT Thanh Toán" at bounding box center [645, 259] width 98 height 14
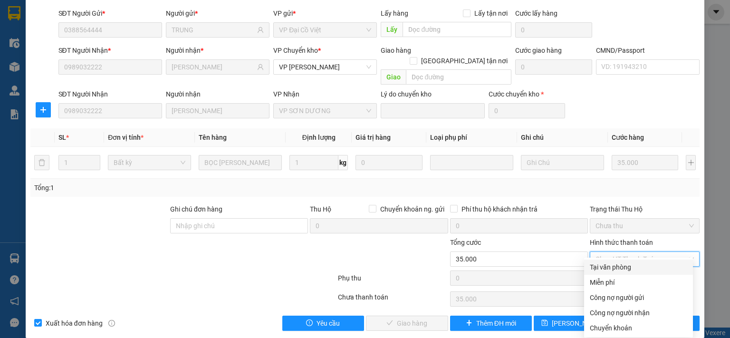
click at [618, 265] on div "Tại văn phòng" at bounding box center [638, 267] width 97 height 10
type input "0"
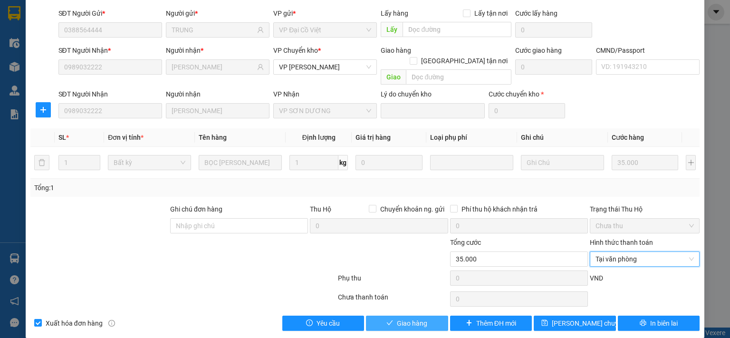
click at [422, 318] on span "Giao hàng" at bounding box center [412, 323] width 30 height 10
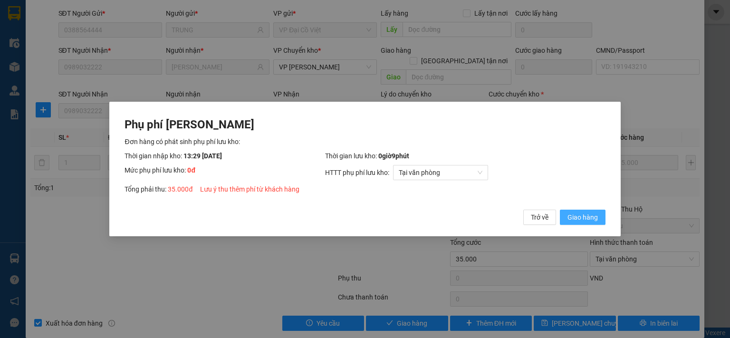
click at [578, 214] on span "Giao hàng" at bounding box center [583, 217] width 30 height 10
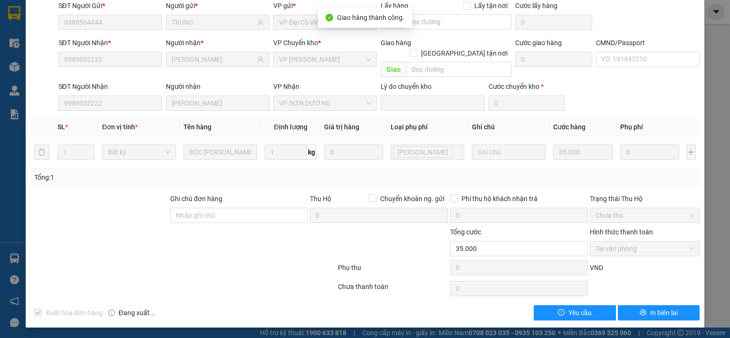
scroll to position [0, 0]
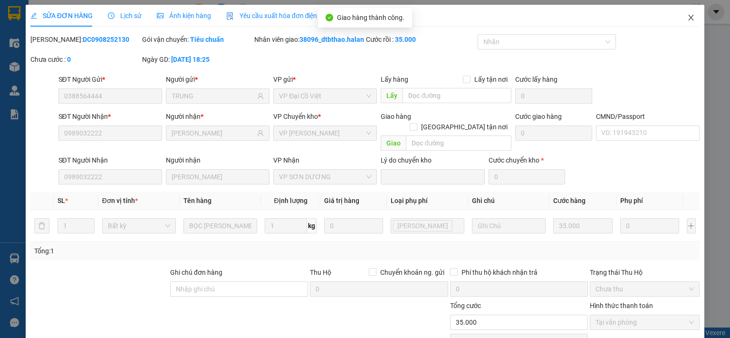
click at [688, 16] on icon "close" at bounding box center [692, 18] width 8 height 8
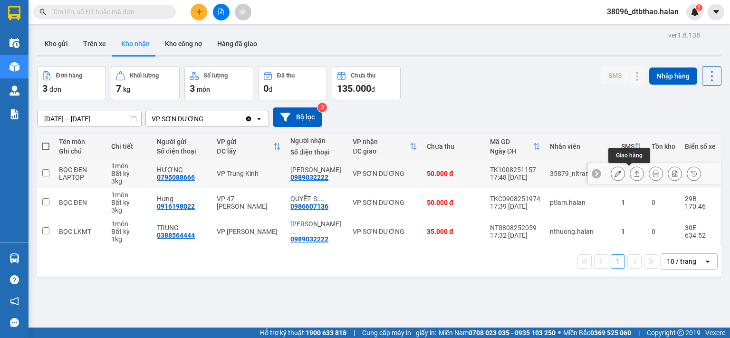
click at [615, 173] on icon at bounding box center [618, 173] width 7 height 7
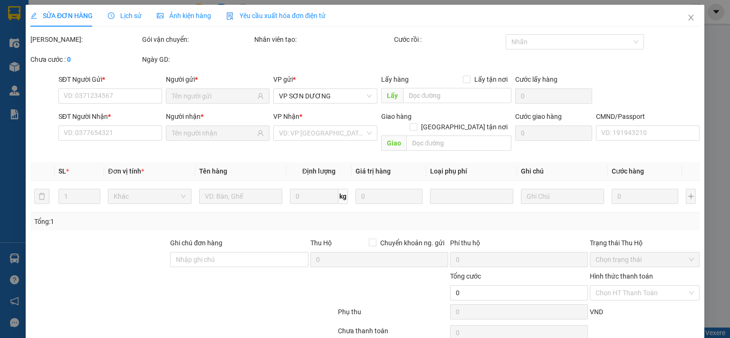
type input "0795088666"
type input "HƯƠNG"
type input "0989032222"
type input "[PERSON_NAME]"
type input "50.000"
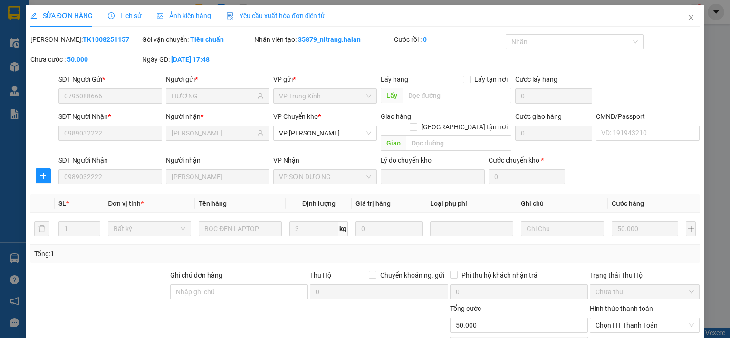
scroll to position [66, 0]
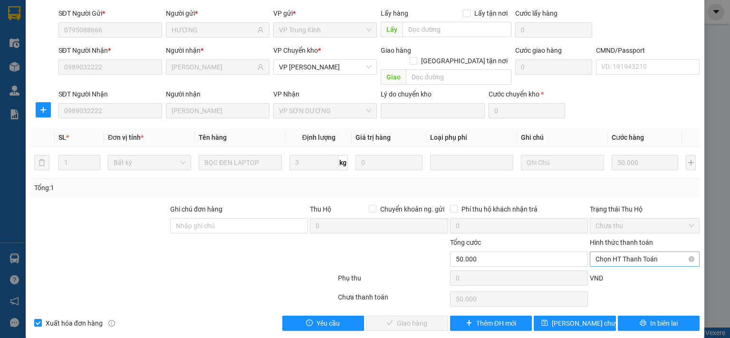
drag, startPoint x: 632, startPoint y: 249, endPoint x: 630, endPoint y: 256, distance: 7.8
click at [632, 252] on span "Chọn HT Thanh Toán" at bounding box center [645, 259] width 98 height 14
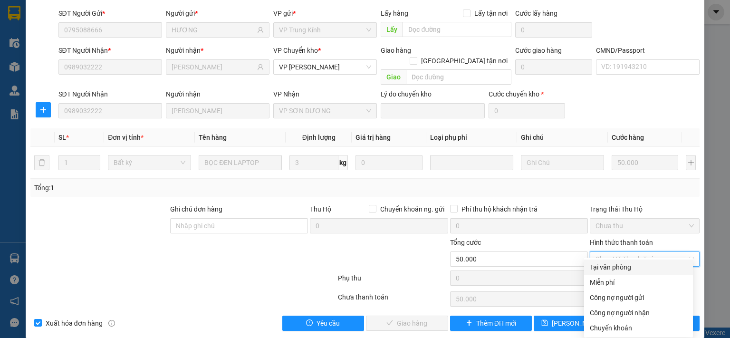
click at [626, 265] on div "Tại văn phòng" at bounding box center [638, 267] width 97 height 10
type input "0"
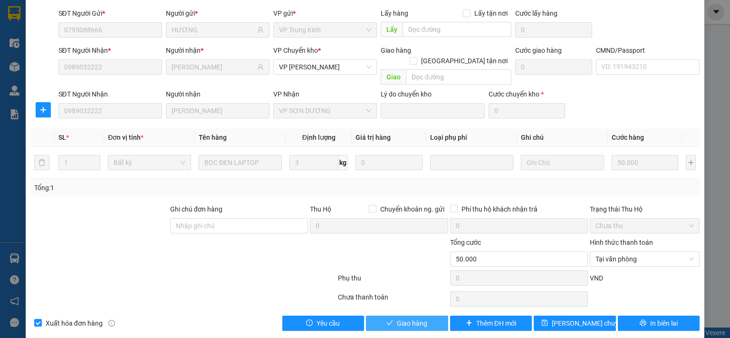
click at [392, 316] on button "Giao hàng" at bounding box center [407, 323] width 82 height 15
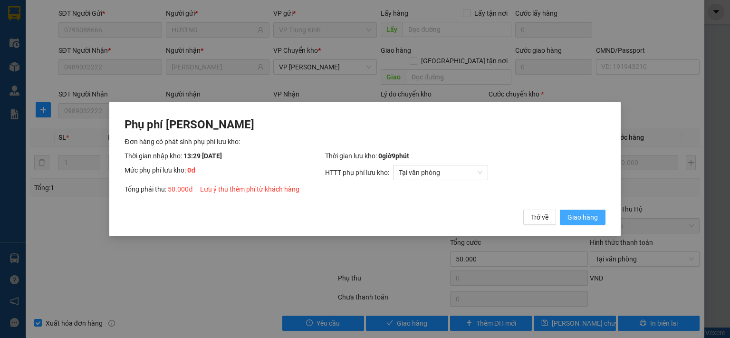
click at [581, 214] on span "Giao hàng" at bounding box center [583, 217] width 30 height 10
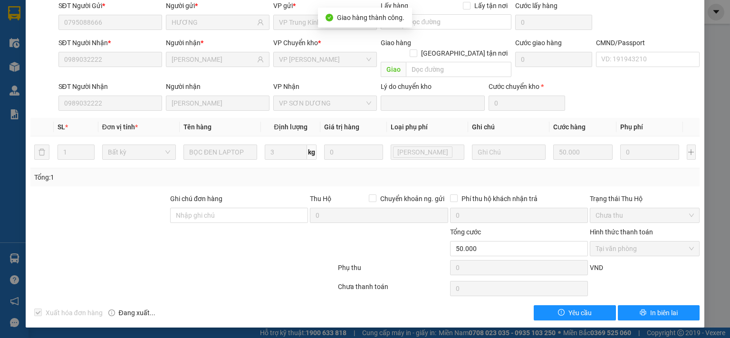
scroll to position [0, 0]
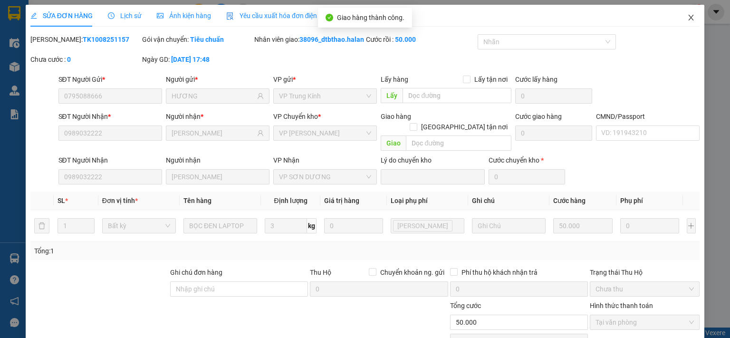
click at [688, 21] on icon "close" at bounding box center [692, 18] width 8 height 8
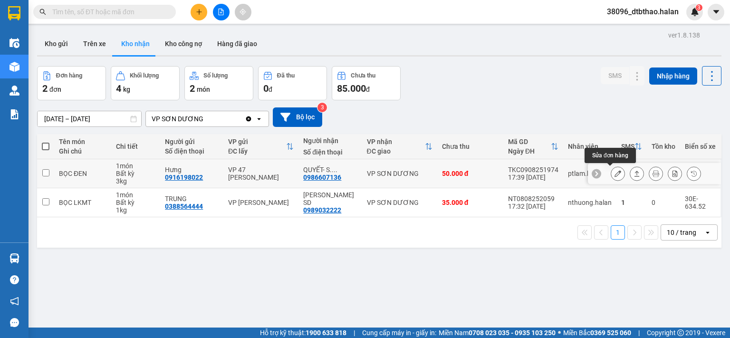
click at [612, 176] on button at bounding box center [618, 173] width 13 height 17
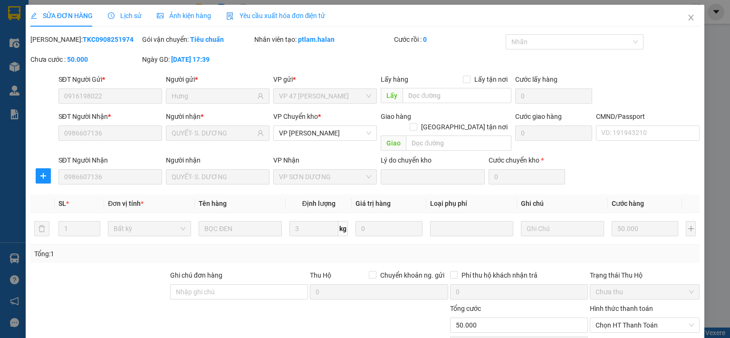
type input "0916198022"
type input "Hưng"
type input "0986607136"
type input "QUYẾT- S. DƯƠNG"
type input "50.000"
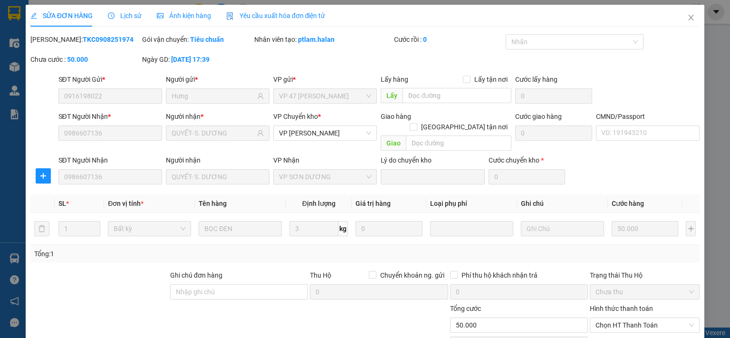
scroll to position [66, 0]
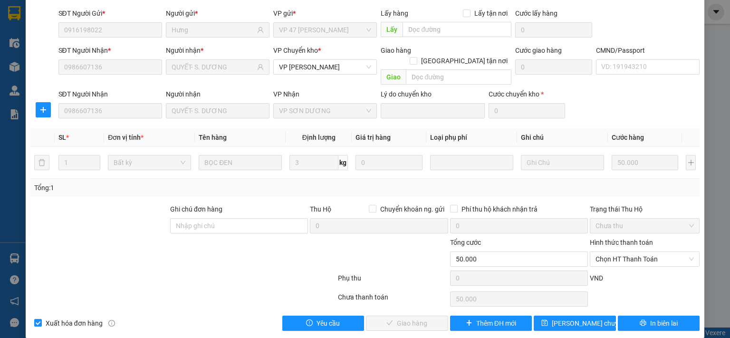
drag, startPoint x: 630, startPoint y: 249, endPoint x: 628, endPoint y: 258, distance: 8.8
click at [630, 252] on span "Chọn HT Thanh Toán" at bounding box center [645, 259] width 98 height 14
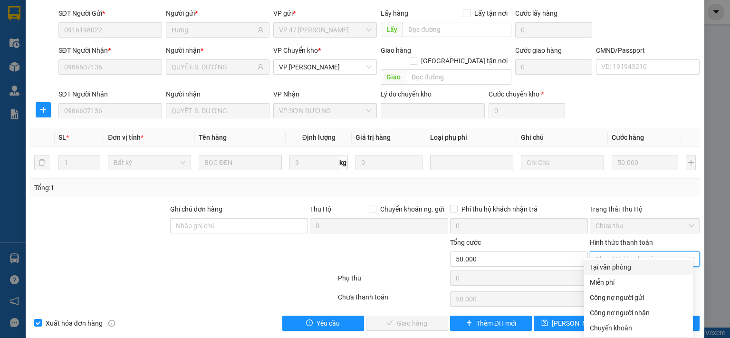
click at [626, 265] on div "Tại văn phòng" at bounding box center [638, 267] width 97 height 10
type input "0"
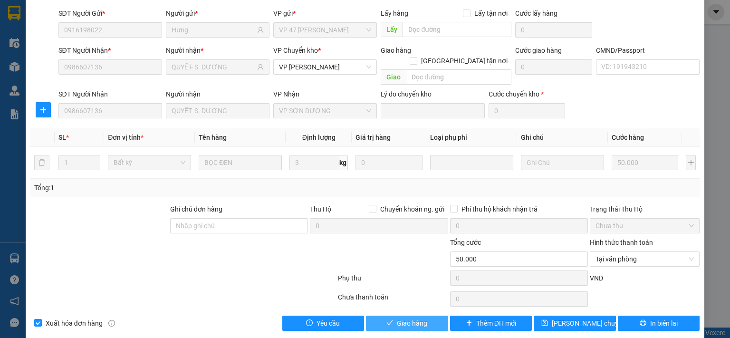
click at [437, 316] on button "Giao hàng" at bounding box center [407, 323] width 82 height 15
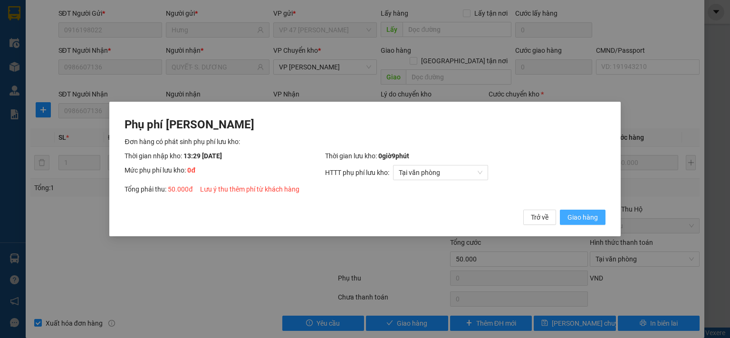
click at [587, 216] on span "Giao hàng" at bounding box center [583, 217] width 30 height 10
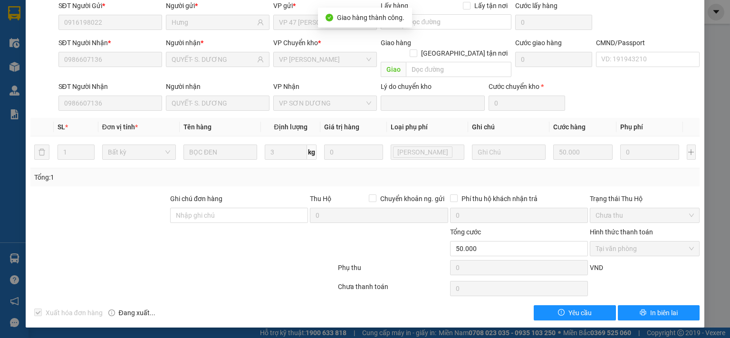
scroll to position [0, 0]
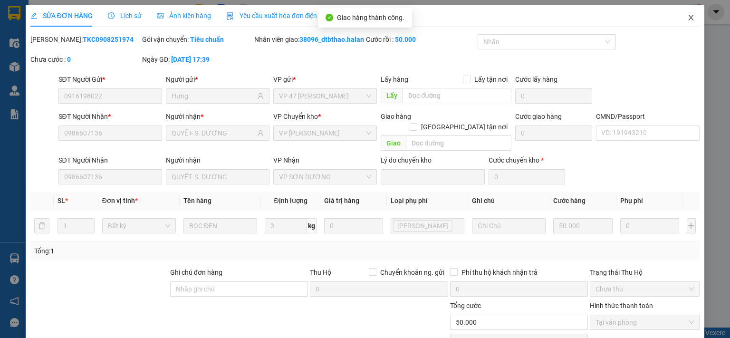
click at [688, 17] on icon "close" at bounding box center [692, 18] width 8 height 8
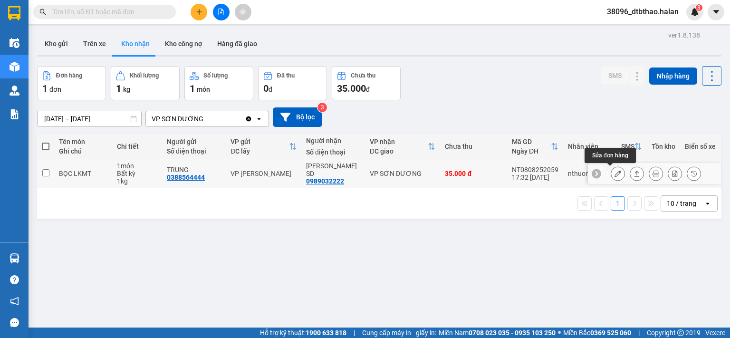
click at [615, 172] on icon at bounding box center [618, 173] width 7 height 7
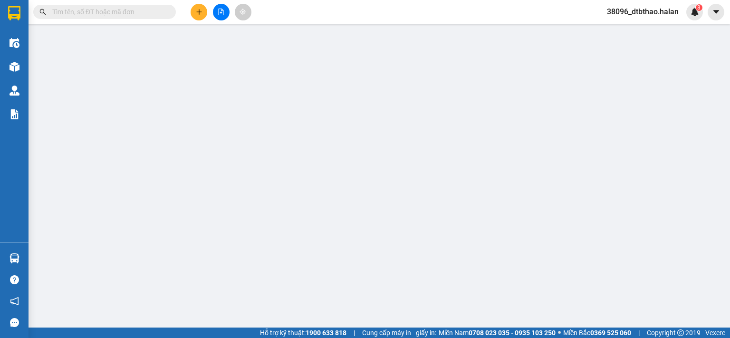
type input "0388564444"
type input "TRUNG"
type input "0989032222"
type input "DUY NHUNG SD"
type input "35.000"
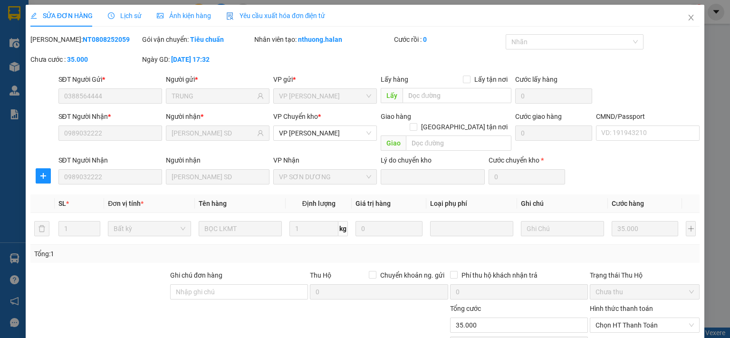
scroll to position [66, 0]
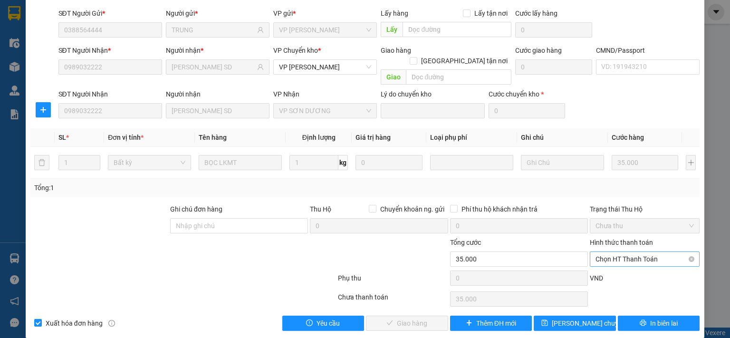
click at [627, 252] on span "Chọn HT Thanh Toán" at bounding box center [645, 259] width 98 height 14
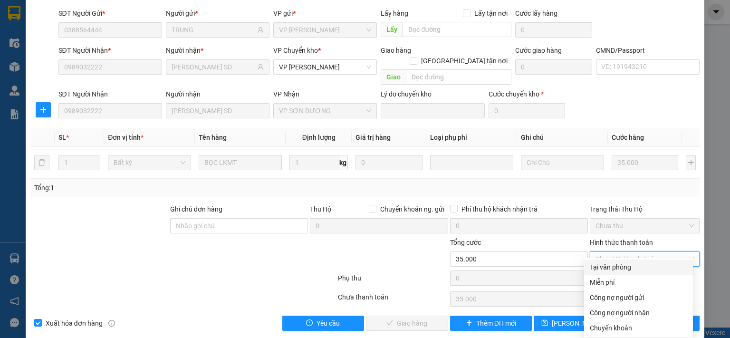
drag, startPoint x: 628, startPoint y: 266, endPoint x: 557, endPoint y: 292, distance: 75.1
click at [628, 267] on div "Tại văn phòng" at bounding box center [638, 267] width 97 height 10
type input "0"
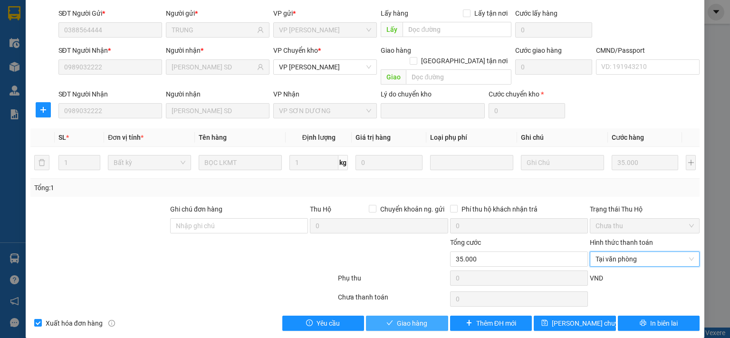
click at [424, 316] on button "Giao hàng" at bounding box center [407, 323] width 82 height 15
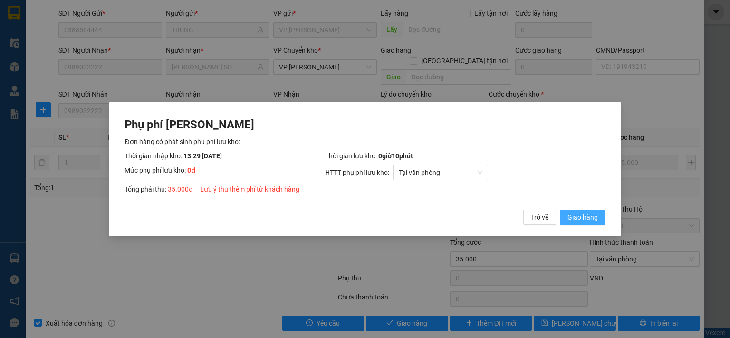
click at [582, 218] on span "Giao hàng" at bounding box center [583, 217] width 30 height 10
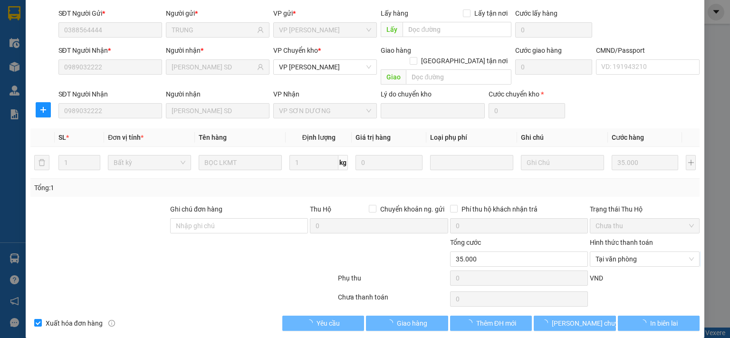
scroll to position [0, 0]
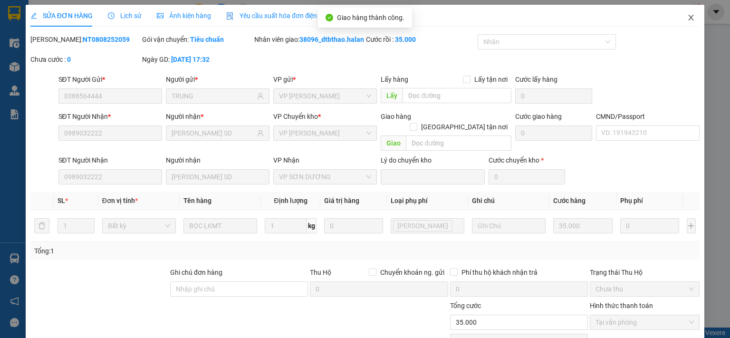
click at [688, 17] on icon "close" at bounding box center [692, 18] width 8 height 8
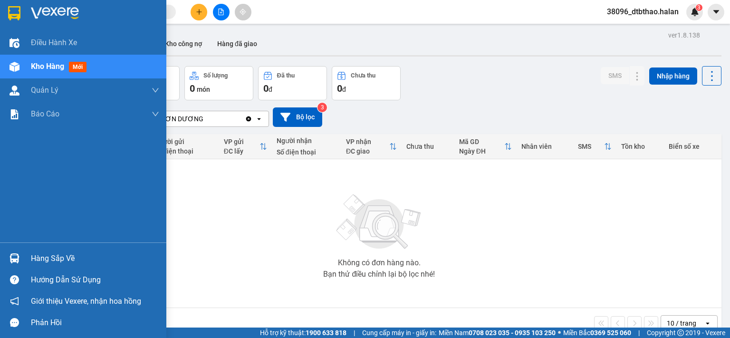
click at [42, 255] on div "Hàng sắp về" at bounding box center [95, 259] width 128 height 14
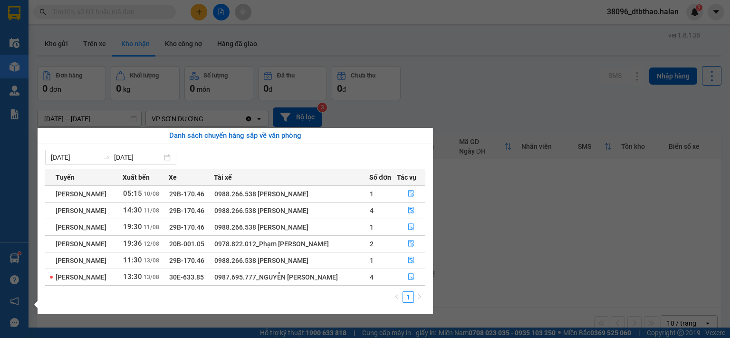
click at [26, 182] on div "Điều hành xe Kho hàng mới Quản Lý Quản lý chuyến Quản lý kiểm kho Báo cáo 12. T…" at bounding box center [14, 169] width 29 height 338
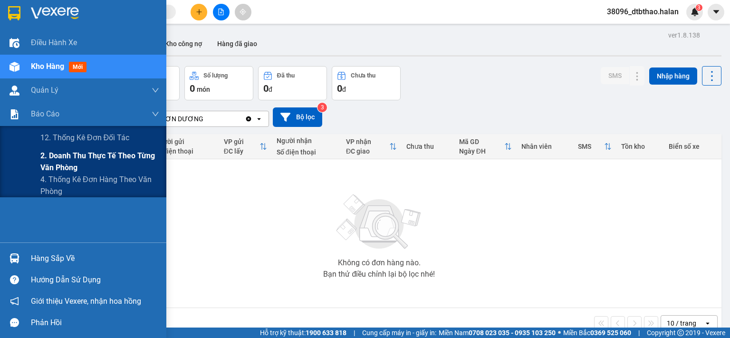
click at [71, 155] on span "2. Doanh thu thực tế theo từng văn phòng" at bounding box center [99, 162] width 119 height 24
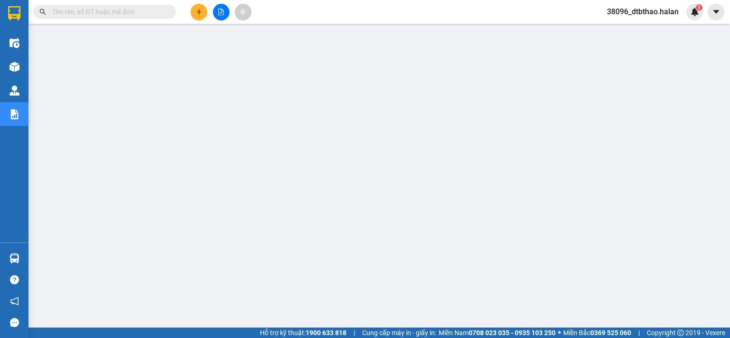
click at [636, 13] on span "38096_dtbthao.halan" at bounding box center [643, 12] width 87 height 12
click at [629, 30] on span "Đăng xuất" at bounding box center [647, 29] width 67 height 10
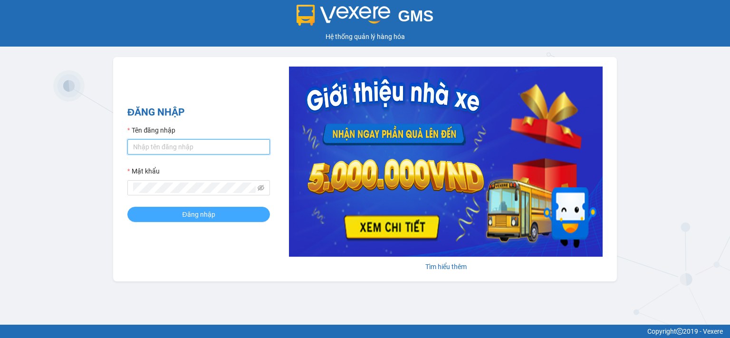
type input "dtbthao.halan"
click at [176, 218] on button "Đăng nhập" at bounding box center [198, 214] width 143 height 15
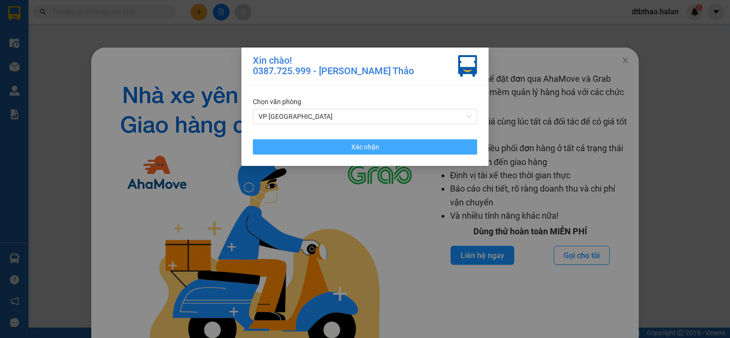
drag, startPoint x: 398, startPoint y: 146, endPoint x: 456, endPoint y: 126, distance: 61.5
click at [398, 146] on button "Xác nhận" at bounding box center [365, 146] width 224 height 15
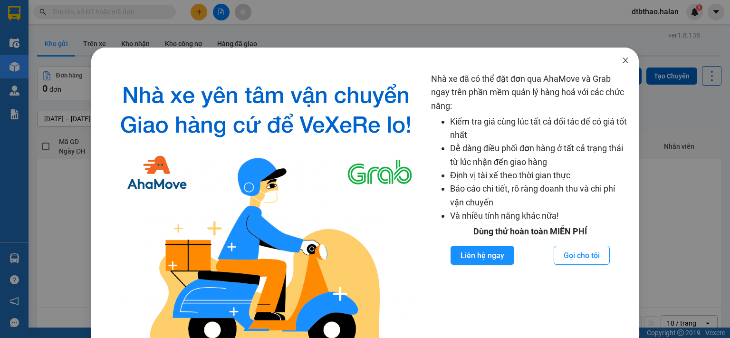
click at [623, 60] on icon "close" at bounding box center [625, 61] width 5 height 6
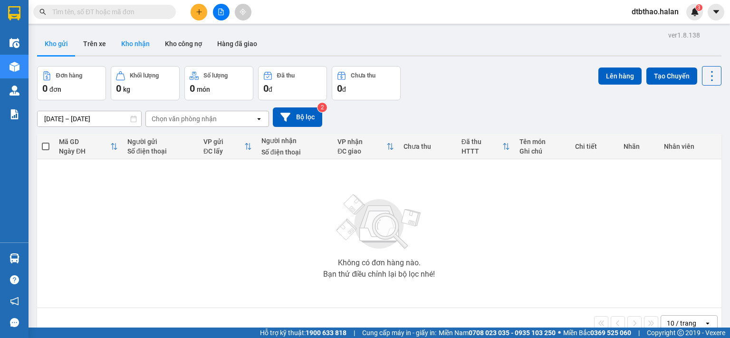
click at [139, 42] on button "Kho nhận" at bounding box center [136, 43] width 44 height 23
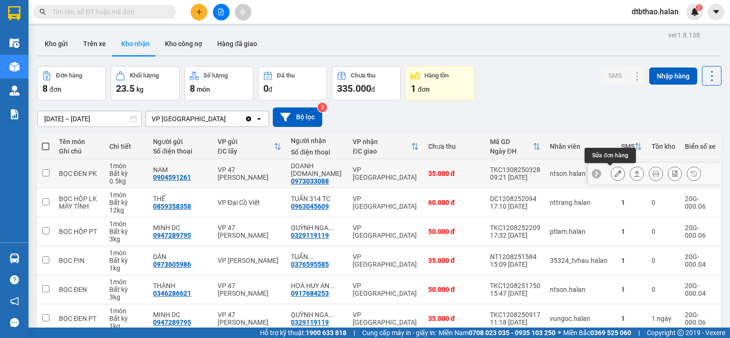
click at [615, 174] on icon at bounding box center [618, 173] width 7 height 7
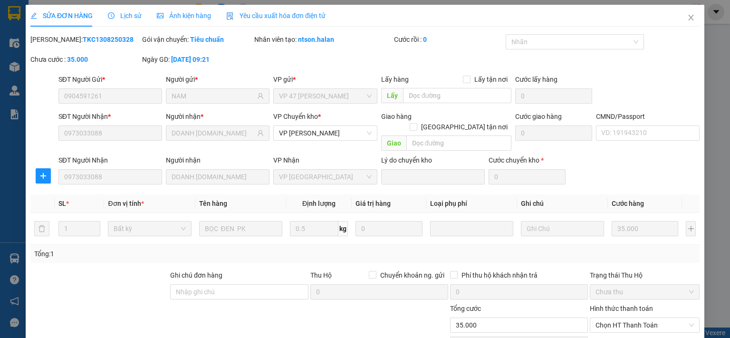
type input "0904591261"
type input "NAM"
type input "0973033088"
type input "DOANH [DOMAIN_NAME]"
type input "35.000"
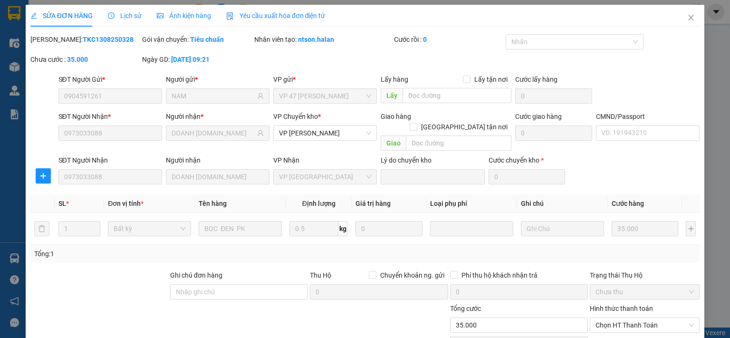
scroll to position [66, 0]
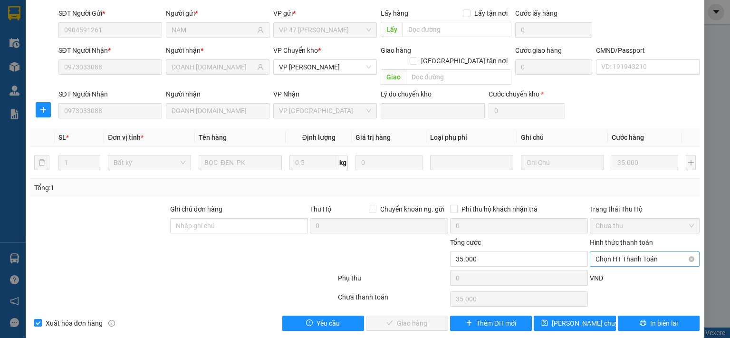
click at [632, 252] on span "Chọn HT Thanh Toán" at bounding box center [645, 259] width 98 height 14
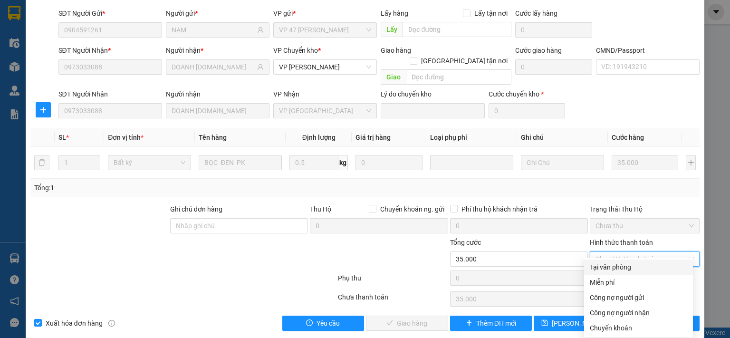
click at [627, 266] on div "Tại văn phòng" at bounding box center [638, 267] width 97 height 10
type input "0"
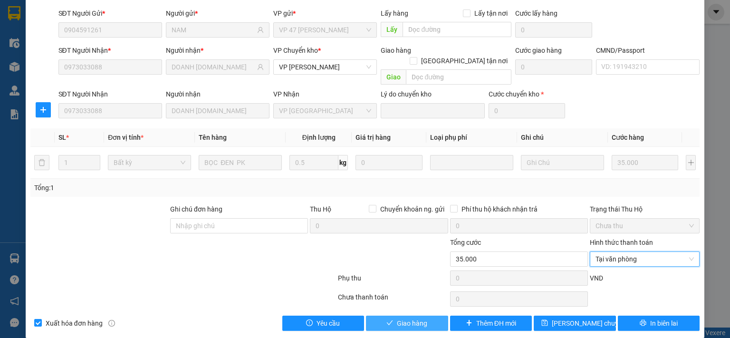
click at [431, 316] on button "Giao hàng" at bounding box center [407, 323] width 82 height 15
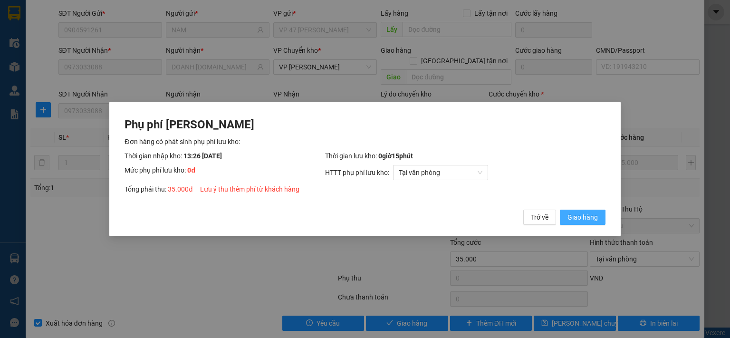
click at [579, 221] on span "Giao hàng" at bounding box center [583, 217] width 30 height 10
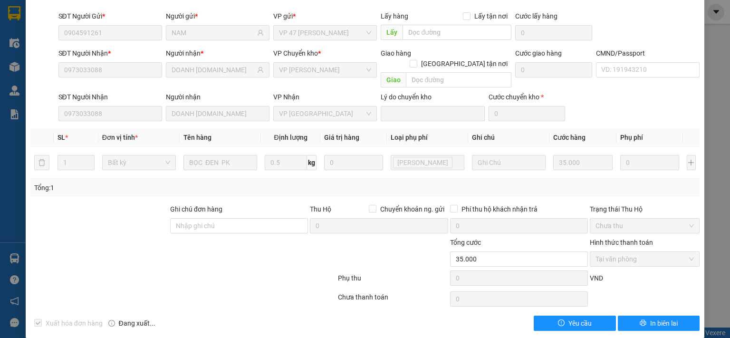
scroll to position [0, 0]
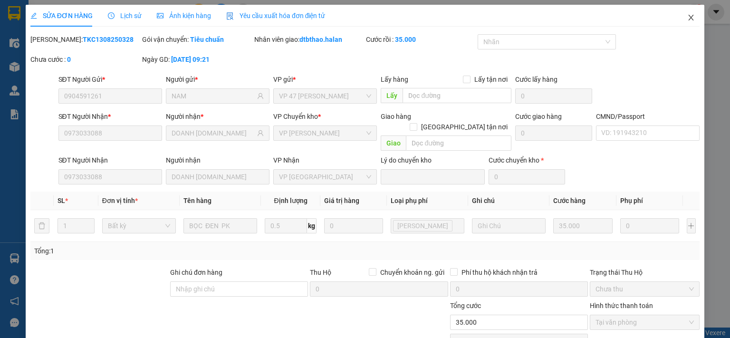
click at [689, 19] on icon "close" at bounding box center [691, 18] width 5 height 6
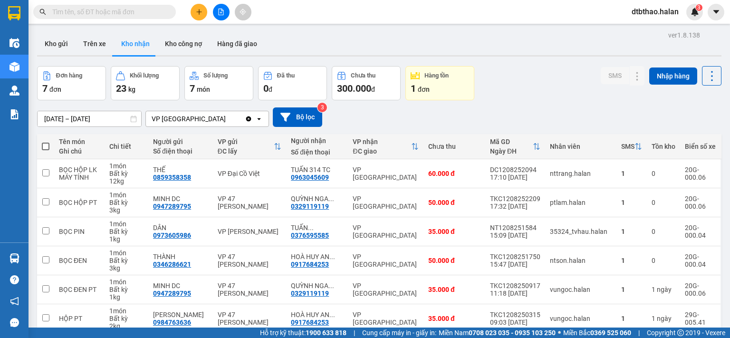
click at [155, 13] on input "text" at bounding box center [108, 12] width 112 height 10
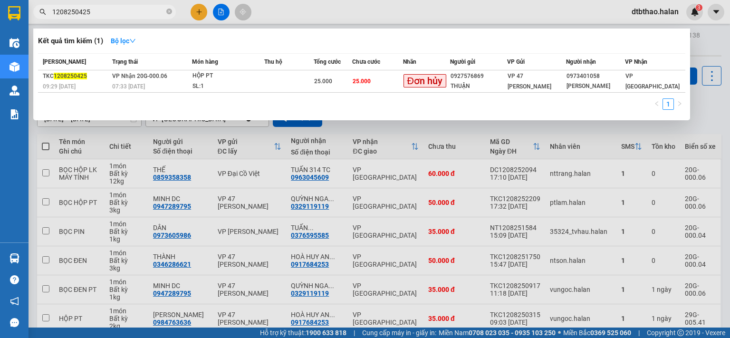
type input "1208250425"
click at [453, 131] on div at bounding box center [365, 169] width 730 height 338
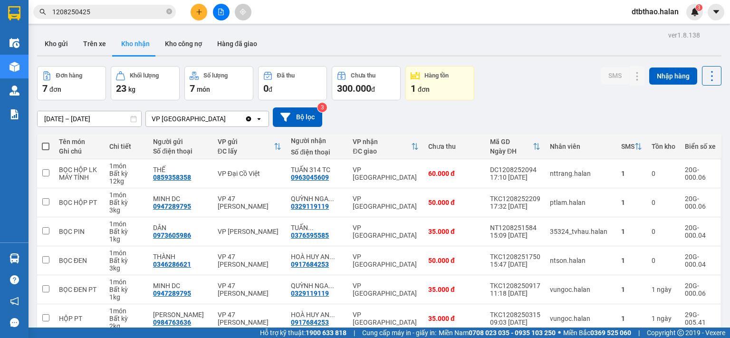
click at [198, 11] on icon "plus" at bounding box center [198, 11] width 5 height 0
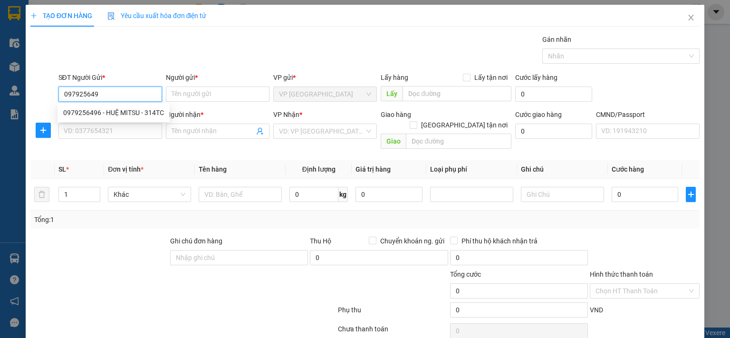
type input "0979256496"
drag, startPoint x: 151, startPoint y: 116, endPoint x: 146, endPoint y: 146, distance: 30.7
click at [151, 117] on div "0979256496 - HUỆ MITSU - 314TC" at bounding box center [113, 112] width 101 height 10
type input "HUỆ MITSU - 314TC"
type input "0979256496"
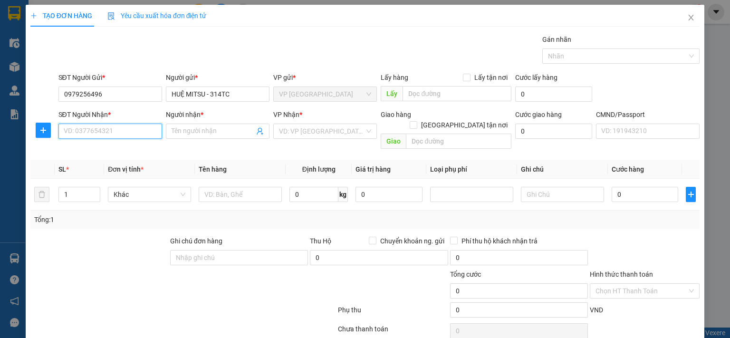
click at [144, 131] on input "SĐT Người Nhận *" at bounding box center [110, 131] width 104 height 15
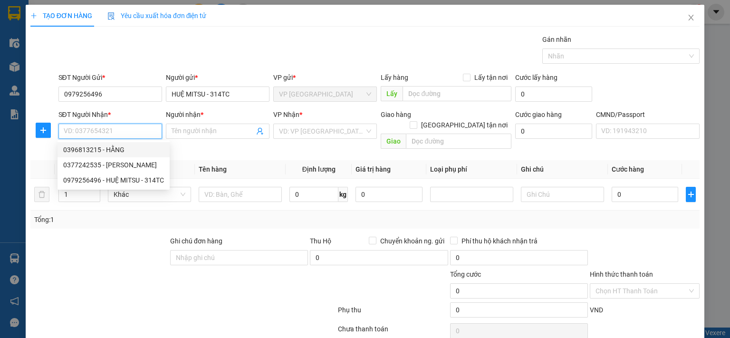
click at [115, 149] on div "0396813215 - HẰNG" at bounding box center [113, 150] width 101 height 10
type input "0396813215"
type input "HẰNG"
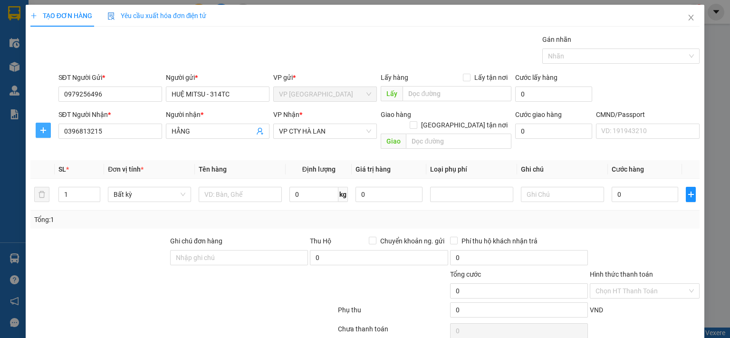
click at [40, 130] on icon "plus" at bounding box center [43, 130] width 6 height 0
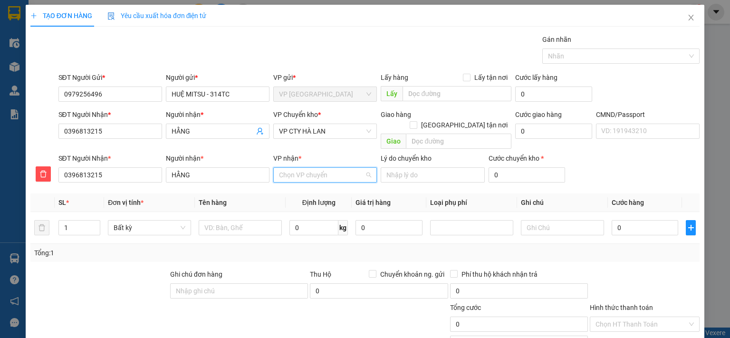
drag, startPoint x: 301, startPoint y: 162, endPoint x: 318, endPoint y: 167, distance: 16.9
click at [302, 168] on input "VP nhận *" at bounding box center [322, 175] width 86 height 14
type input "cty"
click at [305, 186] on div "VP CTY HÀ LAN" at bounding box center [321, 183] width 91 height 10
click at [315, 135] on span "VP CTY HÀ LAN" at bounding box center [325, 131] width 92 height 14
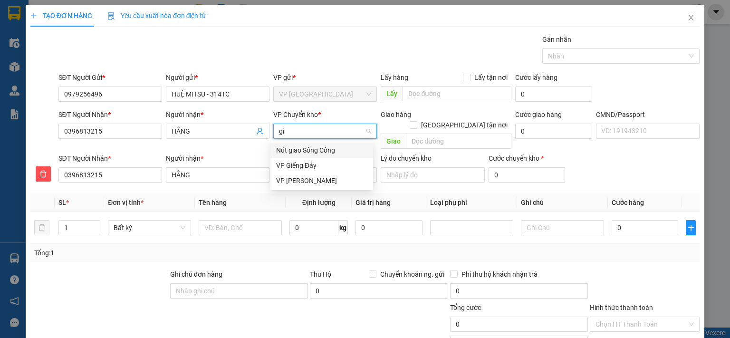
type input "gia"
click at [278, 167] on div "VP [PERSON_NAME]" at bounding box center [321, 165] width 91 height 10
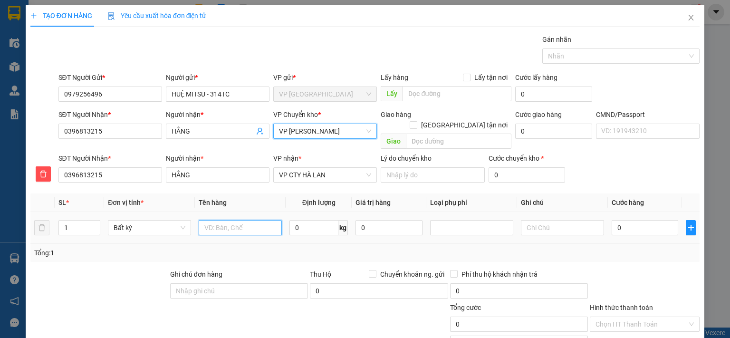
click at [255, 220] on input "text" at bounding box center [240, 227] width 83 height 15
type input "P.BÌ"
type input "3"
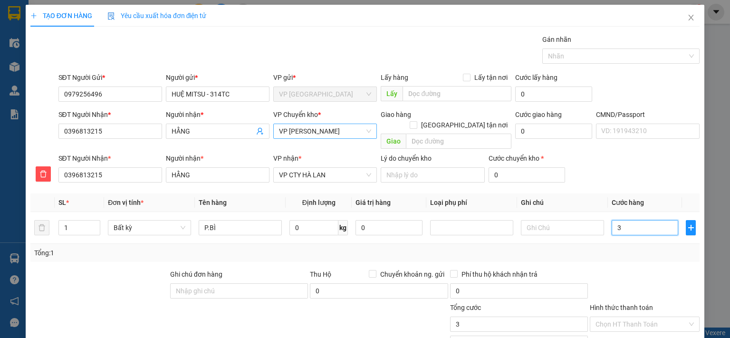
type input "35"
type input "350"
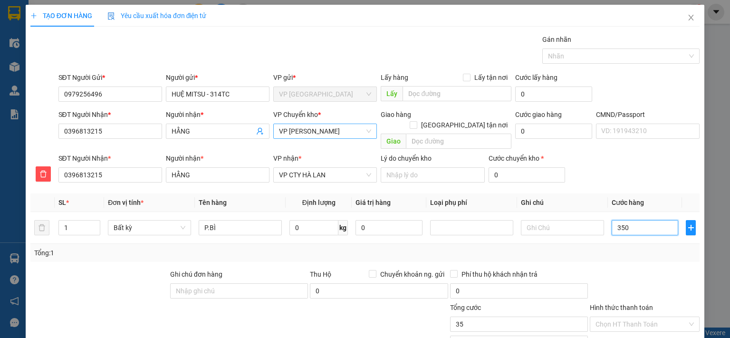
type input "350"
type input "3.500"
type input "35.000"
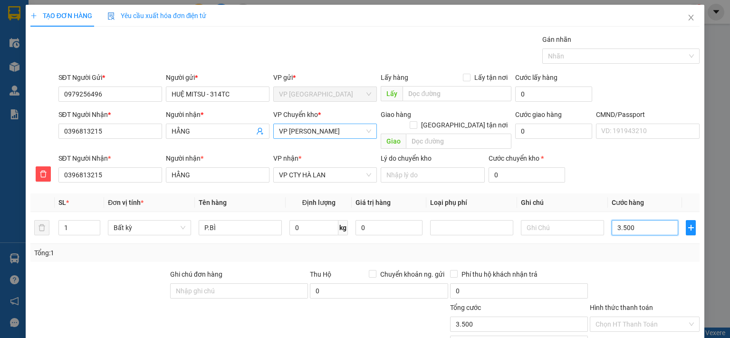
type input "35.000"
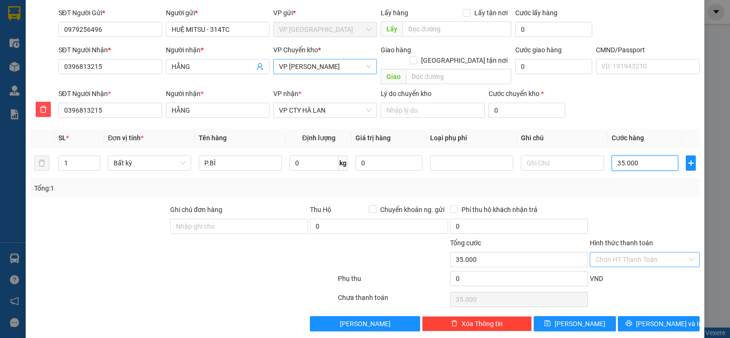
type input "35.000"
click at [643, 253] on input "Hình thức thanh toán" at bounding box center [642, 260] width 92 height 14
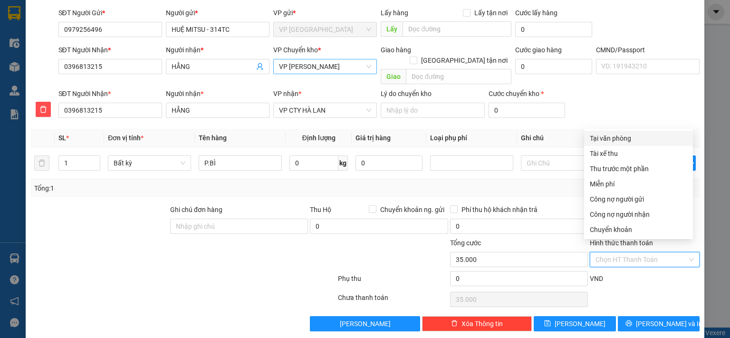
click at [603, 138] on div "Tại văn phòng" at bounding box center [638, 138] width 97 height 10
type input "0"
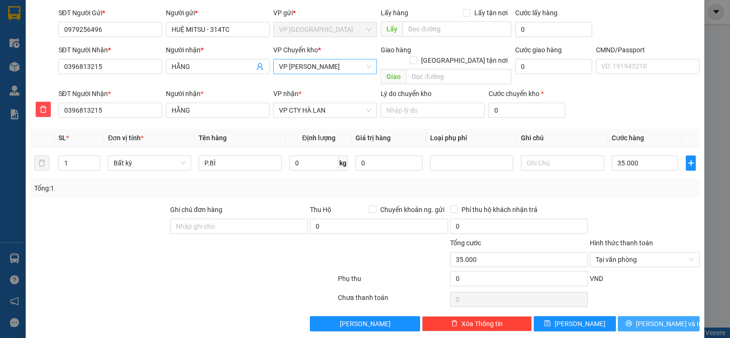
click at [654, 319] on span "[PERSON_NAME] và In" at bounding box center [669, 324] width 67 height 10
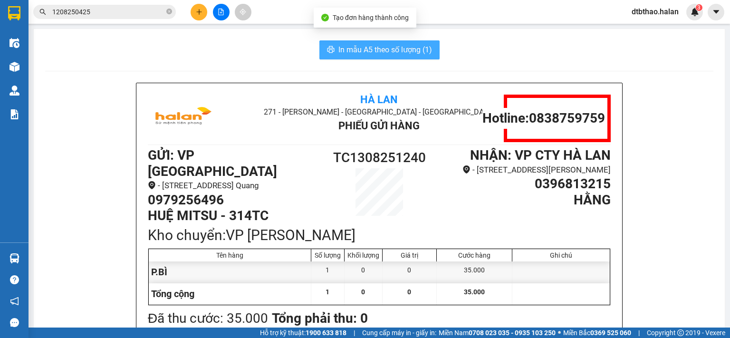
click at [405, 54] on span "In mẫu A5 theo số lượng (1)" at bounding box center [386, 50] width 94 height 12
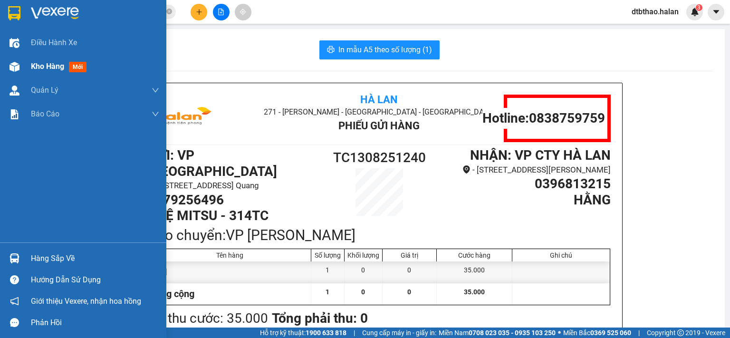
click at [53, 62] on span "Kho hàng" at bounding box center [47, 66] width 33 height 9
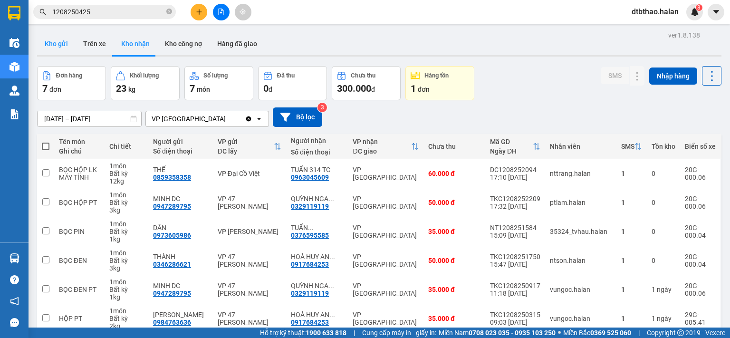
click at [55, 43] on button "Kho gửi" at bounding box center [56, 43] width 39 height 23
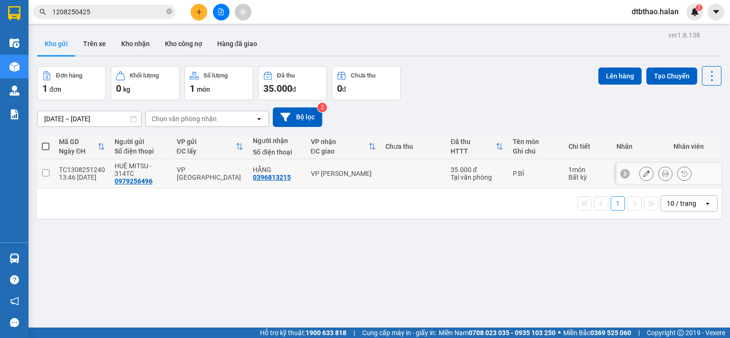
click at [46, 171] on input "checkbox" at bounding box center [45, 172] width 7 height 7
checkbox input "true"
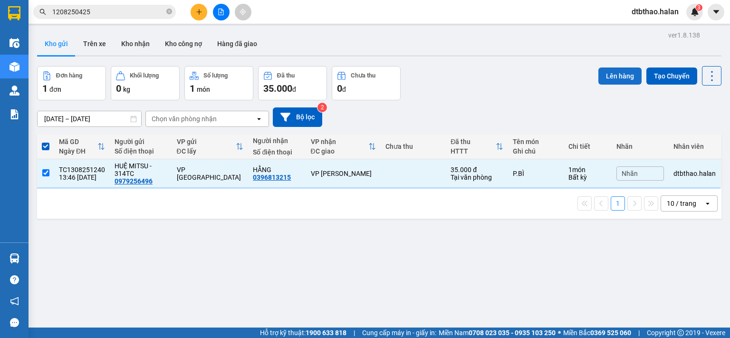
click at [610, 78] on button "Lên hàng" at bounding box center [620, 76] width 43 height 17
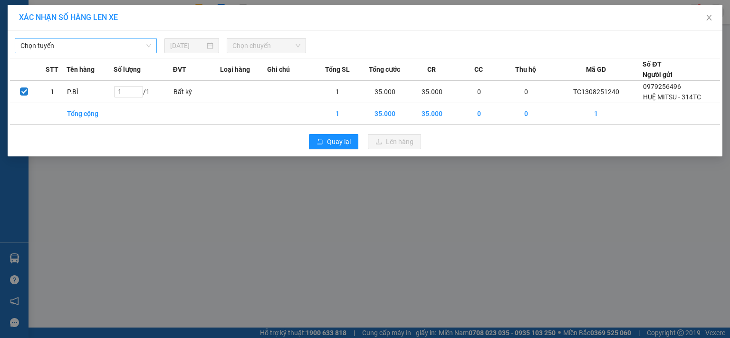
click at [124, 43] on span "Chọn tuyến" at bounding box center [85, 46] width 131 height 14
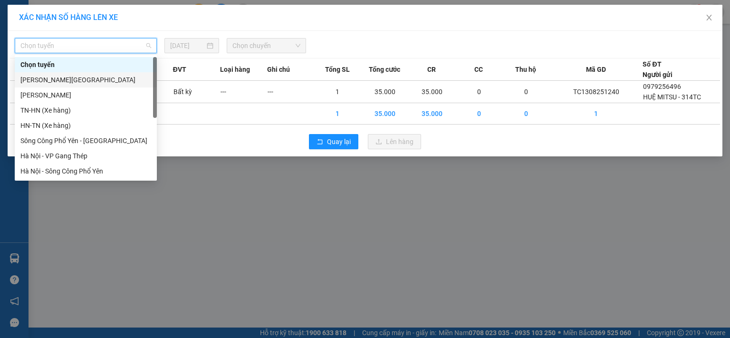
click at [97, 81] on div "[PERSON_NAME][GEOGRAPHIC_DATA]" at bounding box center [85, 80] width 131 height 10
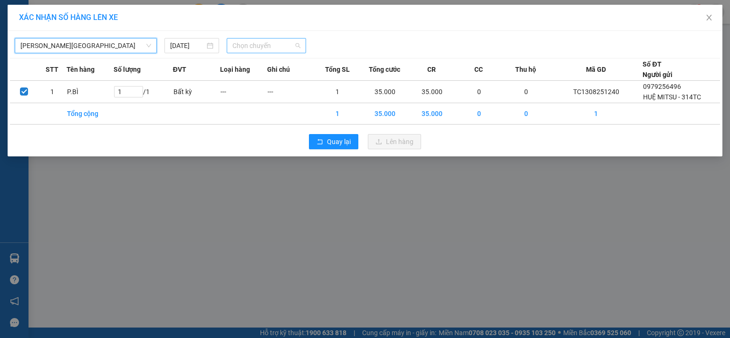
click at [277, 47] on span "Chọn chuyến" at bounding box center [267, 46] width 68 height 14
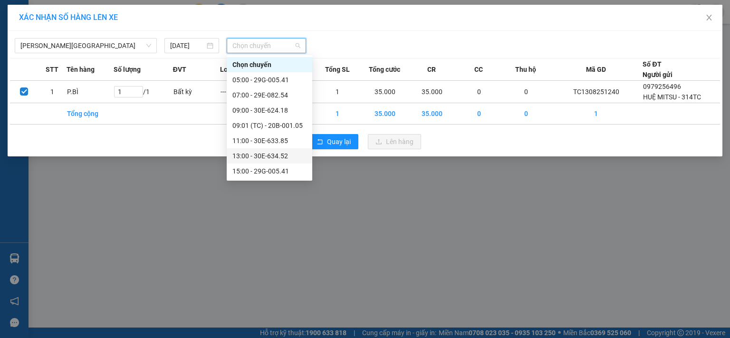
scroll to position [30, 0]
click at [283, 142] on div "15:00 - 29G-005.41" at bounding box center [270, 141] width 74 height 10
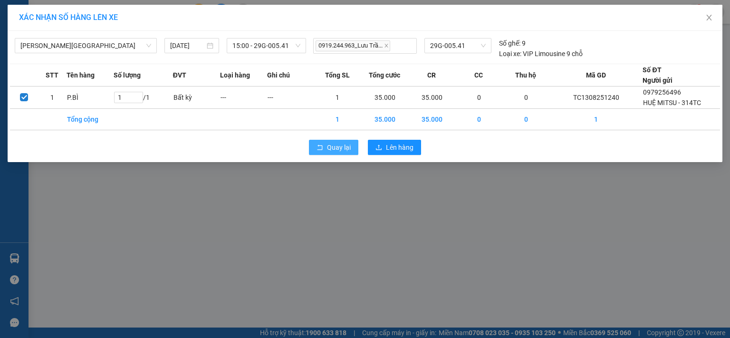
click at [343, 150] on span "Quay lại" at bounding box center [339, 147] width 24 height 10
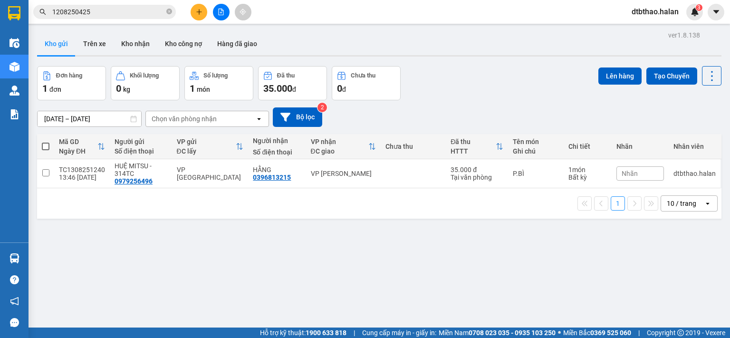
click at [57, 44] on button "Kho gửi" at bounding box center [56, 43] width 39 height 23
click at [43, 176] on input "checkbox" at bounding box center [45, 172] width 7 height 7
checkbox input "true"
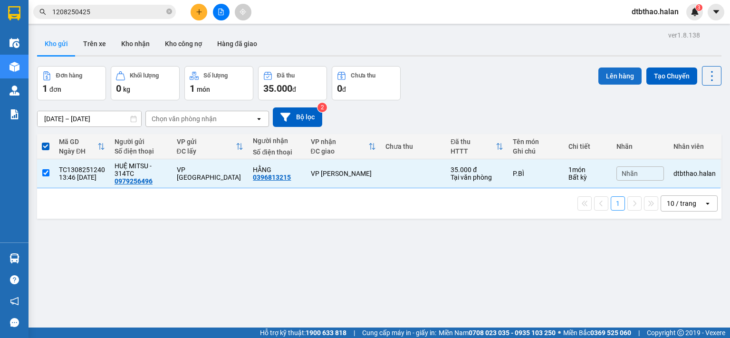
click at [622, 76] on button "Lên hàng" at bounding box center [620, 76] width 43 height 17
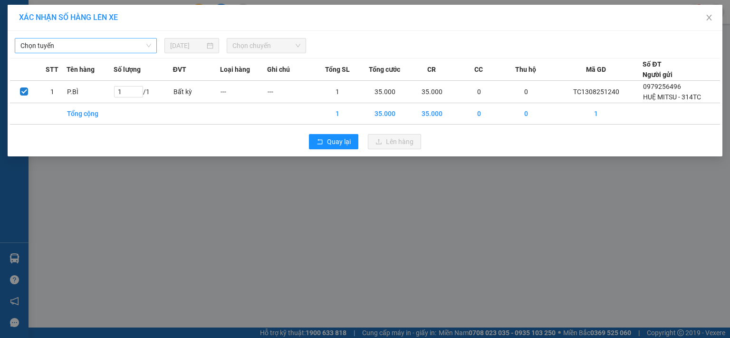
click at [122, 45] on span "Chọn tuyến" at bounding box center [85, 46] width 131 height 14
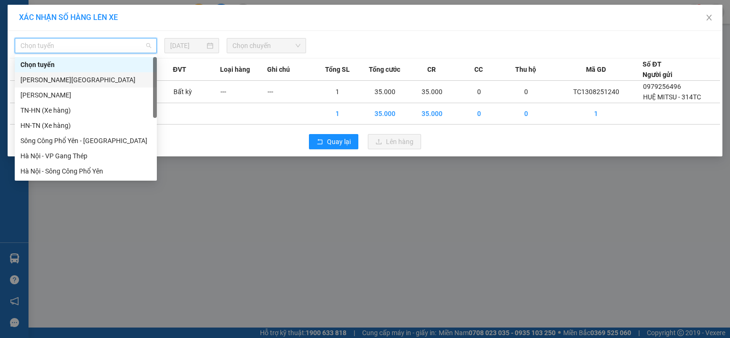
click at [96, 80] on div "[PERSON_NAME][GEOGRAPHIC_DATA]" at bounding box center [85, 80] width 131 height 10
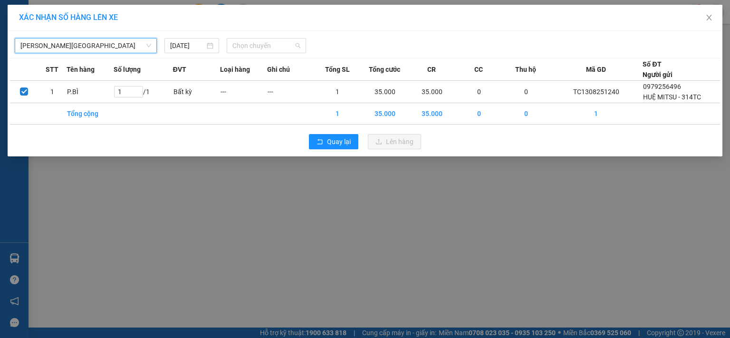
drag, startPoint x: 257, startPoint y: 41, endPoint x: 251, endPoint y: 67, distance: 26.4
click at [258, 41] on span "Chọn chuyến" at bounding box center [267, 46] width 68 height 14
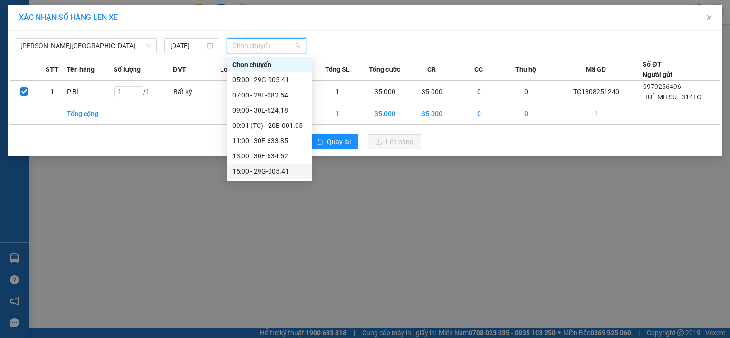
click at [278, 173] on div "15:00 - 29G-005.41" at bounding box center [270, 171] width 74 height 10
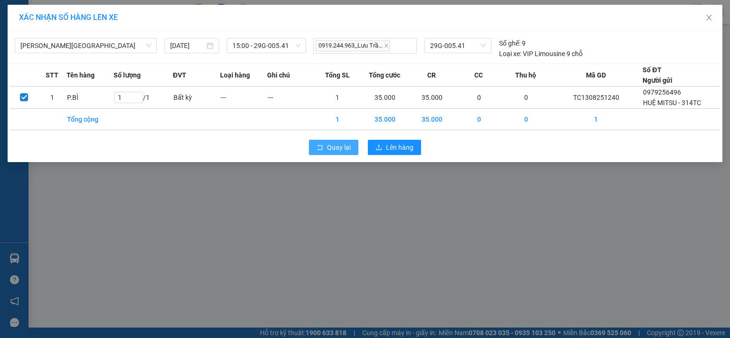
drag, startPoint x: 333, startPoint y: 148, endPoint x: 223, endPoint y: 334, distance: 216.2
click at [334, 148] on span "Quay lại" at bounding box center [339, 147] width 24 height 10
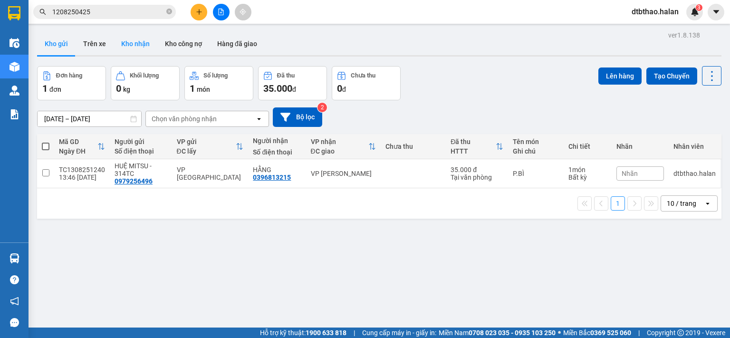
click at [135, 43] on button "Kho nhận" at bounding box center [136, 43] width 44 height 23
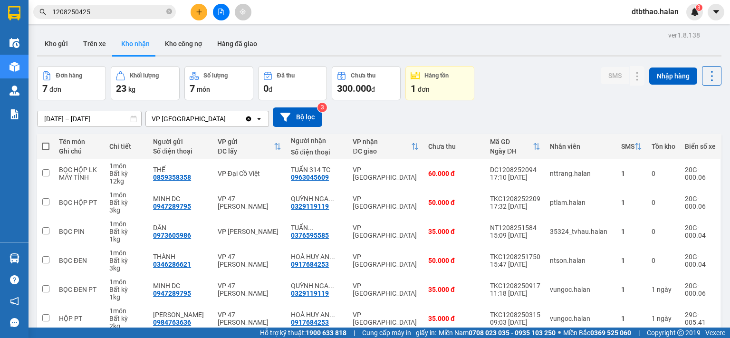
scroll to position [72, 0]
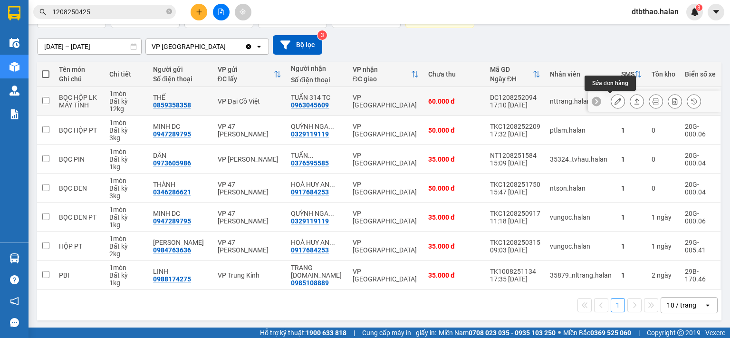
click at [615, 102] on icon at bounding box center [618, 101] width 7 height 7
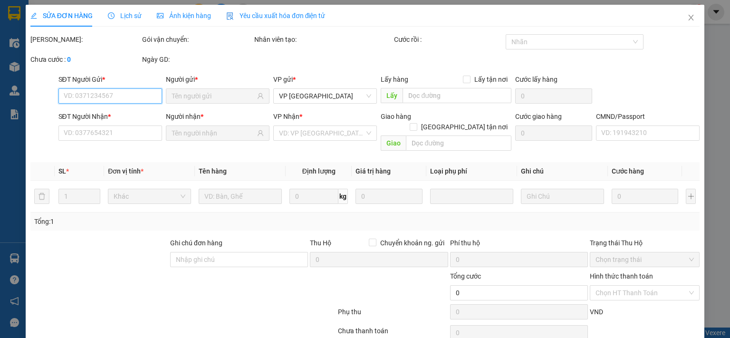
scroll to position [34, 0]
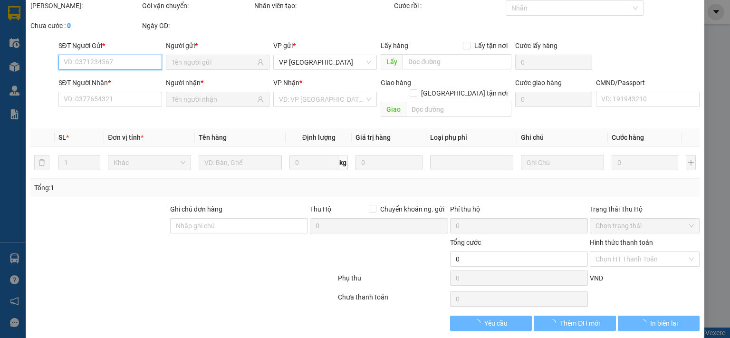
type input "0859358358"
type input "THẾ"
type input "0963045609"
type input "TUẤN 314 TC"
type input "60.000"
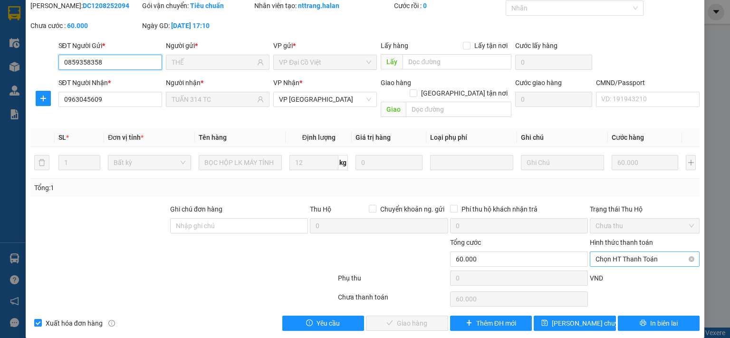
click at [632, 252] on span "Chọn HT Thanh Toán" at bounding box center [645, 259] width 98 height 14
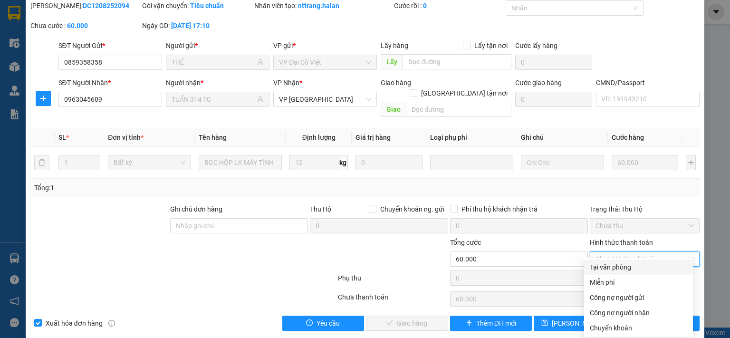
drag, startPoint x: 626, startPoint y: 262, endPoint x: 517, endPoint y: 300, distance: 114.7
click at [624, 265] on div "Tại văn phòng" at bounding box center [638, 267] width 97 height 10
type input "0"
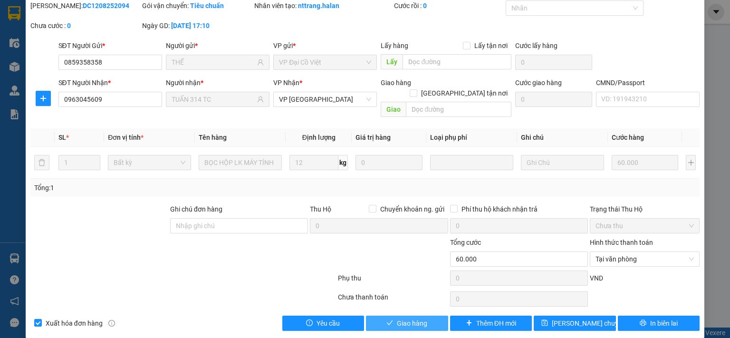
click at [418, 318] on span "Giao hàng" at bounding box center [412, 323] width 30 height 10
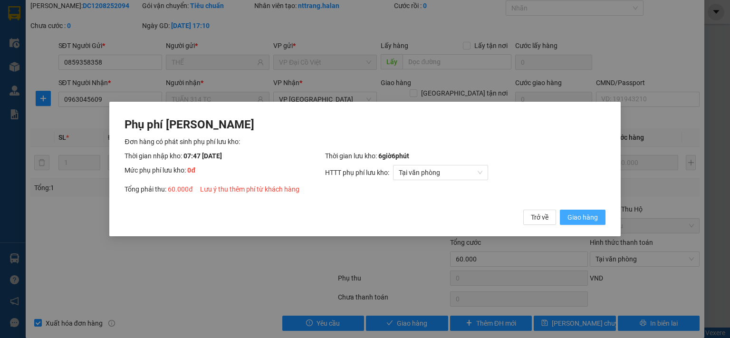
click at [586, 220] on span "Giao hàng" at bounding box center [583, 217] width 30 height 10
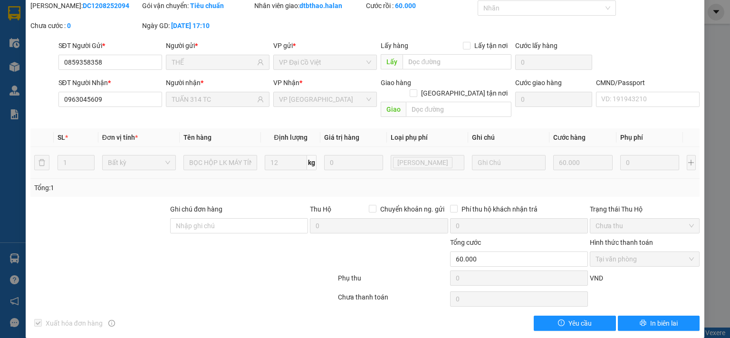
scroll to position [0, 0]
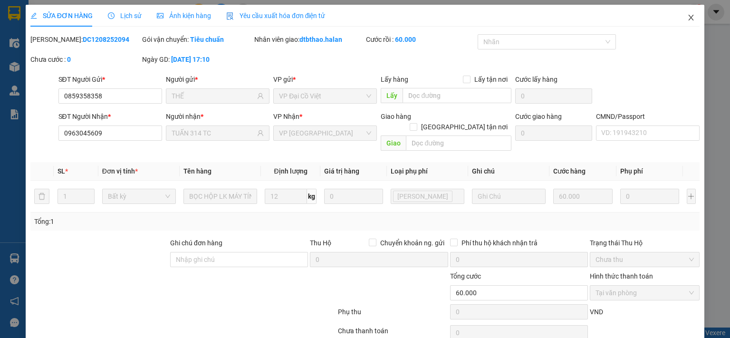
click at [689, 20] on icon "close" at bounding box center [691, 18] width 5 height 6
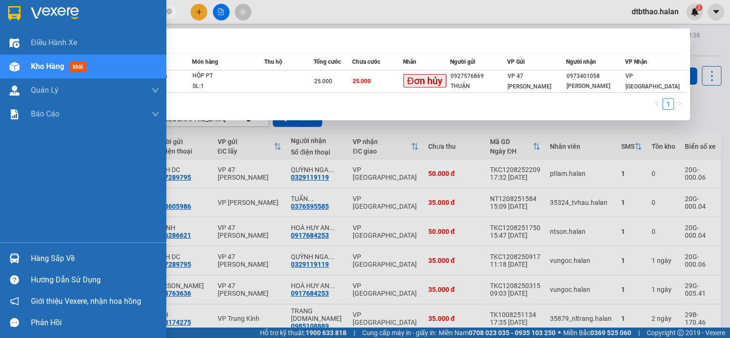
drag, startPoint x: 102, startPoint y: 13, endPoint x: 23, endPoint y: 13, distance: 79.4
click at [23, 13] on section "Kết quả tìm kiếm ( 1 ) Bộ lọc Mã ĐH Trạng thái Món hàng Thu hộ Tổng cước Chưa c…" at bounding box center [365, 169] width 730 height 338
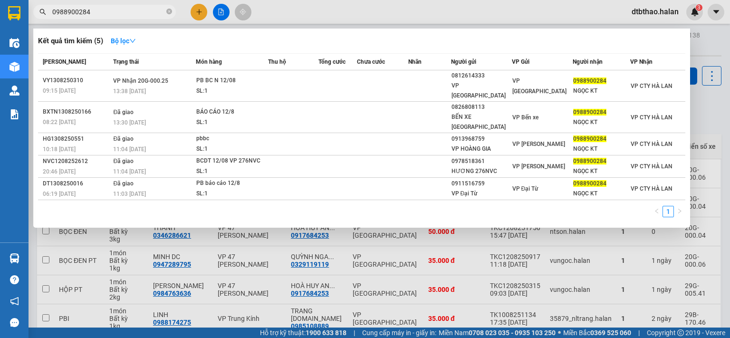
type input "0988900284"
click at [646, 218] on div at bounding box center [365, 169] width 730 height 338
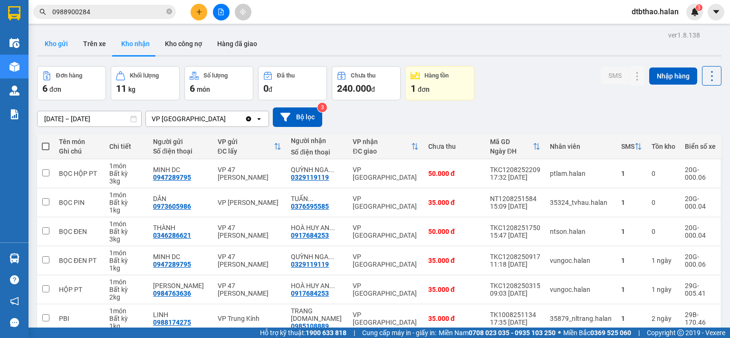
click at [54, 43] on button "Kho gửi" at bounding box center [56, 43] width 39 height 23
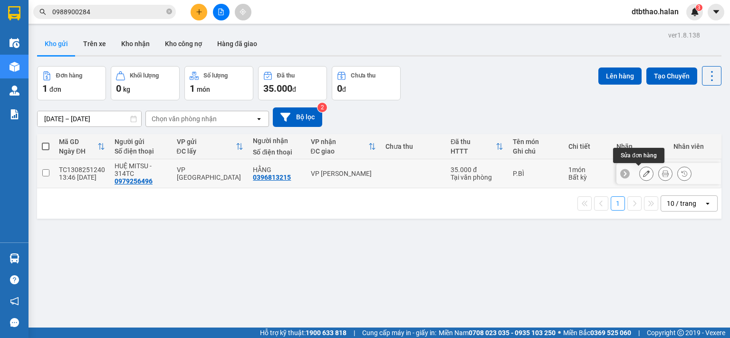
click at [643, 176] on icon at bounding box center [646, 173] width 7 height 7
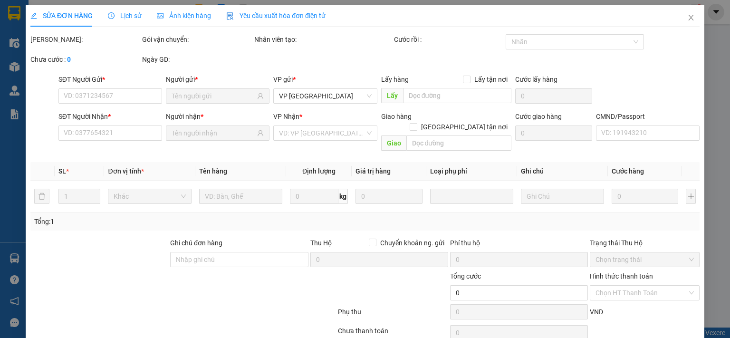
type input "0979256496"
type input "0396813215"
type input "35.000"
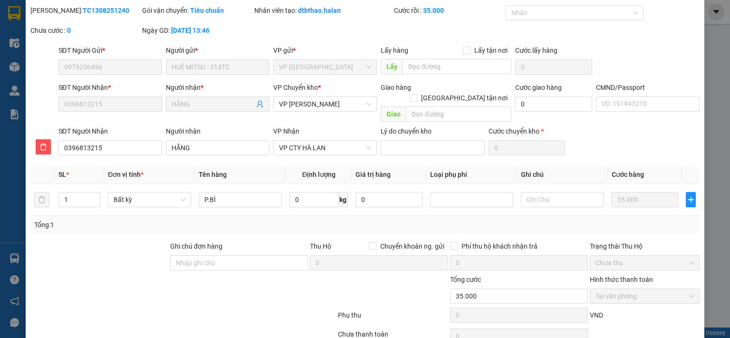
scroll to position [66, 0]
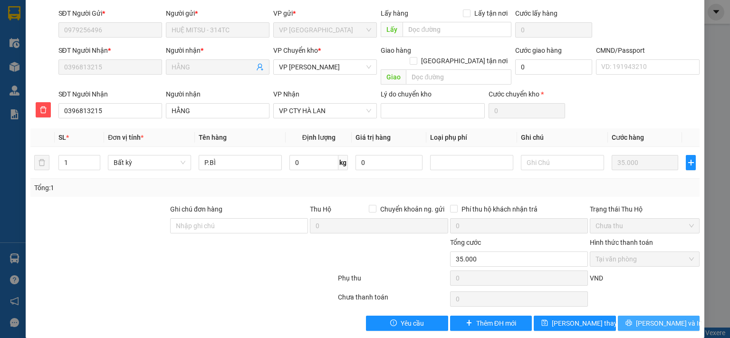
click at [647, 318] on span "[PERSON_NAME] và In" at bounding box center [669, 323] width 67 height 10
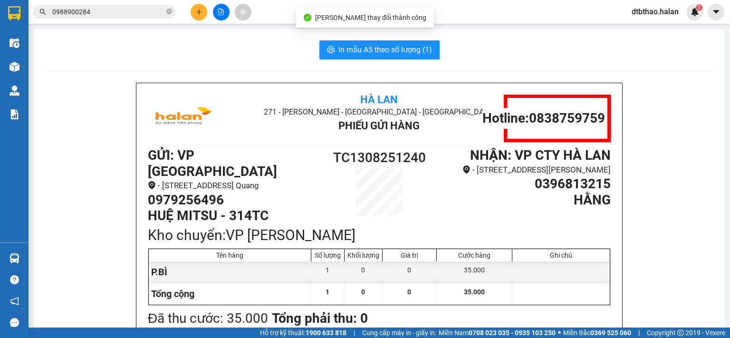
scroll to position [48, 0]
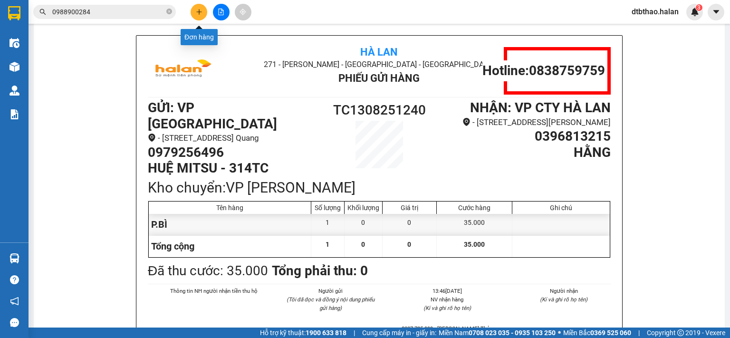
click at [196, 17] on button at bounding box center [199, 12] width 17 height 17
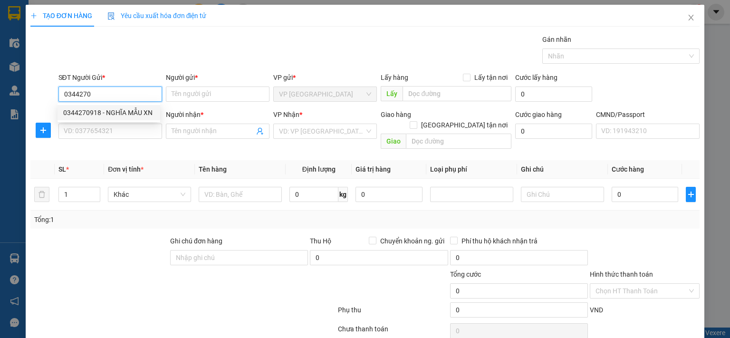
click at [131, 109] on div "0344270918 - NGHĨA MẪU XN" at bounding box center [108, 112] width 91 height 10
type input "0344270918"
type input "NGHĨA MẪU XN"
type input "0344270918"
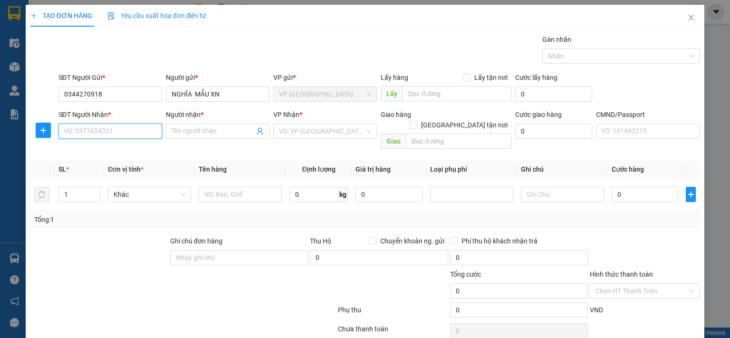
click at [134, 137] on input "SĐT Người Nhận *" at bounding box center [110, 131] width 104 height 15
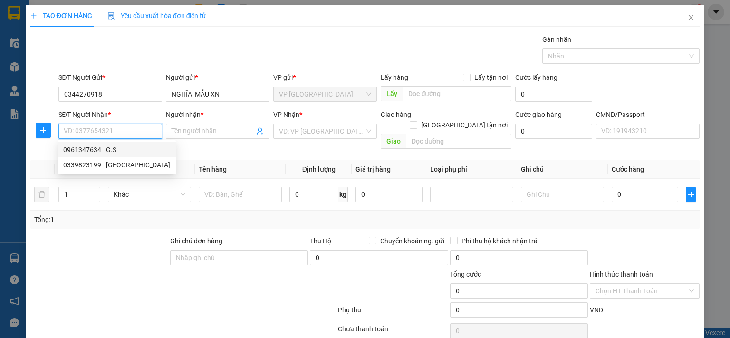
click at [67, 153] on div "0961347634 - G.S" at bounding box center [116, 150] width 107 height 10
type input "0961347634"
type input "G.S"
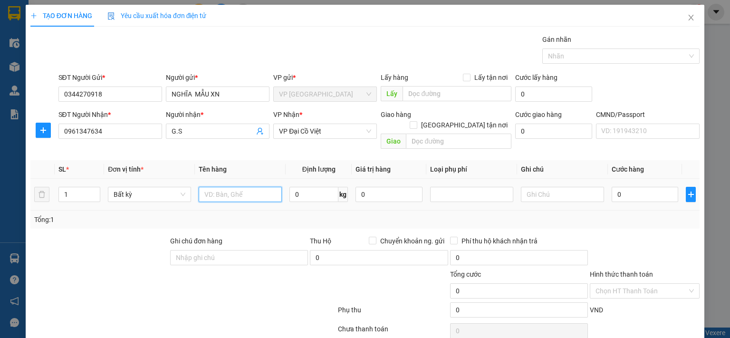
click at [226, 188] on input "text" at bounding box center [240, 194] width 83 height 15
type input "BP MẪU XN"
click at [651, 187] on input "0" at bounding box center [645, 194] width 67 height 15
type input "3"
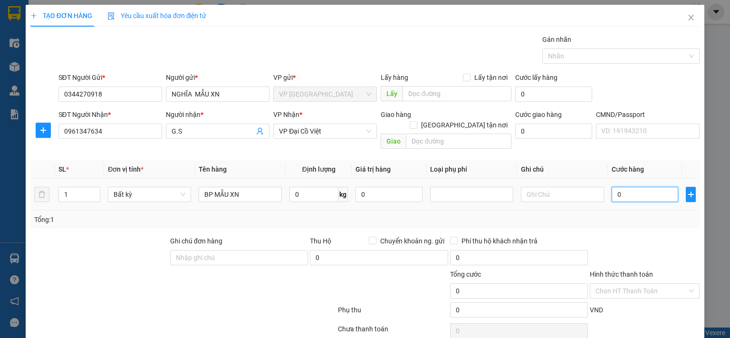
type input "3"
type input "35"
type input "350"
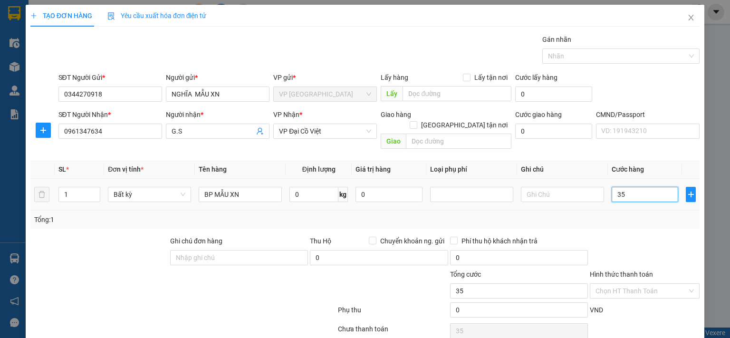
type input "350"
type input "3.500"
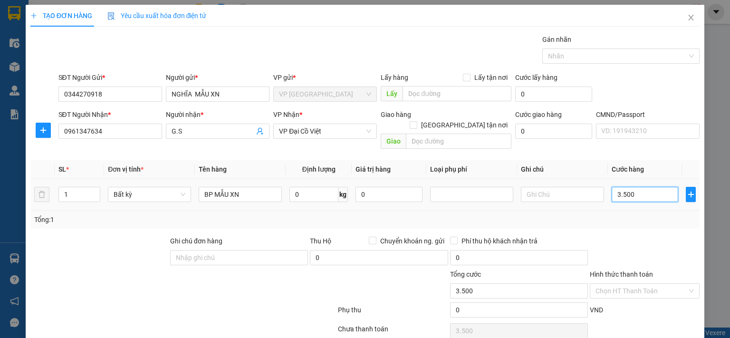
type input "35.000"
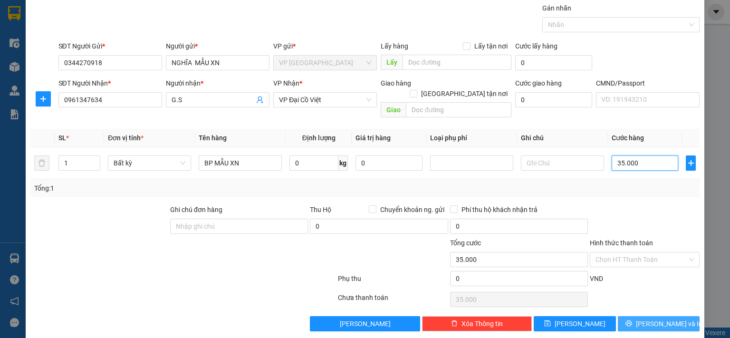
type input "35.000"
click at [656, 319] on span "[PERSON_NAME] và In" at bounding box center [669, 324] width 67 height 10
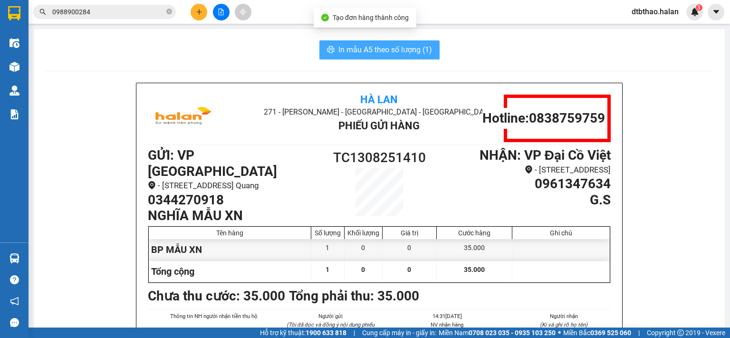
click at [415, 50] on span "In mẫu A5 theo số lượng (1)" at bounding box center [386, 50] width 94 height 12
